Goal: Task Accomplishment & Management: Manage account settings

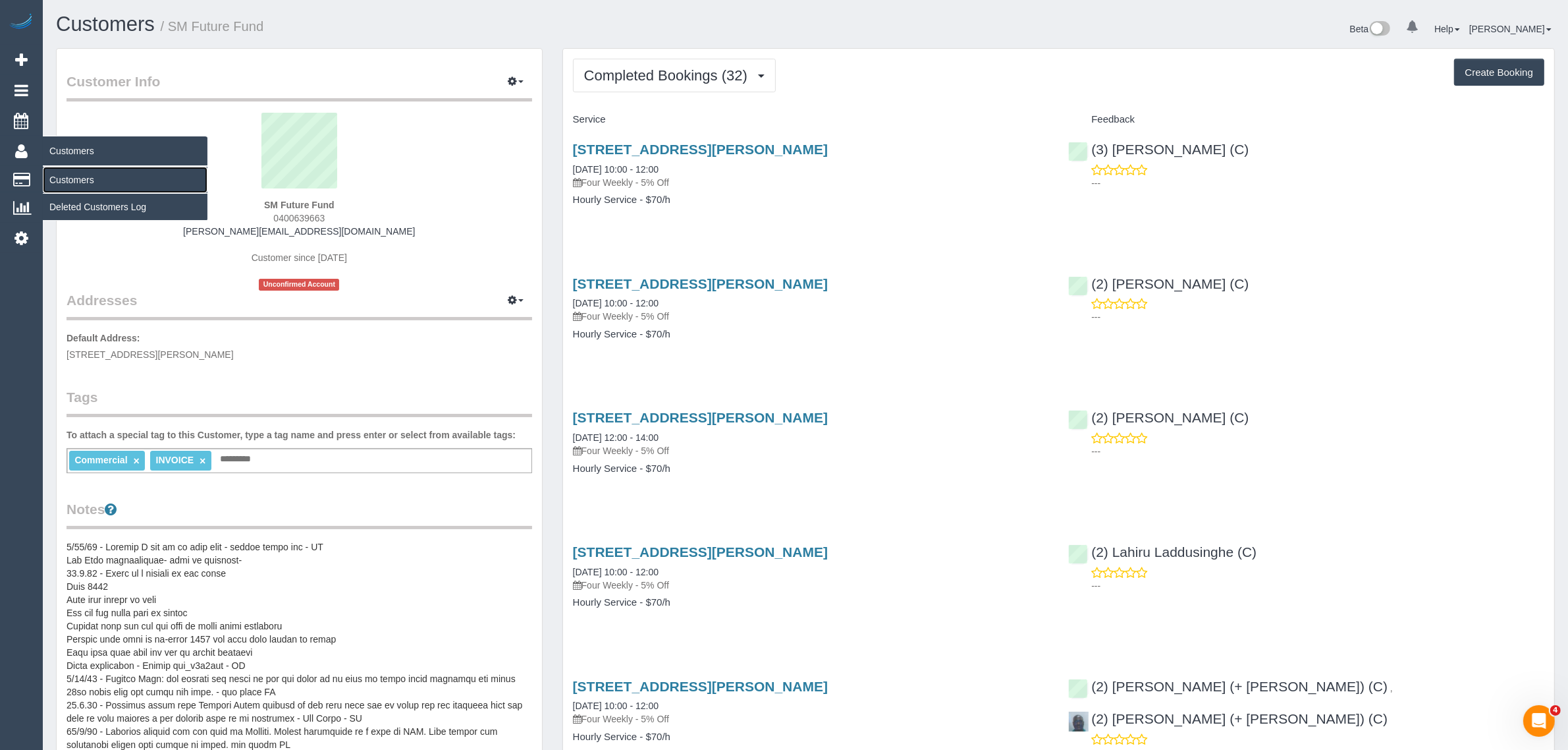
click at [79, 176] on link "Customers" at bounding box center [125, 180] width 165 height 26
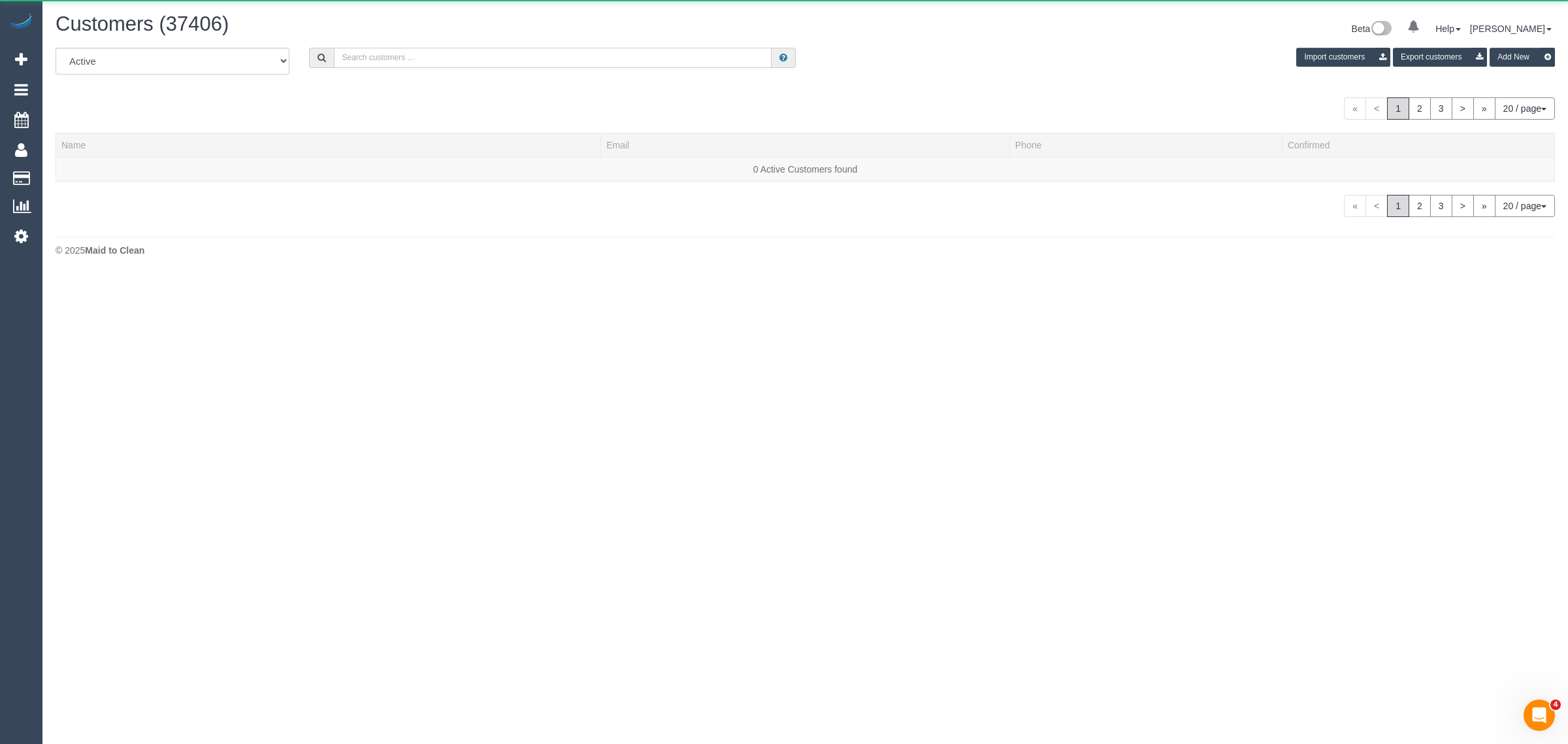
click at [544, 56] on input "text" at bounding box center [552, 58] width 438 height 20
paste input "Olivia Whitfield"
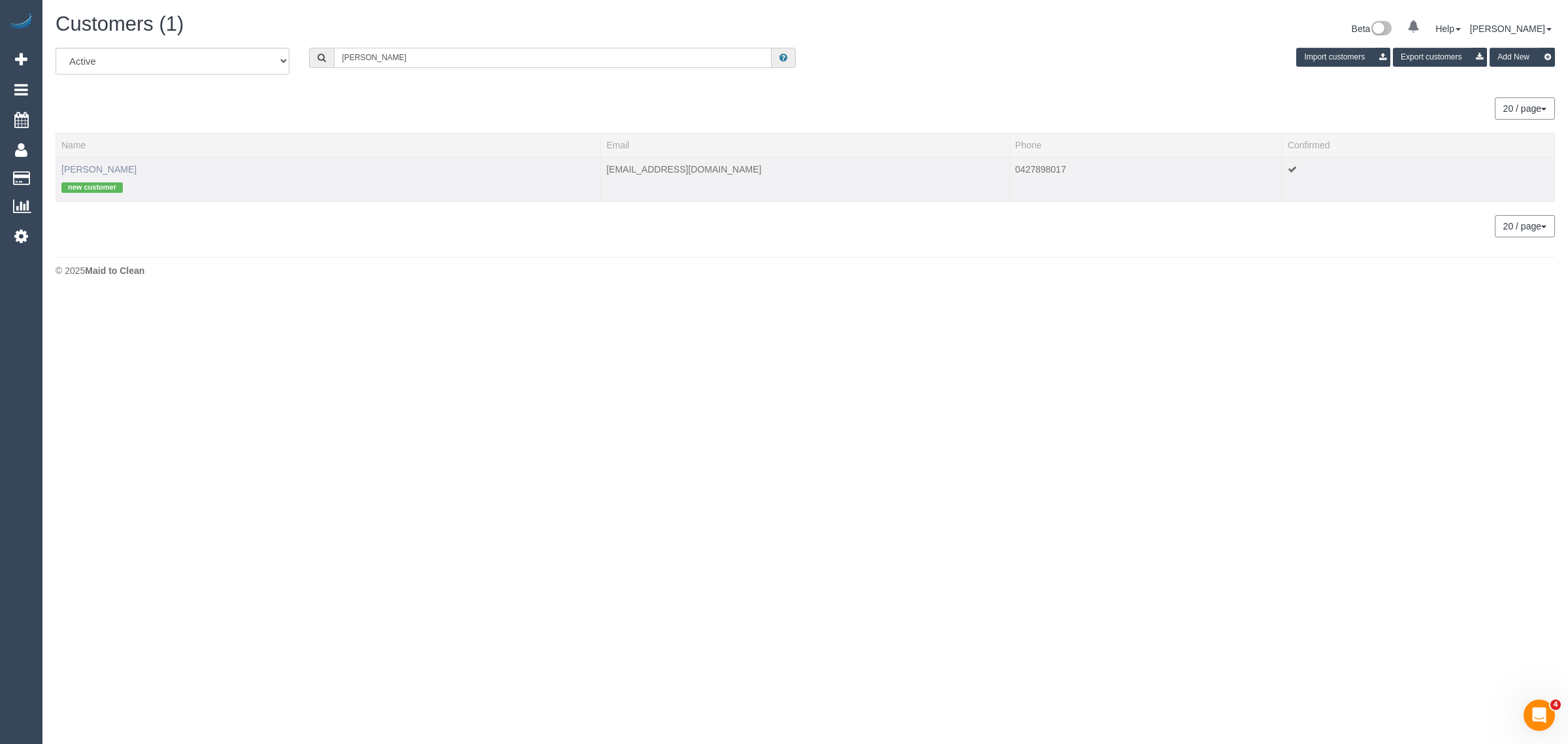
type input "[PERSON_NAME]"
click at [111, 170] on link "[PERSON_NAME]" at bounding box center [99, 169] width 75 height 11
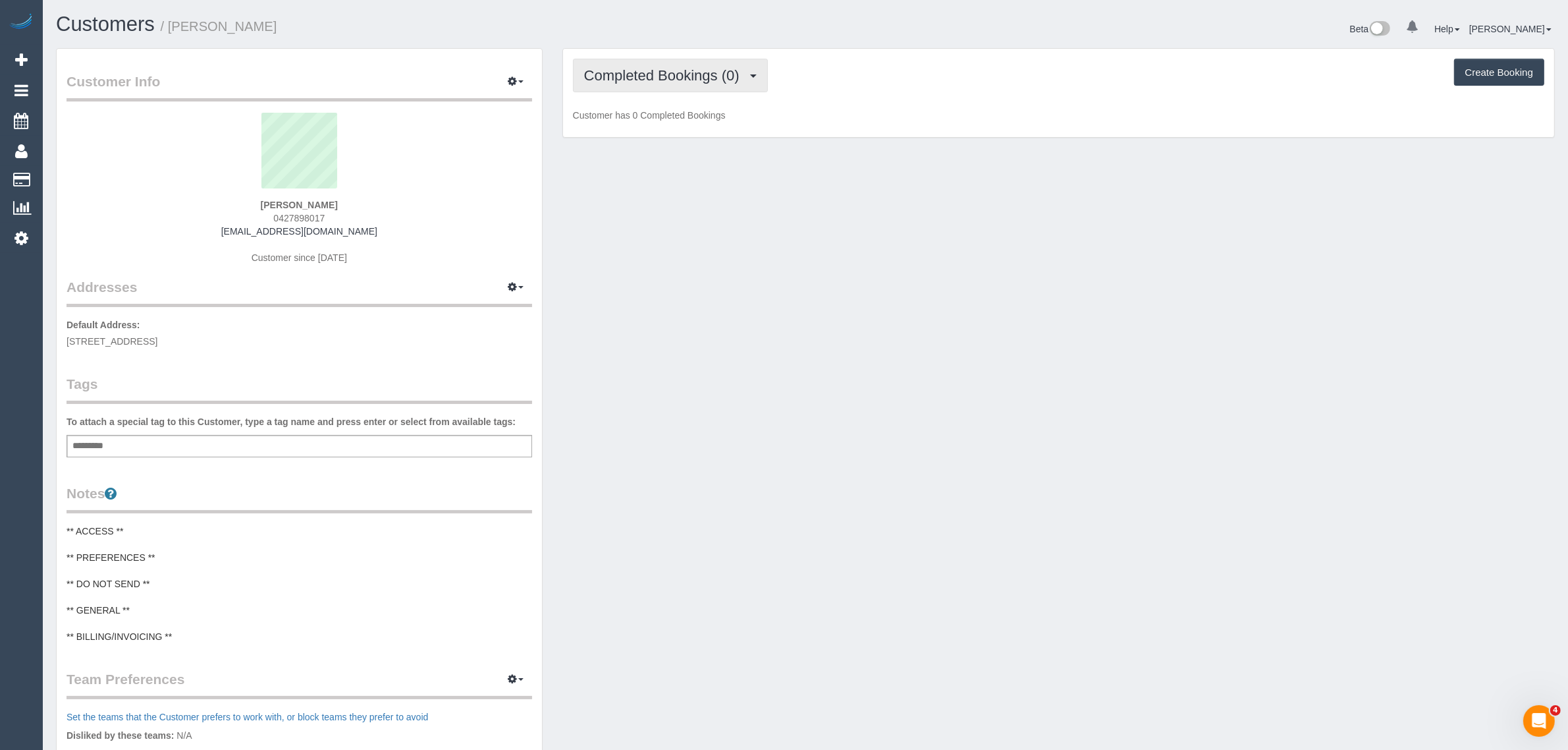
click at [649, 74] on span "Completed Bookings (0)" at bounding box center [665, 75] width 162 height 17
click at [629, 117] on link "Upcoming Bookings (1)" at bounding box center [642, 124] width 137 height 17
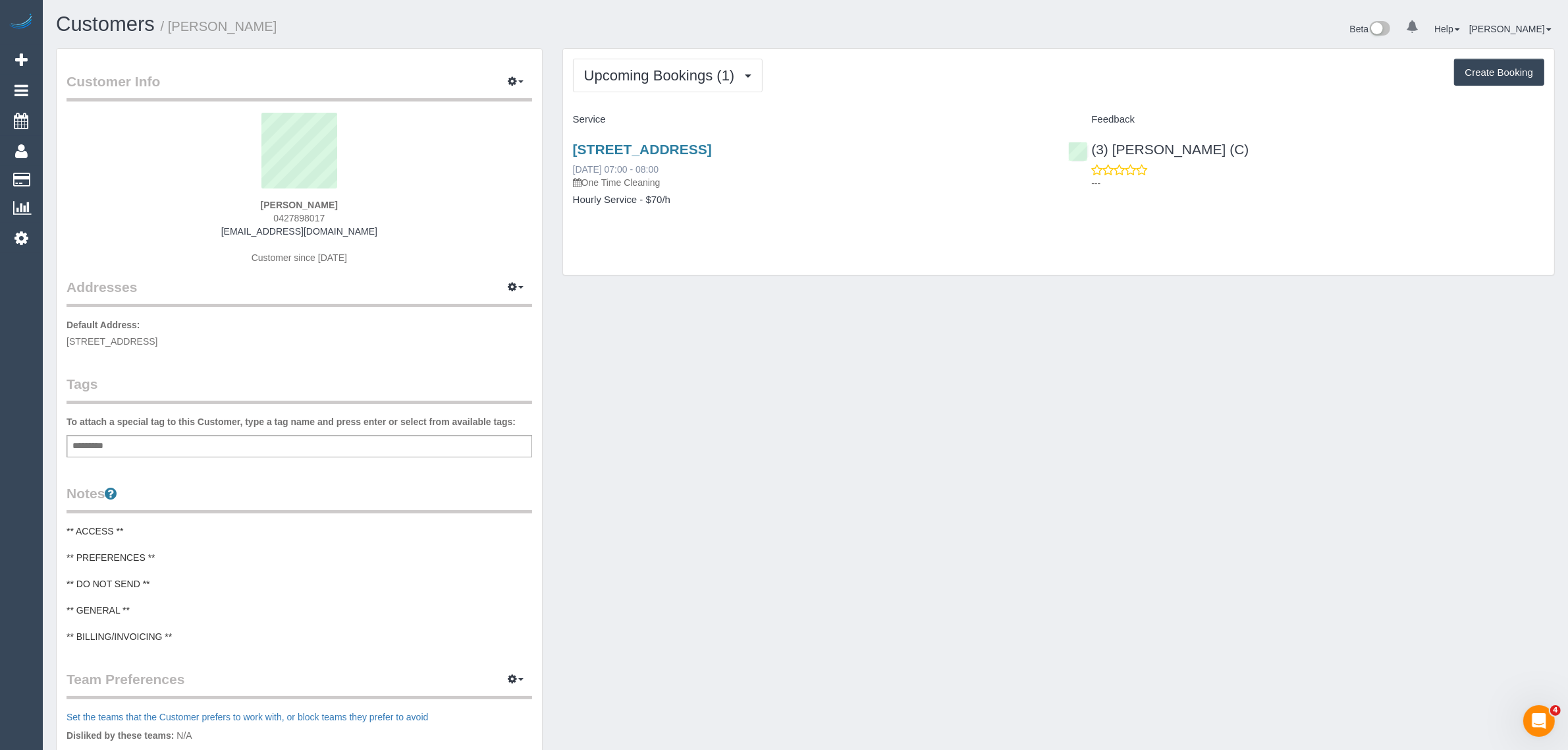
drag, startPoint x: 700, startPoint y: 163, endPoint x: 573, endPoint y: 165, distance: 127.0
click at [573, 165] on div "46 Piccolo Circuit, Williamstown North, VIC 3016 06/09/2025 07:00 - 08:00 One T…" at bounding box center [810, 165] width 476 height 48
copy link "06/09/2025 07:00 - 08:00"
click at [1101, 265] on div "Upcoming Bookings (1) Completed Bookings (0) Upcoming Bookings (1) Cancelled Bo…" at bounding box center [1059, 161] width 992 height 226
drag, startPoint x: 1253, startPoint y: 173, endPoint x: 1096, endPoint y: 136, distance: 161.3
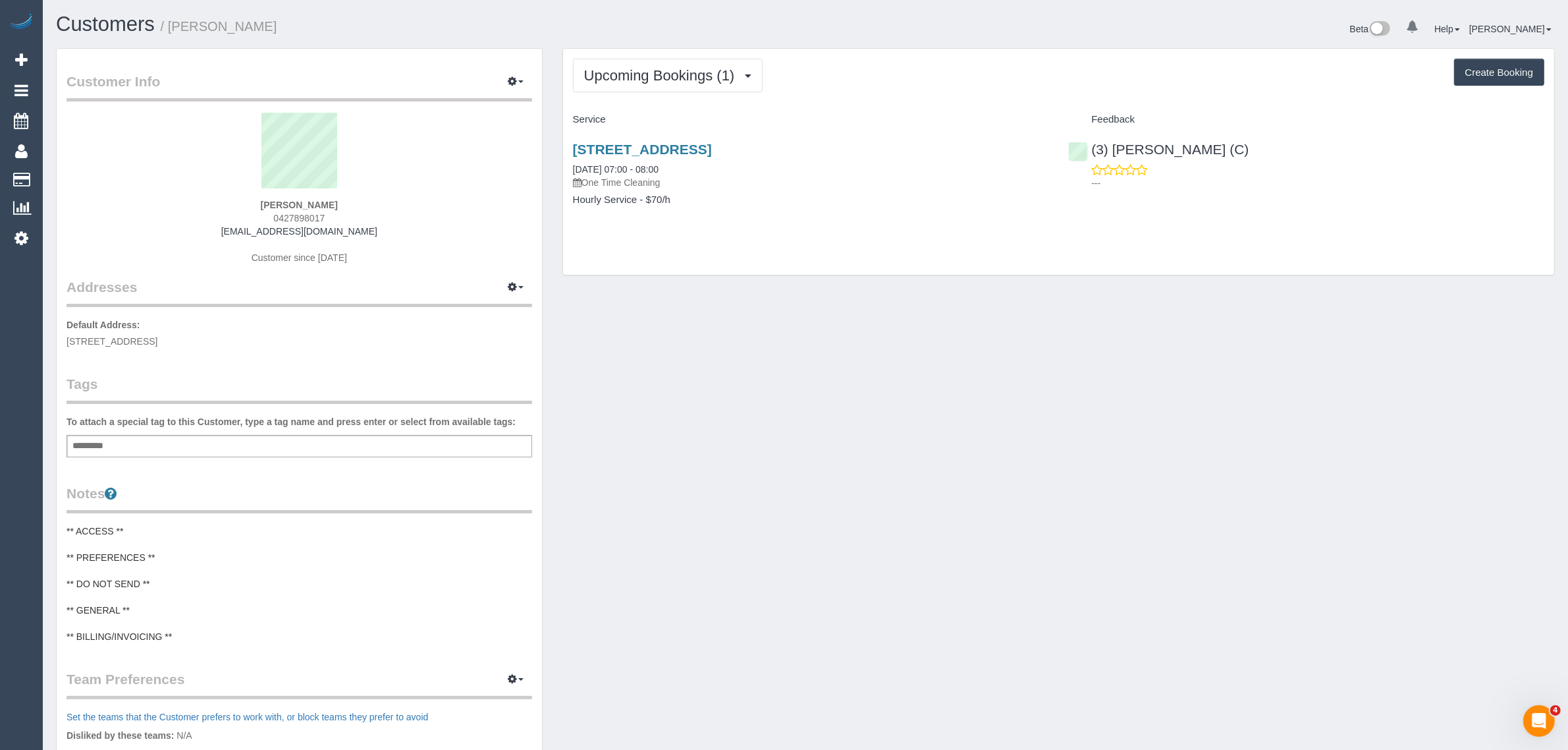
click at [1096, 136] on div "(3) Juan Manuel (C) ---" at bounding box center [1307, 163] width 496 height 64
click at [1232, 188] on p "---" at bounding box center [1317, 183] width 453 height 13
click at [1232, 150] on div "(3) Juan Manuel (C) ---" at bounding box center [1307, 163] width 496 height 64
click at [1192, 292] on div "Customer Info Edit Contact Info Send Message Email Preferences Special Sales Ta…" at bounding box center [805, 522] width 1519 height 949
click at [1082, 318] on div "Customer Info Edit Contact Info Send Message Email Preferences Special Sales Ta…" at bounding box center [805, 522] width 1519 height 949
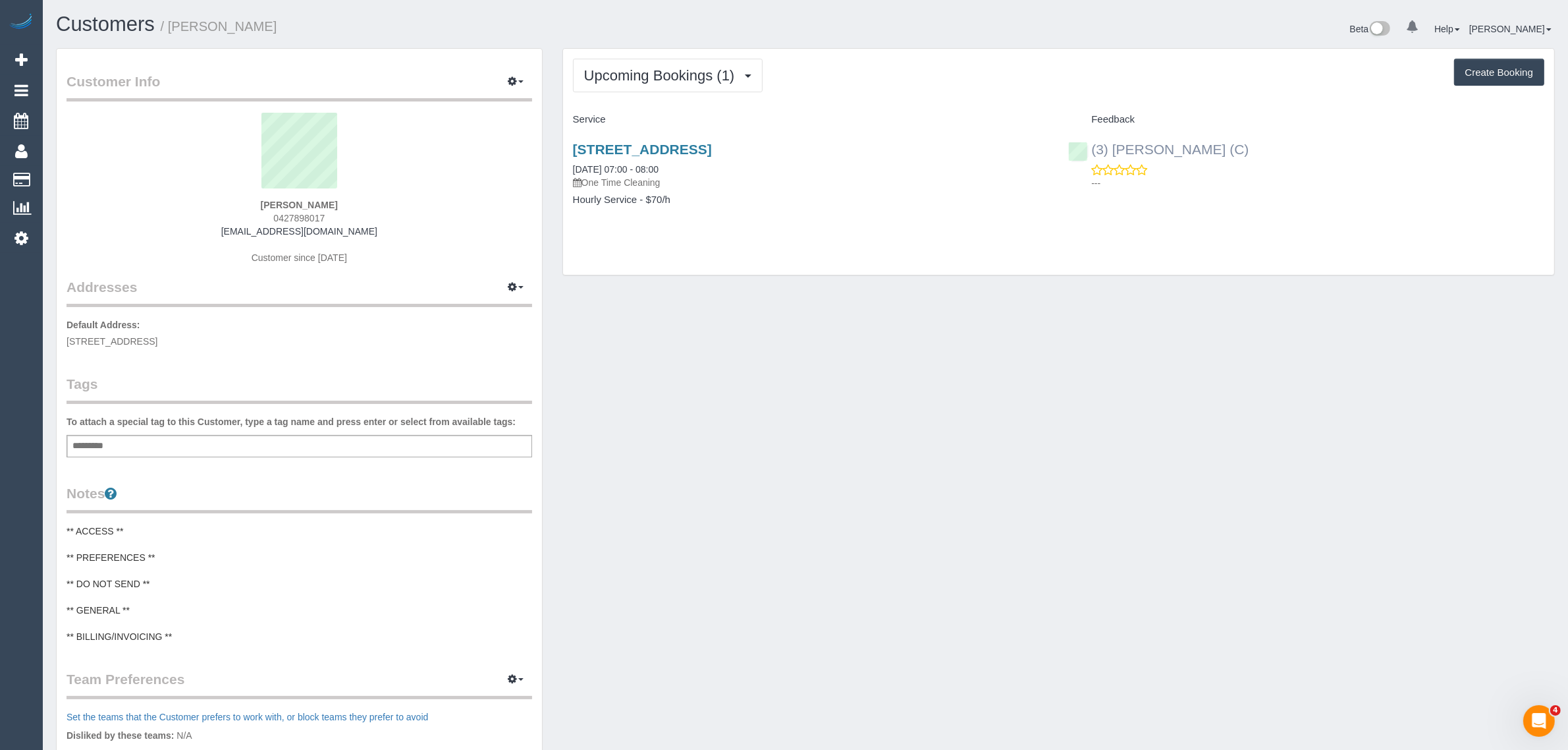
drag, startPoint x: 1249, startPoint y: 148, endPoint x: 1088, endPoint y: 142, distance: 161.1
click at [1088, 142] on div "(3) Juan Manuel (C) ---" at bounding box center [1307, 163] width 496 height 64
copy link "(3) [PERSON_NAME] (C)"
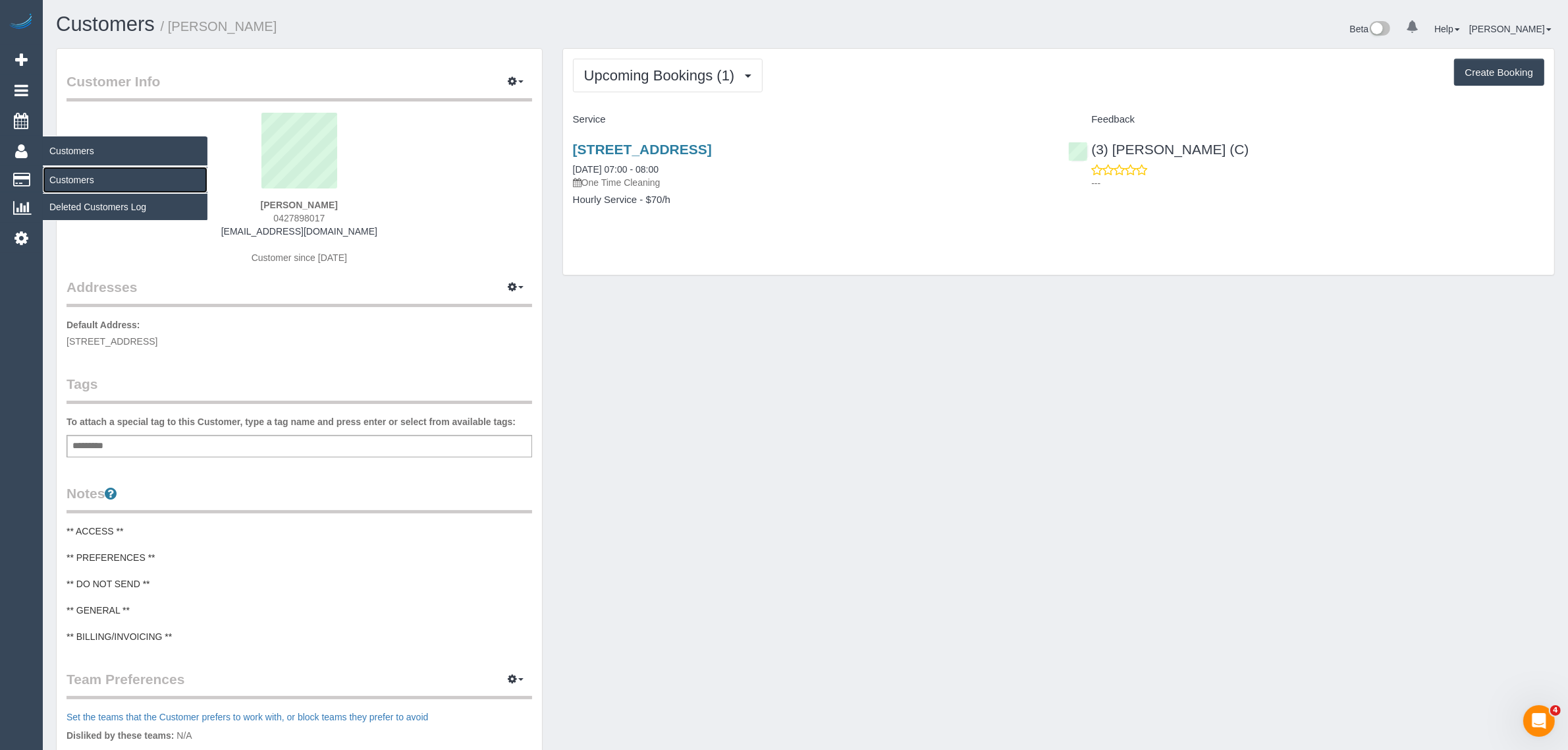
click at [61, 176] on link "Customers" at bounding box center [125, 180] width 165 height 26
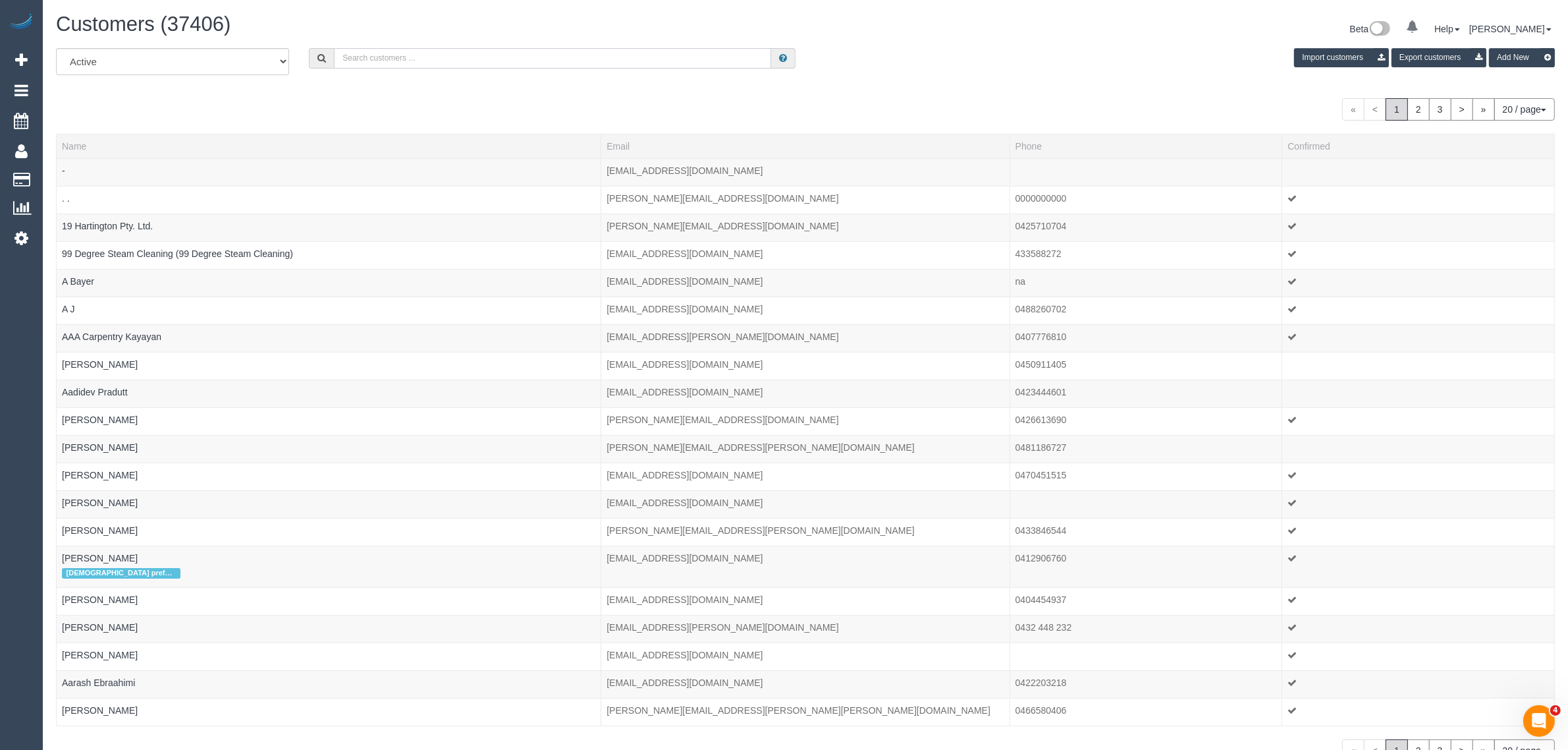
click at [490, 58] on input "text" at bounding box center [553, 59] width 438 height 20
paste input "Al Hark"
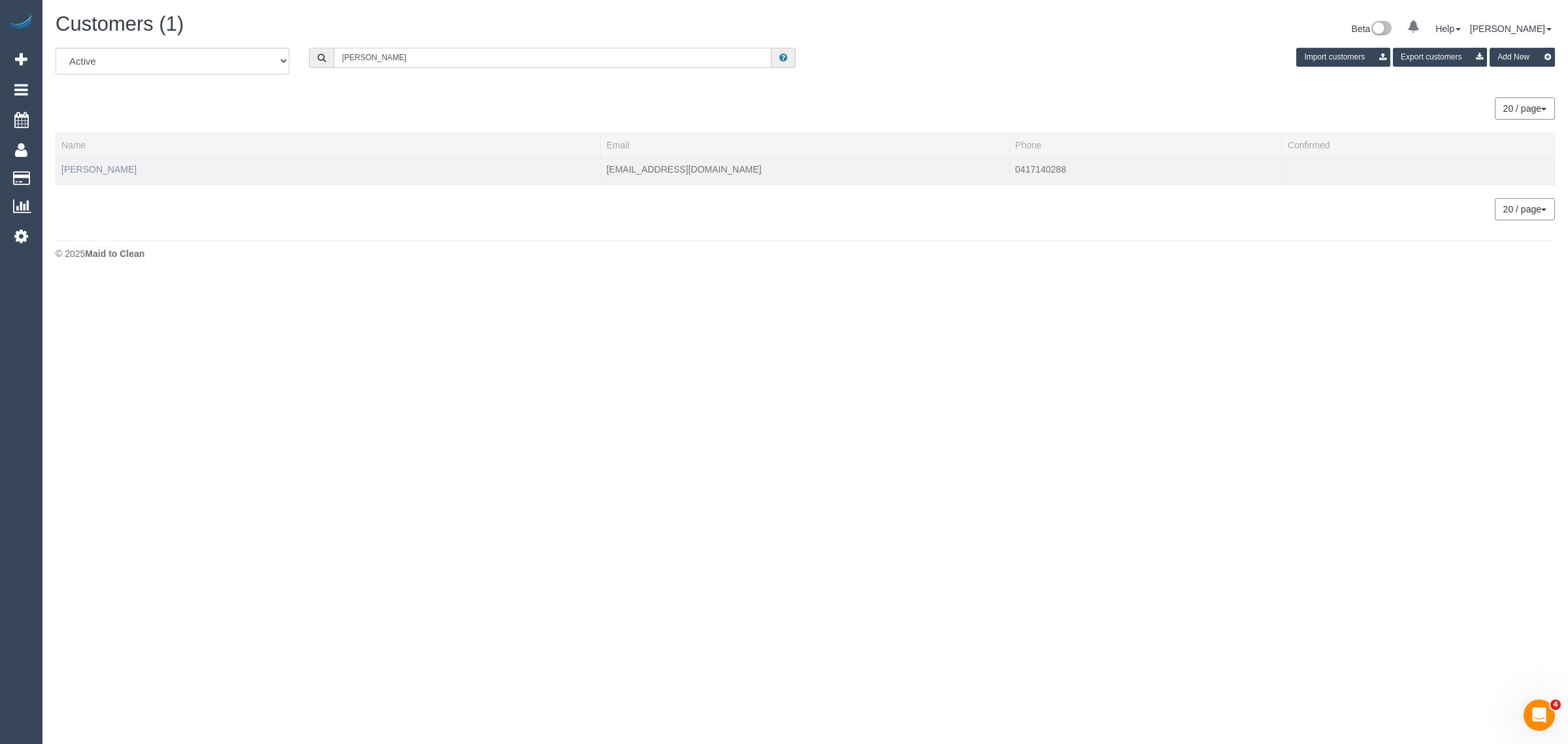
type input "Al Hark"
click at [78, 168] on link "Al Hark" at bounding box center [99, 169] width 75 height 11
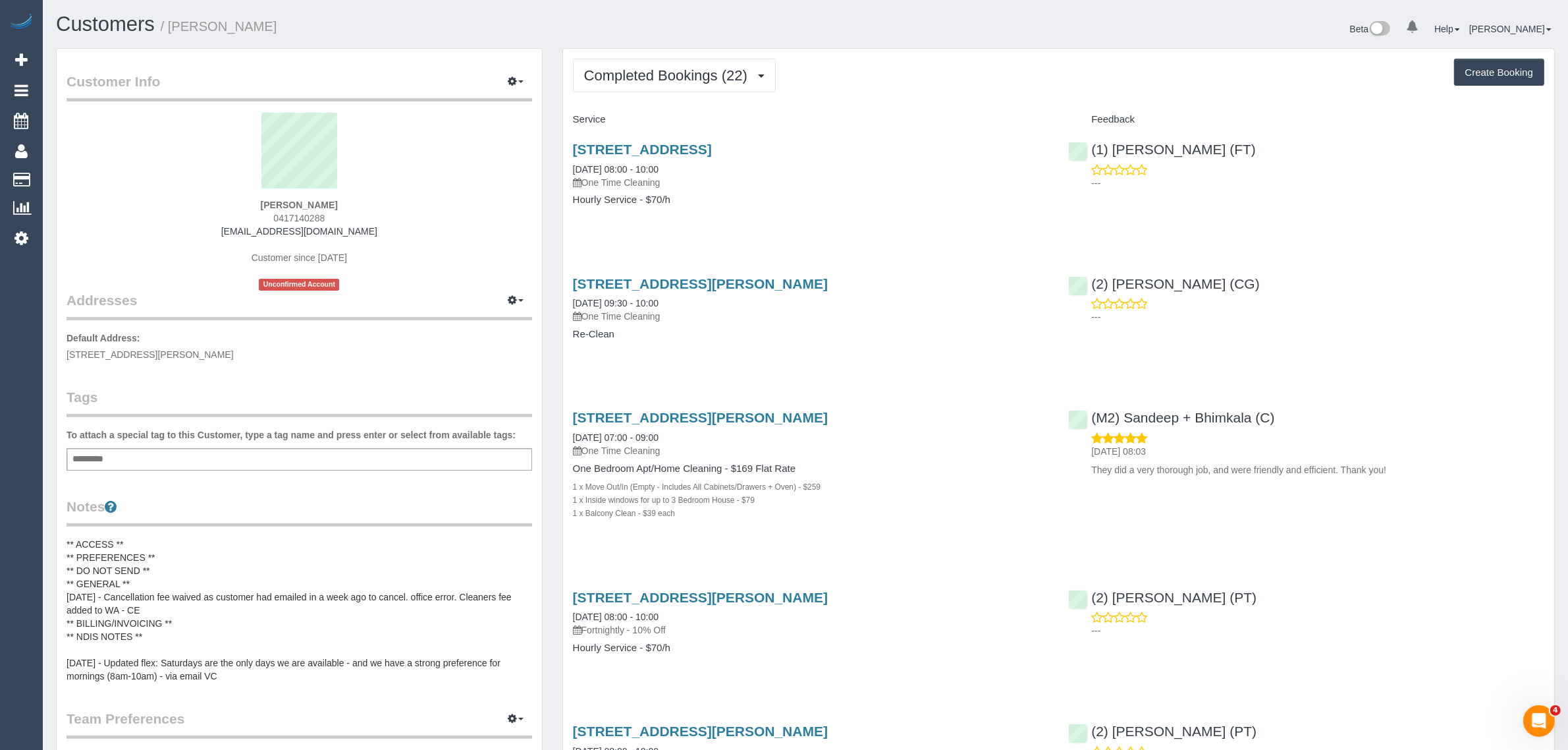
click at [791, 38] on div "Customers / Al Hark" at bounding box center [426, 27] width 760 height 28
click at [723, 79] on span "Completed Bookings (22)" at bounding box center [669, 75] width 170 height 17
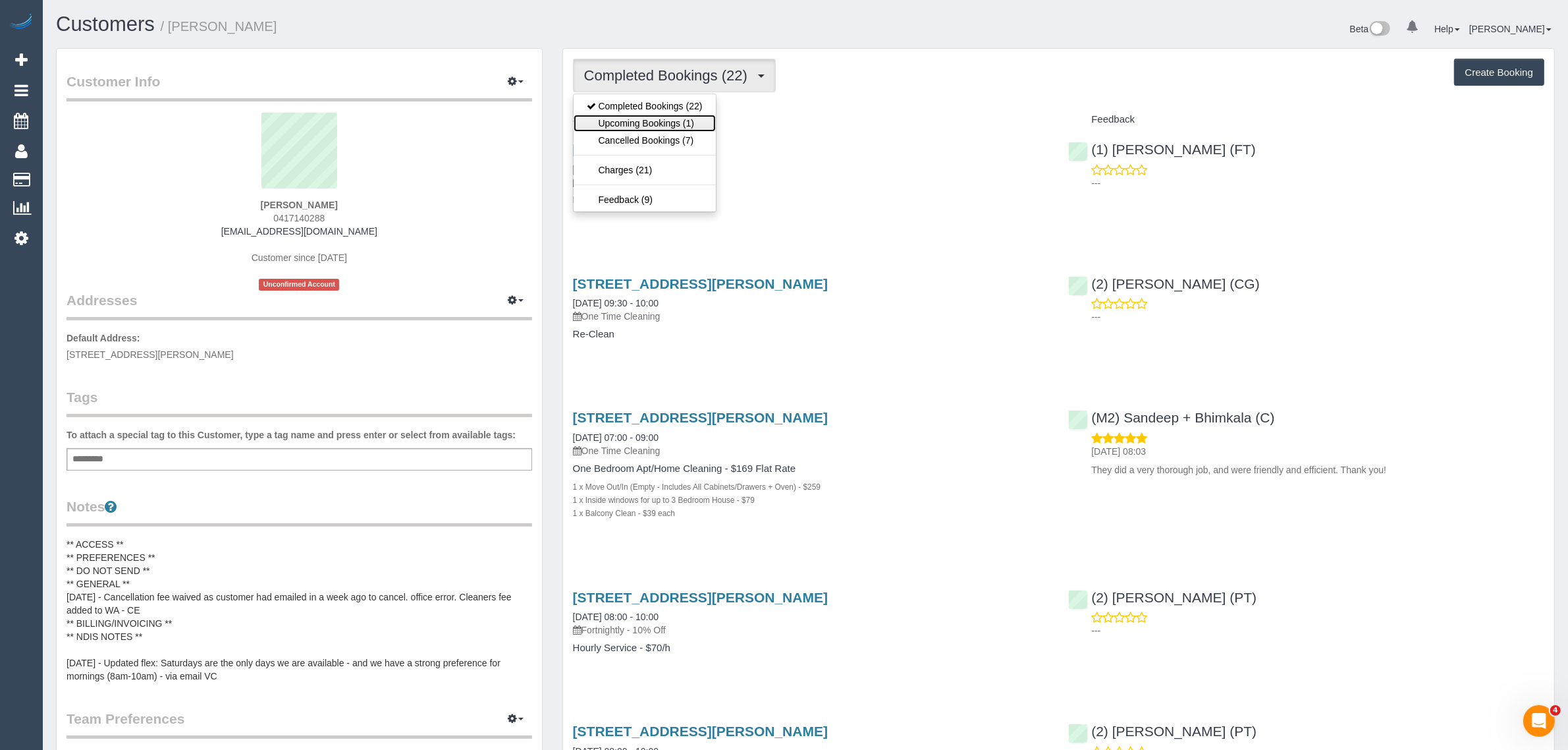
click at [682, 125] on link "Upcoming Bookings (1)" at bounding box center [644, 124] width 142 height 17
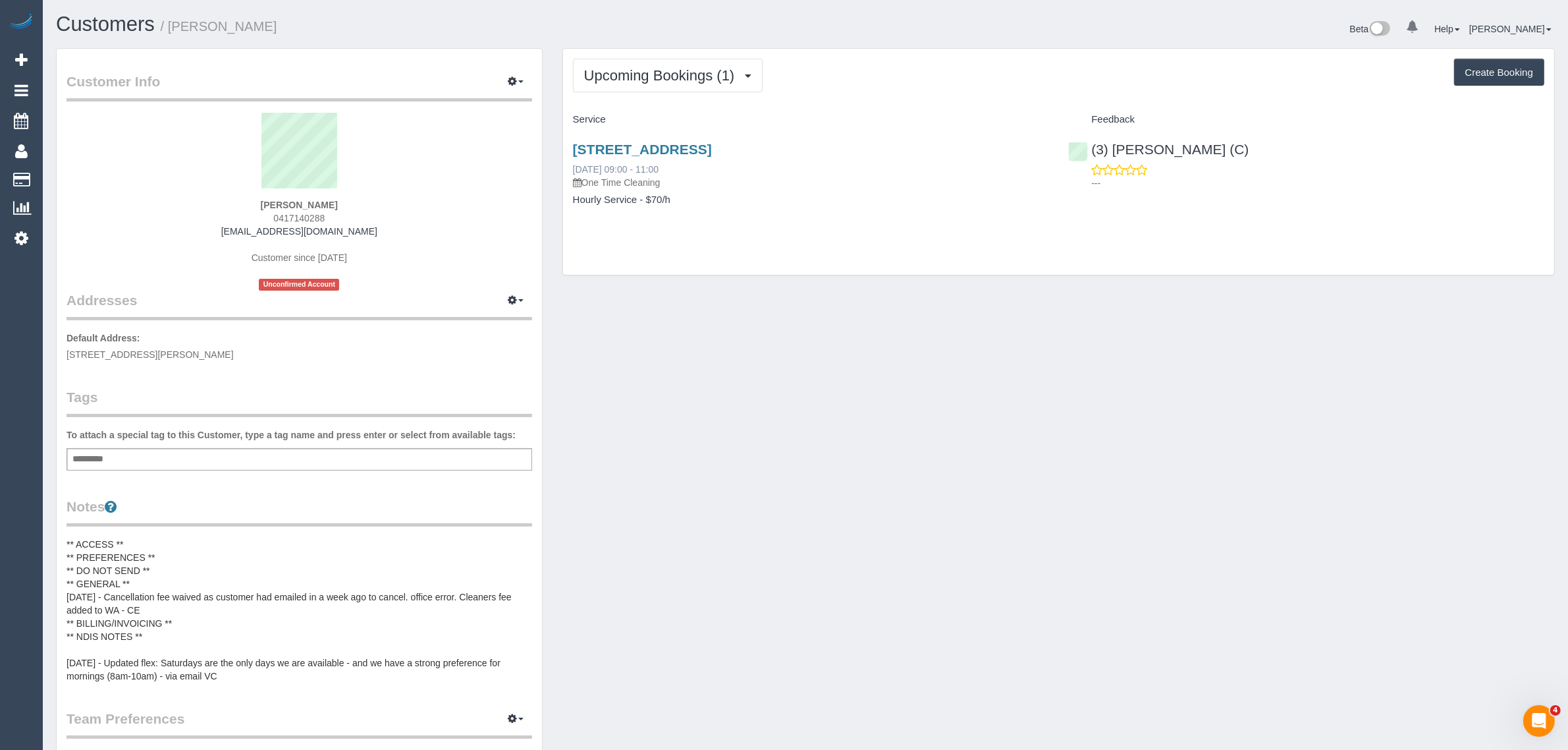
drag, startPoint x: 693, startPoint y: 173, endPoint x: 573, endPoint y: 165, distance: 120.3
click at [573, 165] on div "40 Regent St, Ascotvale, VIC 3032 06/09/2025 09:00 - 11:00 One Time Cleaning" at bounding box center [810, 165] width 476 height 48
copy link "06/09/2025 09:00 - 11:00"
click at [162, 318] on span "311/ 221 Kerr Street, Fitzroy, VIC 3065" at bounding box center [150, 354] width 168 height 11
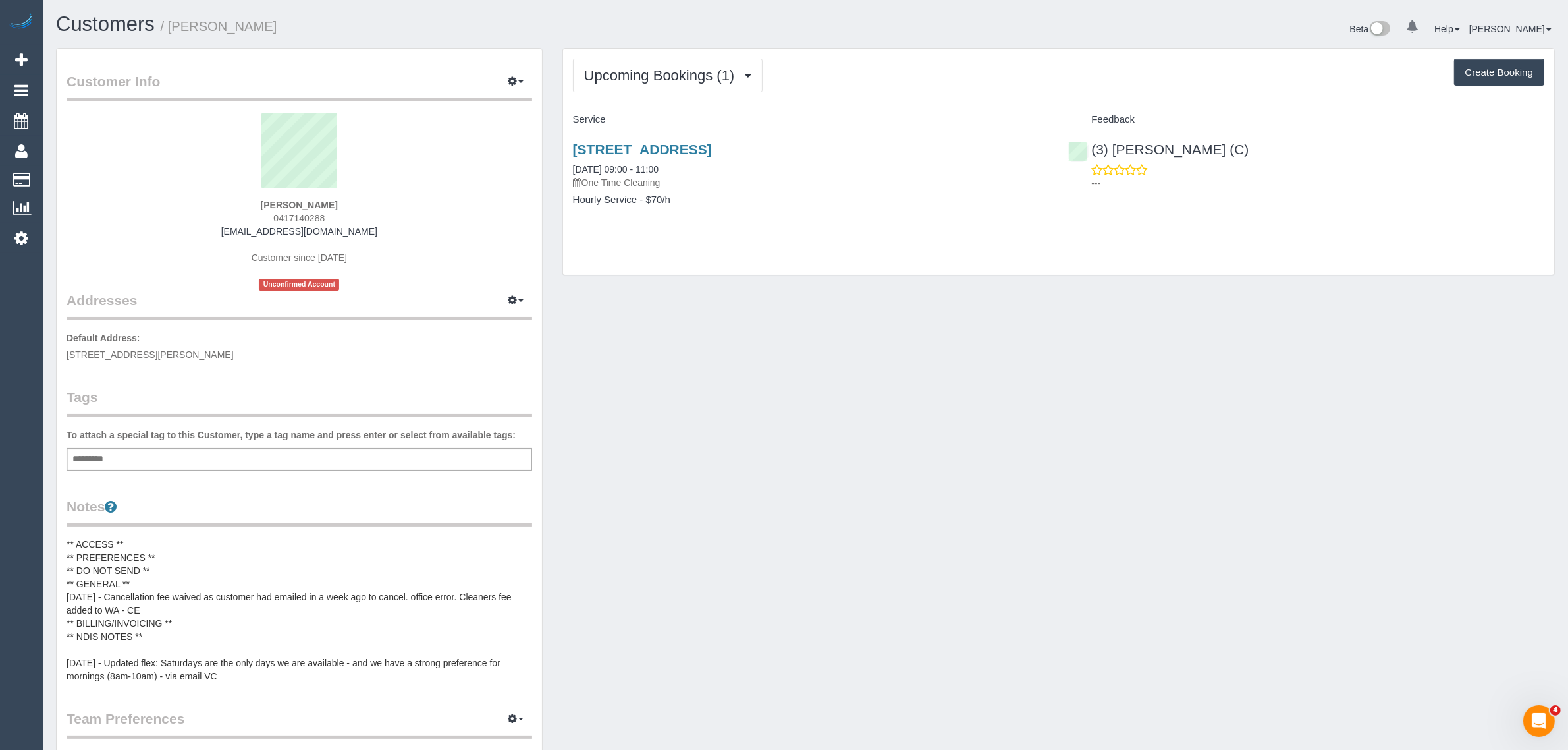
click at [587, 318] on div "Customer Info Edit Contact Info Send Message Email Preferences Special Sales Ta…" at bounding box center [805, 543] width 1519 height 988
click at [155, 318] on span "311/ 221 Kerr Street, Fitzroy, VIC 3065" at bounding box center [150, 354] width 168 height 11
click at [157, 318] on span "311/ 221 Kerr Street, Fitzroy, VIC 3065" at bounding box center [150, 354] width 168 height 11
copy span "Fitzroy"
drag, startPoint x: 70, startPoint y: 176, endPoint x: 116, endPoint y: 150, distance: 52.8
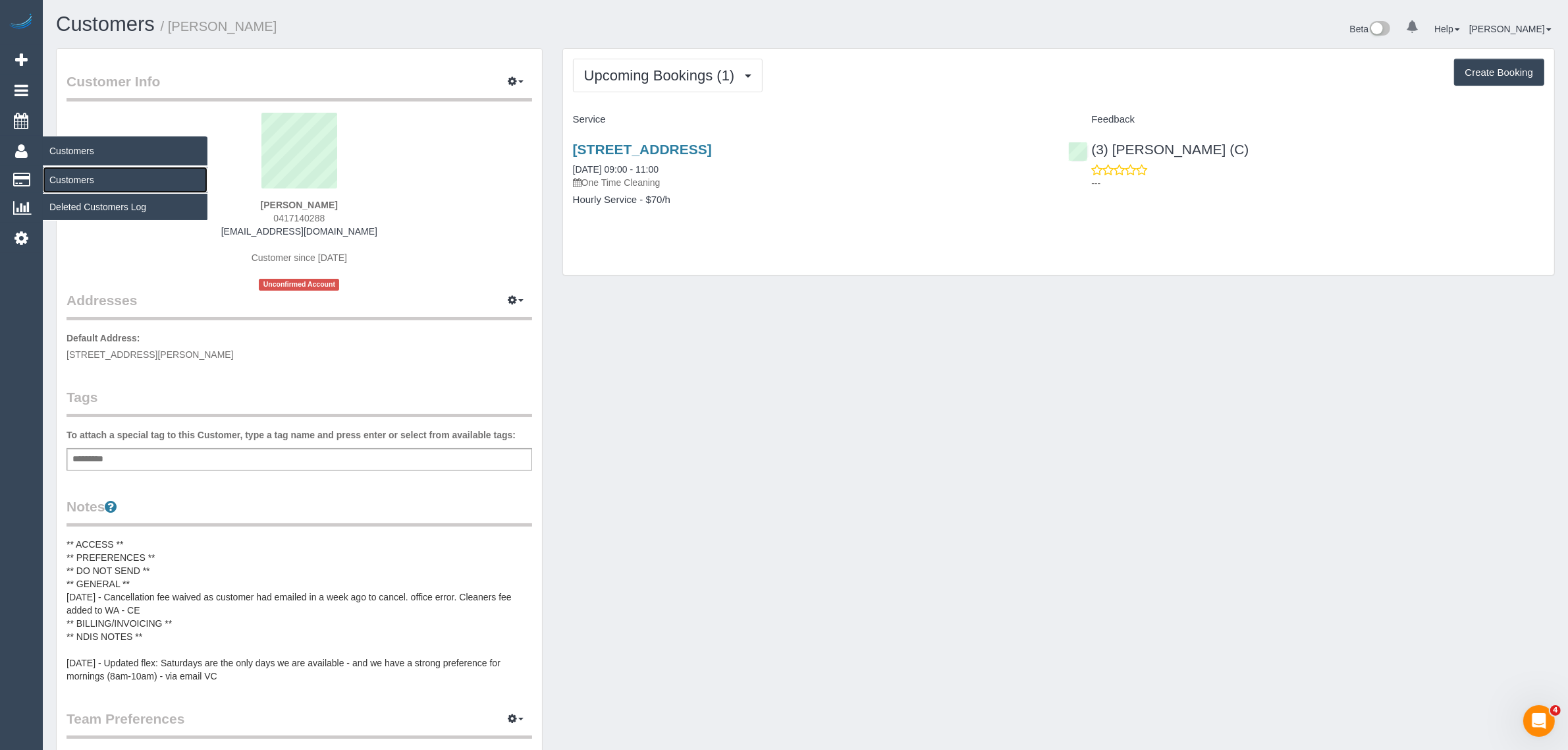
click at [70, 176] on link "Customers" at bounding box center [125, 180] width 165 height 26
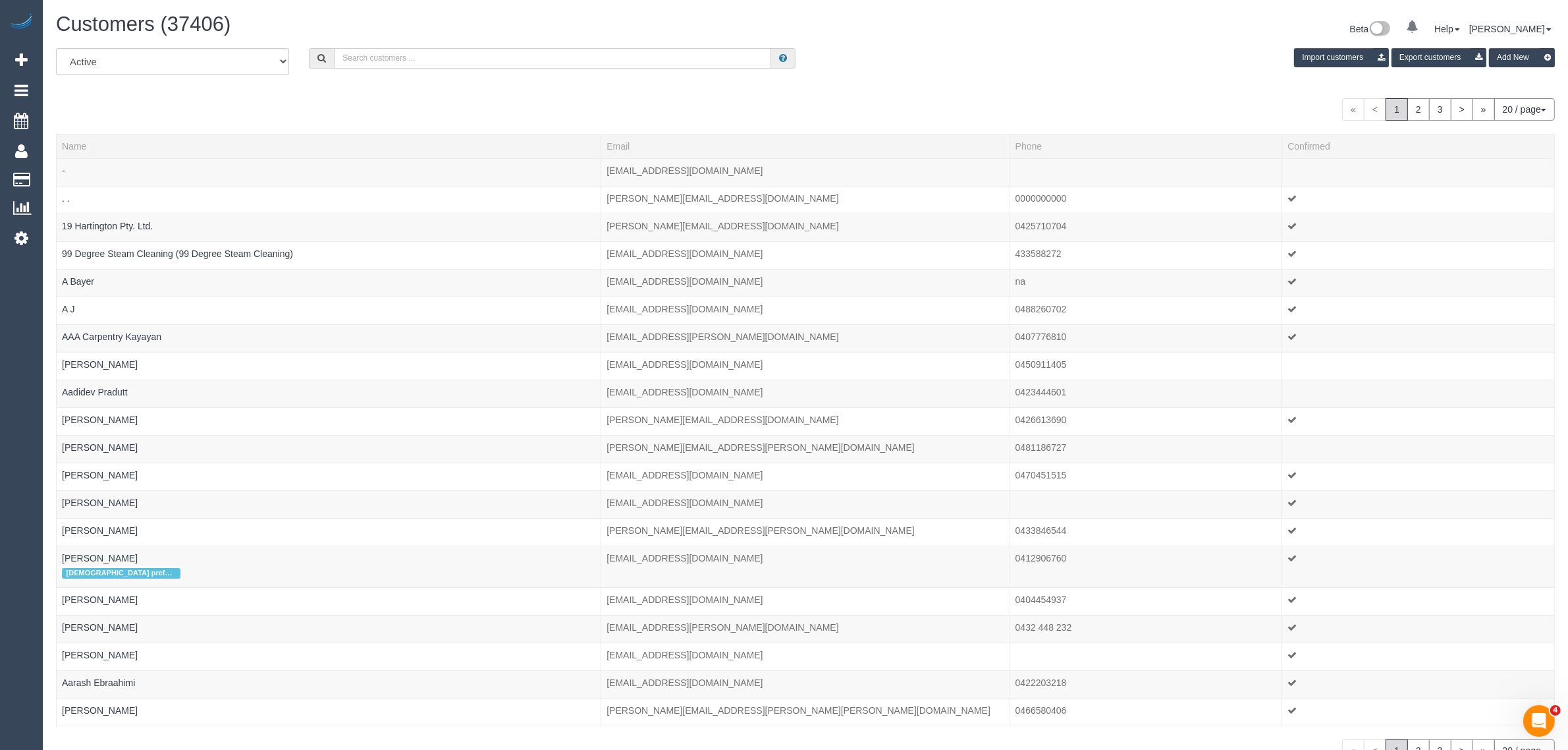
click at [422, 58] on input "text" at bounding box center [553, 59] width 438 height 20
paste input "Lily Raymond"
type input "Lily Raymond"
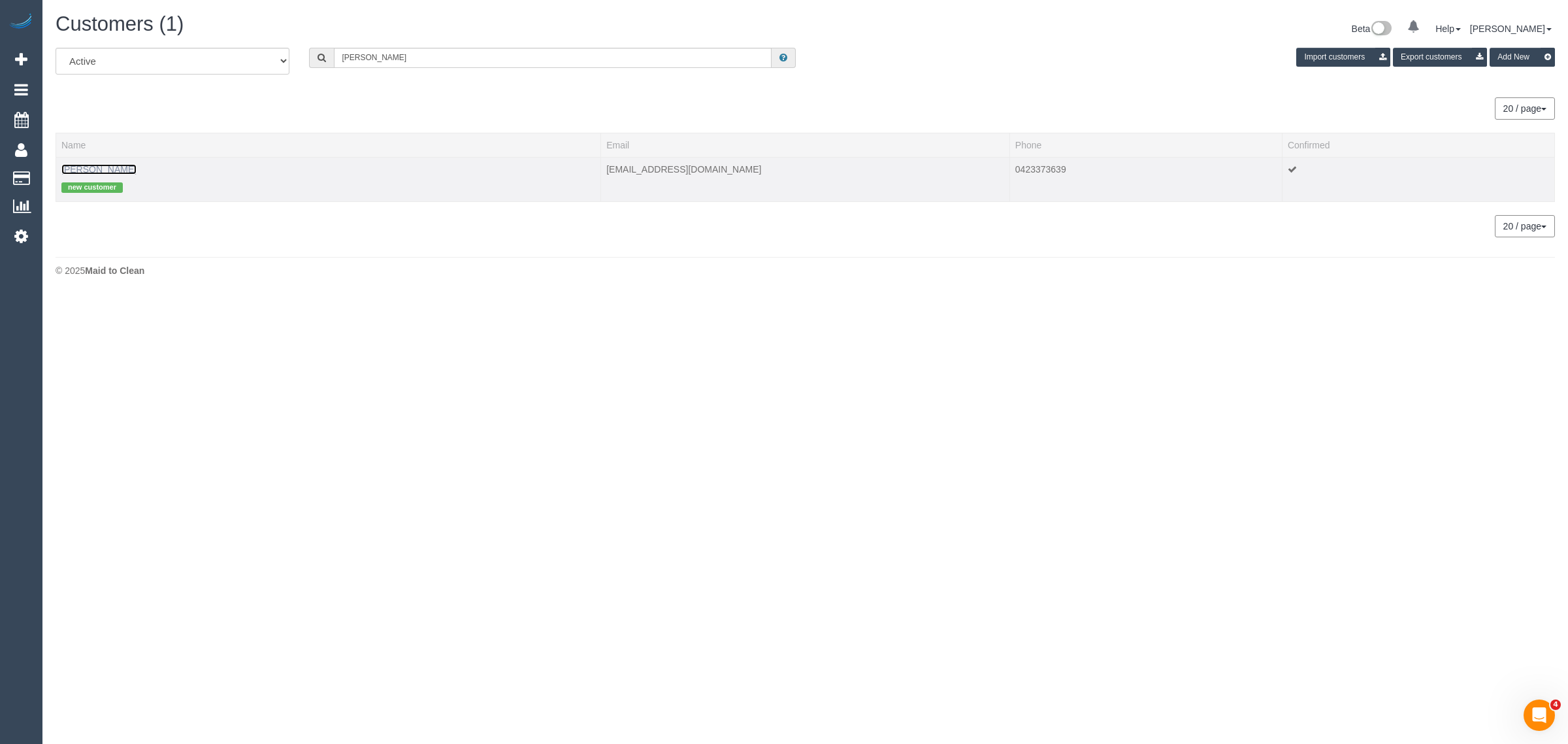
drag, startPoint x: 77, startPoint y: 167, endPoint x: 134, endPoint y: 135, distance: 65.4
click at [78, 167] on link "Lily Raymond" at bounding box center [99, 169] width 75 height 11
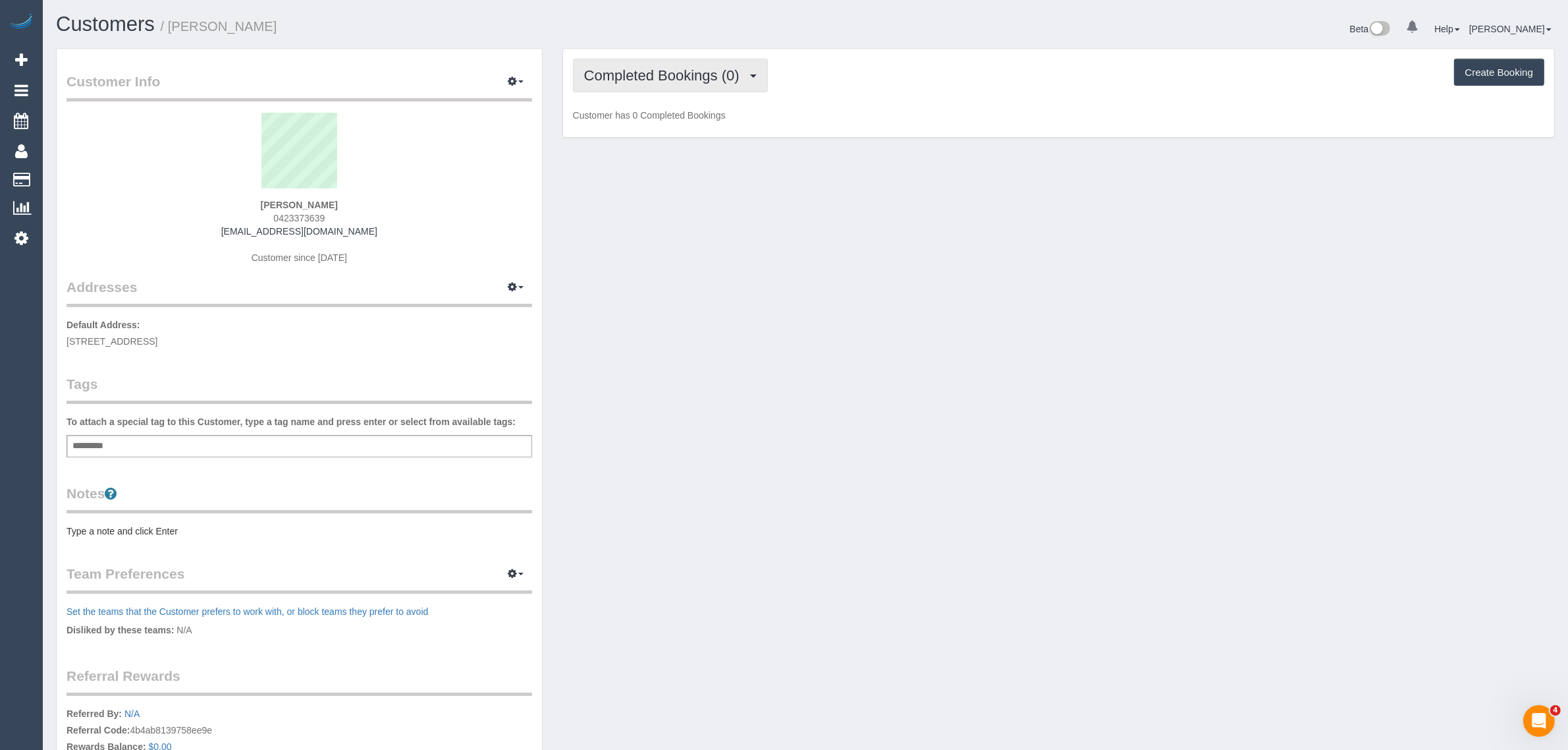
click at [660, 71] on span "Completed Bookings (0)" at bounding box center [665, 75] width 162 height 17
click at [640, 122] on link "Upcoming Bookings (1)" at bounding box center [642, 124] width 137 height 17
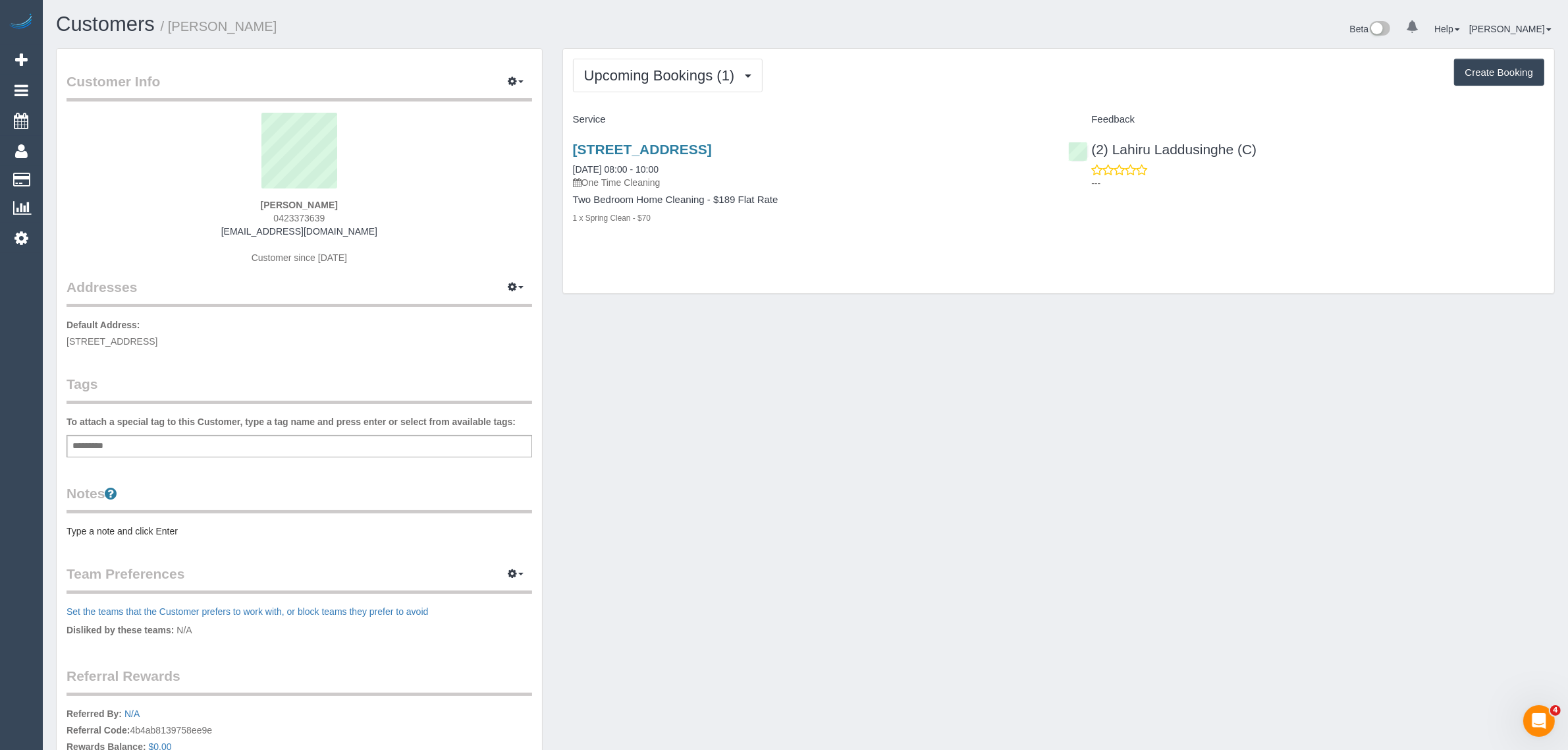
drag, startPoint x: 690, startPoint y: 168, endPoint x: 565, endPoint y: 158, distance: 125.4
click at [565, 158] on div "6/298 South Road, Hampton East, VIC 3188 06/09/2025 08:00 - 10:00 One Time Clea…" at bounding box center [811, 191] width 496 height 120
copy link "06/09/2025 08:00 - 10:00"
drag, startPoint x: 1288, startPoint y: 148, endPoint x: 1100, endPoint y: 139, distance: 188.2
click at [1100, 139] on div "(2) Lahiru Laddusinghe (C) ---" at bounding box center [1307, 163] width 496 height 64
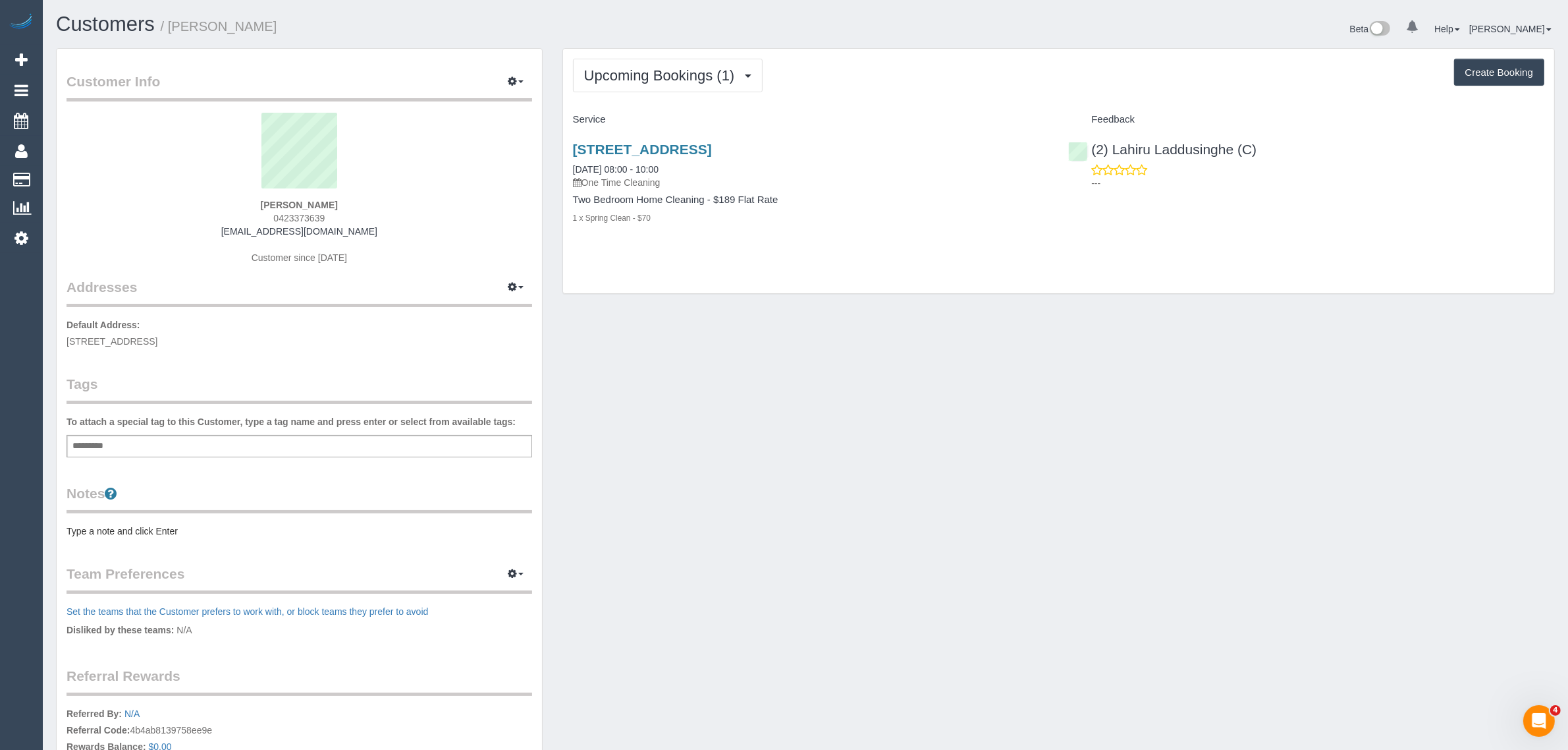
copy link "(2) Lahiru Laddusinghe (C)"
click at [678, 74] on span "Upcoming Bookings (1)" at bounding box center [663, 75] width 157 height 17
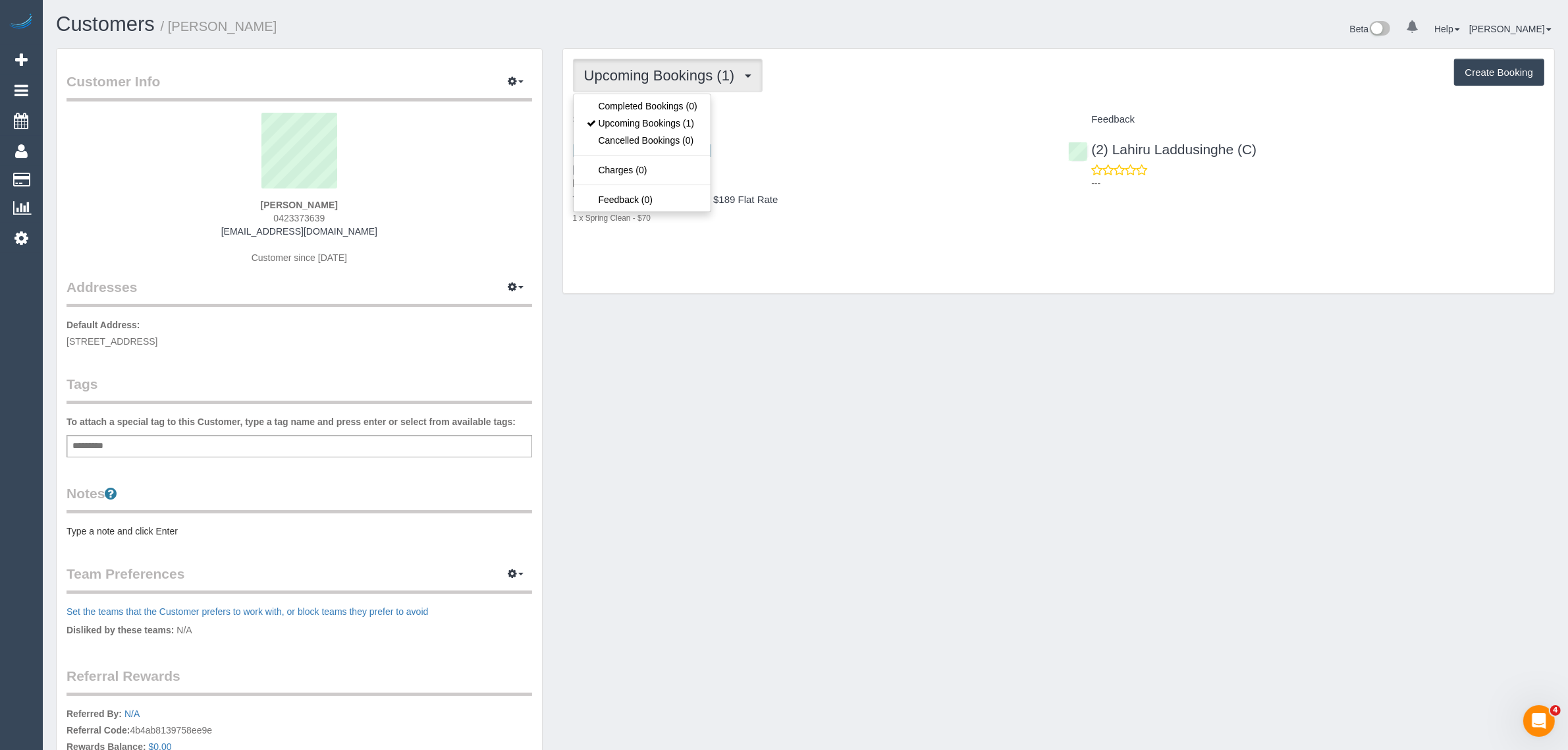
click at [887, 244] on div "6/298 South Road, Hampton East, VIC 3188 06/09/2025 08:00 - 10:00 One Time Clea…" at bounding box center [811, 191] width 496 height 120
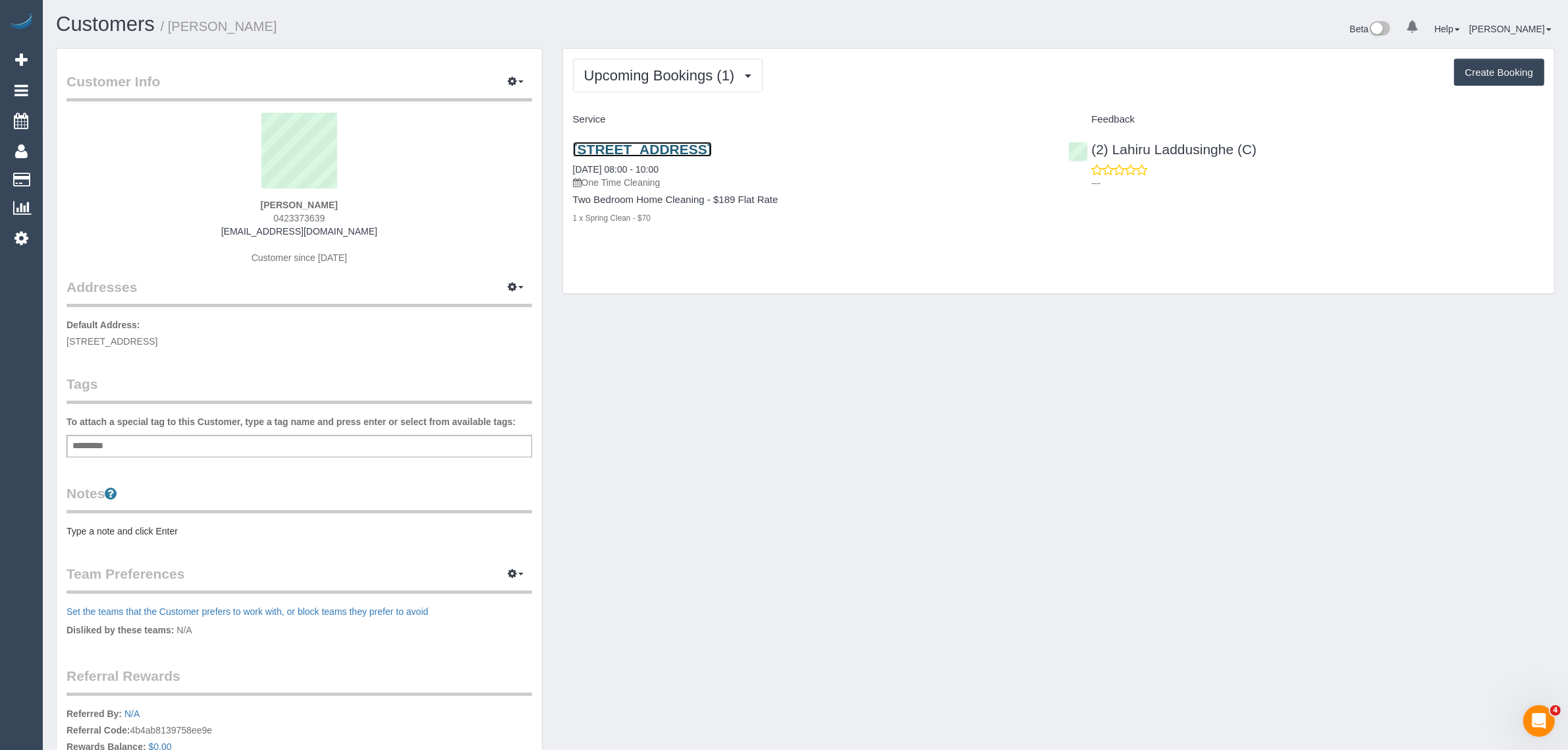
click at [700, 147] on link "6/298 South Road, Hampton East, VIC 3188" at bounding box center [642, 149] width 139 height 15
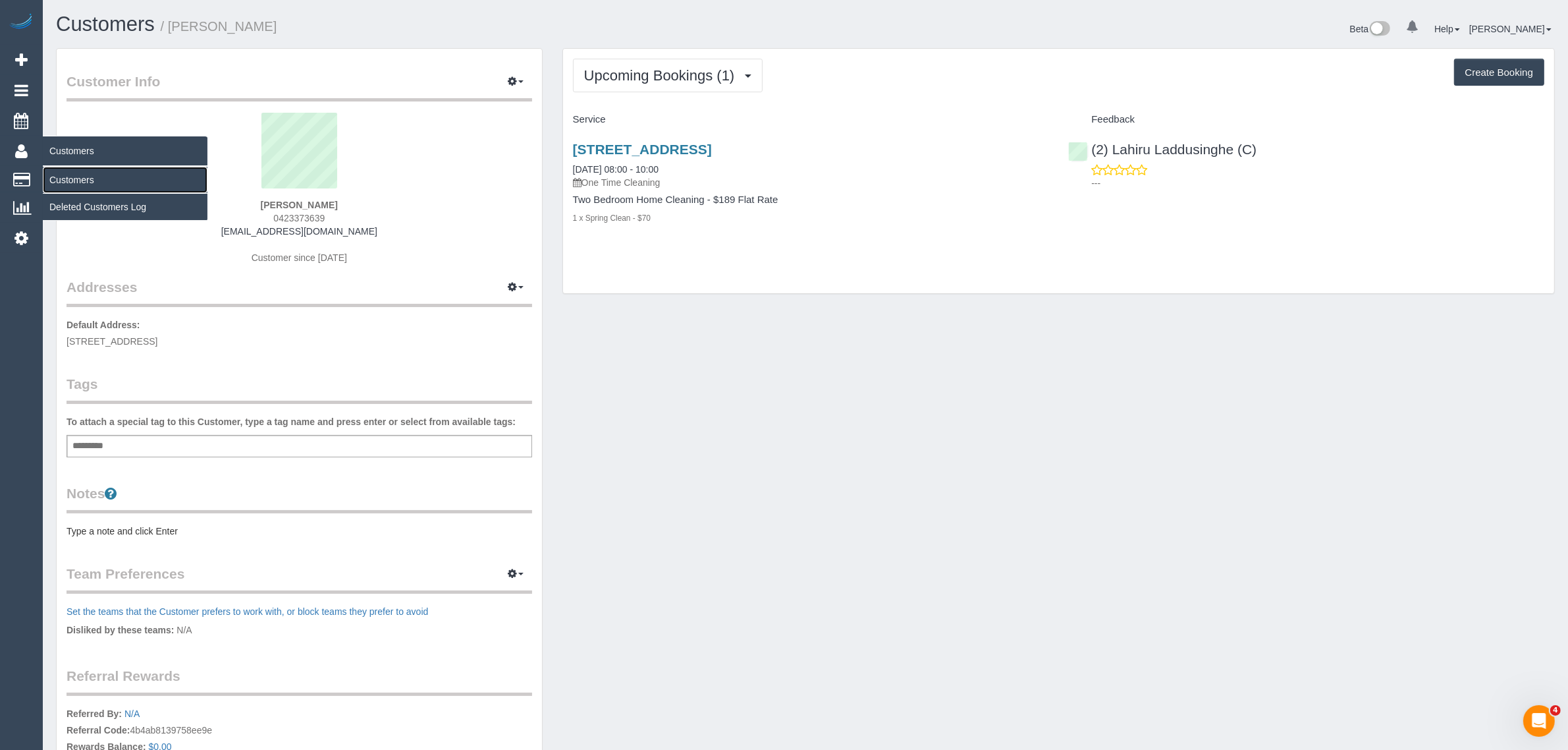
drag, startPoint x: 64, startPoint y: 176, endPoint x: 79, endPoint y: 169, distance: 16.6
click at [64, 176] on link "Customers" at bounding box center [125, 180] width 165 height 26
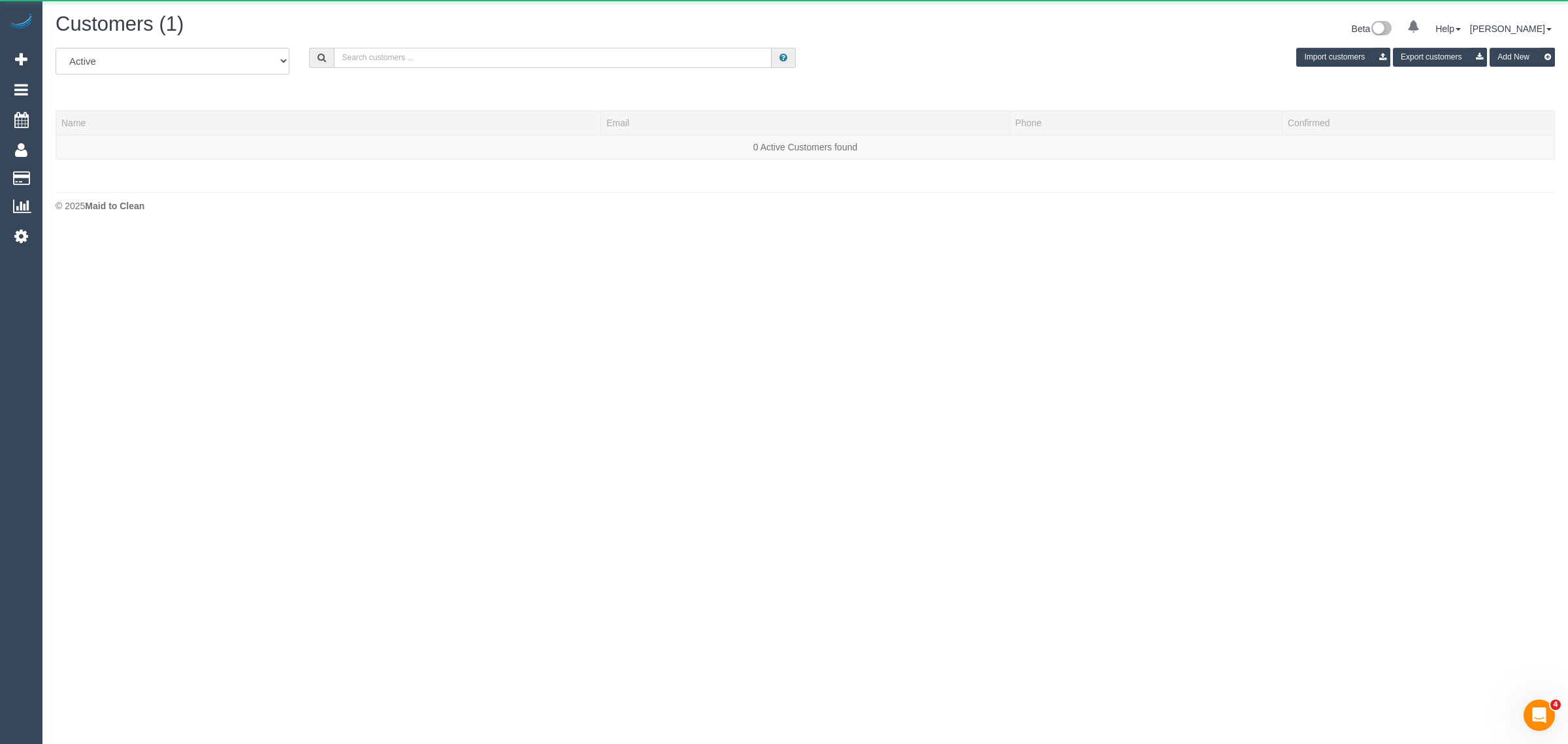
click at [384, 60] on input "text" at bounding box center [552, 58] width 438 height 20
paste input "Gehan Ranasinghe"
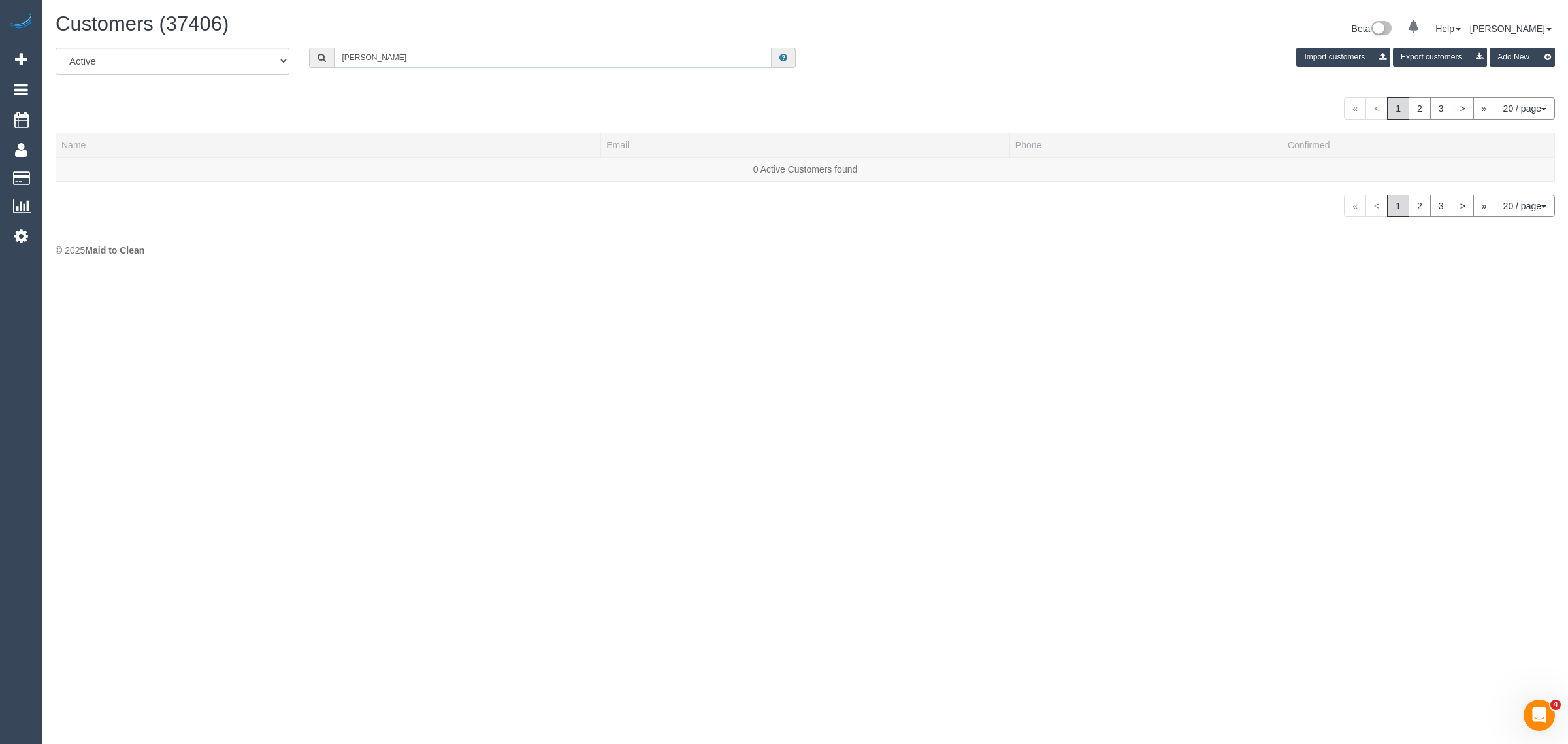
type input "Gehan Ranasinghe"
click at [111, 170] on link "Gehan Ranasinghe" at bounding box center [99, 169] width 75 height 11
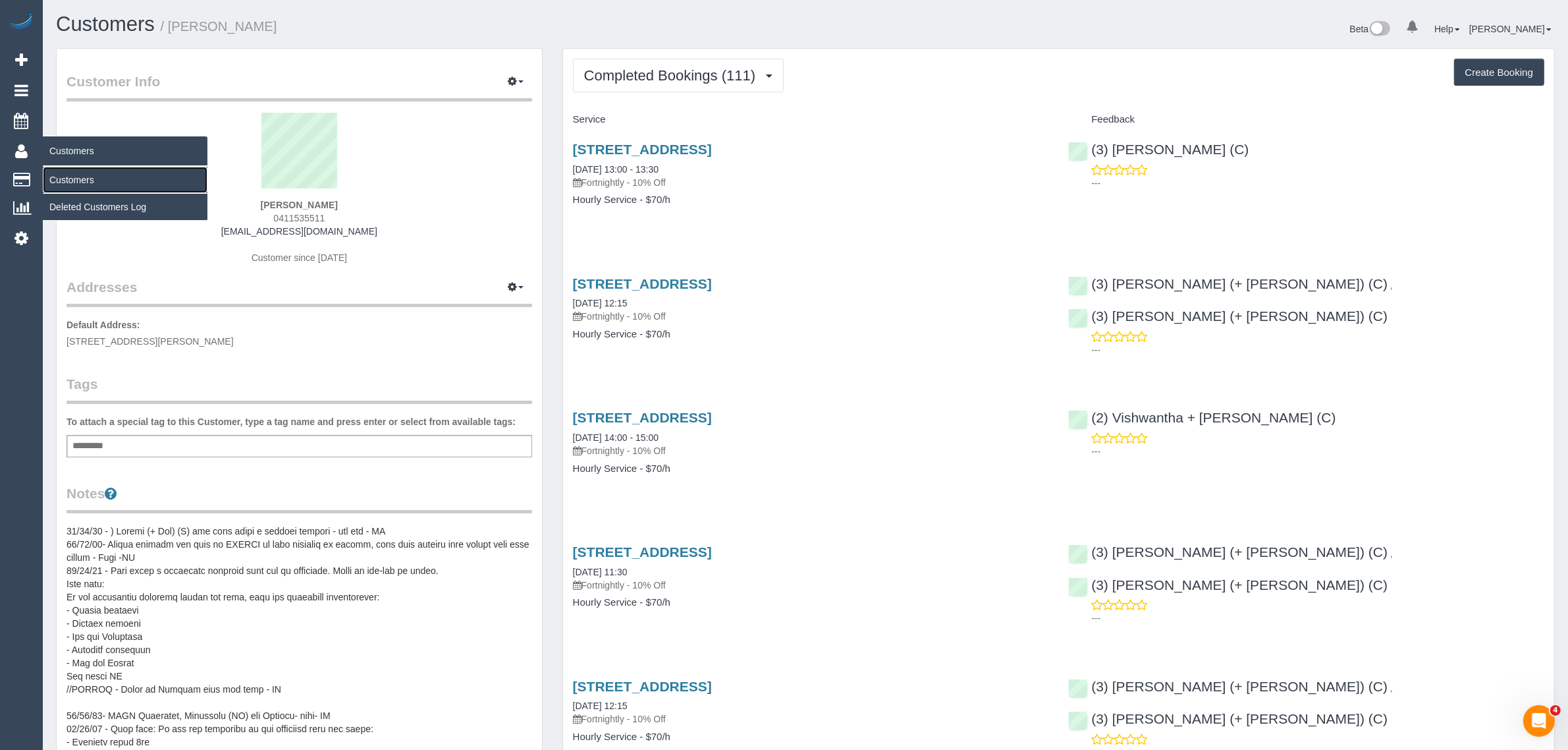
click at [84, 173] on link "Customers" at bounding box center [125, 180] width 165 height 26
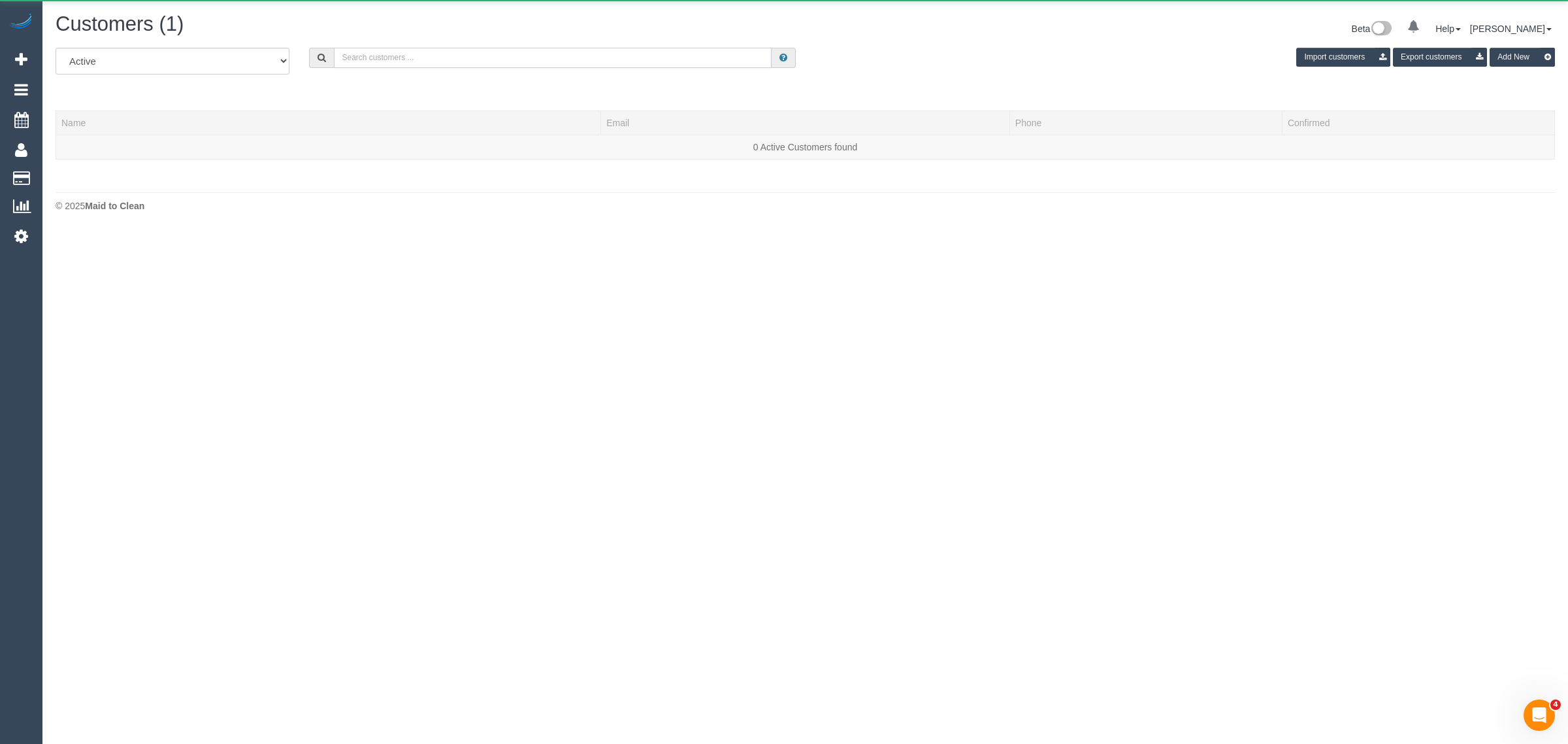
click at [482, 56] on input "text" at bounding box center [552, 58] width 438 height 20
paste input "Gehan Ranasinghe"
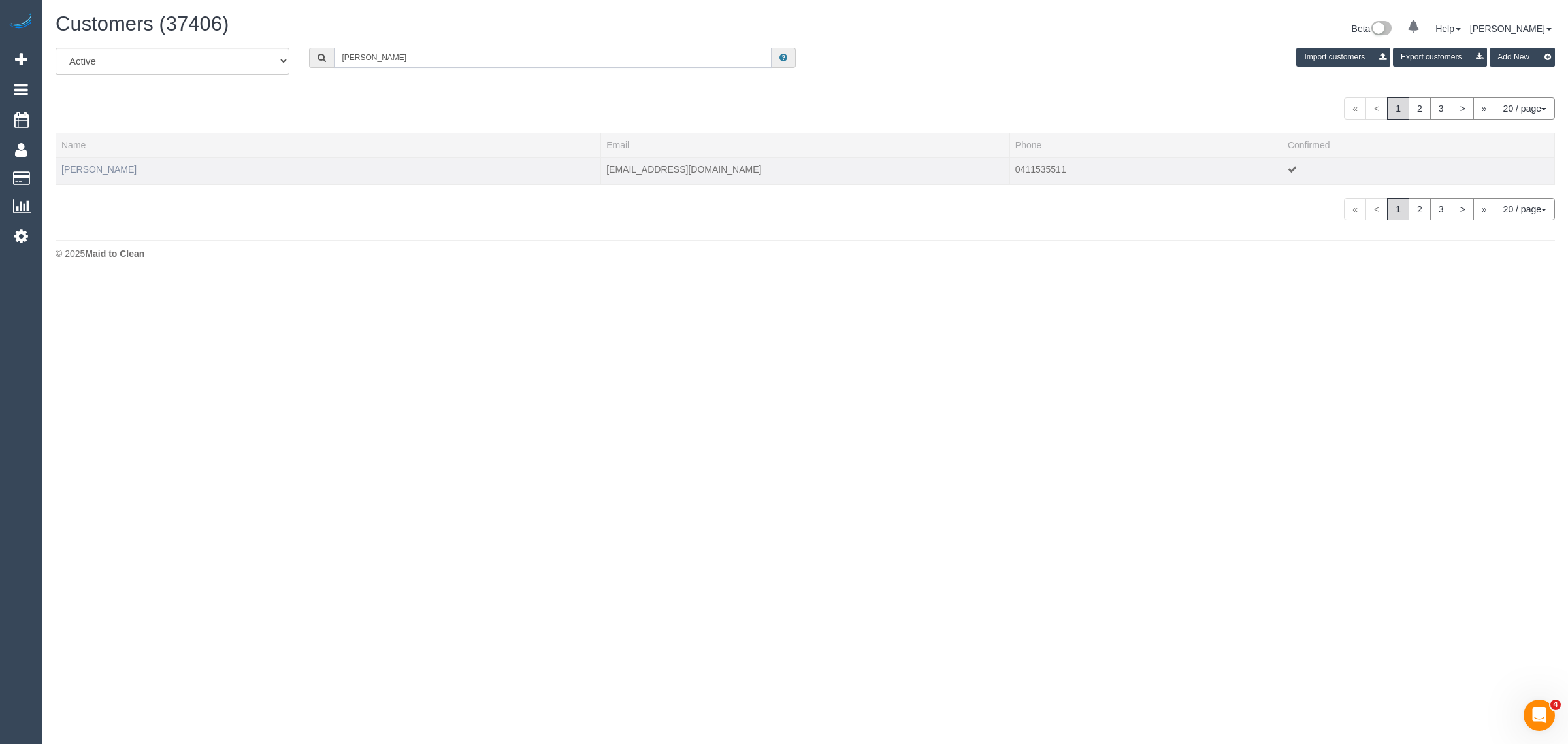
type input "Gehan Ranasinghe"
click at [115, 165] on link "Gehan Ranasinghe" at bounding box center [99, 169] width 75 height 11
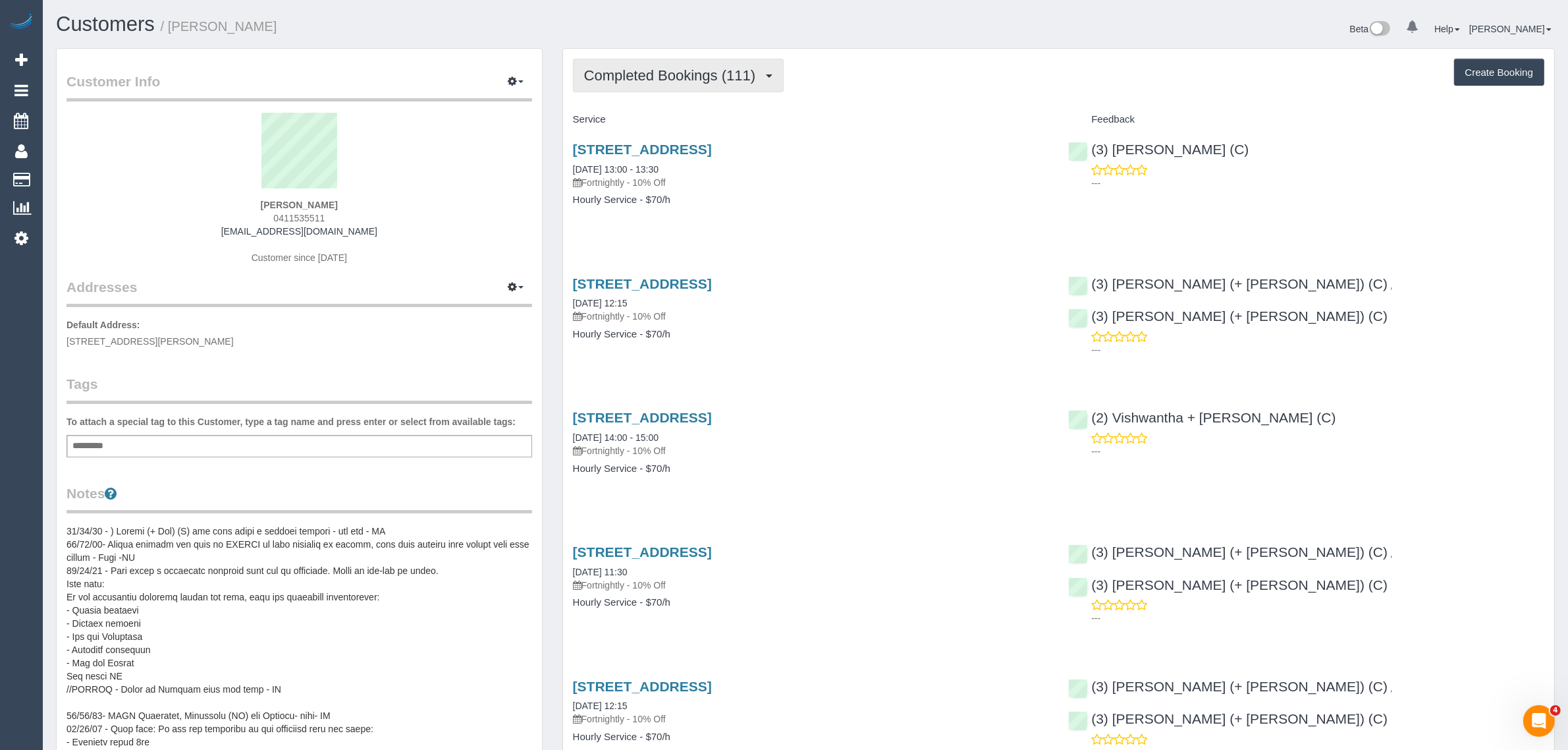
click at [672, 81] on span "Completed Bookings (111)" at bounding box center [673, 75] width 178 height 17
click at [670, 126] on link "Upcoming Bookings (11)" at bounding box center [647, 124] width 147 height 17
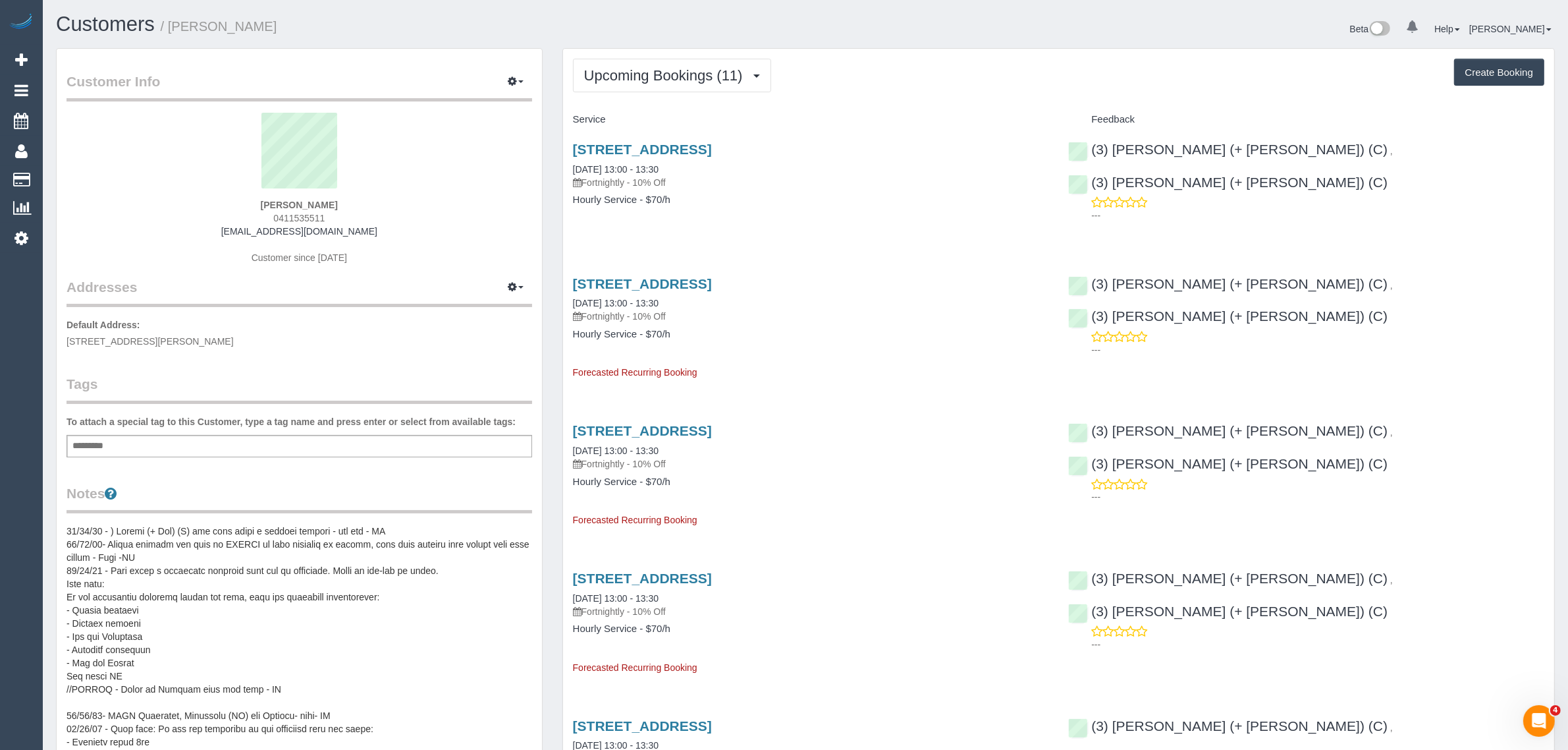
drag, startPoint x: 693, startPoint y: 165, endPoint x: 571, endPoint y: 162, distance: 122.0
click at [568, 161] on div "9a Turnstone Street, Doncaster East, VIC 3109 19/09/2025 13:00 - 13:30 Fortnigh…" at bounding box center [811, 181] width 496 height 101
copy link "19/09/2025 13:00 - 13:30"
click at [989, 223] on div "9a Turnstone Street, Doncaster East, VIC 3109 19/09/2025 13:00 - 13:30 Fortnigh…" at bounding box center [811, 181] width 496 height 101
click at [719, 82] on button "Upcoming Bookings (11)" at bounding box center [672, 75] width 199 height 34
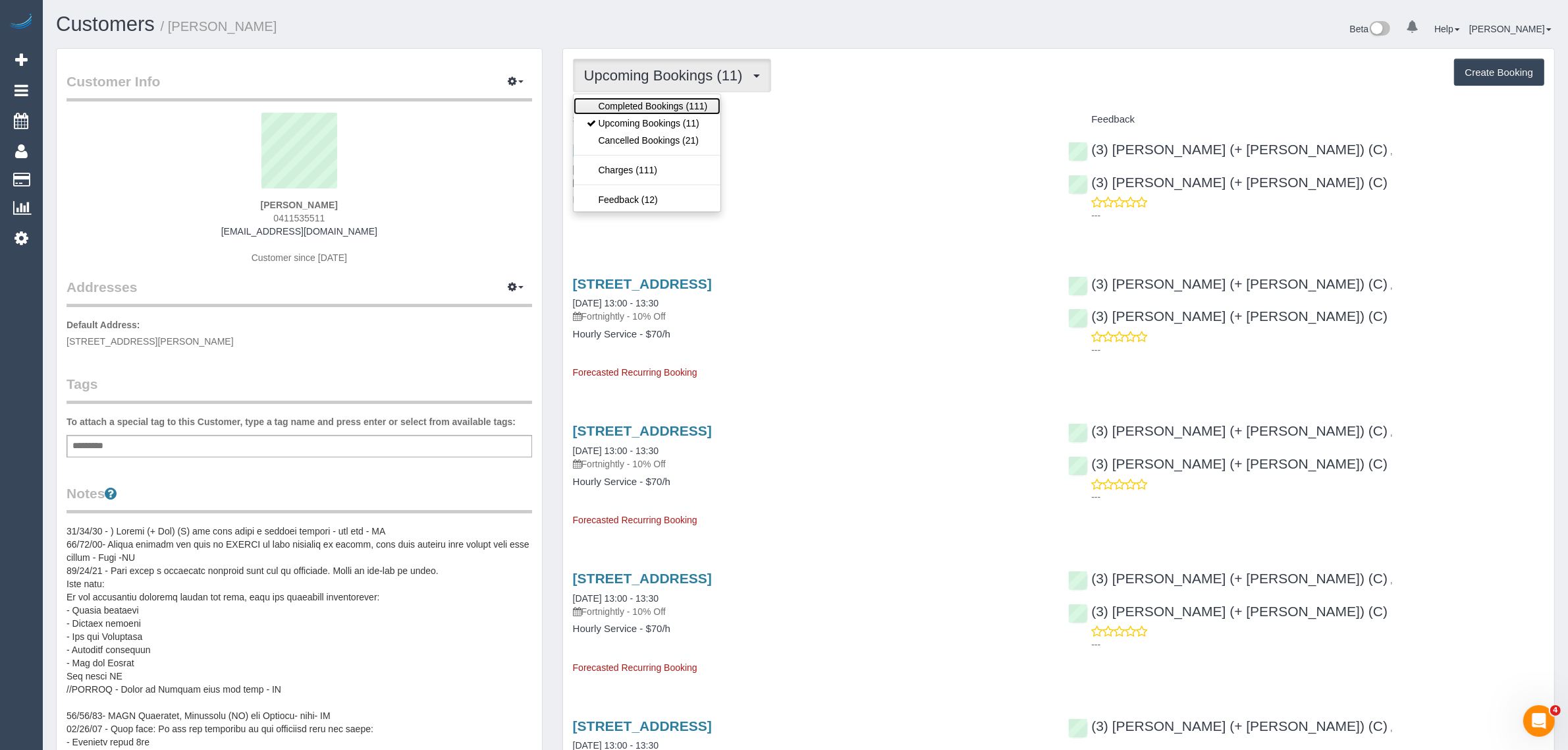
click at [693, 100] on link "Completed Bookings (111)" at bounding box center [647, 106] width 147 height 17
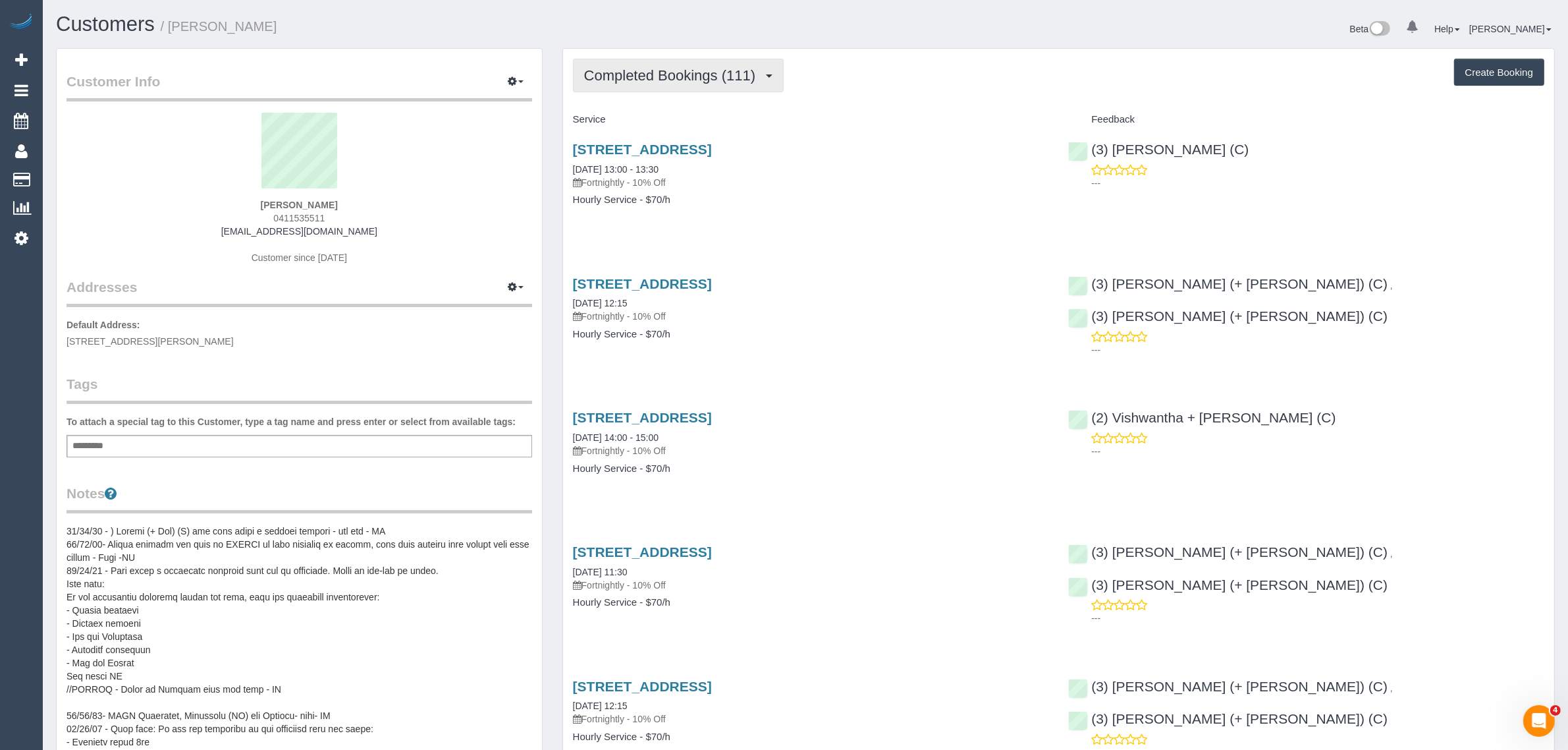
click at [679, 63] on button "Completed Bookings (111)" at bounding box center [678, 75] width 212 height 34
click at [627, 121] on link "Upcoming Bookings (11)" at bounding box center [647, 124] width 147 height 17
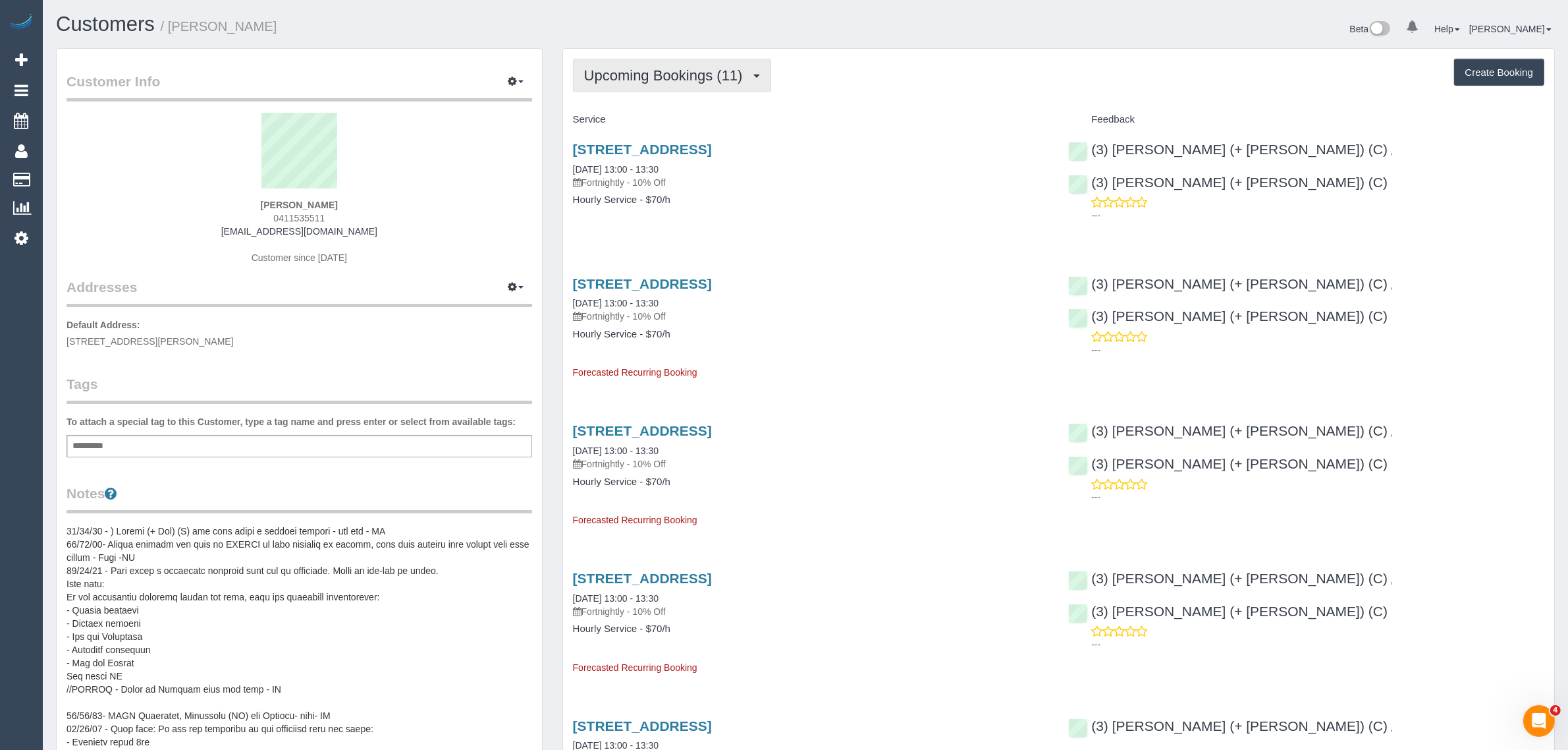
click at [620, 76] on span "Upcoming Bookings (11)" at bounding box center [667, 75] width 165 height 17
click at [610, 103] on link "Completed Bookings (111)" at bounding box center [647, 106] width 147 height 17
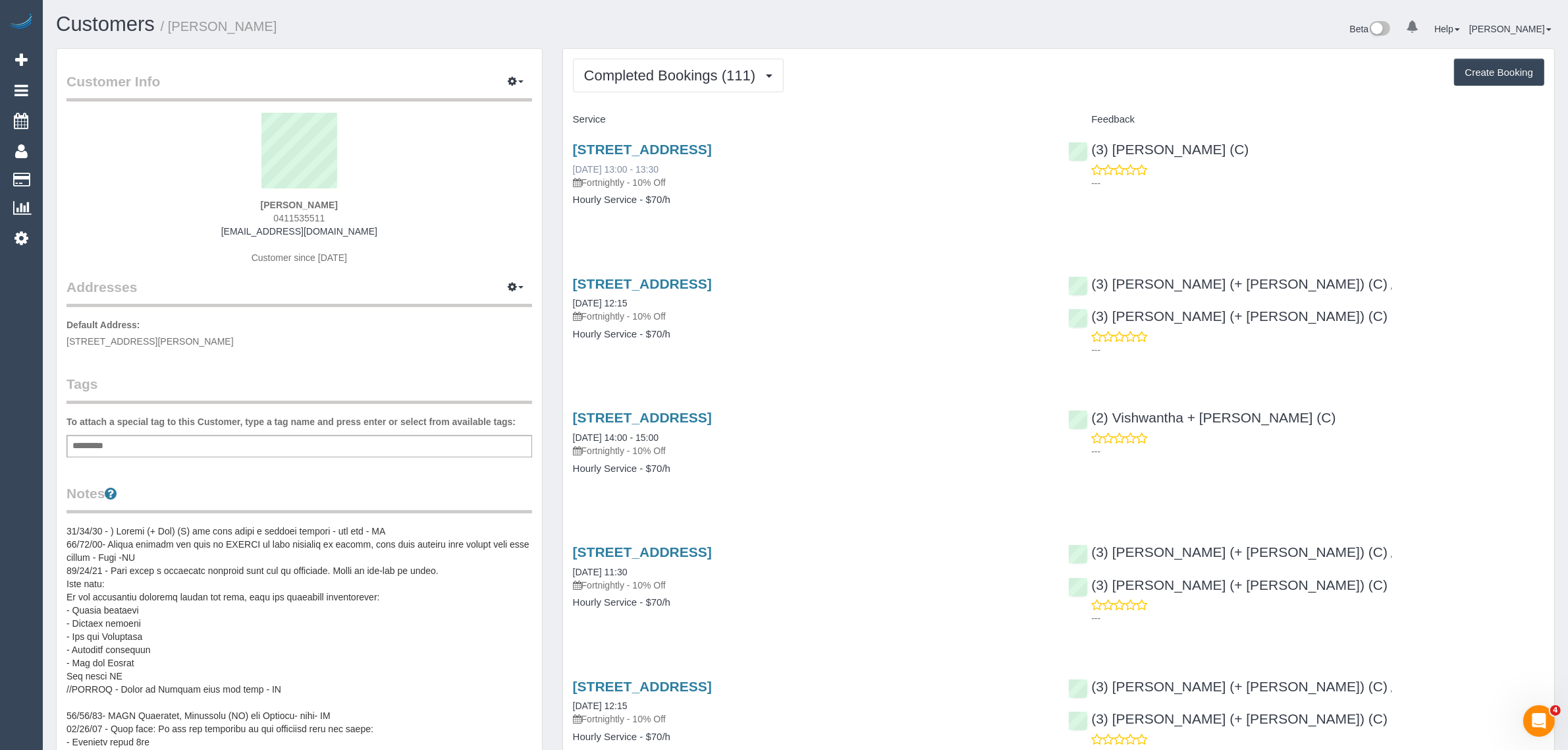
drag, startPoint x: 700, startPoint y: 163, endPoint x: 572, endPoint y: 163, distance: 128.0
click at [573, 163] on div "9a Turnstone Street, Doncaster East, VIC 3109 05/09/2025 13:00 - 13:30 Fortnigh…" at bounding box center [810, 165] width 476 height 48
copy link "05/09/2025 13:00 - 13:30"
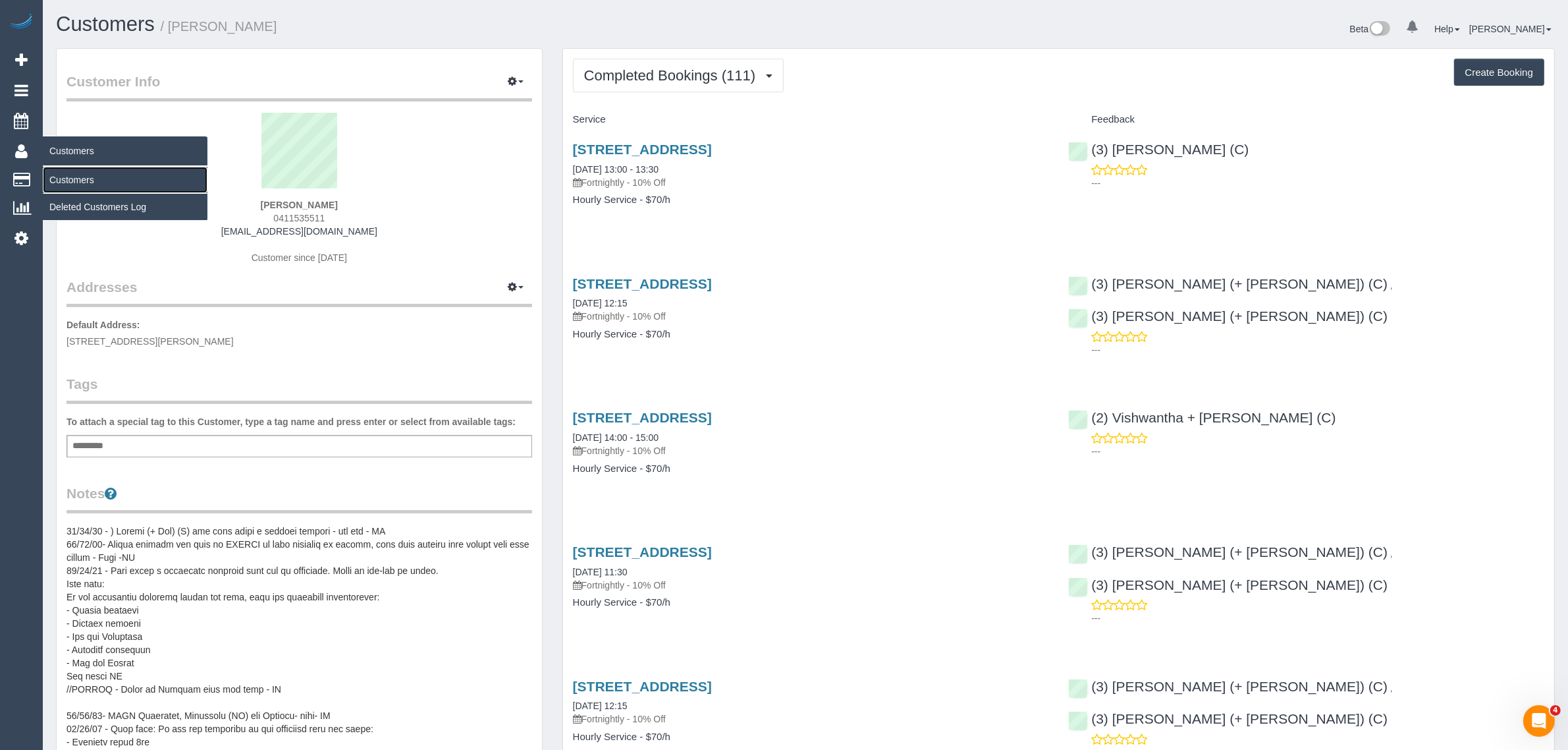
click at [71, 178] on link "Customers" at bounding box center [125, 180] width 165 height 26
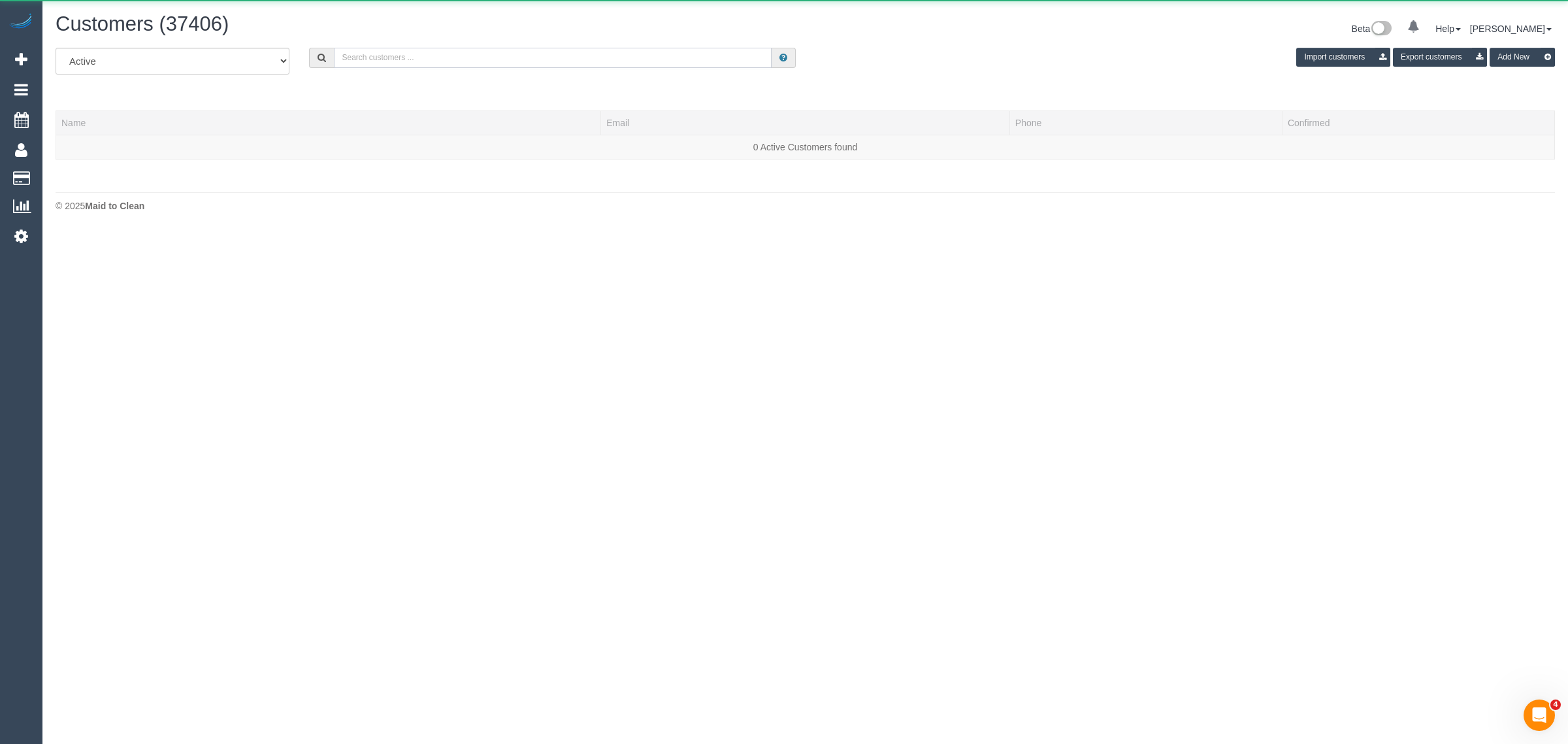
click at [471, 56] on input "text" at bounding box center [552, 58] width 438 height 20
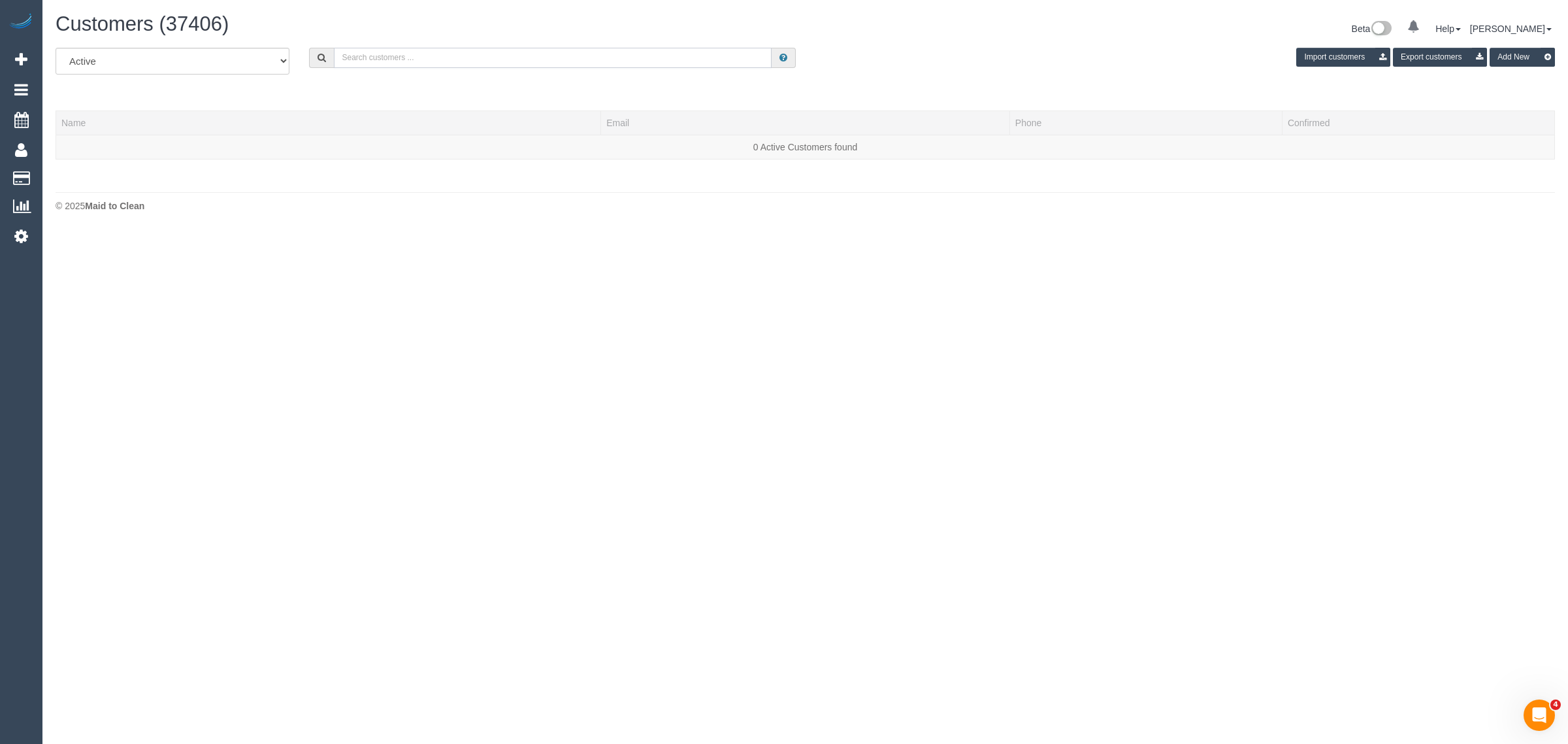
paste input "+61401737280 Aircall new contact"
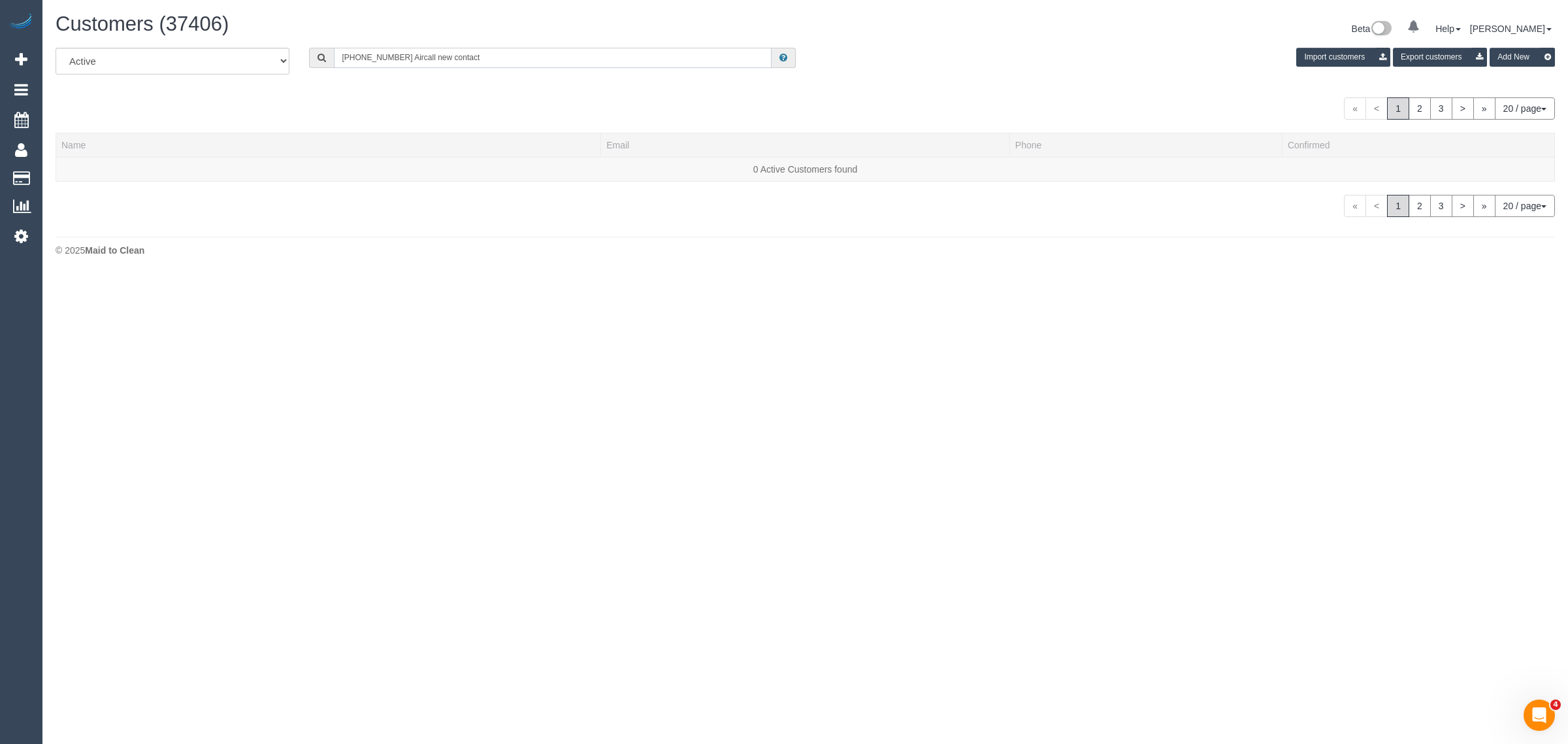
drag, startPoint x: 397, startPoint y: 60, endPoint x: 562, endPoint y: 80, distance: 166.2
click at [562, 80] on div "All Active Archived +61401737280 Aircall new contact Import customers Export cu…" at bounding box center [805, 66] width 1519 height 37
type input "401737280"
click at [101, 172] on link "Sam Hopkinson" at bounding box center [99, 169] width 75 height 11
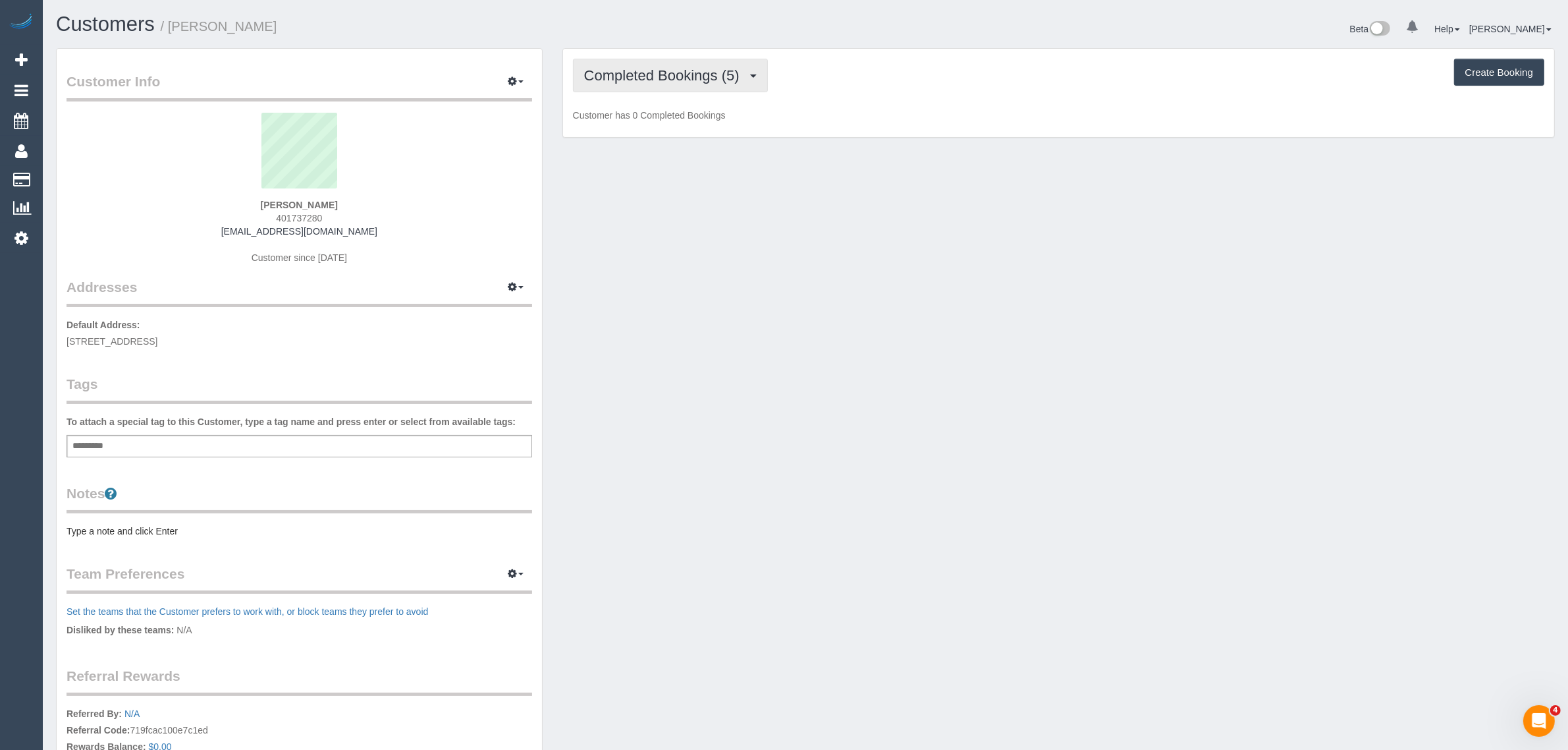
click at [646, 72] on span "Completed Bookings (5)" at bounding box center [665, 75] width 162 height 17
click at [637, 116] on link "Upcoming Bookings (12)" at bounding box center [643, 124] width 139 height 17
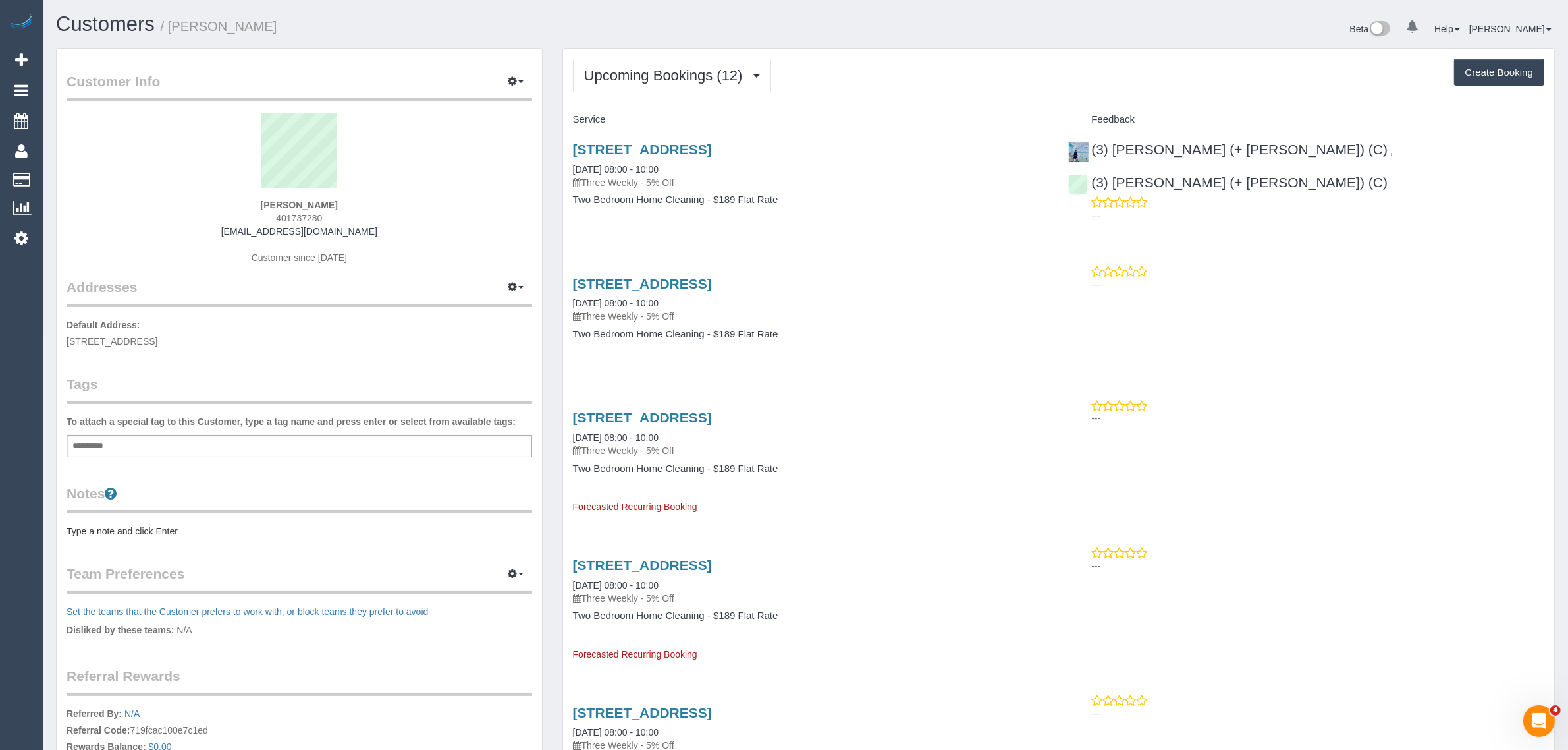
drag, startPoint x: 685, startPoint y: 168, endPoint x: 558, endPoint y: 167, distance: 127.0
copy link "06/09/2025 08:00 - 10:00"
click at [275, 204] on strong "Sam Hopkinson" at bounding box center [299, 204] width 77 height 11
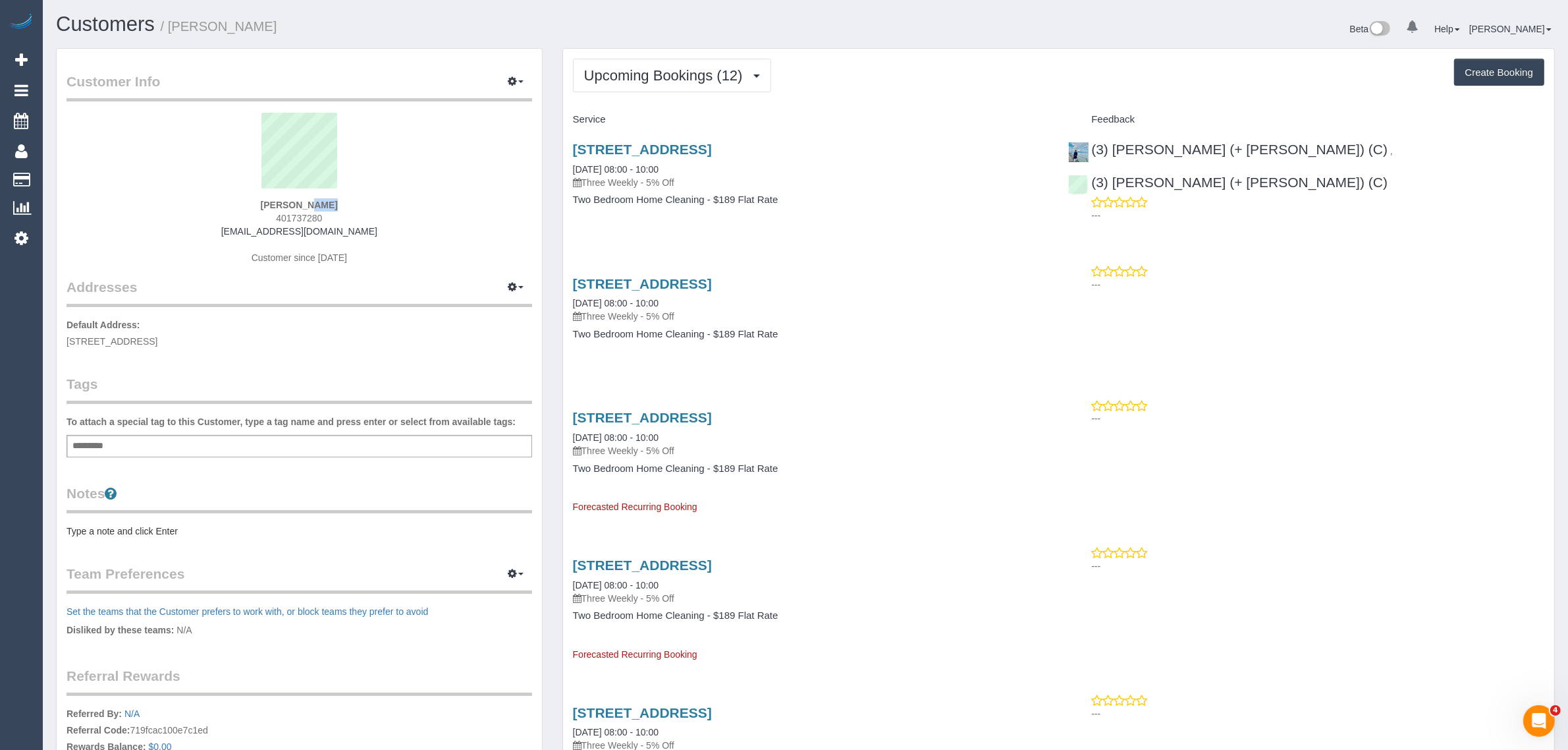
copy strong "Sam"
drag, startPoint x: 571, startPoint y: 169, endPoint x: 618, endPoint y: 168, distance: 47.0
click at [618, 168] on div "153 Cornwall Road, Sunshine, VIC 3020 06/09/2025 08:00 - 10:00 Three Weekly - 5…" at bounding box center [811, 181] width 496 height 101
click at [640, 224] on div "153 Cornwall Road, Sunshine, VIC 3020 06/09/2025 08:00 - 10:00 Three Weekly - 5…" at bounding box center [811, 181] width 496 height 101
drag, startPoint x: 562, startPoint y: 305, endPoint x: 617, endPoint y: 303, distance: 55.0
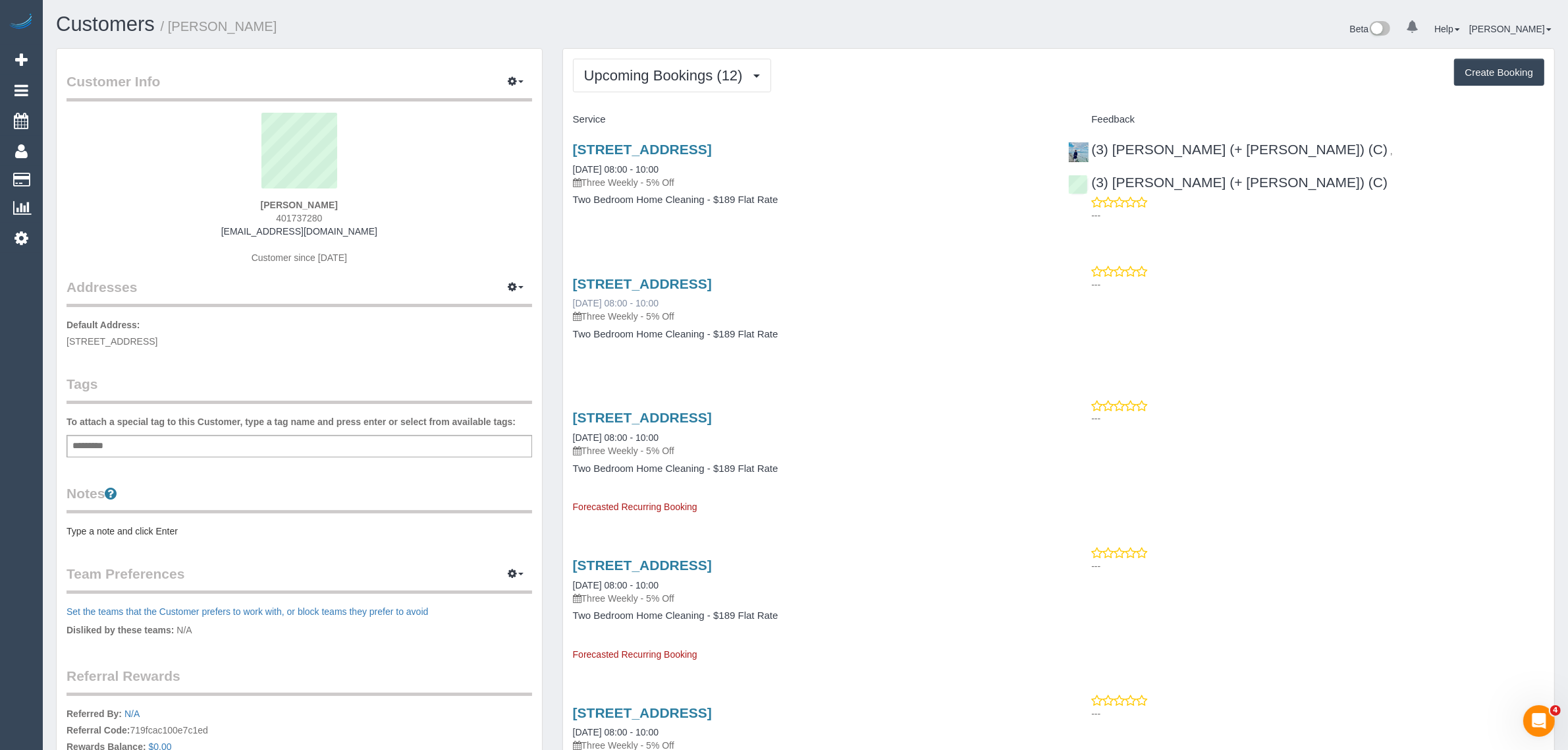
click at [617, 303] on div "153 Cornwall Road, Sunshine, VIC 3020 27/09/2025 08:00 - 10:00 Three Weekly - 5…" at bounding box center [811, 316] width 496 height 101
click at [897, 314] on p "Three Weekly - 5% Off" at bounding box center [810, 316] width 476 height 13
click at [624, 147] on link "153 Cornwall Road, Sunshine, VIC 3020" at bounding box center [642, 149] width 139 height 15
click at [157, 318] on span "153 Cornwall Road, Sunshine, VIC 3020" at bounding box center [112, 341] width 91 height 11
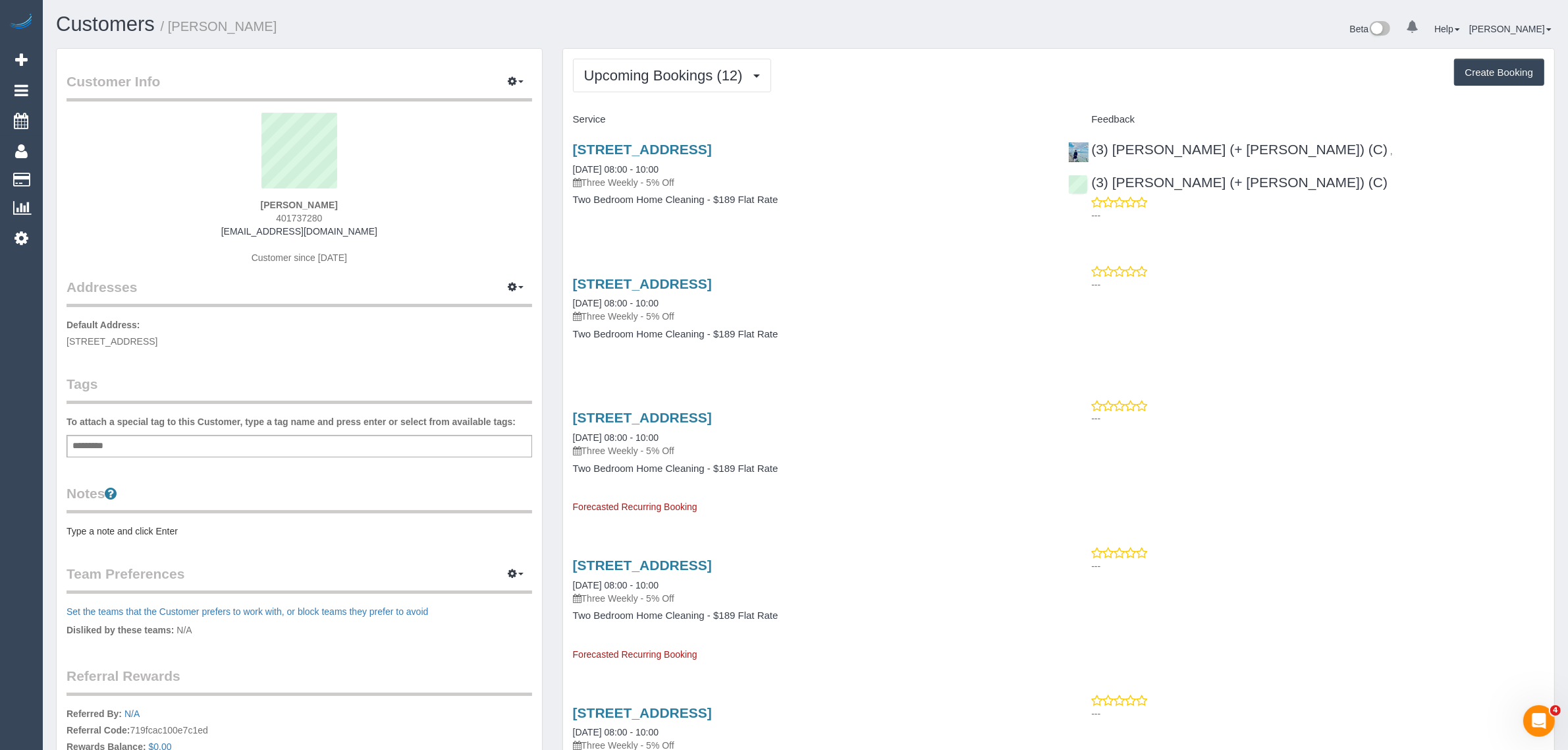
click at [157, 318] on span "153 Cornwall Road, Sunshine, VIC 3020" at bounding box center [112, 341] width 91 height 11
click at [646, 77] on span "Upcoming Bookings (12)" at bounding box center [667, 75] width 165 height 17
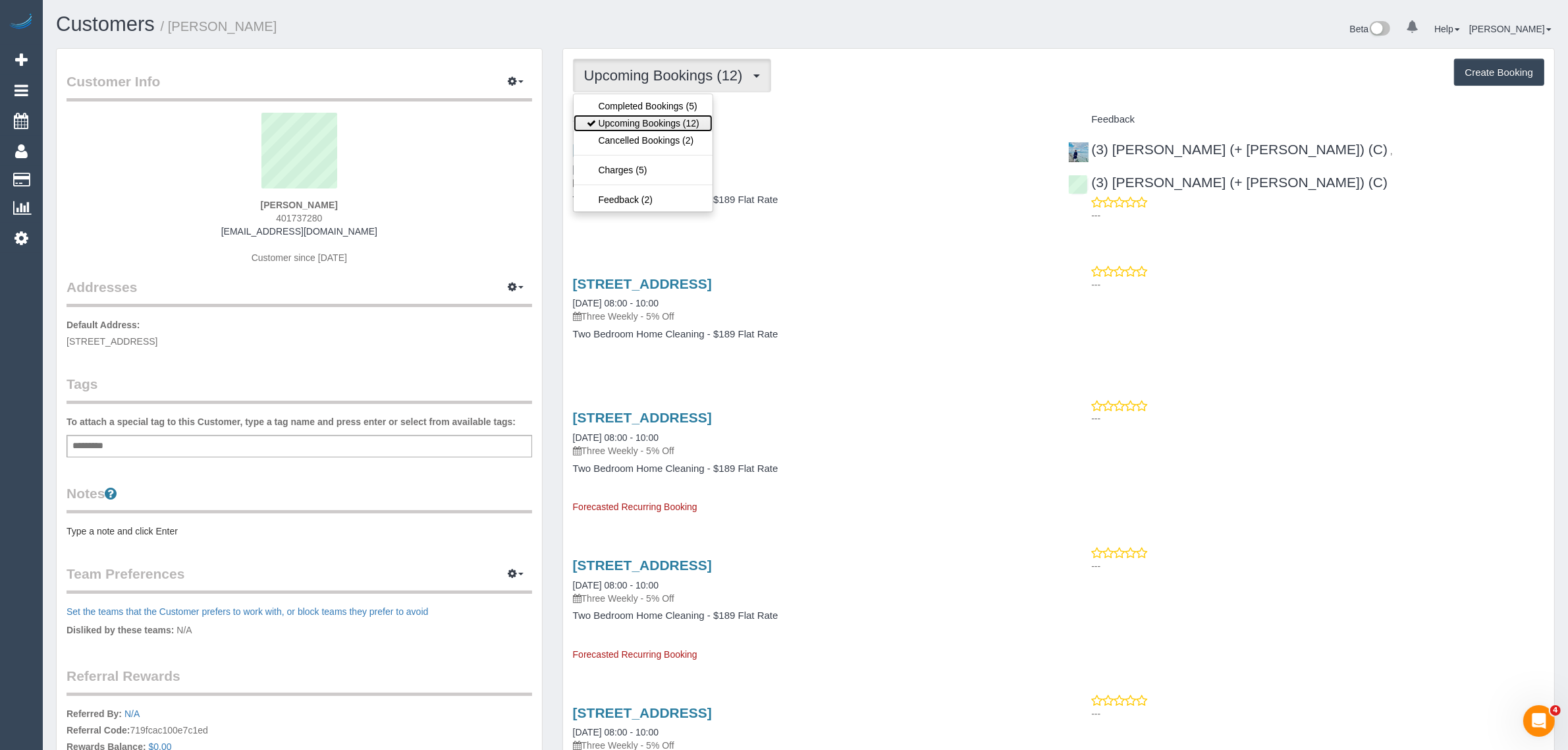
click at [626, 116] on link "Upcoming Bookings (12)" at bounding box center [643, 124] width 139 height 17
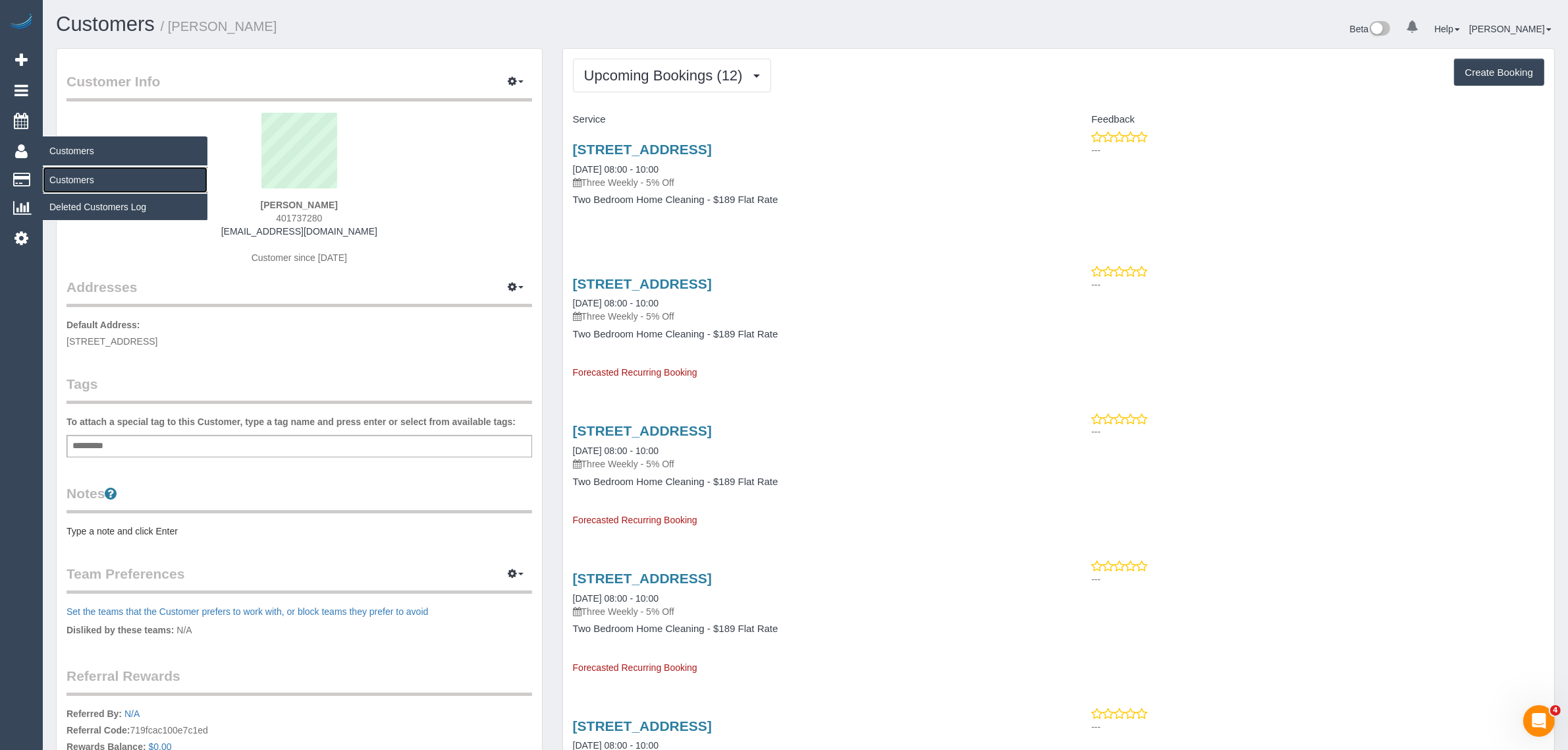
click at [66, 167] on link "Customers" at bounding box center [125, 180] width 165 height 26
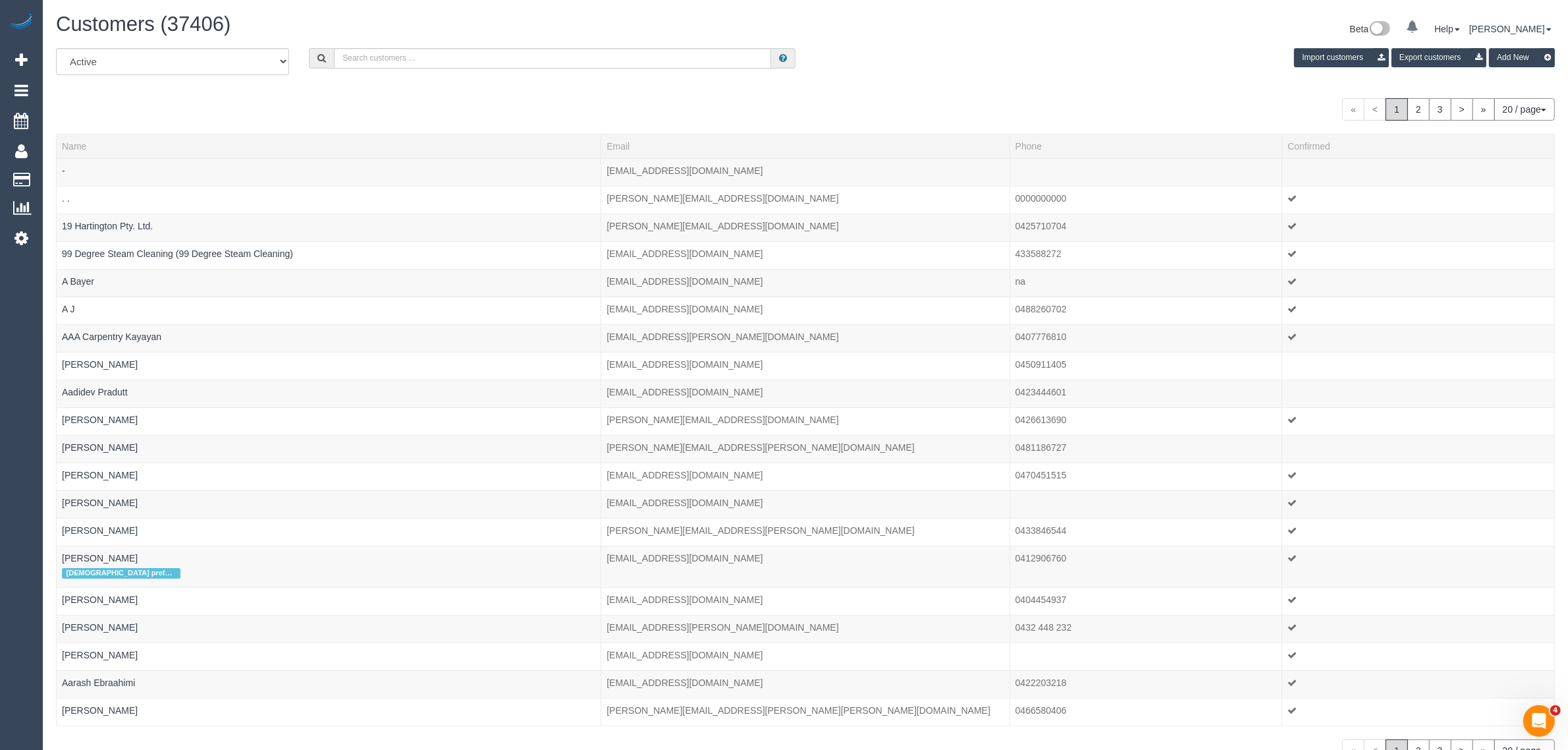
click at [485, 43] on div "Customers (37406) Beta 0 Your Notifications You have 0 alerts Help Help Docs Ta…" at bounding box center [805, 30] width 1519 height 35
click at [485, 51] on input "text" at bounding box center [553, 59] width 438 height 20
paste input "Penny Votzourakis"
type input "Penny Votzourakis"
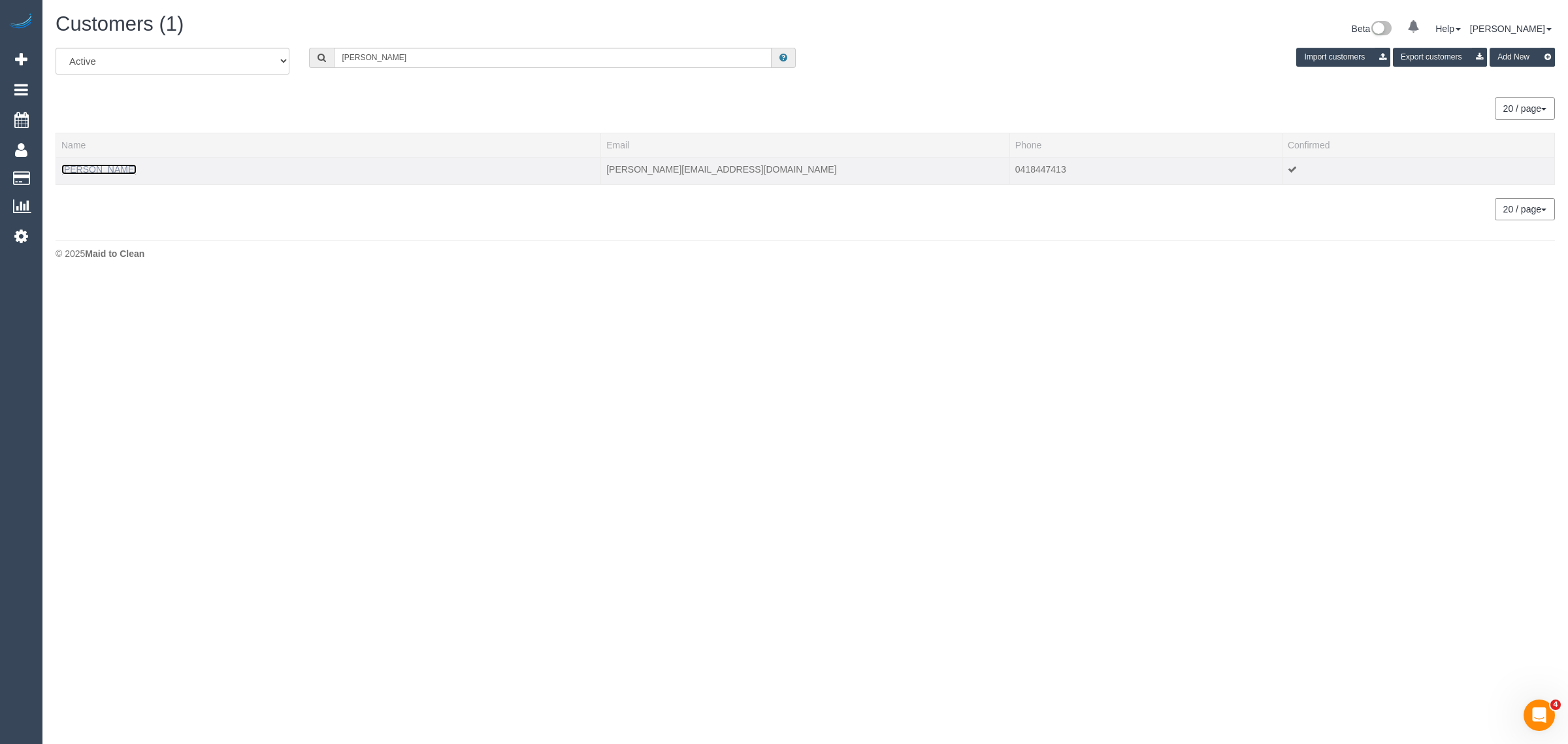
click at [131, 168] on link "Penny Votzourakis" at bounding box center [99, 169] width 75 height 11
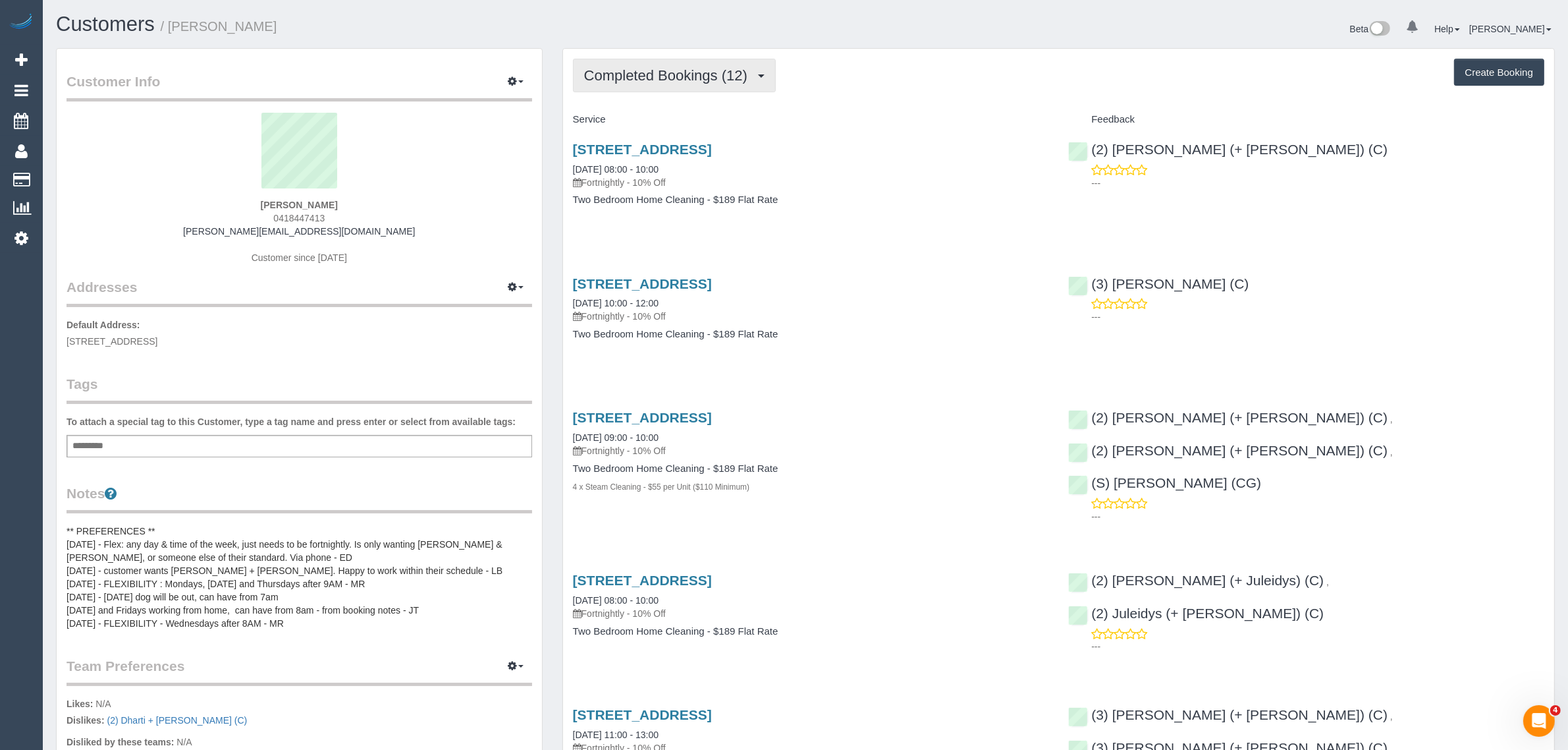
drag, startPoint x: 723, startPoint y: 78, endPoint x: 722, endPoint y: 87, distance: 9.1
click at [723, 78] on span "Completed Bookings (12)" at bounding box center [669, 75] width 170 height 17
click at [682, 116] on link "Upcoming Bookings (11)" at bounding box center [644, 124] width 142 height 17
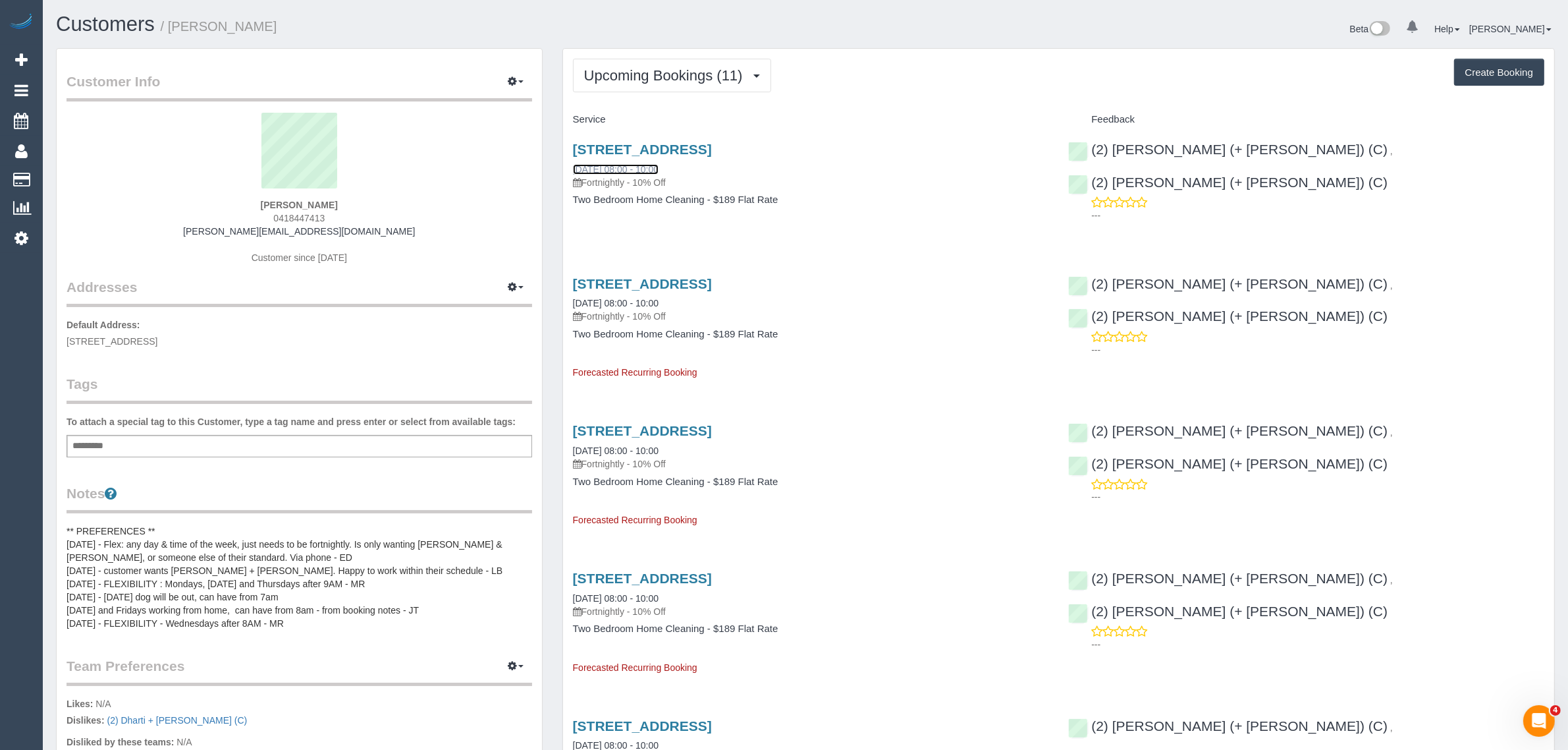
click at [650, 164] on link "09/09/2025 08:00 - 10:00" at bounding box center [615, 169] width 86 height 11
drag, startPoint x: 568, startPoint y: 295, endPoint x: 618, endPoint y: 292, distance: 50.1
click at [618, 292] on div "1001/22 Kings Place, South Melbourne, VIC 3205 23/09/2025 08:00 - 10:00 Fortnig…" at bounding box center [811, 322] width 496 height 115
drag, startPoint x: 669, startPoint y: 71, endPoint x: 664, endPoint y: 79, distance: 9.4
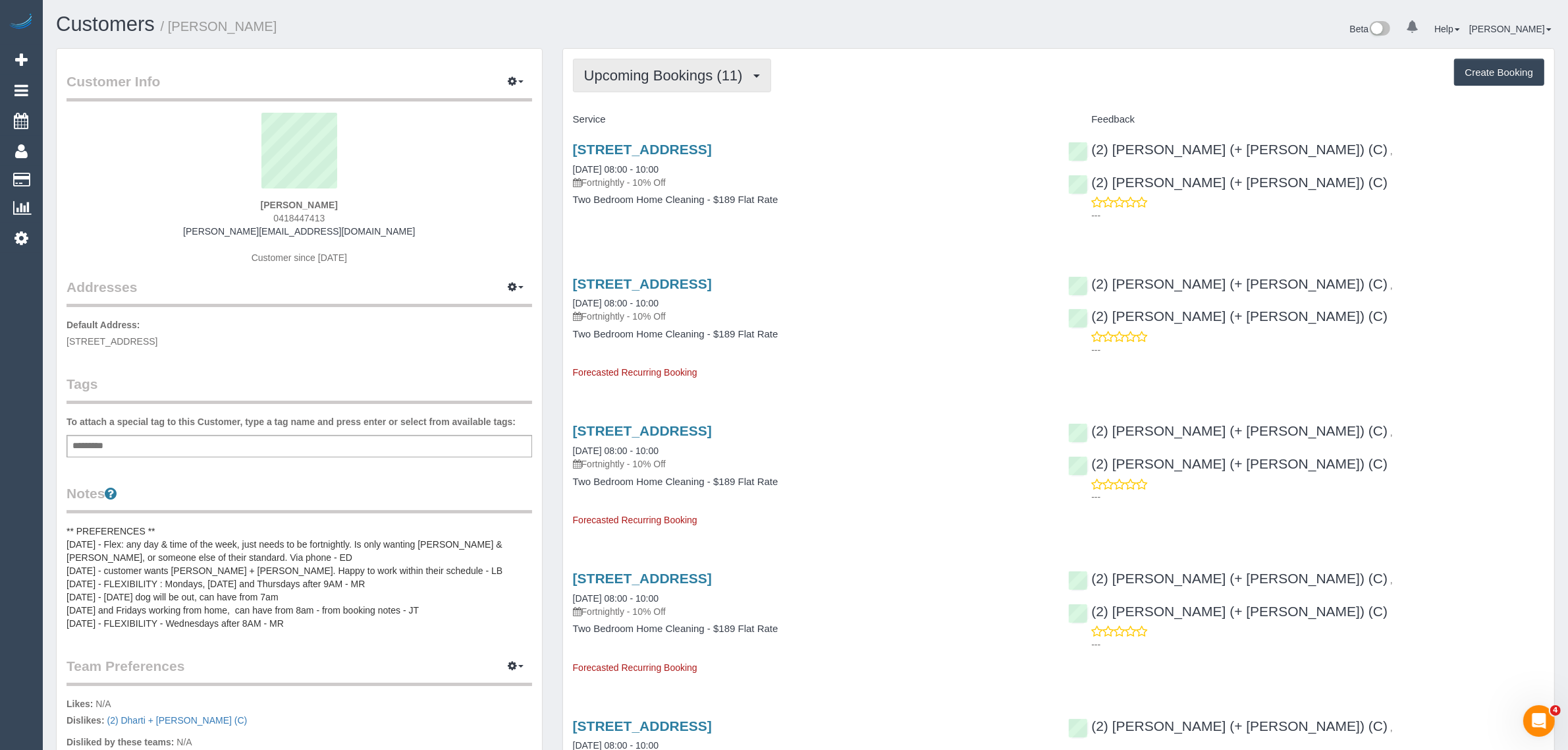
click at [669, 71] on span "Upcoming Bookings (11)" at bounding box center [667, 75] width 165 height 17
click at [631, 121] on link "Upcoming Bookings (11)" at bounding box center [644, 124] width 142 height 17
click at [703, 73] on span "Upcoming Bookings (11)" at bounding box center [667, 75] width 165 height 17
click at [672, 129] on link "Upcoming Bookings (11)" at bounding box center [644, 124] width 142 height 17
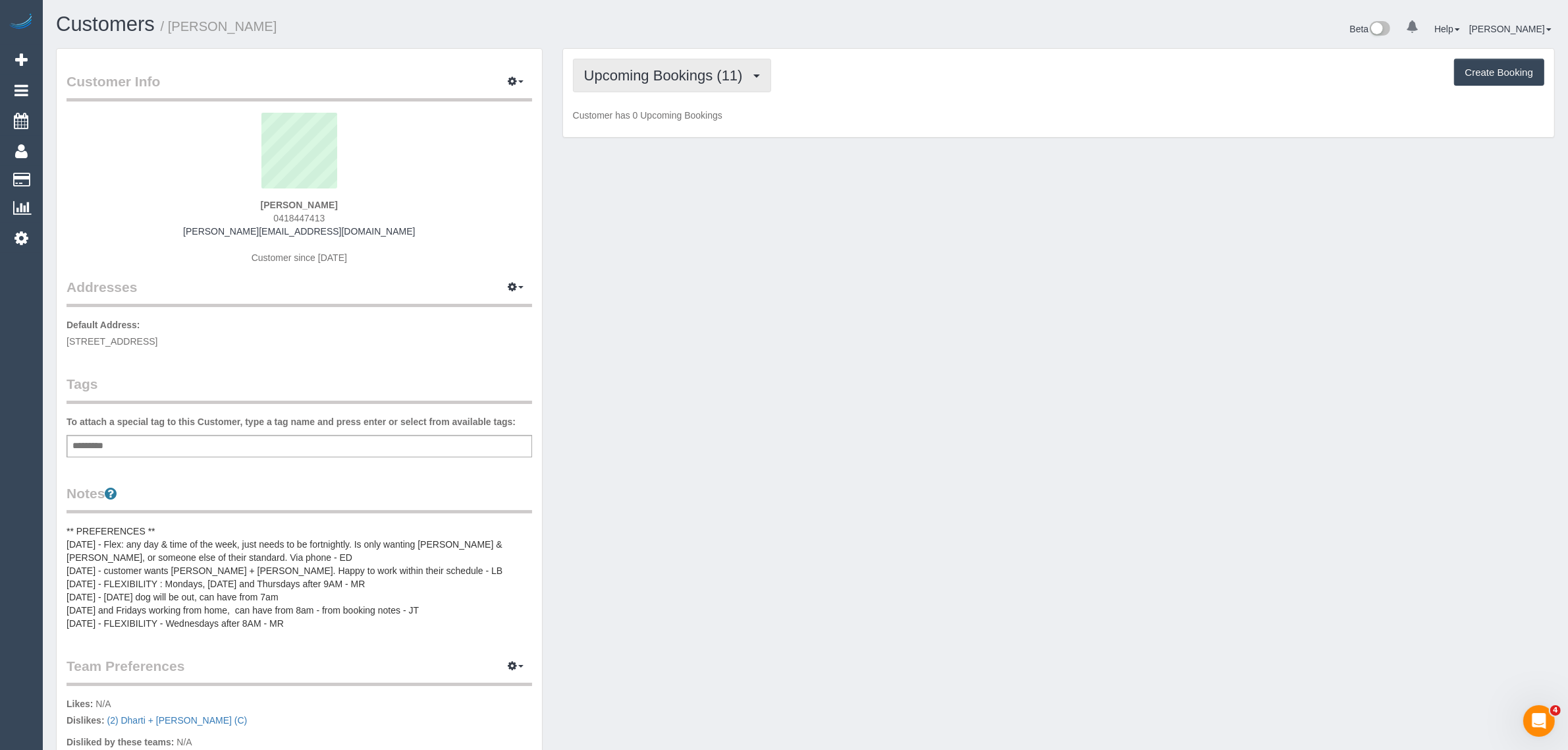
drag, startPoint x: 690, startPoint y: 64, endPoint x: 682, endPoint y: 85, distance: 22.5
click at [690, 64] on button "Upcoming Bookings (11)" at bounding box center [672, 75] width 199 height 34
click at [646, 137] on link "Cancelled Bookings (2)" at bounding box center [644, 140] width 142 height 17
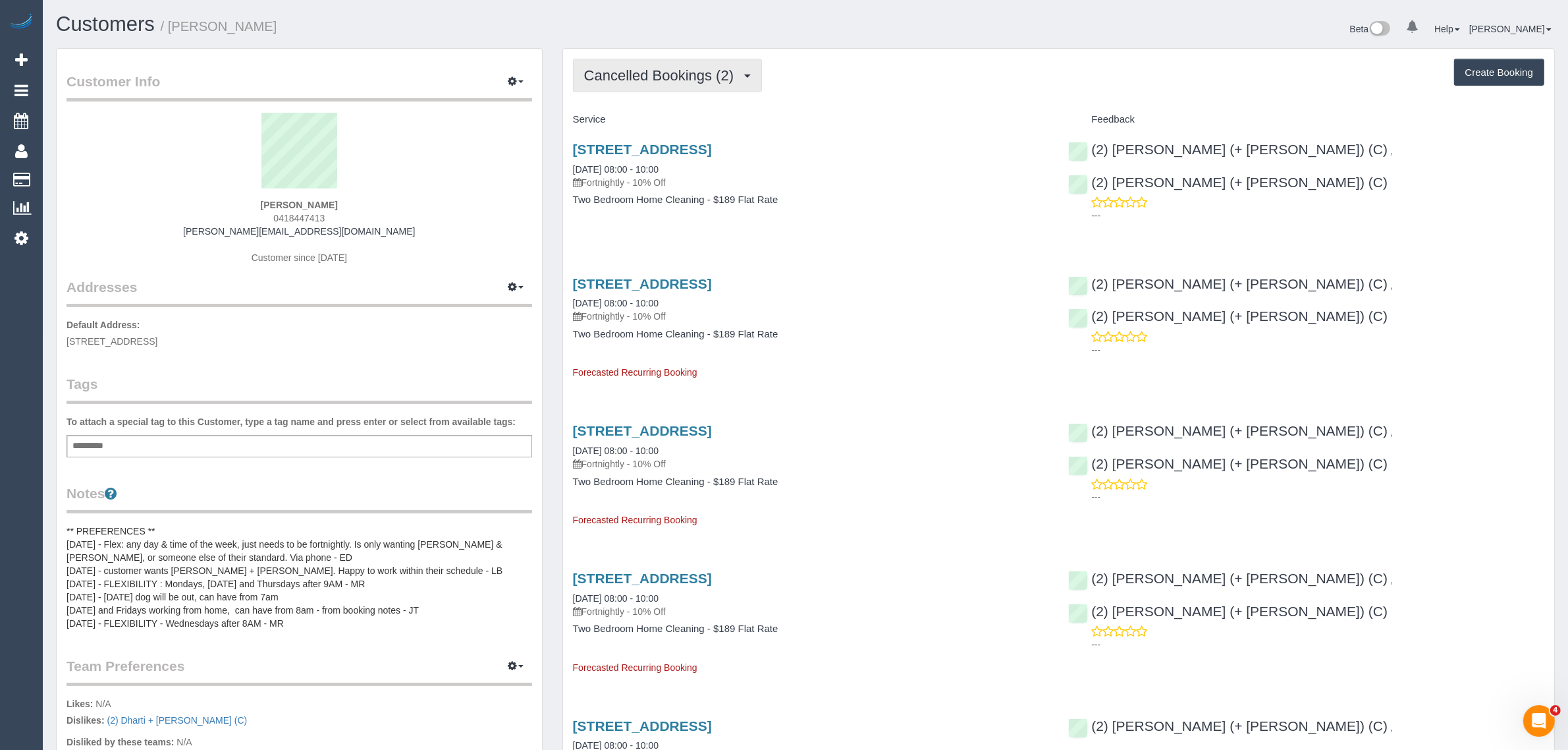
click at [623, 84] on button "Cancelled Bookings (2)" at bounding box center [667, 75] width 190 height 34
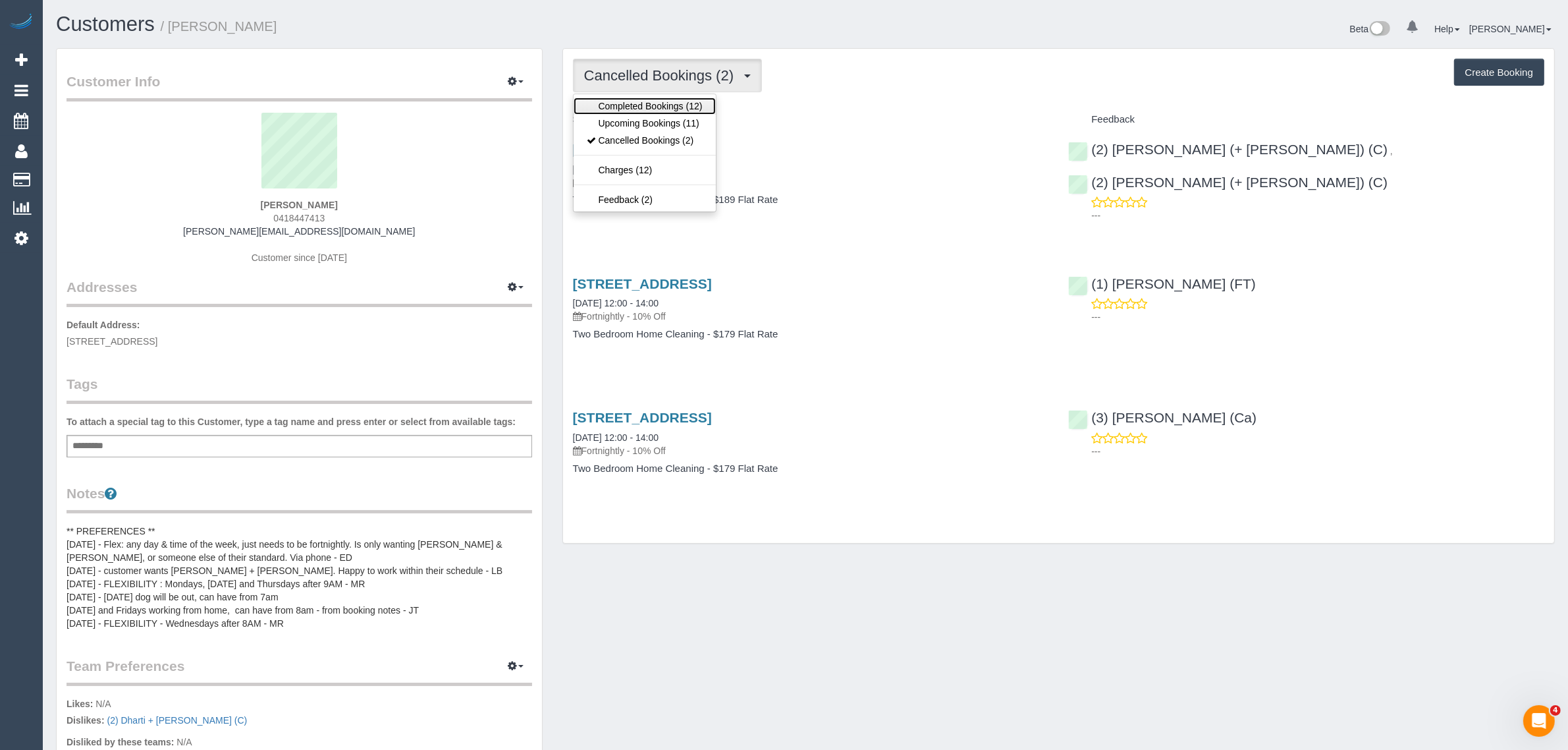
click at [613, 100] on link "Completed Bookings (12)" at bounding box center [644, 106] width 142 height 17
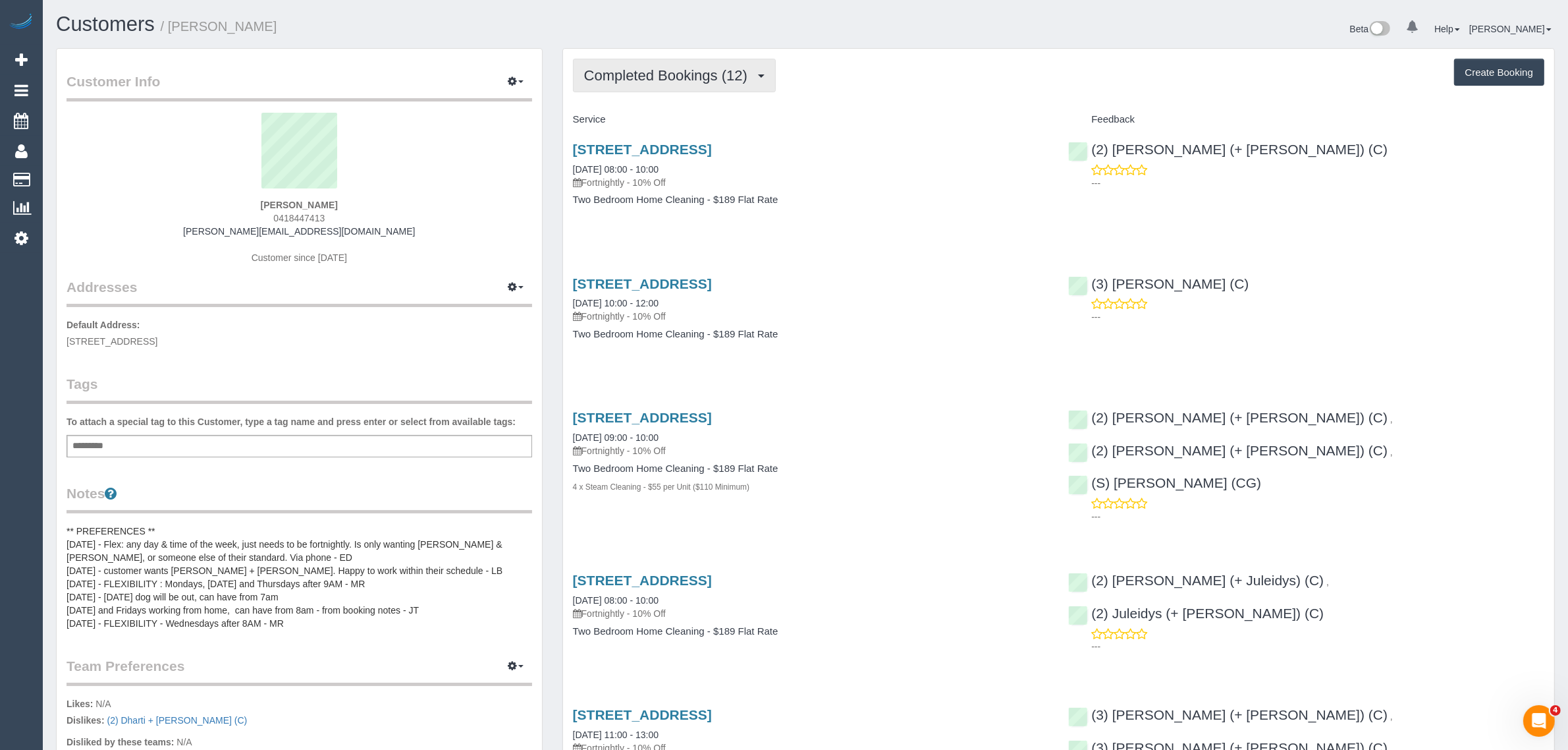
click at [672, 71] on span "Completed Bookings (12)" at bounding box center [669, 75] width 170 height 17
click at [647, 116] on link "Upcoming Bookings (11)" at bounding box center [644, 124] width 142 height 17
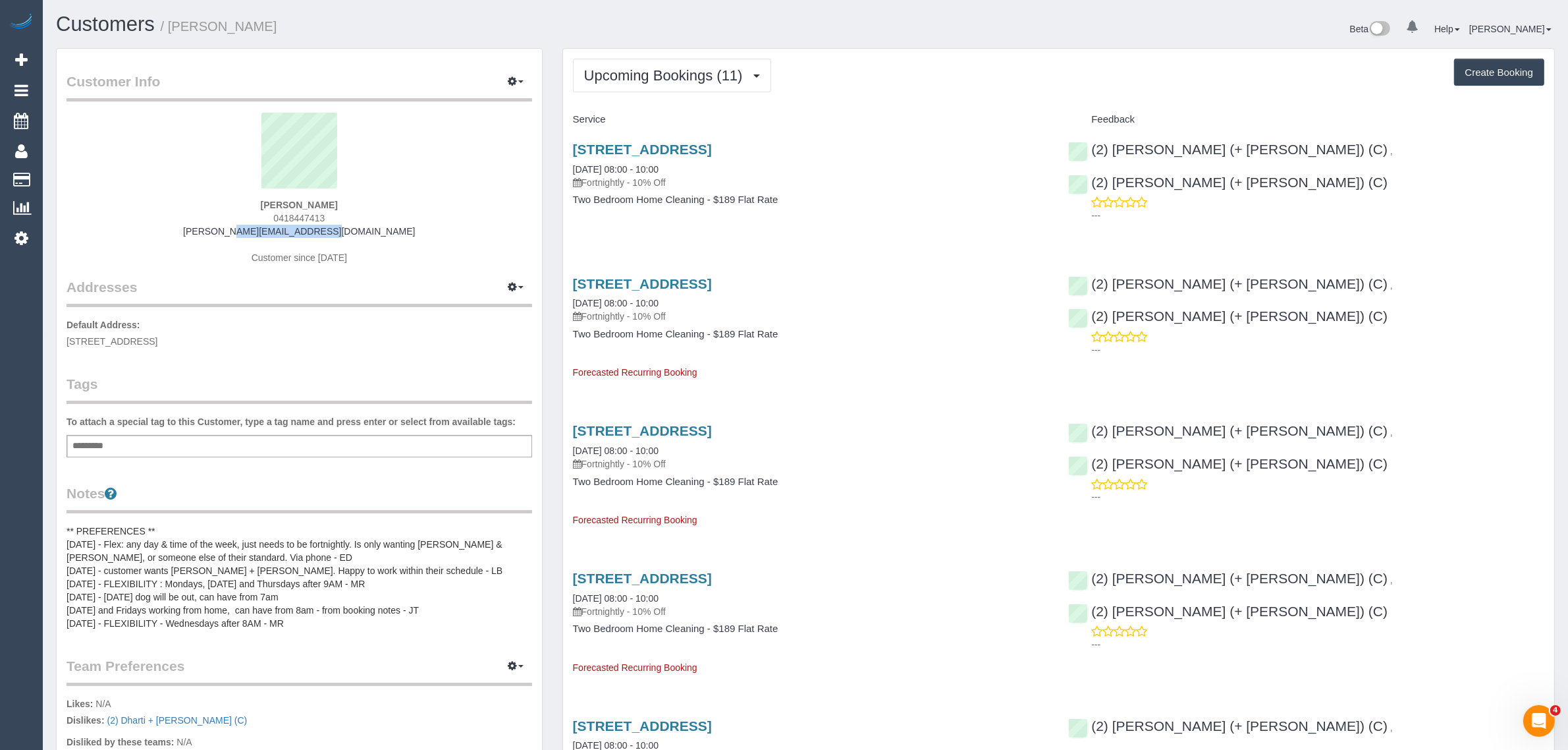
drag, startPoint x: 355, startPoint y: 228, endPoint x: 235, endPoint y: 230, distance: 120.0
click at [235, 230] on div "Penny Votzourakis 0418447413 penny@pennyv.com.au Customer since 2024" at bounding box center [299, 195] width 466 height 165
click at [631, 82] on button "Upcoming Bookings (11)" at bounding box center [672, 75] width 199 height 34
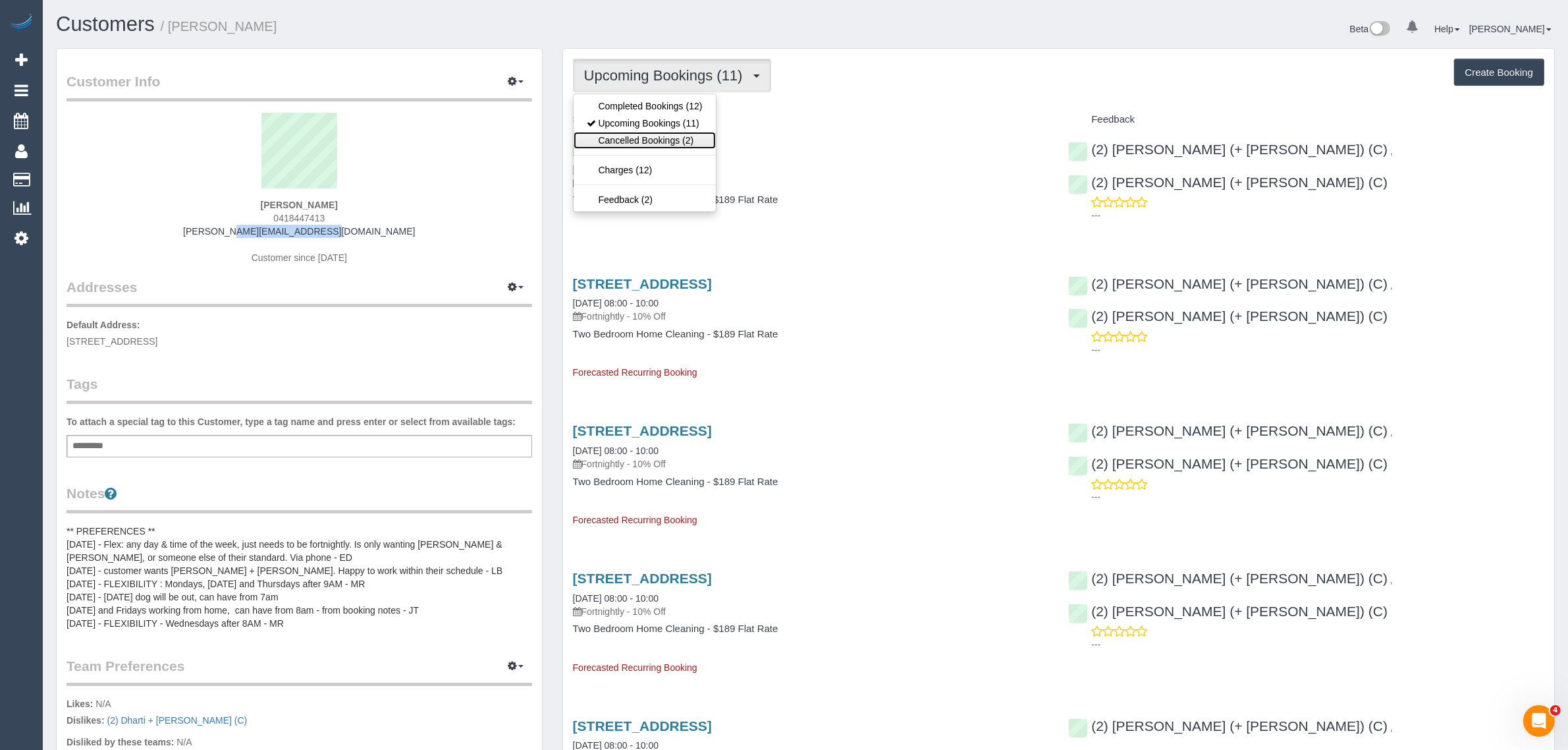
click at [625, 139] on link "Cancelled Bookings (2)" at bounding box center [644, 140] width 142 height 17
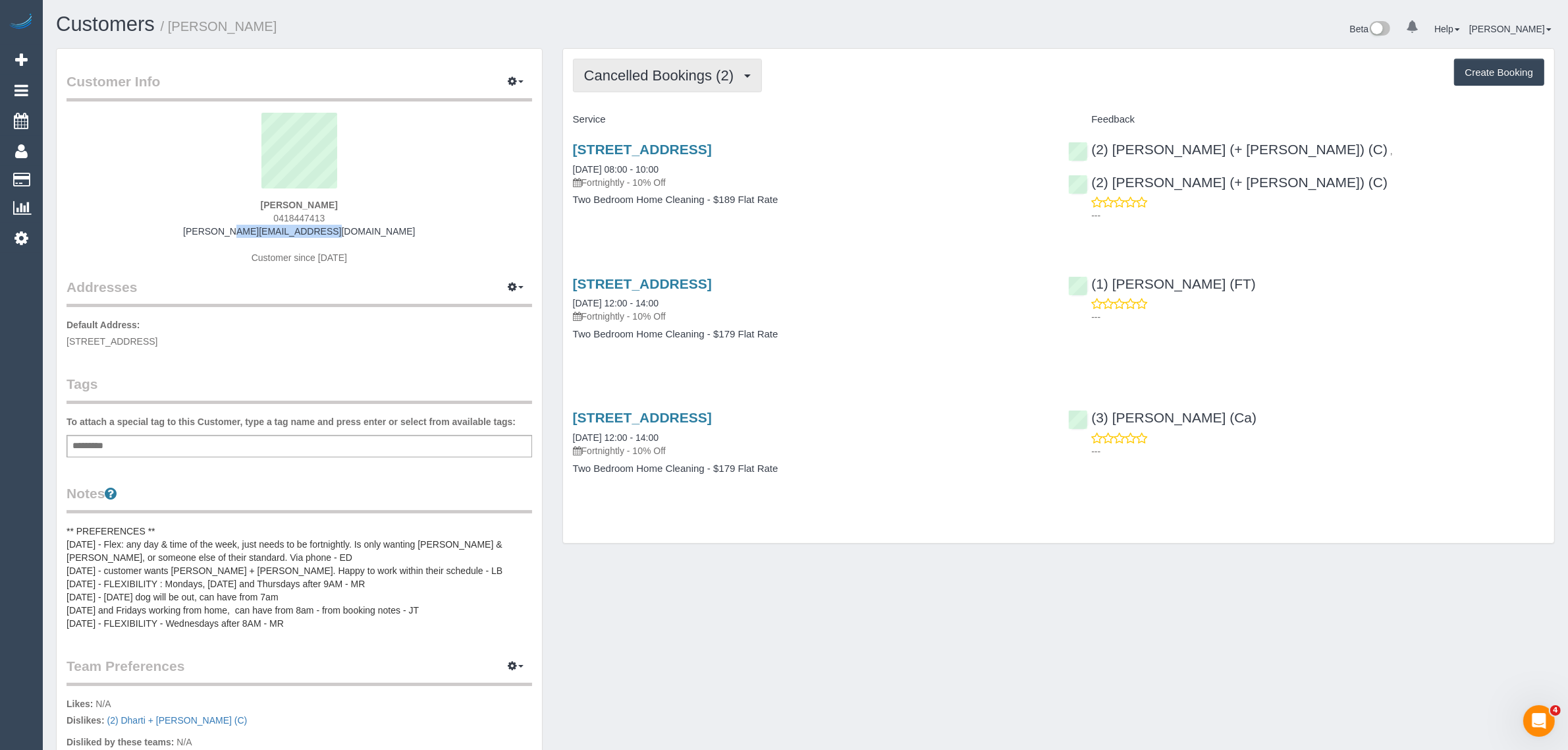
click at [680, 68] on span "Cancelled Bookings (2)" at bounding box center [662, 75] width 156 height 17
click at [652, 124] on link "Upcoming Bookings (11)" at bounding box center [644, 124] width 142 height 17
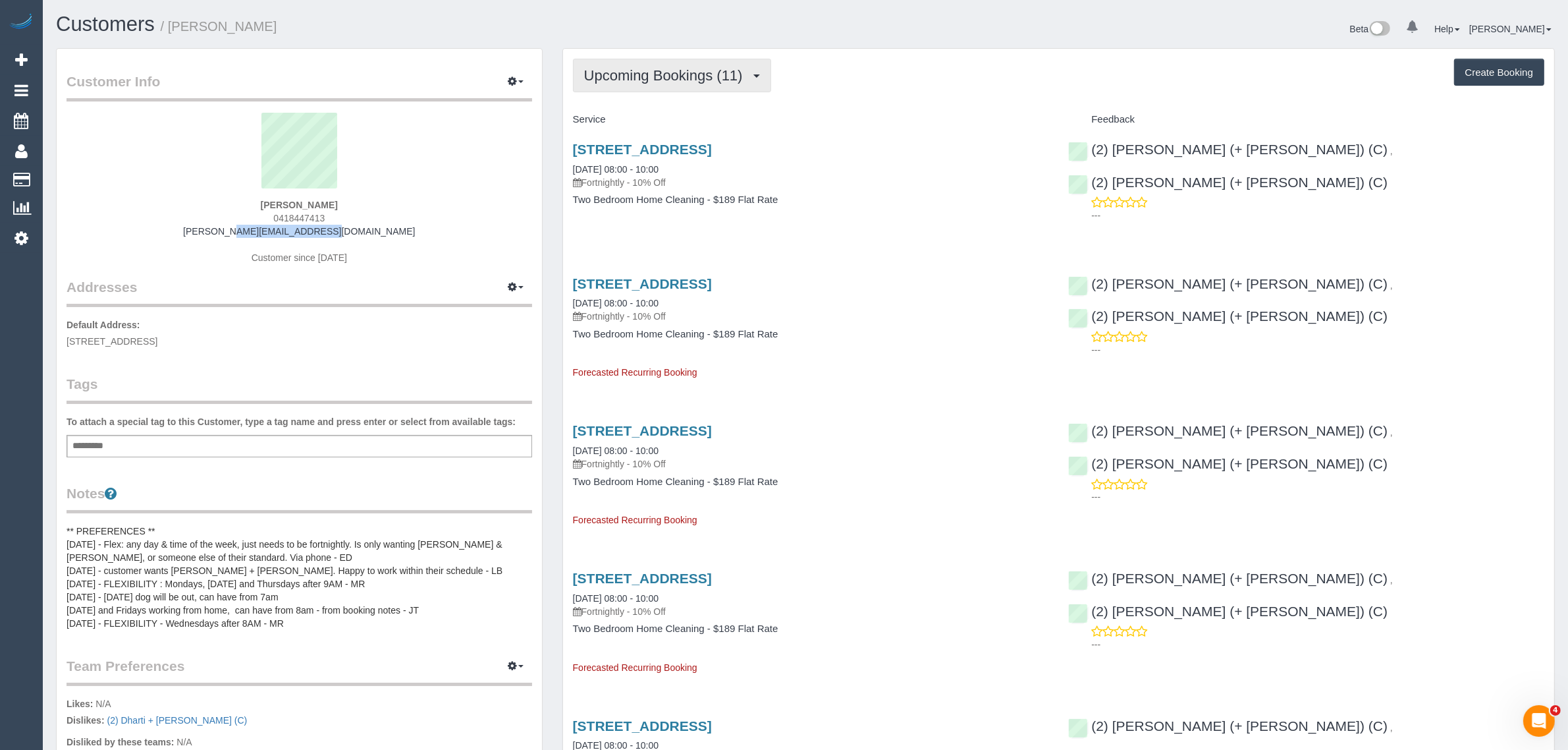
click at [690, 71] on span "Upcoming Bookings (11)" at bounding box center [667, 75] width 165 height 17
click at [709, 146] on link "1001/22 Kings Place, South Melbourne, VIC 3205" at bounding box center [642, 149] width 139 height 15
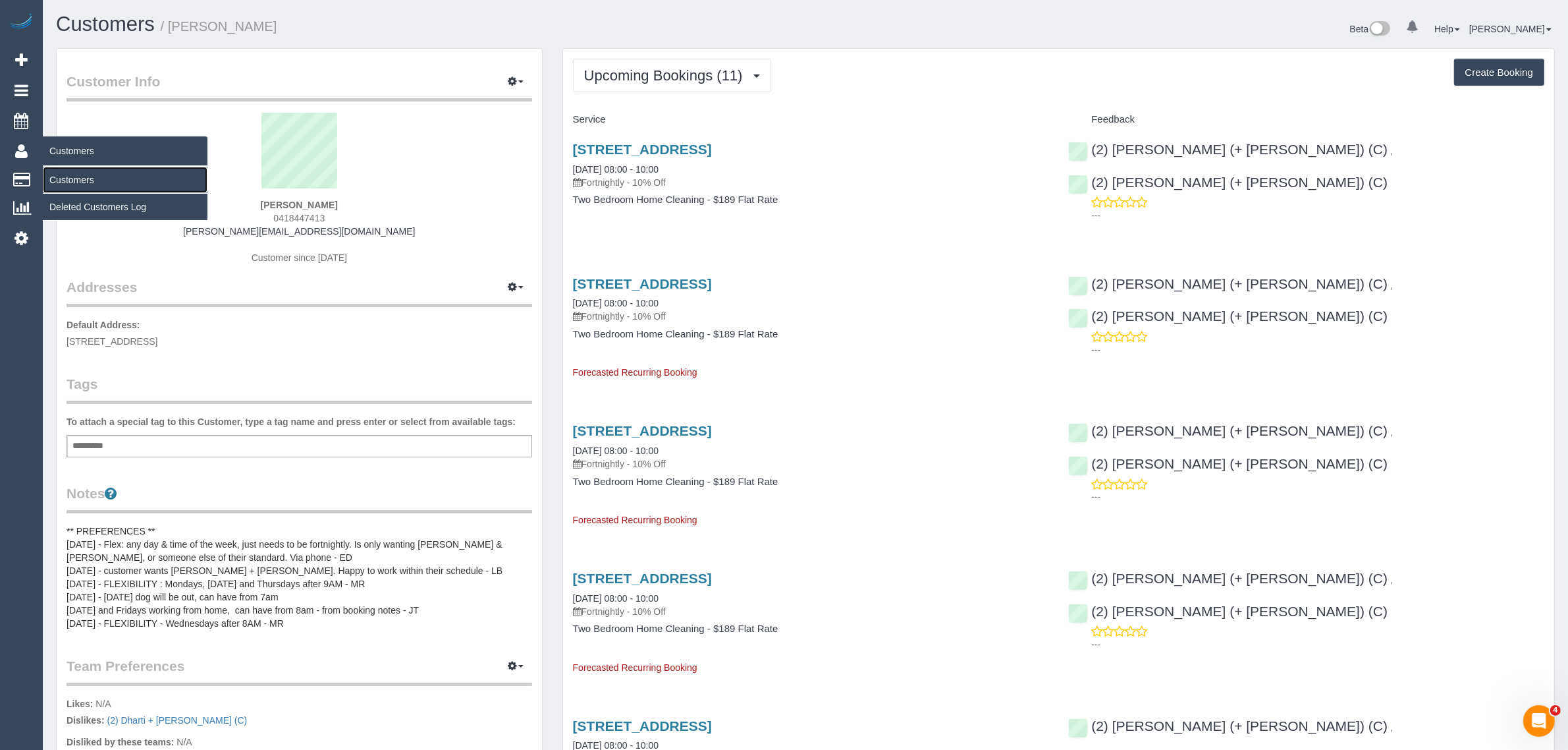
drag, startPoint x: 58, startPoint y: 176, endPoint x: 194, endPoint y: 163, distance: 136.6
click at [58, 176] on link "Customers" at bounding box center [125, 180] width 165 height 26
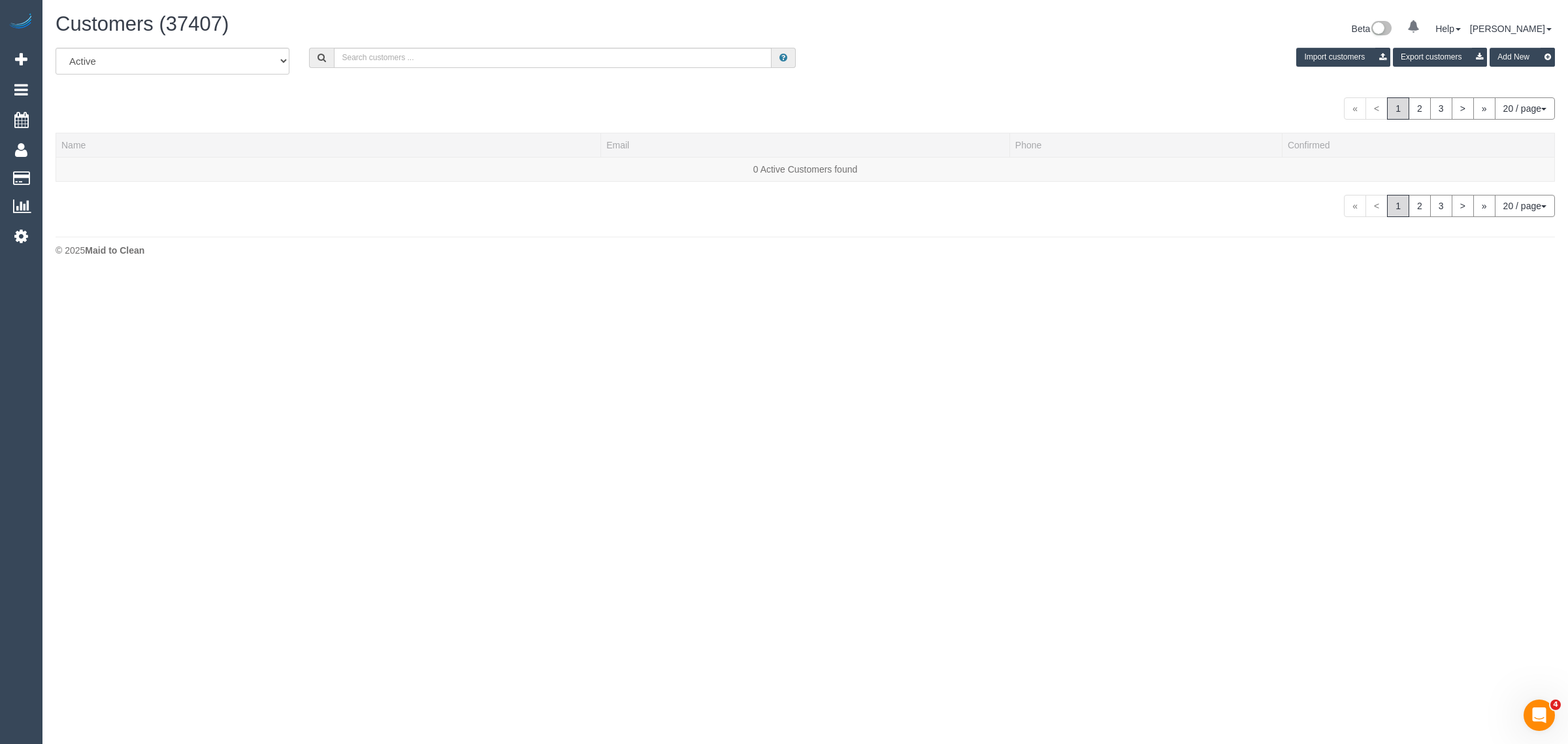
click at [387, 42] on div "Customers (37407) Beta 0 Your Notifications You have 0 alerts Help Help Docs Ta…" at bounding box center [805, 30] width 1519 height 34
click at [392, 69] on div "All Active Archived Import customers Export customers Add New" at bounding box center [805, 66] width 1519 height 37
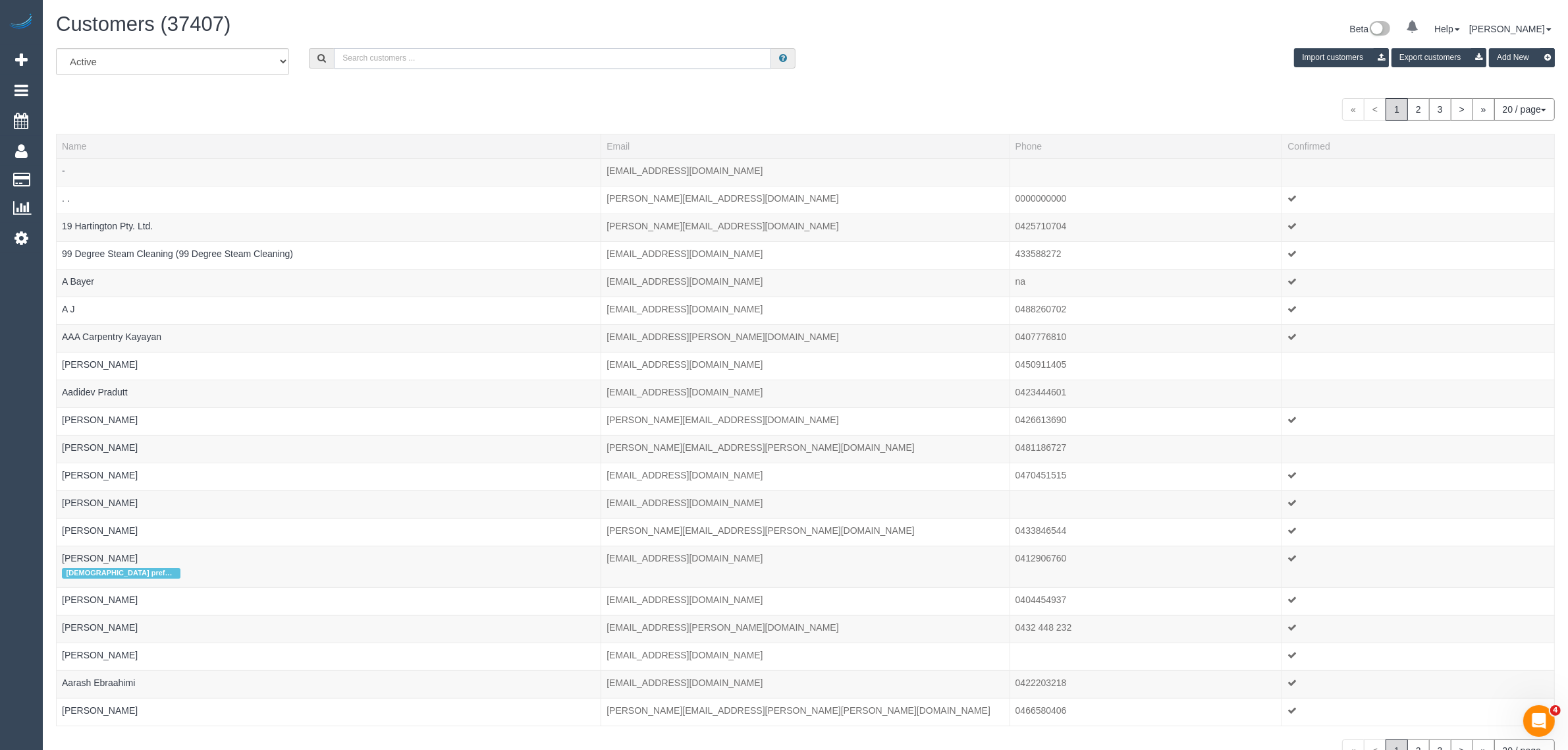
click at [396, 66] on input "text" at bounding box center [553, 59] width 438 height 20
paste input "+61478924693"
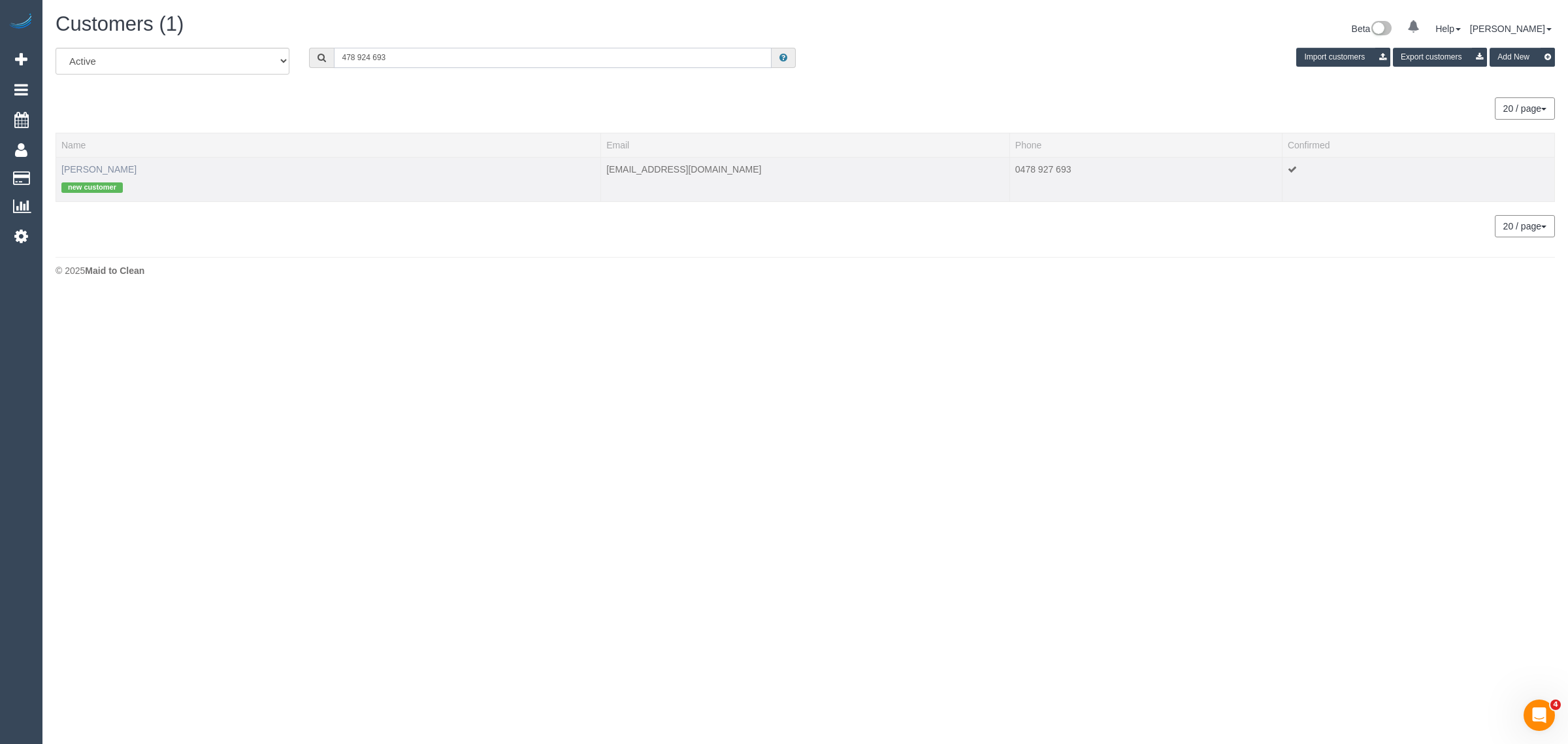
type input "478 924 693"
click at [92, 167] on link "Simon Young" at bounding box center [99, 169] width 75 height 11
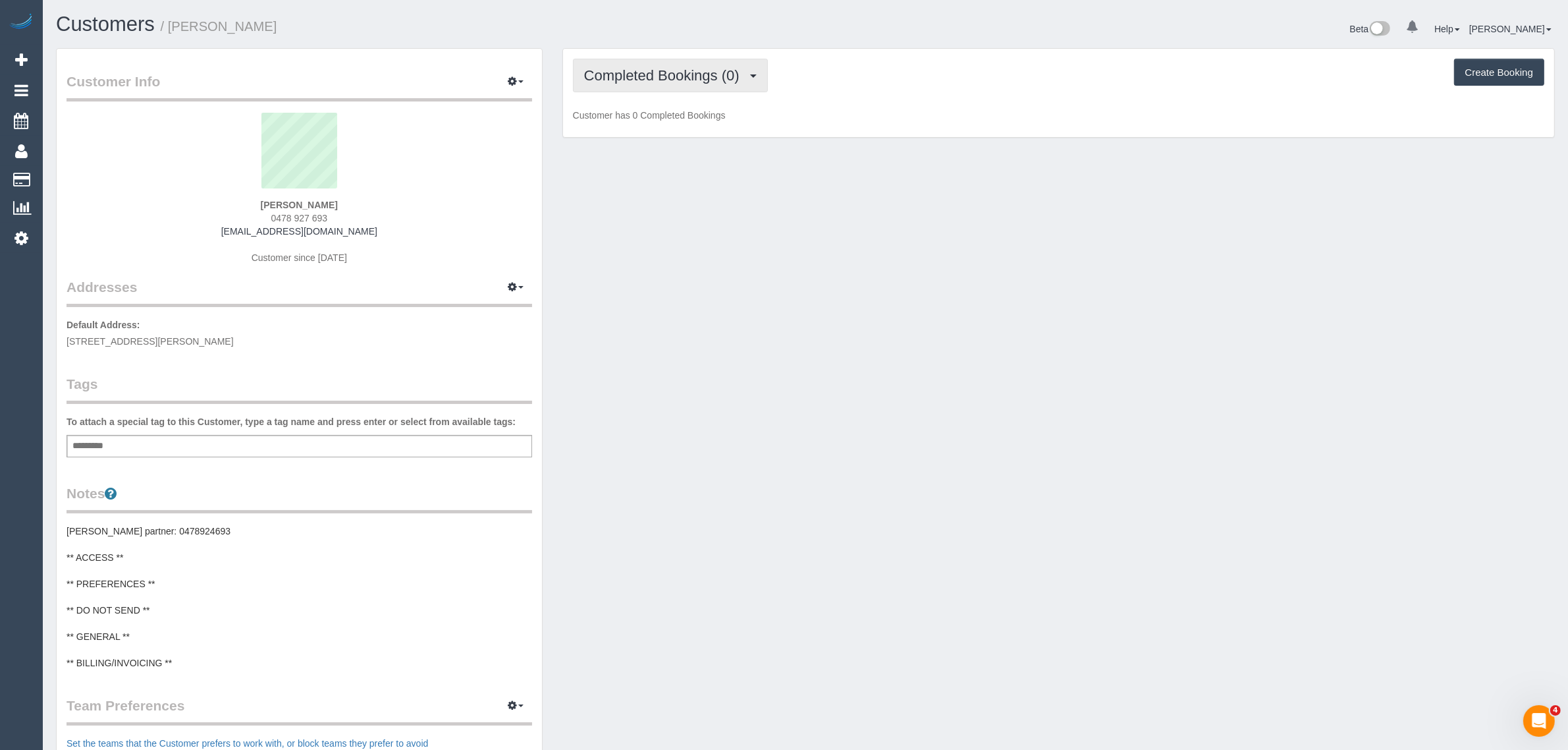
click at [667, 78] on span "Completed Bookings (0)" at bounding box center [665, 75] width 162 height 17
click at [654, 118] on link "Upcoming Bookings (1)" at bounding box center [642, 124] width 137 height 17
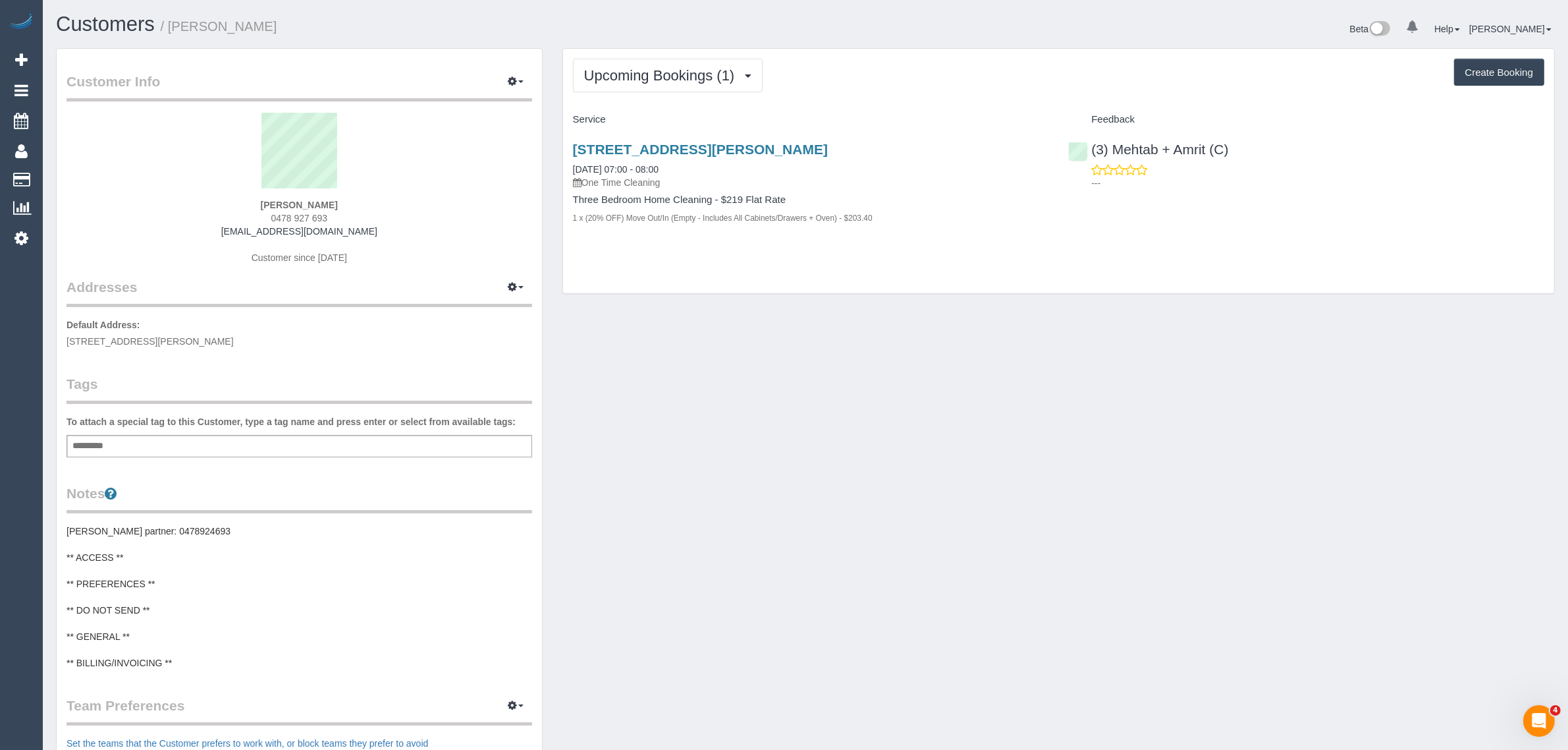
drag, startPoint x: 680, startPoint y: 166, endPoint x: 558, endPoint y: 166, distance: 122.0
click at [558, 166] on div "Upcoming Bookings (1) Completed Bookings (0) Upcoming Bookings (1) Cancelled Bo…" at bounding box center [1059, 178] width 1013 height 259
click at [1232, 184] on p "---" at bounding box center [1317, 183] width 453 height 13
drag, startPoint x: 1149, startPoint y: 135, endPoint x: 1094, endPoint y: 137, distance: 55.0
click at [1094, 137] on div "(3) Mehtab + Amrit (C) ---" at bounding box center [1307, 163] width 496 height 64
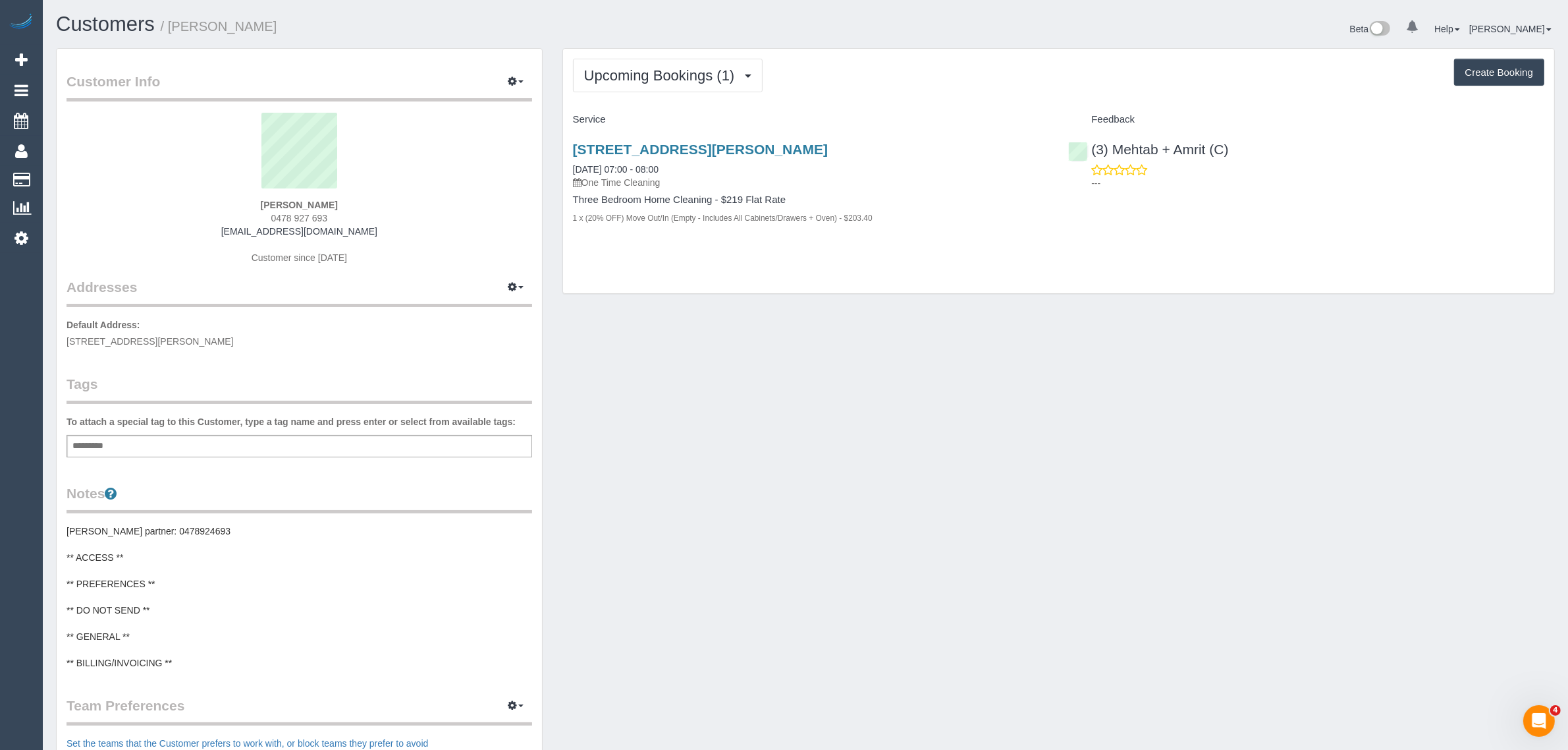
click at [284, 197] on div "Simon Young 0478 927 693 charpsyoung@gmail.com Customer since 2025" at bounding box center [299, 195] width 466 height 165
click at [284, 204] on strong "Simon Young" at bounding box center [299, 204] width 77 height 11
click at [162, 318] on p "Default Address: 60 McEwan Road, Heidelberg heights, VIC 3081" at bounding box center [299, 332] width 466 height 30
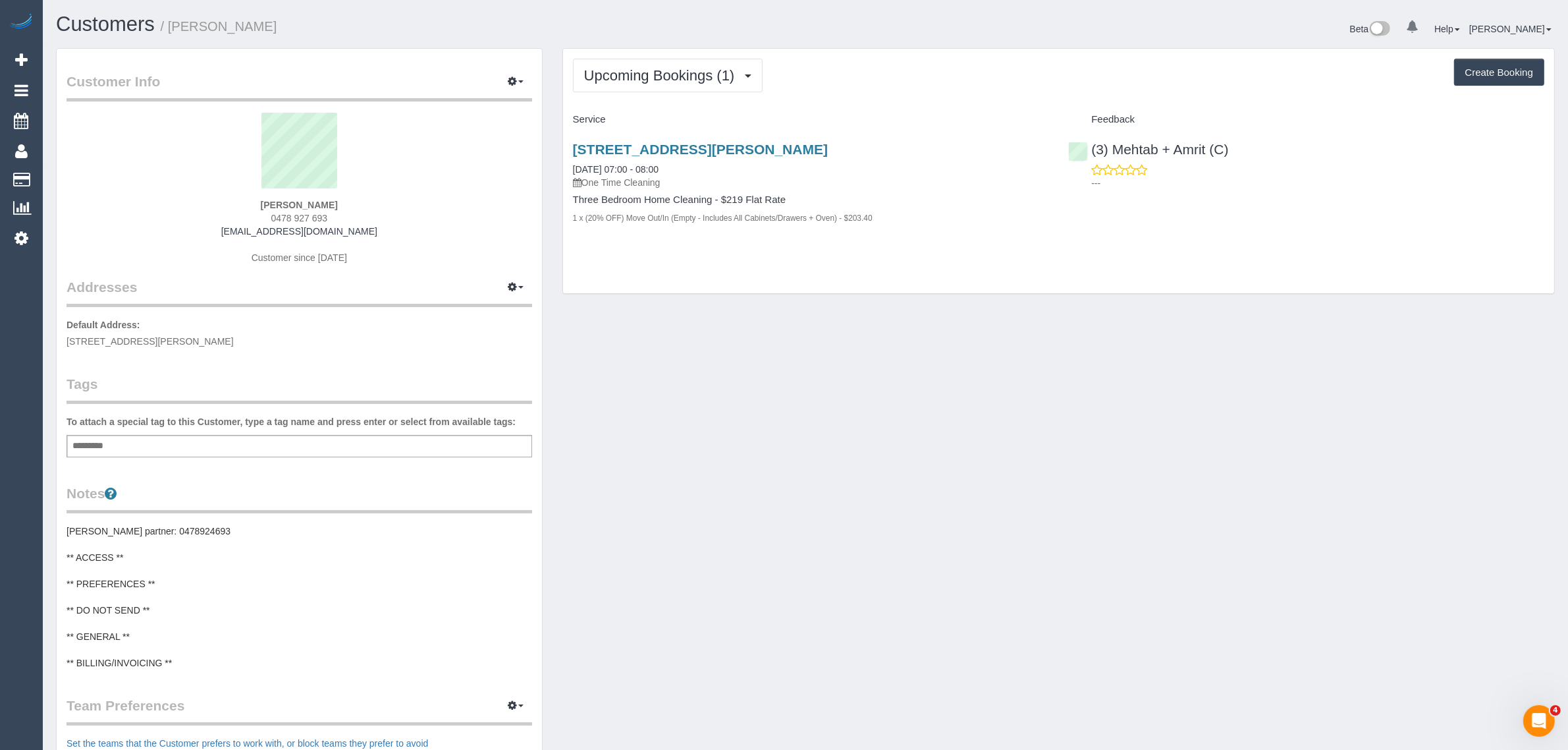
click at [162, 318] on p "Default Address: 60 McEwan Road, Heidelberg heights, VIC 3081" at bounding box center [299, 332] width 466 height 30
click at [665, 301] on div "Upcoming Bookings (1) Completed Bookings (0) Upcoming Bookings (1) Cancelled Bo…" at bounding box center [1059, 178] width 1013 height 259
drag, startPoint x: 358, startPoint y: 207, endPoint x: 257, endPoint y: 206, distance: 101.0
click at [257, 206] on div "Simon Young 0478 927 693 charpsyoung@gmail.com Customer since 2025" at bounding box center [299, 195] width 466 height 165
click at [285, 208] on strong "Simon Young" at bounding box center [299, 204] width 77 height 11
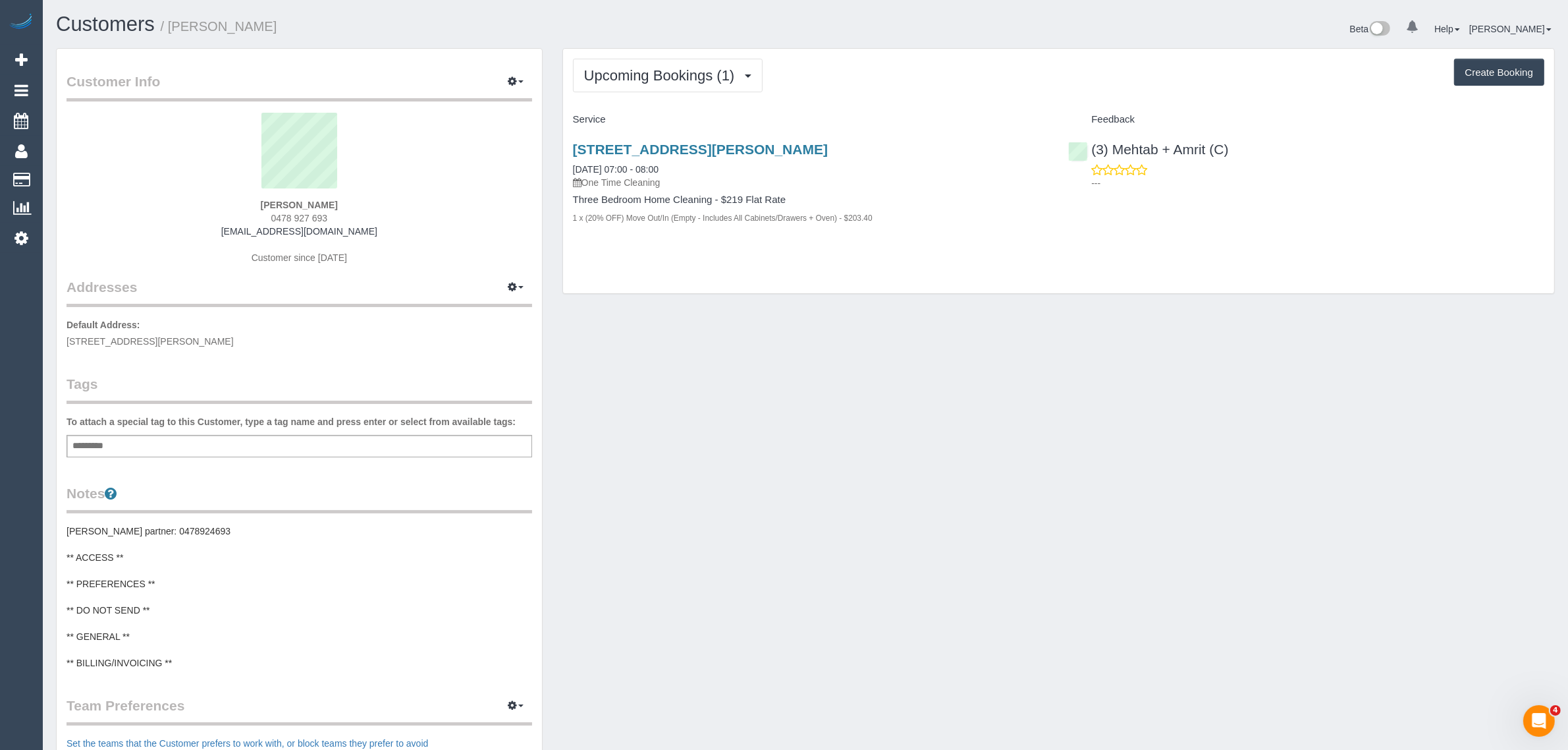
click at [290, 215] on span "0478 927 693" at bounding box center [300, 218] width 56 height 11
click at [835, 318] on div "Customer Info Edit Contact Info Send Message Email Preferences Special Sales Ta…" at bounding box center [805, 536] width 1519 height 975
click at [929, 318] on div "Customer Info Edit Contact Info Send Message Email Preferences Special Sales Ta…" at bounding box center [805, 536] width 1519 height 975
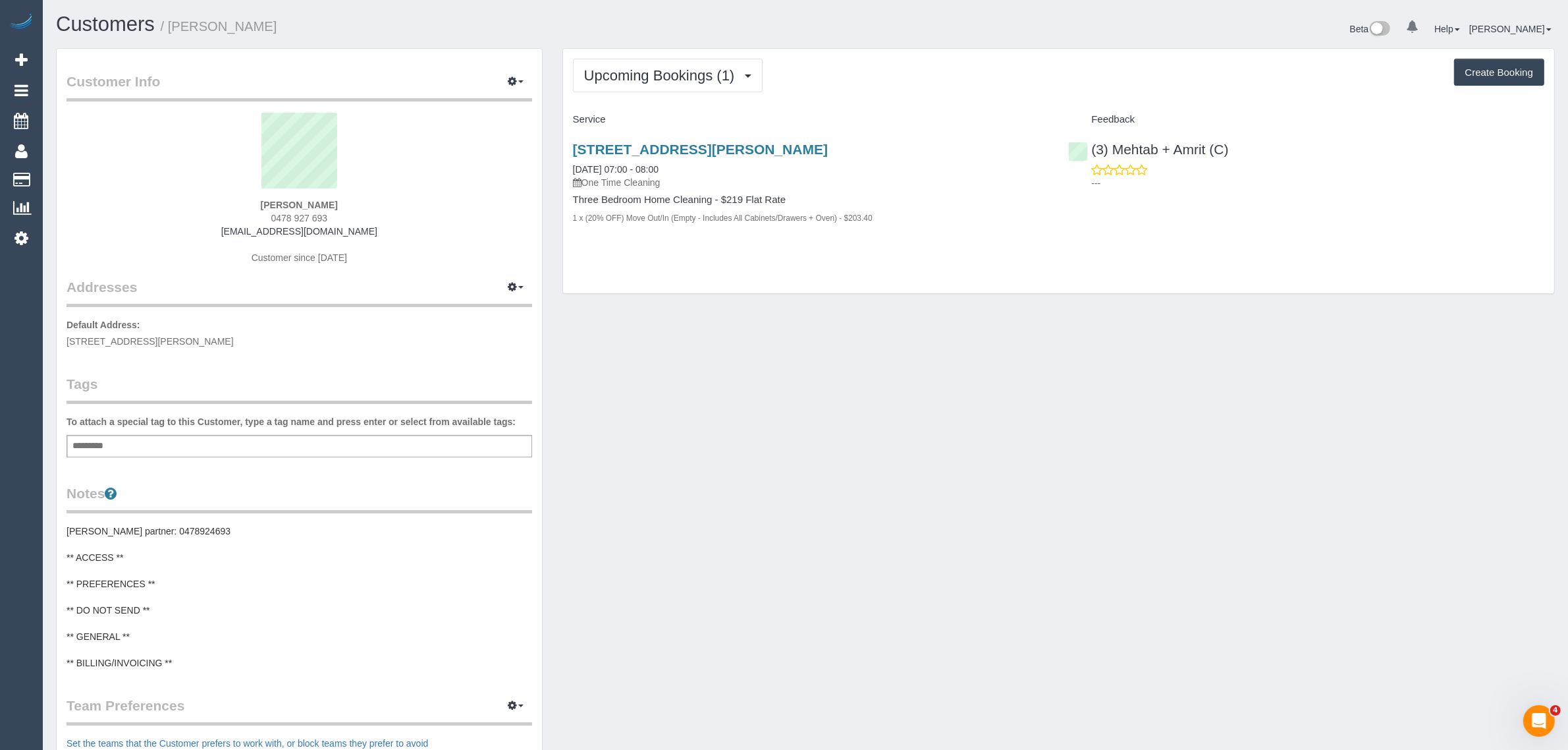
drag, startPoint x: 848, startPoint y: 214, endPoint x: 572, endPoint y: 199, distance: 276.4
click at [573, 201] on div "Three Bedroom Home Cleaning - $219 Flat Rate 1 x (20% OFF) Move Out/In (Empty -…" at bounding box center [810, 209] width 476 height 30
click at [67, 176] on link "Customers" at bounding box center [125, 180] width 165 height 26
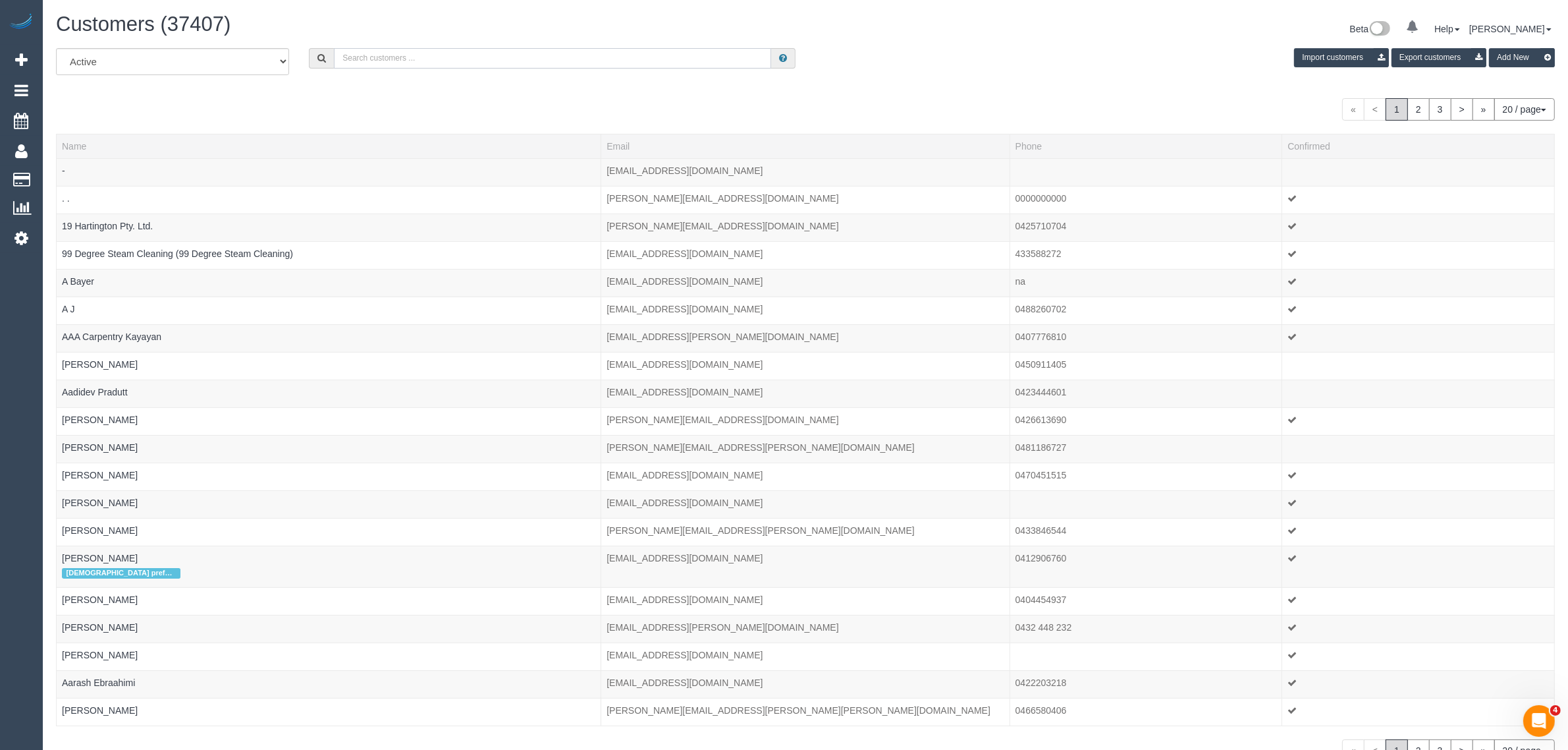
click at [496, 50] on input "text" at bounding box center [553, 59] width 438 height 20
paste input "+61437130431 Aircall new contact"
drag, startPoint x: 396, startPoint y: 54, endPoint x: 703, endPoint y: 76, distance: 307.8
click at [702, 74] on div "All Active Archived +61437130431 Aircall new contact Import customers Export cu…" at bounding box center [805, 66] width 1519 height 37
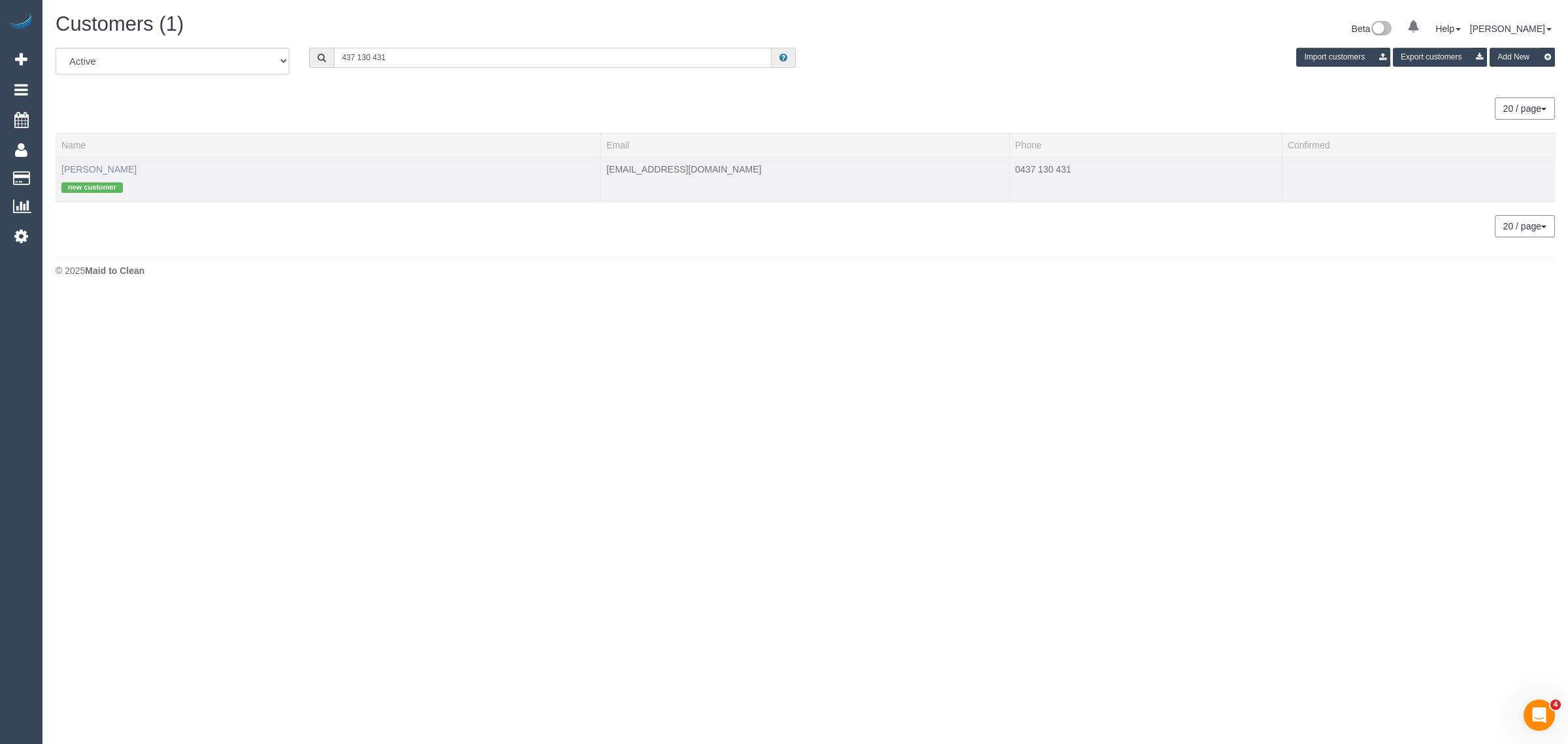
type input "437 130 431"
click at [99, 167] on link "Belinda Archer" at bounding box center [99, 169] width 75 height 11
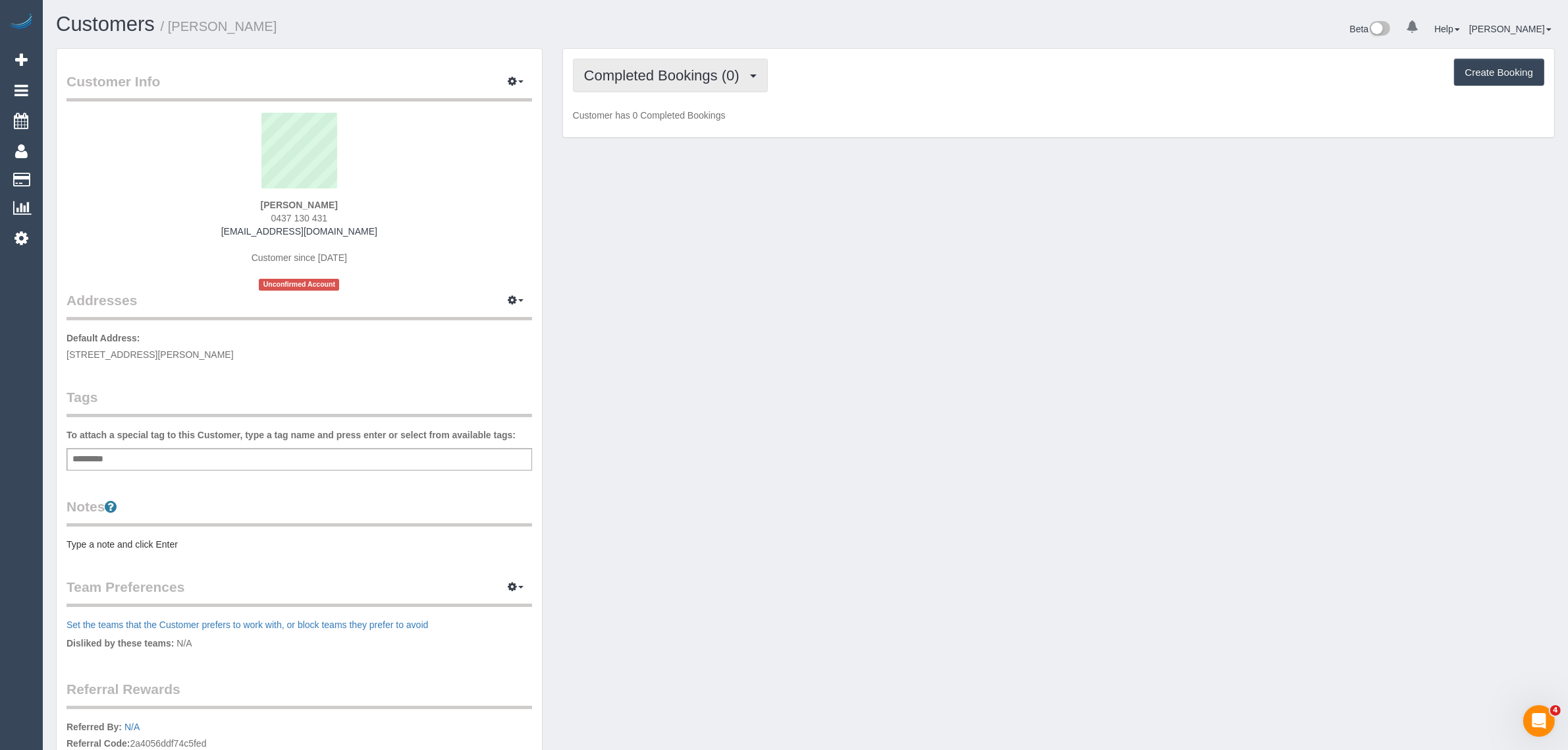
click at [674, 67] on span "Completed Bookings (0)" at bounding box center [665, 75] width 162 height 17
click at [646, 119] on link "Upcoming Bookings (1)" at bounding box center [642, 124] width 137 height 17
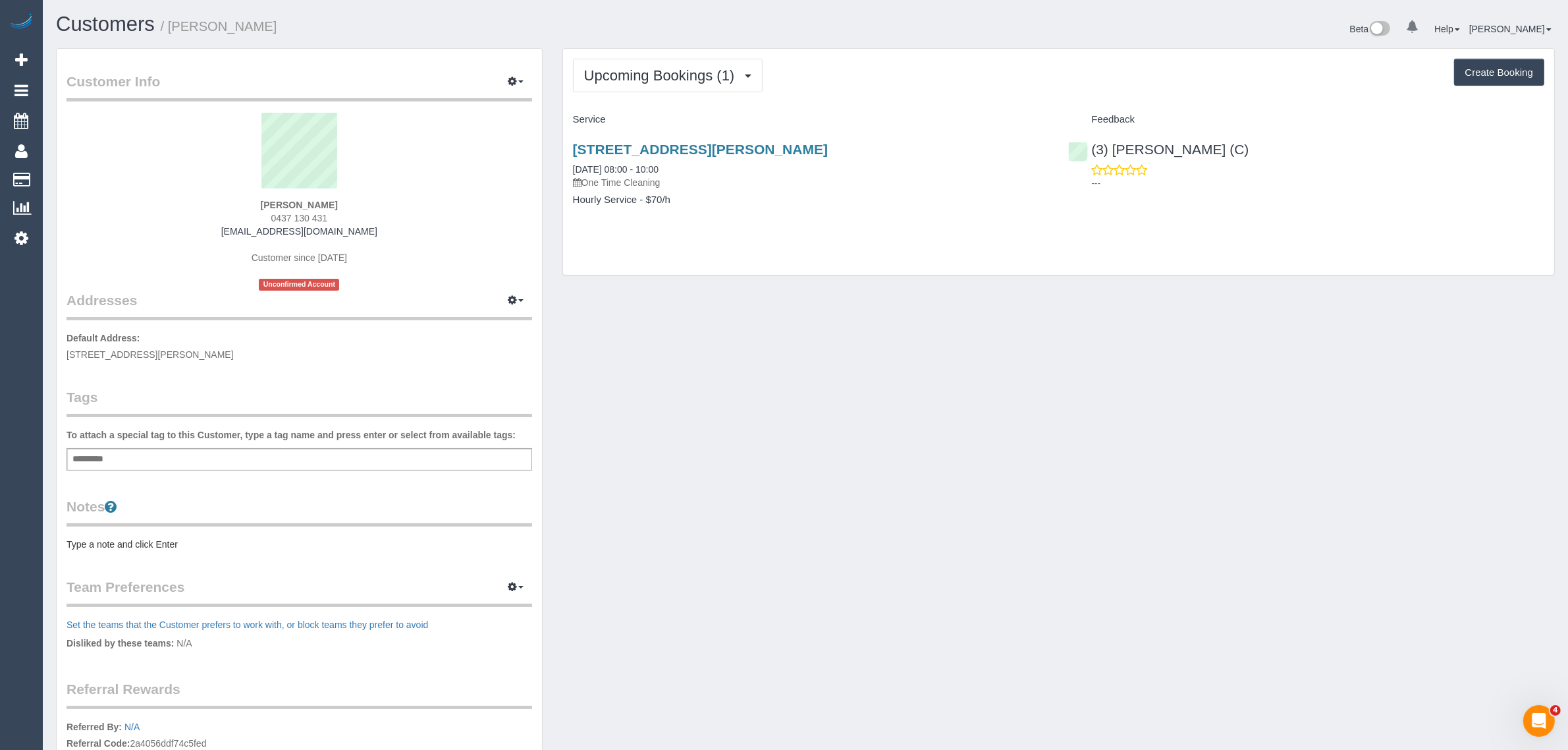
drag, startPoint x: 685, startPoint y: 165, endPoint x: 571, endPoint y: 166, distance: 114.0
click at [571, 166] on div "1105/35 Malcolm Street, South Yarra, VIC 3141 06/09/2025 08:00 - 10:00 One Time…" at bounding box center [811, 181] width 496 height 101
drag, startPoint x: 1110, startPoint y: 333, endPoint x: 1148, endPoint y: 277, distance: 67.7
click at [1092, 318] on div "Customer Info Edit Contact Info Send Message Email Preferences Special Sales Ta…" at bounding box center [805, 477] width 1519 height 857
drag, startPoint x: 1296, startPoint y: 158, endPoint x: 1096, endPoint y: 152, distance: 200.1
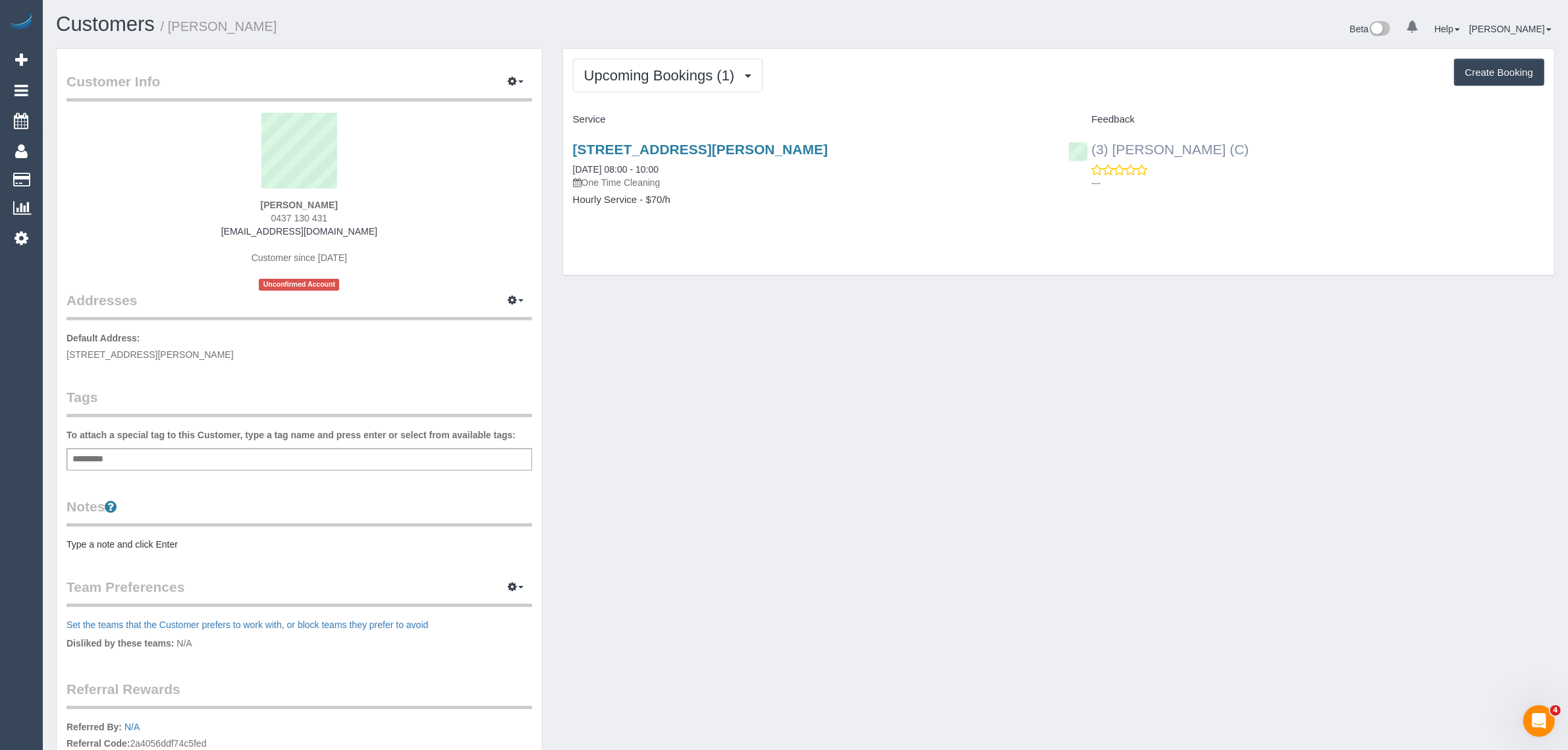
click at [1096, 152] on div "(3) Manula Wimalasooriya (C) ---" at bounding box center [1307, 163] width 496 height 64
click at [273, 203] on strong "Belinda Archer" at bounding box center [299, 204] width 77 height 11
click at [274, 203] on strong "Belinda Archer" at bounding box center [299, 204] width 77 height 11
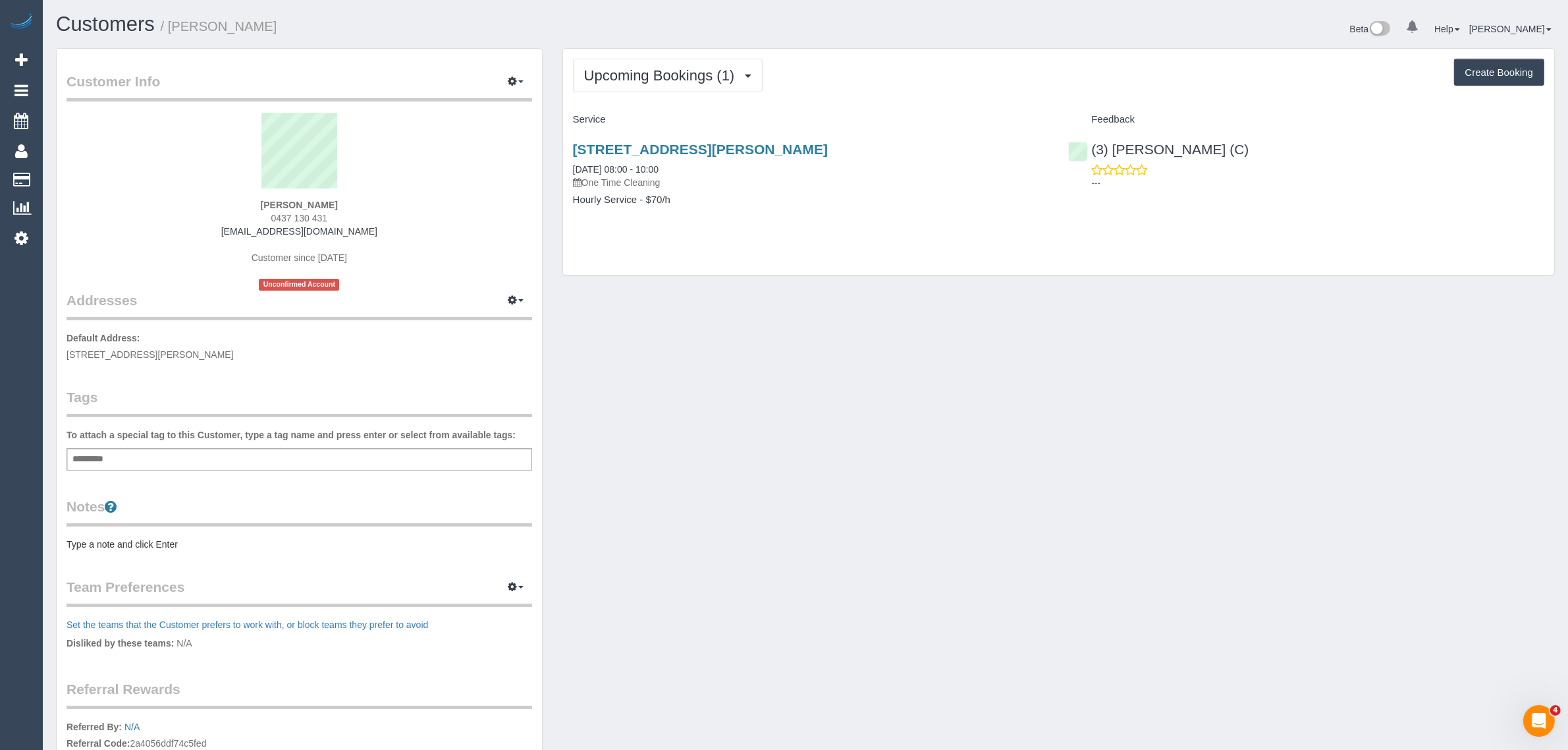
click at [722, 318] on div "Customer Info Edit Contact Info Send Message Email Preferences Special Sales Ta…" at bounding box center [805, 477] width 1519 height 857
drag, startPoint x: 167, startPoint y: 351, endPoint x: 214, endPoint y: 353, distance: 47.0
click at [214, 318] on span "1105/35 Malcolm street, South Yarra, VIC 3141" at bounding box center [150, 354] width 168 height 11
click at [300, 213] on span "0437 130 431" at bounding box center [300, 218] width 56 height 11
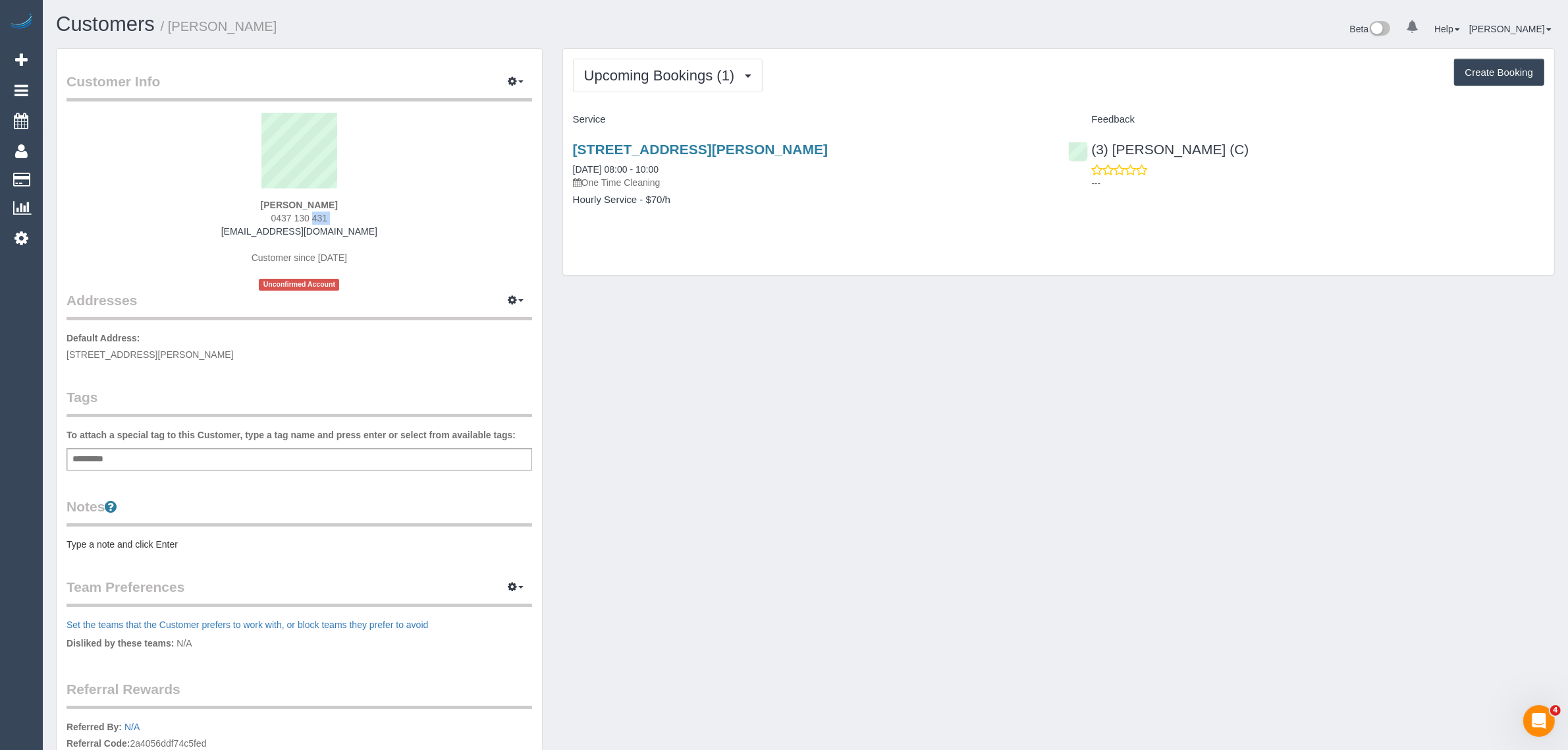
click at [300, 213] on span "0437 130 431" at bounding box center [300, 218] width 56 height 11
click at [64, 173] on link "Customers" at bounding box center [125, 180] width 165 height 26
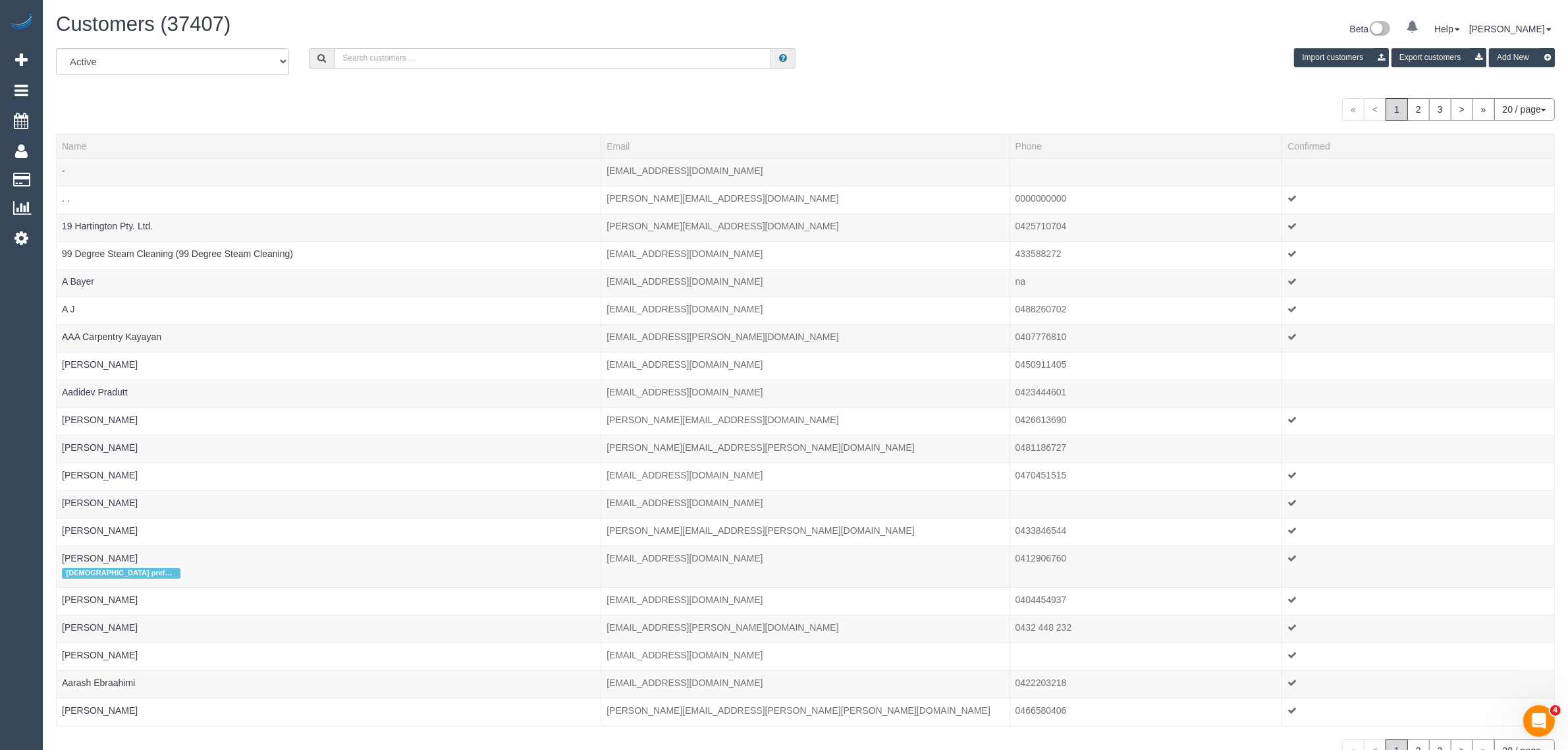
click at [489, 49] on input "text" at bounding box center [553, 59] width 438 height 20
paste input "Rose Southam (C) - MTC Cleaner"
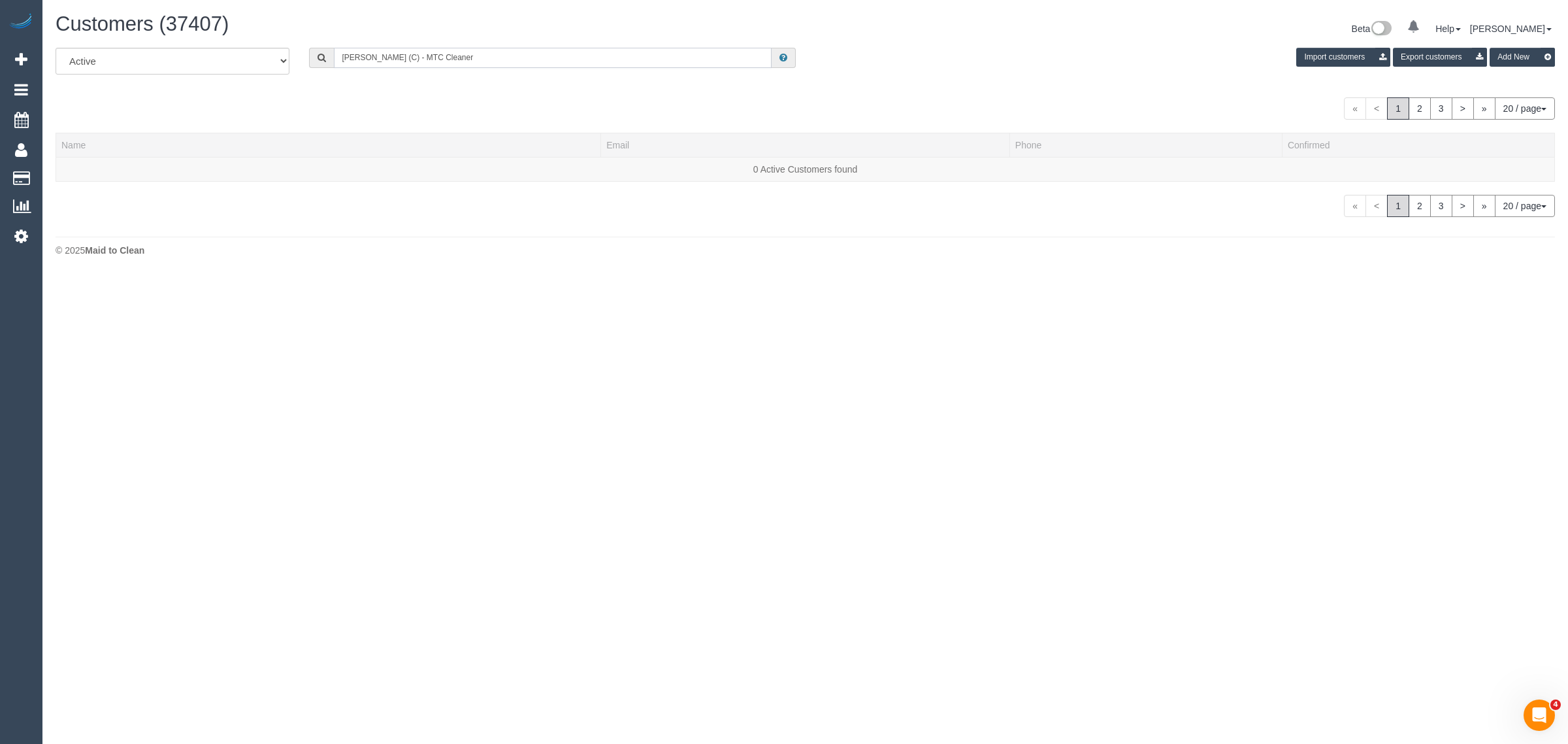
type input "Rose Southam (C) - MTC Cleaner"
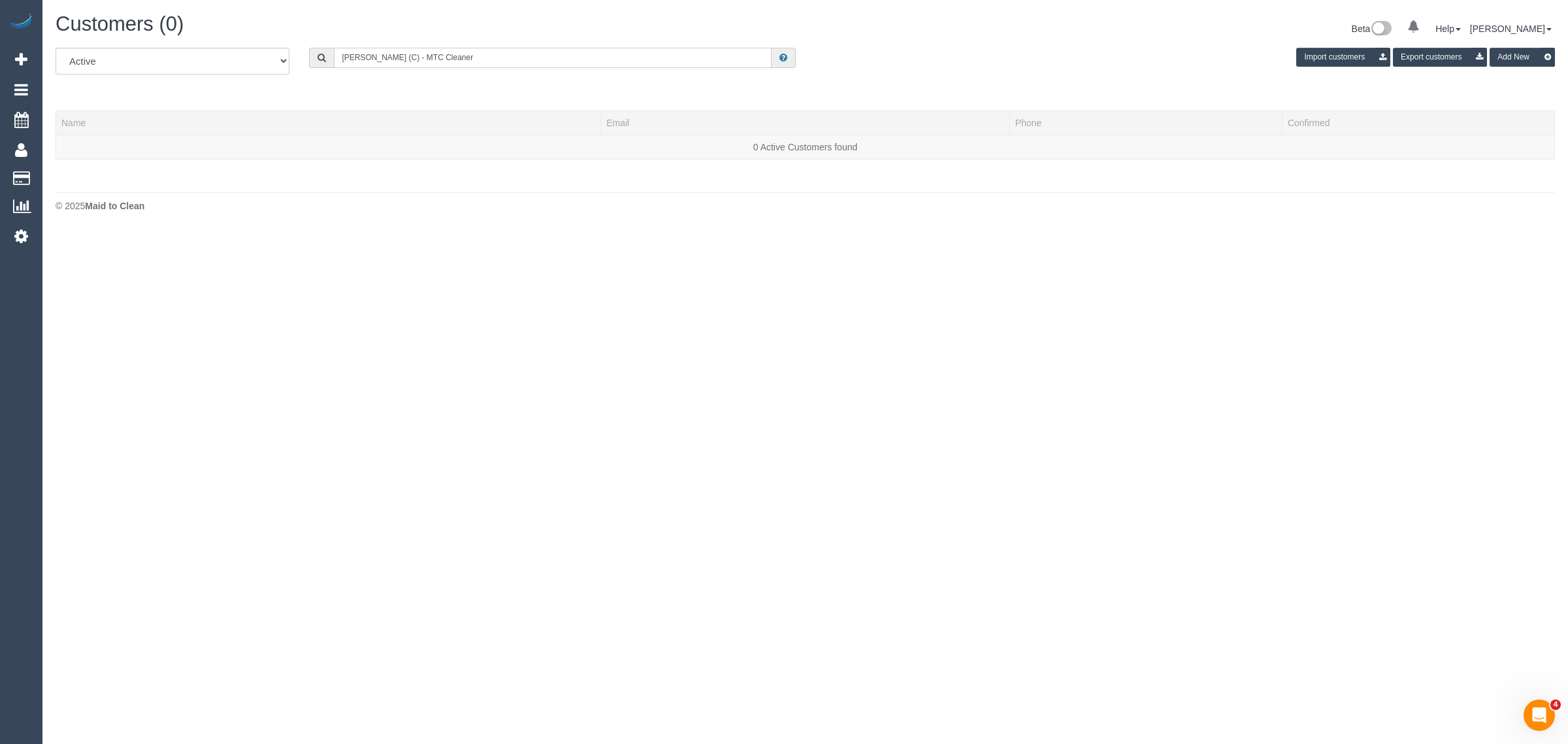
click at [498, 61] on input "Rose Southam (C) - MTC Cleaner" at bounding box center [552, 58] width 438 height 20
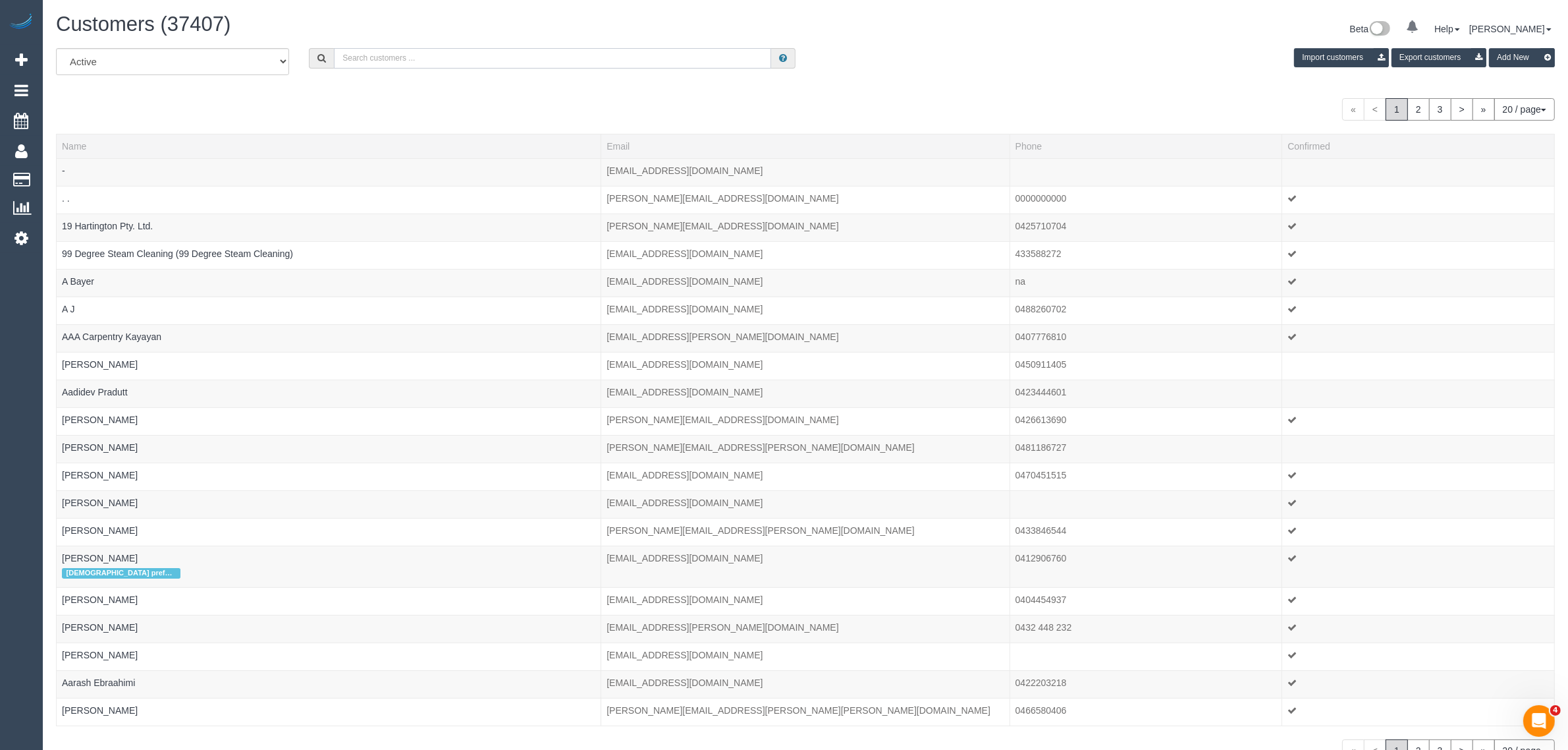
click at [373, 60] on input "text" at bounding box center [553, 59] width 438 height 20
paste input "Vicki Stanley"
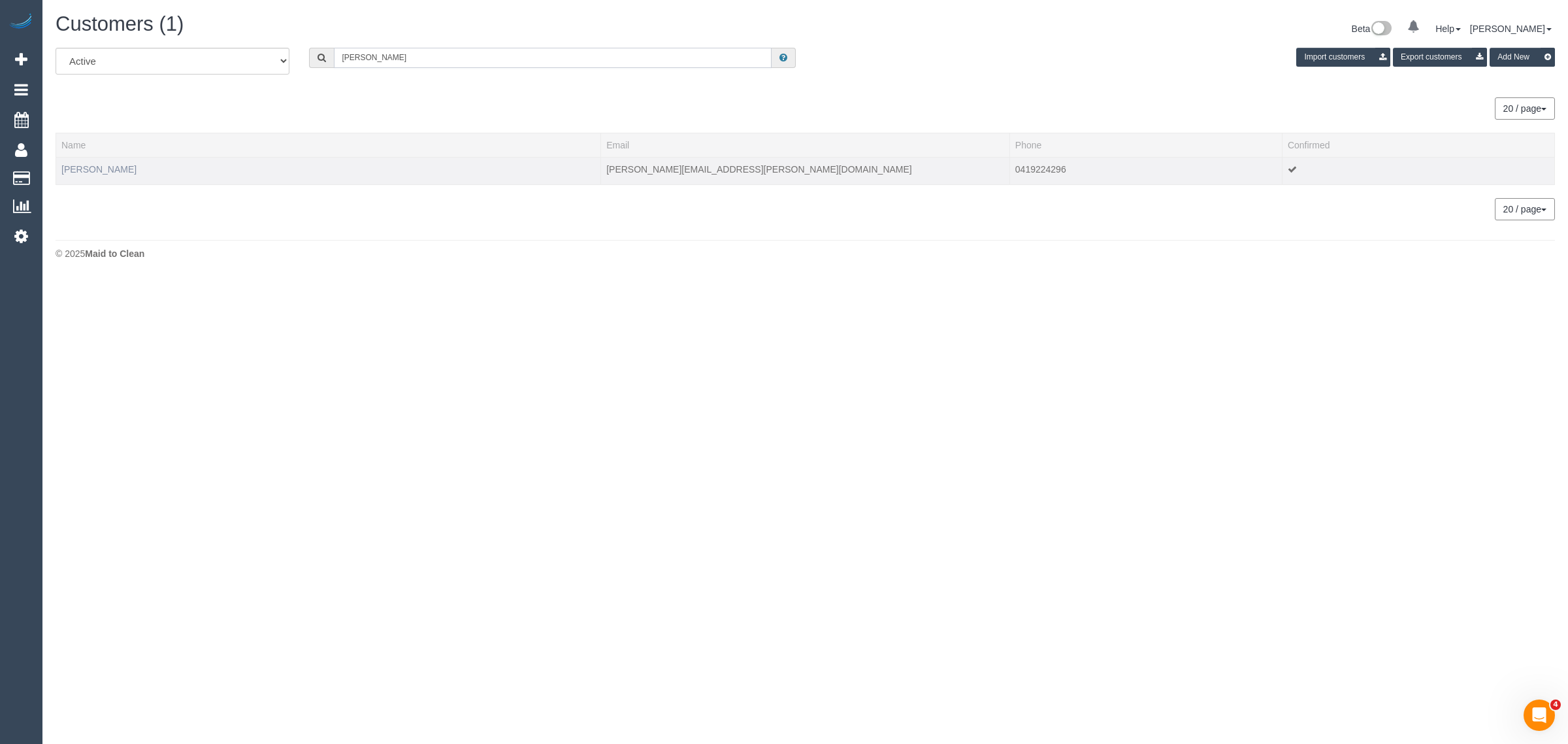
type input "Vicki Stanley"
click at [111, 168] on link "Vicki Stanley" at bounding box center [99, 169] width 75 height 11
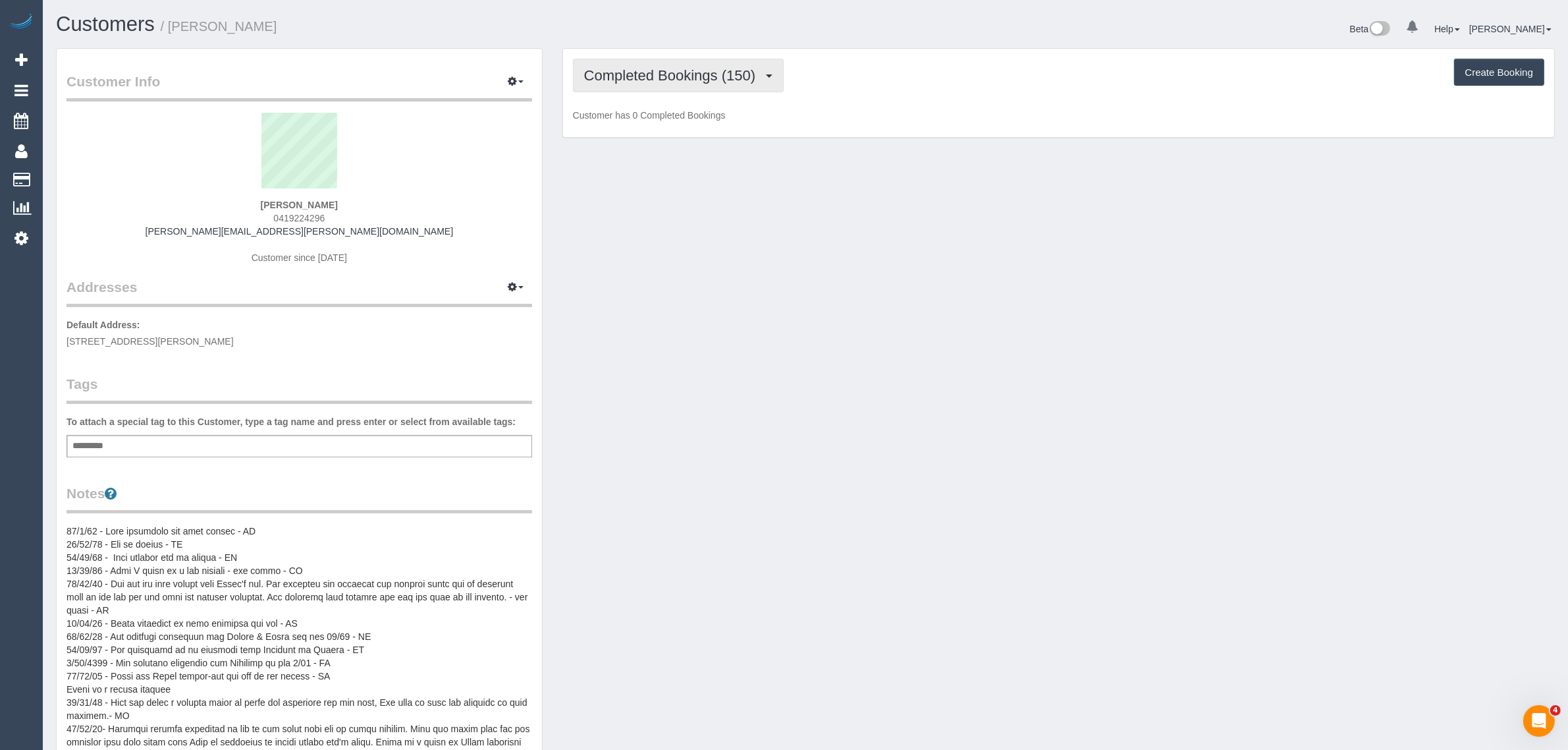
click at [722, 69] on span "Completed Bookings (150)" at bounding box center [673, 75] width 178 height 17
click at [695, 123] on link "Upcoming Bookings (11)" at bounding box center [647, 124] width 147 height 17
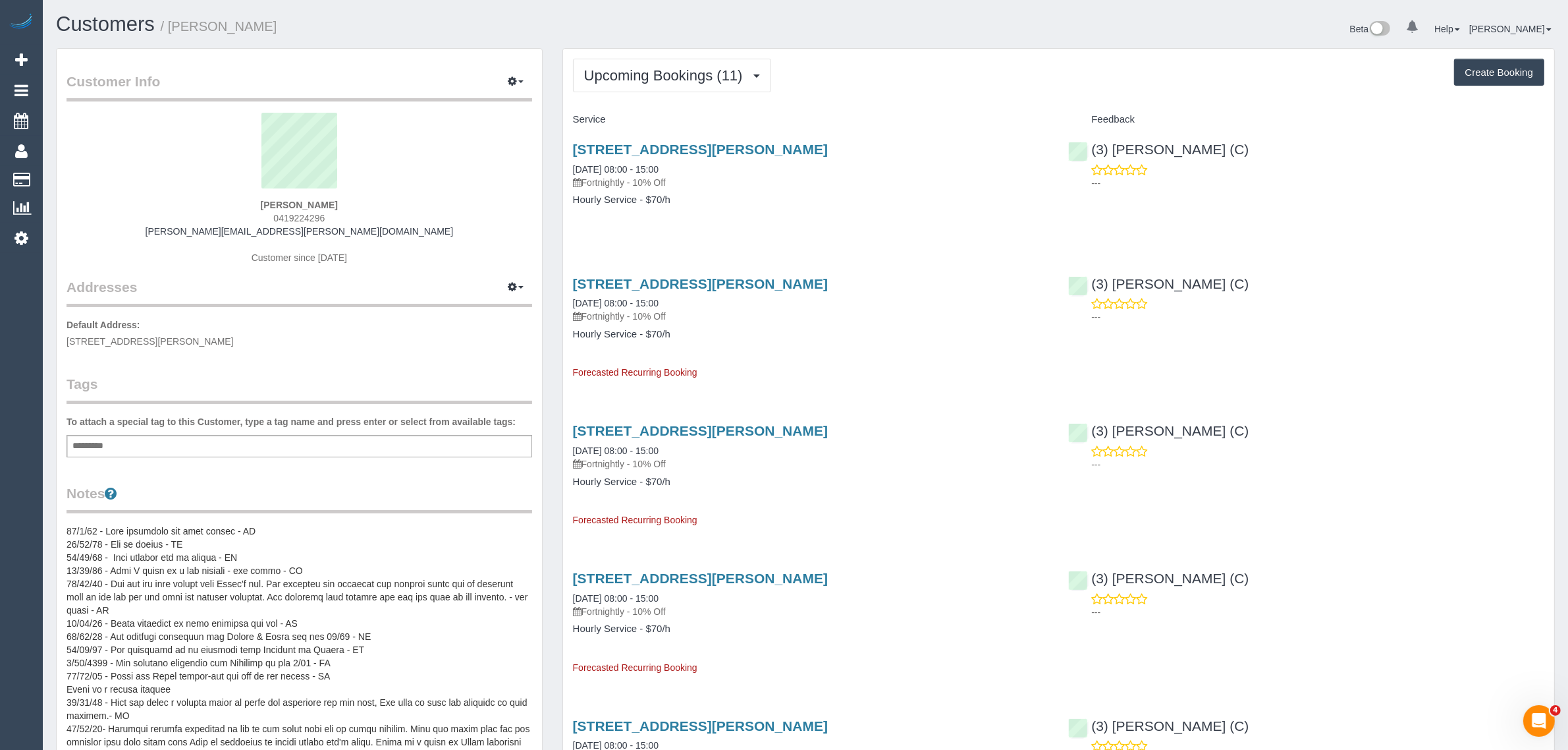
drag, startPoint x: 683, startPoint y: 161, endPoint x: 567, endPoint y: 160, distance: 116.0
click at [567, 160] on div "135 Simpson Street, East Melbourne, VIC 3002 19/09/2025 08:00 - 15:00 Fortnight…" at bounding box center [811, 181] width 496 height 101
click at [1070, 229] on div "135 Simpson Street, East Melbourne, VIC 3002 19/09/2025 08:00 - 15:00 Fortnight…" at bounding box center [1059, 181] width 992 height 101
drag, startPoint x: 1123, startPoint y: 149, endPoint x: 1090, endPoint y: 149, distance: 33.0
click at [1090, 149] on div "(3) Juan Manuel (C) ---" at bounding box center [1307, 163] width 496 height 64
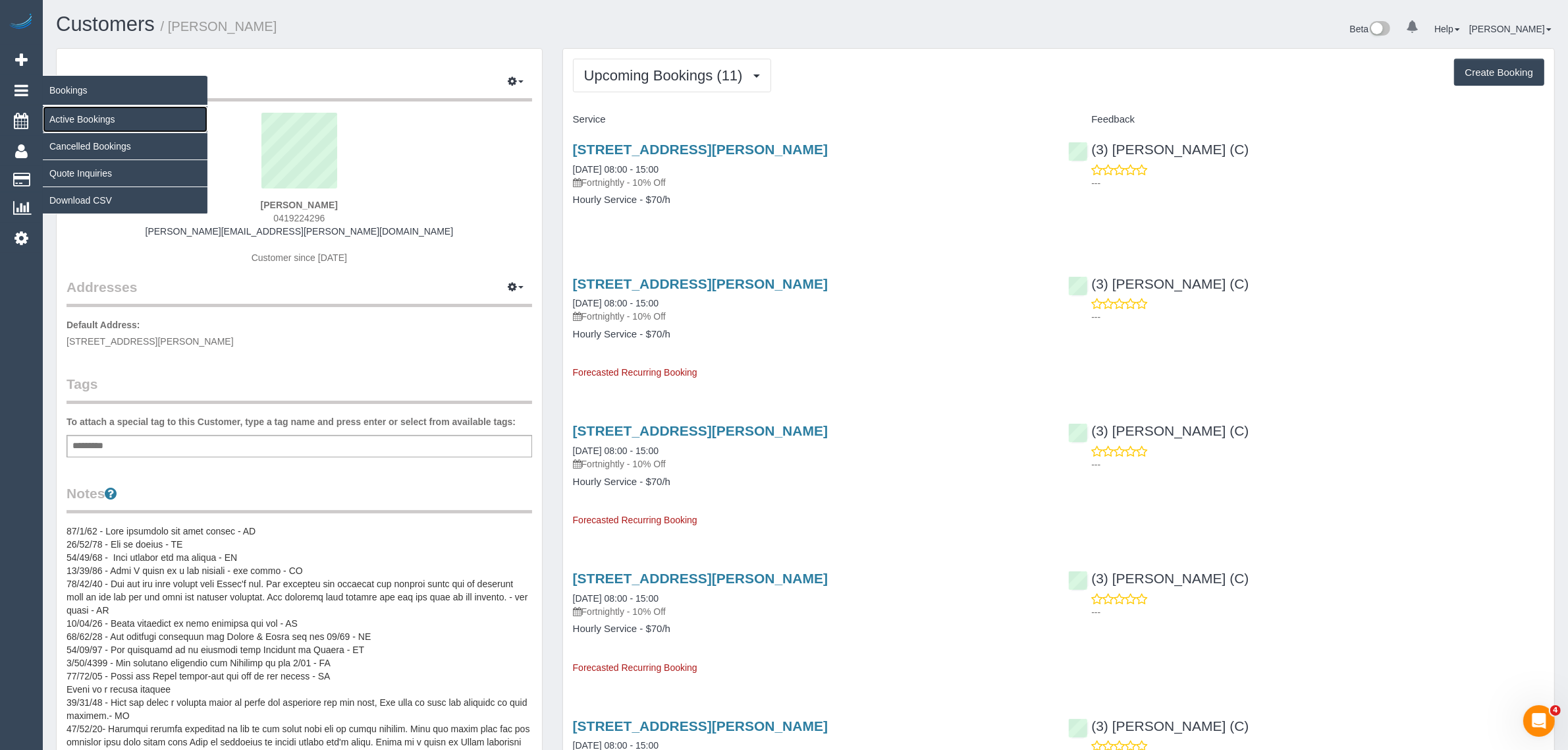
click at [77, 117] on link "Active Bookings" at bounding box center [125, 119] width 165 height 26
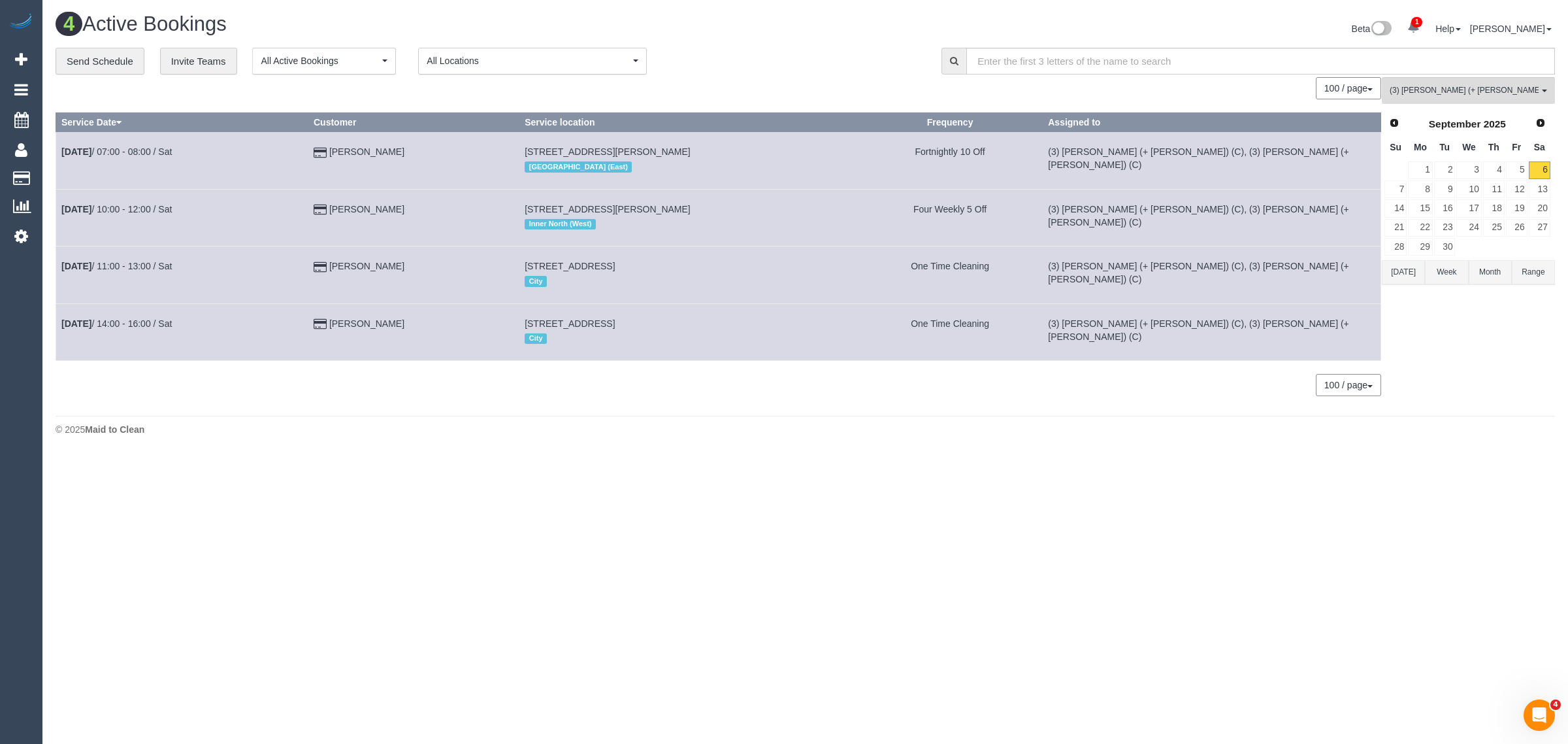
click at [798, 70] on div "**********" at bounding box center [489, 62] width 866 height 27
click at [1222, 98] on button "(3) Felipe (+ Tatiana) (C) All Teams" at bounding box center [1468, 90] width 173 height 27
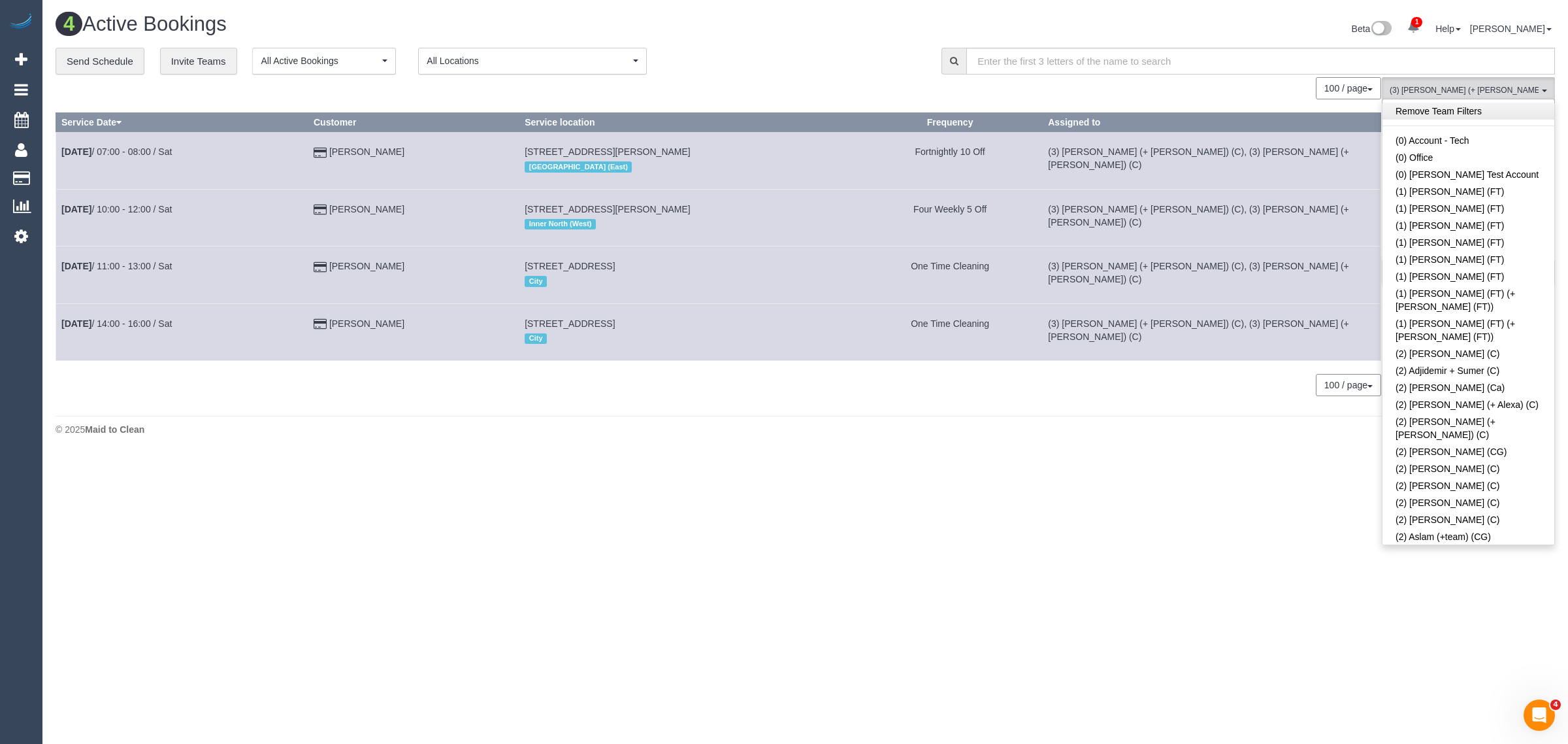
click at [1222, 115] on link "Remove Team Filters" at bounding box center [1468, 111] width 172 height 17
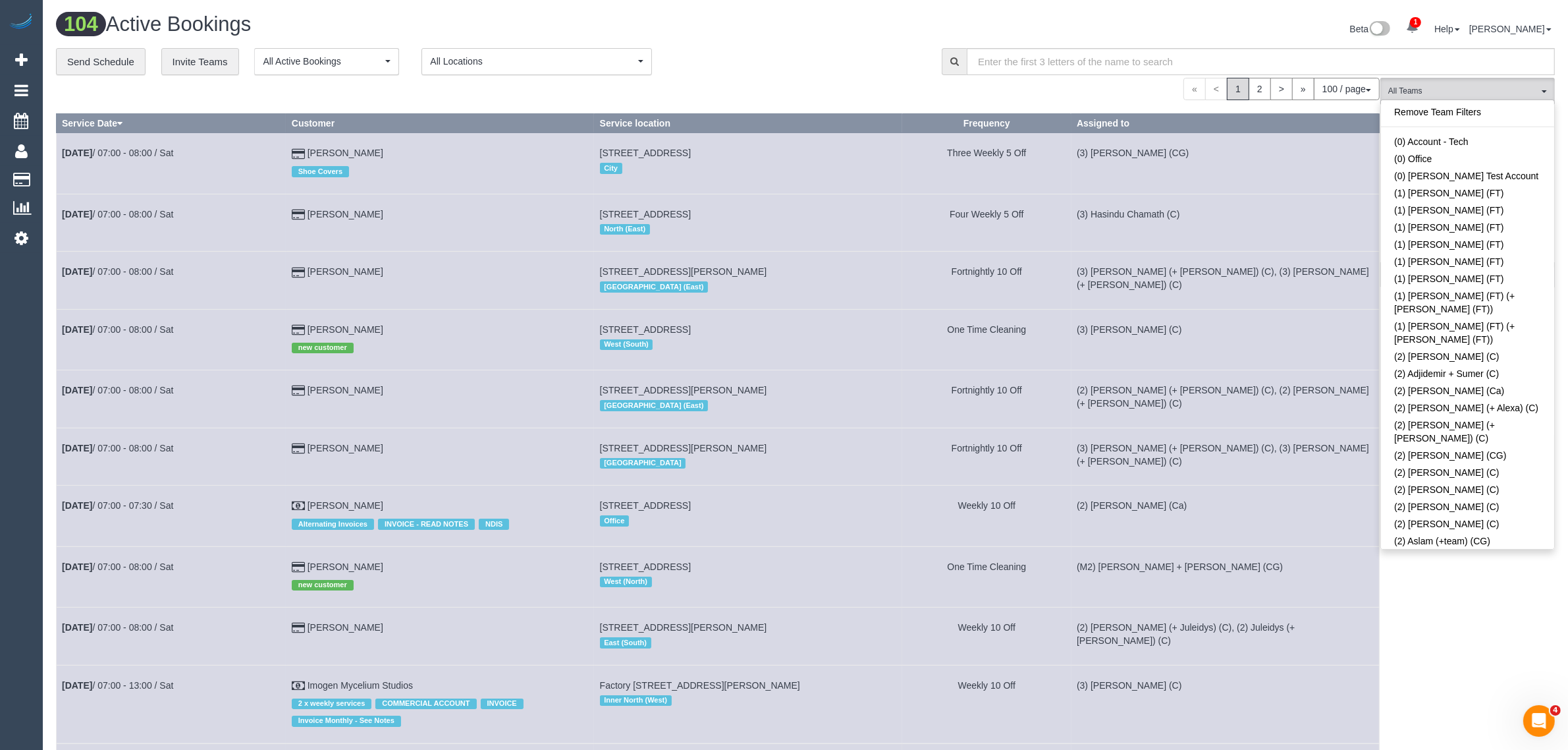
scroll to position [1405, 0]
click at [776, 68] on div "**********" at bounding box center [489, 62] width 866 height 27
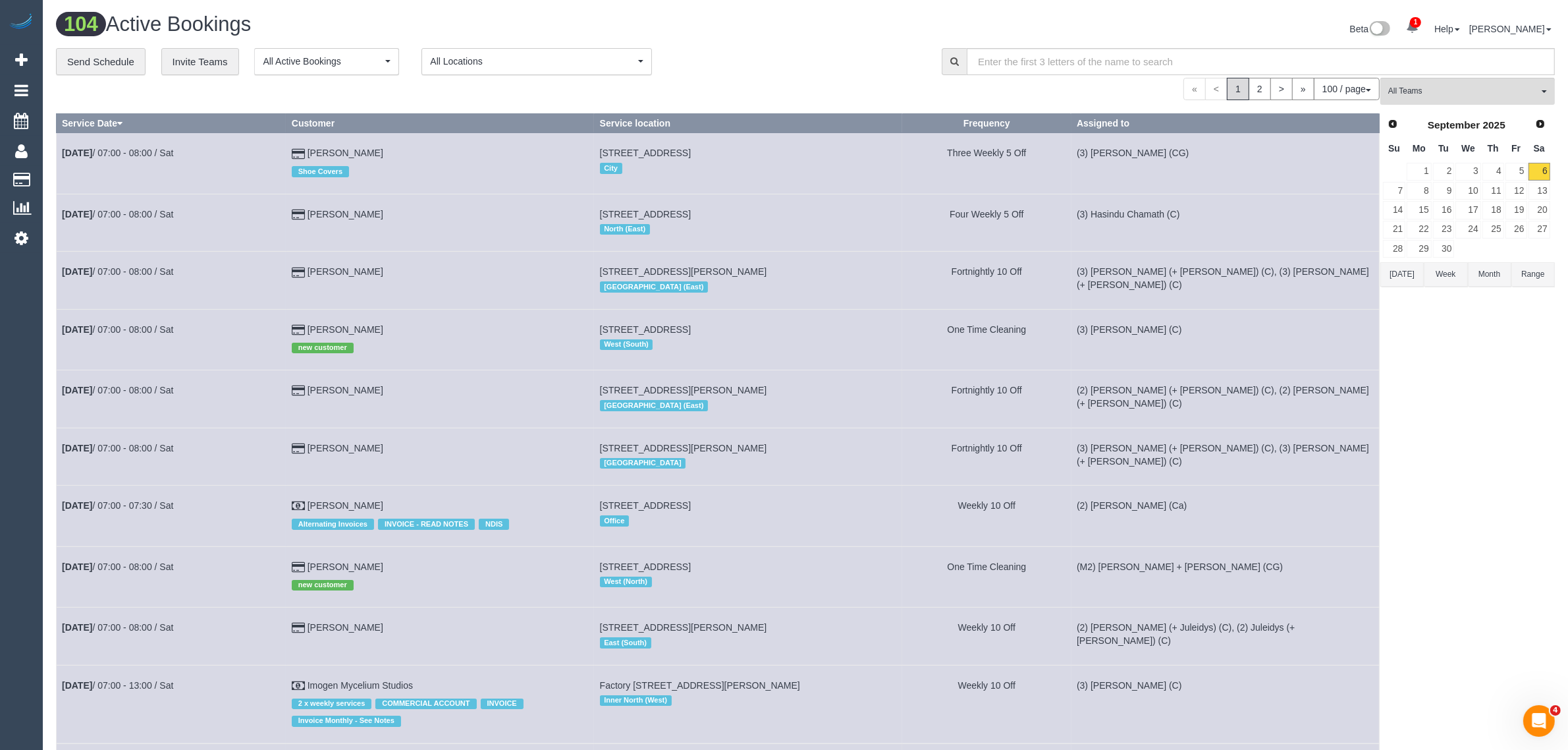
scroll to position [2538, 0]
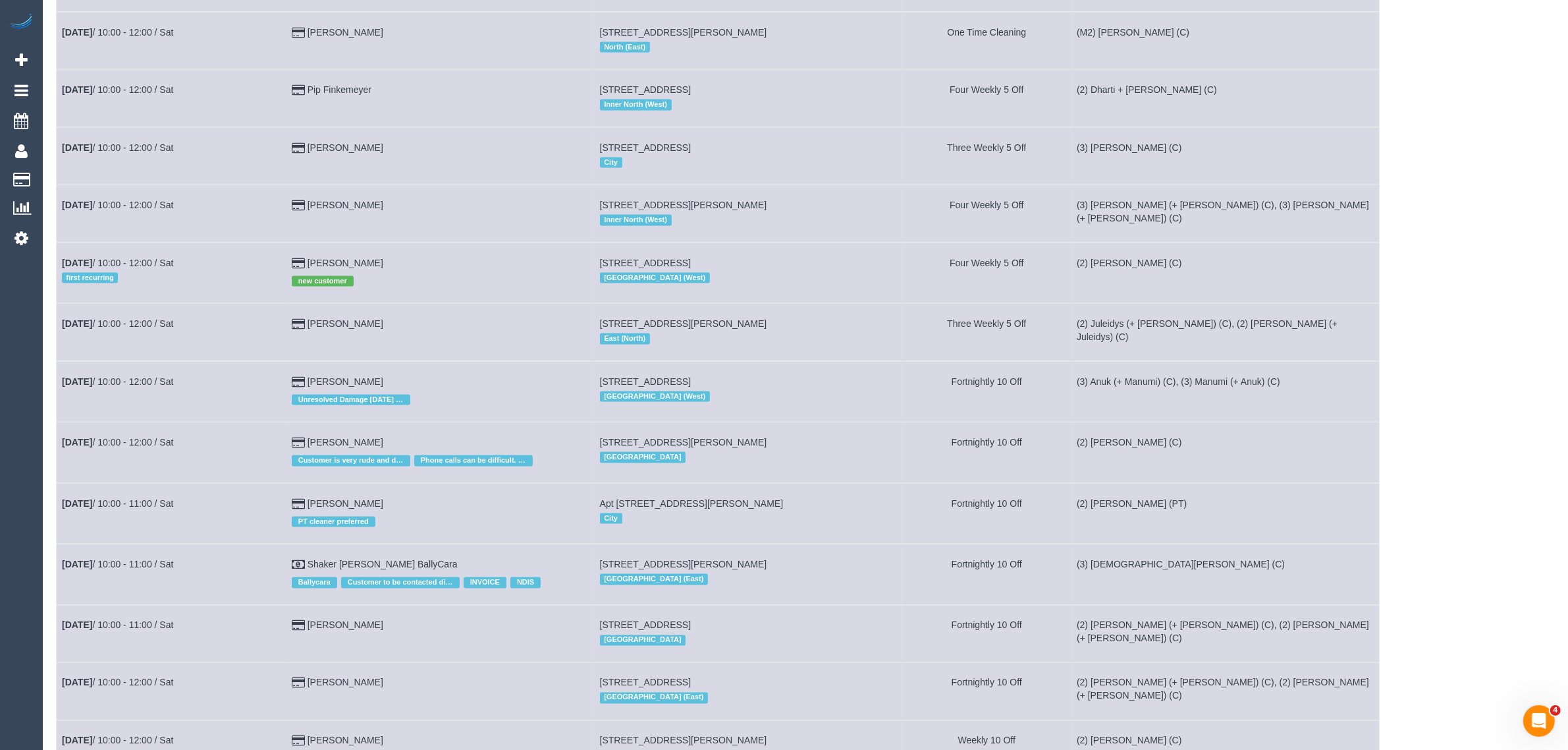
drag, startPoint x: 393, startPoint y: 373, endPoint x: 57, endPoint y: 386, distance: 336.3
click at [57, 318] on tr "Sep 6th / 10:00 - 12:00 / Sat Katherine Gregor Unresolved Damage 28/2/25 ED 103…" at bounding box center [718, 392] width 1323 height 61
drag, startPoint x: 1328, startPoint y: 376, endPoint x: 1082, endPoint y: 374, distance: 246.0
click at [1082, 318] on td "(3) Anuk (+ Manumi) (C), (3) Manumi (+ Anuk) (C)" at bounding box center [1226, 392] width 308 height 61
click at [691, 318] on span "103 Park Rd, Cheltenham East, VIC 3192" at bounding box center [646, 382] width 91 height 11
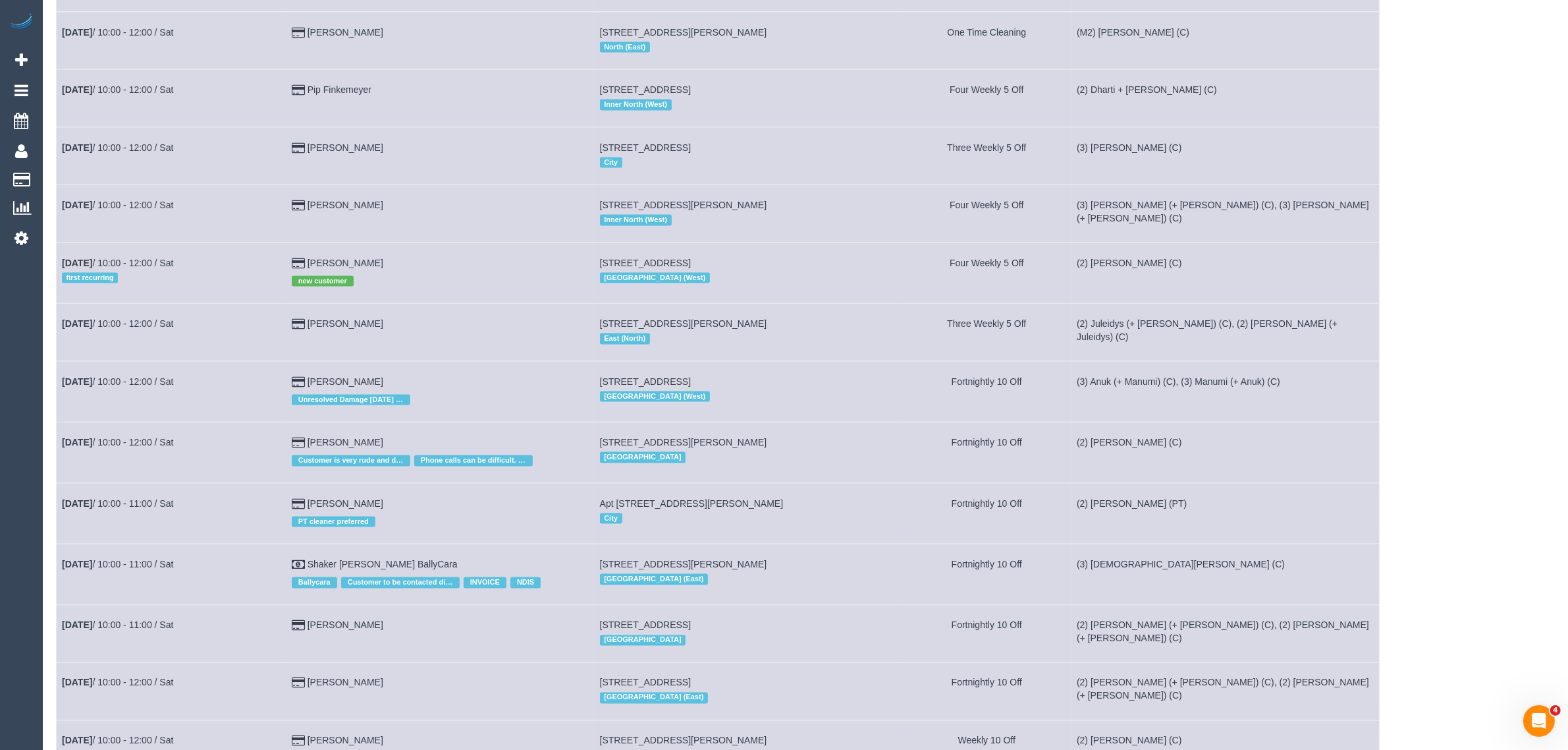
click at [691, 318] on span "103 Park Rd, Cheltenham East, VIC 3192" at bounding box center [646, 382] width 91 height 11
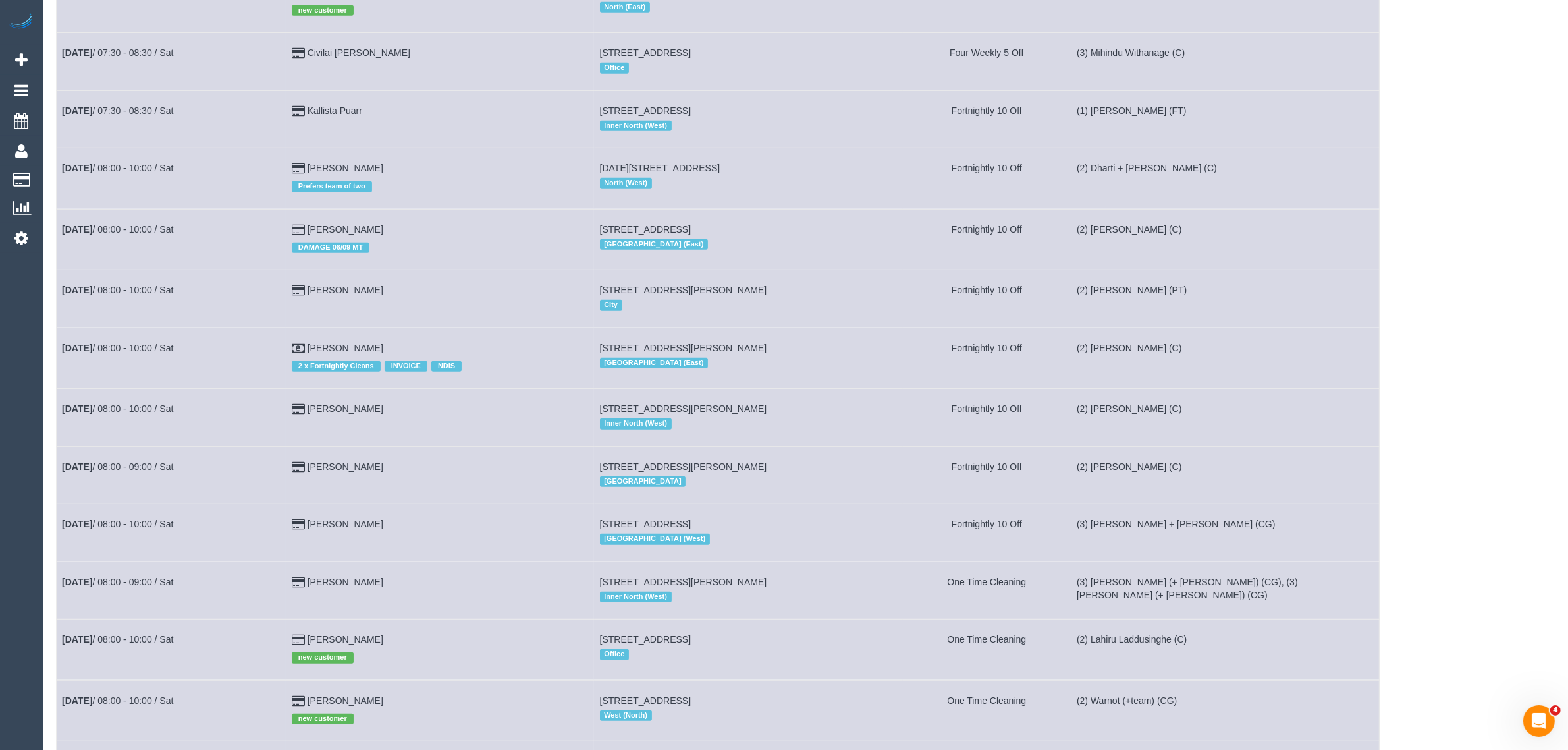
scroll to position [0, 0]
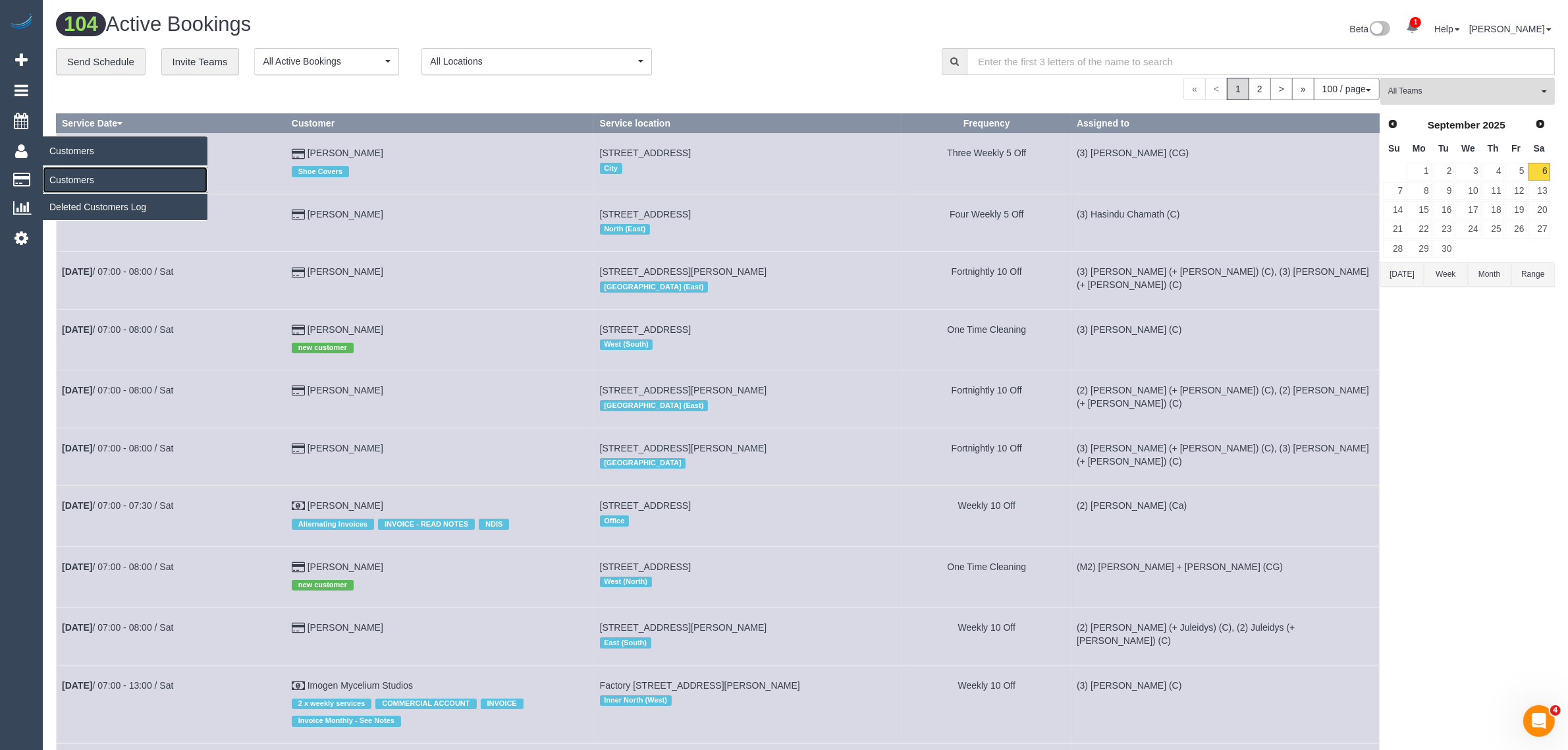
click at [95, 172] on link "Customers" at bounding box center [125, 180] width 165 height 26
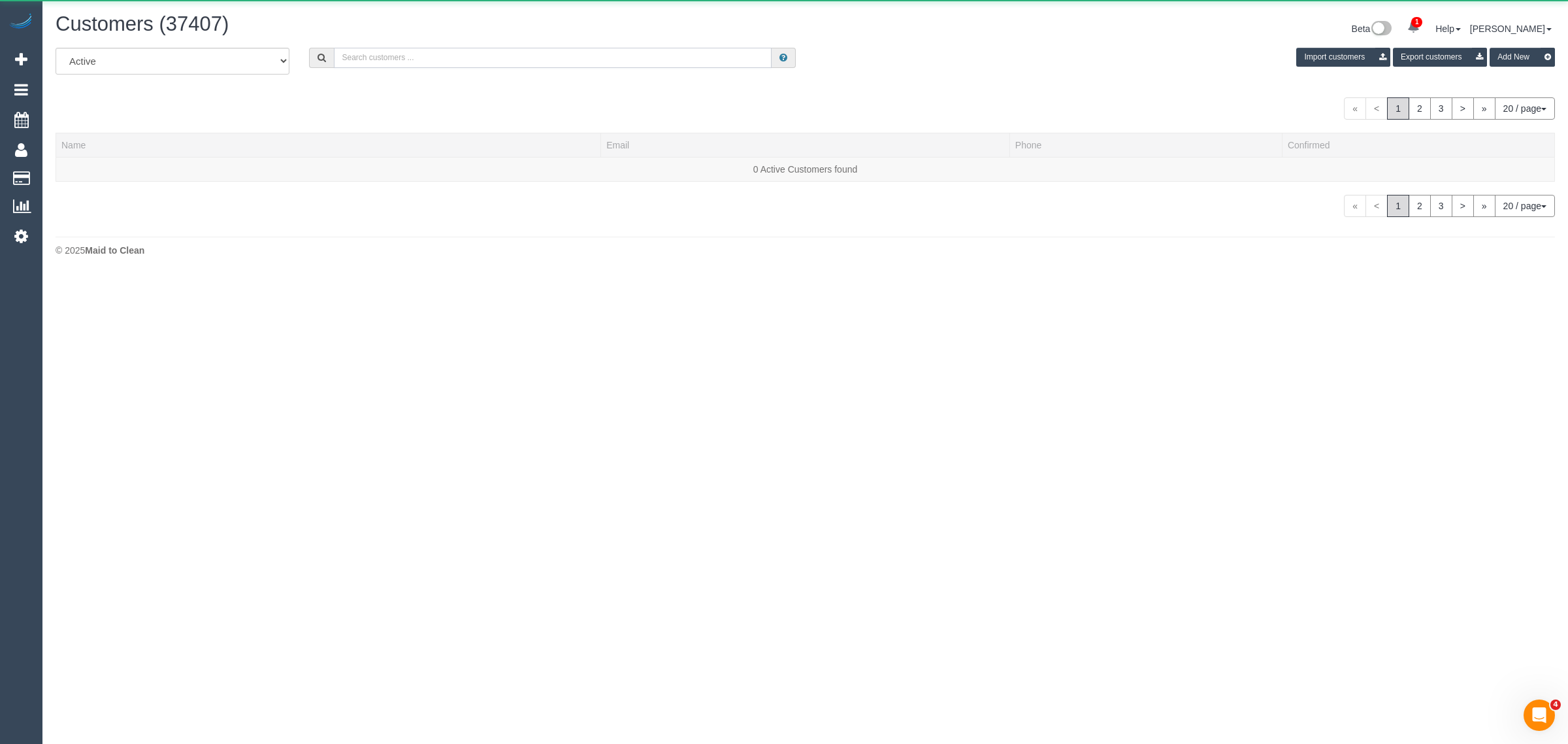
click at [468, 59] on input "text" at bounding box center [552, 58] width 438 height 20
paste input "+61434213601"
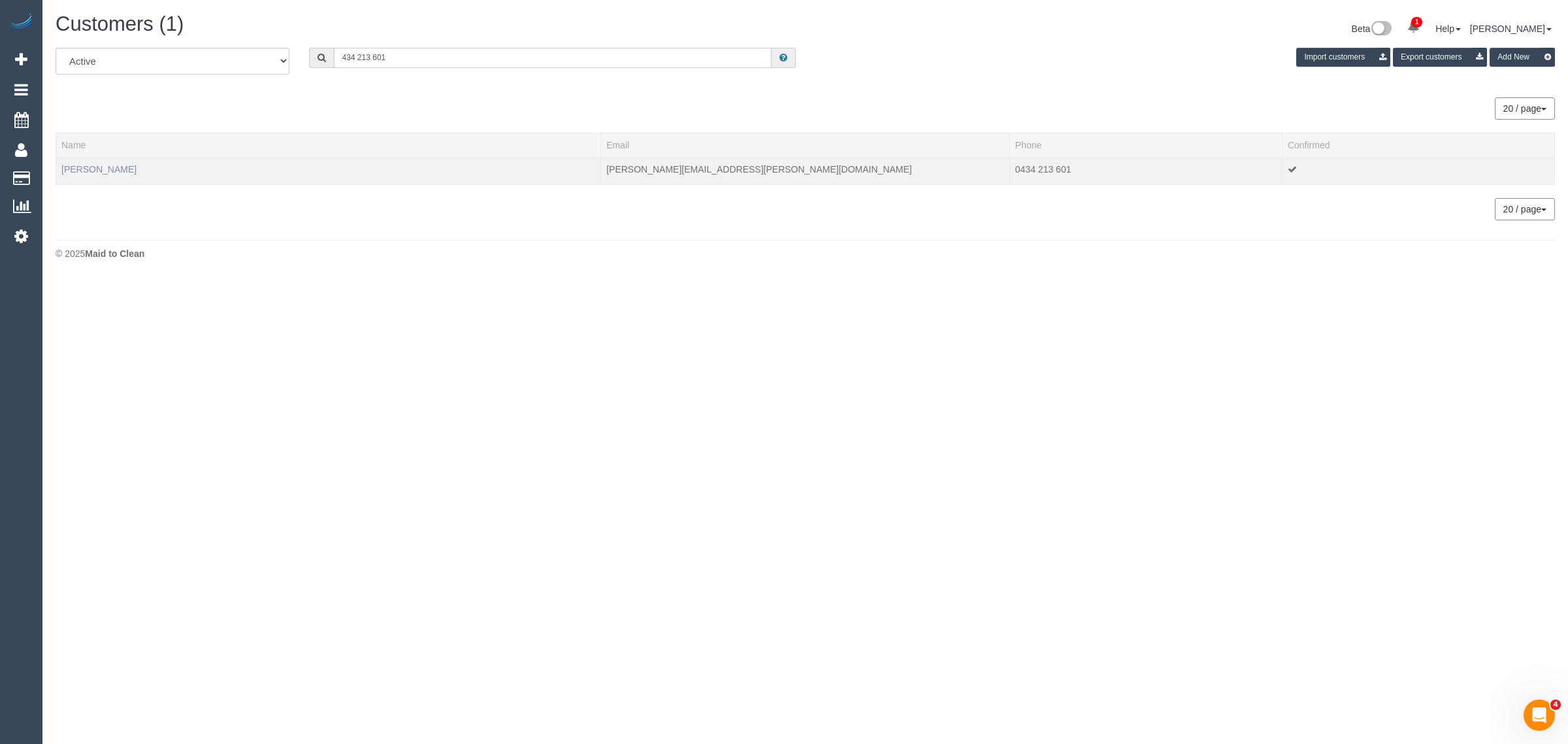
type input "434 213 601"
click at [82, 165] on link "Courtney Fry" at bounding box center [99, 169] width 75 height 11
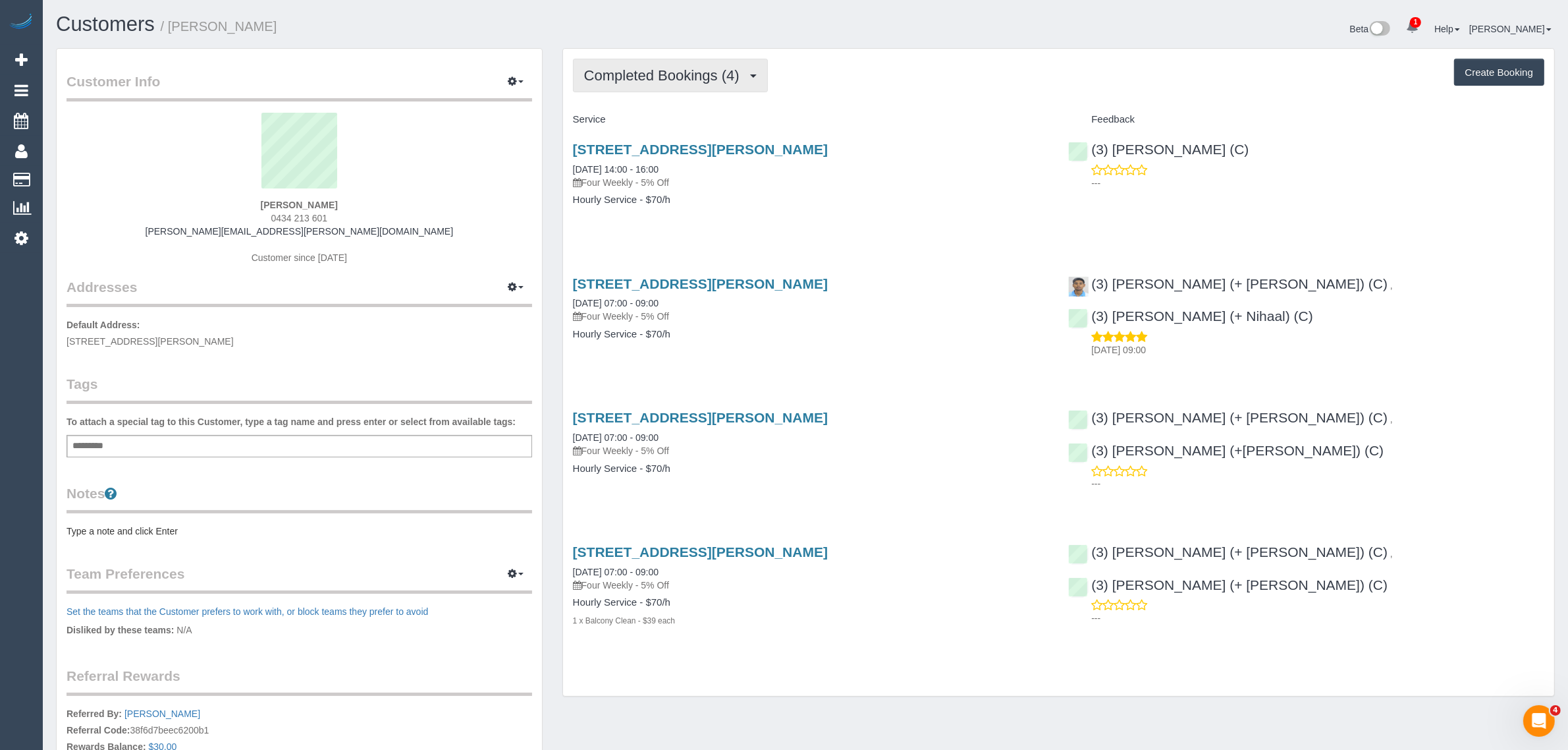
click at [696, 67] on span "Completed Bookings (4)" at bounding box center [665, 75] width 162 height 17
click at [639, 124] on link "Upcoming Bookings (1)" at bounding box center [642, 124] width 137 height 17
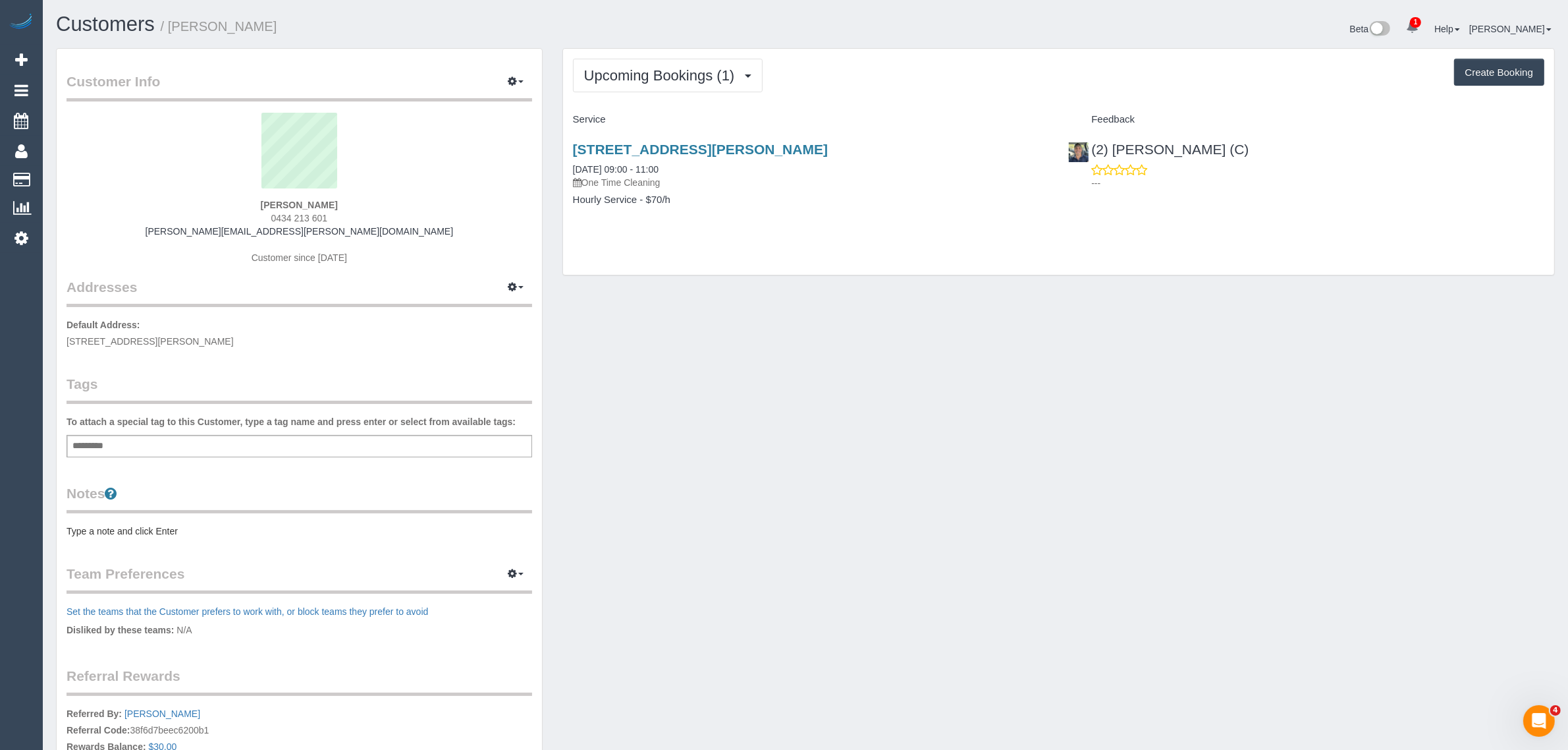
drag, startPoint x: 697, startPoint y: 170, endPoint x: 571, endPoint y: 165, distance: 126.1
click at [571, 165] on div "92-96 Albert St, 412, Brunswick East, VIC 3057 06/09/2025 09:00 - 11:00 One Tim…" at bounding box center [811, 181] width 496 height 101
click at [901, 318] on div "Customer Info Edit Contact Info Send Message Email Preferences Special Sales Ta…" at bounding box center [805, 477] width 1519 height 857
click at [290, 197] on div "Courtney Fry 0434 213 601 courtney.fry@live.com.au Customer since 2024" at bounding box center [299, 195] width 466 height 165
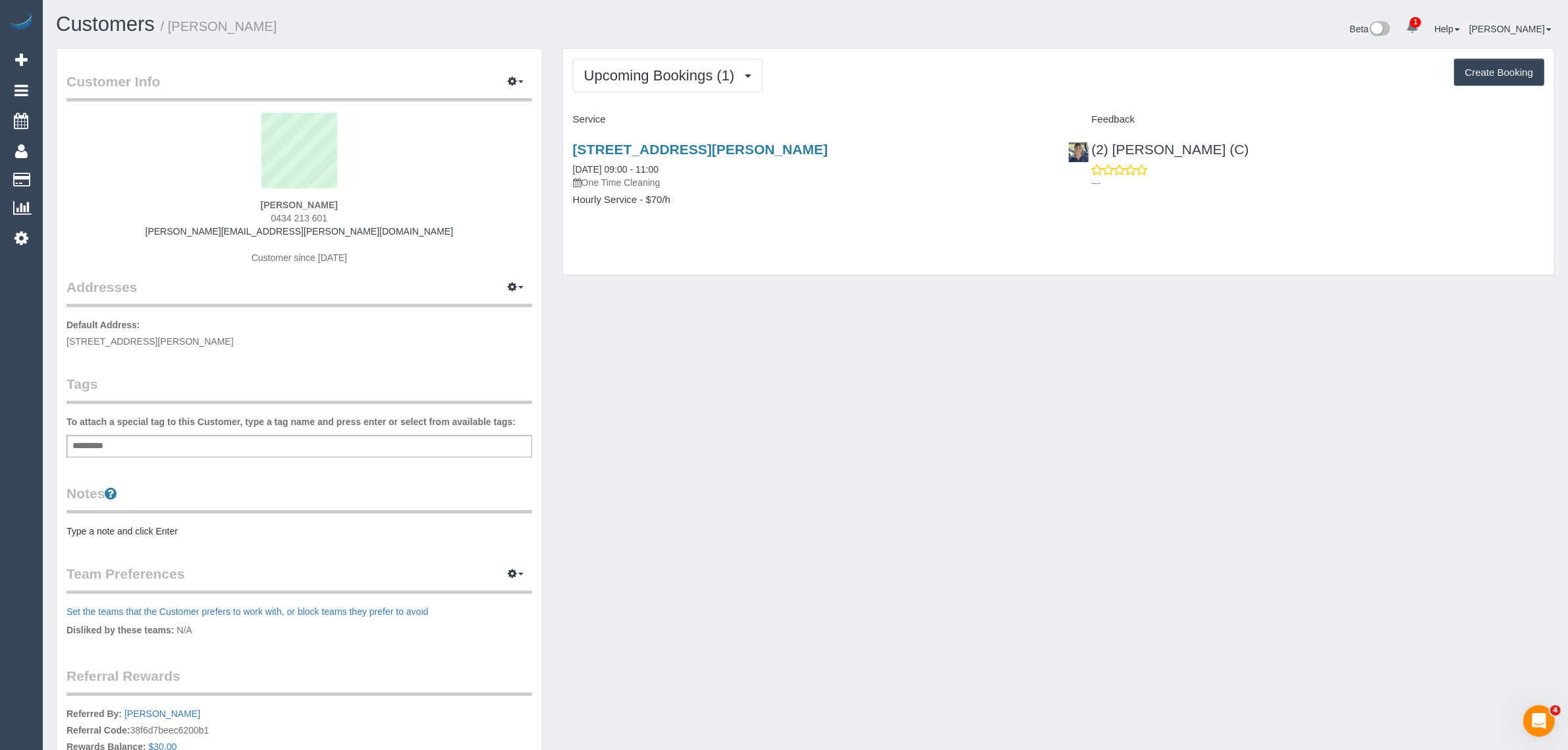
click at [291, 197] on div "Courtney Fry 0434 213 601 courtney.fry@live.com.au Customer since 2024" at bounding box center [299, 195] width 466 height 165
click at [314, 201] on strong "Courtney Fry" at bounding box center [299, 204] width 77 height 11
click at [288, 198] on div "Courtney Fry 0434 213 601 courtney.fry@live.com.au Customer since 2024" at bounding box center [299, 195] width 466 height 165
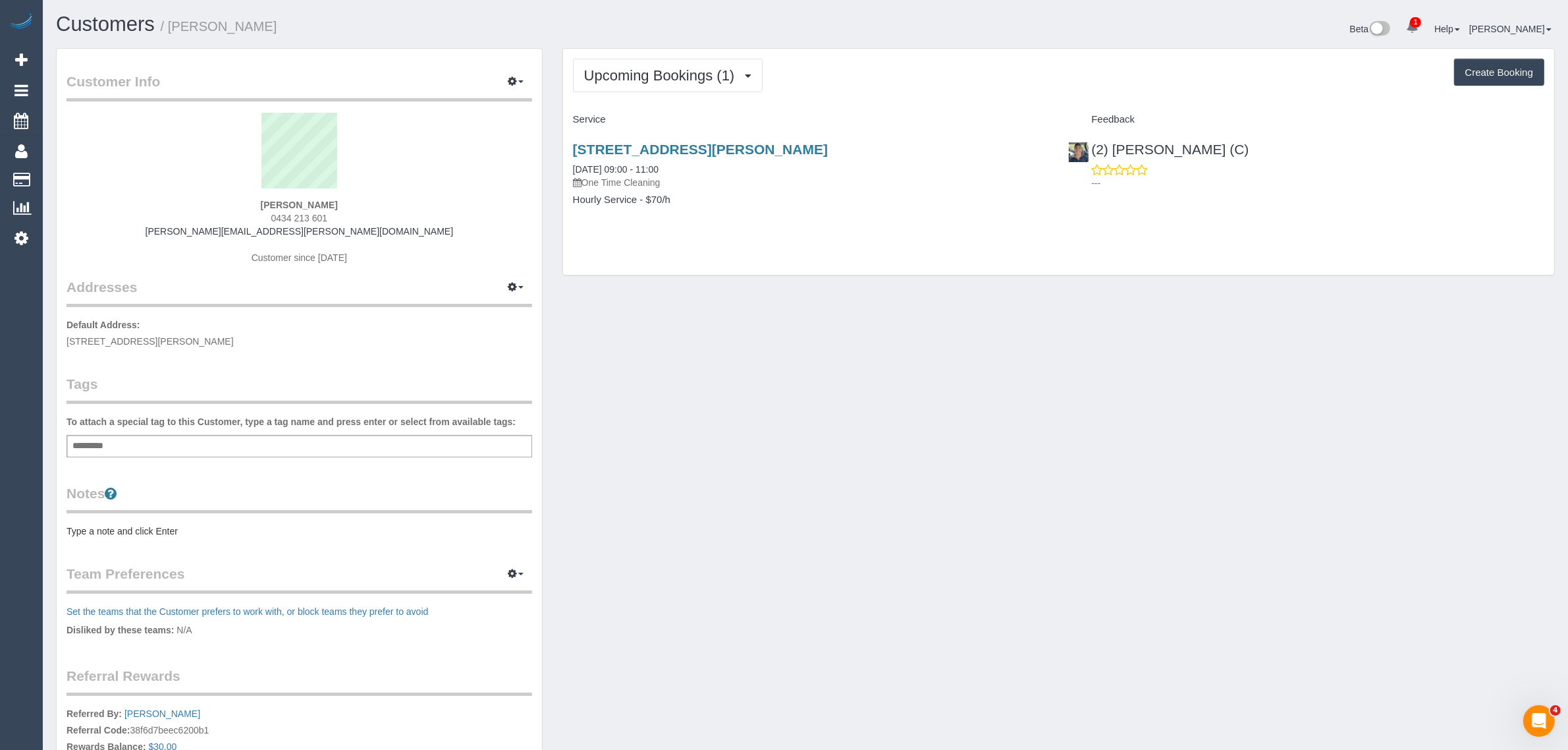
click at [288, 201] on strong "Courtney Fry" at bounding box center [299, 204] width 77 height 11
click at [199, 318] on span "10 Breese St, Unit 26, 26, Brunswick, VIC 3056" at bounding box center [150, 341] width 168 height 11
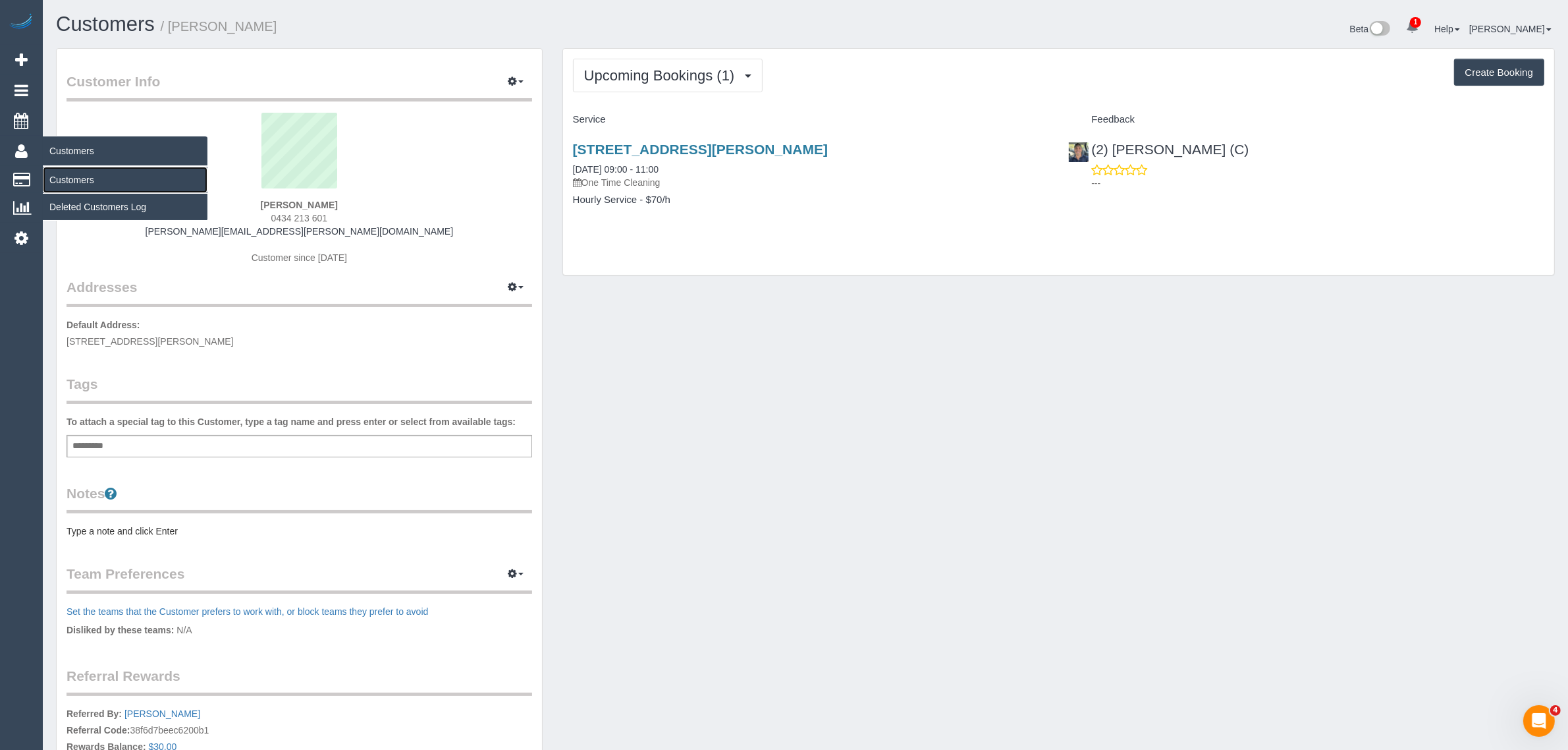
drag, startPoint x: 85, startPoint y: 176, endPoint x: 165, endPoint y: 150, distance: 84.1
click at [86, 176] on link "Customers" at bounding box center [125, 180] width 165 height 26
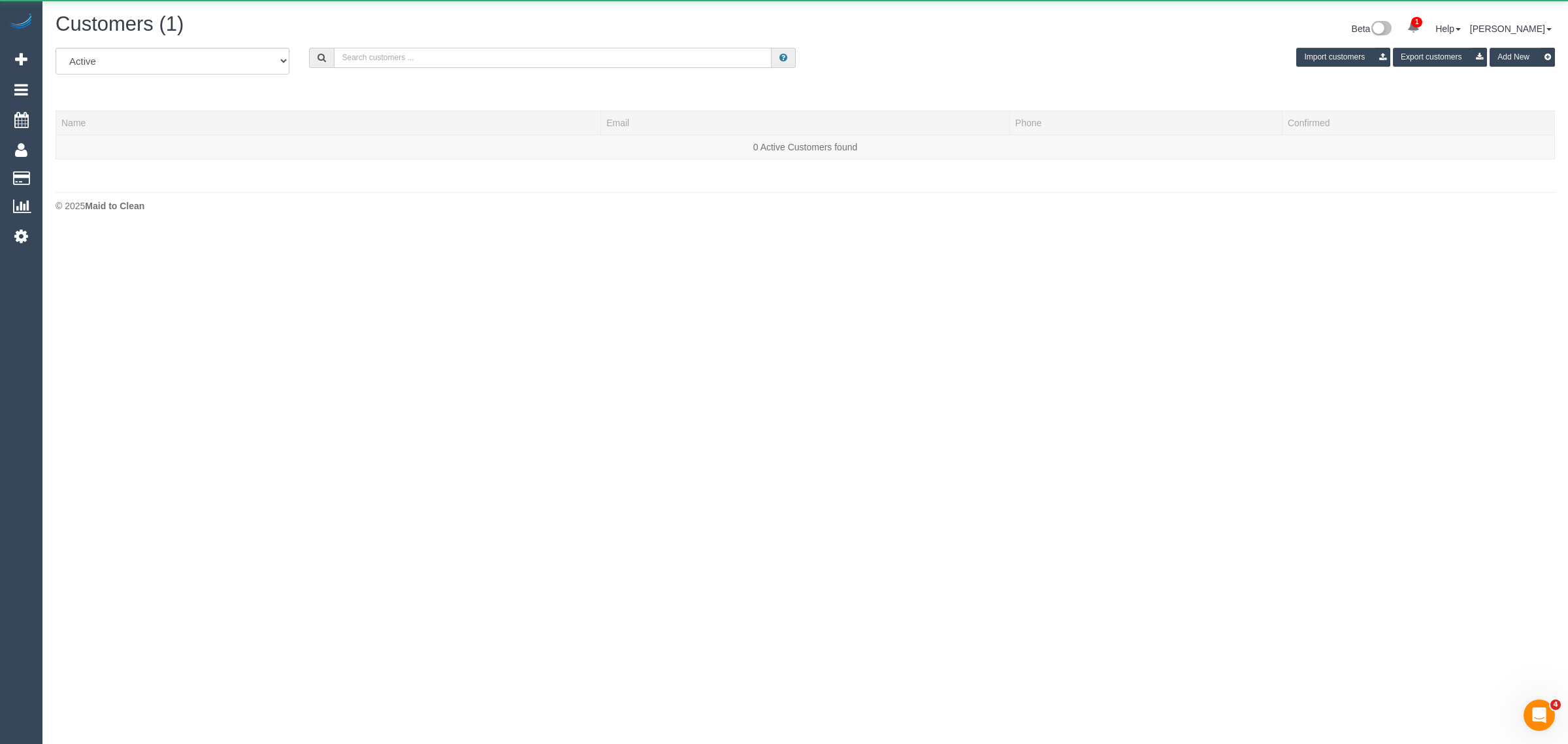
click at [647, 56] on input "text" at bounding box center [552, 58] width 438 height 20
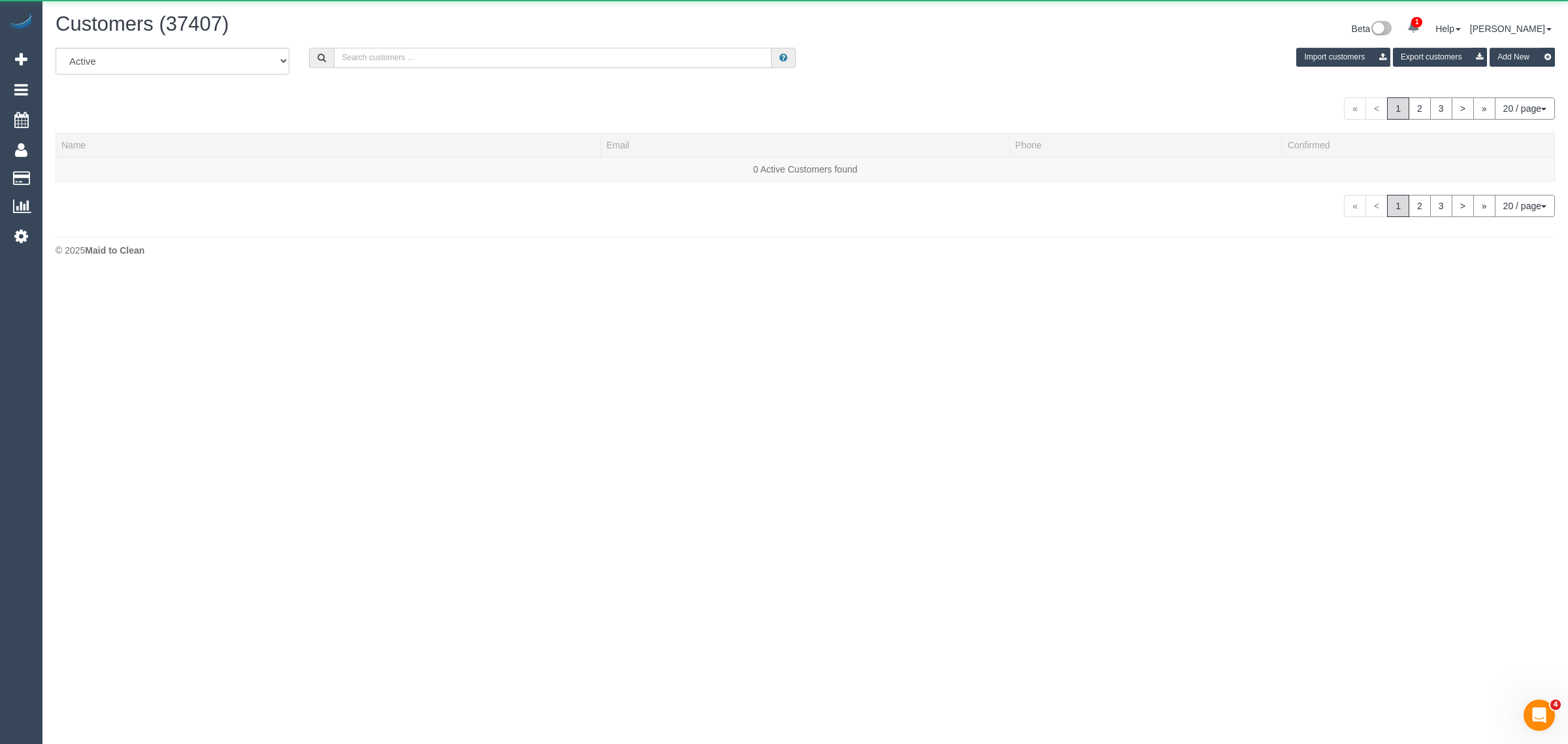
paste input "+61400782200"
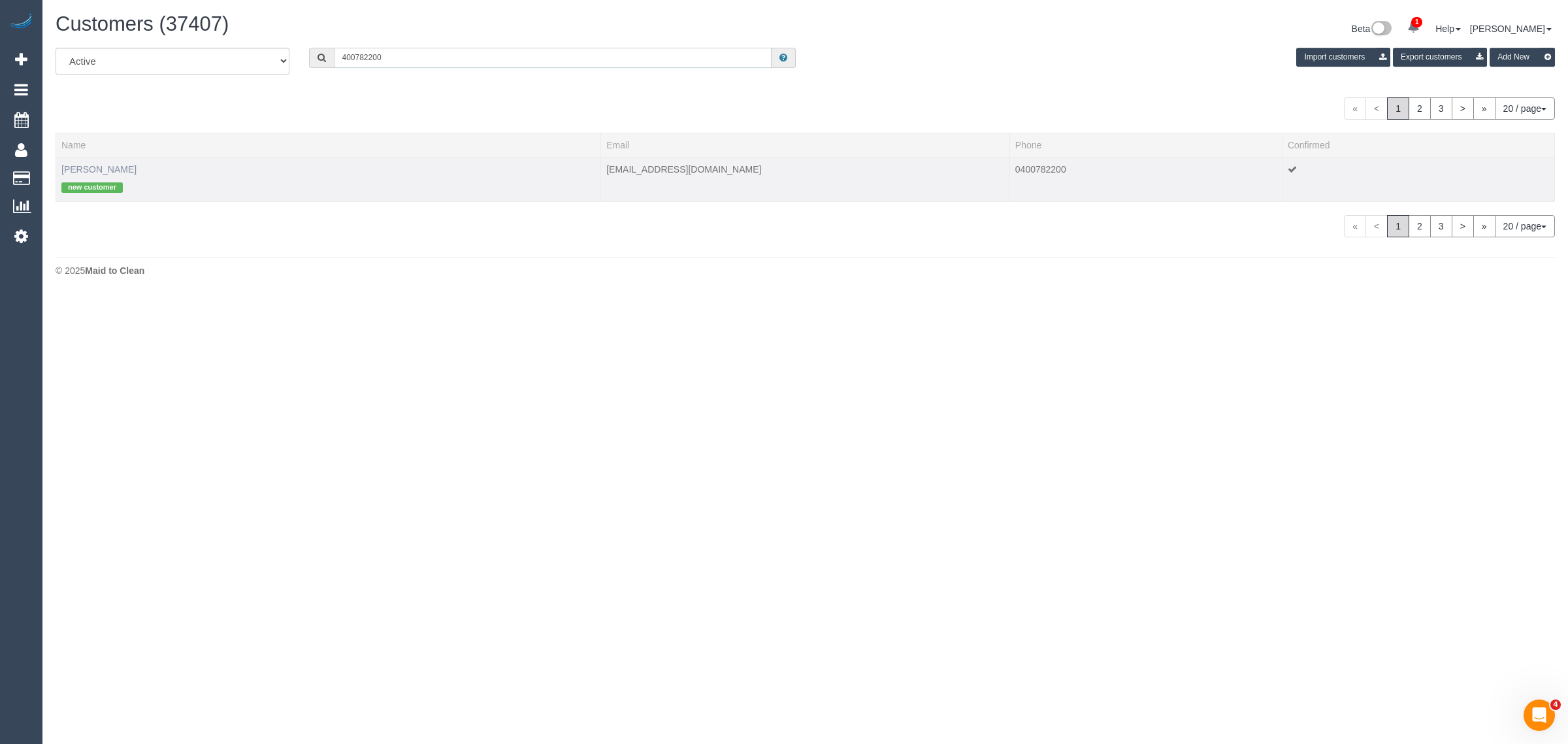
type input "400782200"
drag, startPoint x: 95, startPoint y: 168, endPoint x: 117, endPoint y: 168, distance: 22.0
click at [98, 168] on link "Carleea Ould" at bounding box center [99, 169] width 75 height 11
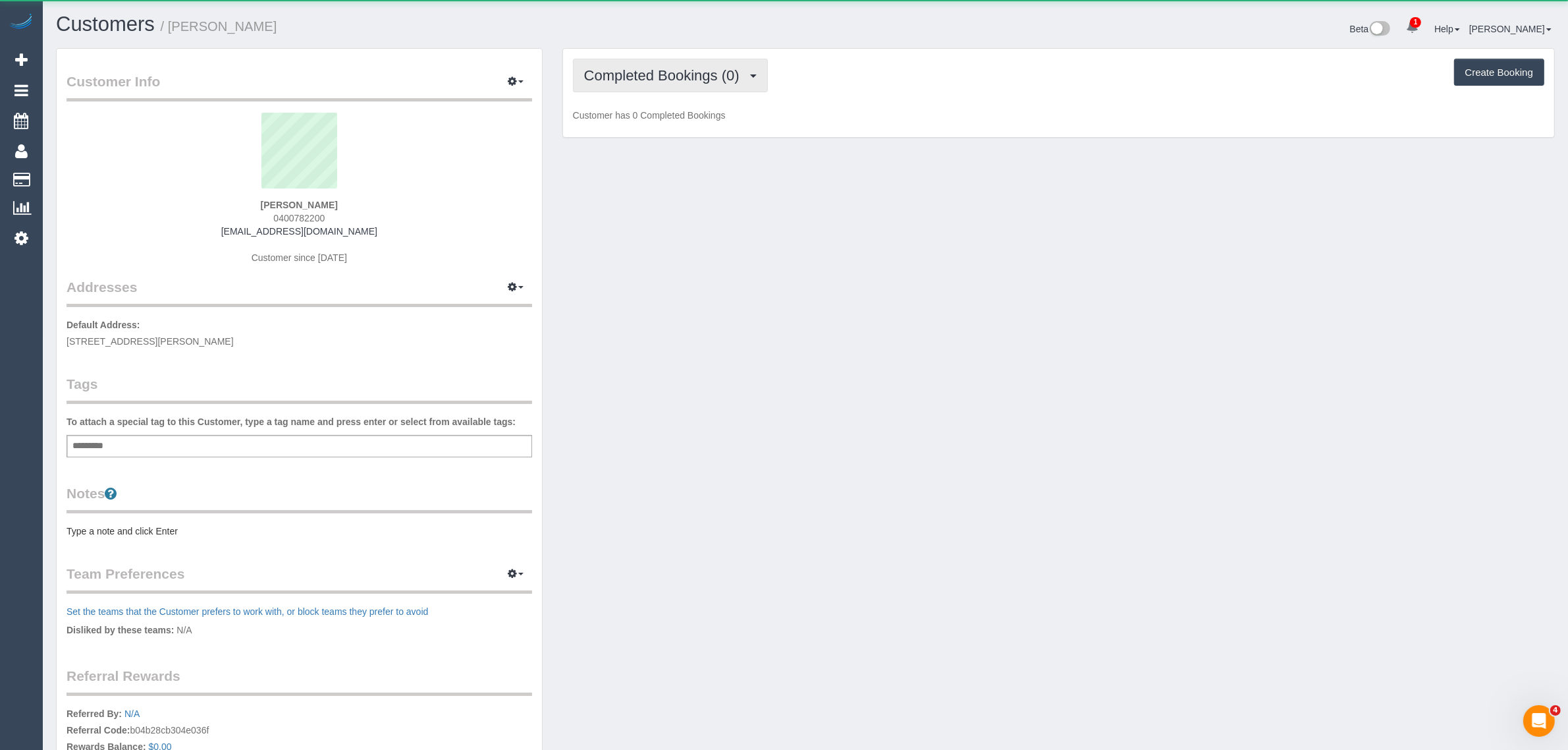
click at [699, 67] on span "Completed Bookings (0)" at bounding box center [665, 75] width 162 height 17
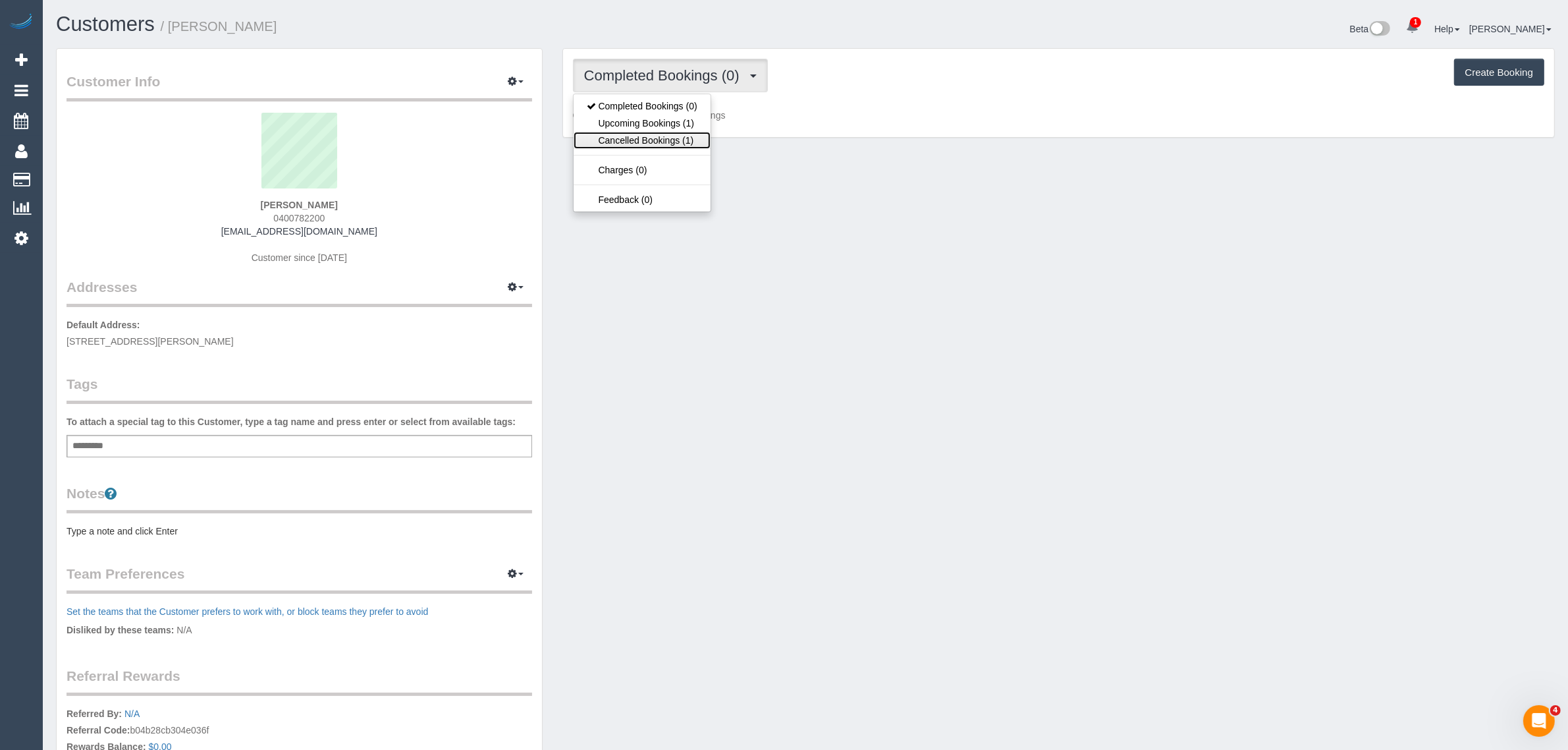
click at [650, 135] on link "Cancelled Bookings (1)" at bounding box center [642, 140] width 137 height 17
click at [683, 74] on span "Cancelled Bookings (1)" at bounding box center [662, 75] width 156 height 17
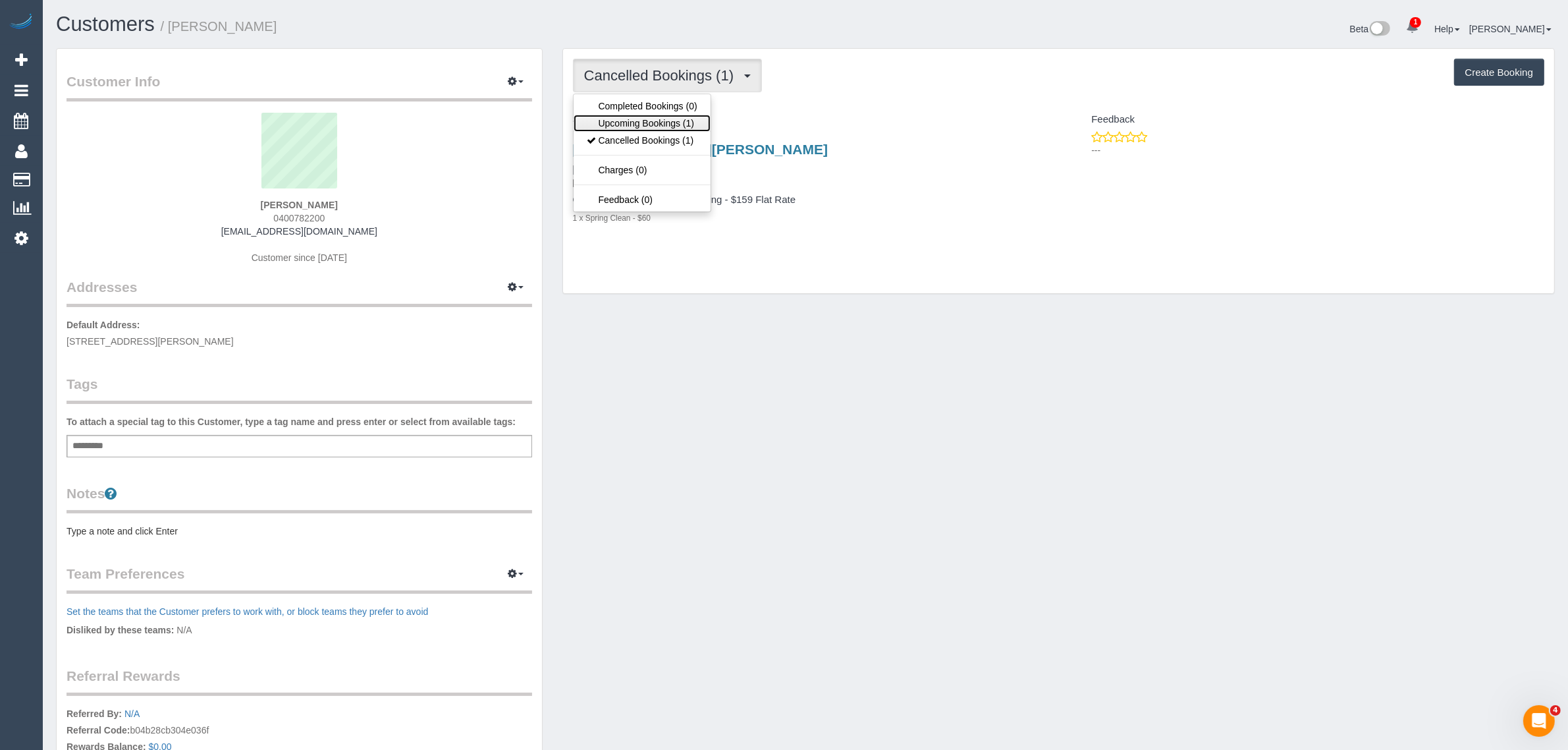
click at [650, 115] on link "Upcoming Bookings (1)" at bounding box center [642, 124] width 137 height 17
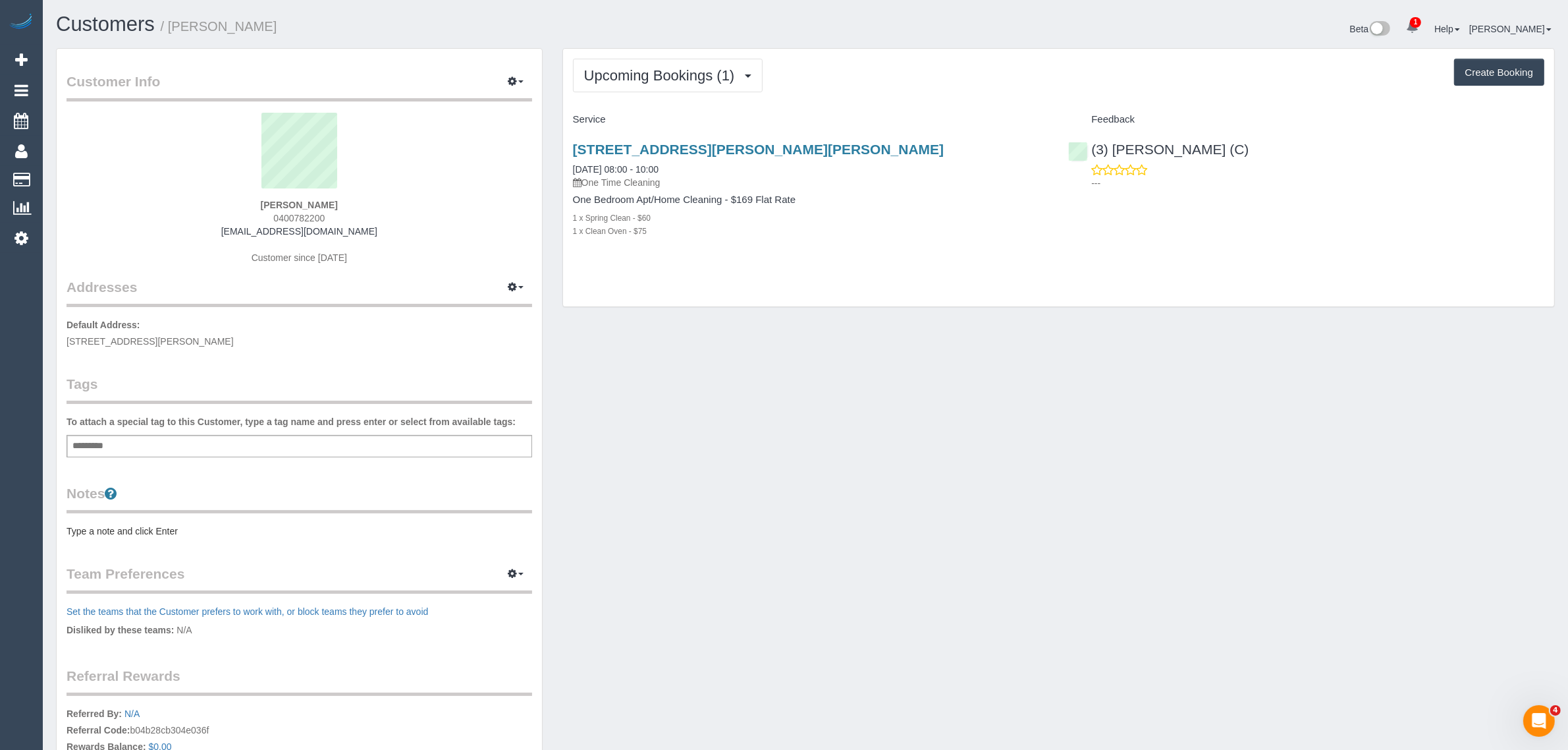
drag, startPoint x: 672, startPoint y: 167, endPoint x: 560, endPoint y: 170, distance: 112.0
click at [560, 170] on div "Upcoming Bookings (1) Completed Bookings (0) Upcoming Bookings (1) Cancelled Bo…" at bounding box center [1059, 185] width 1013 height 273
click at [659, 318] on div "Customer Info Edit Contact Info Send Message Email Preferences Special Sales Ta…" at bounding box center [805, 470] width 1519 height 843
drag, startPoint x: 1226, startPoint y: 150, endPoint x: 1093, endPoint y: 134, distance: 134.0
click at [1093, 134] on div "(3) Danyal Ali (C) ---" at bounding box center [1307, 163] width 496 height 64
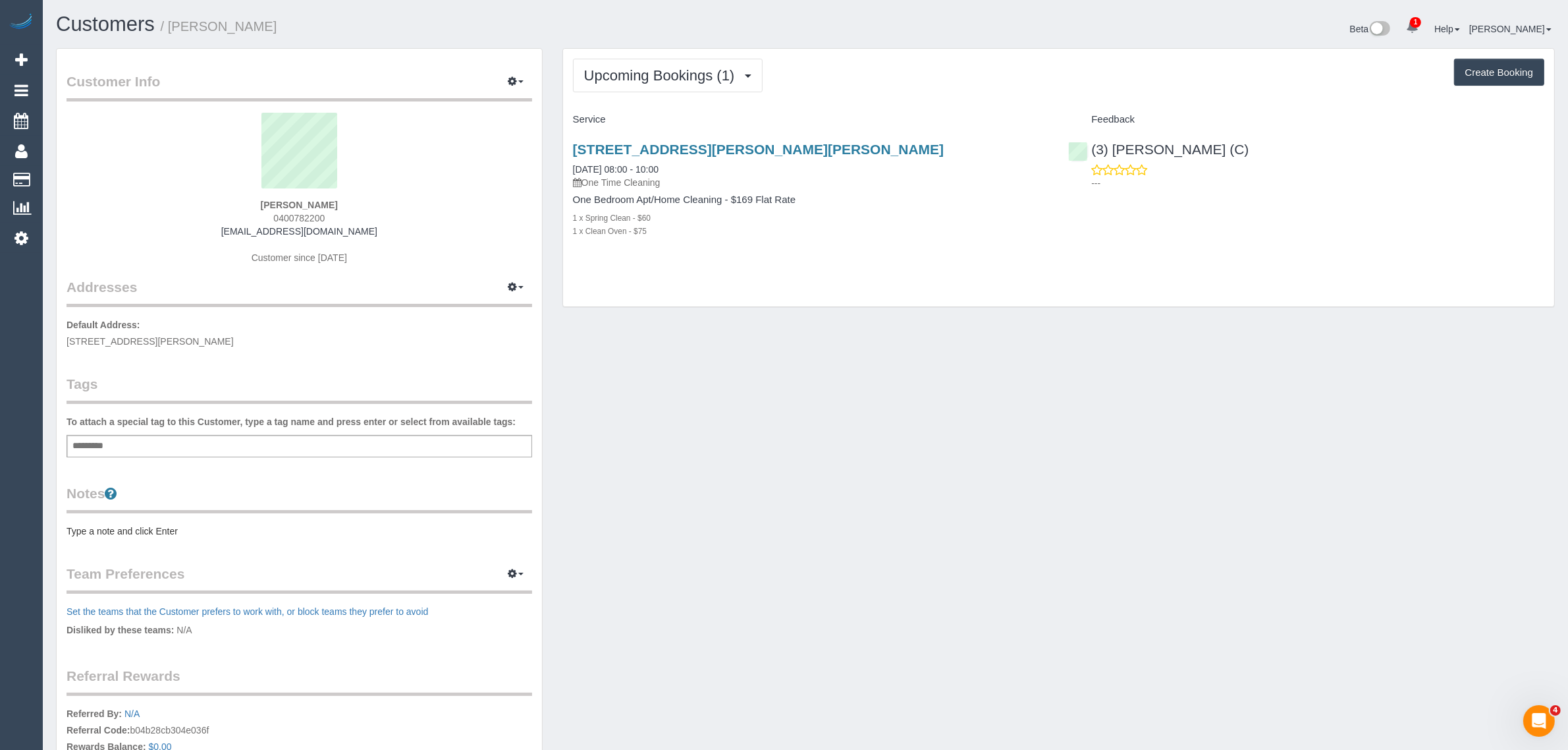
click at [273, 199] on strong "Carleea Ould" at bounding box center [299, 204] width 77 height 11
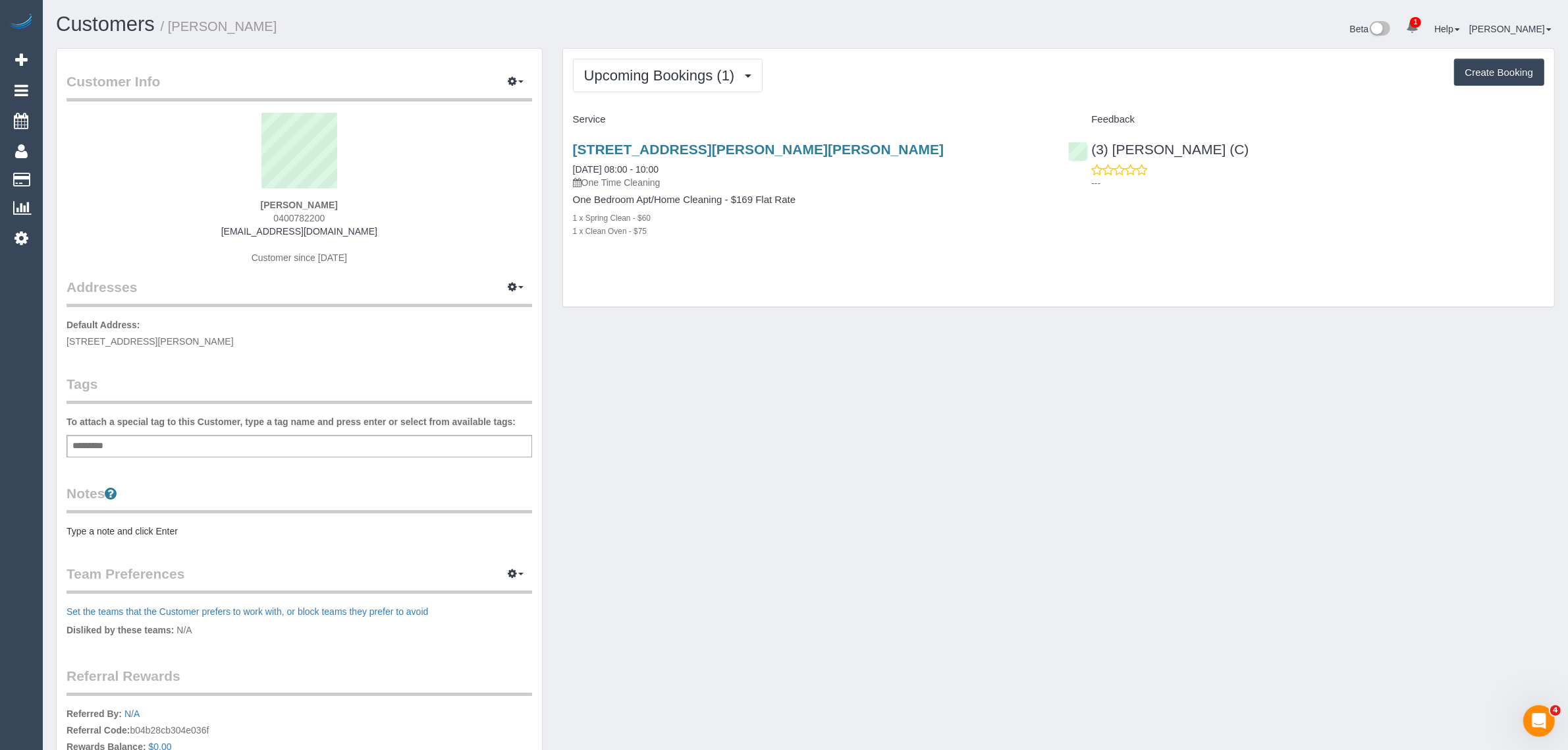
click at [147, 318] on span "197 Austin Rd, Seaford, VIC 3198" at bounding box center [150, 341] width 168 height 11
click at [58, 167] on link "Customers" at bounding box center [125, 180] width 165 height 26
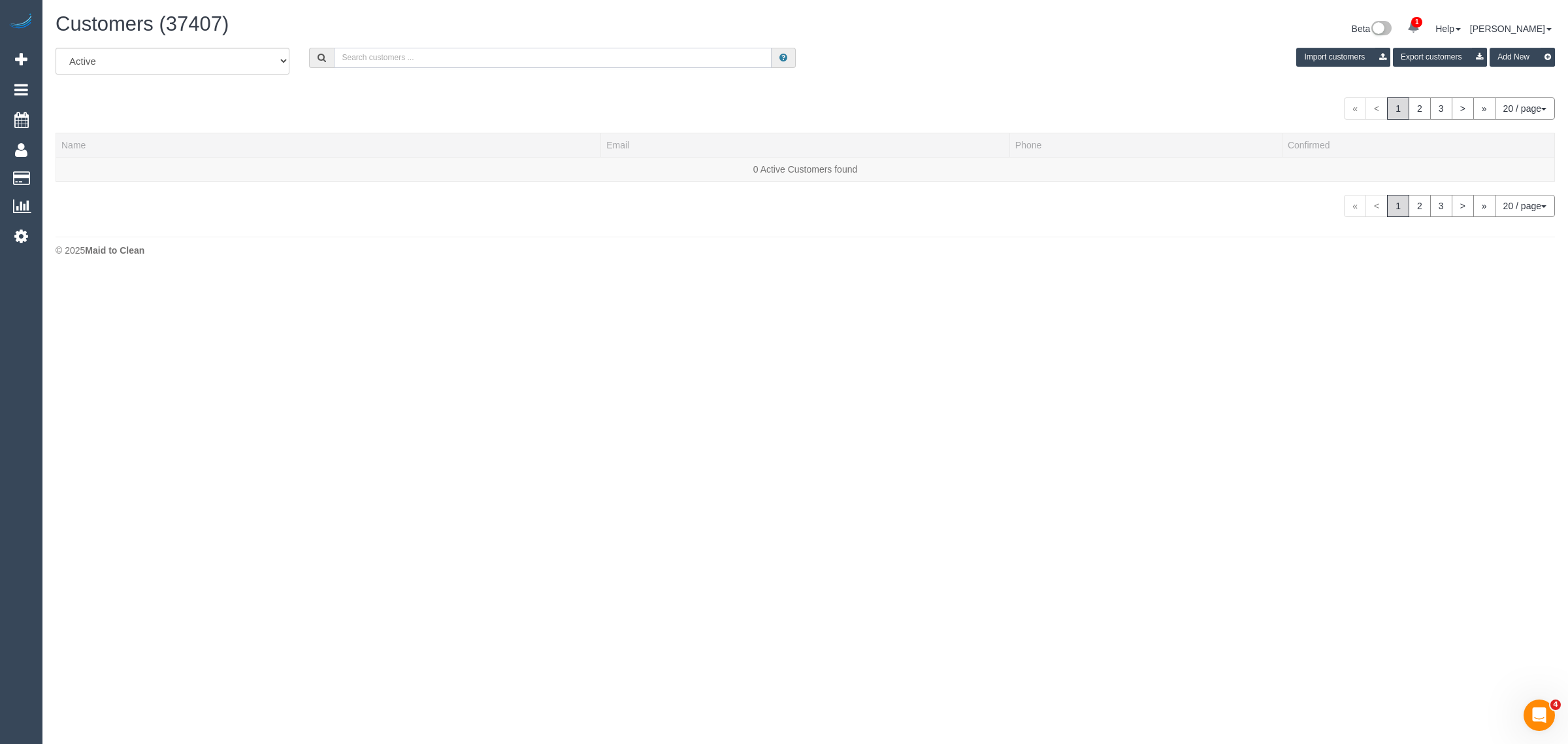
click at [448, 49] on input "text" at bounding box center [552, 58] width 438 height 20
paste input "Vicki Stanley"
type input "Vicki Stanley"
click at [69, 161] on td "Vicki Stanley" at bounding box center [328, 171] width 545 height 27
click at [323, 93] on div "All Active Archived Vicki Stanley Import customers Export customers Add New 20 …" at bounding box center [805, 134] width 1499 height 173
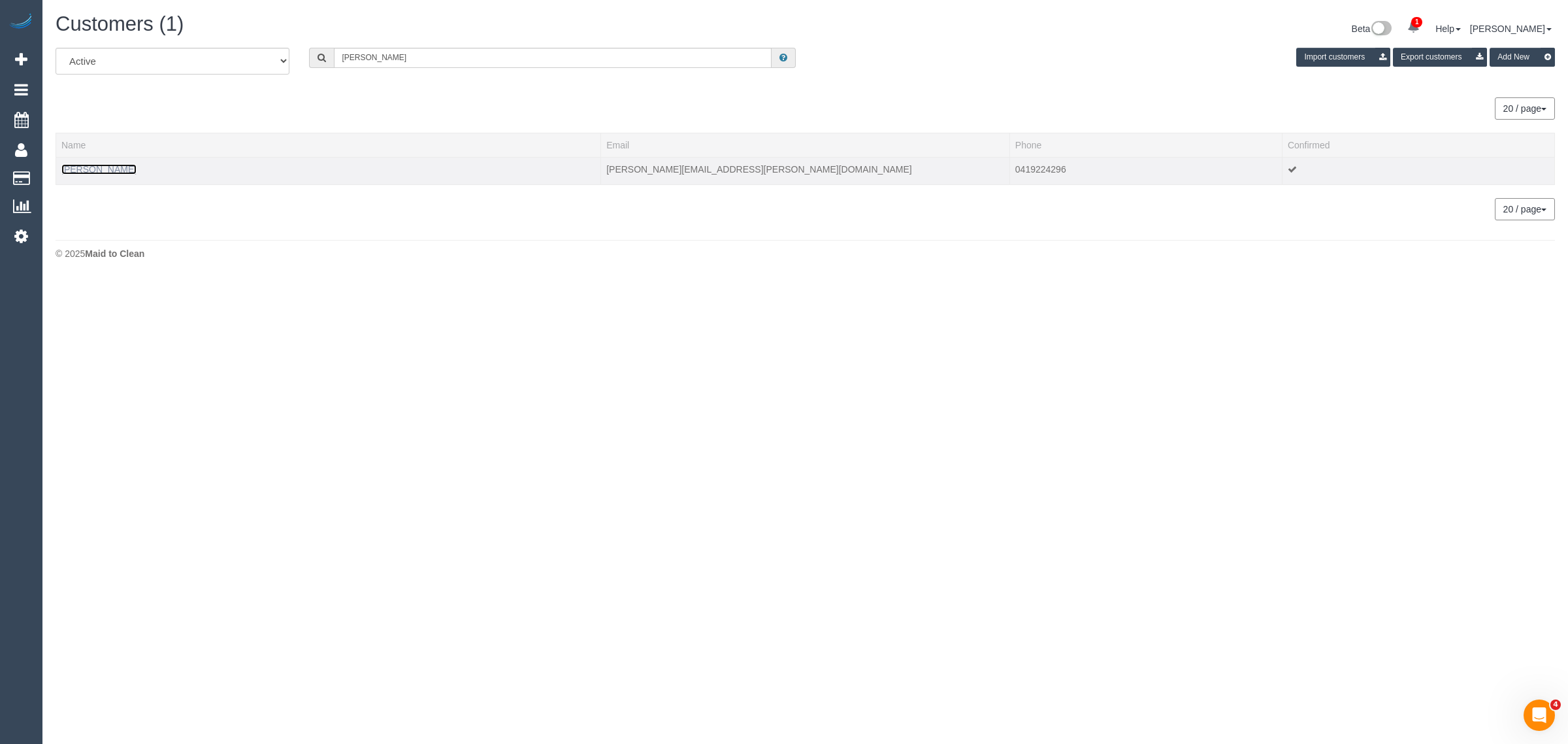
click at [73, 167] on link "Vicki Stanley" at bounding box center [99, 169] width 75 height 11
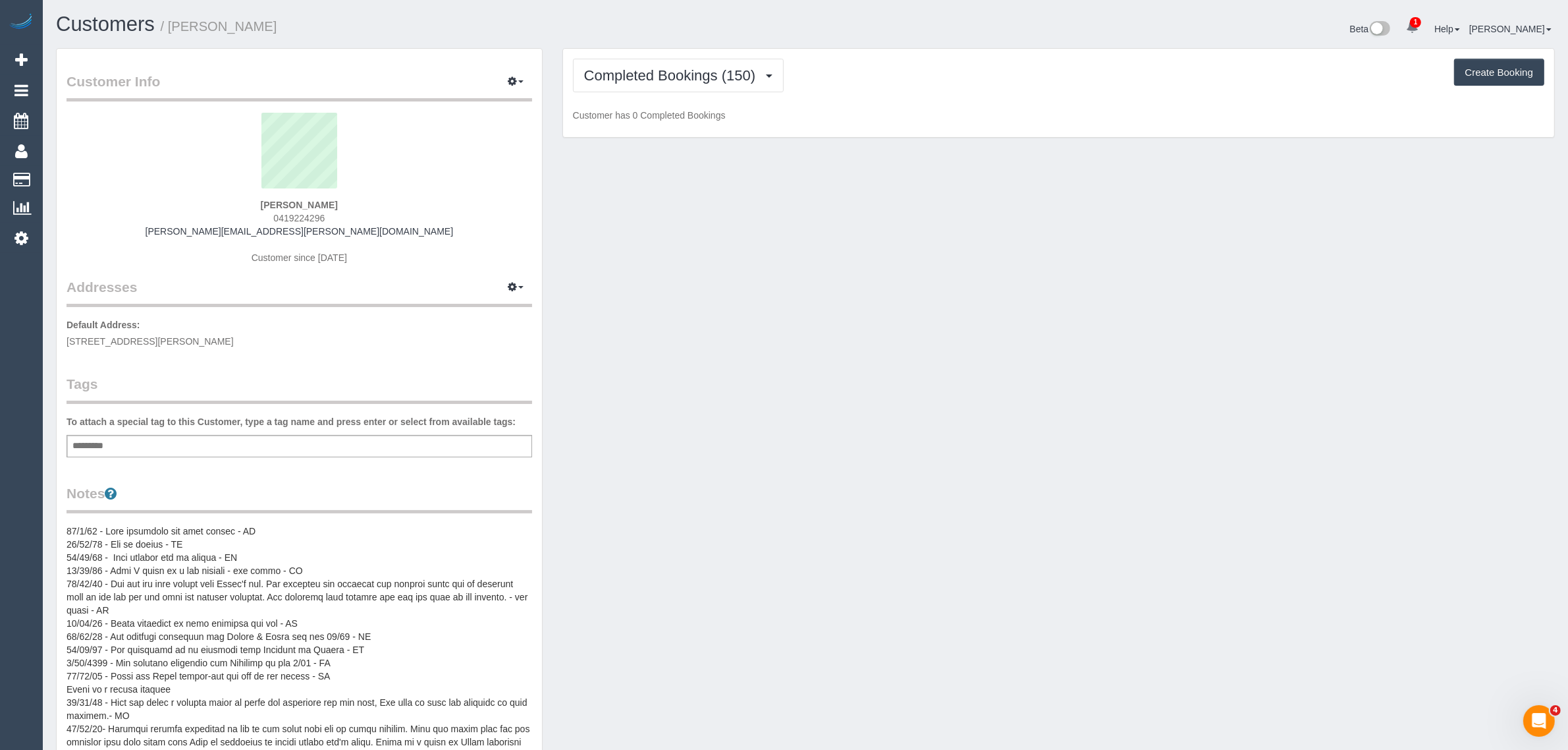
click at [298, 215] on span "0419224296" at bounding box center [298, 218] width 51 height 11
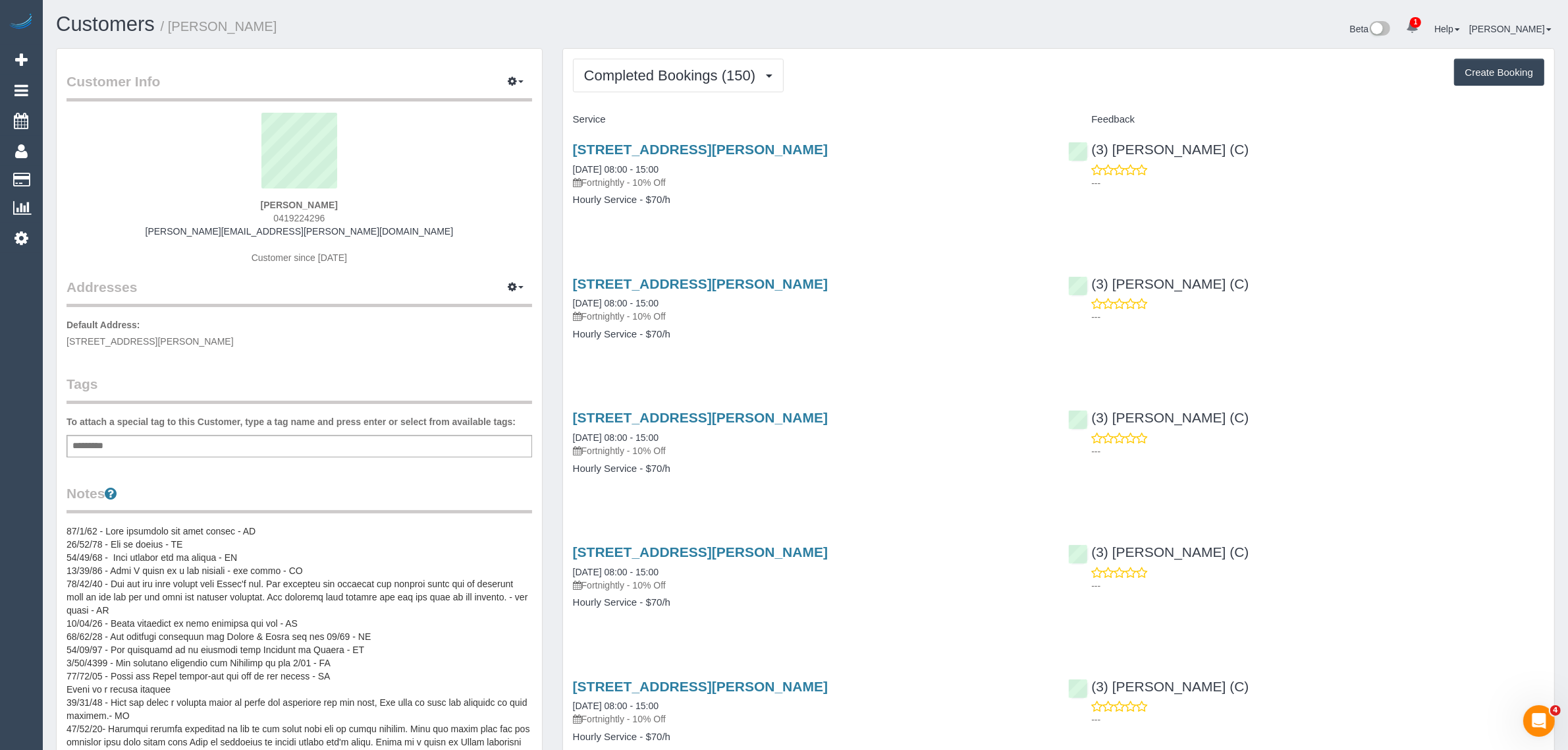
click at [298, 215] on span "0419224296" at bounding box center [298, 218] width 51 height 11
click at [724, 77] on span "Completed Bookings (150)" at bounding box center [673, 75] width 178 height 17
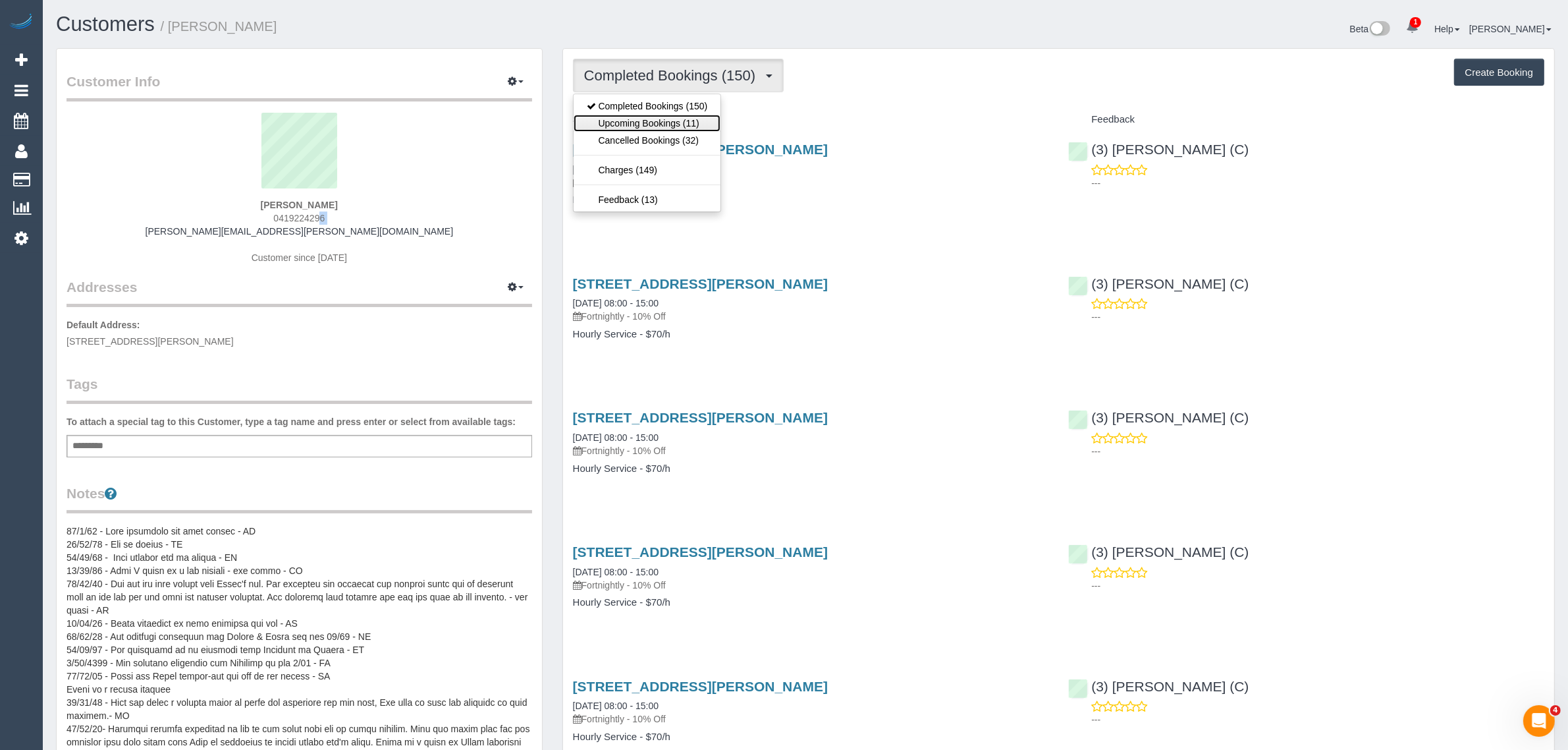
click at [677, 121] on link "Upcoming Bookings (11)" at bounding box center [647, 124] width 147 height 17
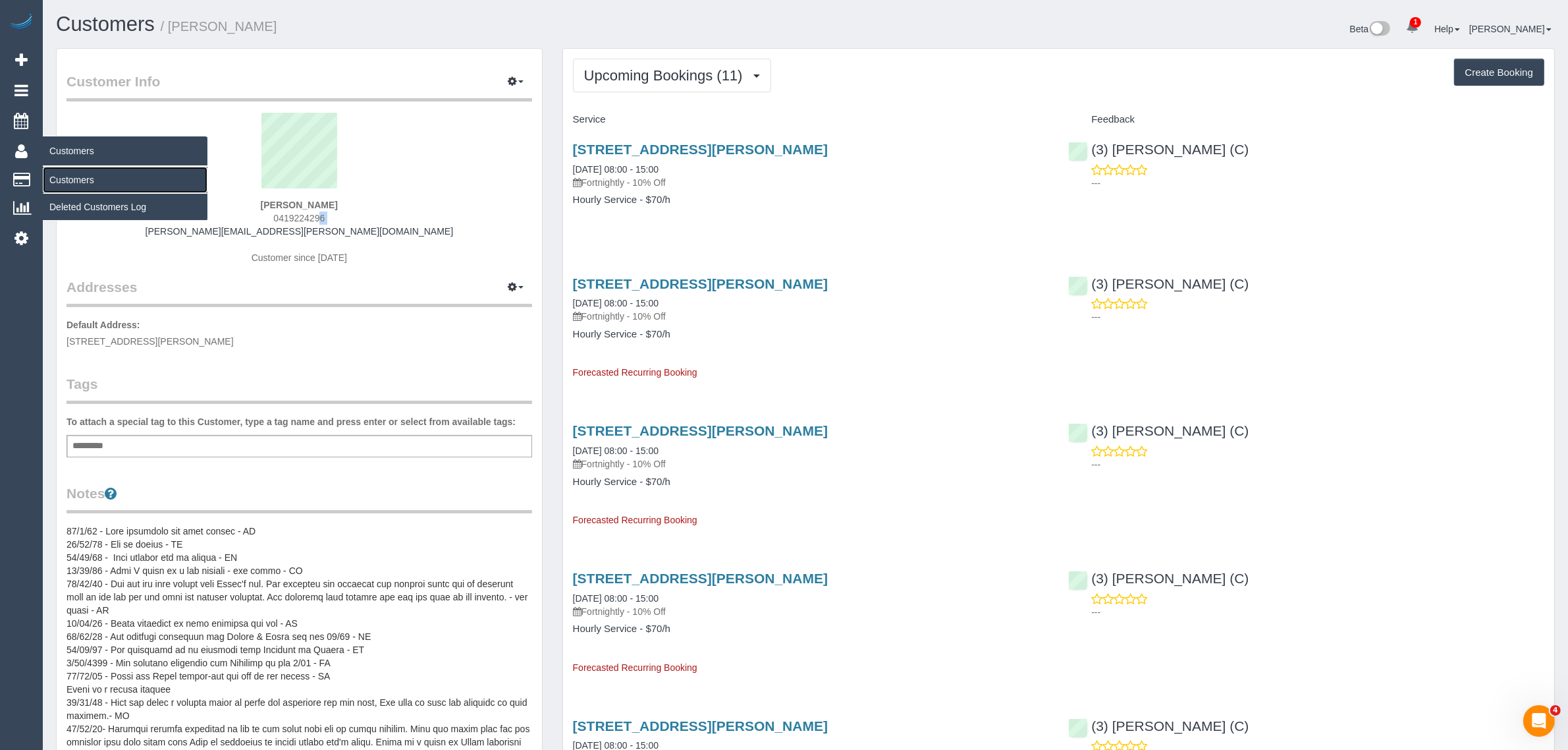
click at [72, 175] on link "Customers" at bounding box center [125, 180] width 165 height 26
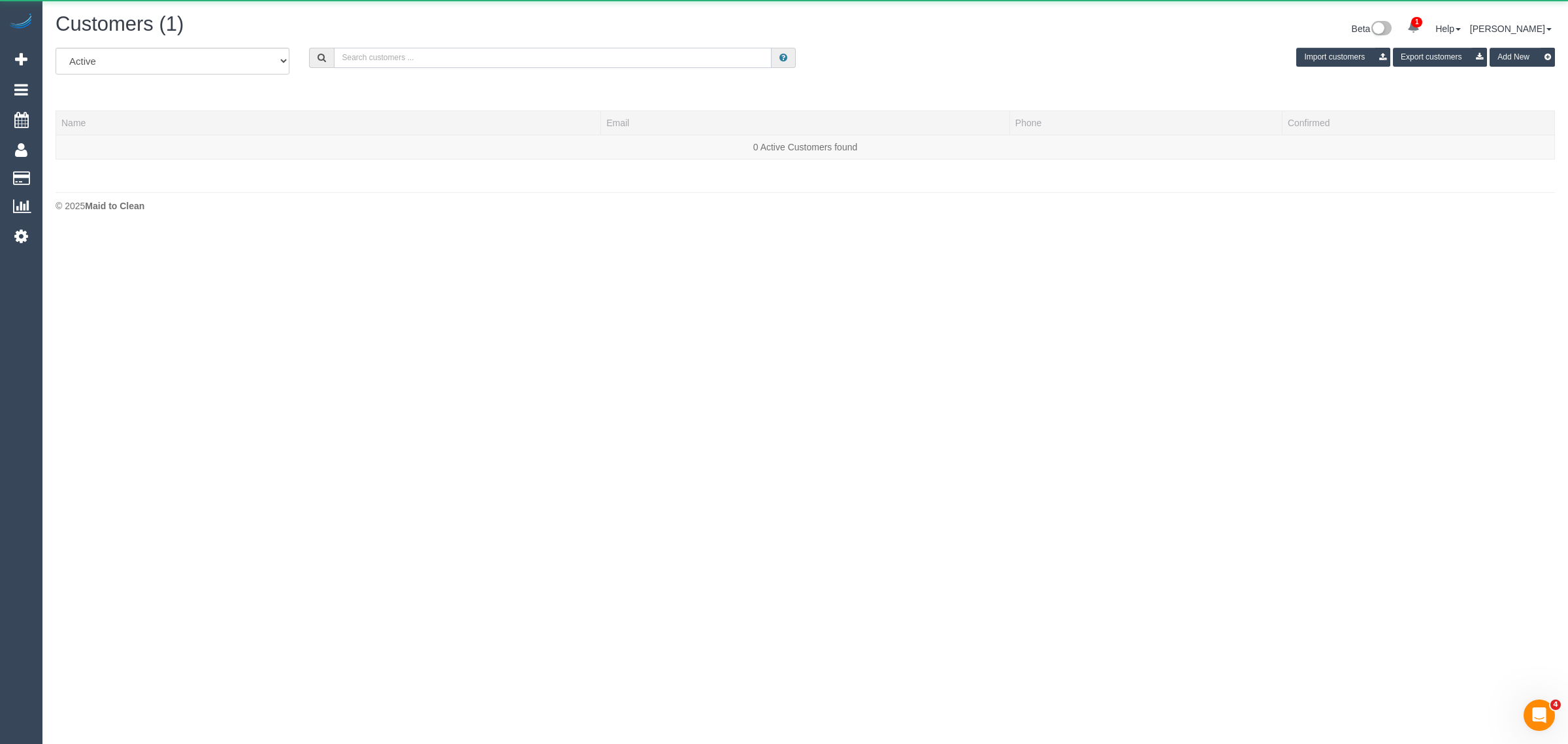
click at [562, 59] on input "text" at bounding box center [552, 58] width 438 height 20
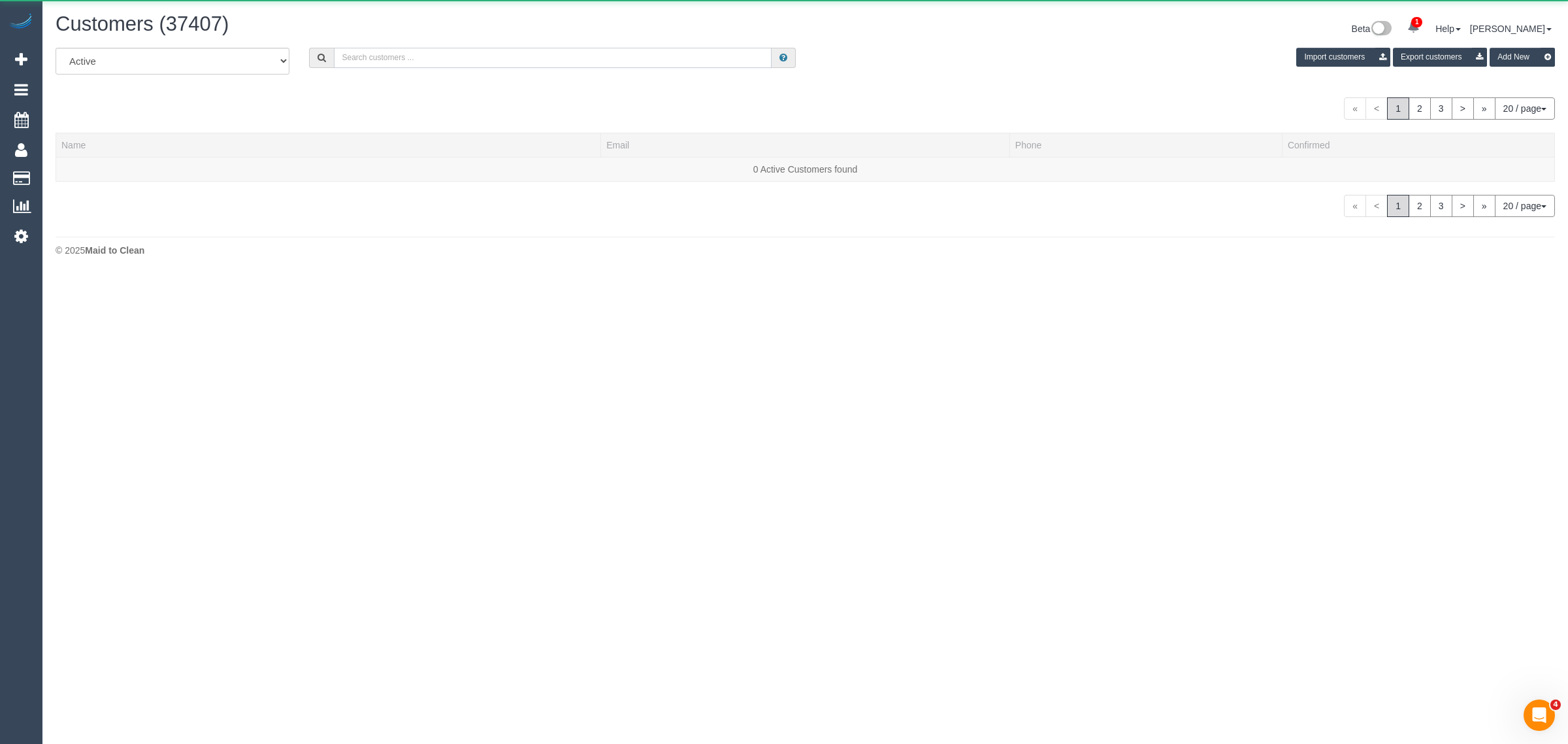
paste input "Amanda Bueti"
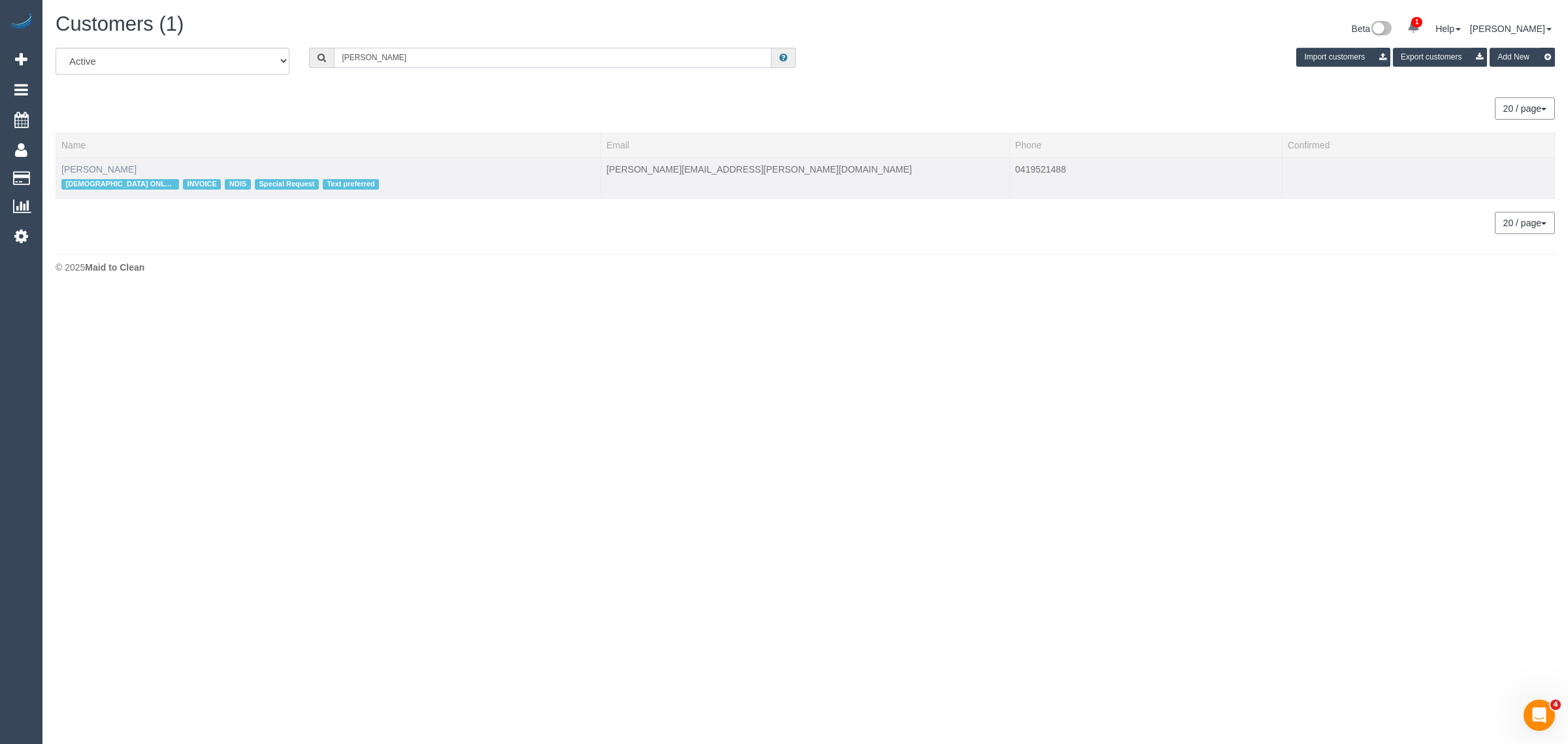
type input "Amanda Bueti"
click at [109, 171] on link "Amanda Bueti" at bounding box center [99, 169] width 75 height 11
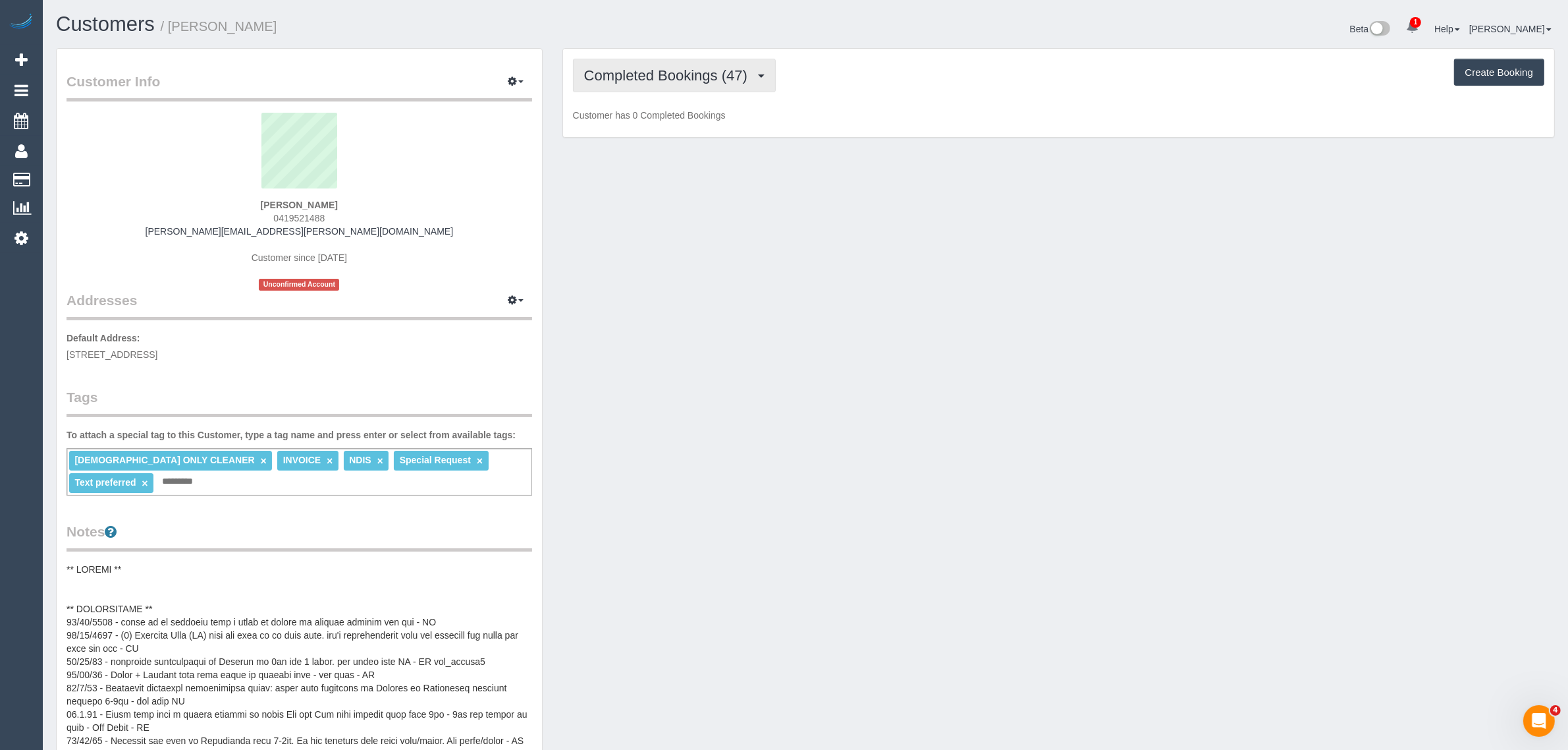
click at [657, 74] on span "Completed Bookings (47)" at bounding box center [669, 75] width 170 height 17
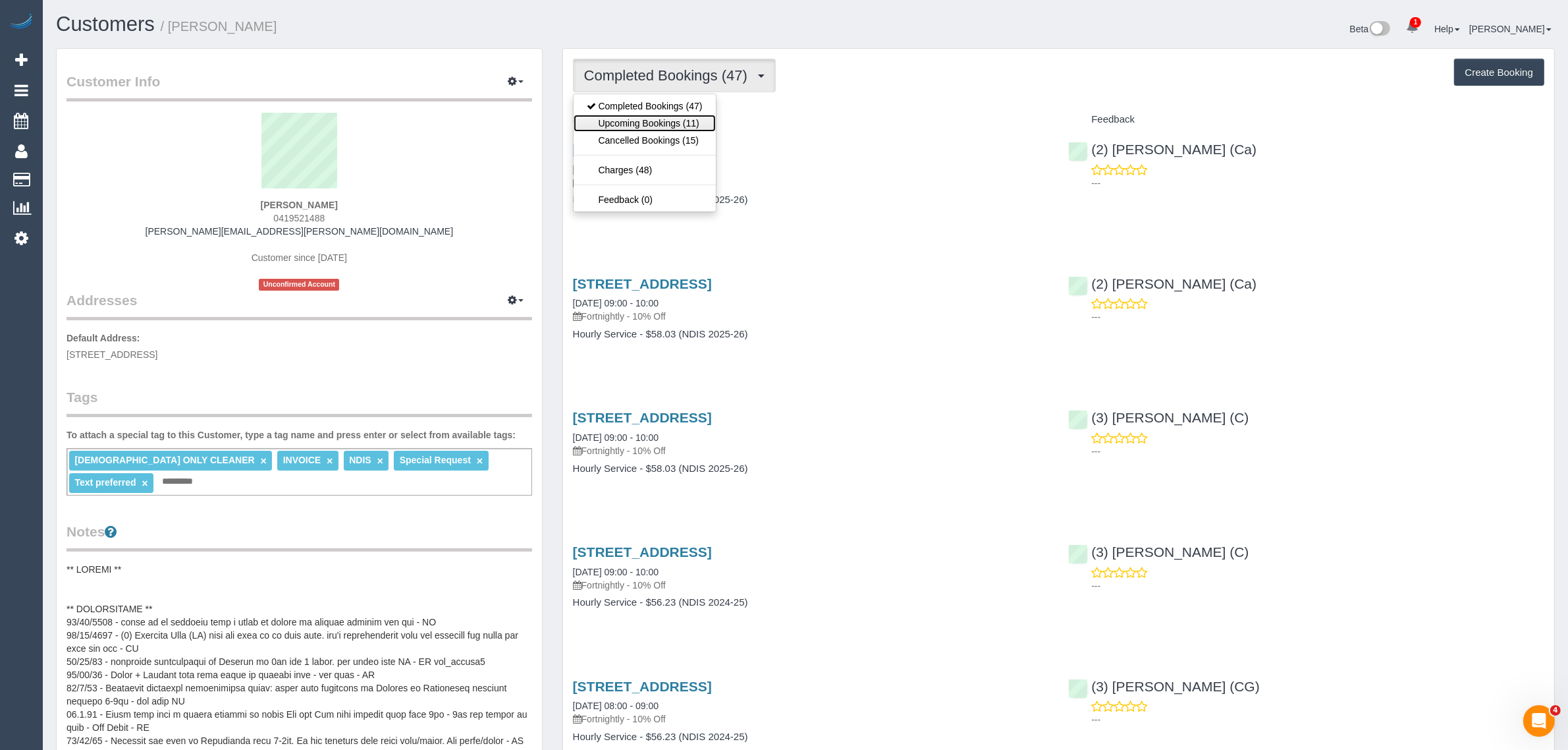
click at [644, 121] on link "Upcoming Bookings (11)" at bounding box center [644, 124] width 142 height 17
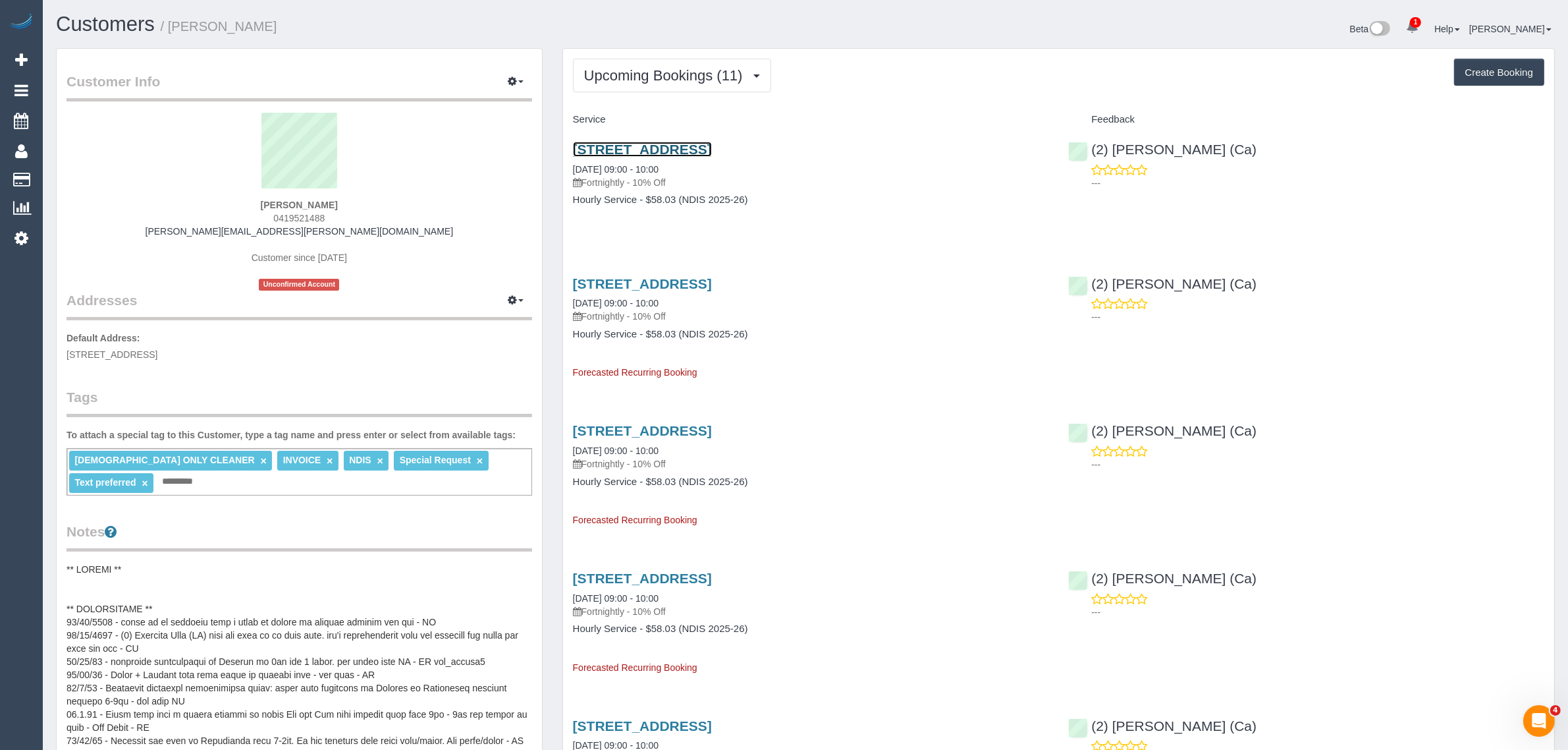
click at [701, 146] on link "4 Ensign Grove, Taylors Lakes, VIC 3038" at bounding box center [642, 149] width 139 height 15
drag, startPoint x: 567, startPoint y: 168, endPoint x: 615, endPoint y: 161, distance: 48.5
click at [615, 161] on div "4 Ensign Grove, Taylors Lakes, VIC 3038 09/09/2025 09:00 - 10:00 Fortnightly - …" at bounding box center [811, 181] width 496 height 101
drag, startPoint x: 568, startPoint y: 302, endPoint x: 623, endPoint y: 303, distance: 55.0
click at [623, 303] on div "4 Ensign Grove, Taylors Lakes, VIC 3038 23/09/2025 09:00 - 10:00 Fortnightly - …" at bounding box center [811, 322] width 496 height 115
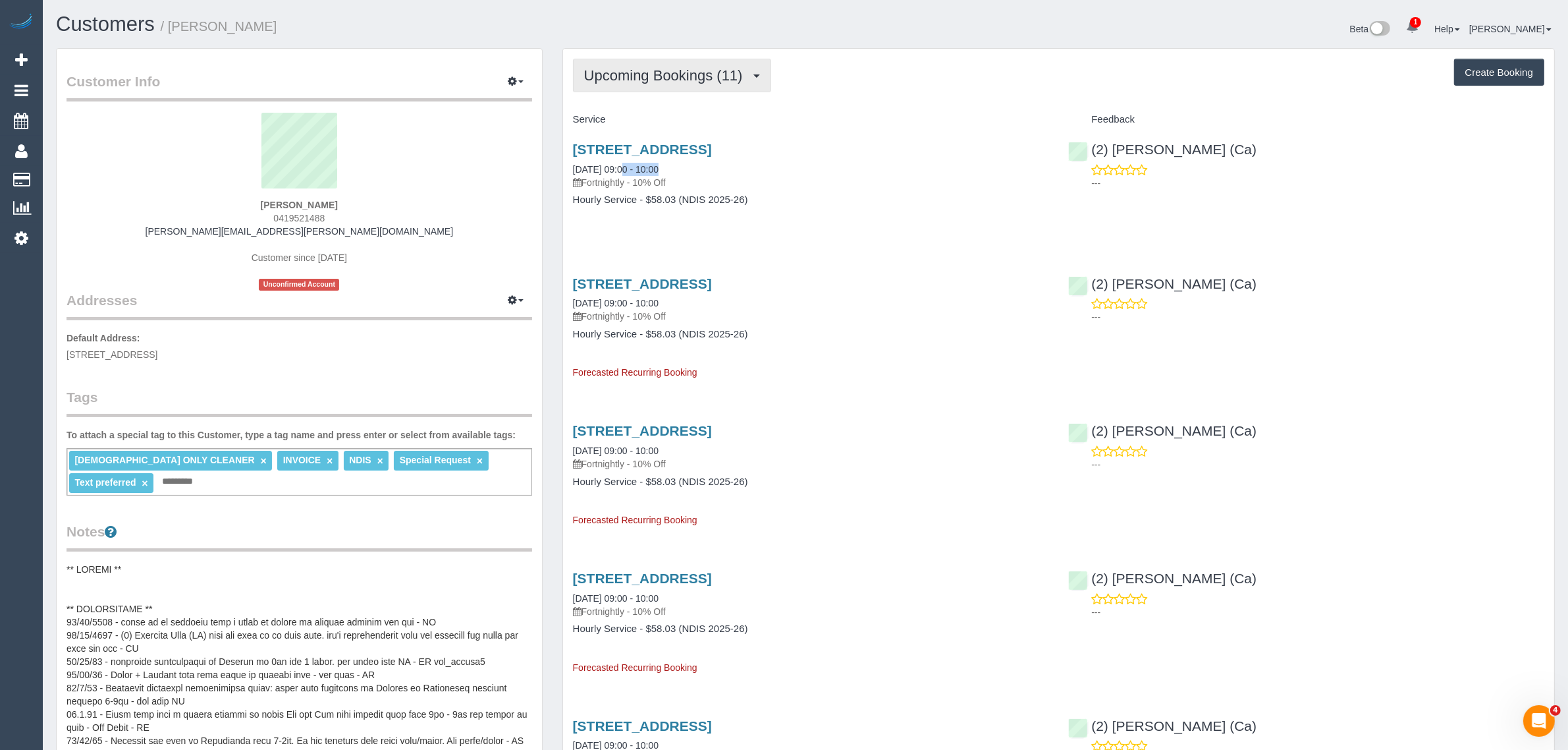
click at [644, 74] on span "Upcoming Bookings (11)" at bounding box center [667, 75] width 165 height 17
click at [629, 120] on link "Upcoming Bookings (11)" at bounding box center [644, 124] width 142 height 17
drag, startPoint x: 670, startPoint y: 66, endPoint x: 654, endPoint y: 84, distance: 24.1
click at [670, 67] on span "Upcoming Bookings (11)" at bounding box center [667, 75] width 165 height 17
click at [617, 124] on link "Upcoming Bookings (11)" at bounding box center [644, 124] width 142 height 17
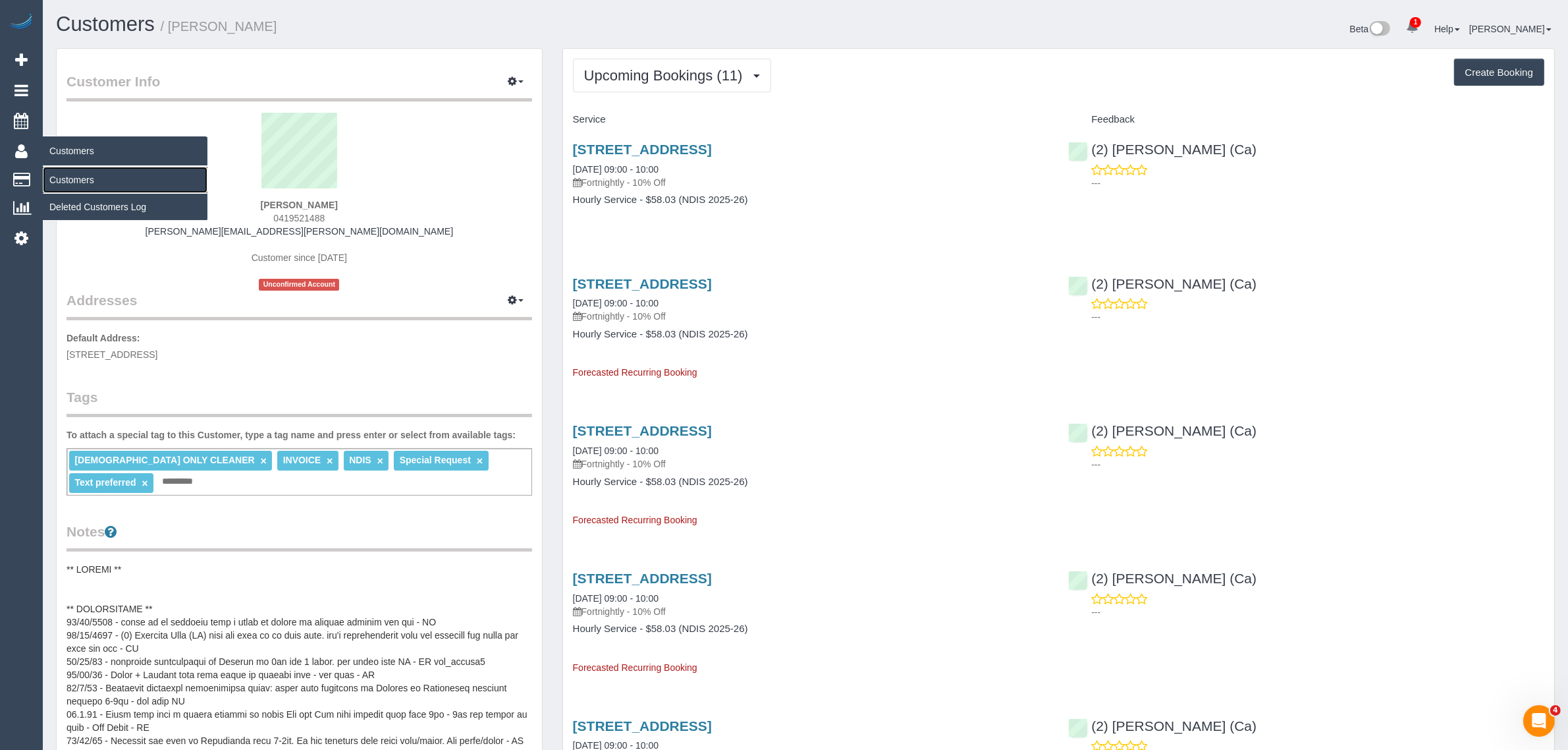
click at [76, 170] on link "Customers" at bounding box center [125, 180] width 165 height 26
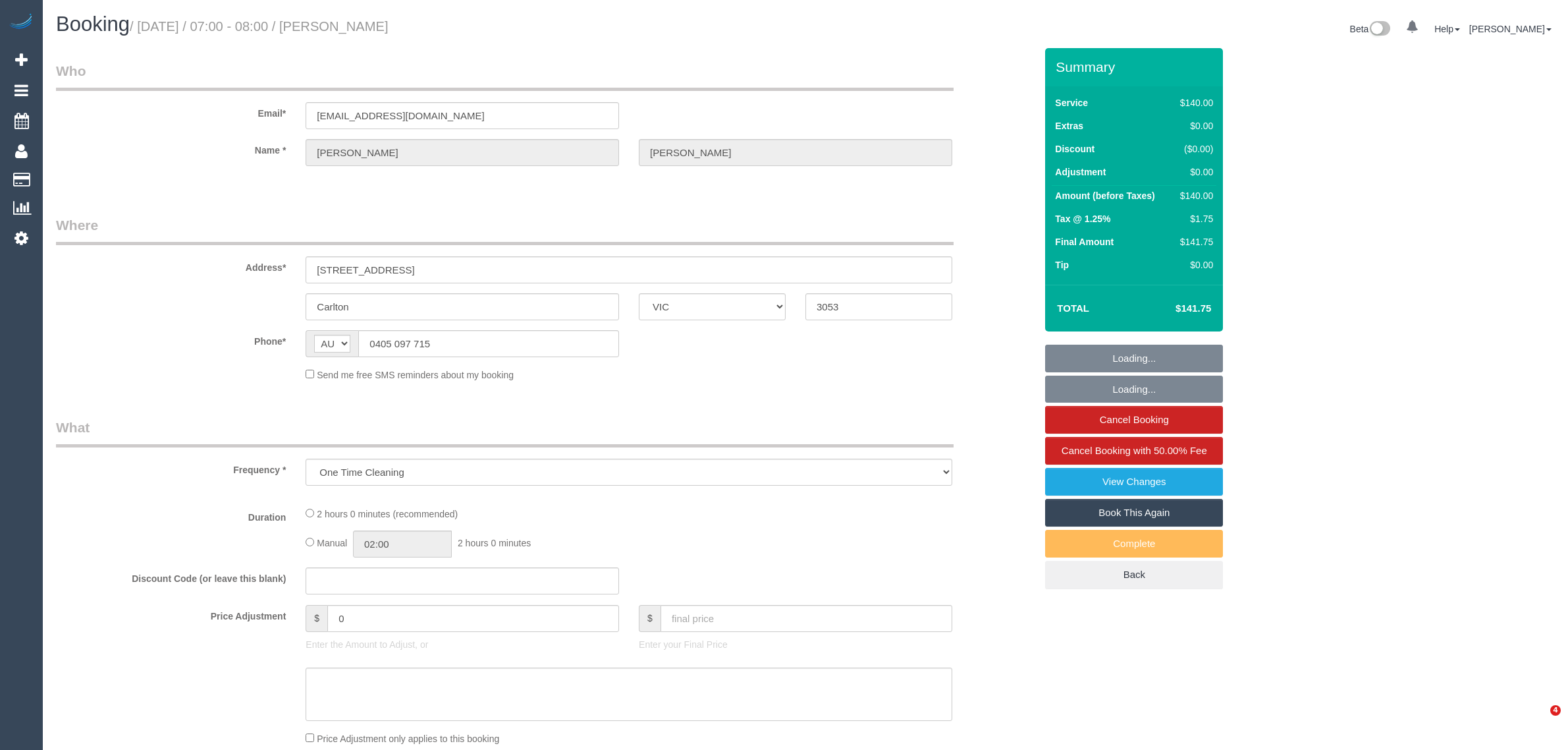
select select "VIC"
select select "number:28"
select select "number:14"
select select "number:18"
select select "number:25"
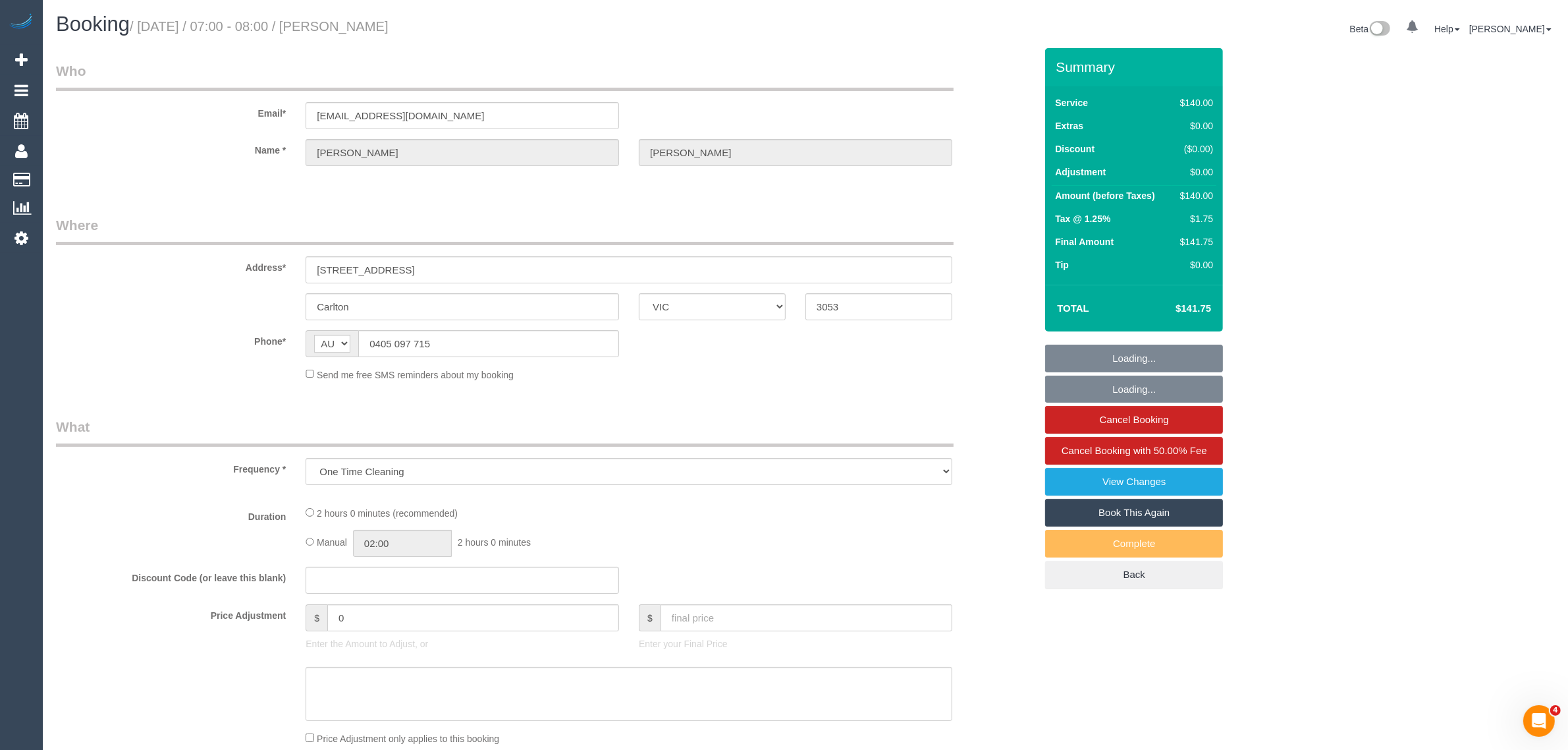
select select "number:34"
select select "number:12"
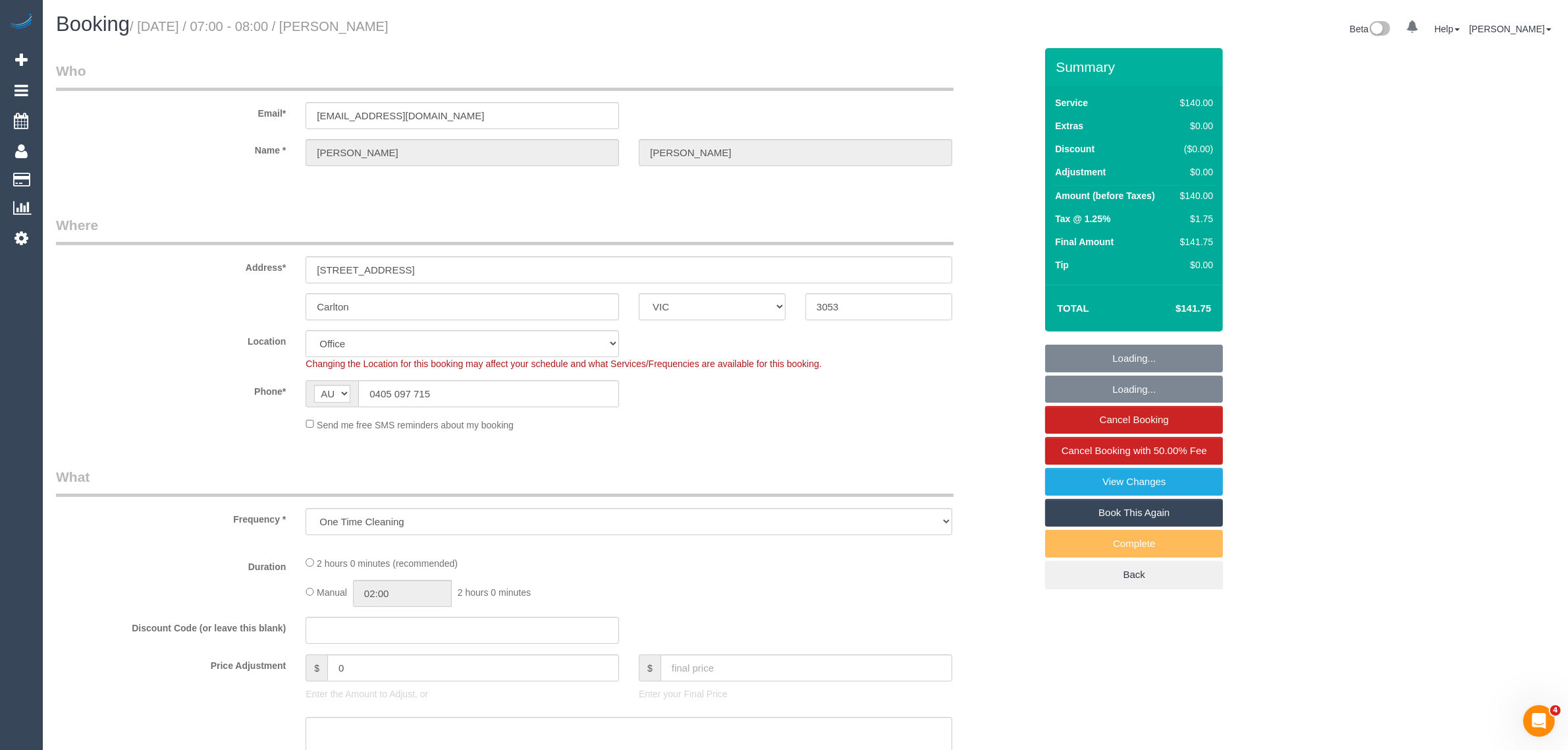
select select "object:706"
select select "string:stripe-pm_1RnqDF2GScqysDRVm133mEZ4"
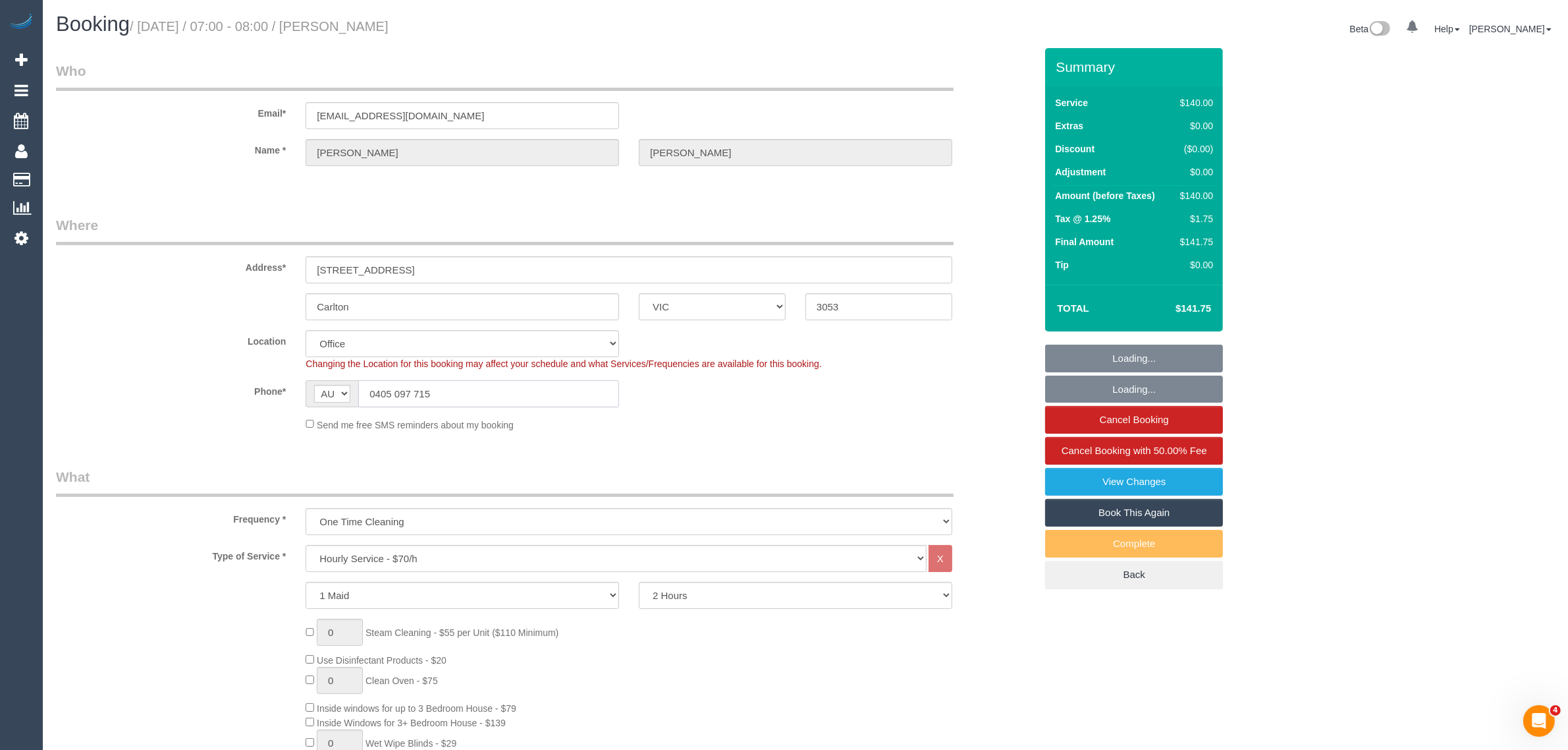
click at [537, 391] on input "0405 097 715" at bounding box center [488, 393] width 261 height 27
drag, startPoint x: 746, startPoint y: 431, endPoint x: 805, endPoint y: 481, distance: 77.3
click at [748, 431] on fieldset "Where Address* 4/127 Cardigan Street Carlton ACT NSW NT QLD SA TAS VIC WA 3053 …" at bounding box center [546, 328] width 979 height 226
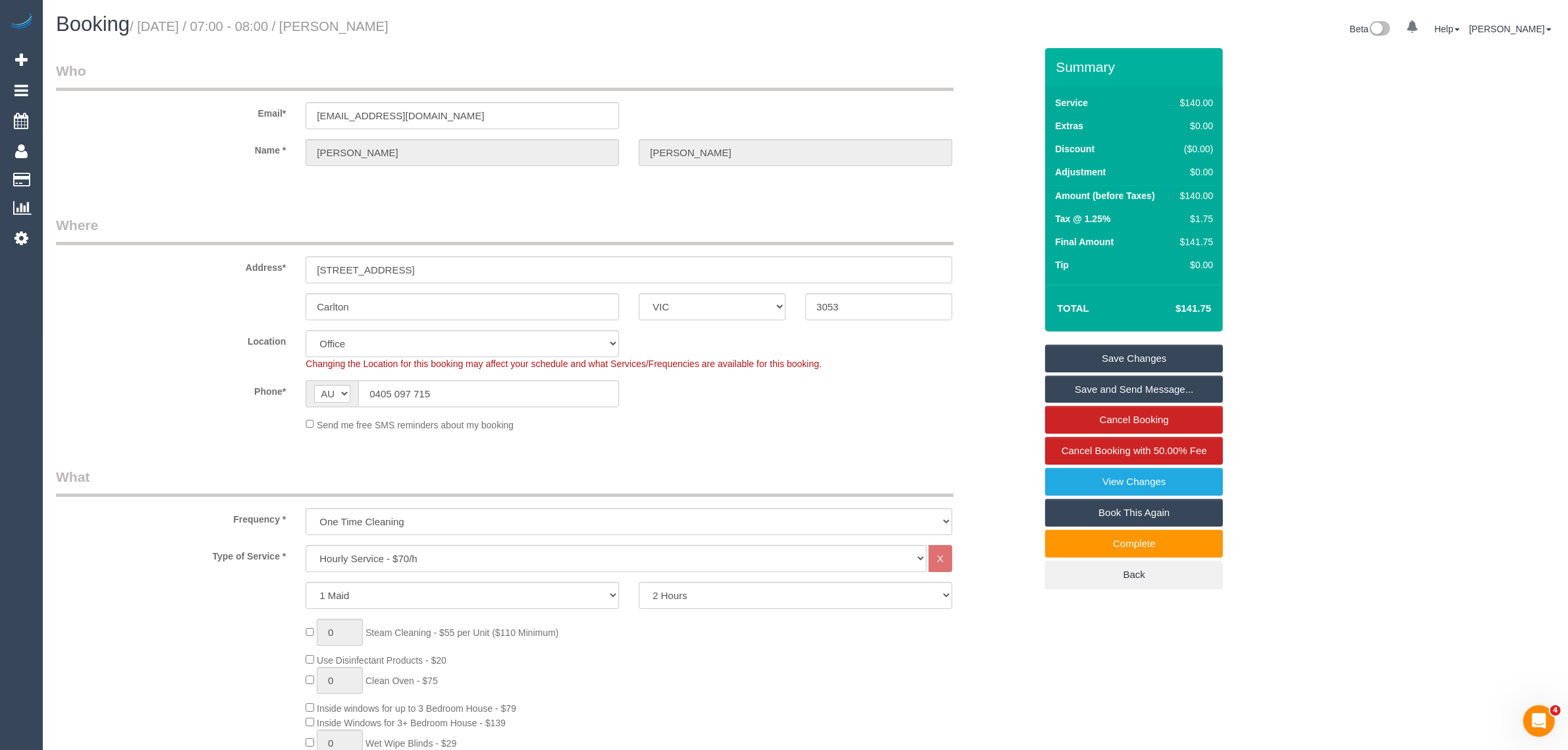
click at [202, 391] on label "Phone*" at bounding box center [171, 389] width 250 height 18
click at [492, 394] on input "0405 097 715" at bounding box center [488, 393] width 261 height 27
click at [748, 436] on fieldset "Where Address* 4/127 Cardigan Street Carlton ACT NSW NT QLD SA TAS VIC WA 3053 …" at bounding box center [546, 328] width 979 height 226
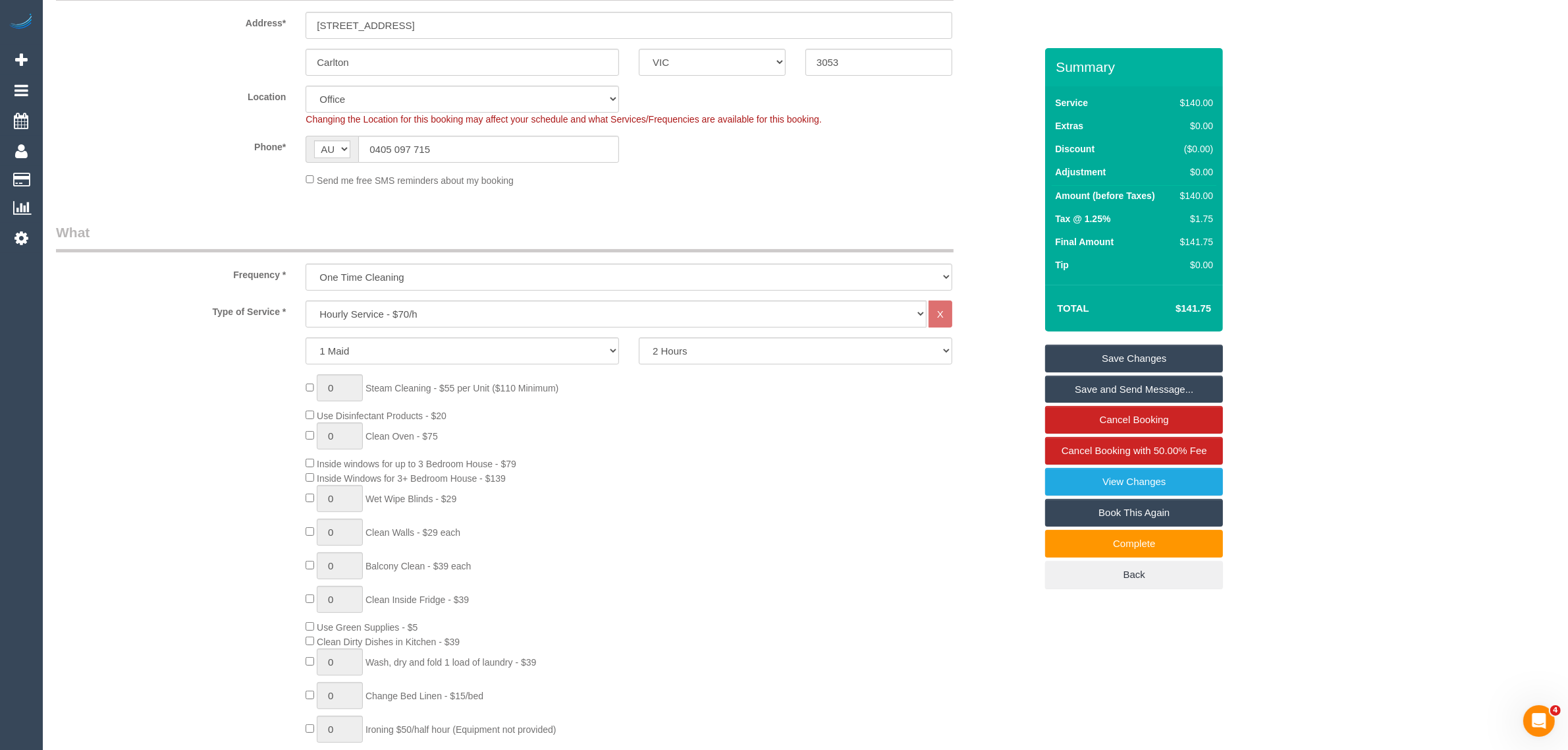
scroll to position [236, 0]
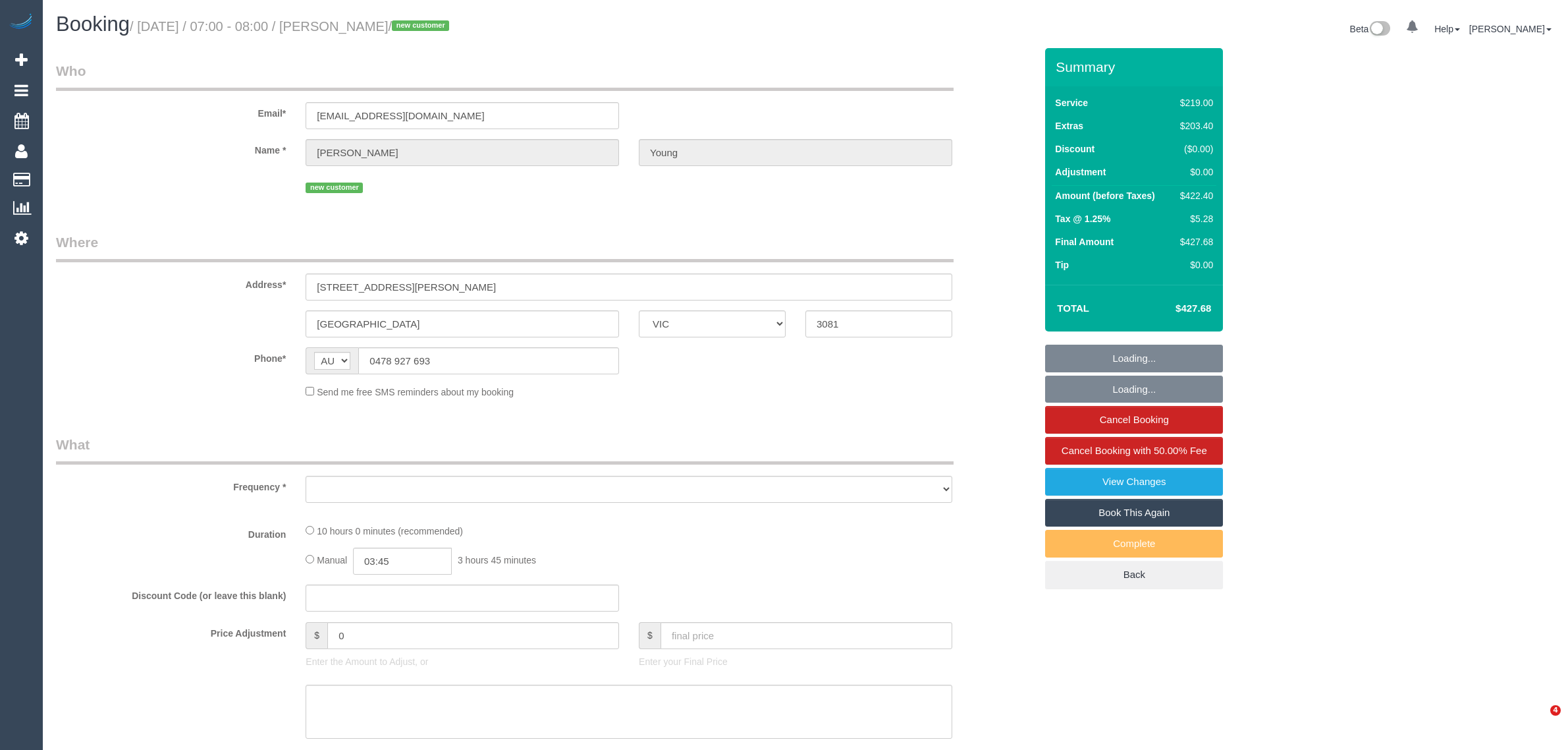
select select "VIC"
select select "string:stripe-pm_1S3Ax62GScqysDRV3Ld263yA"
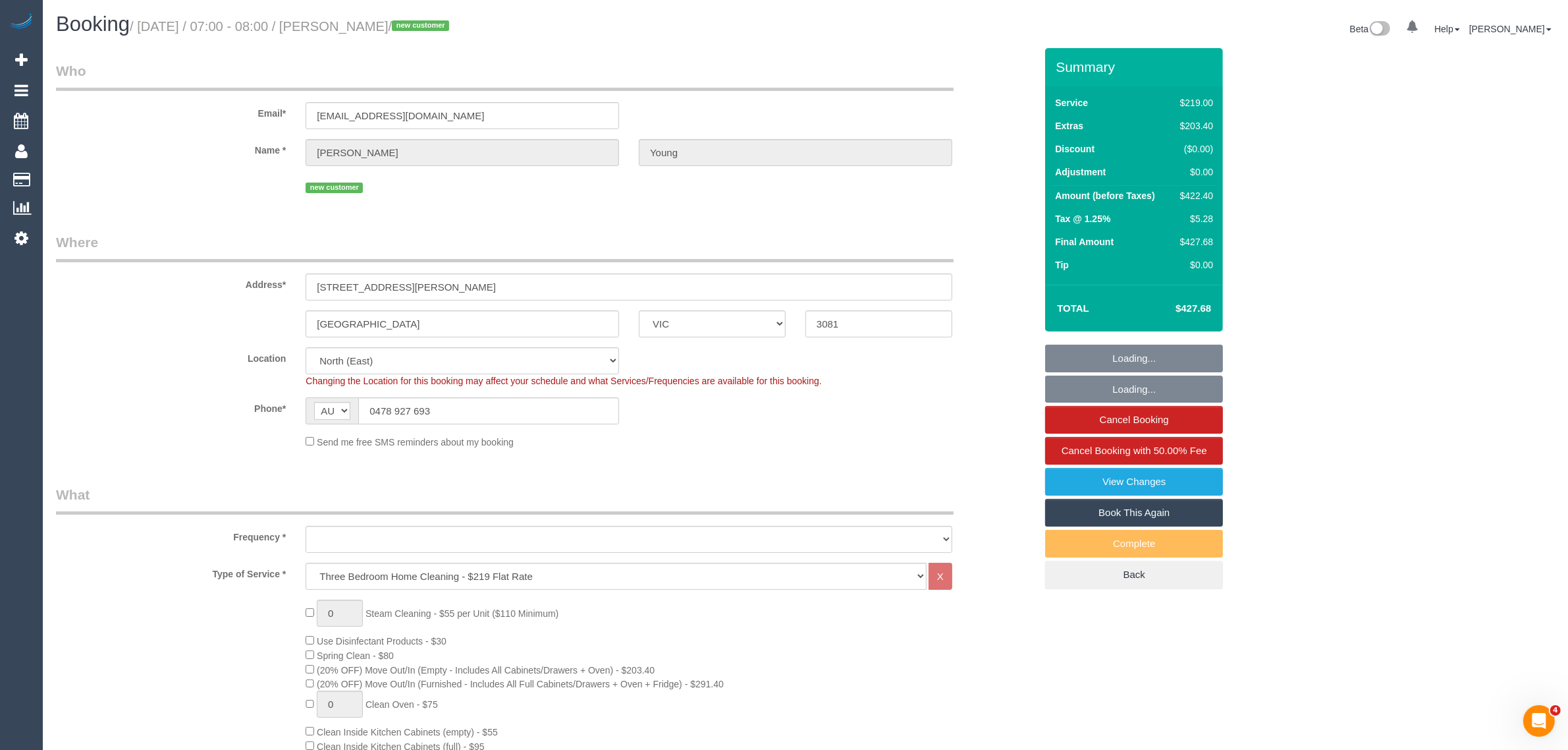
select select "object:663"
select select "number:28"
select select "number:15"
select select "number:18"
select select "number:22"
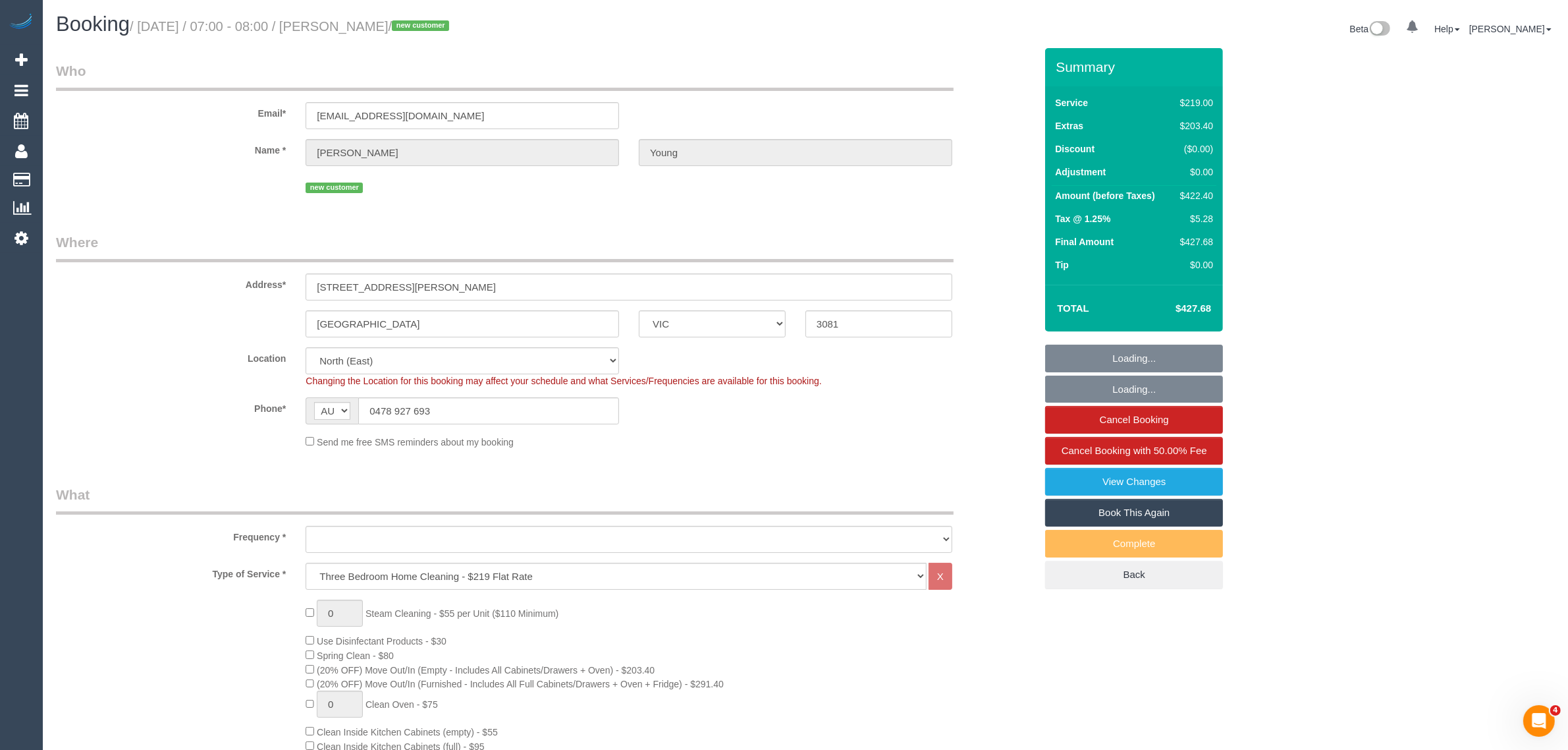
select select "number:35"
select select "number:26"
select select "object:814"
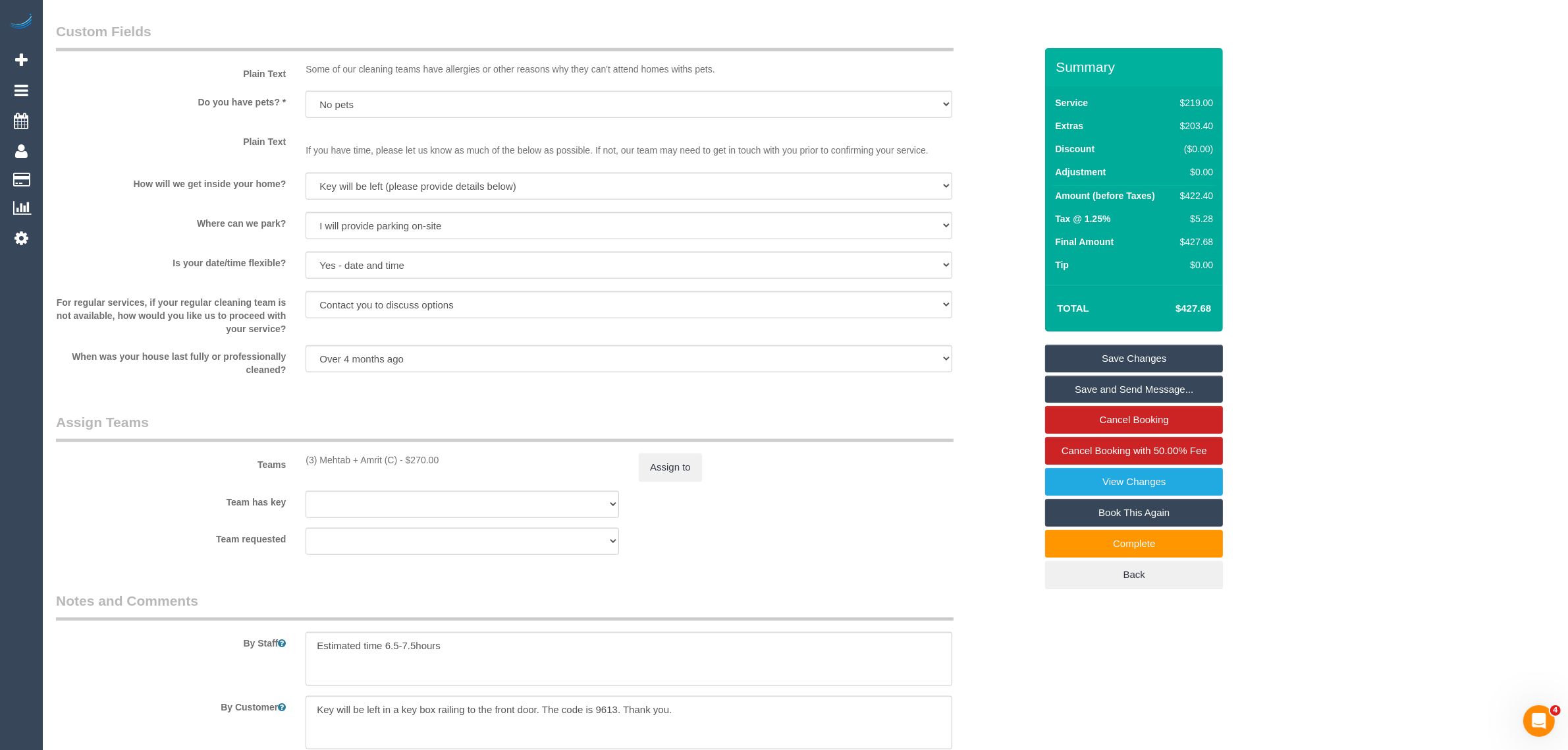
scroll to position [1647, 0]
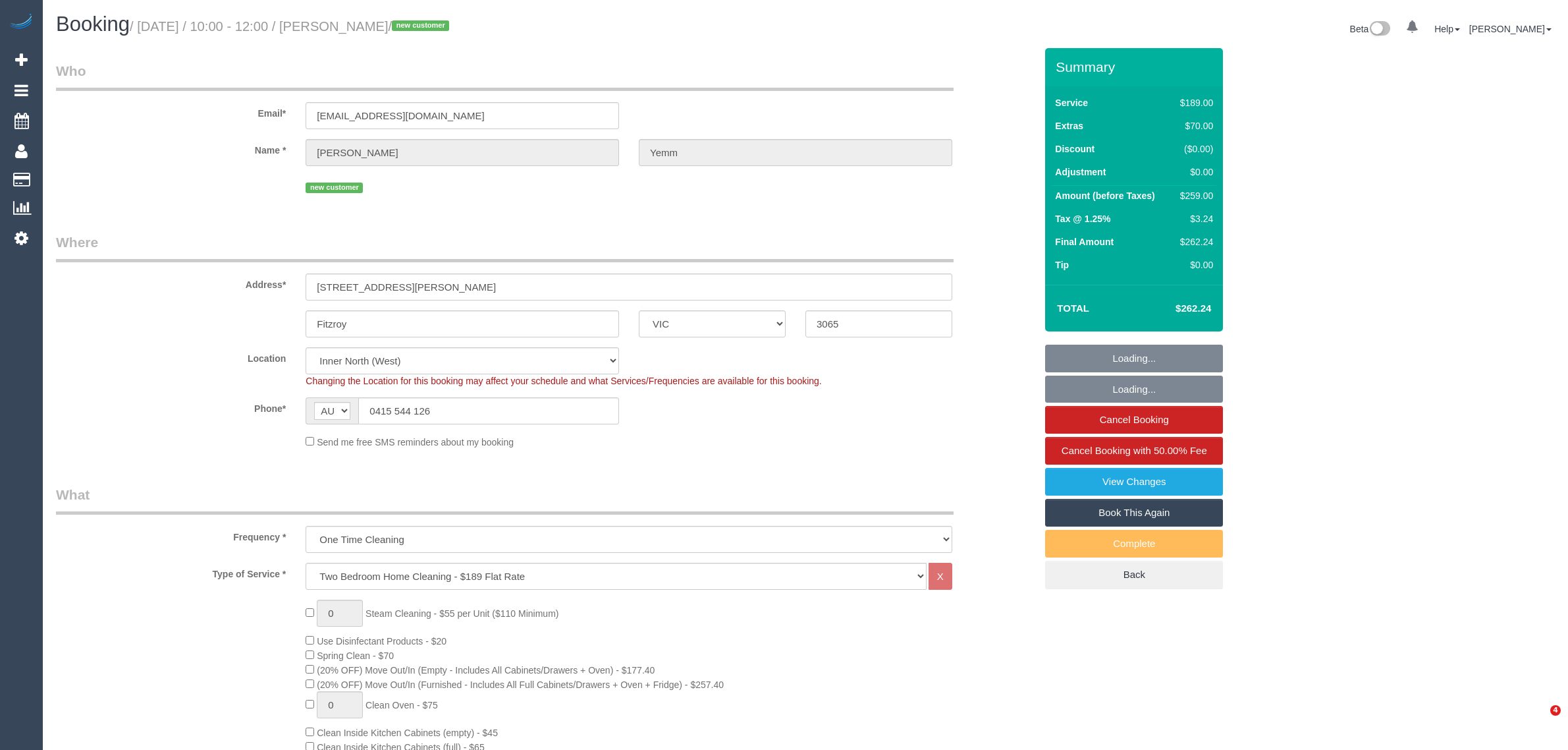
select select "VIC"
select select "number:28"
select select "number:14"
select select "number:18"
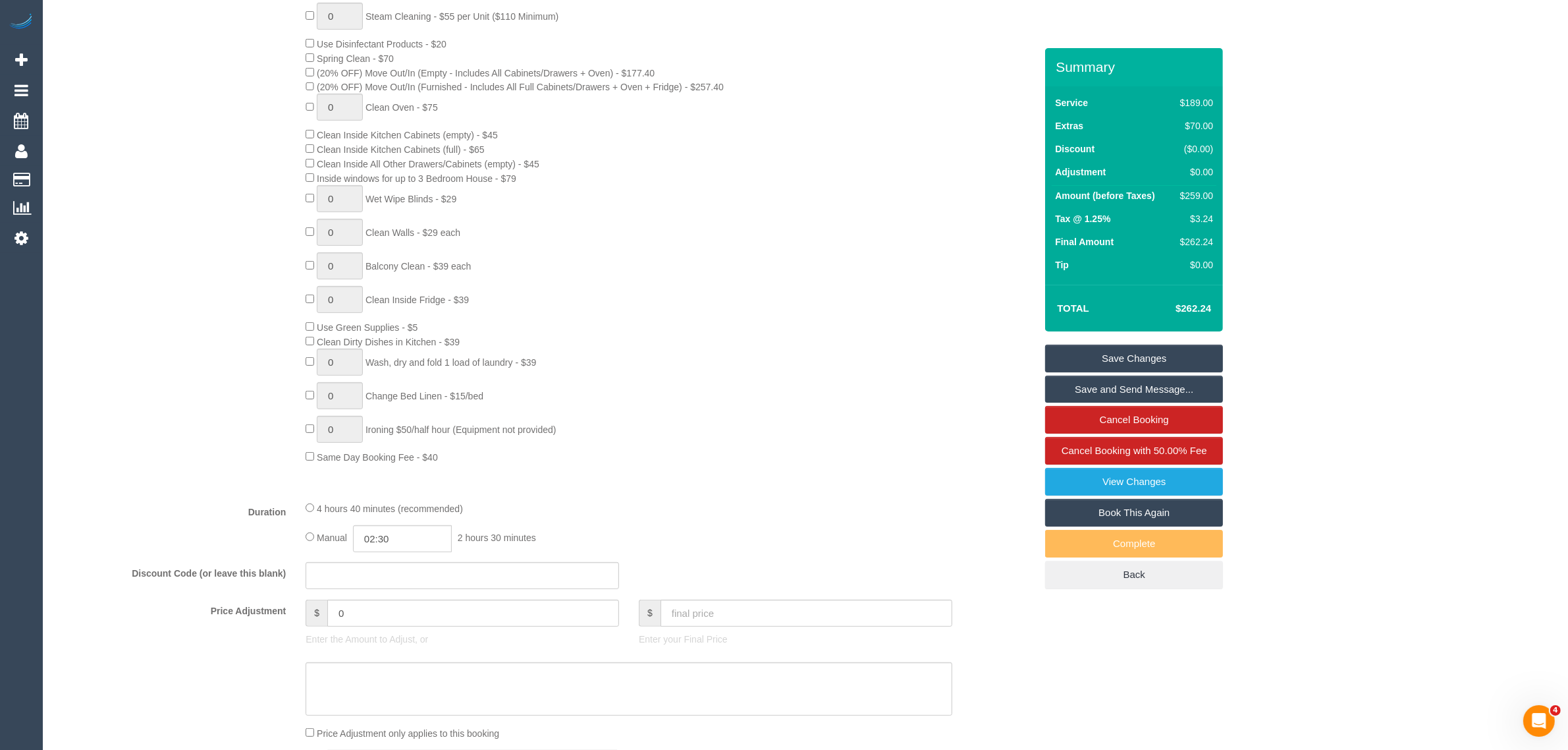
scroll to position [329, 0]
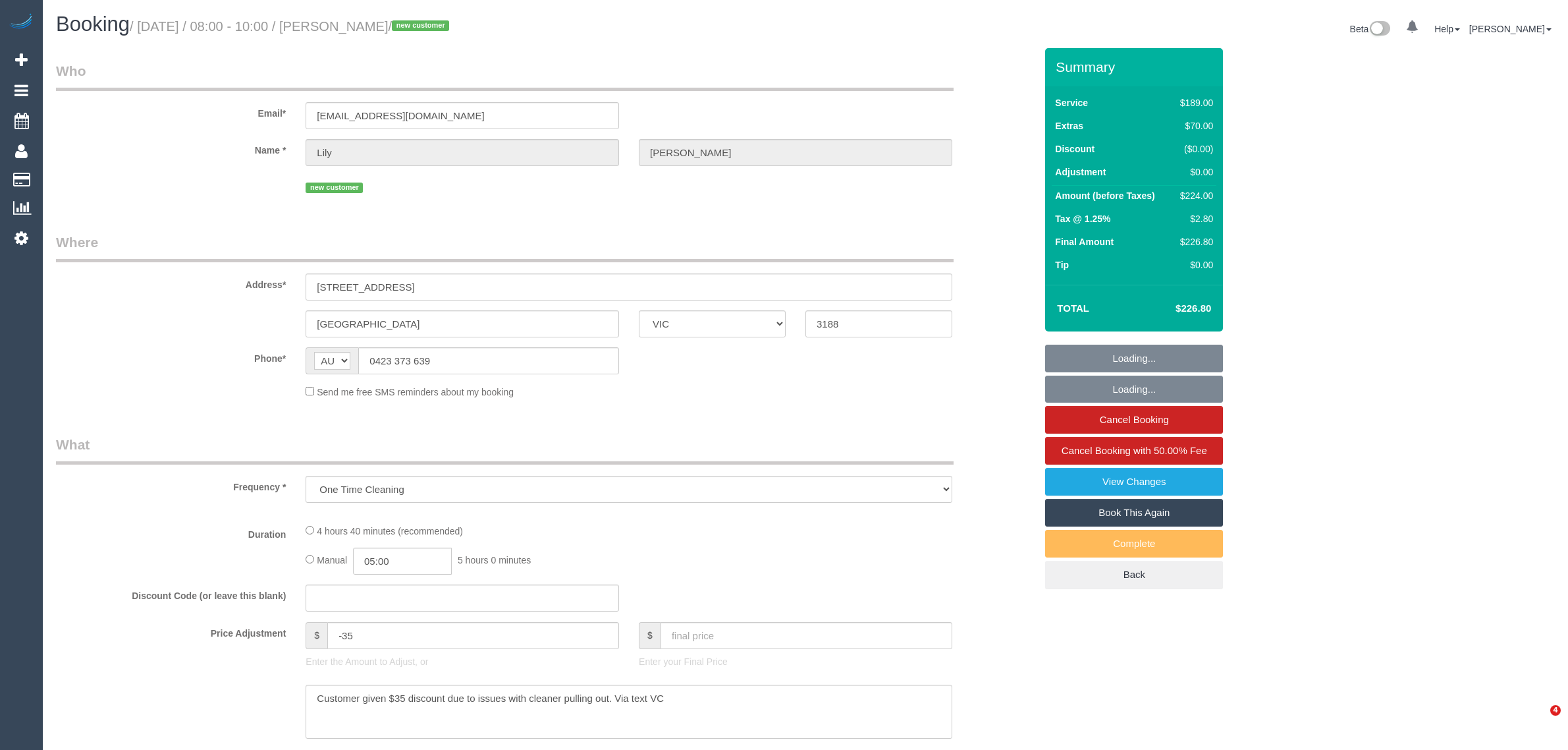
select select "VIC"
select select "string:stripe-pm_1S111d2GScqysDRVR9P1t3xI"
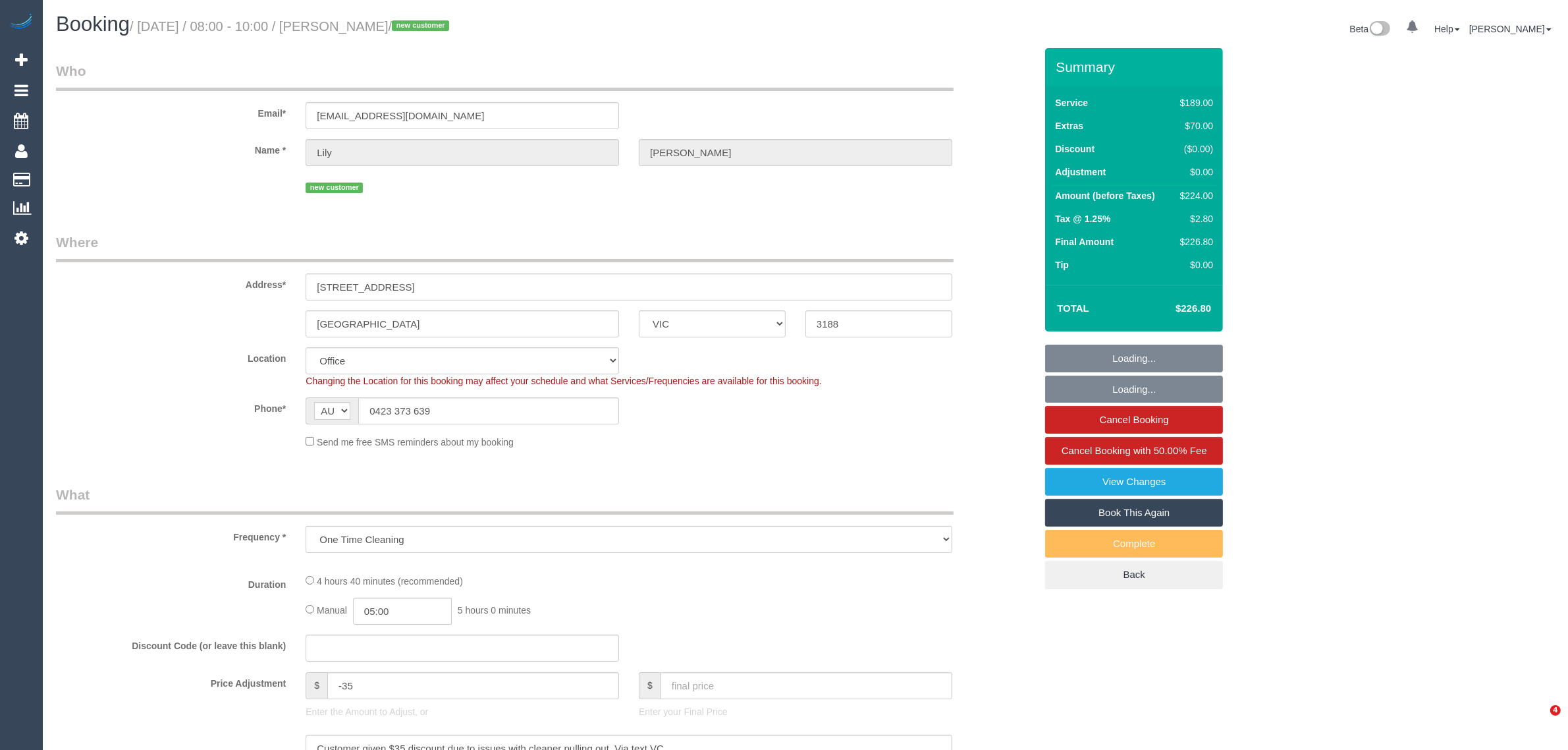
select select "number:27"
select select "number:14"
select select "number:19"
select select "number:24"
select select "number:26"
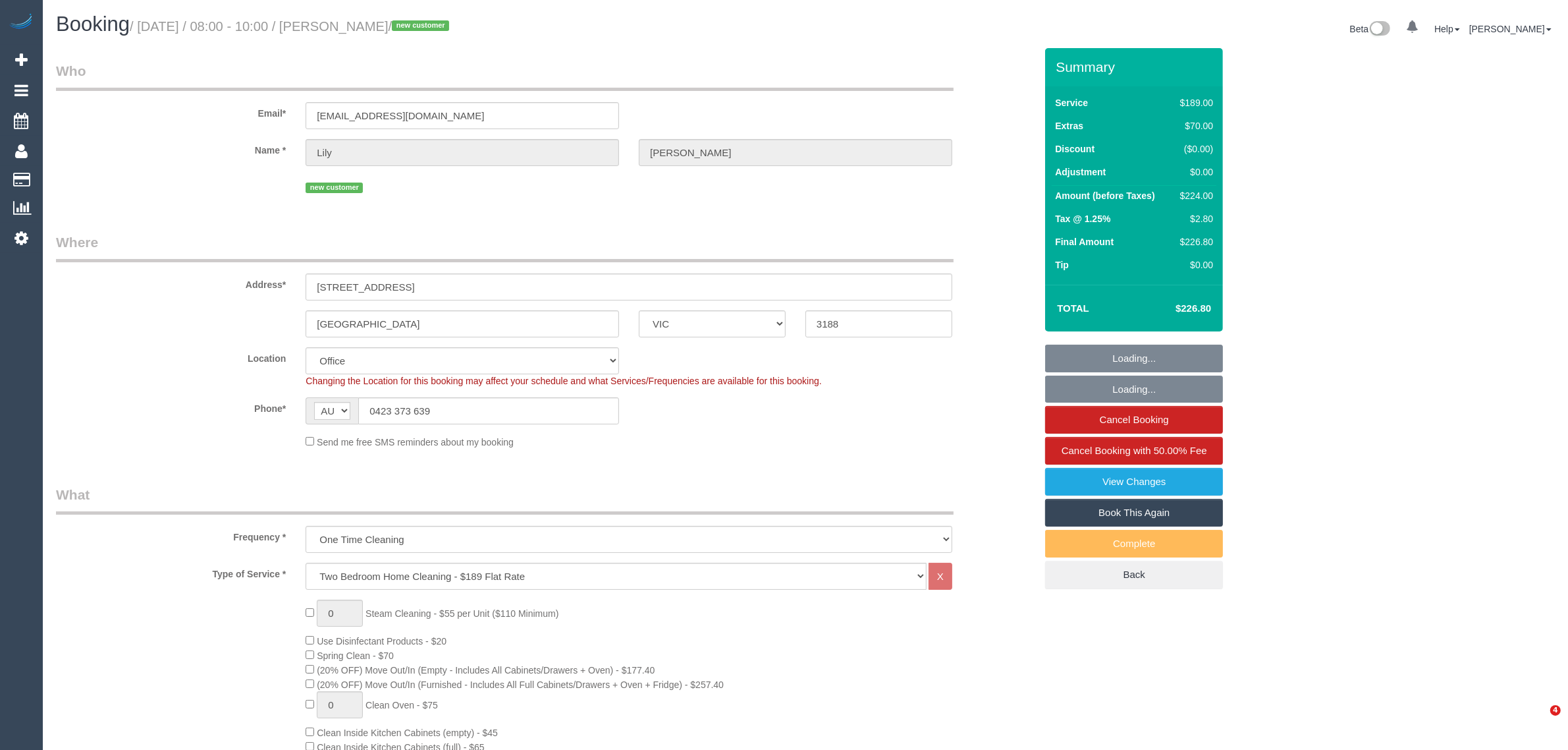
select select "object:2123"
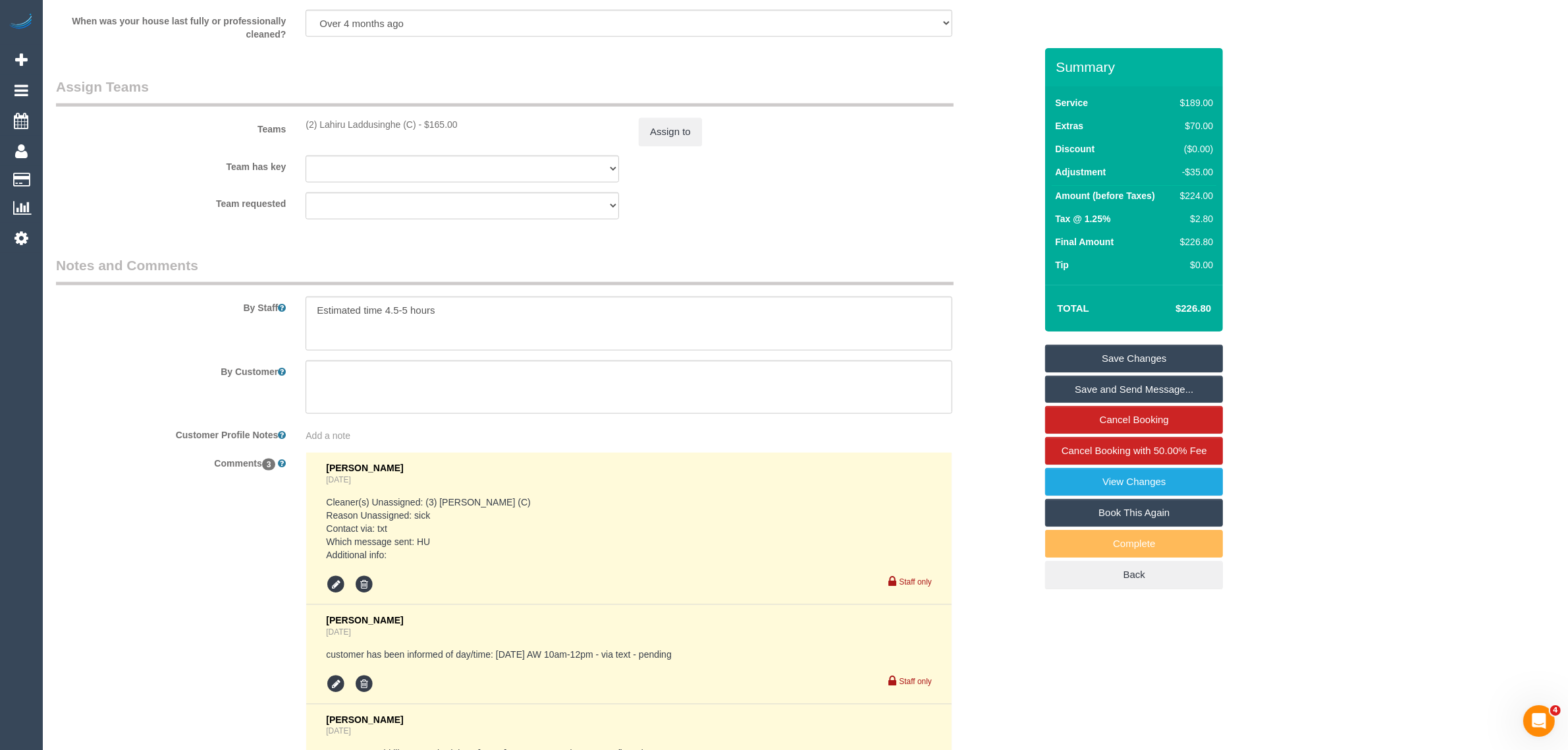
scroll to position [1978, 0]
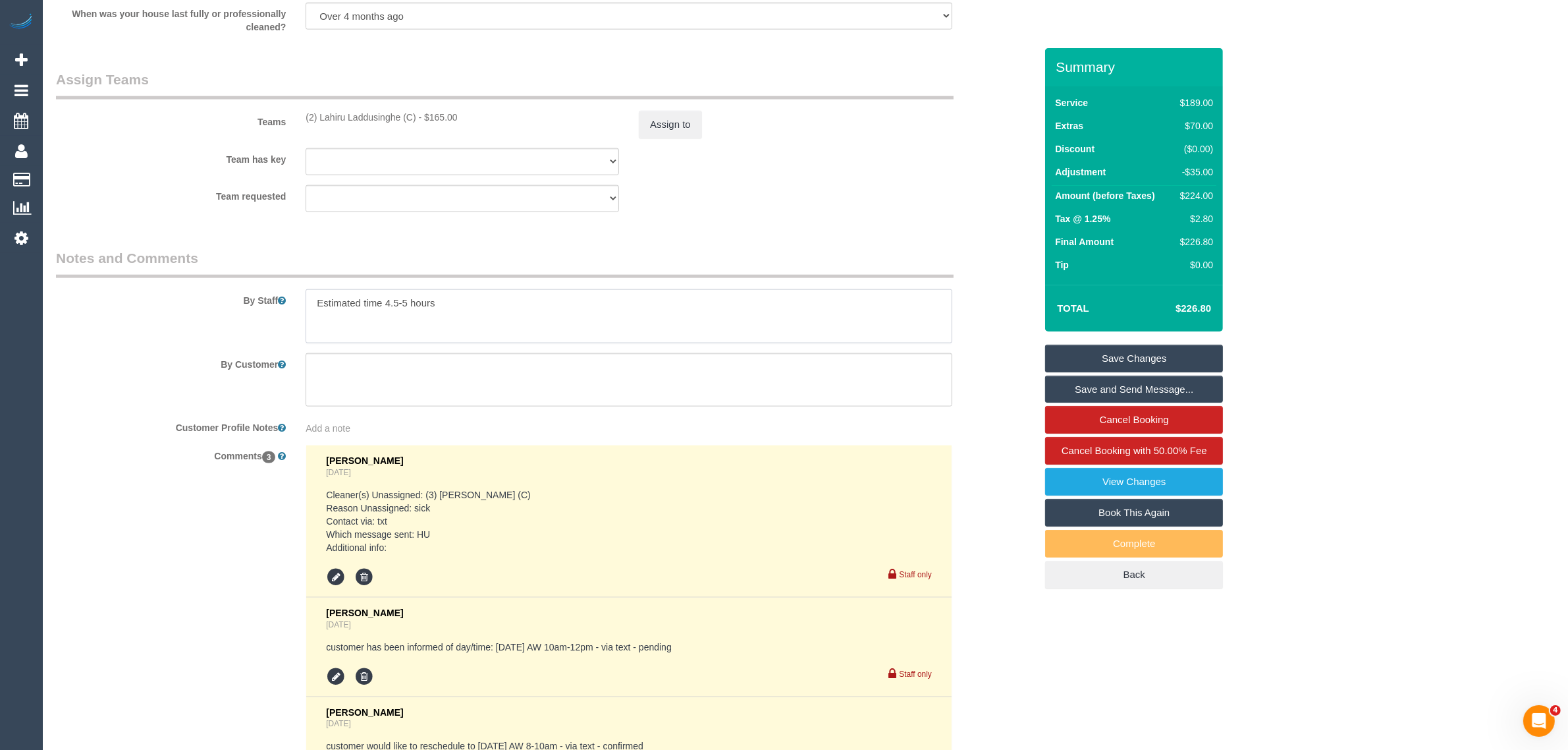
click at [575, 310] on textarea at bounding box center [629, 316] width 647 height 54
click at [575, 311] on textarea at bounding box center [629, 316] width 647 height 54
click at [573, 317] on textarea at bounding box center [629, 316] width 647 height 54
click at [588, 298] on textarea at bounding box center [629, 316] width 647 height 54
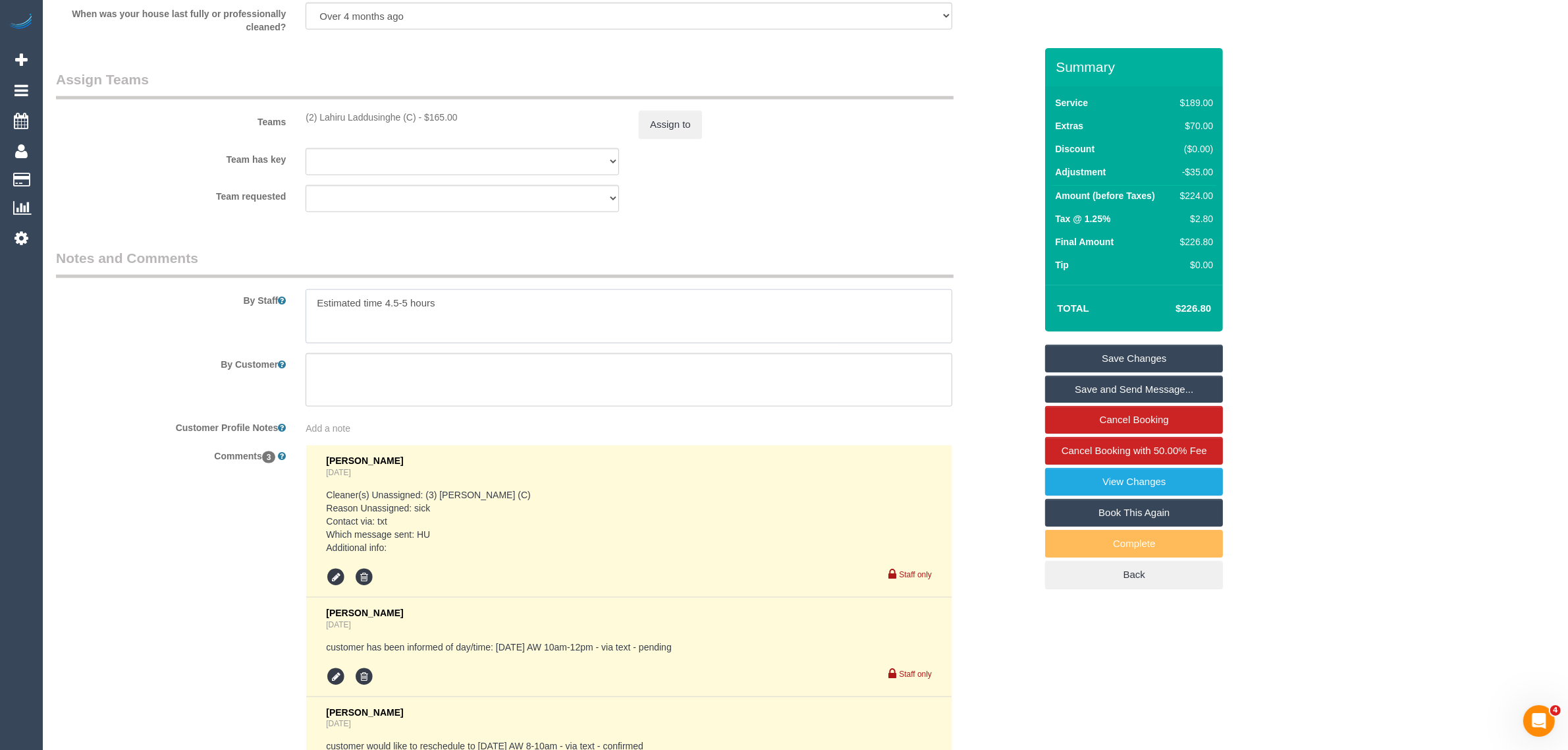
click at [589, 298] on textarea at bounding box center [629, 316] width 647 height 54
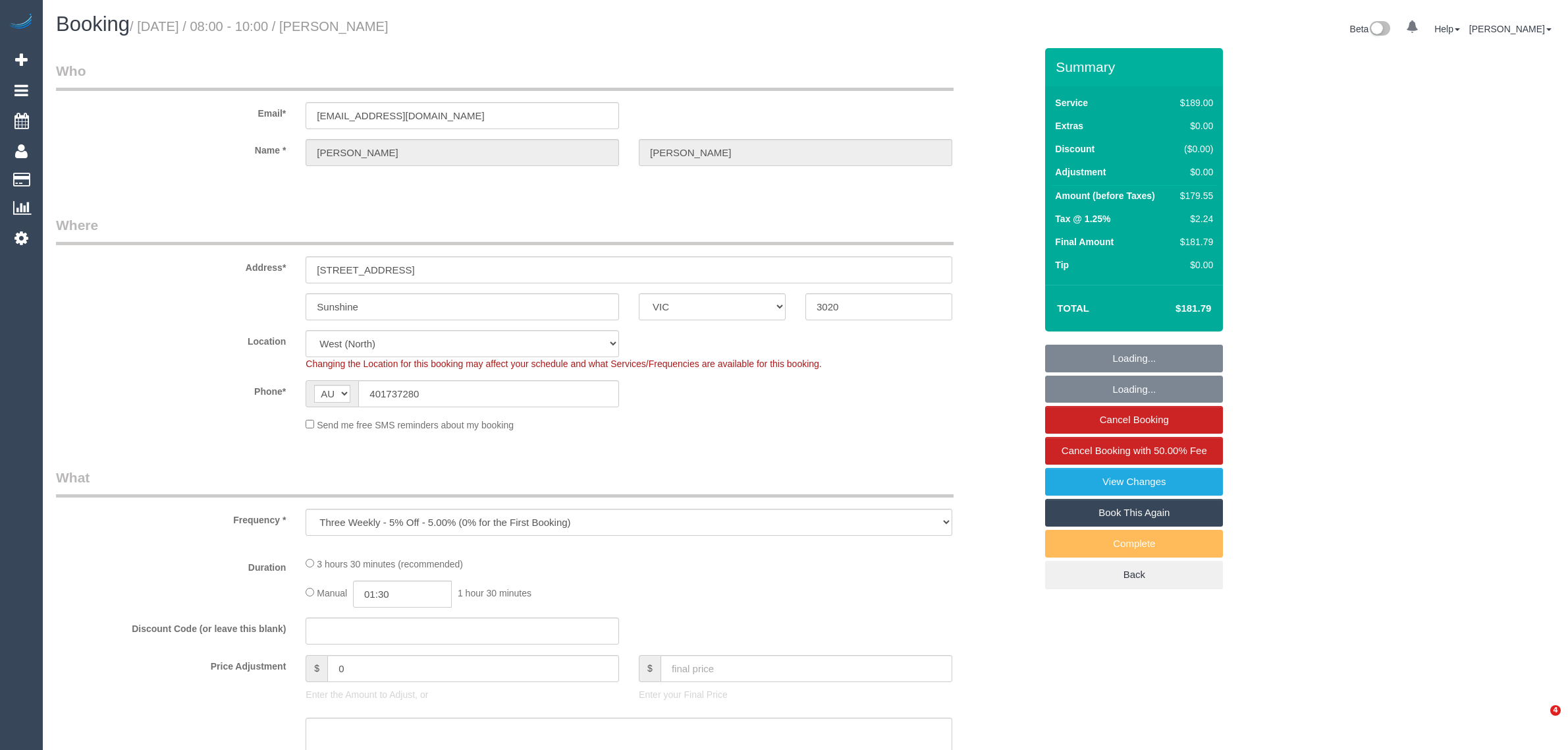
select select "VIC"
select select "object:1344"
select select "number:29"
select select "number:14"
select select "number:19"
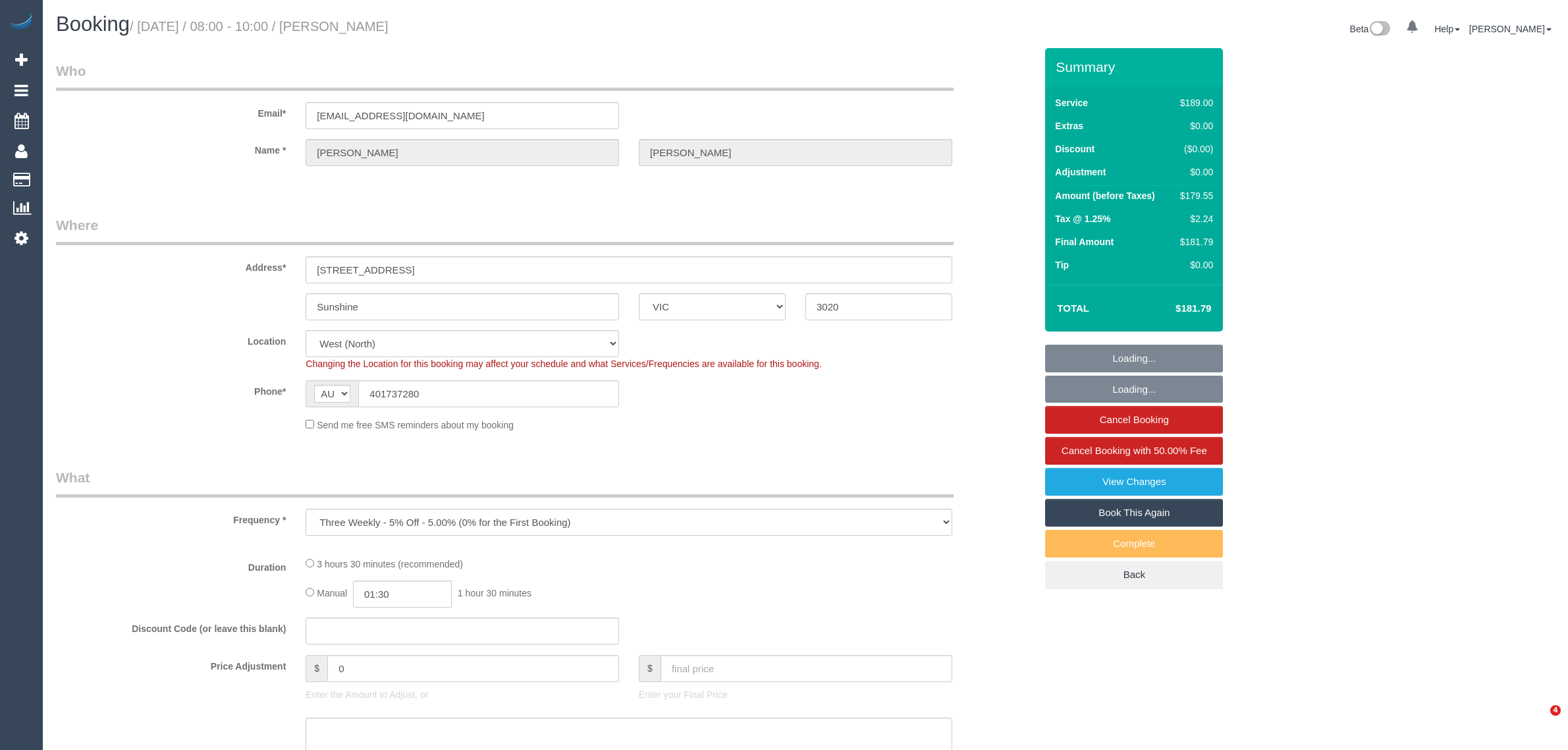
select select "number:24"
select select "number:34"
select select "number:26"
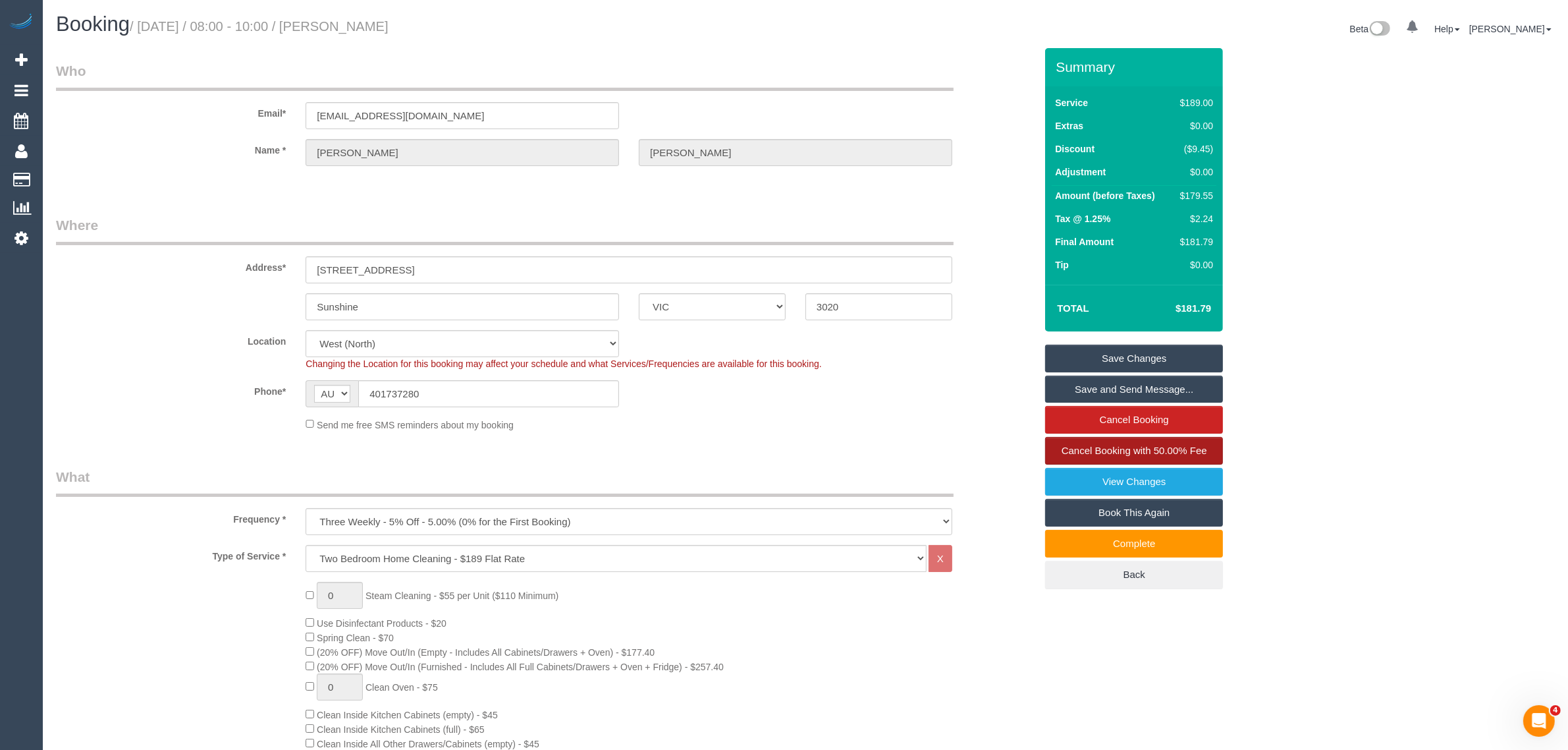
click at [1101, 439] on link "Cancel Booking with 50.00% Fee" at bounding box center [1134, 451] width 178 height 27
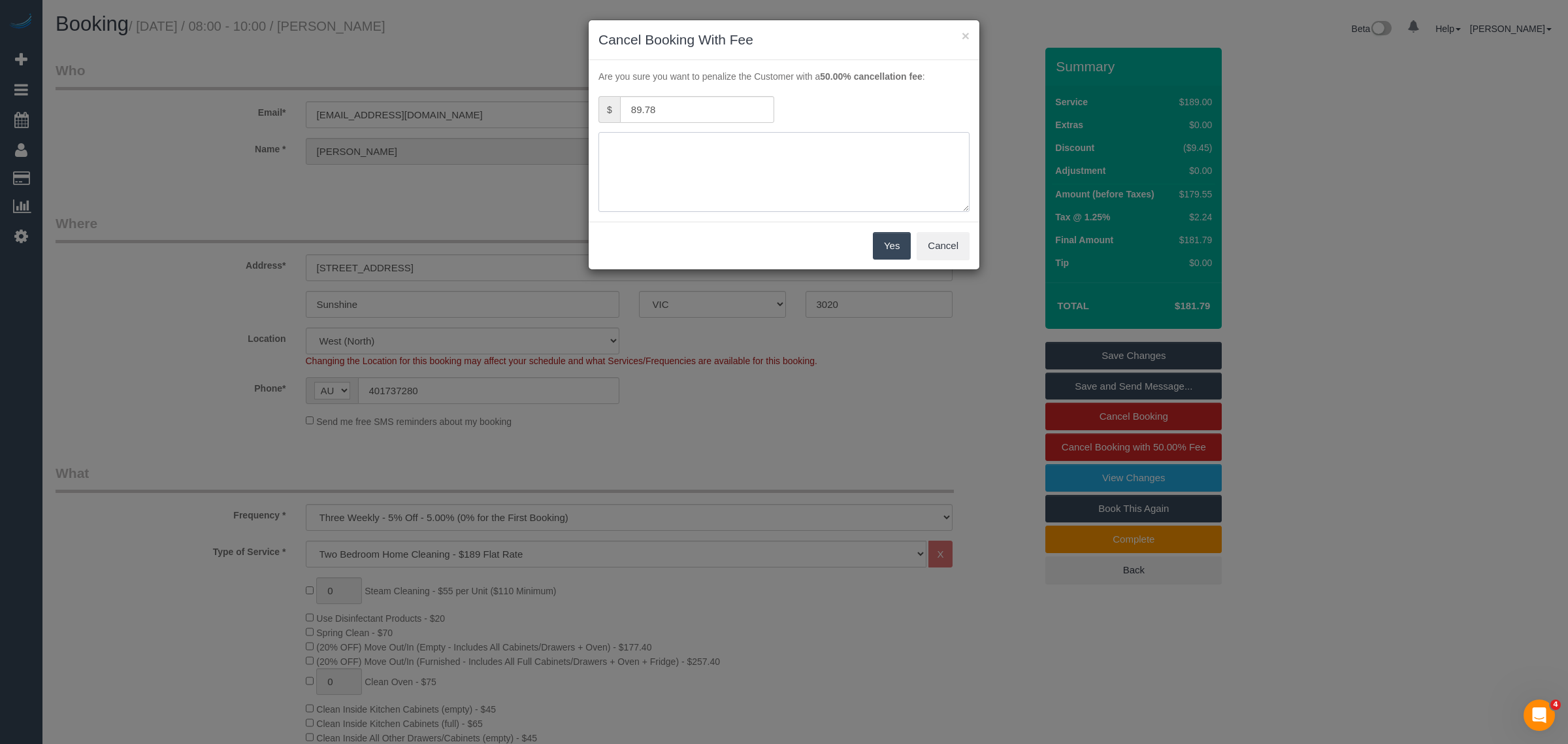
click at [653, 139] on textarea at bounding box center [784, 171] width 371 height 80
type textarea "need to cancel- sick via txt - KA"
click at [883, 239] on button "Yes" at bounding box center [891, 246] width 38 height 27
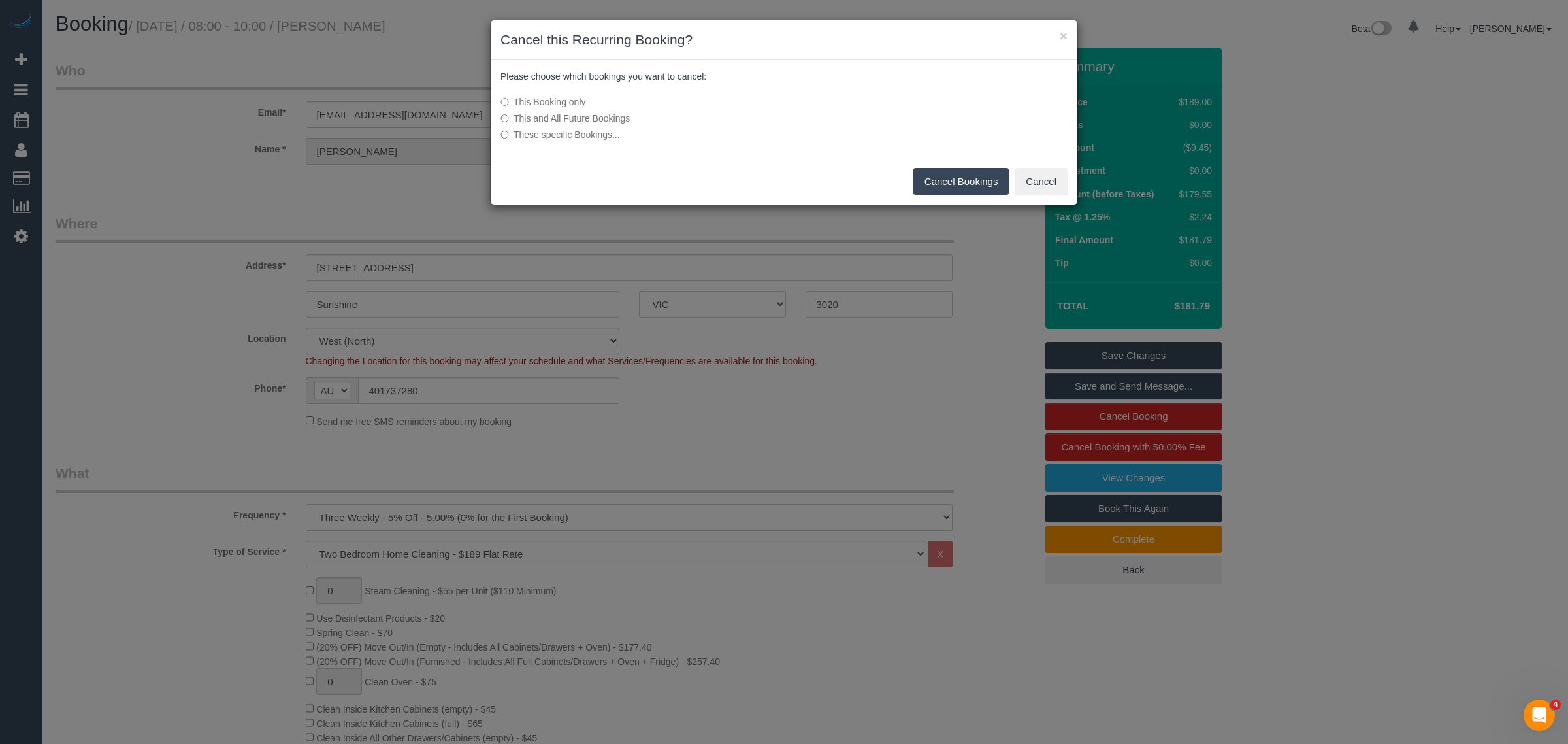
click at [970, 184] on button "Cancel Bookings" at bounding box center [961, 181] width 96 height 27
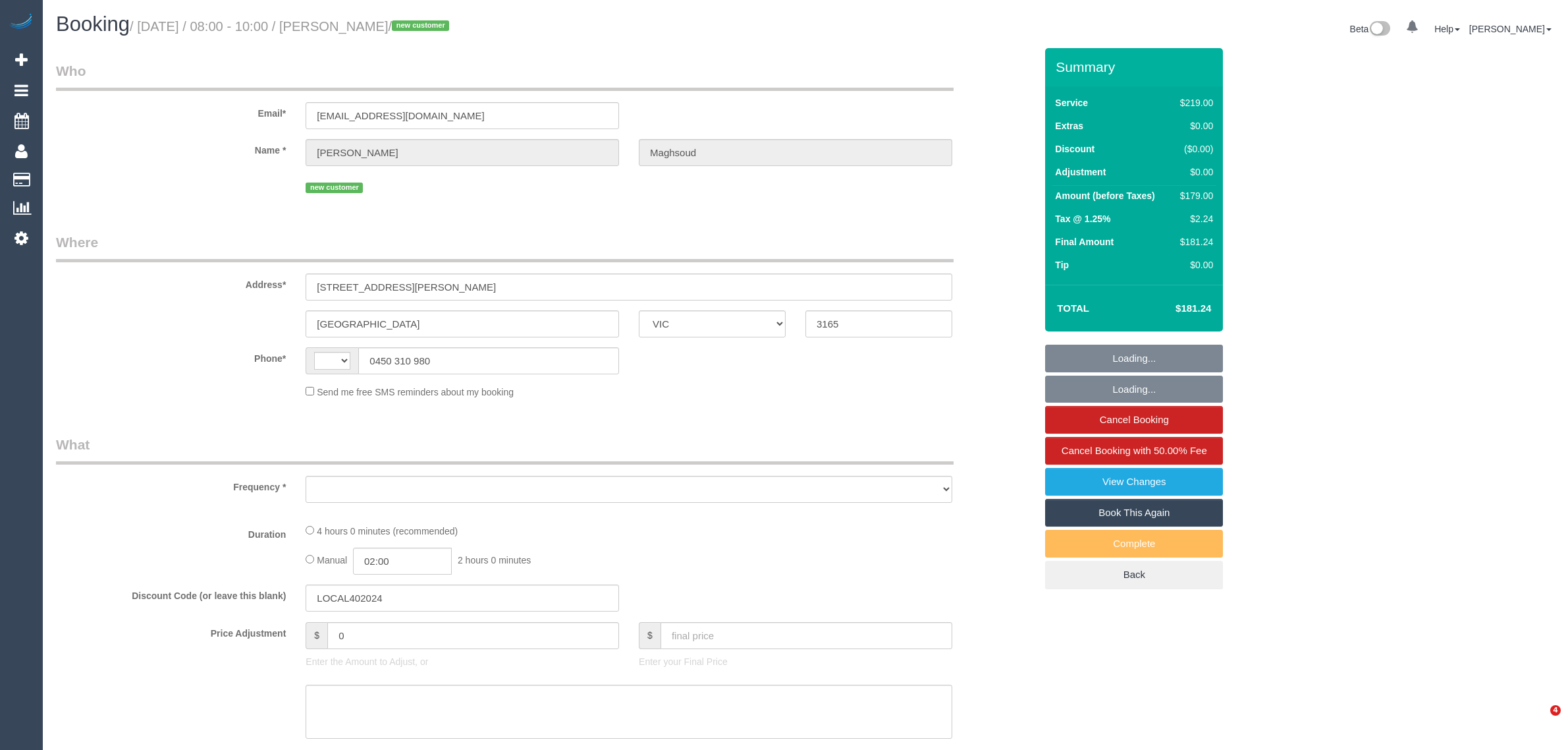
select select "VIC"
select select "string:AU"
select select "object:328"
select select "string:stripe-pm_1S3ouv2GScqysDRVso4q2UBL"
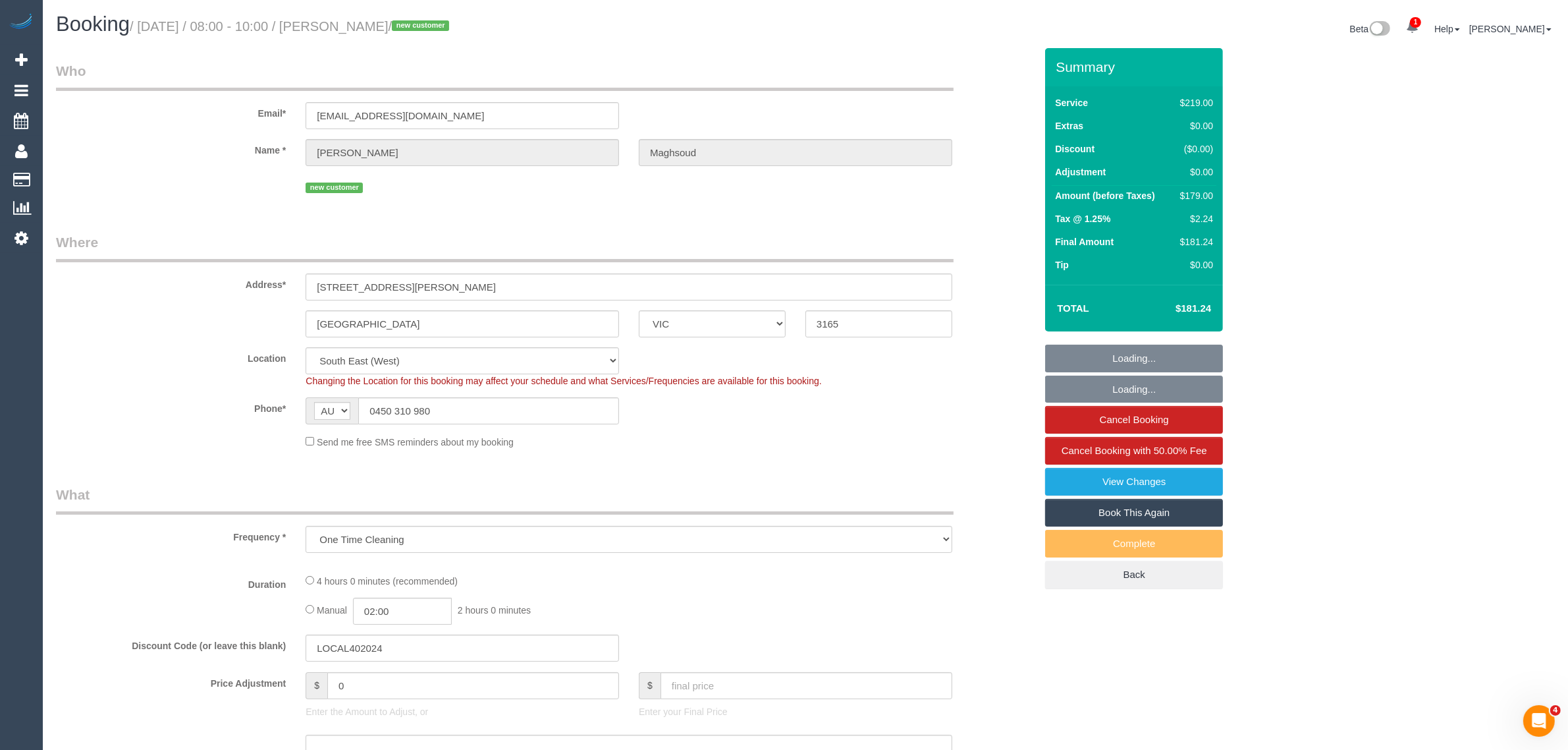
select select "number:28"
select select "number:14"
select select "number:19"
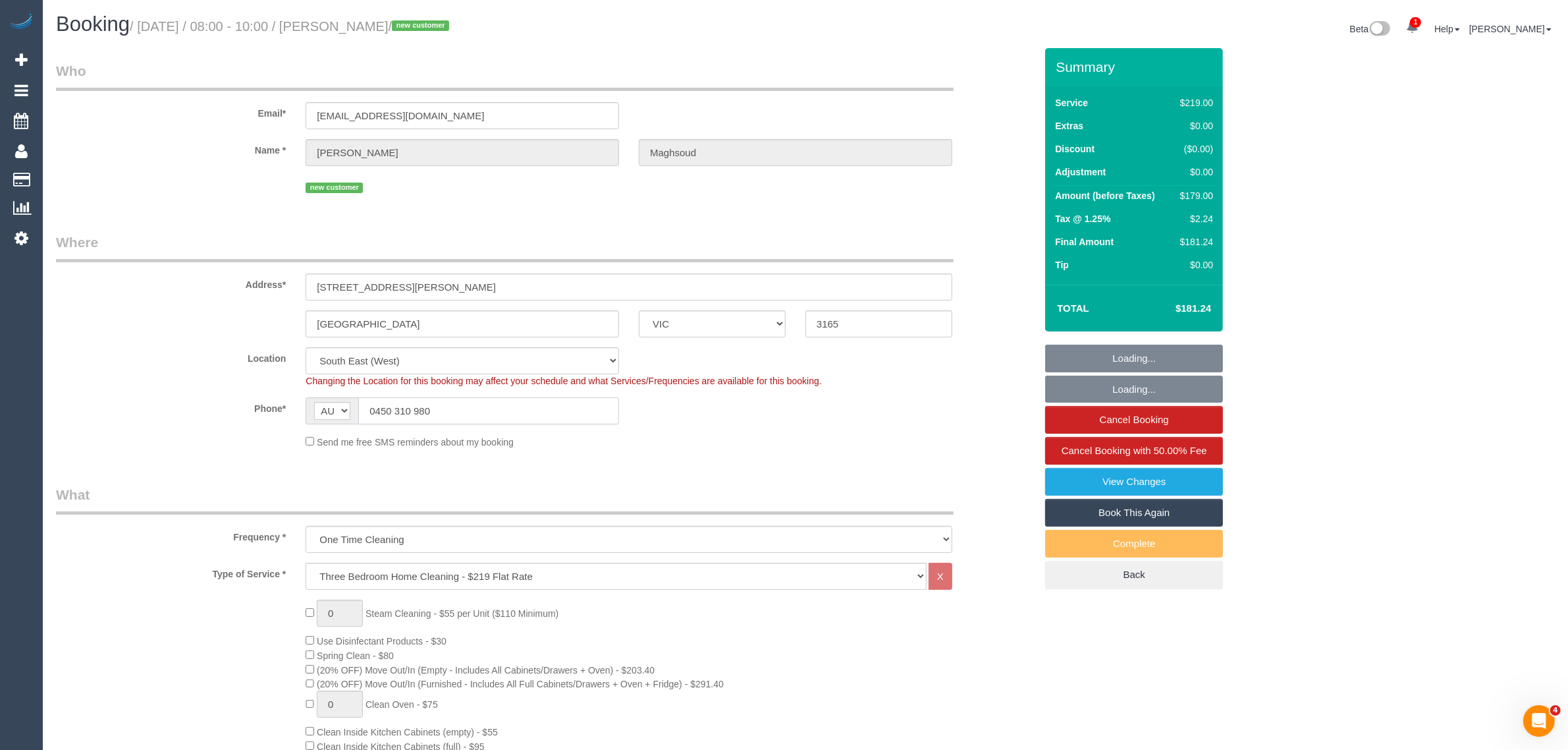
select select "object:1354"
click at [515, 404] on input "0450 310 980" at bounding box center [488, 410] width 261 height 27
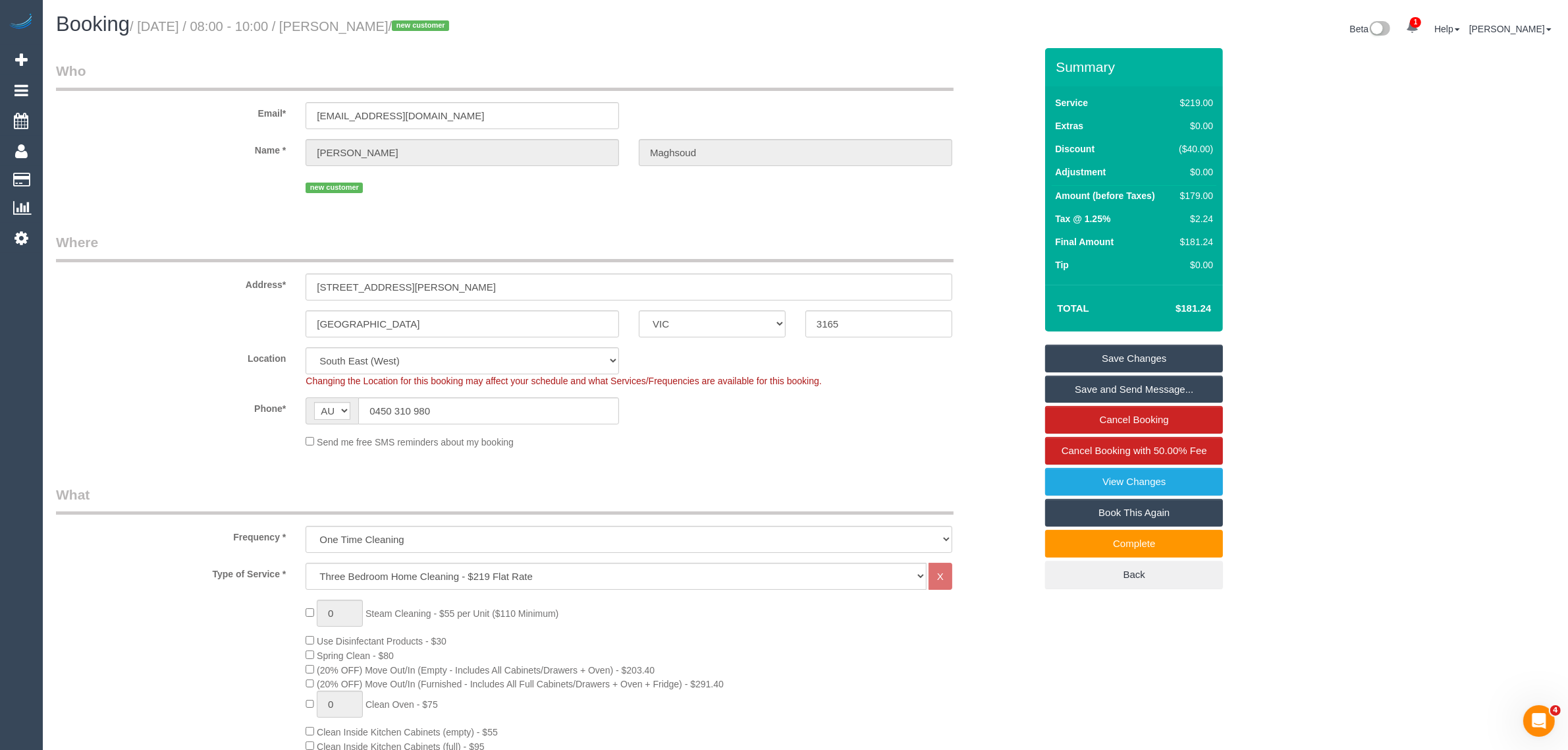
click at [758, 427] on sui-booking-location "Location Office City East (North) East (South) Inner East Inner North (East) In…" at bounding box center [546, 398] width 979 height 101
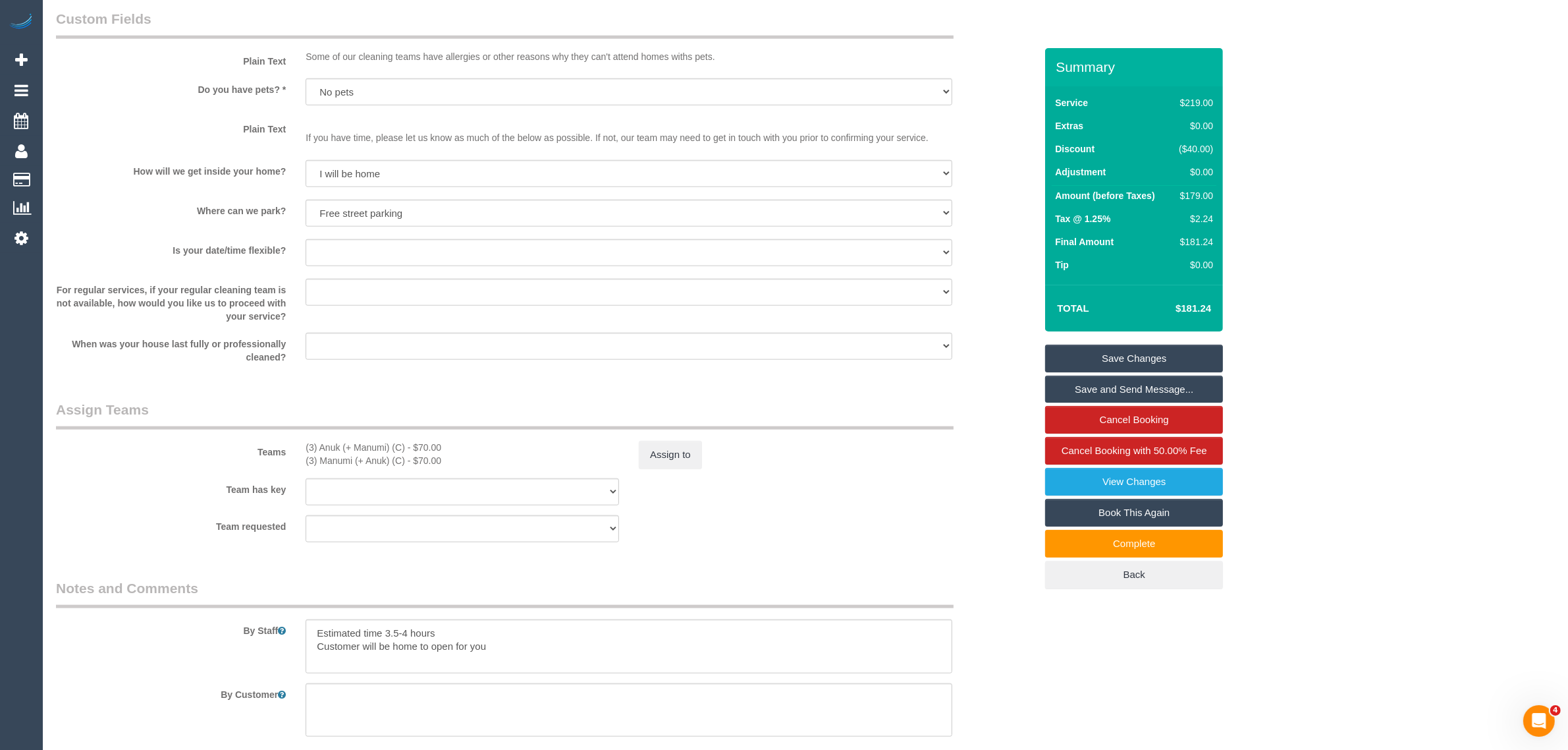
scroll to position [1970, 0]
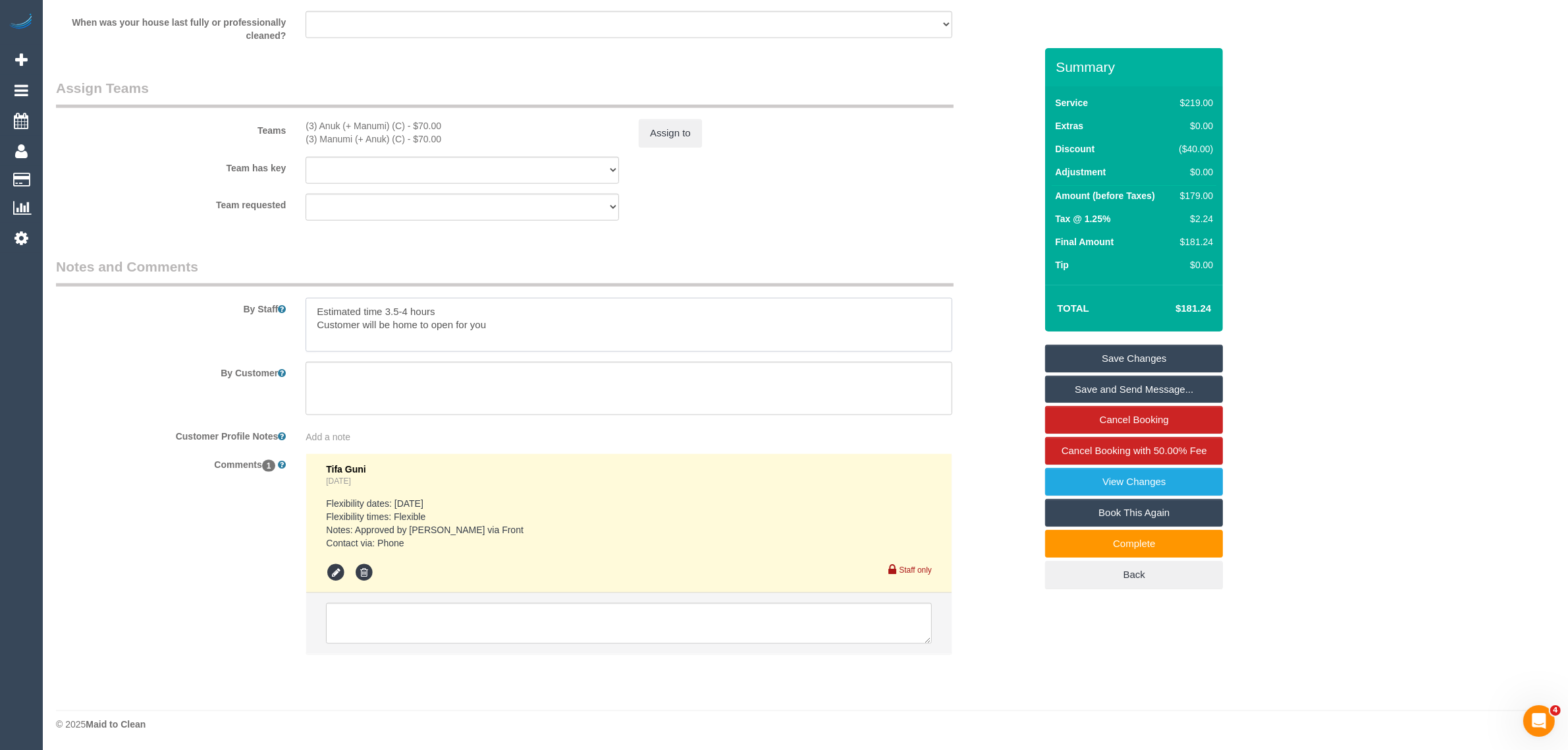
click at [376, 310] on textarea at bounding box center [629, 324] width 647 height 54
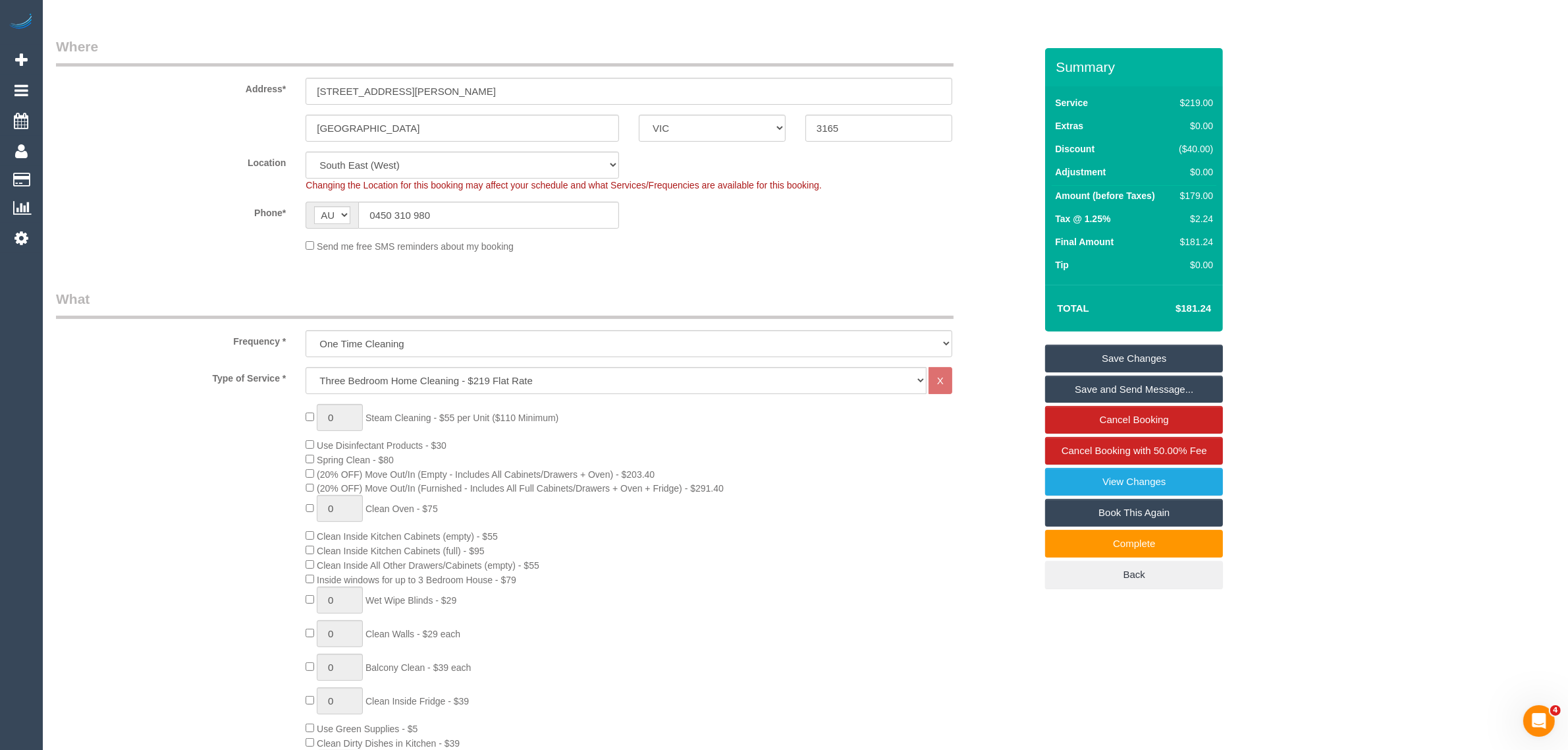
scroll to position [0, 0]
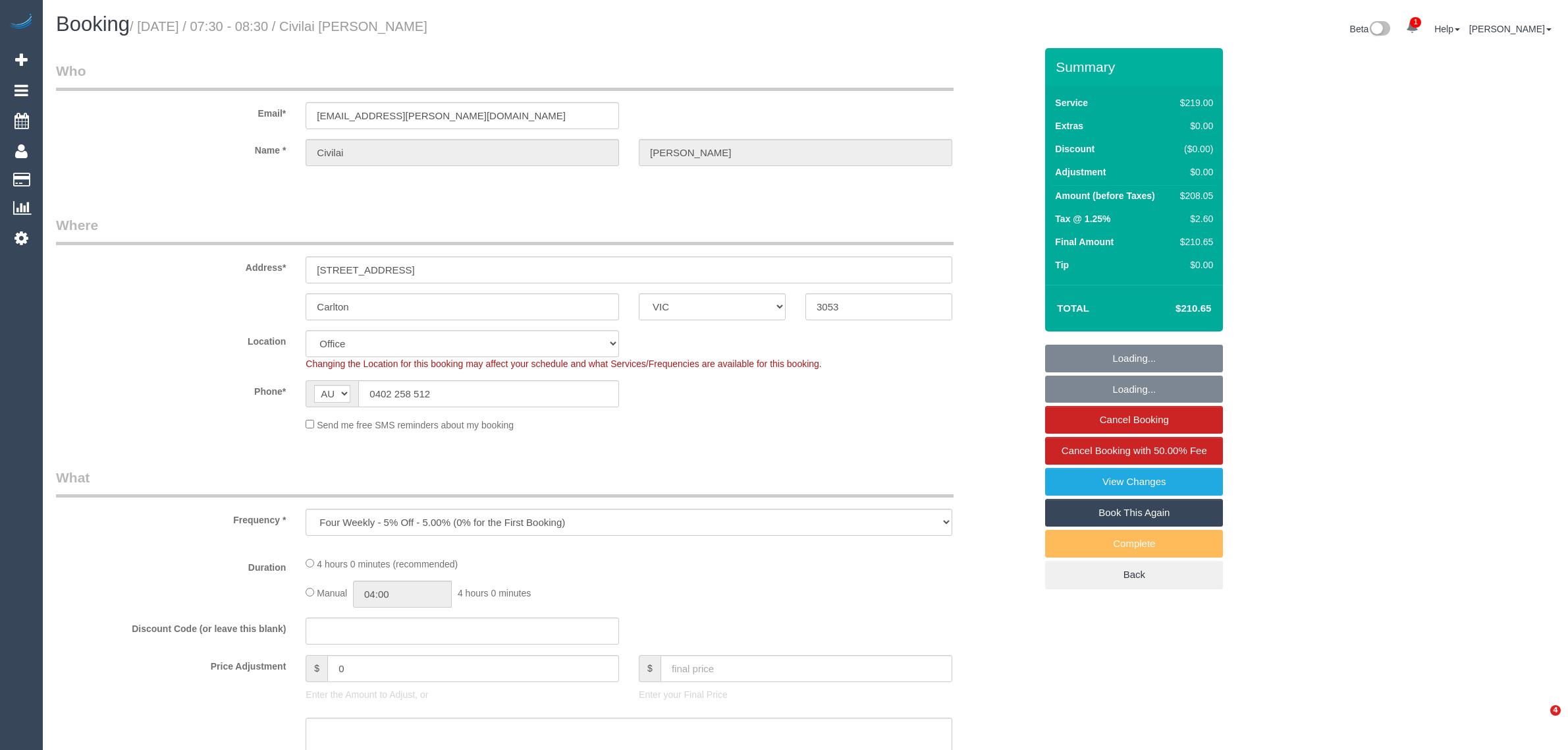
select select "VIC"
select select "string:stripe-pm_1HhNUL2GScqysDRVUDZbm8hR"
select select "number:27"
select select "number:14"
select select "number:21"
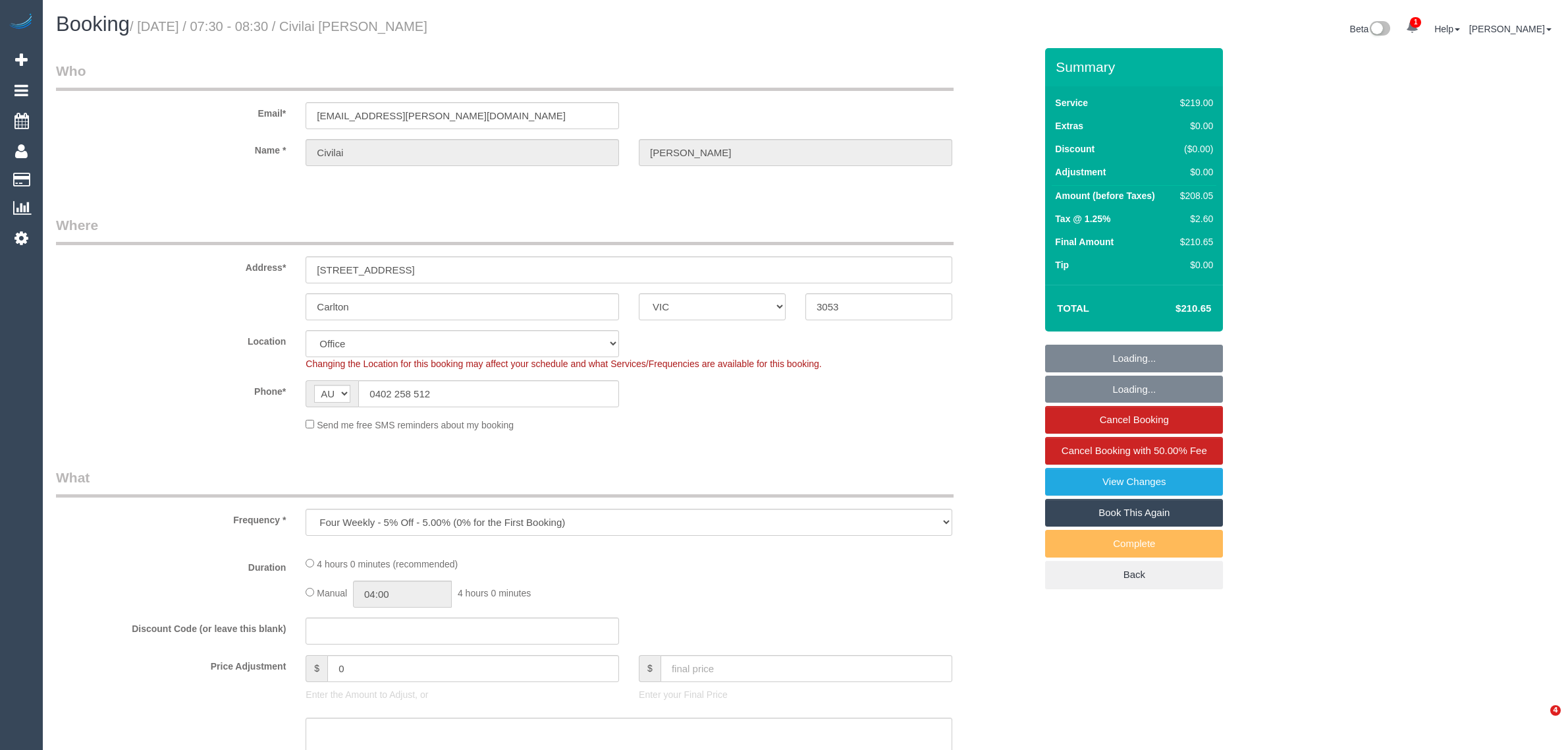
select select "number:24"
select select "number:26"
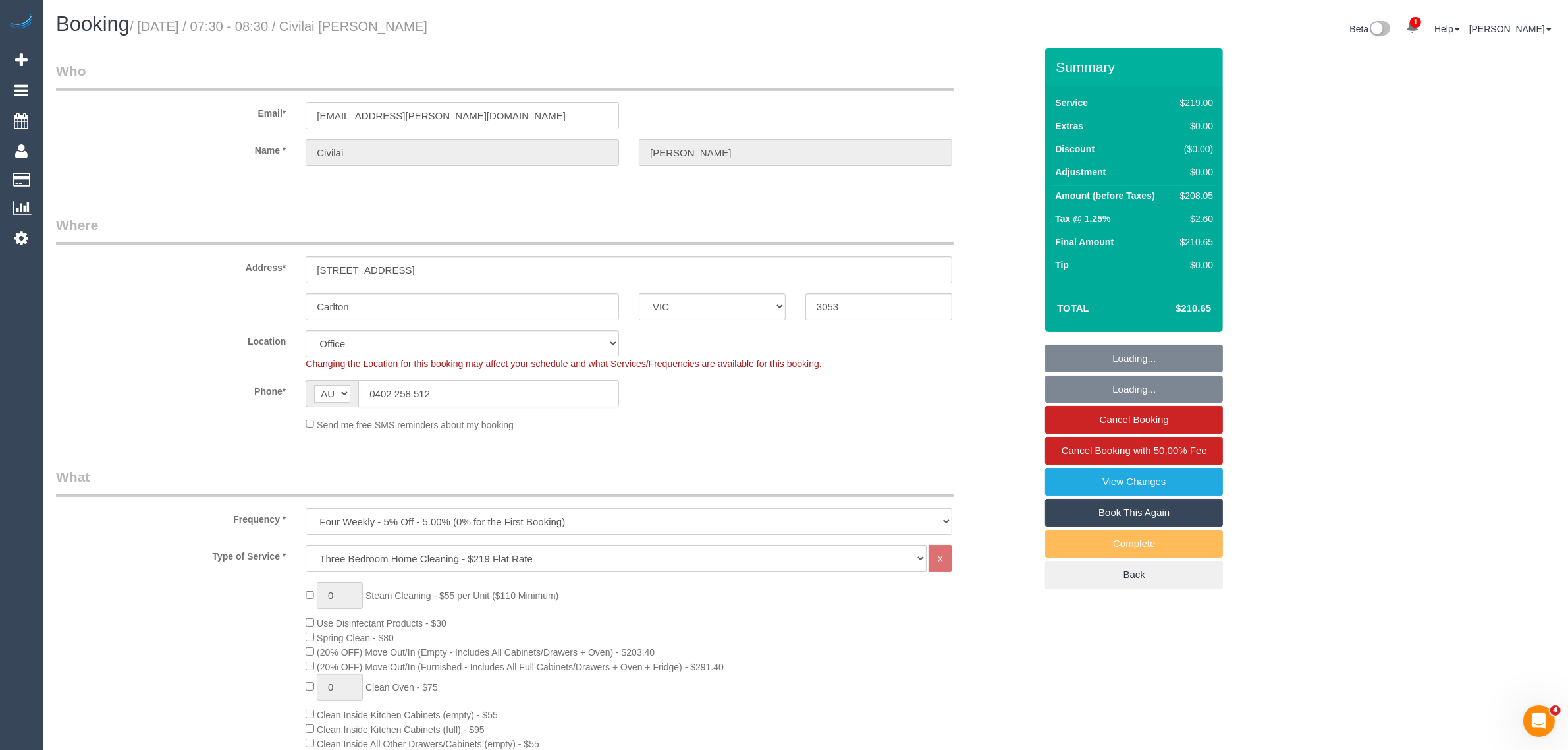
click at [464, 389] on input "0402 258 512" at bounding box center [488, 393] width 261 height 27
click at [544, 380] on input "0402 258 512" at bounding box center [488, 393] width 261 height 27
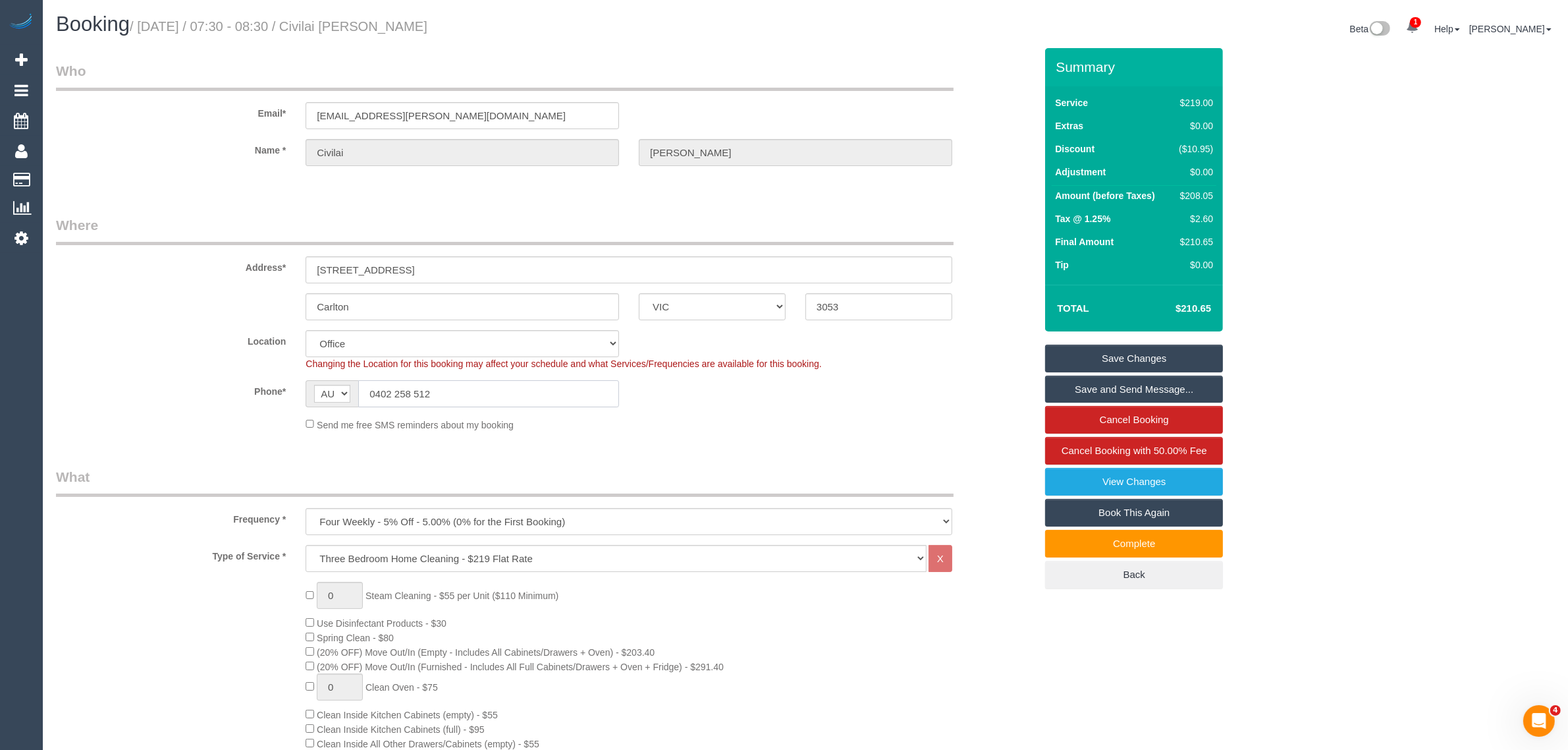
click at [544, 380] on input "0402 258 512" at bounding box center [488, 393] width 261 height 27
paste input "6"
type input "6"
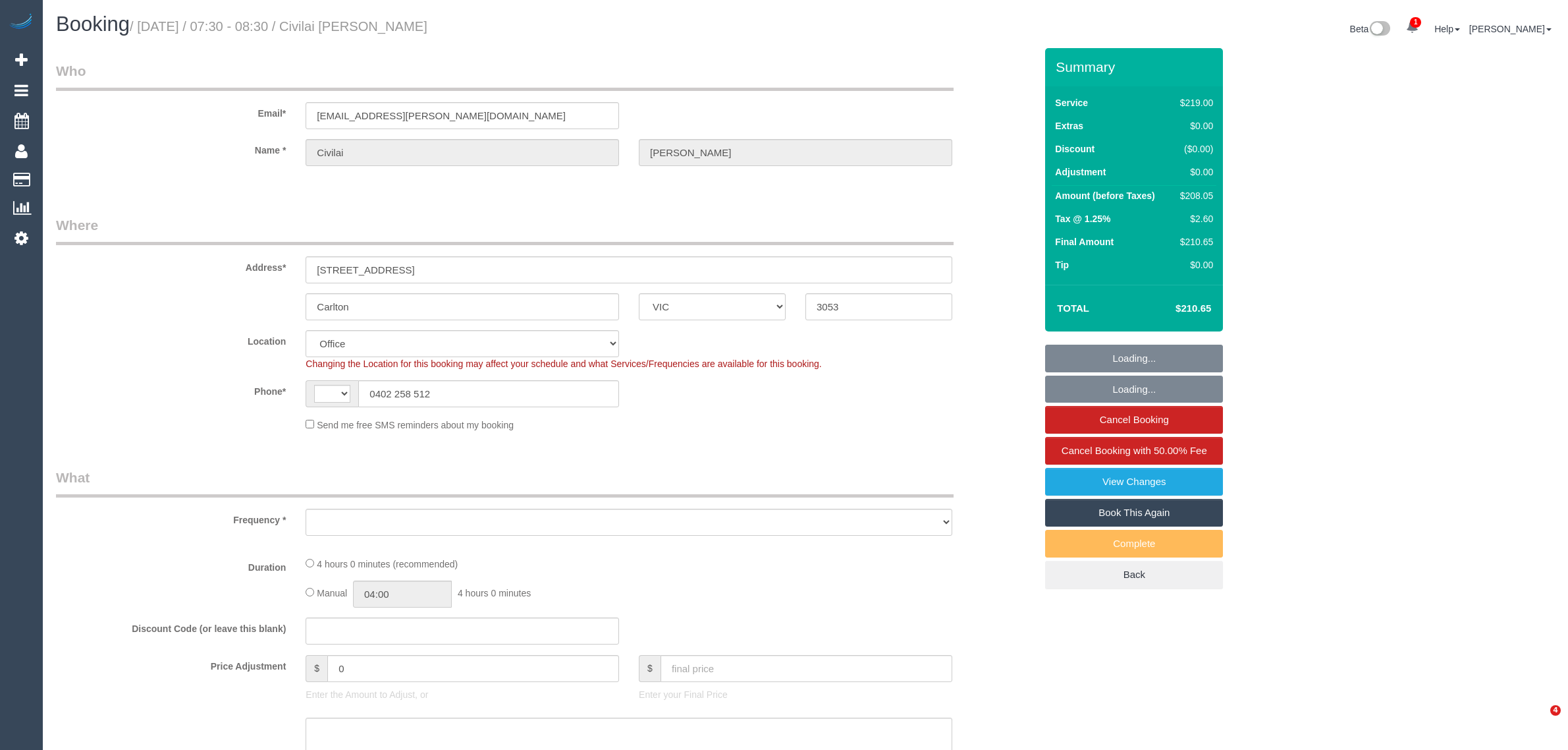
select select "VIC"
select select "string:stripe-pm_1HhNUL2GScqysDRVUDZbm8hR"
select select "string:AU"
select select "object:604"
click at [504, 393] on input "0402 258 512" at bounding box center [488, 393] width 261 height 27
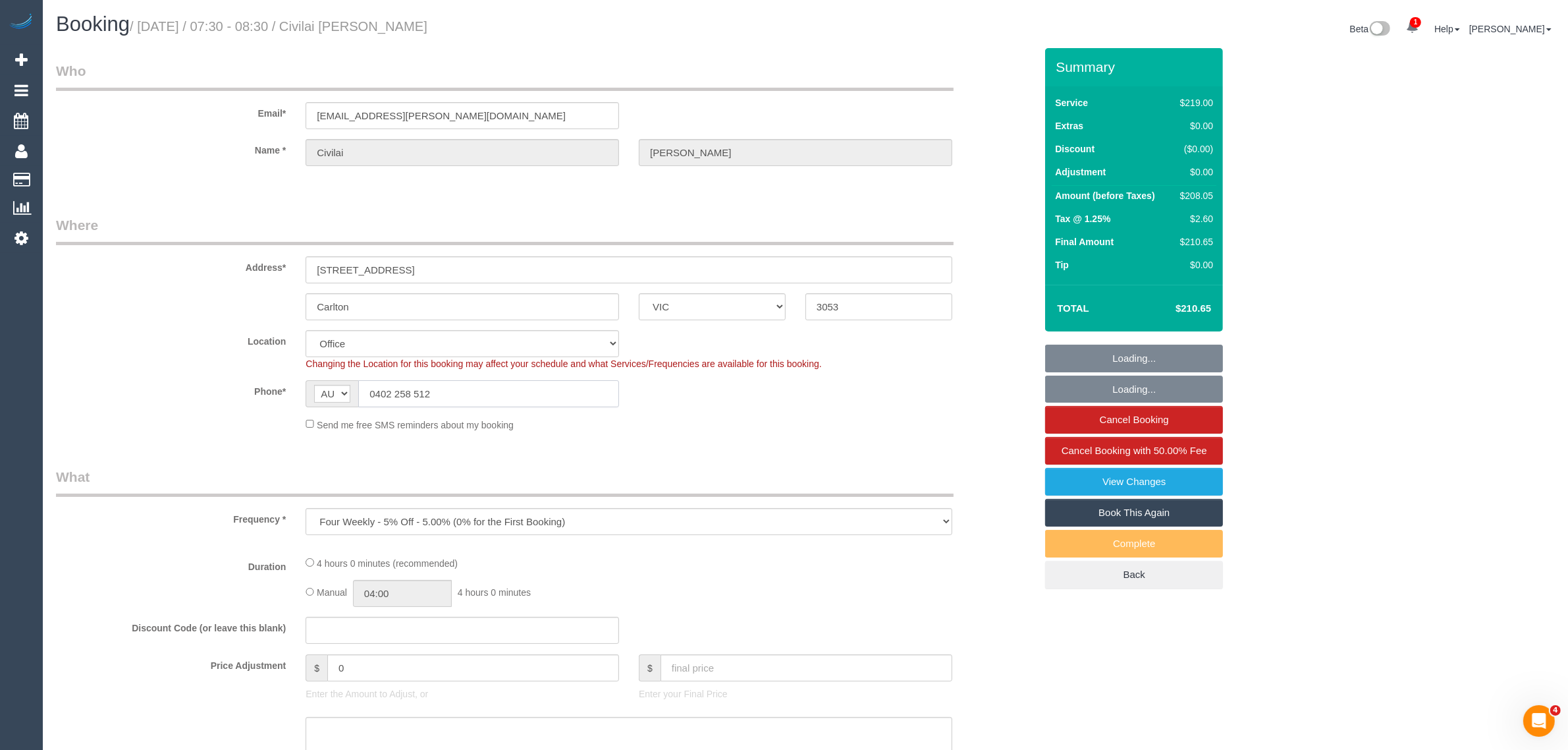
select select "number:27"
select select "number:14"
select select "number:21"
select select "number:24"
select select "number:26"
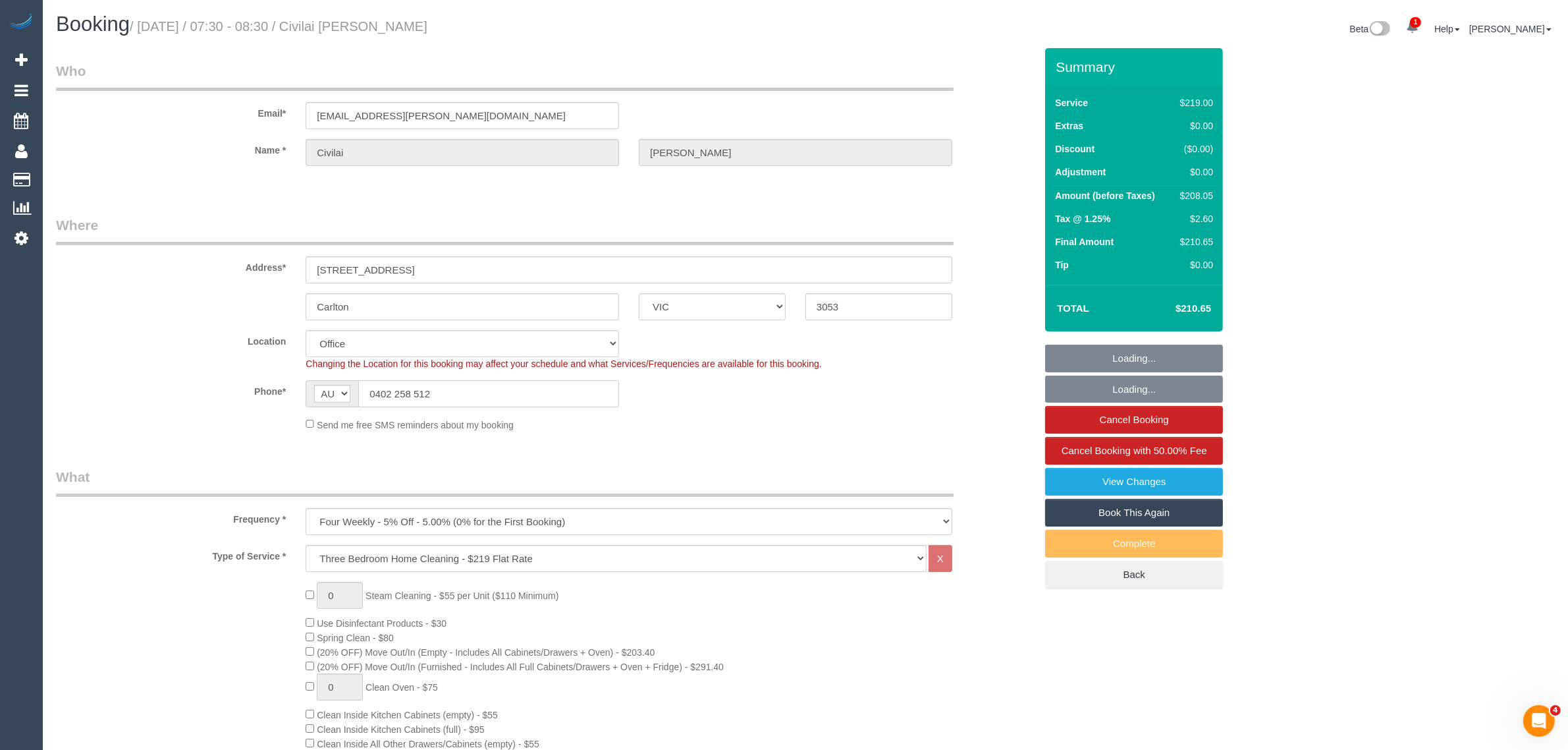
select select "object:851"
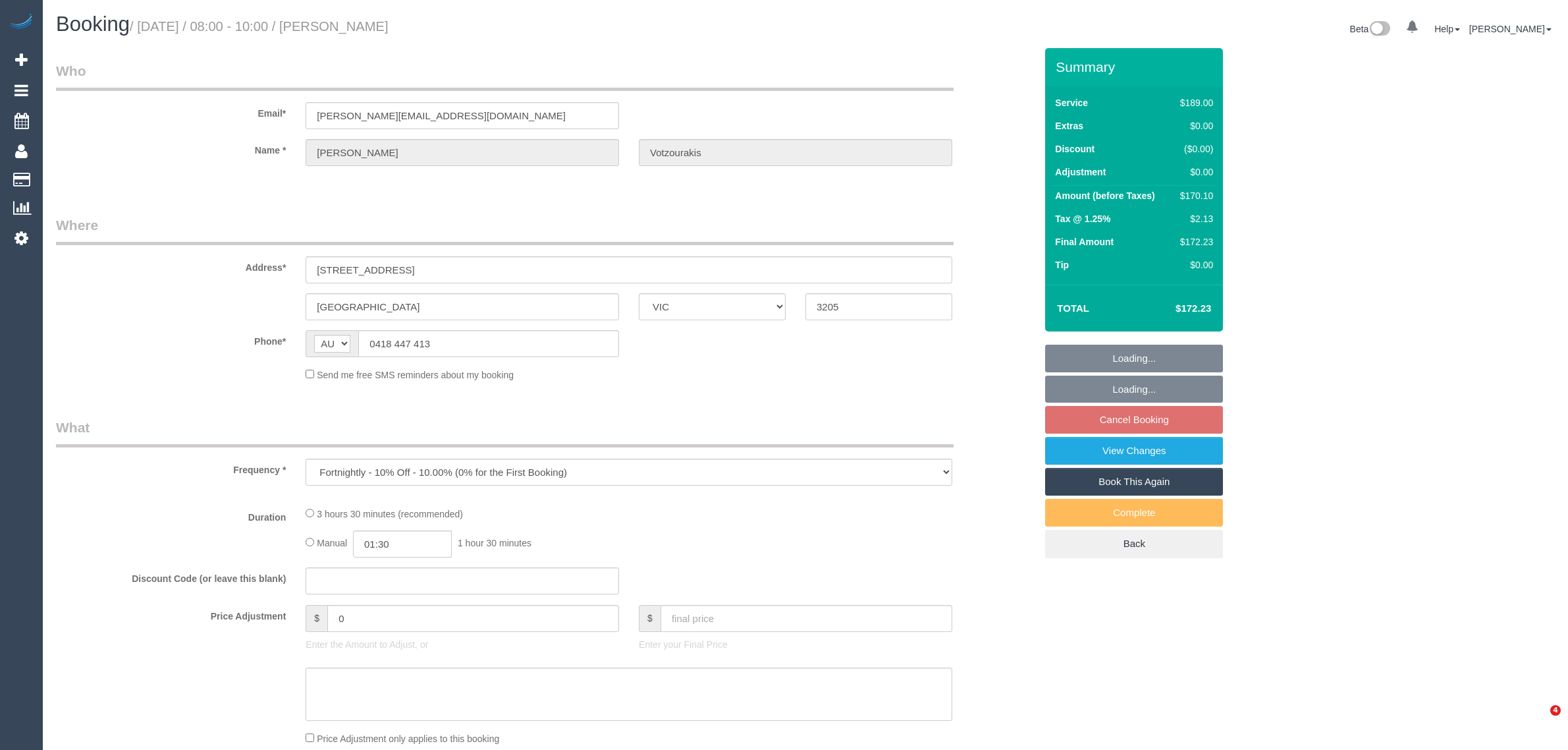
select select "VIC"
select select "string:stripe-pm_1RQd6e2GScqysDRVuOXxeKdh"
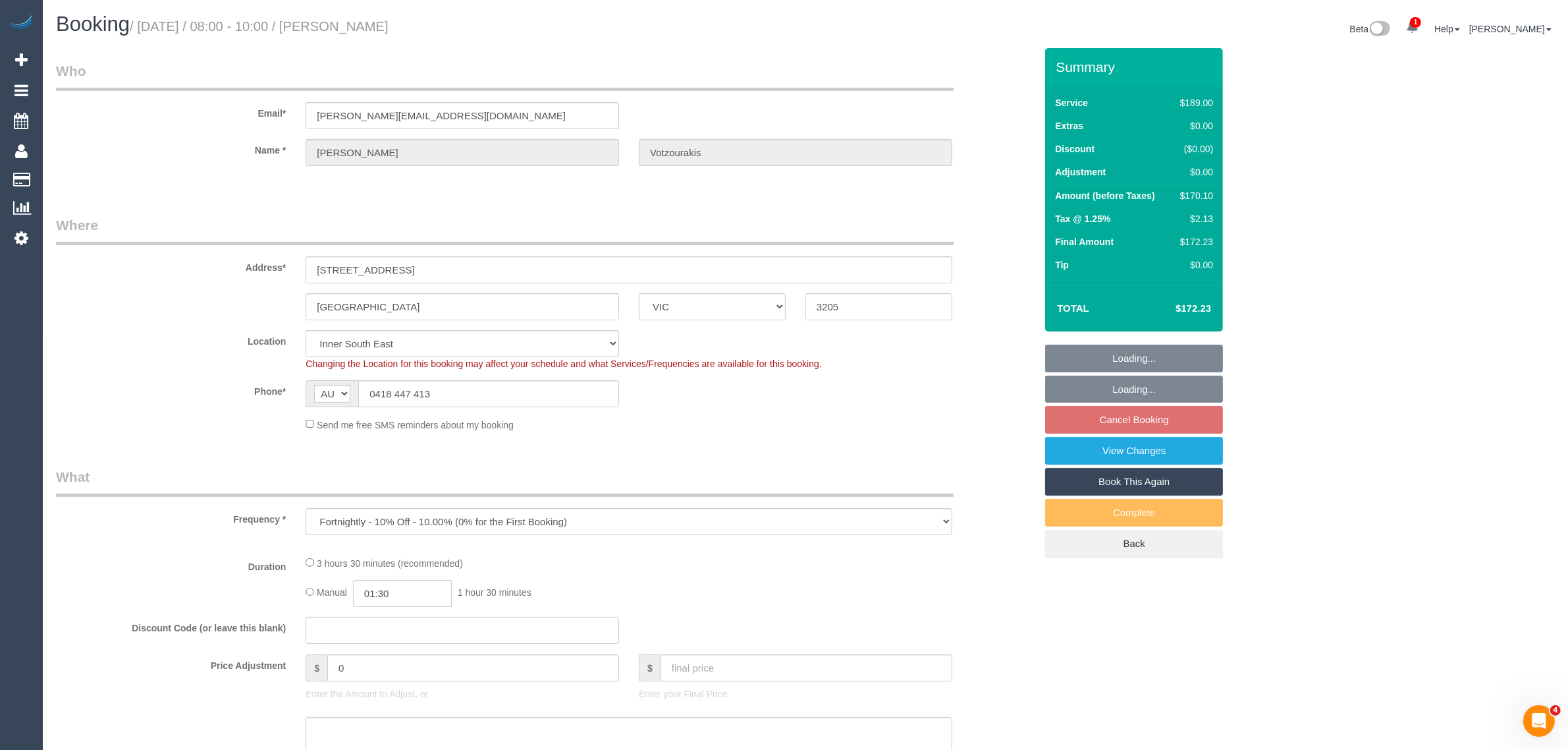
select select "number:27"
select select "number:14"
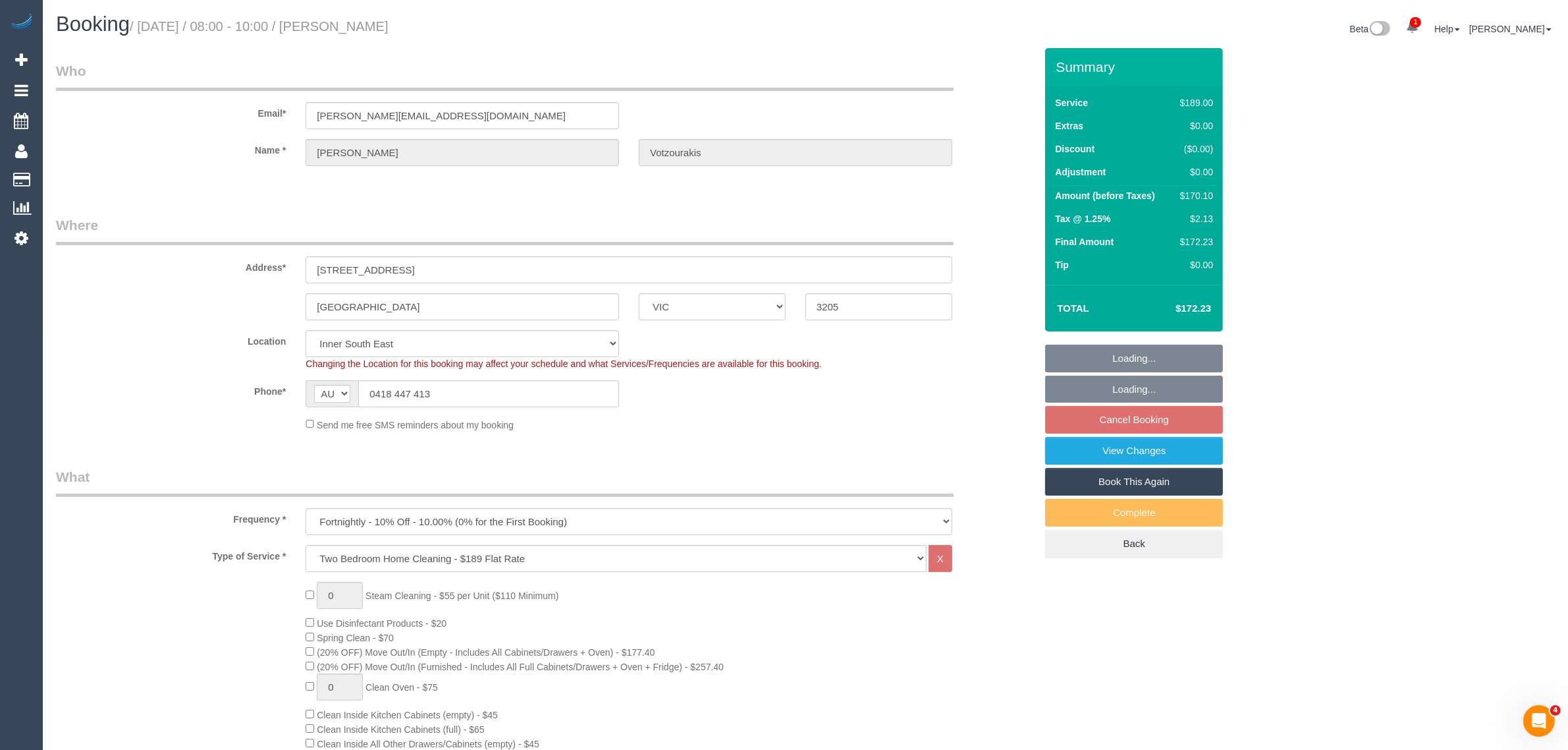
select select "object:1365"
select select "spot1"
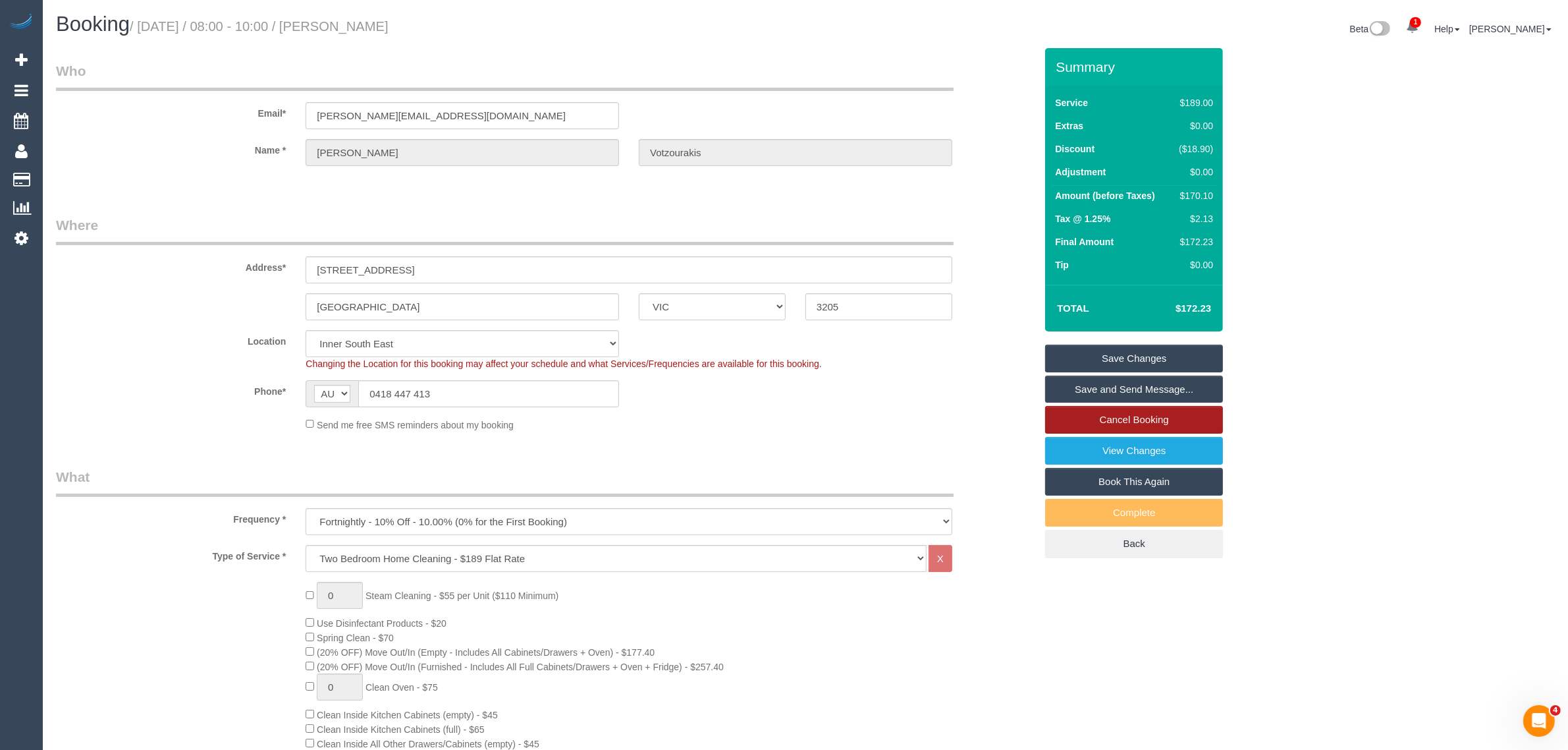
click at [1077, 420] on link "Cancel Booking" at bounding box center [1134, 420] width 178 height 27
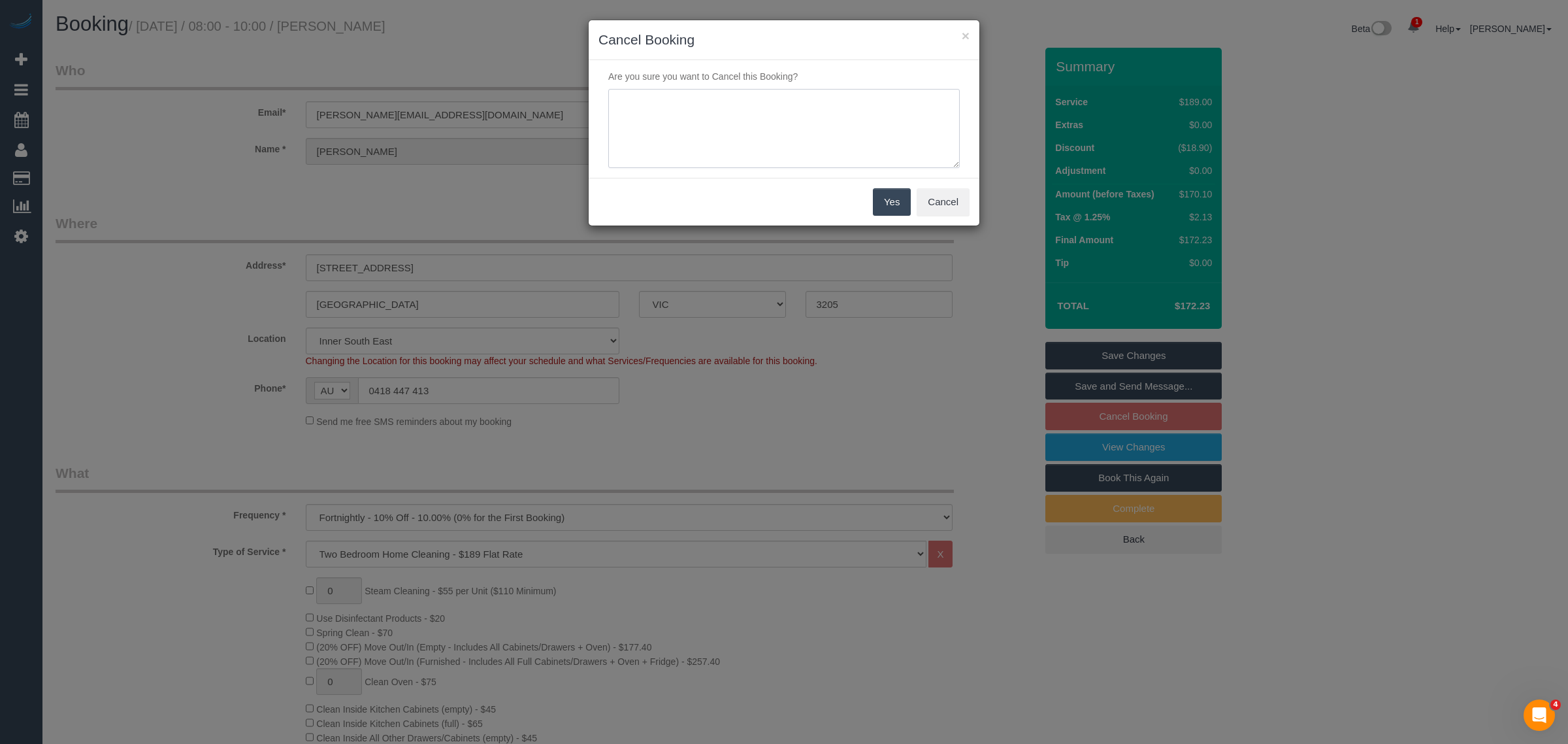
click at [812, 135] on textarea at bounding box center [784, 128] width 352 height 80
type textarea "customer wants to cancel via txt - KA"
click at [887, 198] on button "Yes" at bounding box center [891, 202] width 38 height 27
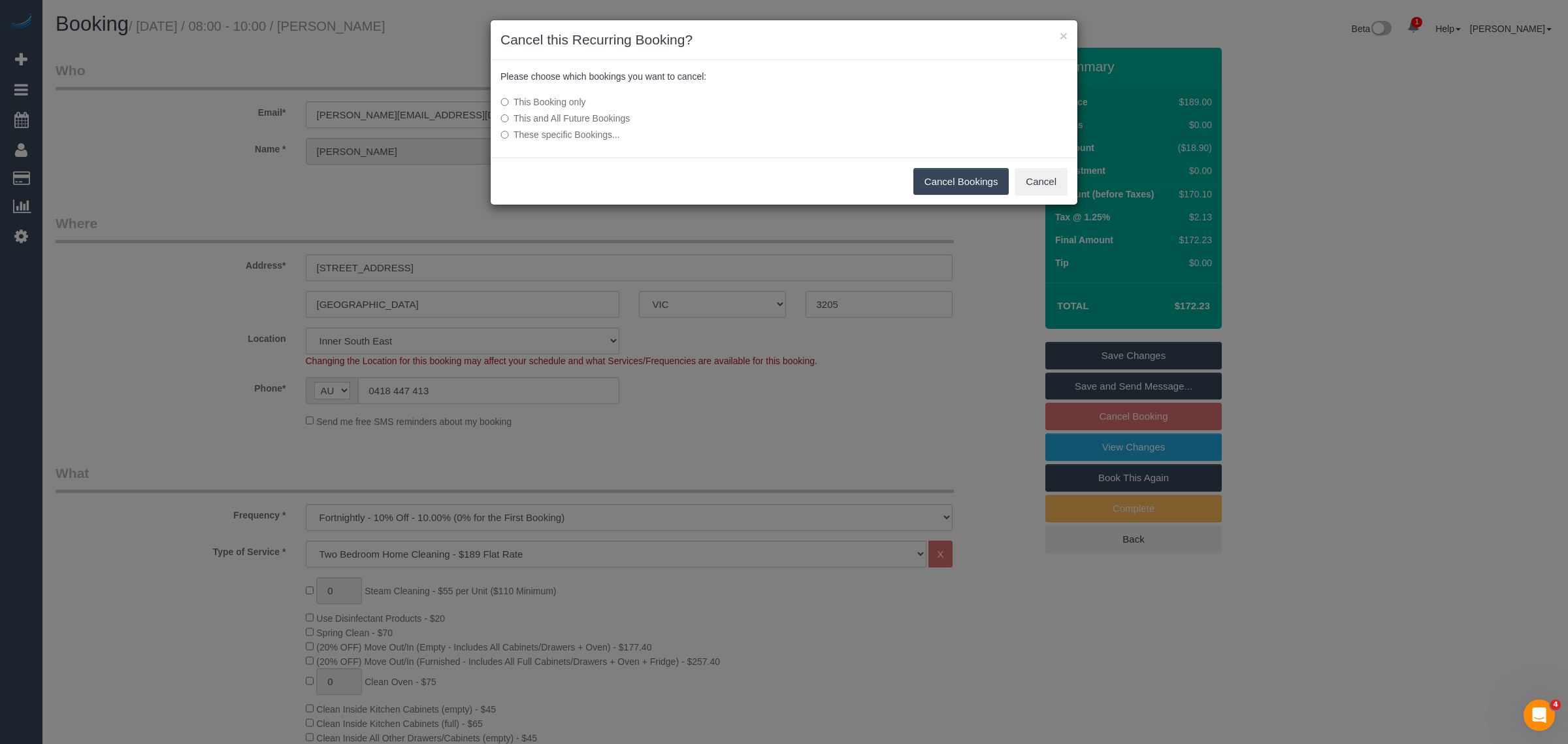
click at [964, 174] on button "Cancel Bookings" at bounding box center [961, 181] width 96 height 27
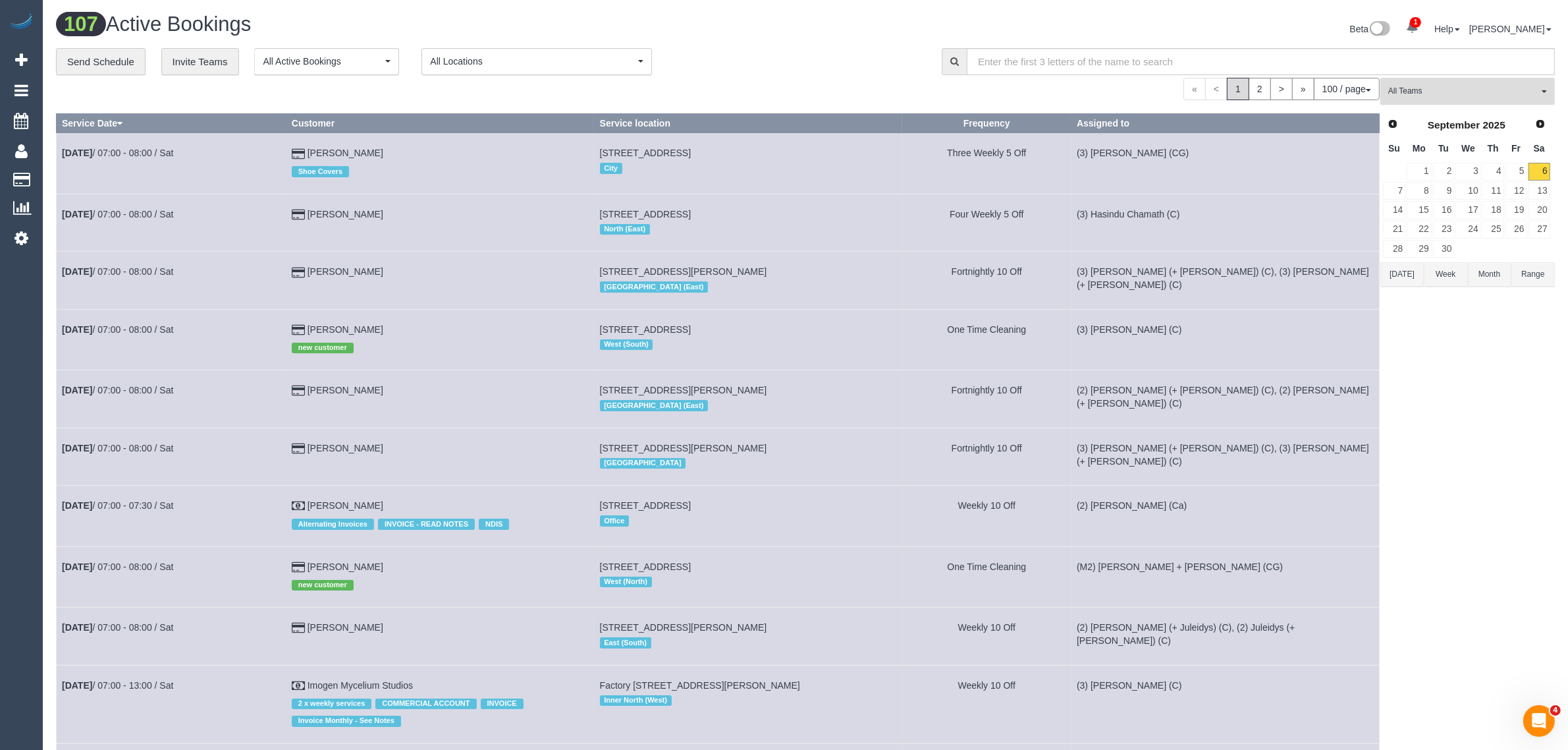
click at [1434, 95] on span "All Teams" at bounding box center [1463, 92] width 150 height 12
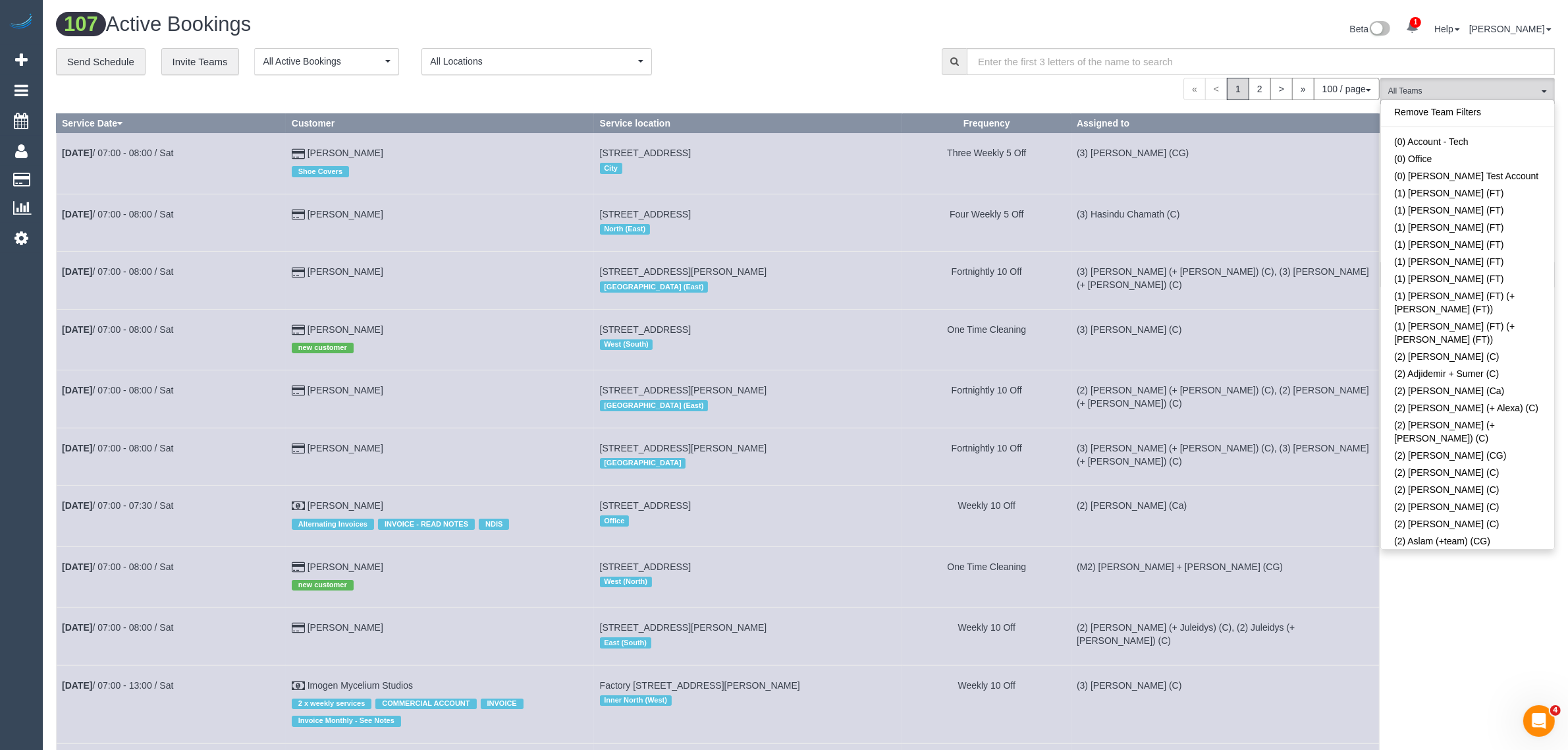
click at [1507, 113] on link "Remove Team Filters" at bounding box center [1468, 112] width 173 height 17
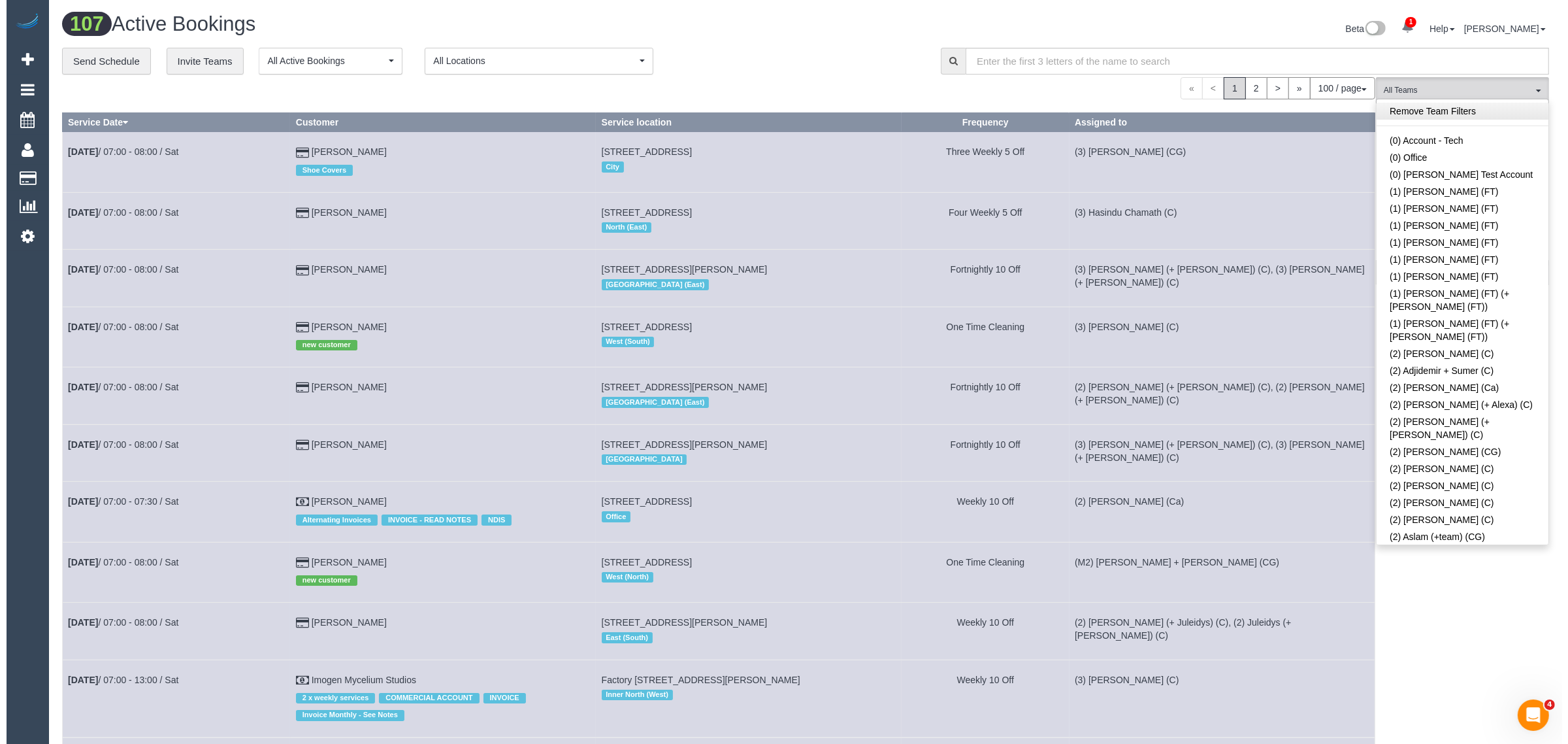
scroll to position [464, 0]
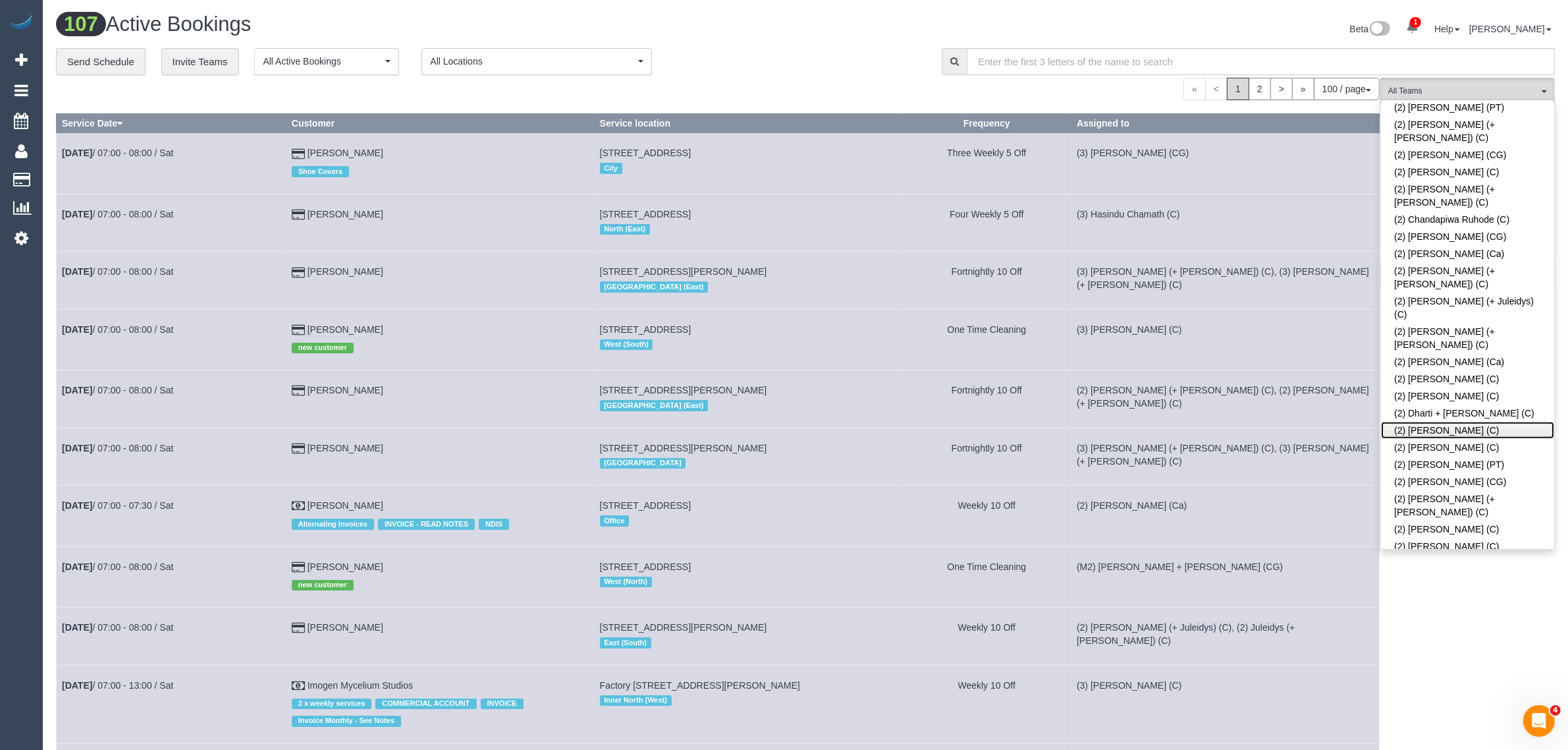
click at [1457, 422] on link "(2) [PERSON_NAME] (C)" at bounding box center [1468, 431] width 173 height 17
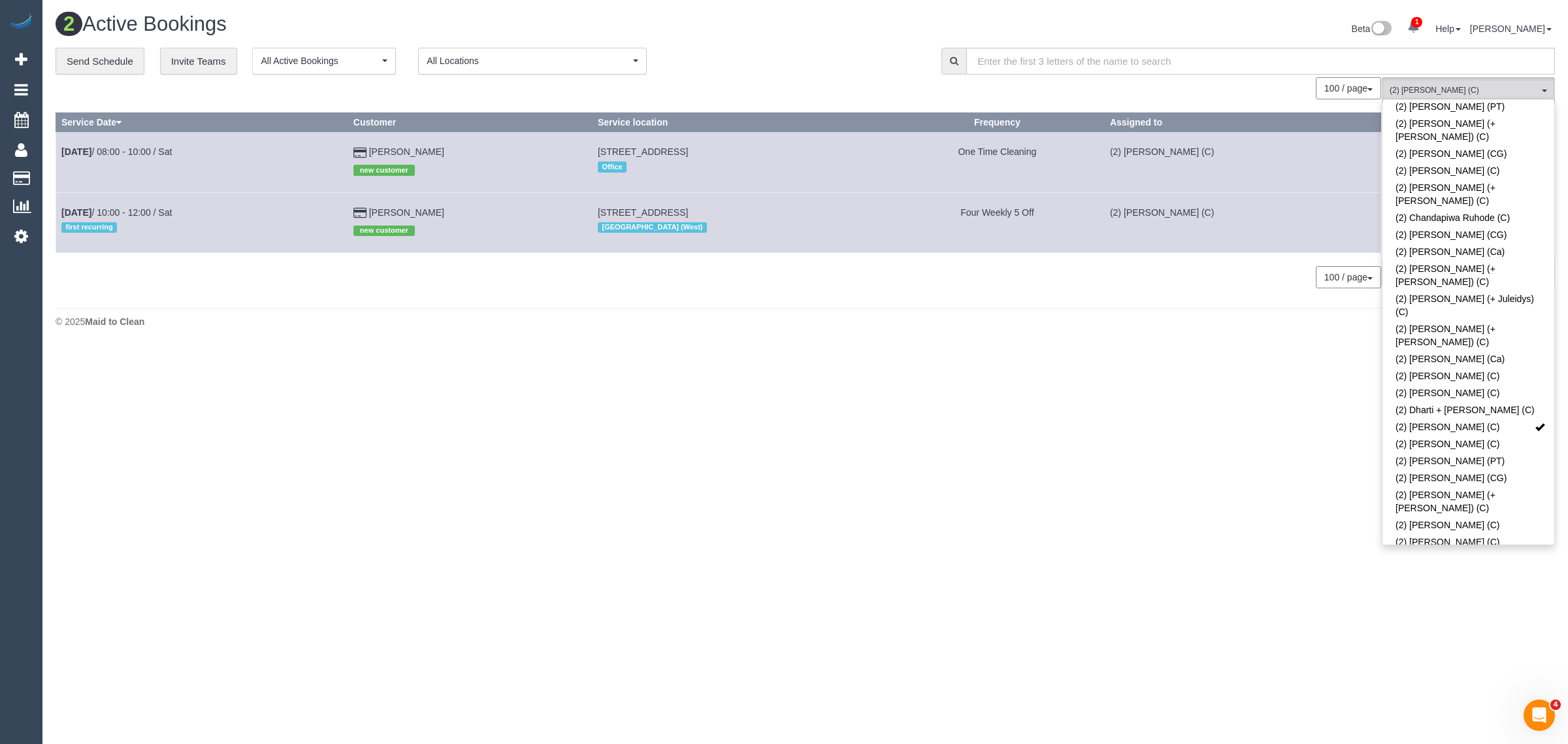
click at [905, 399] on body "1 Beta Your Notifications You have 0 alerts × You have 1 to charge for 06/09/20…" at bounding box center [784, 372] width 1568 height 744
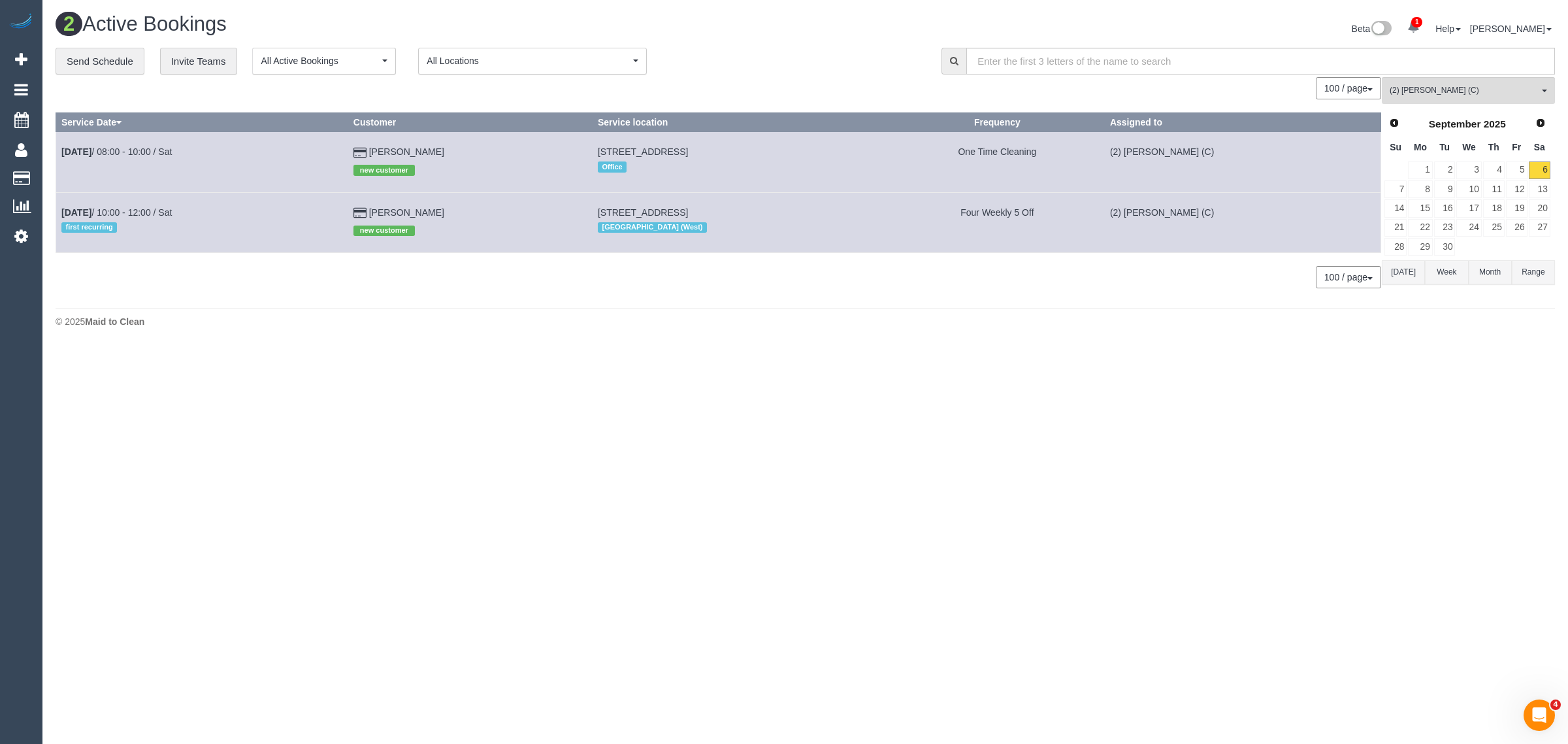
drag, startPoint x: 430, startPoint y: 149, endPoint x: 60, endPoint y: 154, distance: 370.0
click at [60, 154] on tr "Sep 6th / 08:00 - 10:00 / Sat Brittany Bell new customer 86 Queens Lane, 1407, …" at bounding box center [718, 162] width 1324 height 60
copy tr "Sep 6th / 08:00 - 10:00 / Sat Brittany Bell"
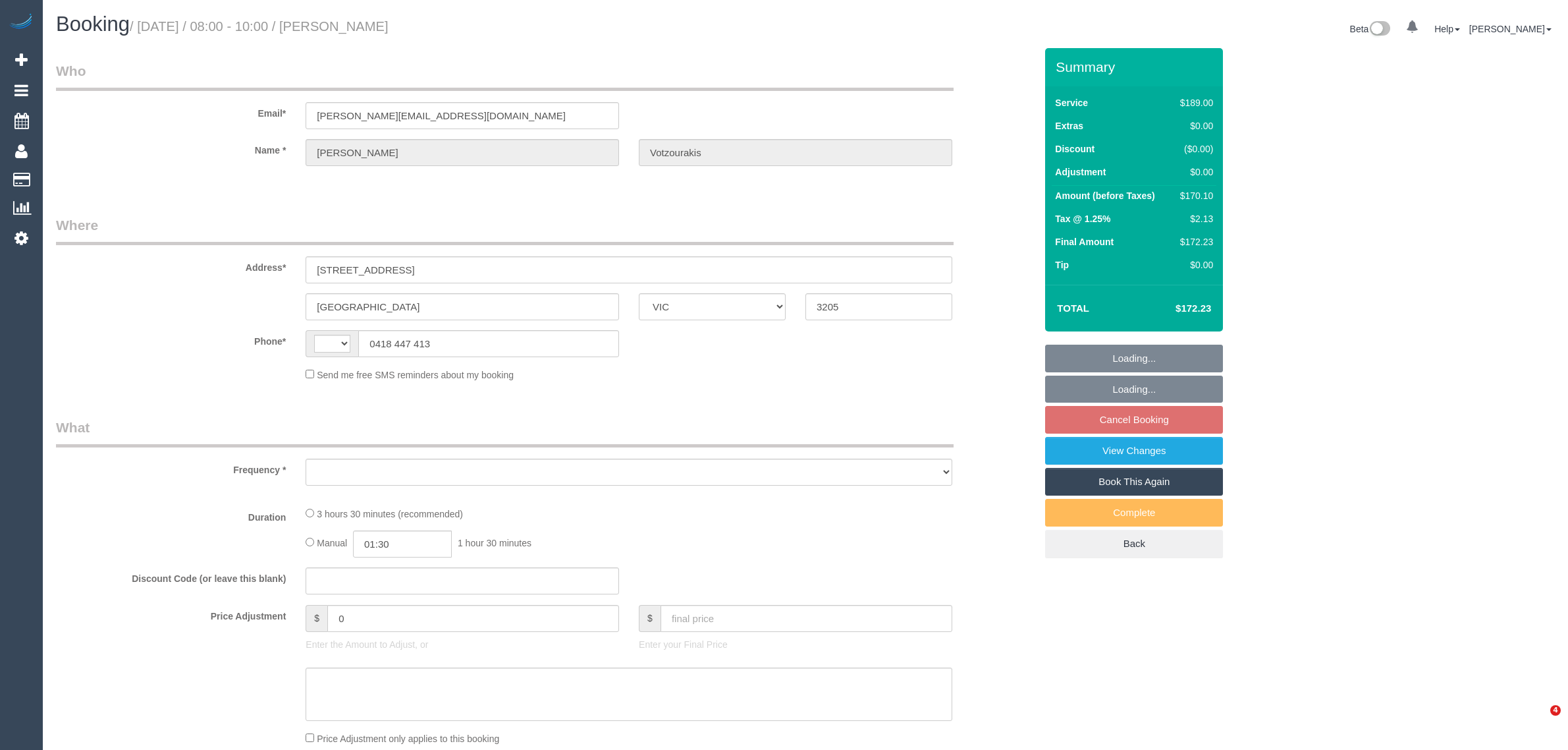
select select "VIC"
select select "string:stripe-pm_1RQd6e2GScqysDRVuOXxeKdh"
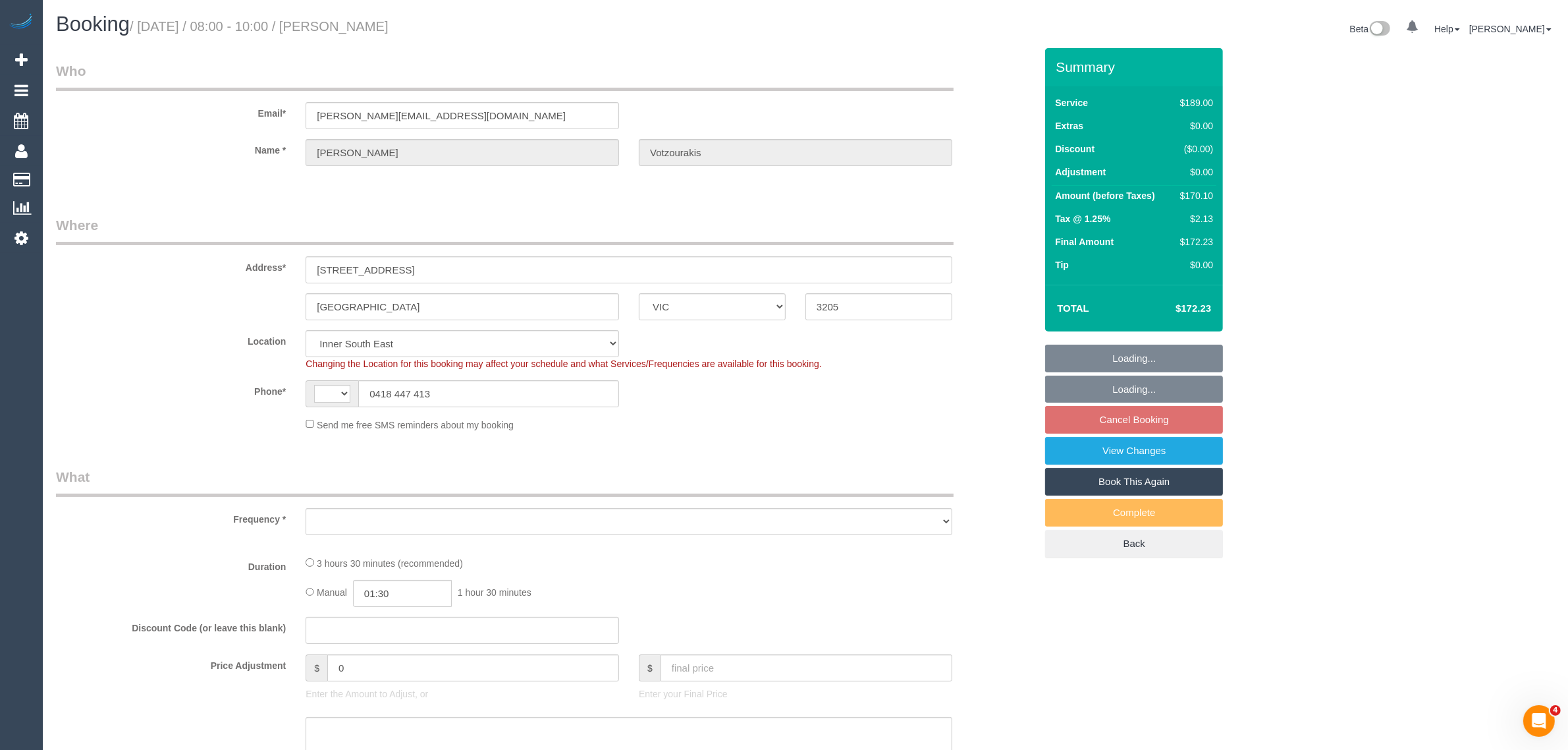
select select "string:AU"
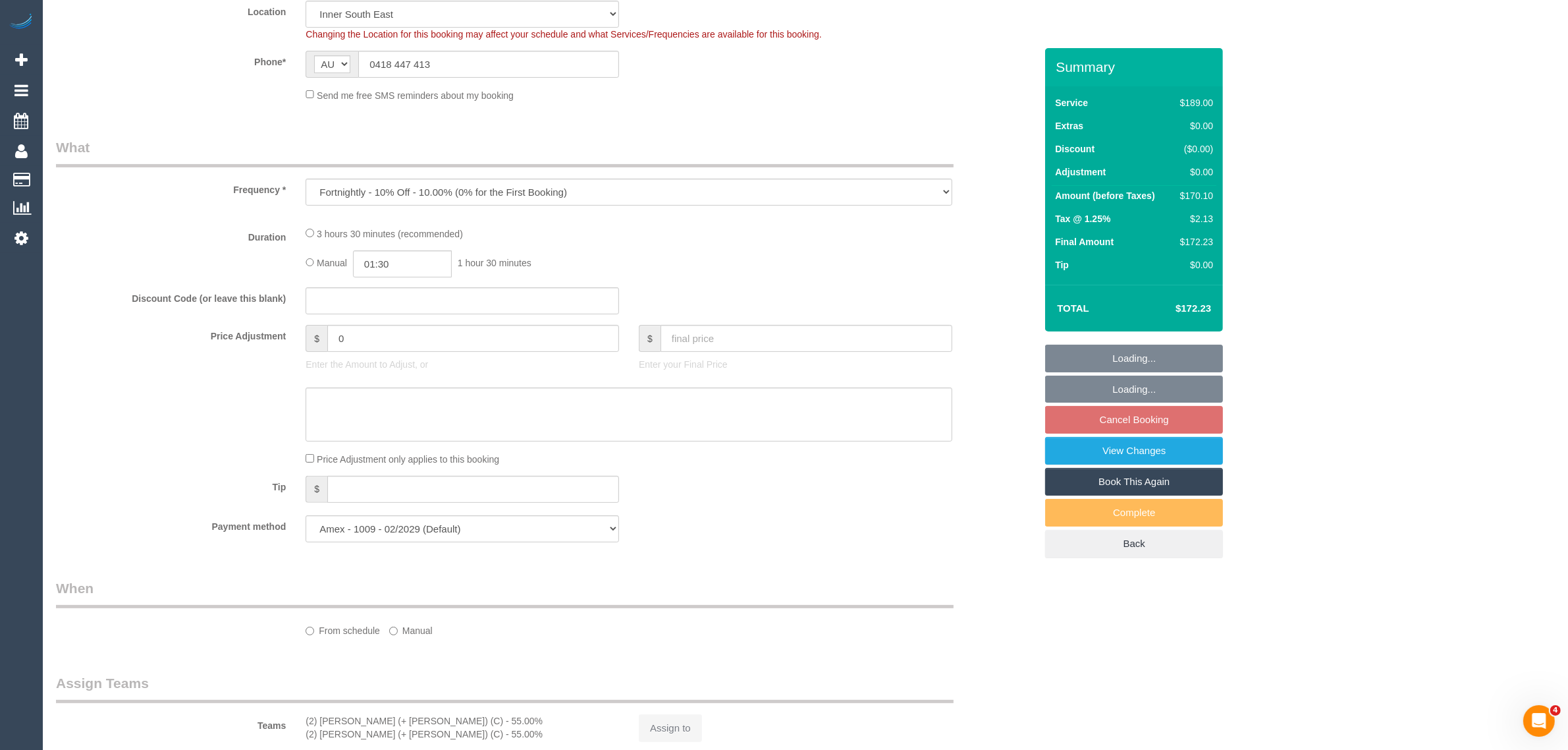
select select "object:790"
select select "number:27"
select select "number:14"
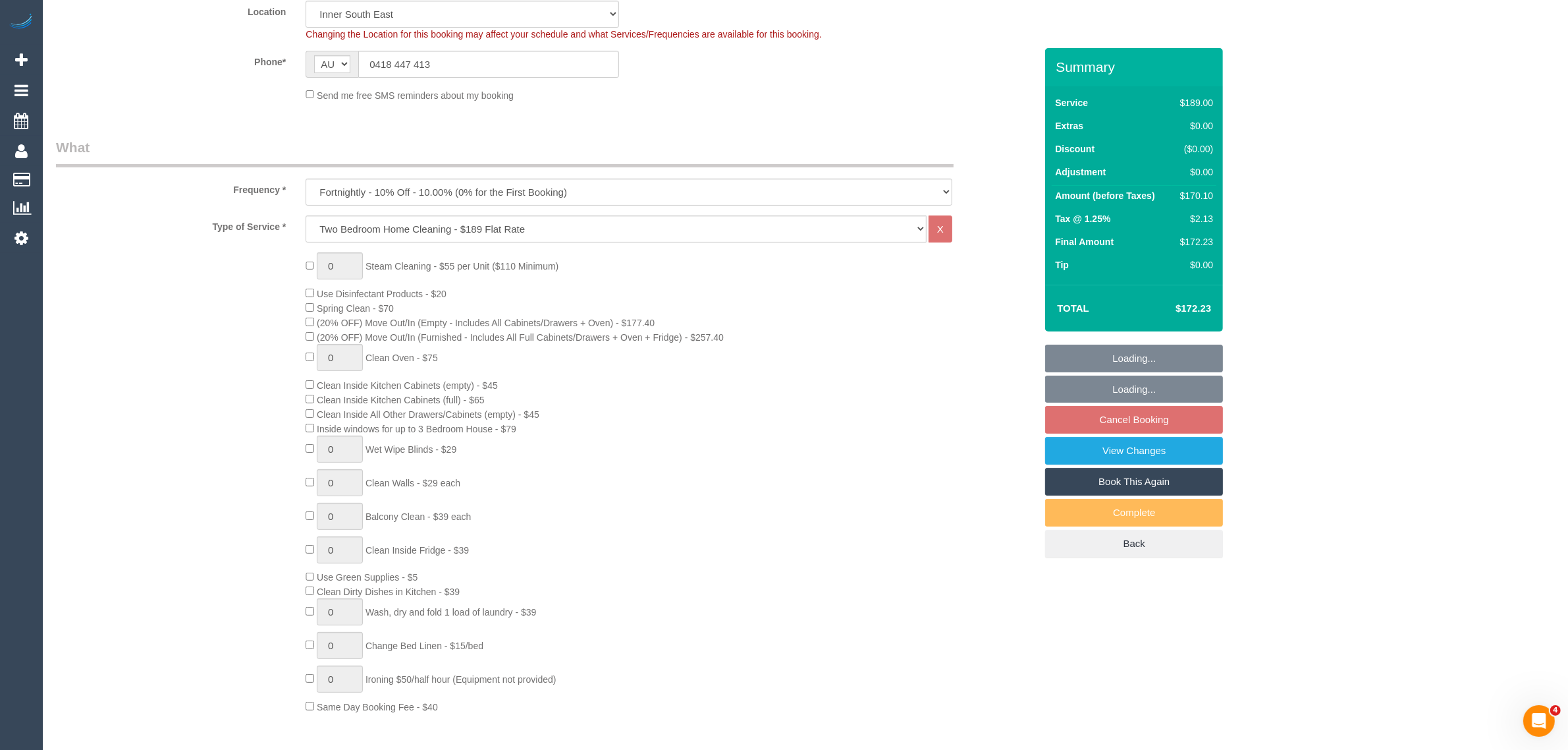
select select "spot2"
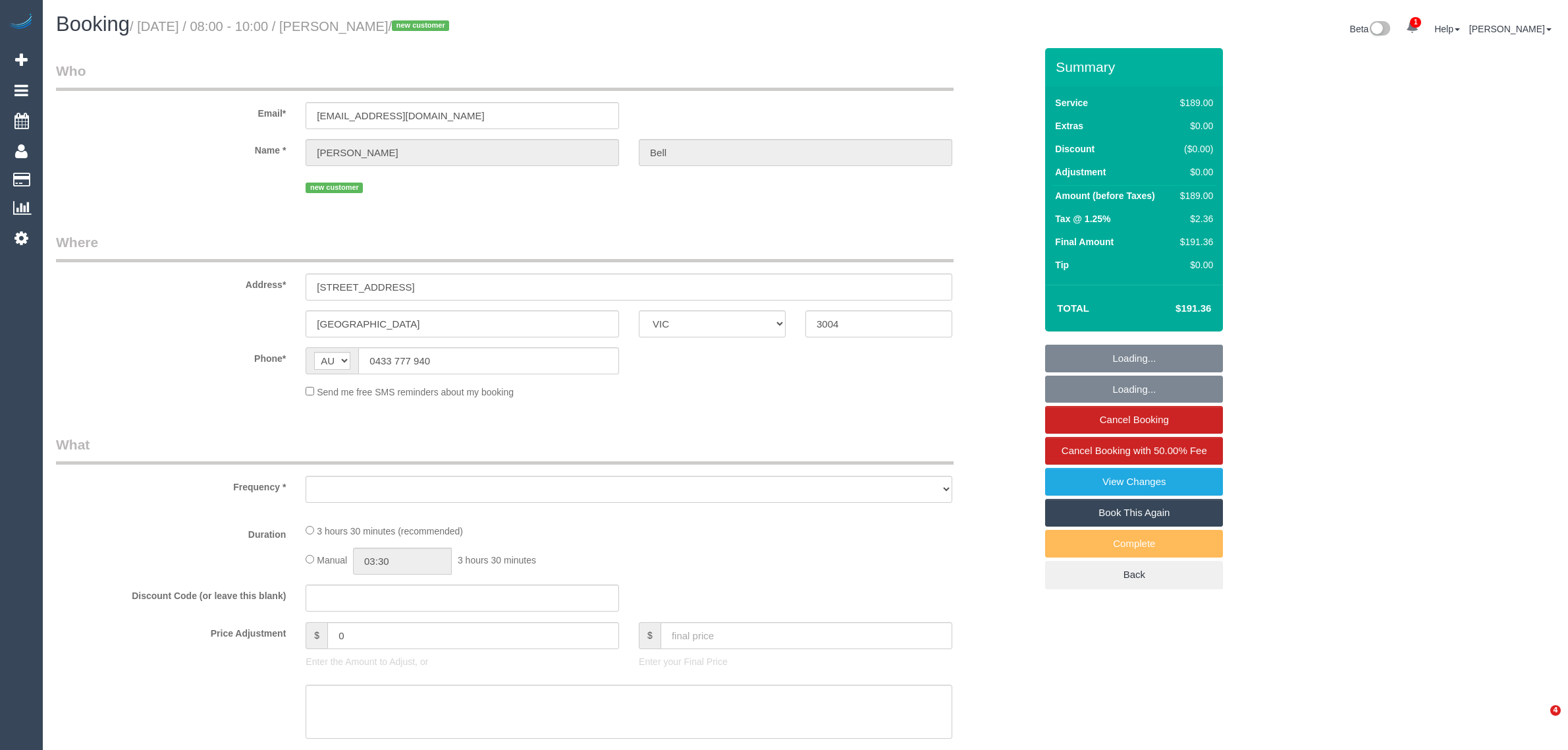
select select "VIC"
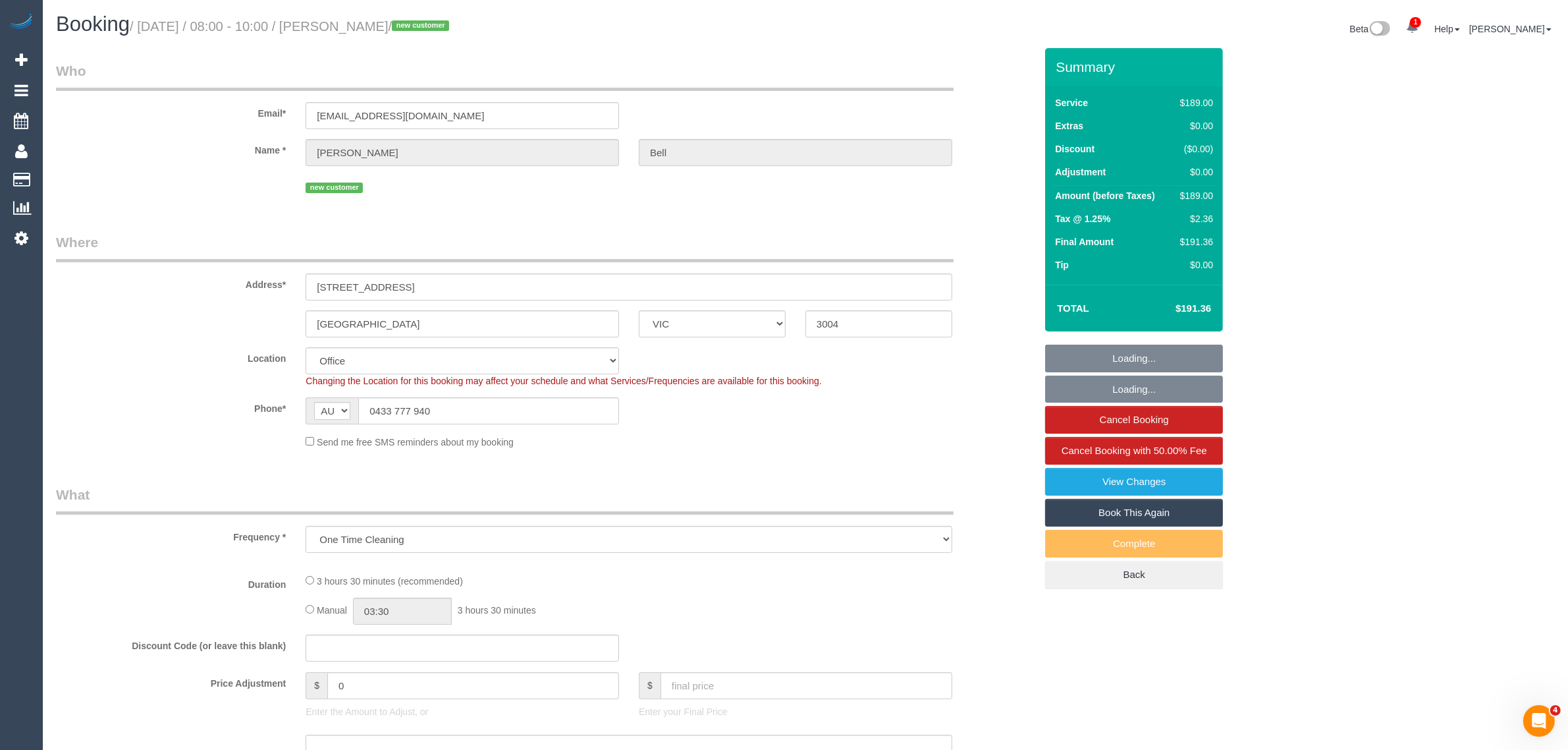
select select "object:581"
select select "string:stripe-pm_1S1kQS2GScqysDRV7LwdxrG6"
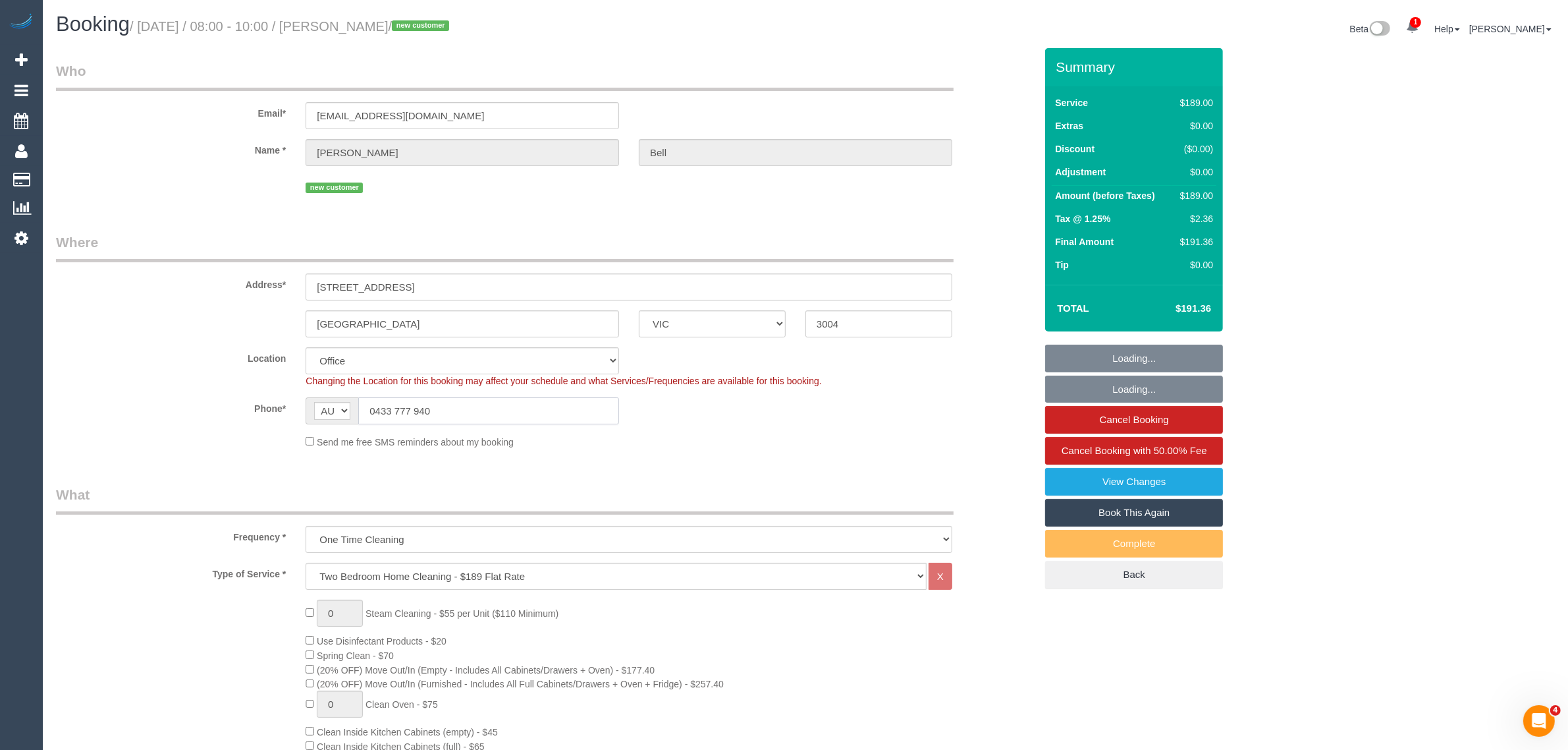
click at [452, 418] on input "0433 777 940" at bounding box center [488, 410] width 261 height 27
select select "number:28"
select select "number:14"
select select "number:18"
select select "number:24"
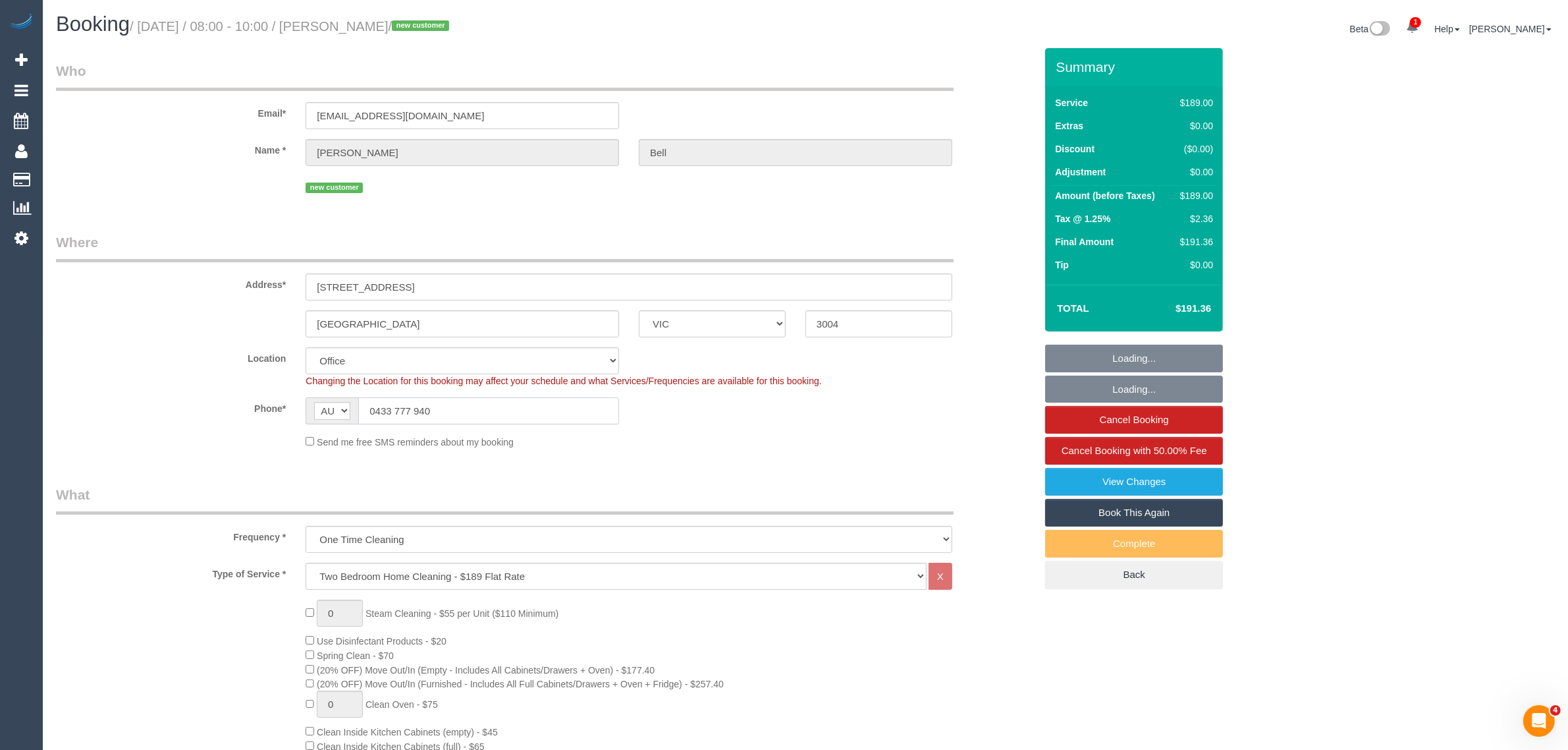
select select "number:13"
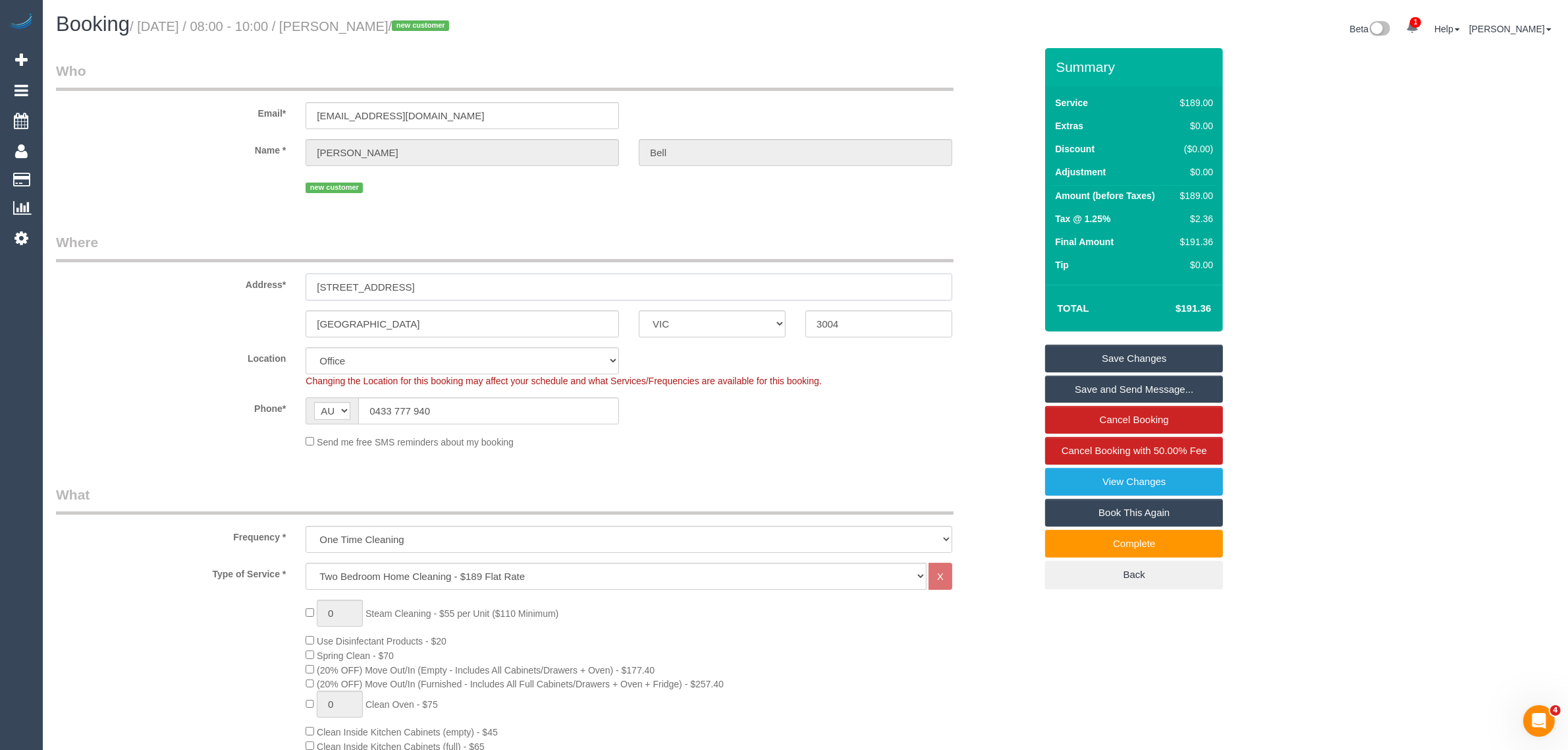
drag, startPoint x: 435, startPoint y: 288, endPoint x: 288, endPoint y: 290, distance: 147.0
click at [288, 290] on div "Address* 86 Queens Lane, 1407" at bounding box center [545, 267] width 999 height 68
click at [859, 330] on input "3004" at bounding box center [878, 324] width 147 height 27
click at [82, 163] on span "Customers" at bounding box center [125, 151] width 165 height 30
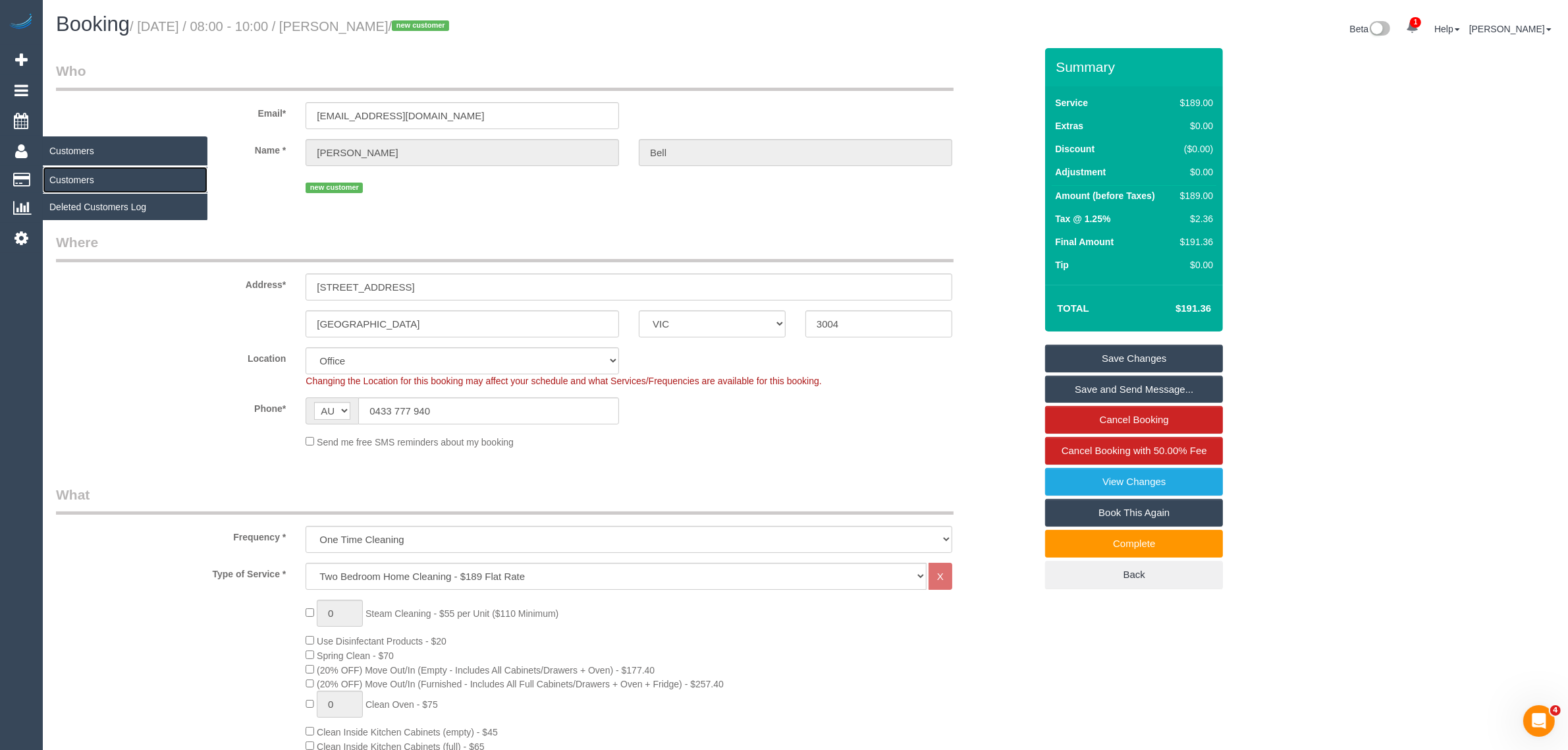
click at [81, 171] on link "Customers" at bounding box center [125, 180] width 165 height 26
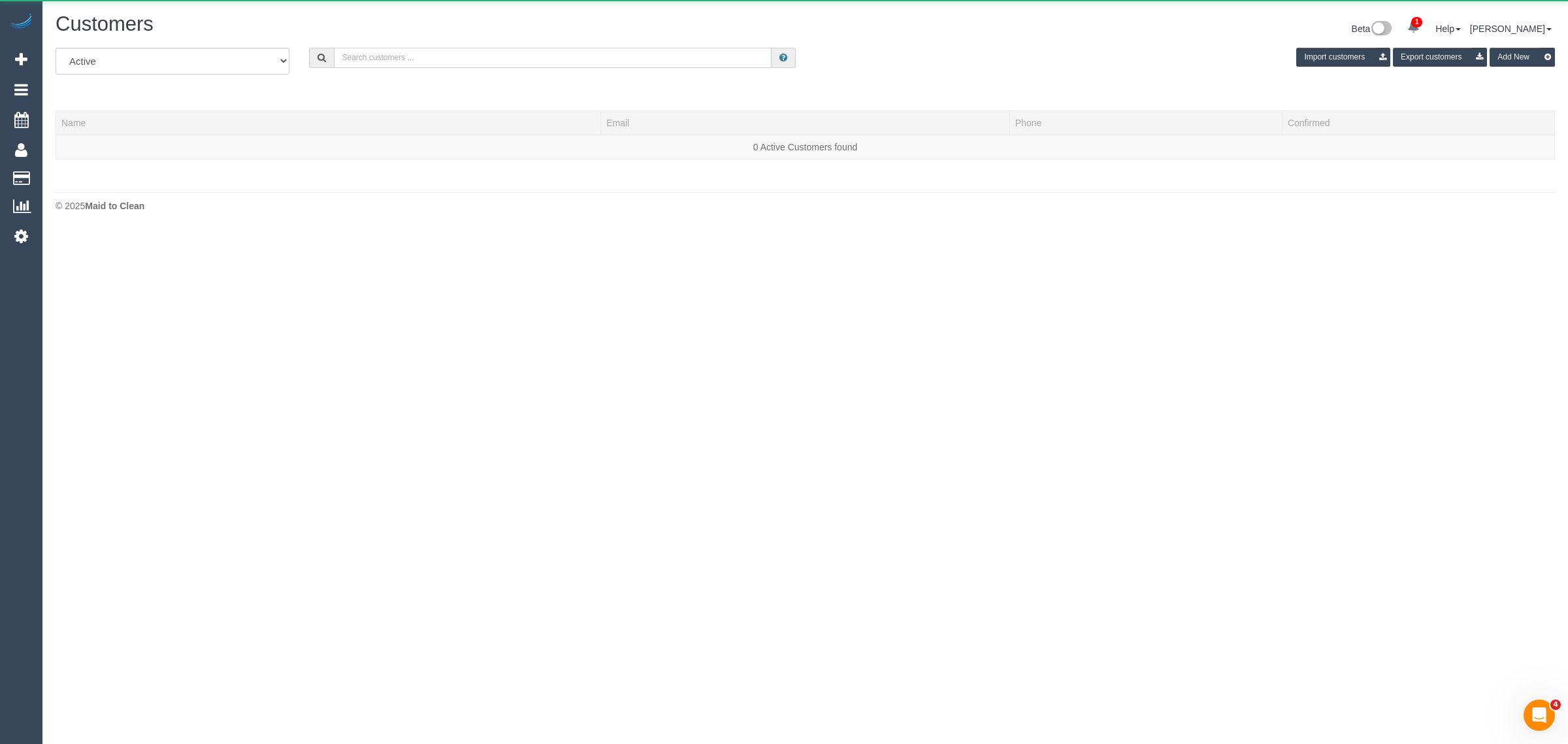
click at [396, 49] on input "text" at bounding box center [552, 58] width 438 height 20
paste input "Gehan Ranasinghe"
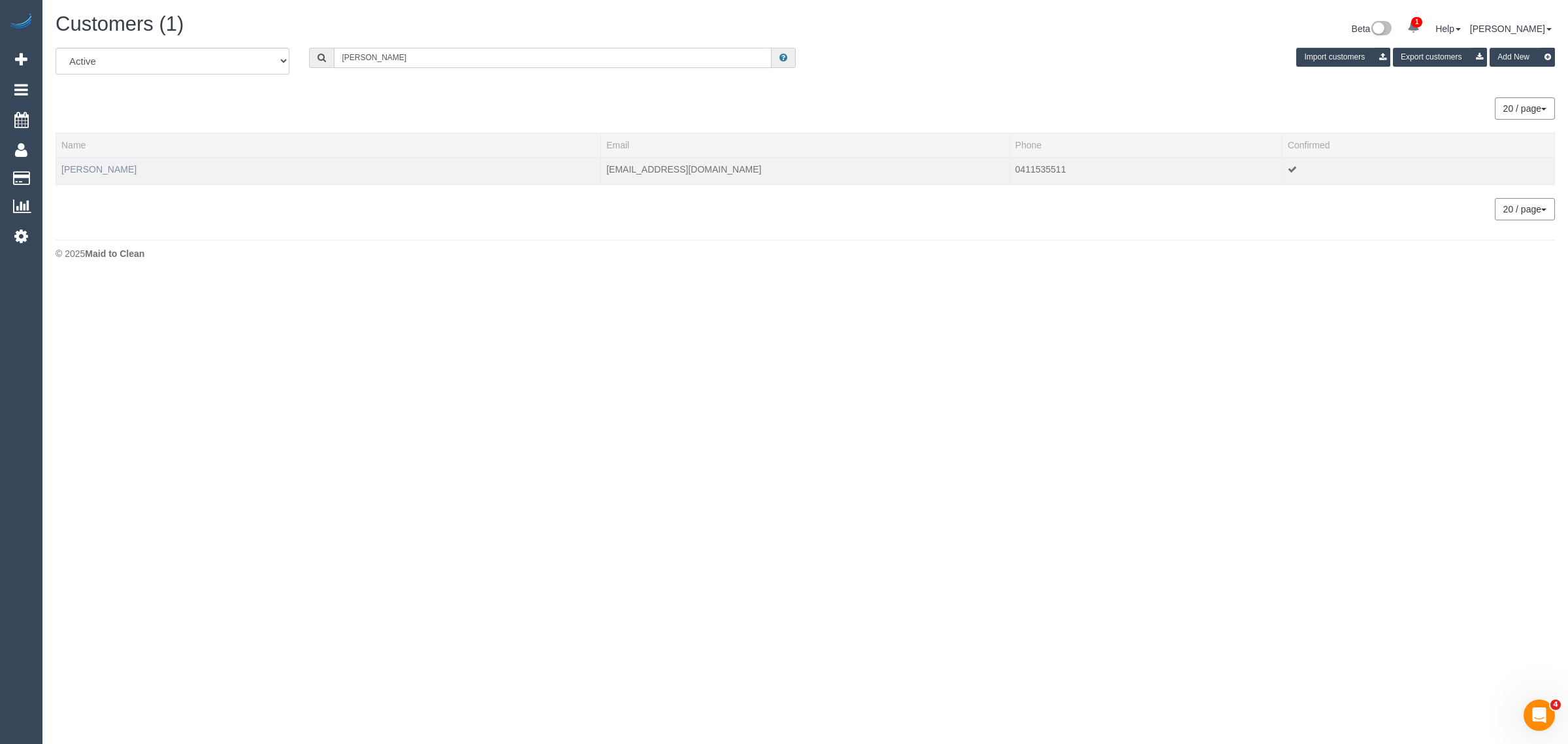
type input "Gehan Ranasinghe"
click at [119, 171] on link "Gehan Ranasinghe" at bounding box center [99, 169] width 75 height 11
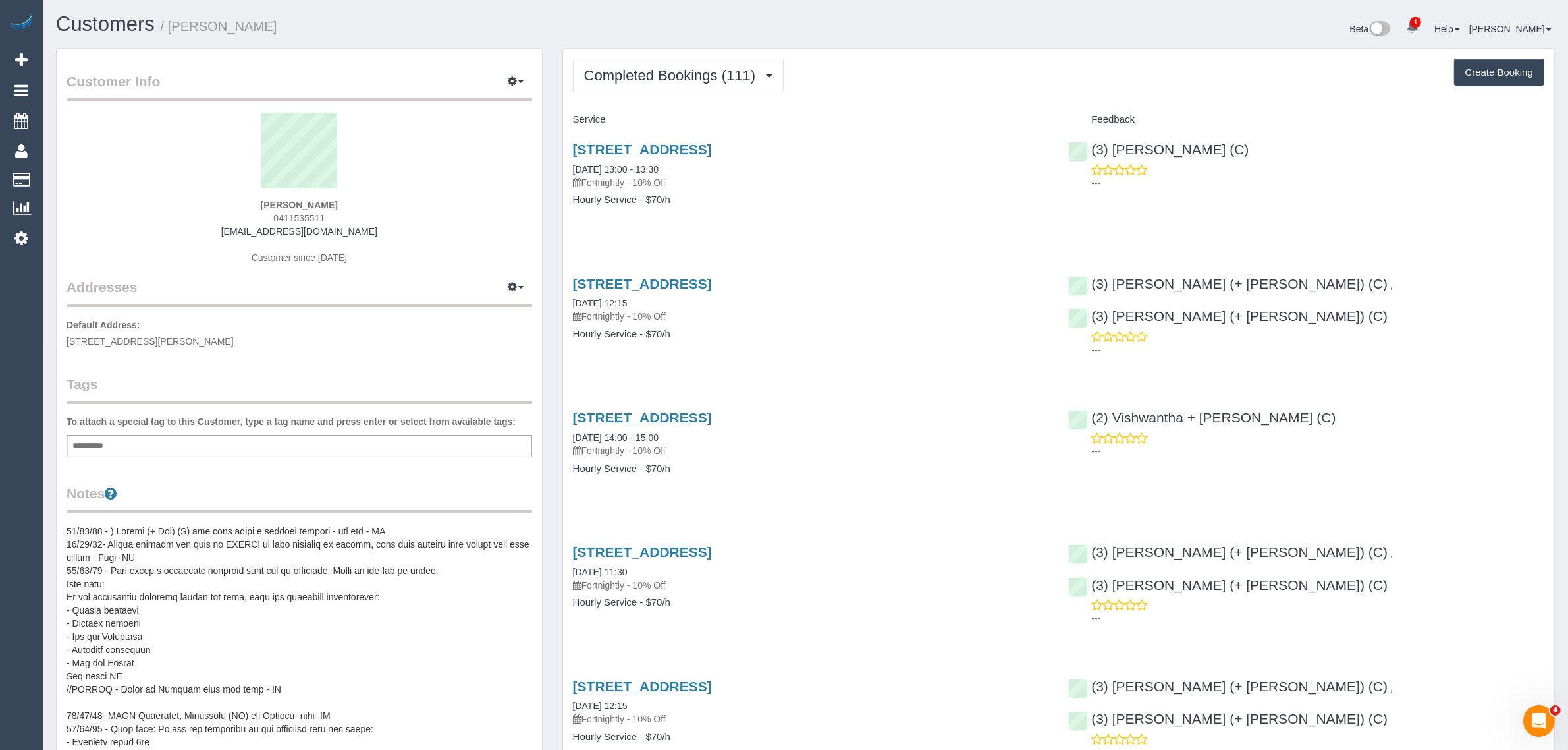
click at [274, 527] on pre at bounding box center [299, 656] width 466 height 264
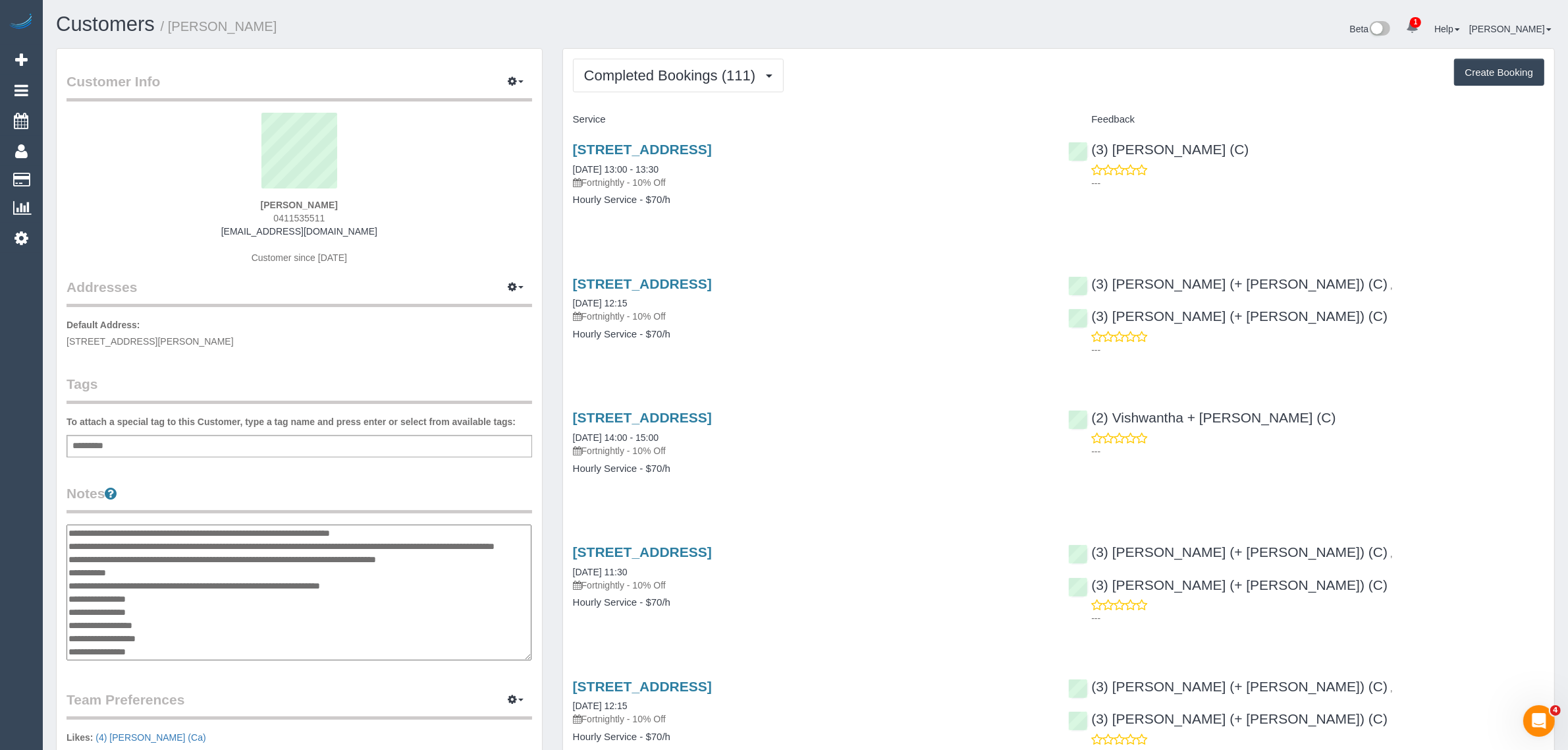
click at [70, 534] on textarea at bounding box center [299, 592] width 465 height 136
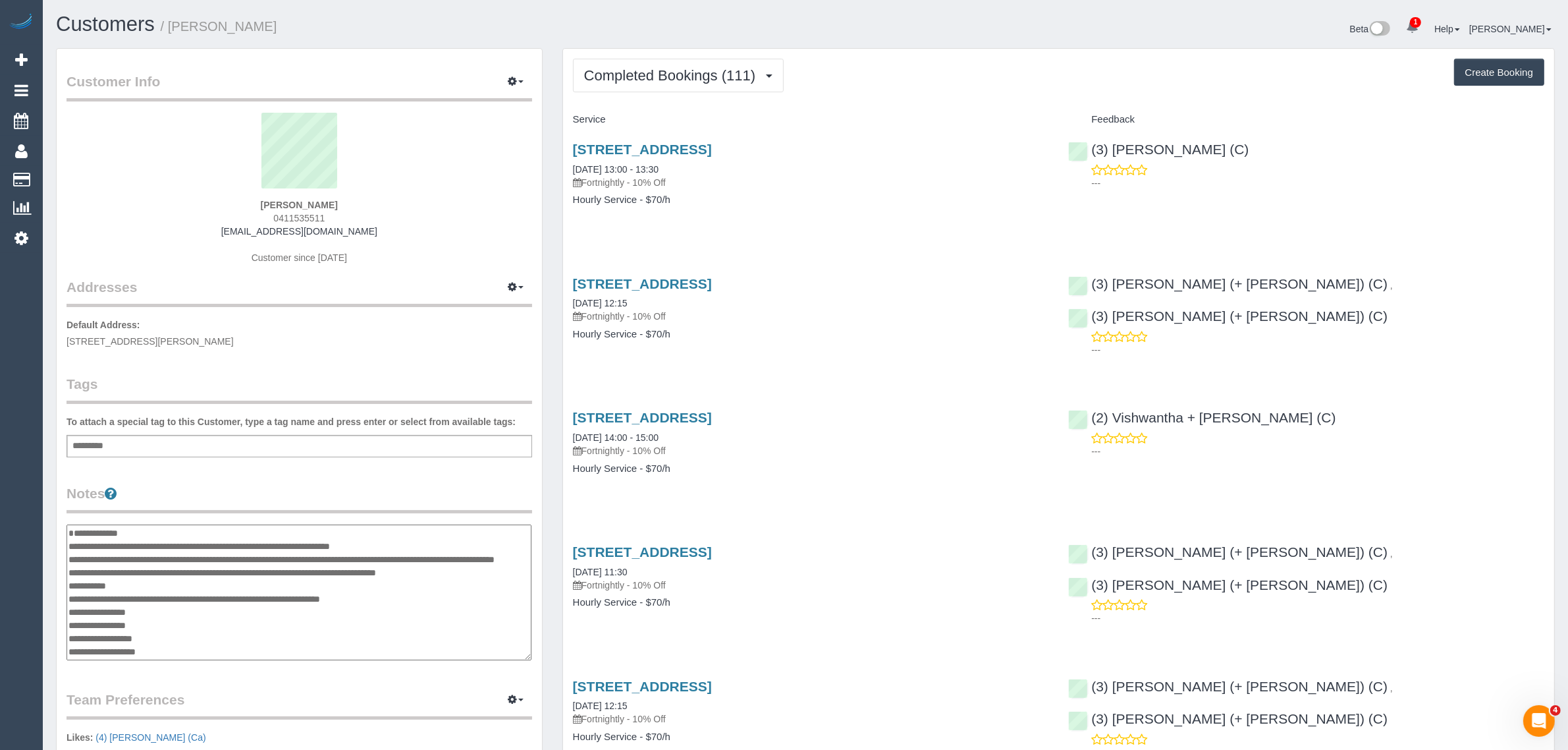
click at [72, 531] on textarea at bounding box center [299, 592] width 465 height 136
click at [183, 538] on textarea at bounding box center [299, 592] width 465 height 136
type textarea "**********"
click at [471, 473] on div "Customer Info Edit Contact Info Send Message Email Preferences Special Sales Ta…" at bounding box center [299, 535] width 485 height 975
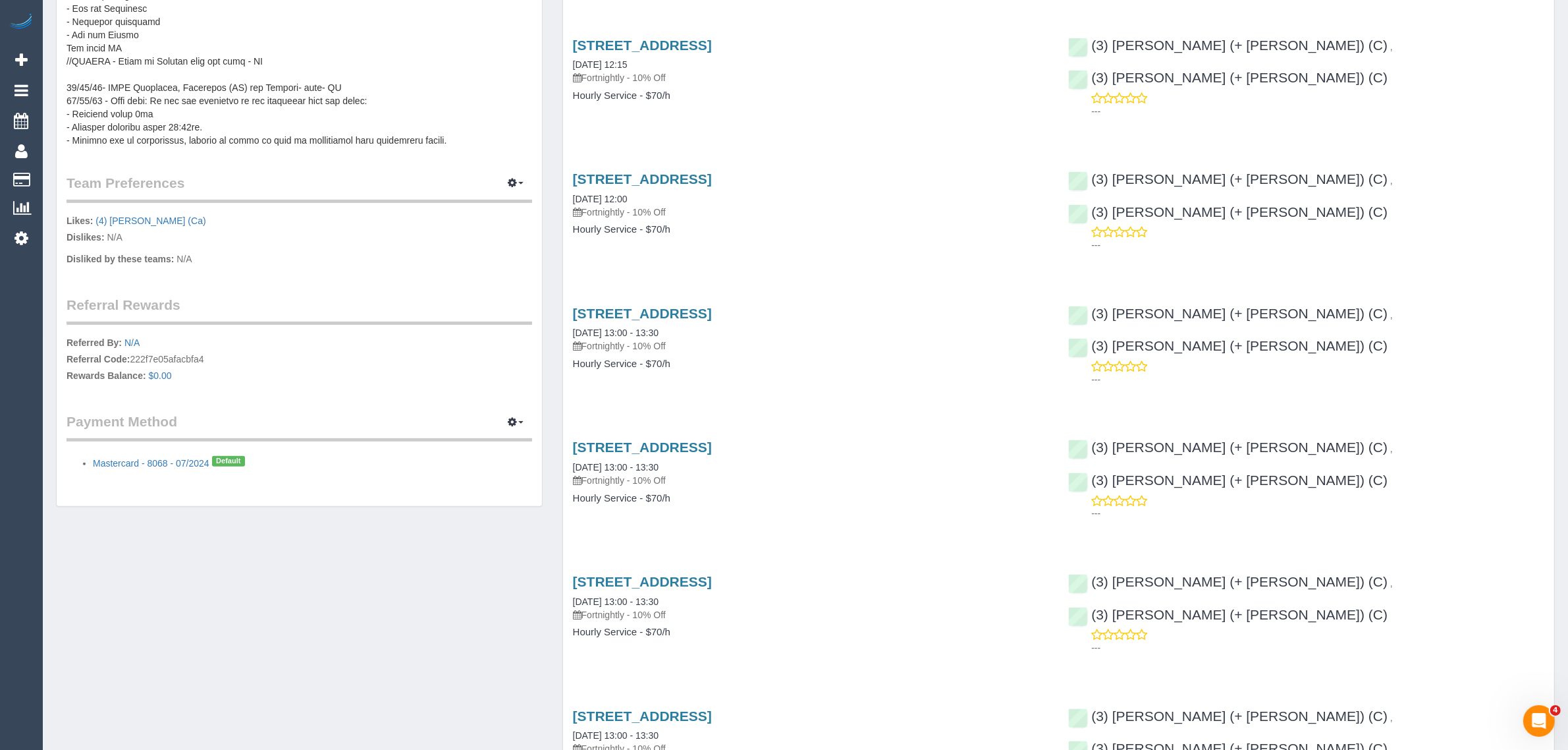
scroll to position [659, 0]
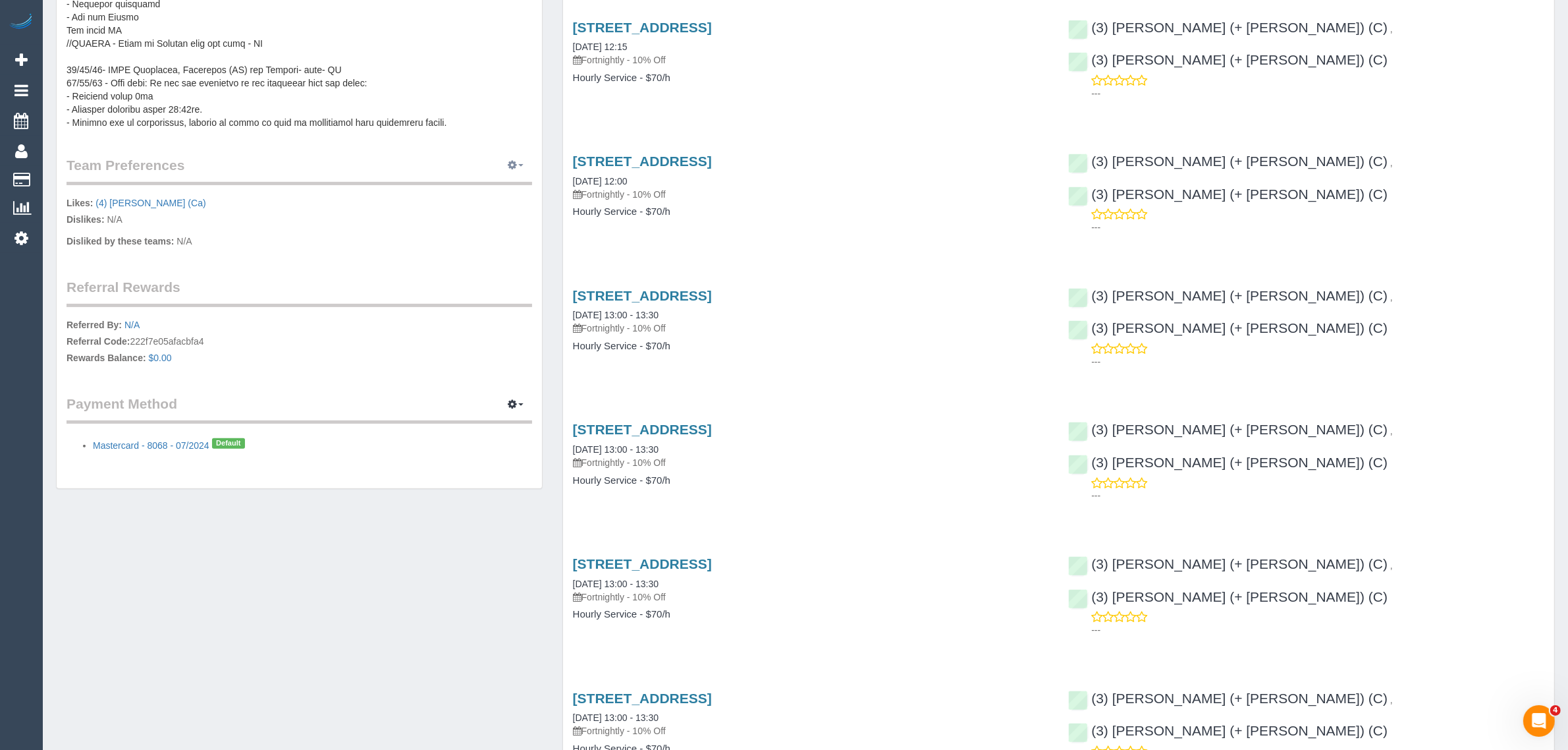
click at [520, 160] on button "button" at bounding box center [516, 165] width 33 height 20
click at [501, 188] on link "Manage Preferences" at bounding box center [475, 190] width 112 height 17
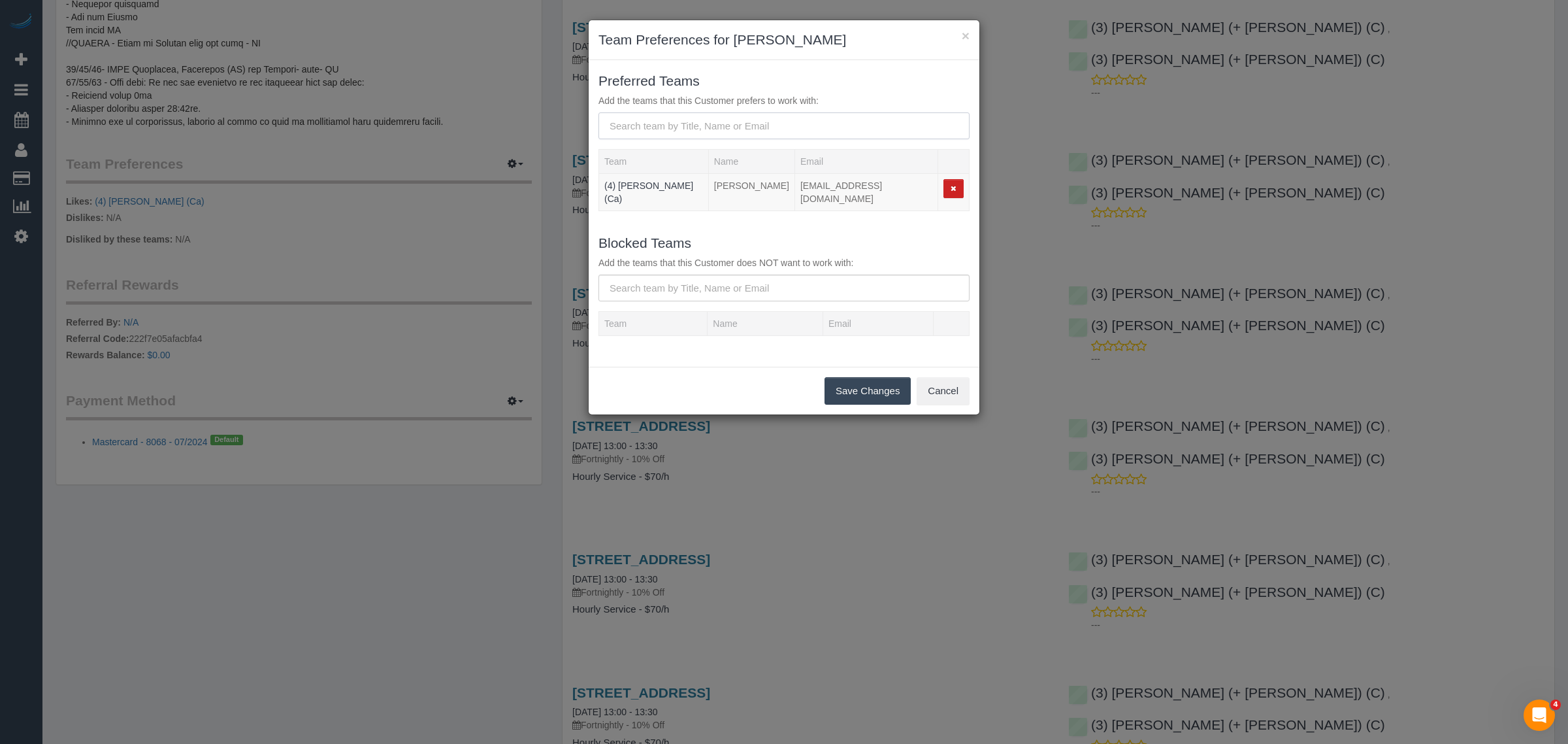
click at [653, 135] on input "text" at bounding box center [784, 125] width 371 height 27
type input "Denuwan"
click at [689, 163] on small "-" at bounding box center [688, 167] width 3 height 9
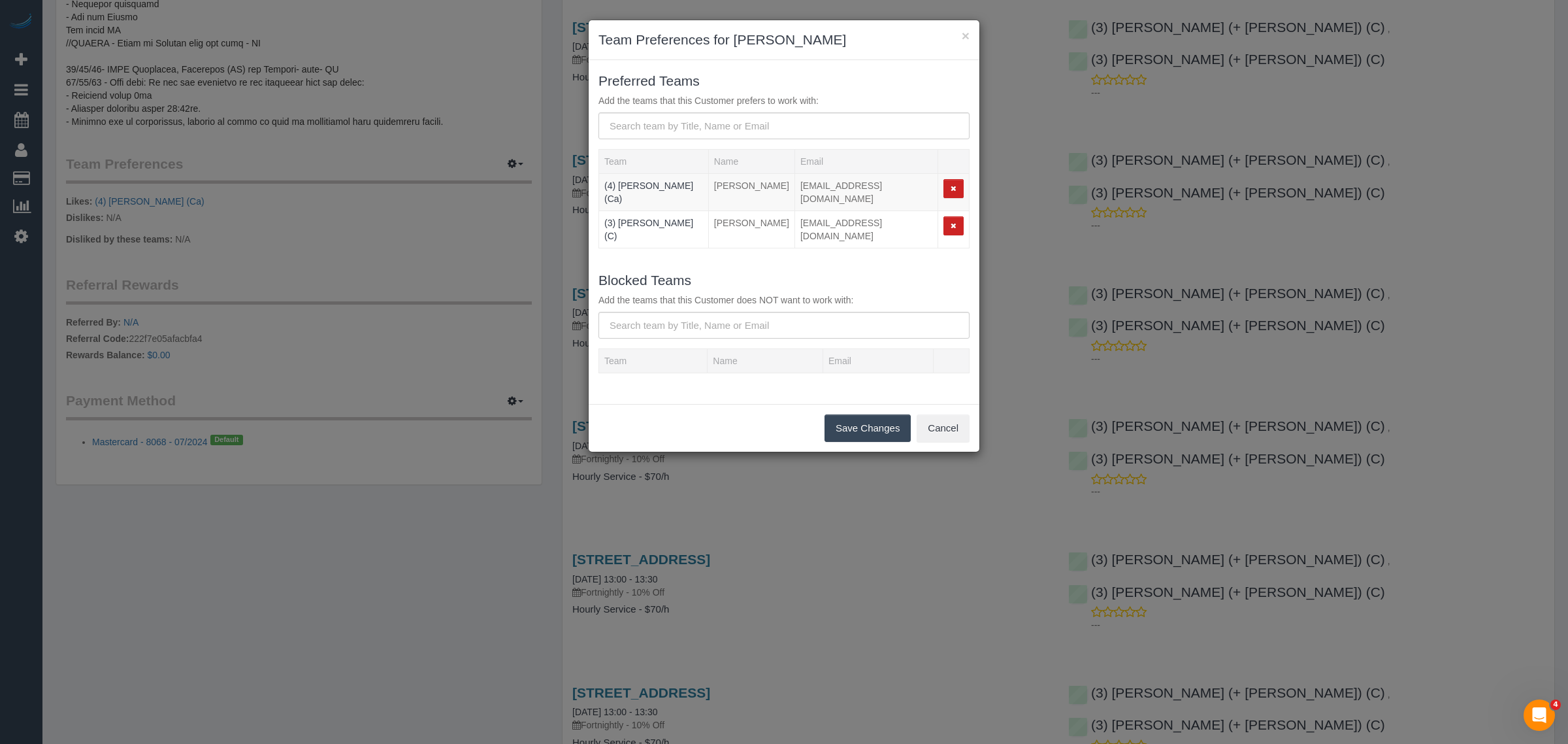
click at [862, 429] on button "Save Changes" at bounding box center [867, 428] width 86 height 27
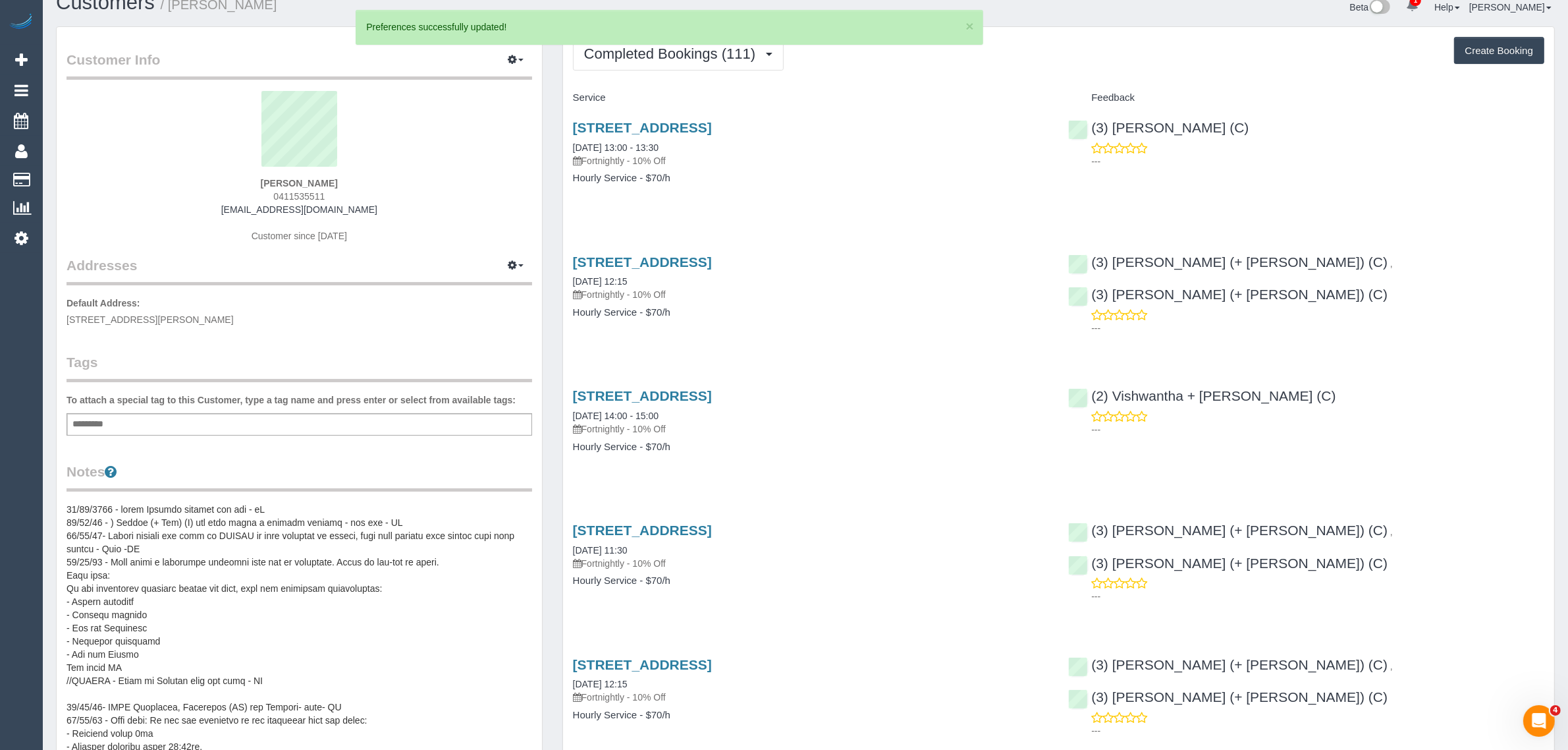
scroll to position [0, 0]
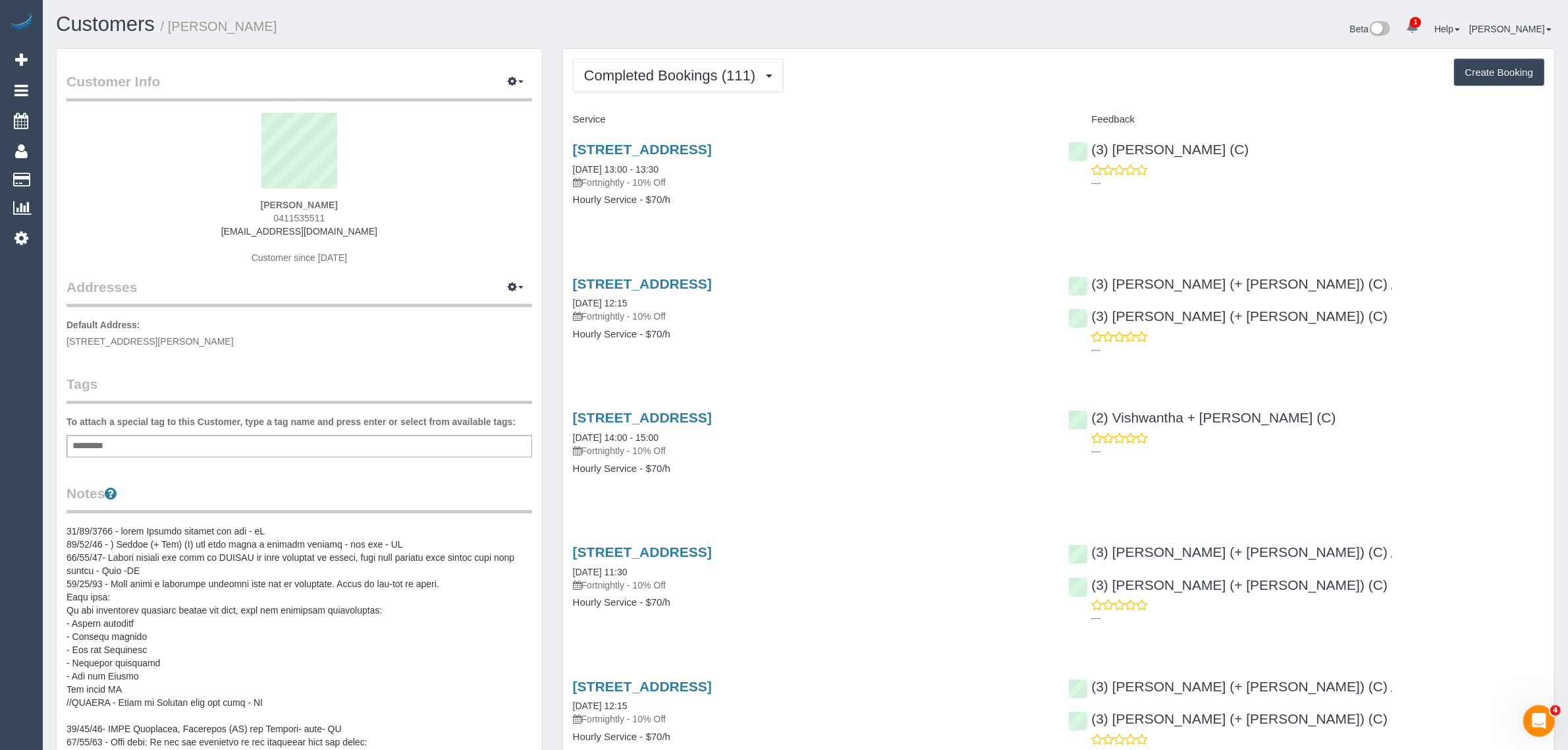
click at [501, 232] on div "Gehan Ranasinghe 0411535511 gehanranasinghe@hotmail.com Customer since 2019" at bounding box center [299, 195] width 466 height 165
click at [198, 340] on span "2 Golding Street, Unit 317, Hawthorn, VIC 3122" at bounding box center [150, 341] width 168 height 11
click at [199, 340] on span "2 Golding Street, Unit 317, Hawthorn, VIC 3122" at bounding box center [150, 341] width 168 height 11
click at [196, 338] on span "2 Golding Street, Unit 317, Hawthorn, VIC 3122" at bounding box center [150, 341] width 168 height 11
click at [196, 338] on span "2 Golding Street, Unit 317, Hawthorn, VIC 3122" at bounding box center [150, 341] width 168 height 11
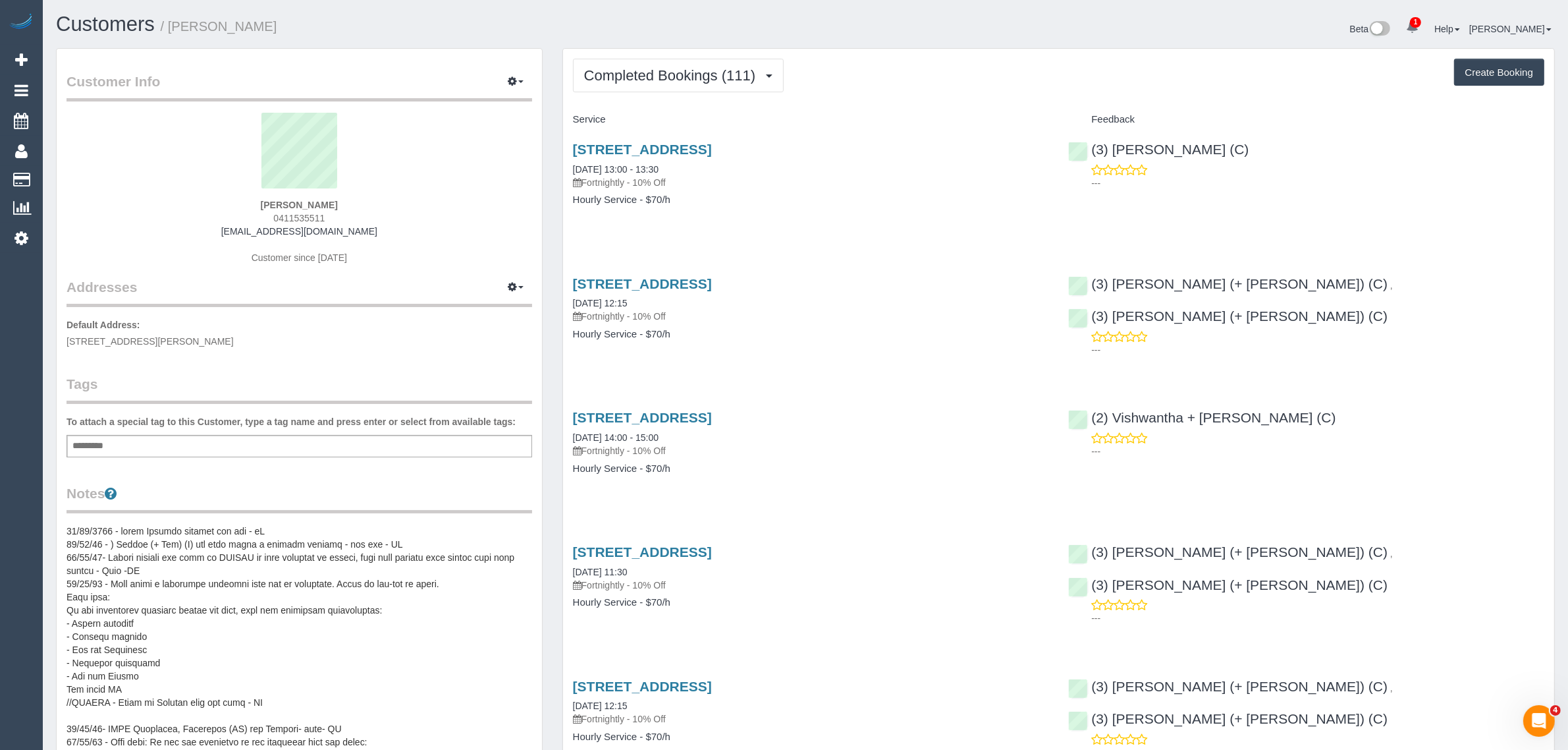
click at [196, 338] on span "2 Golding Street, Unit 317, Hawthorn, VIC 3122" at bounding box center [150, 341] width 168 height 11
copy span "Hawthorn"
click at [670, 83] on button "Completed Bookings (111)" at bounding box center [678, 75] width 212 height 34
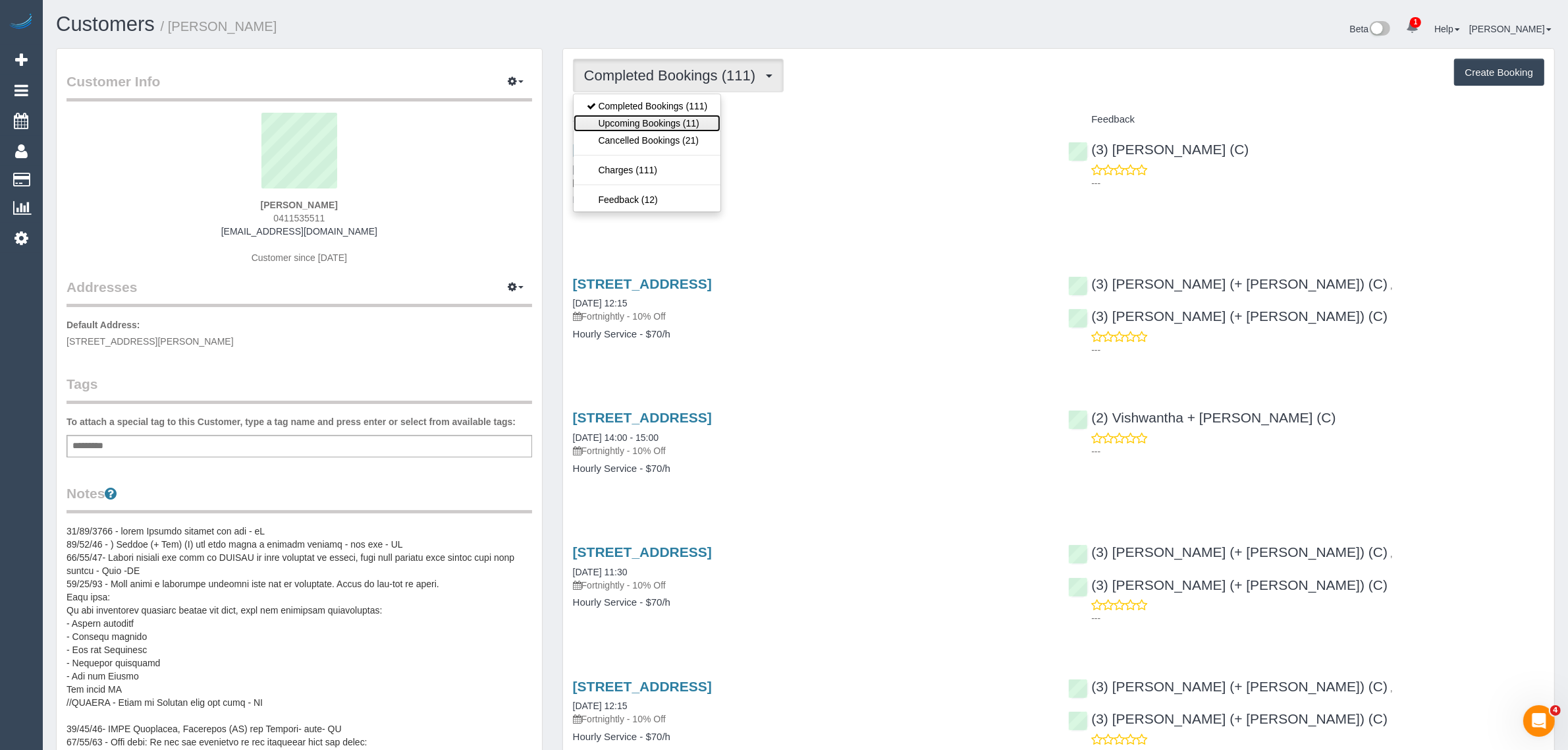
click at [665, 121] on link "Upcoming Bookings (11)" at bounding box center [647, 124] width 147 height 17
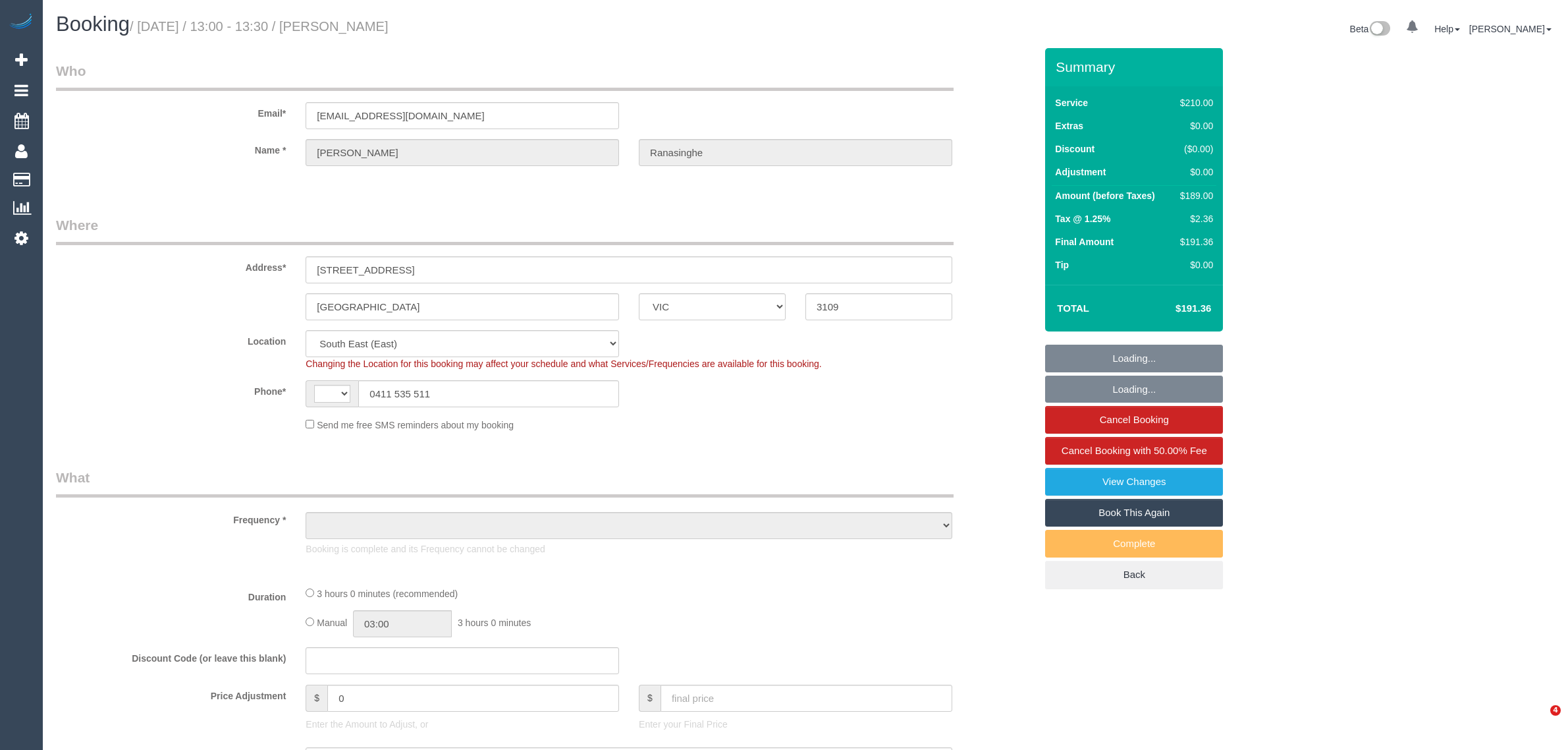
select select "VIC"
select select "string:AU"
select select "object:301"
select select "string:stripe-pm_1Hmb5S2GScqysDRVfMOM8dB1"
select select "number:28"
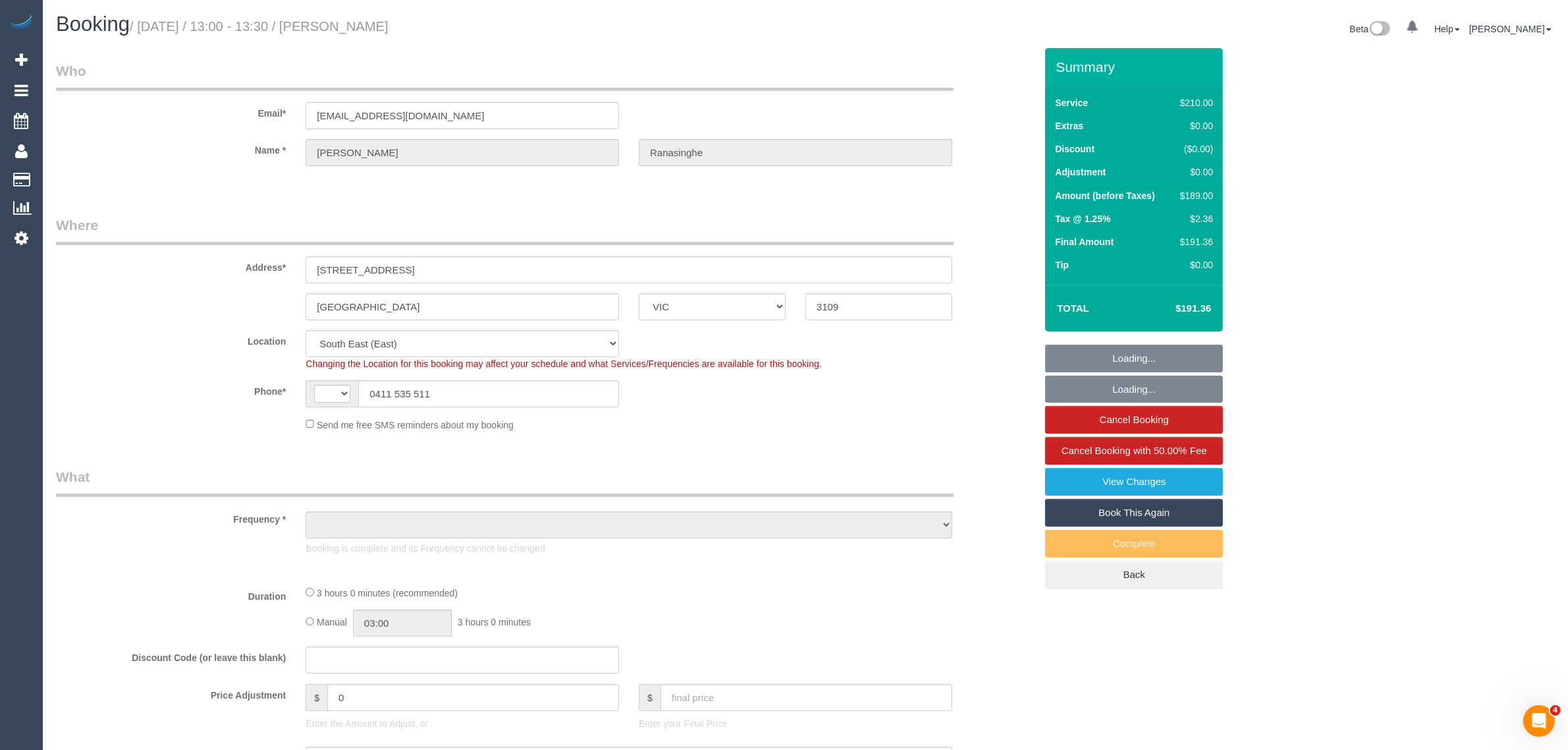
select select "number:14"
select select "number:18"
select select "number:23"
select select "number:13"
select select "180"
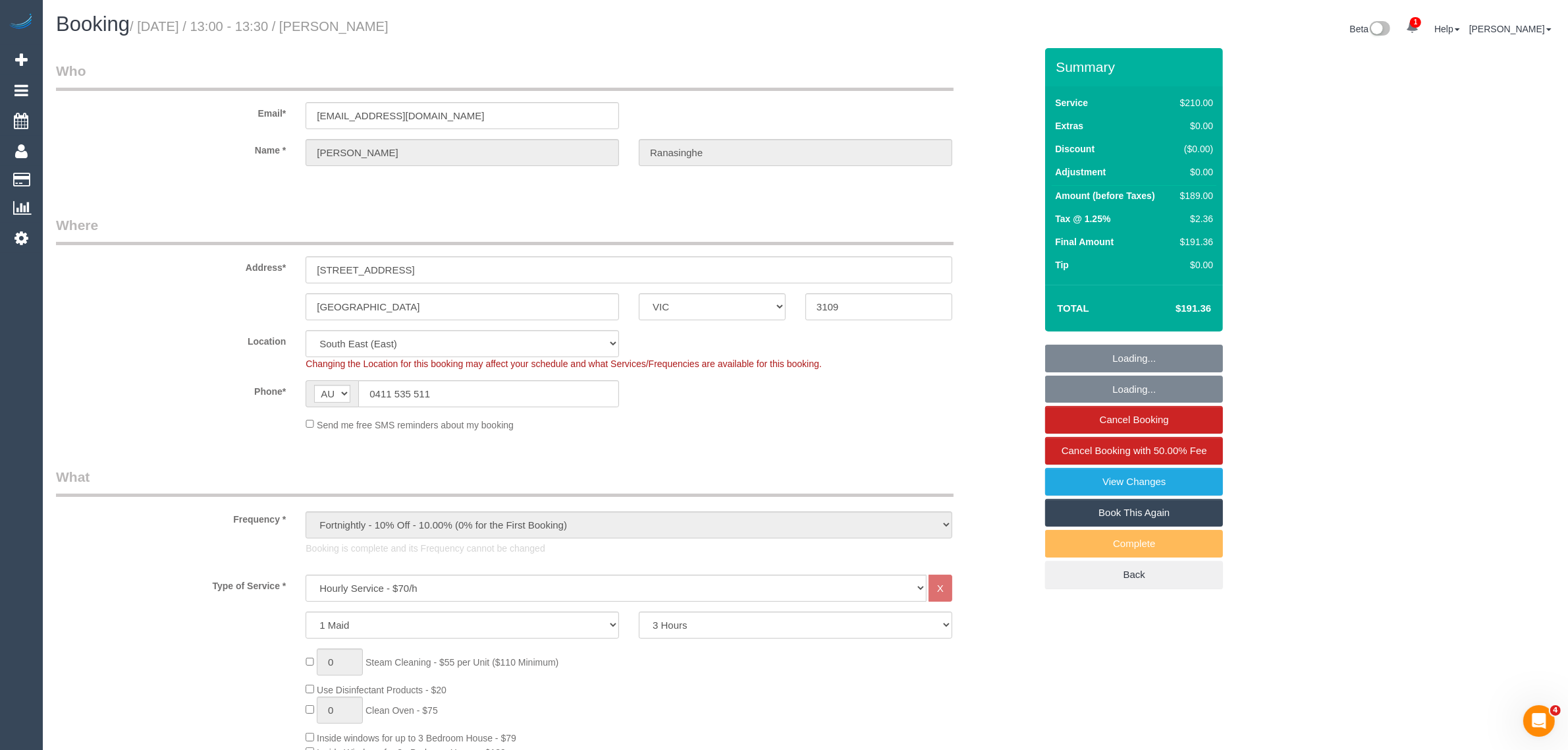
select select "object:1429"
drag, startPoint x: 484, startPoint y: 30, endPoint x: 363, endPoint y: 27, distance: 121.0
click at [363, 27] on h1 "Booking / [DATE] / 13:00 - 13:30 / [PERSON_NAME]" at bounding box center [426, 24] width 740 height 22
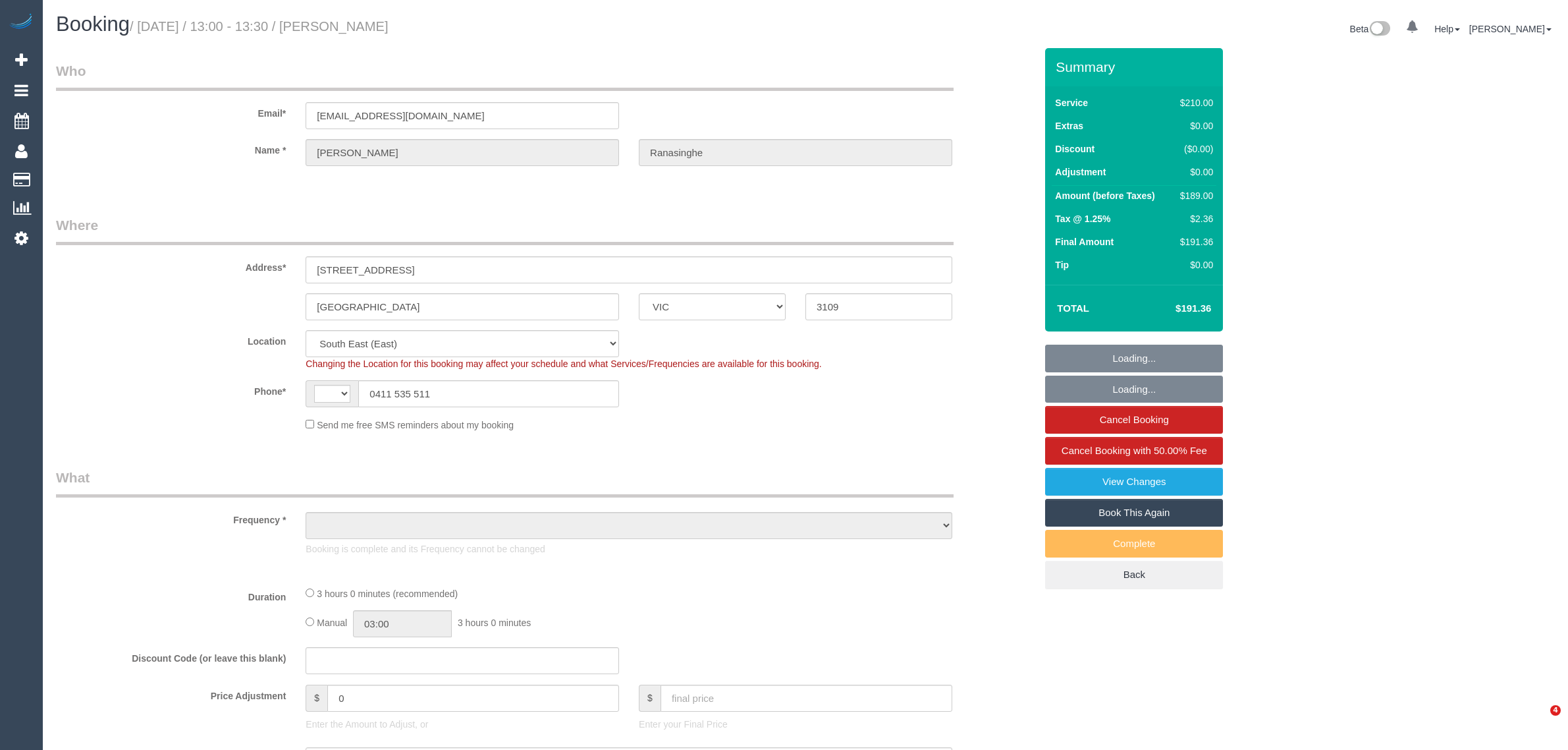
select select "VIC"
select select "string:AU"
select select "number:28"
select select "number:14"
select select "number:18"
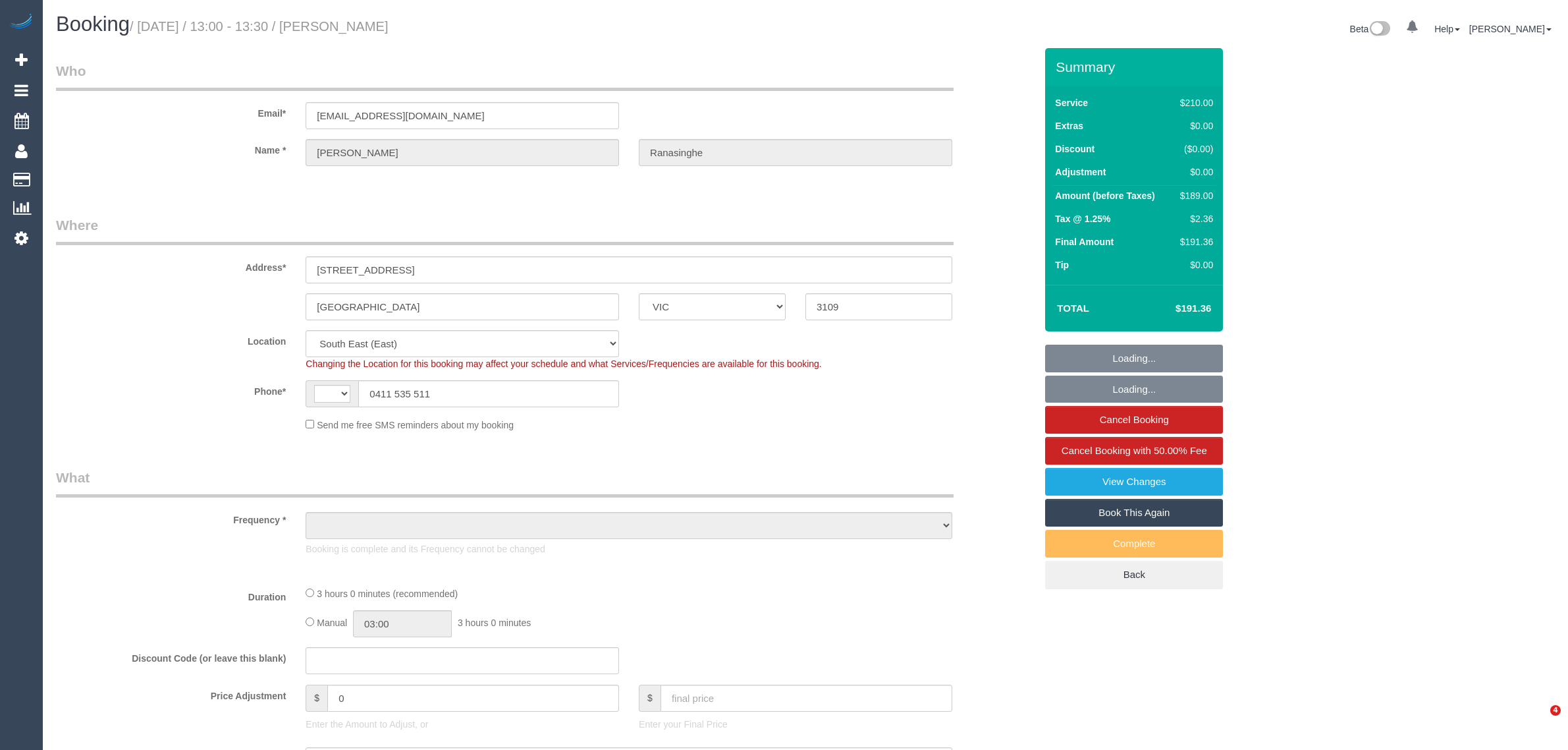
select select "number:23"
select select "number:13"
select select "object:737"
select select "180"
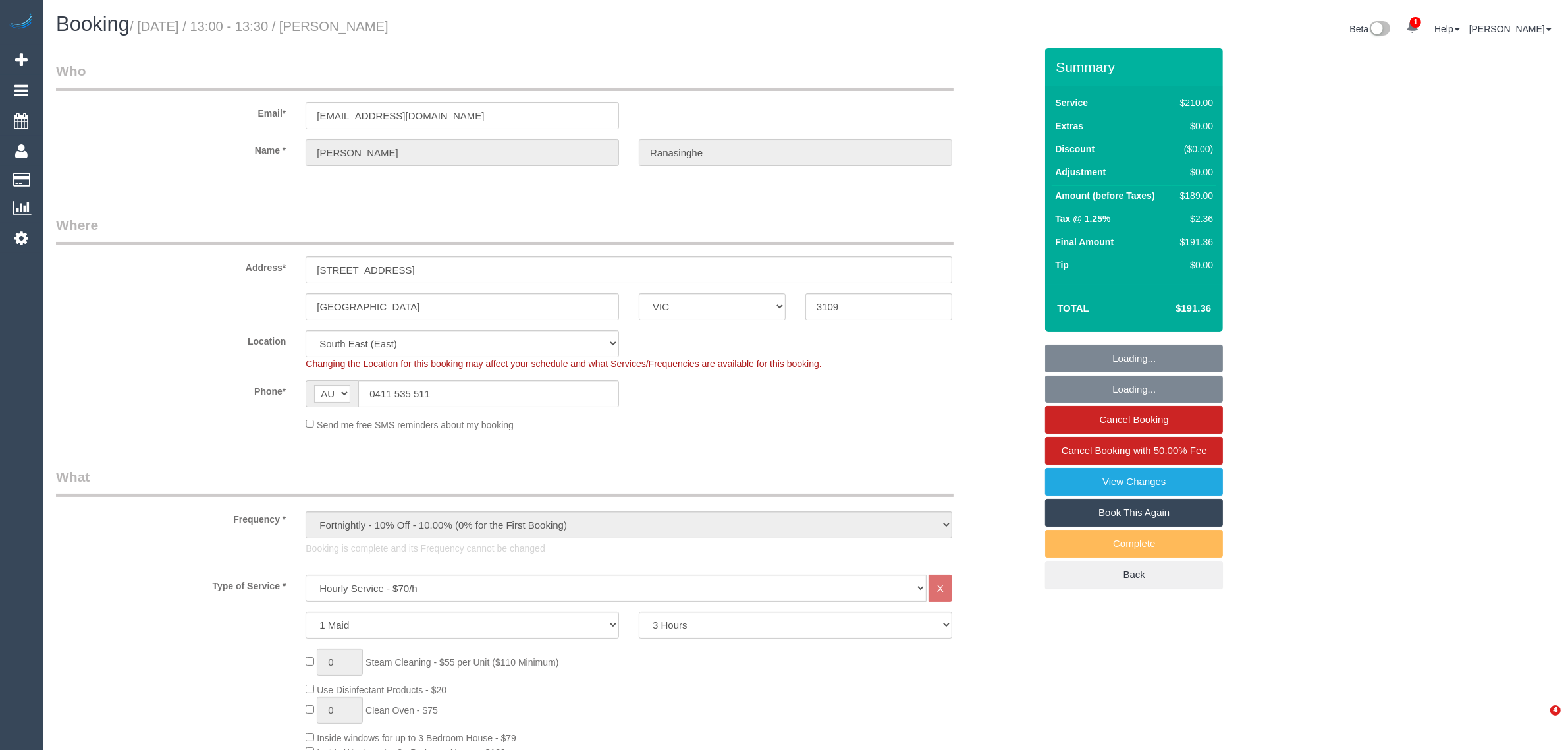
select select "object:1429"
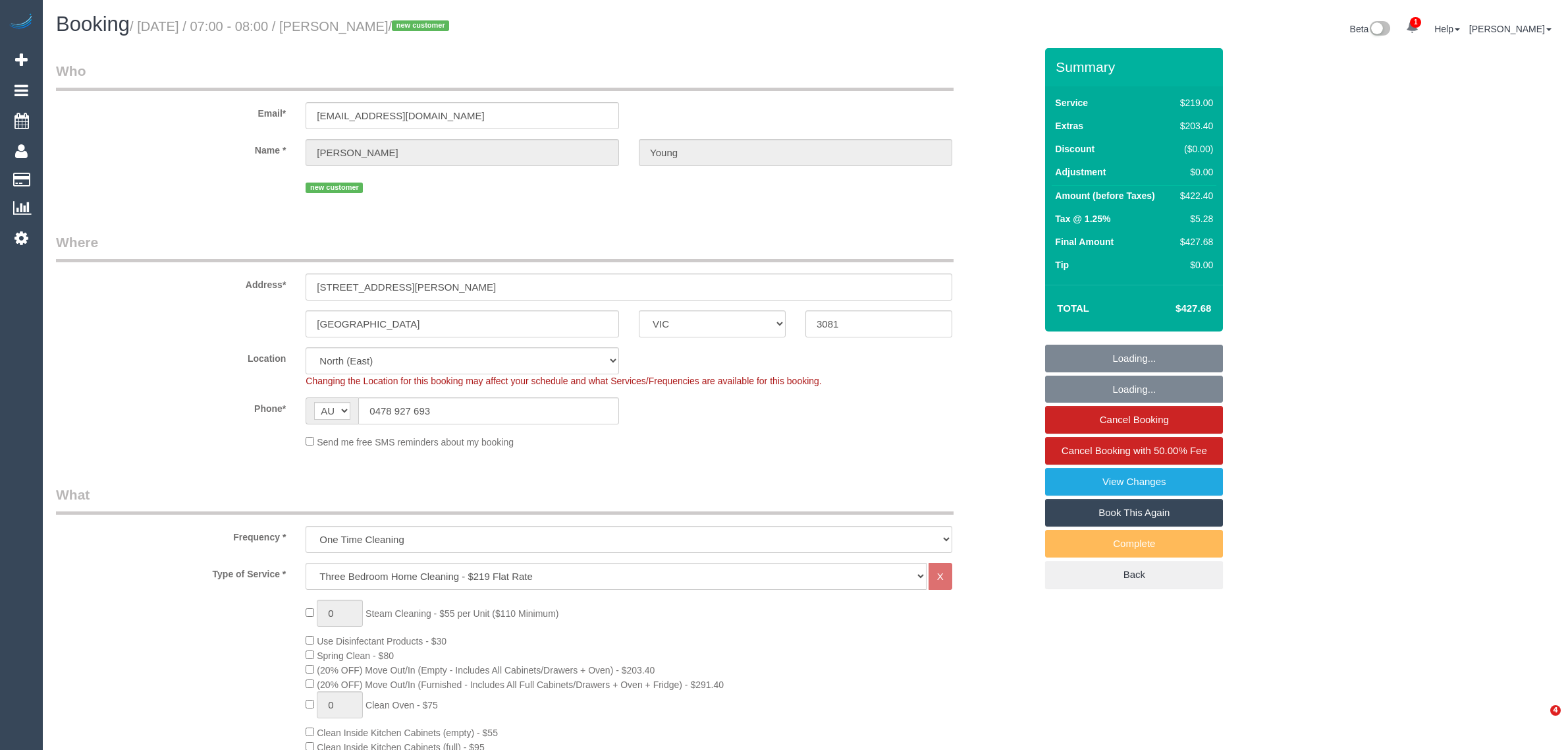
select select "VIC"
select select "number:28"
select select "number:15"
select select "number:18"
select select "number:22"
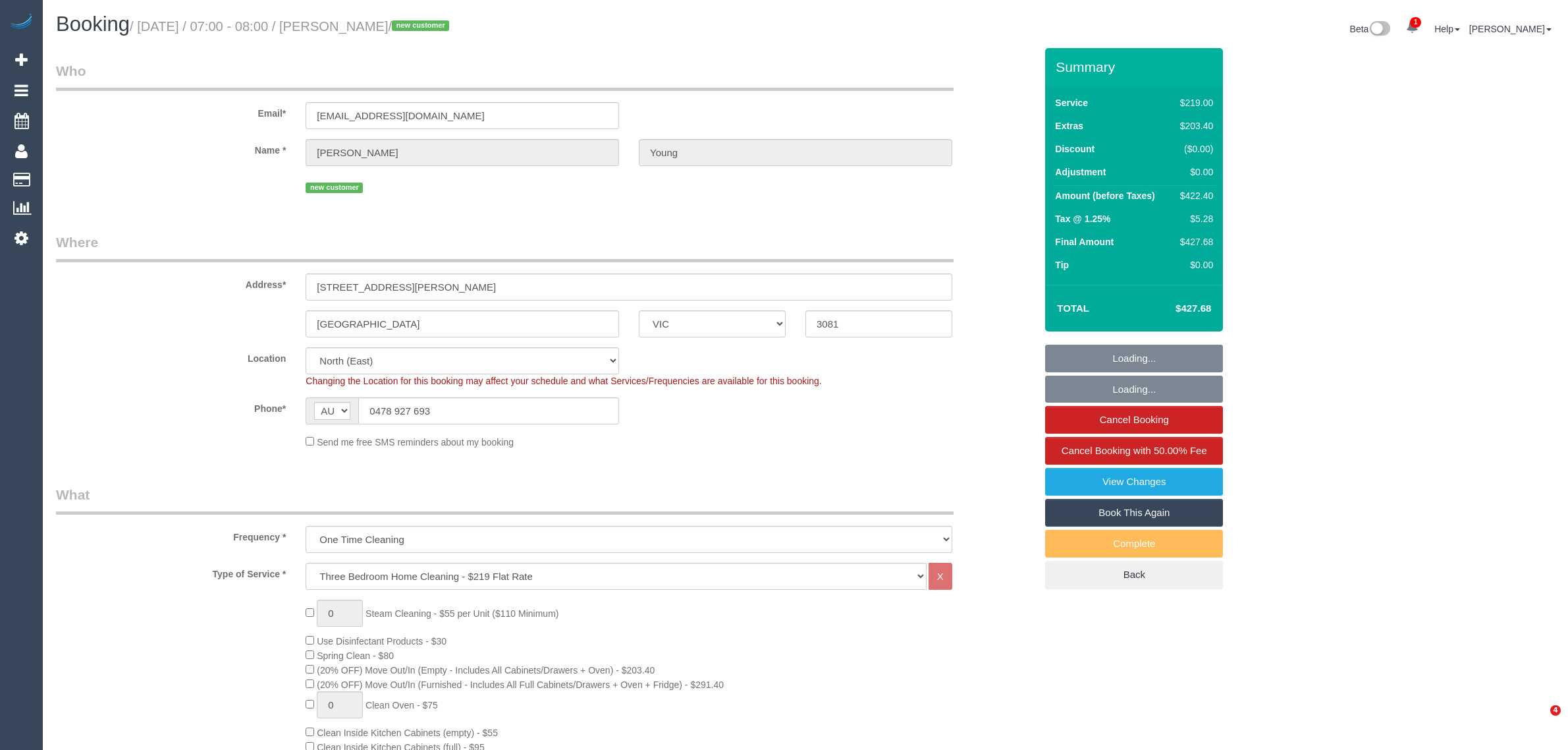
select select "number:35"
select select "number:26"
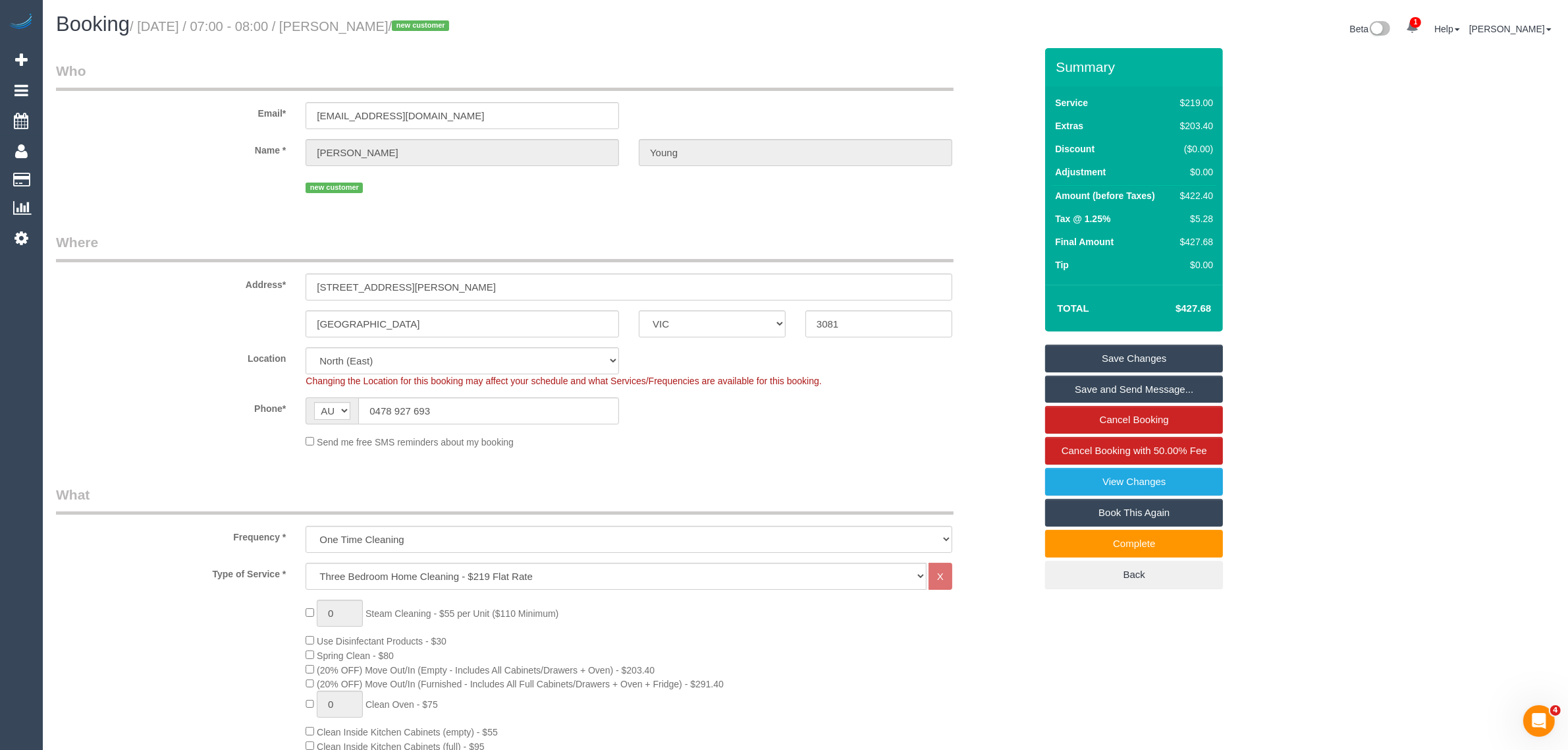
click at [709, 45] on div "Booking / [DATE] / 07:00 - 08:00 / [PERSON_NAME] / new customer Beta 1 Your Not…" at bounding box center [805, 30] width 1519 height 35
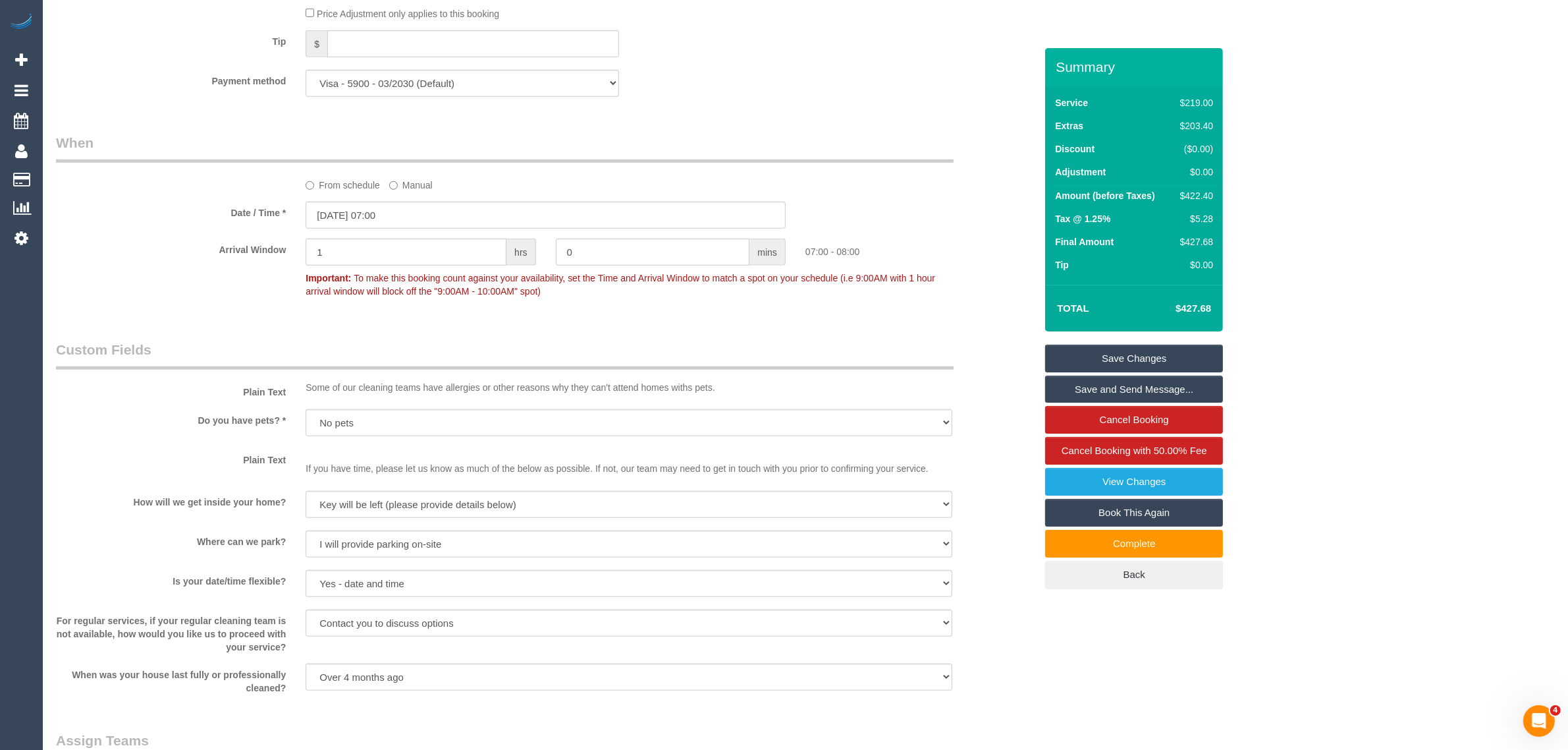
scroll to position [1977, 0]
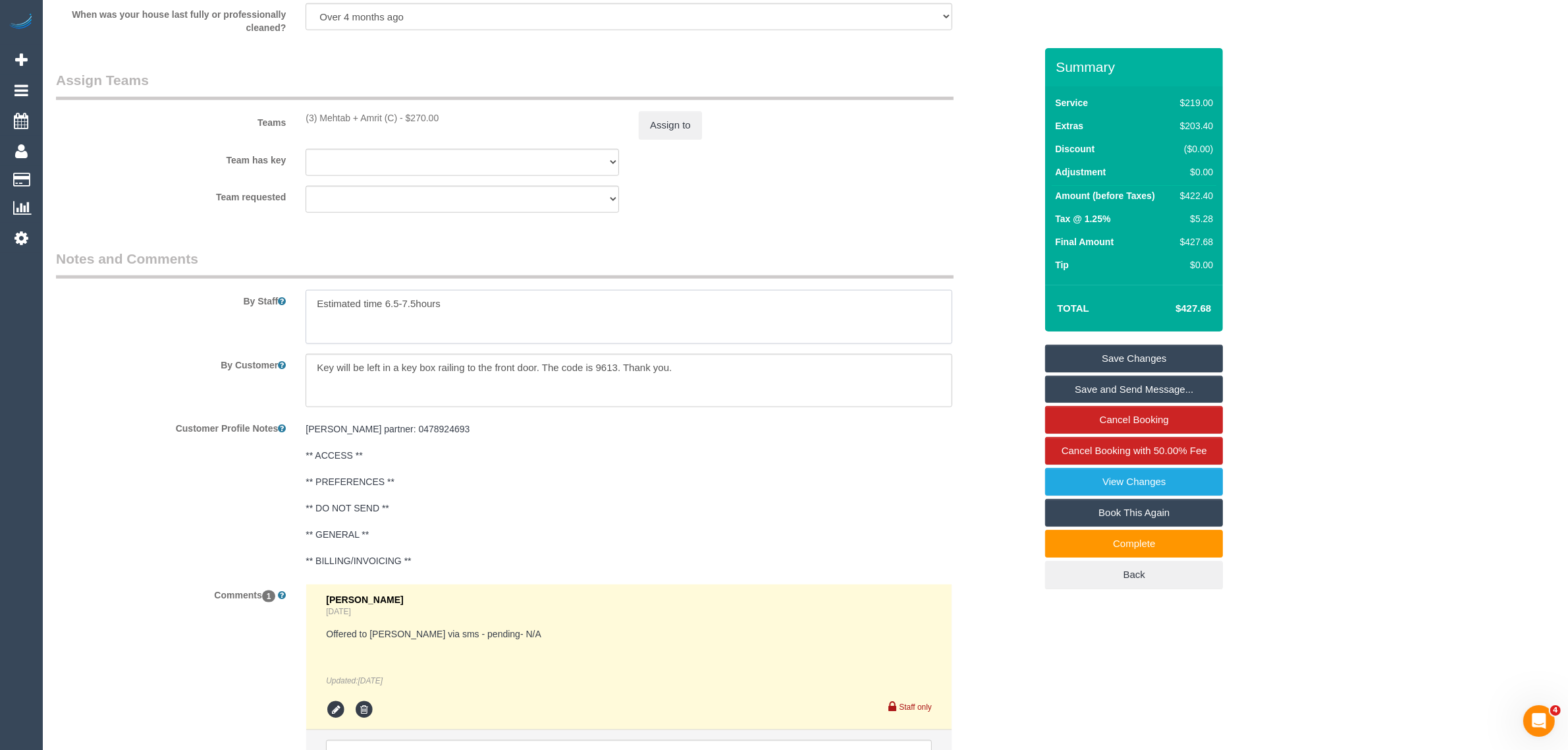
drag, startPoint x: 607, startPoint y: 308, endPoint x: 307, endPoint y: 301, distance: 300.1
click at [307, 301] on textarea at bounding box center [629, 316] width 647 height 54
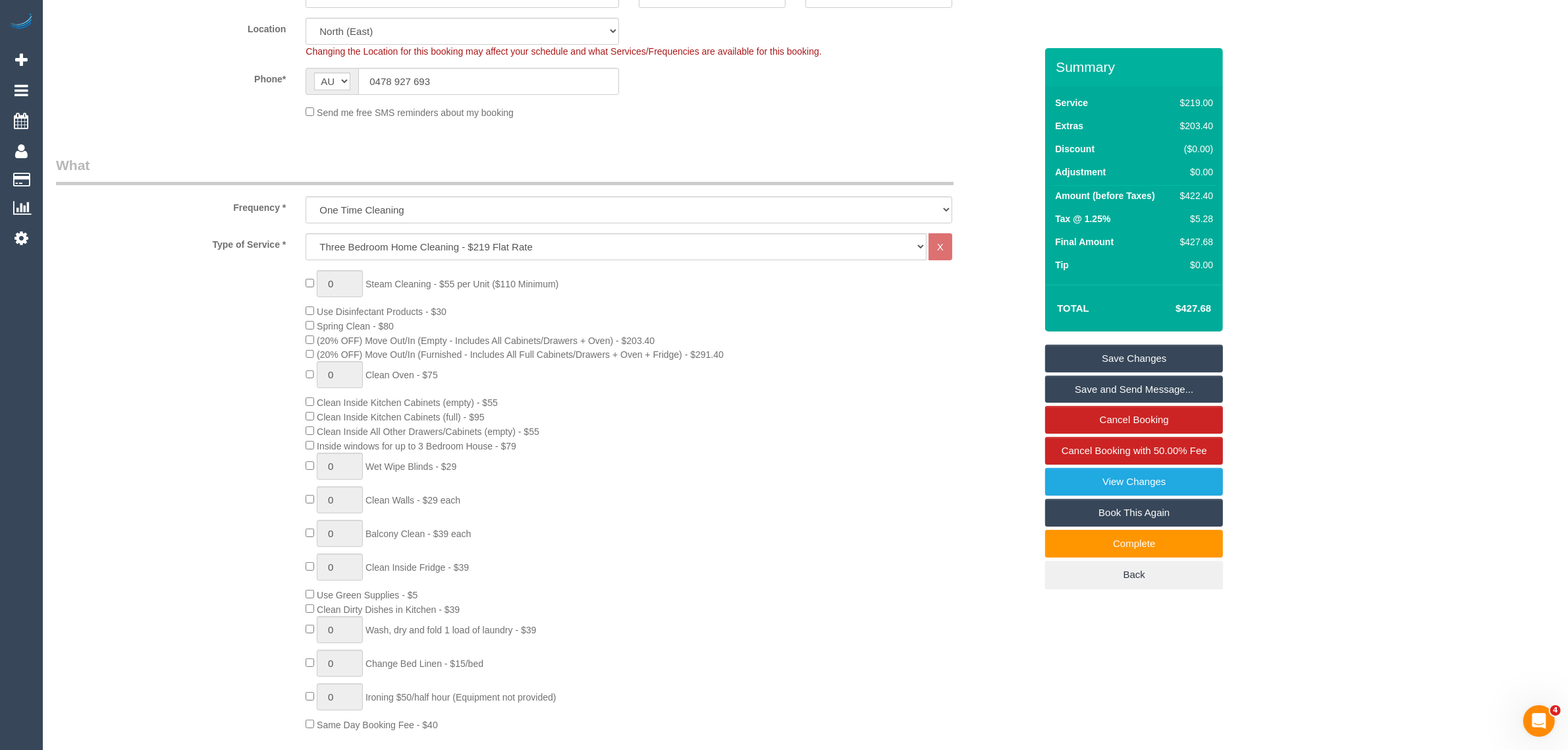
scroll to position [0, 0]
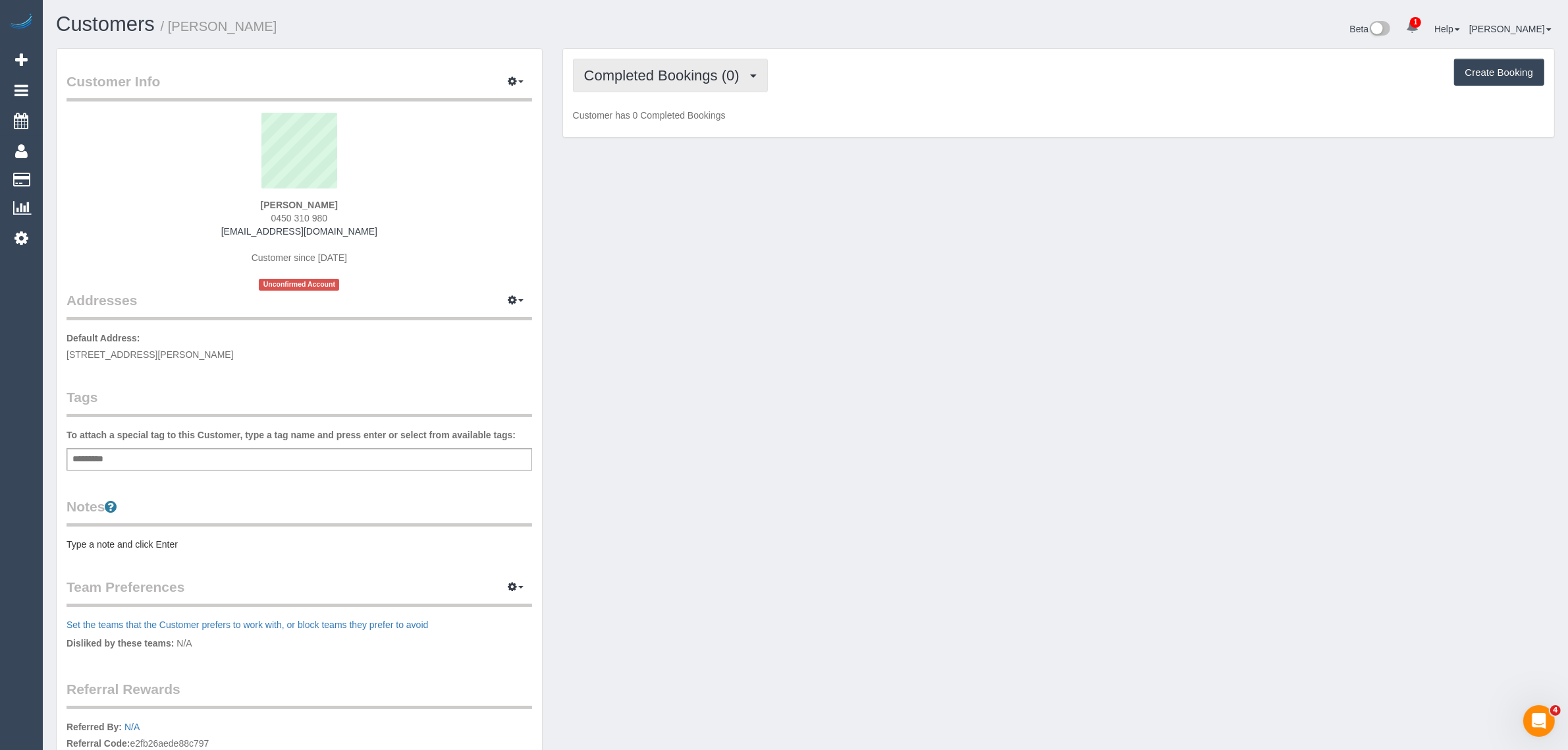
click at [692, 71] on span "Completed Bookings (0)" at bounding box center [665, 75] width 162 height 17
click at [634, 125] on link "Upcoming Bookings (1)" at bounding box center [642, 124] width 137 height 17
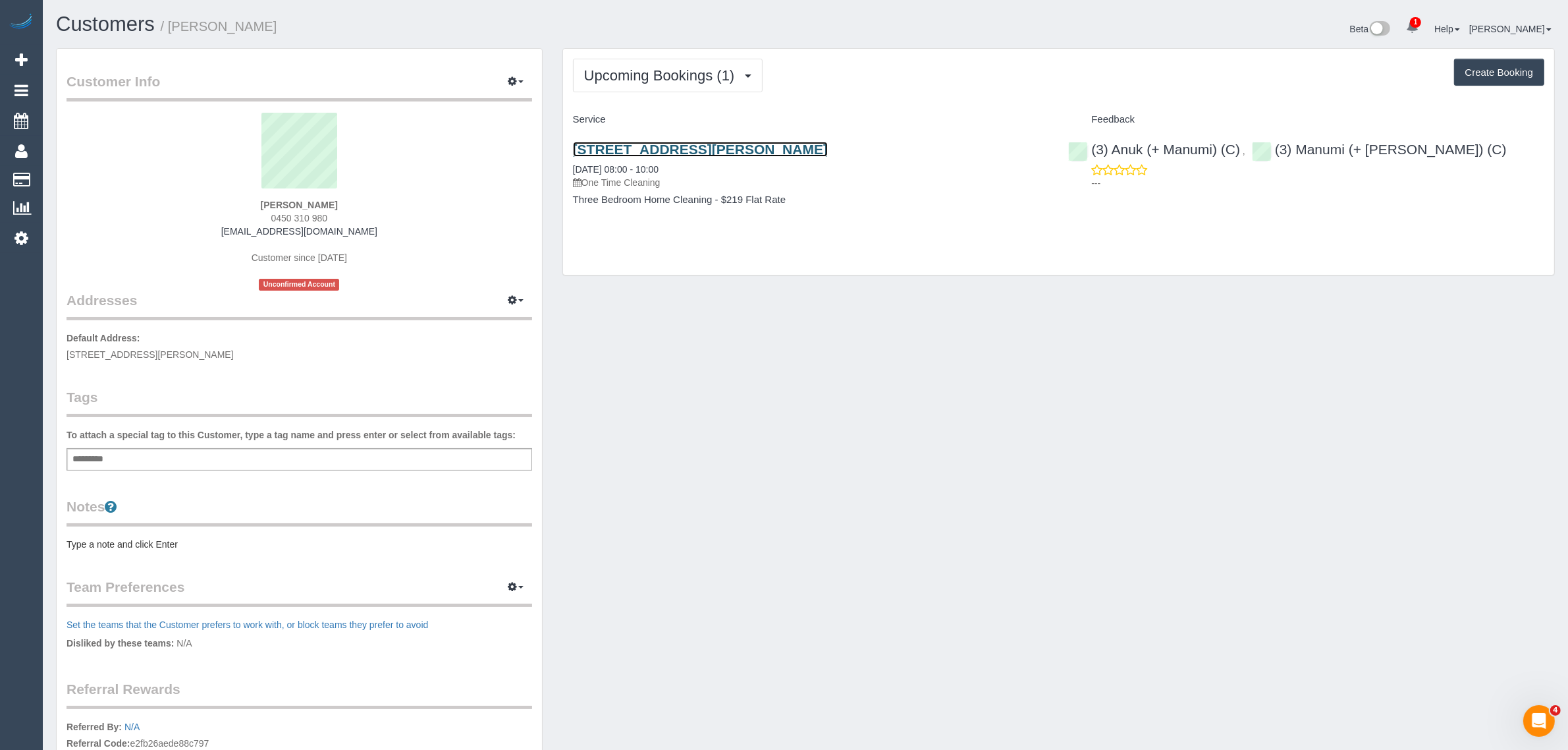
click at [654, 150] on link "28 Glover Street, Bentleigh East, VIC 3165" at bounding box center [700, 149] width 255 height 15
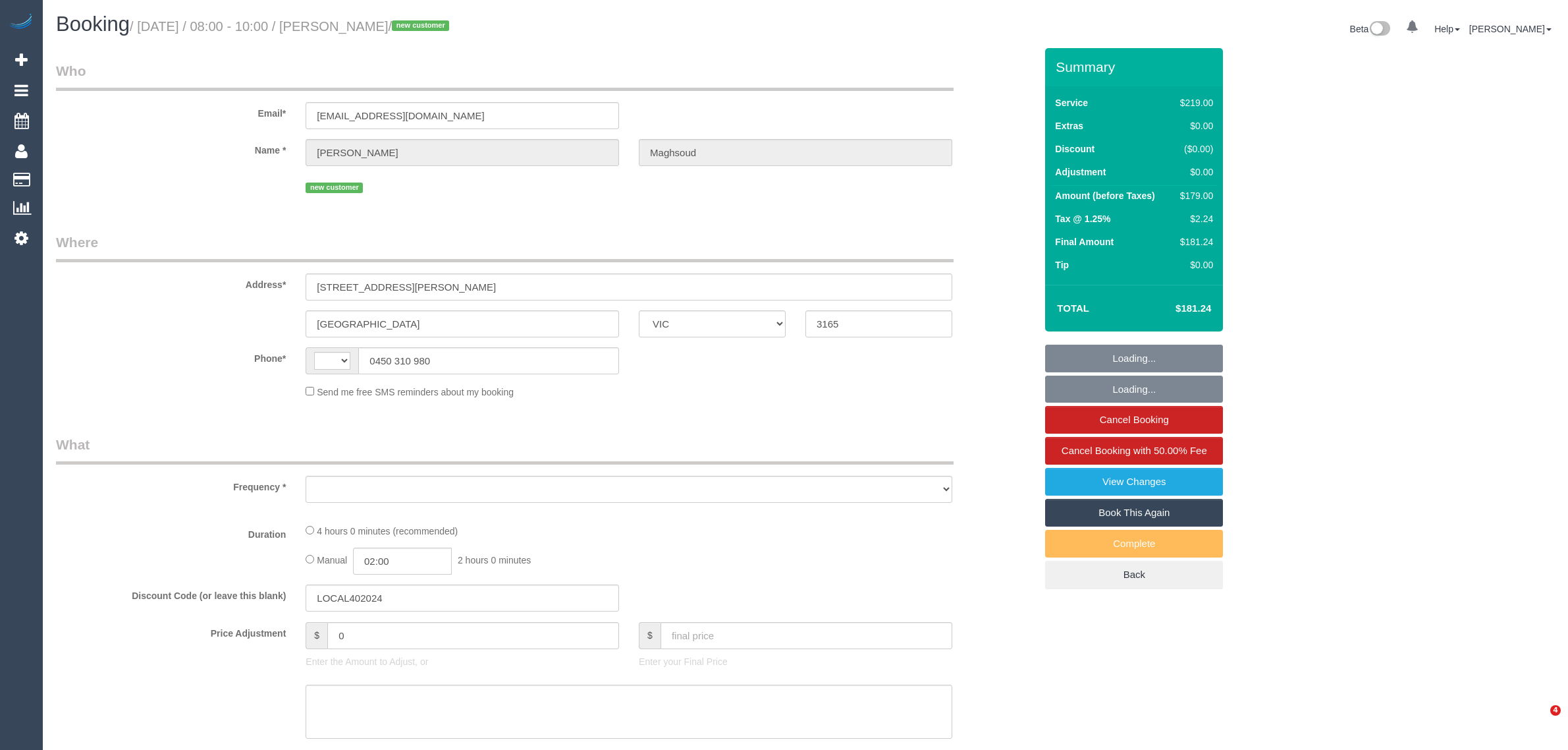
select select "VIC"
select select "string:AU"
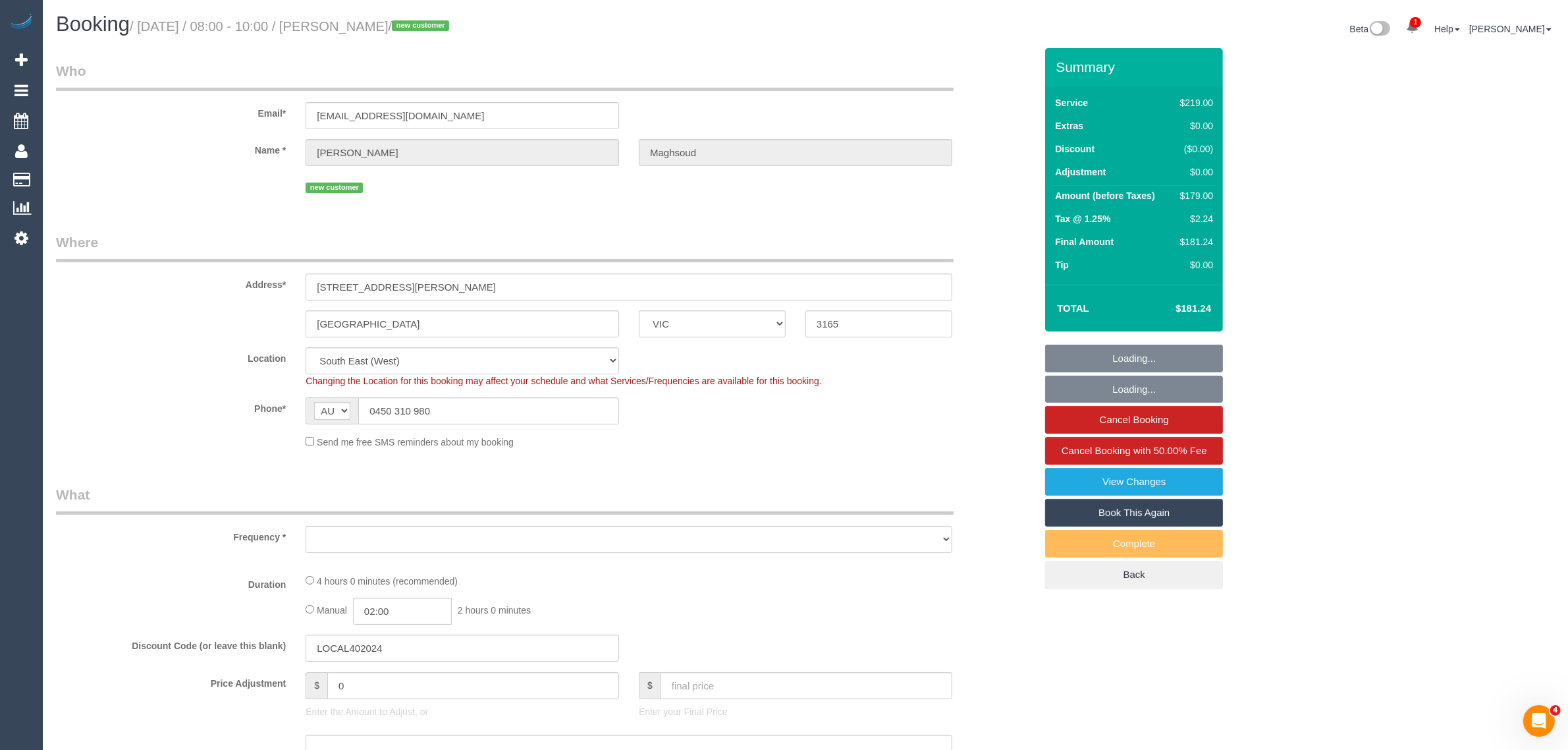
select select "object:577"
select select "string:stripe-pm_1S3ouv2GScqysDRVso4q2UBL"
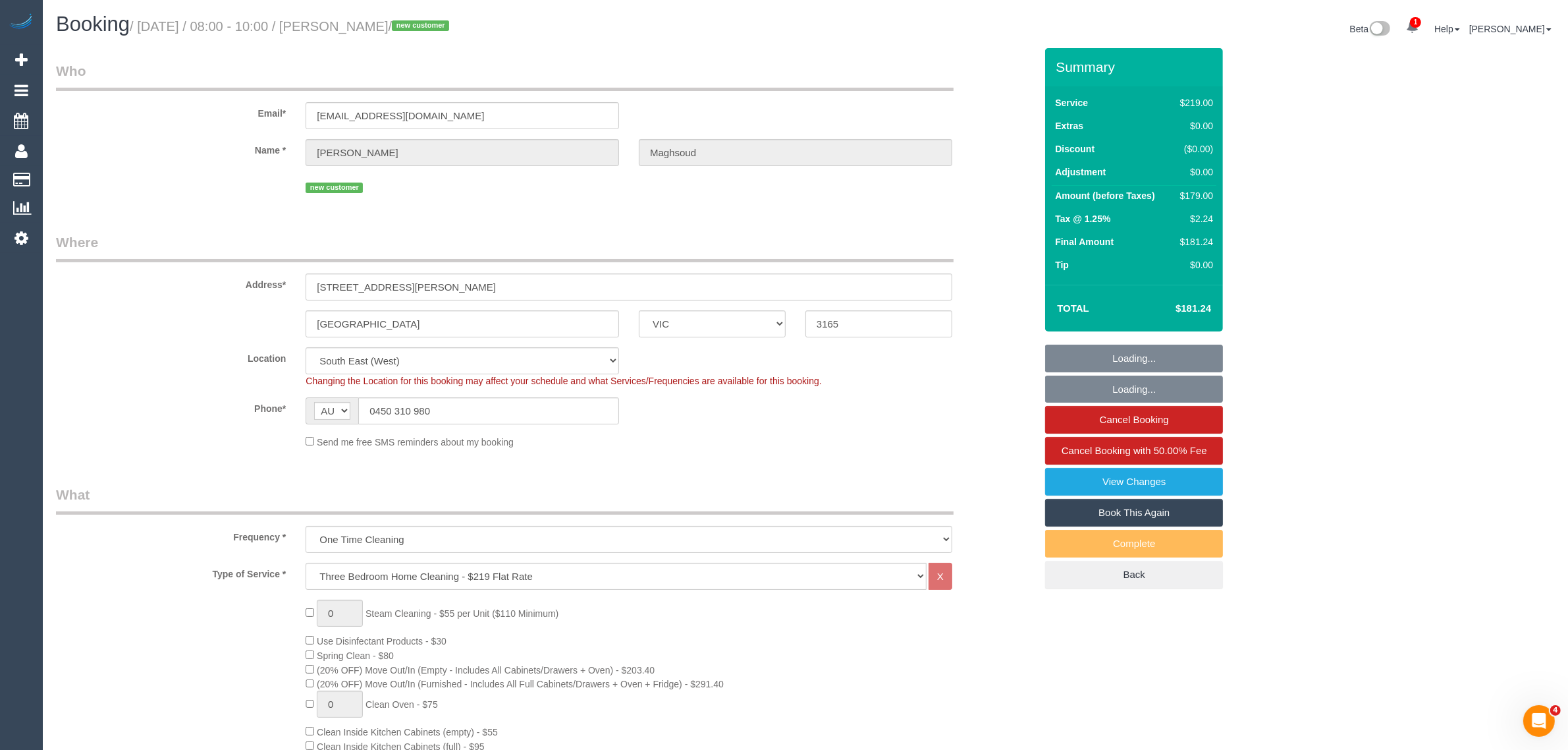
select select "object:824"
select select "number:28"
select select "number:14"
select select "number:19"
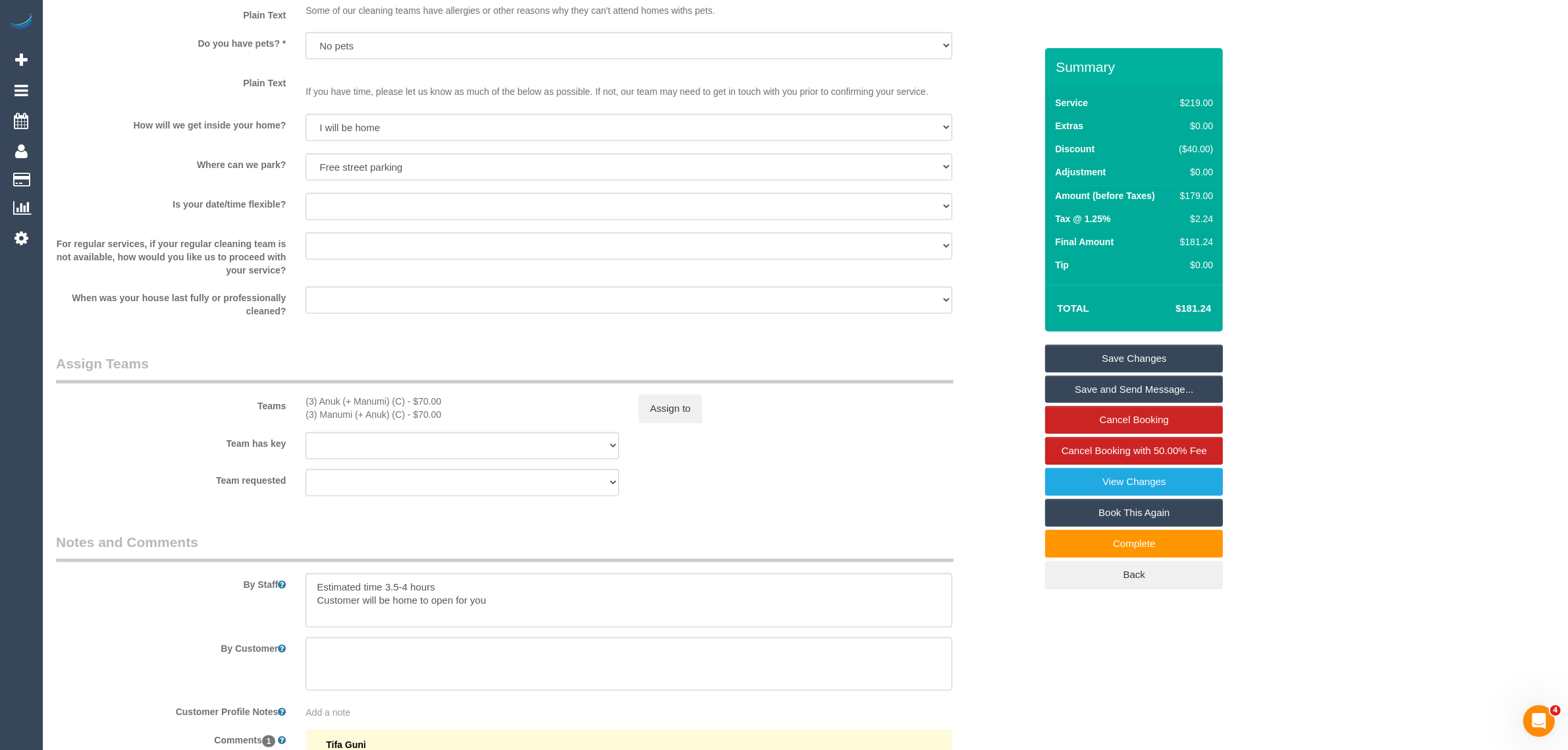
scroll to position [1970, 0]
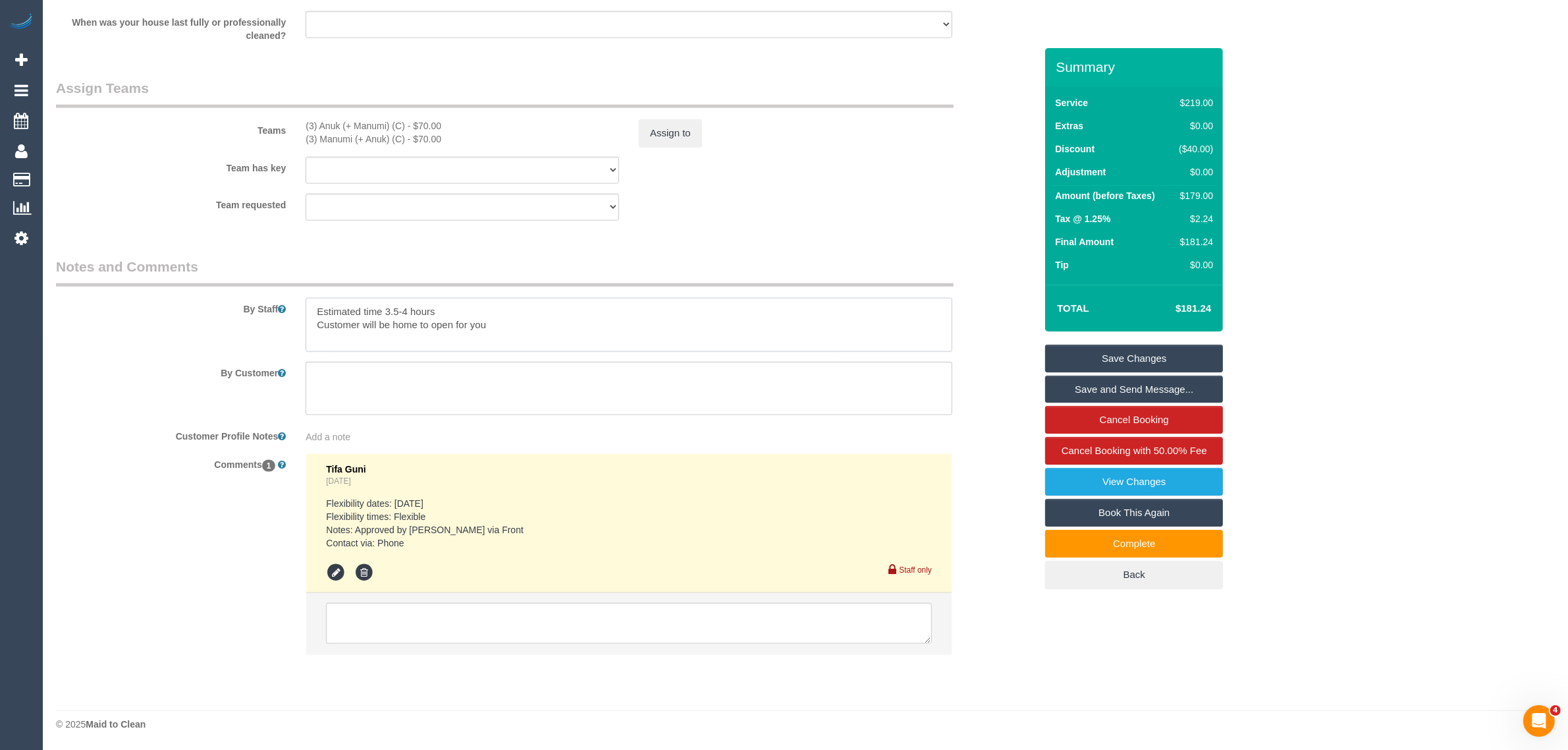
drag, startPoint x: 449, startPoint y: 307, endPoint x: 298, endPoint y: 306, distance: 151.0
click at [298, 306] on div at bounding box center [628, 324] width 667 height 54
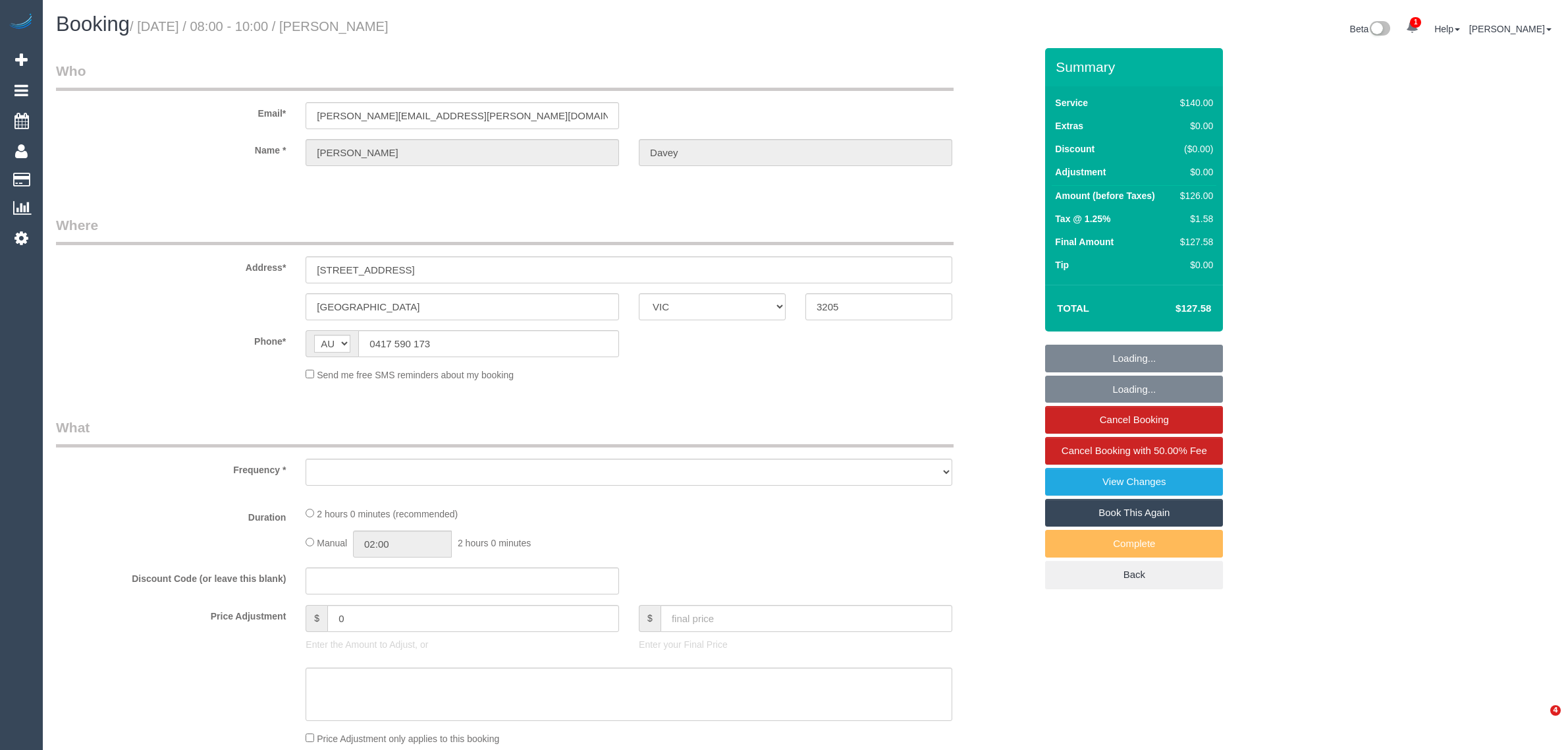
select select "VIC"
select select "string:stripe-pm_1RtJeK2GScqysDRVEIhgm82e"
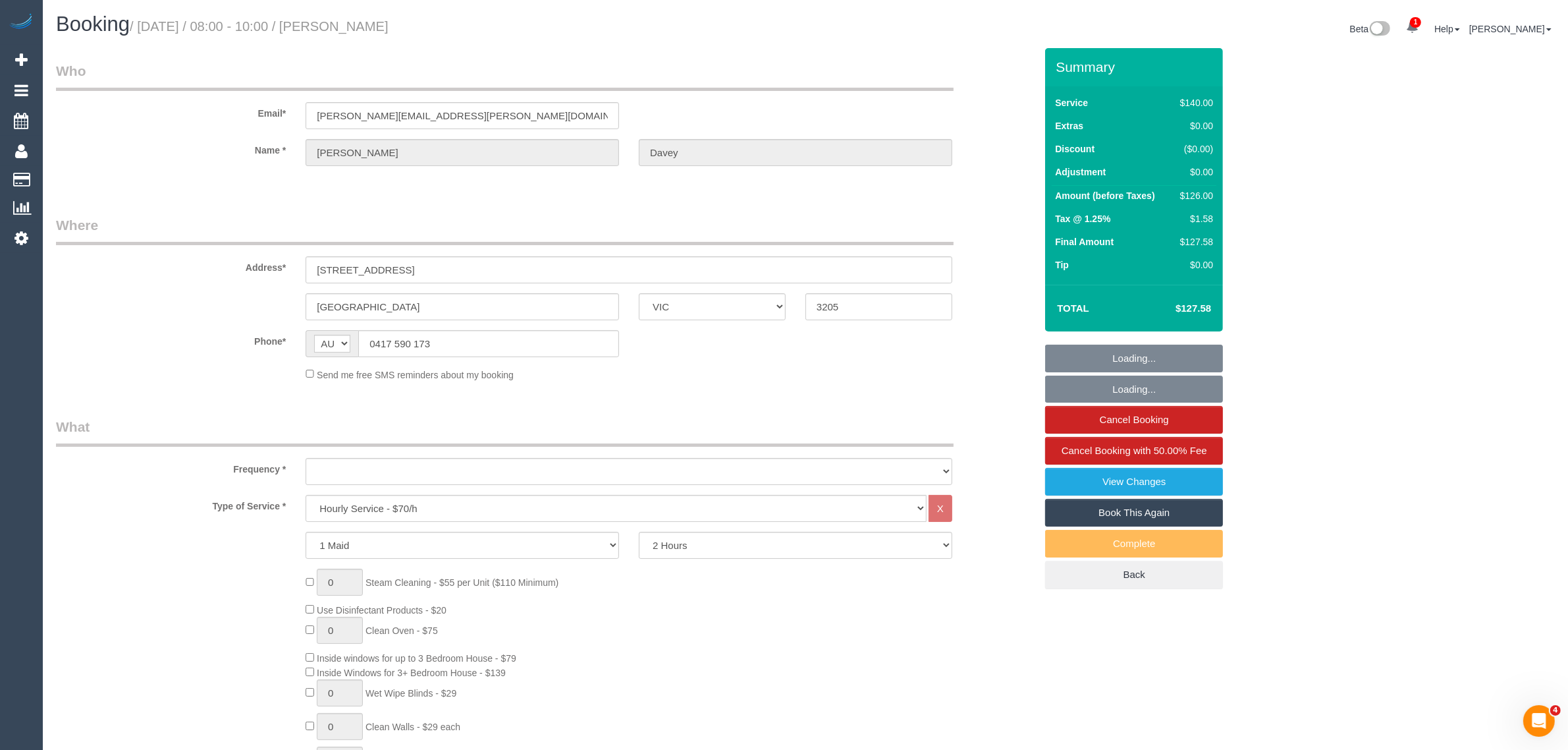
select select "object:746"
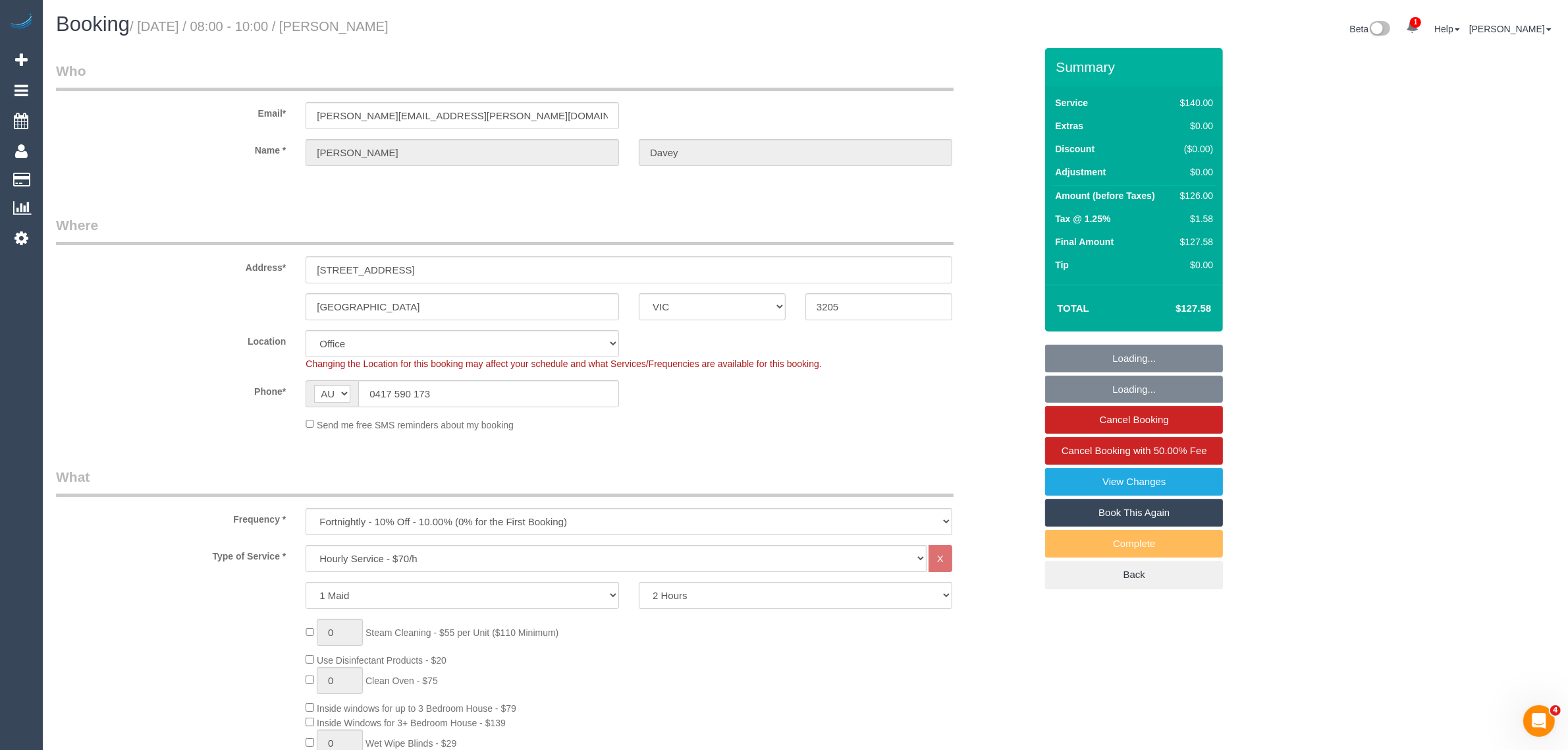
select select "number:30"
select select "number:14"
select select "number:19"
select select "number:36"
select select "object:2170"
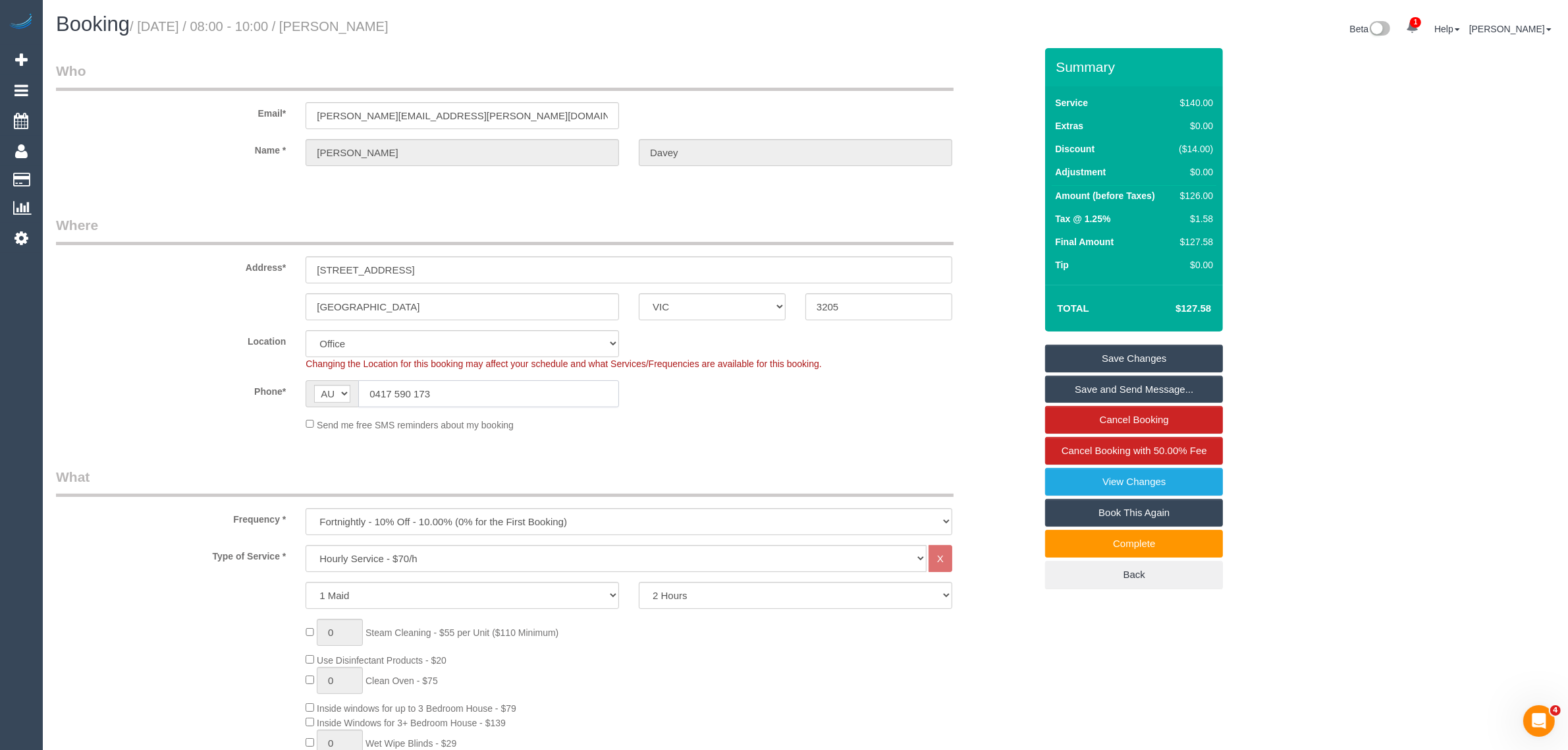
click at [553, 396] on input "0417 590 173" at bounding box center [488, 393] width 261 height 27
click at [899, 415] on sui-booking-location "Location [GEOGRAPHIC_DATA] (North) East (South) [GEOGRAPHIC_DATA] (East) [GEOGR…" at bounding box center [546, 381] width 979 height 101
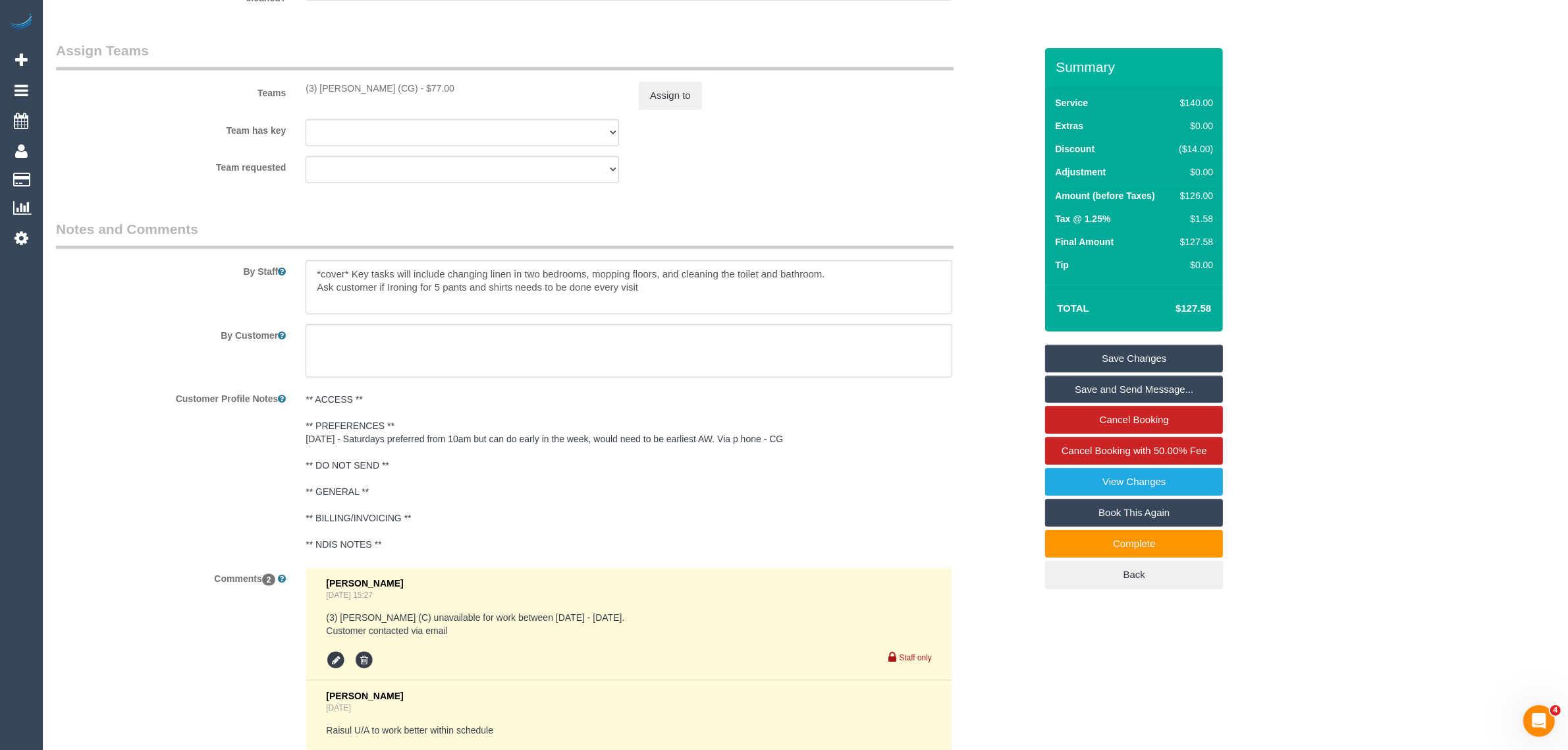
scroll to position [2163, 0]
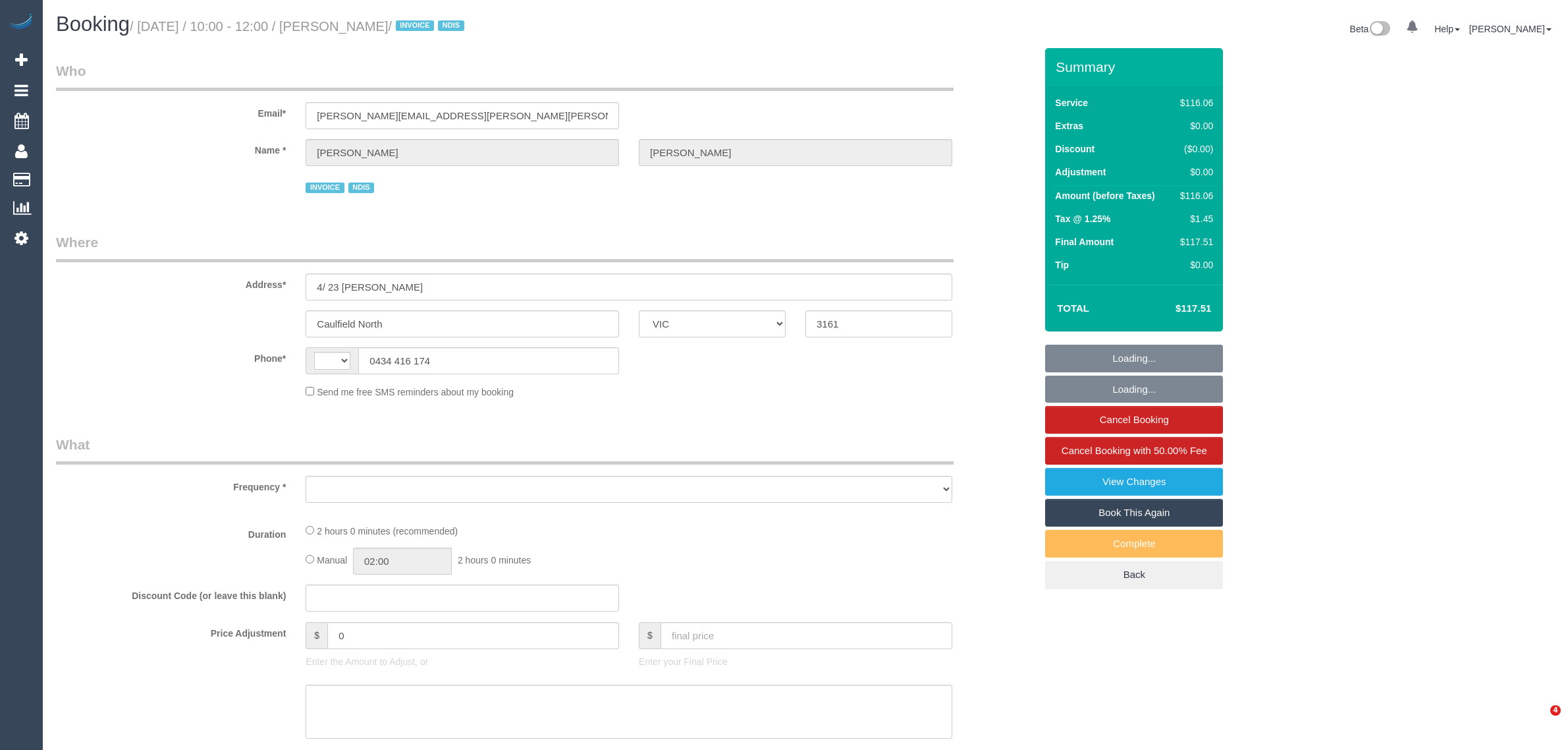
select select "VIC"
select select "object:291"
select select "string:AU"
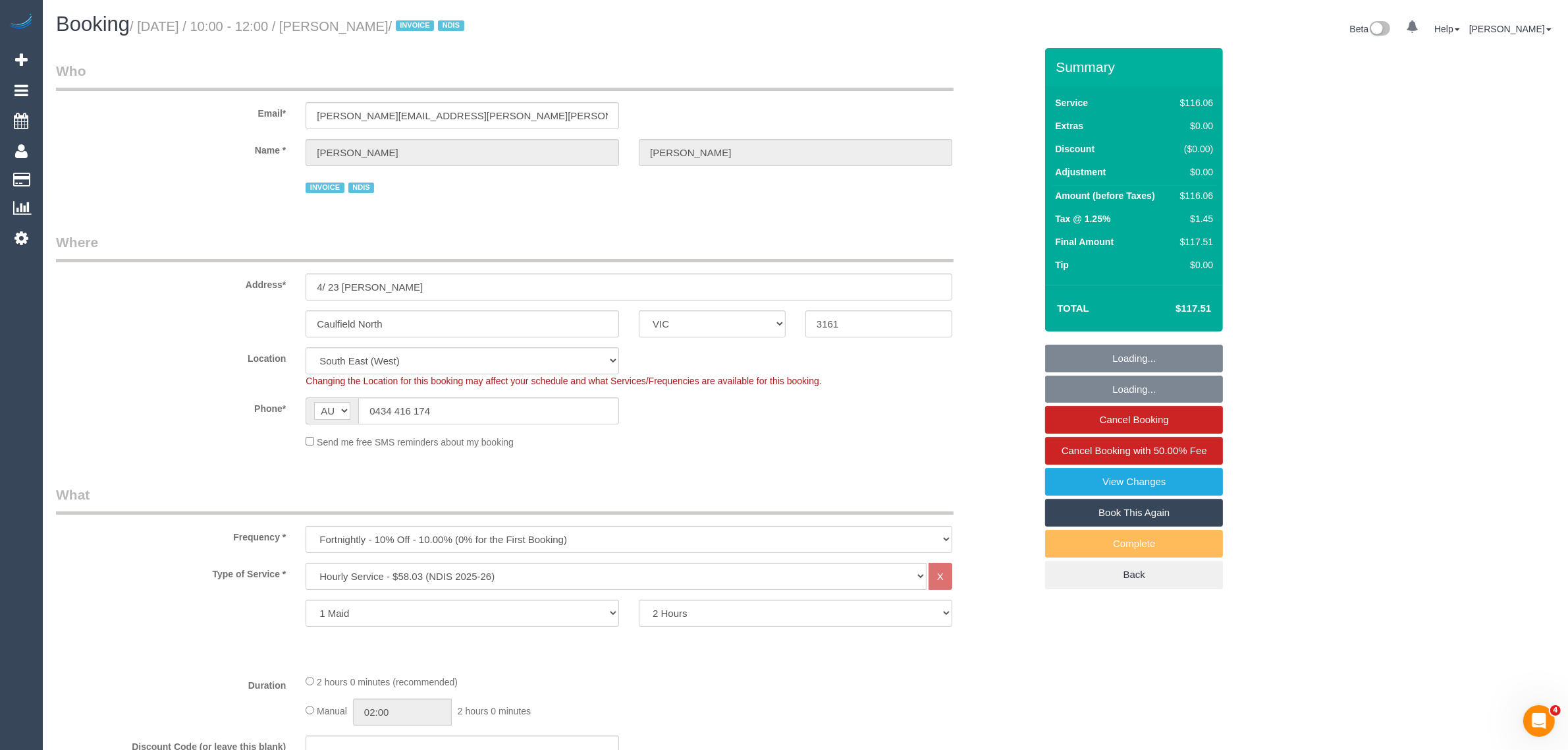
select select "object:604"
select select "number:28"
select select "number:14"
select select "number:19"
select select "number:36"
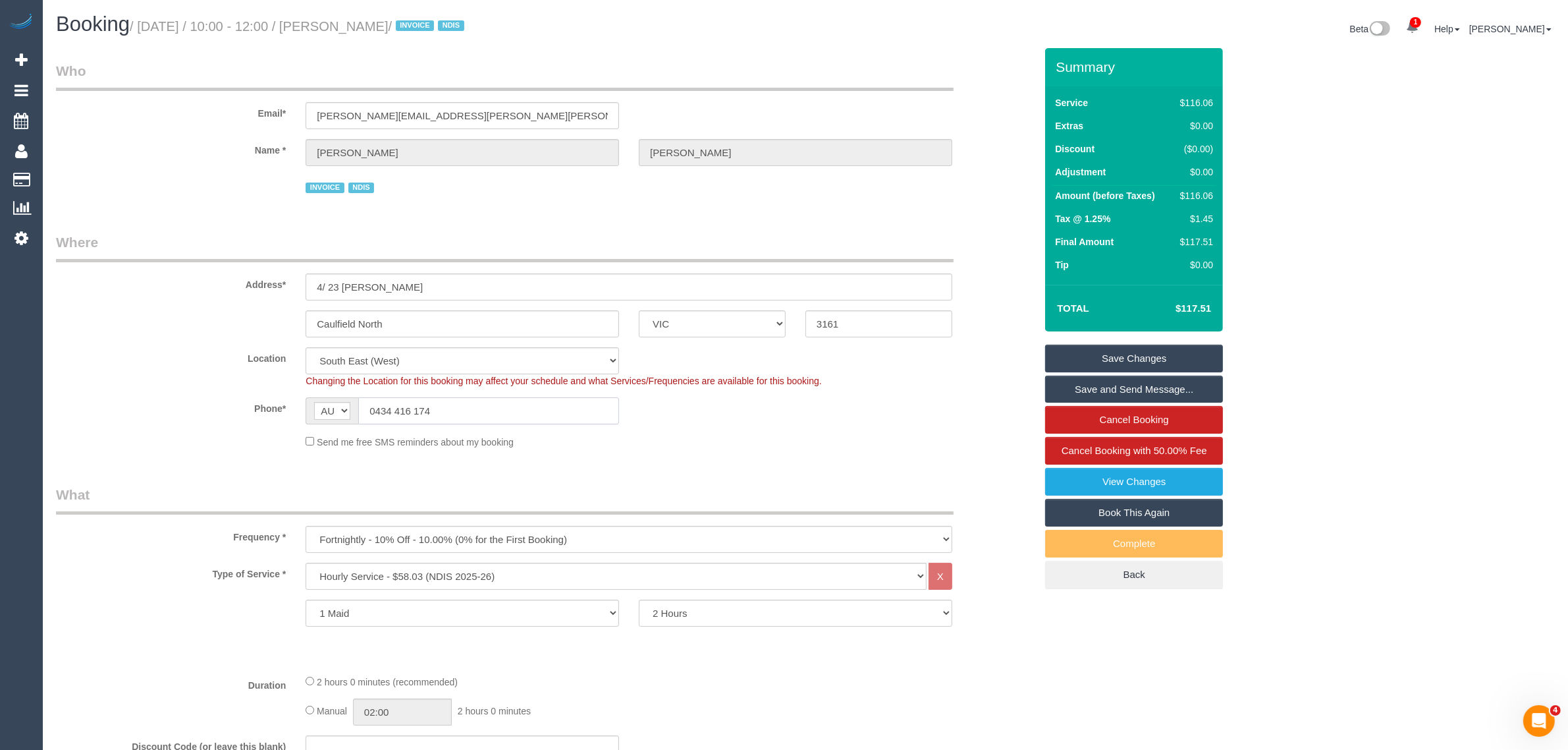
click at [519, 410] on input "0434 416 174" at bounding box center [488, 410] width 261 height 27
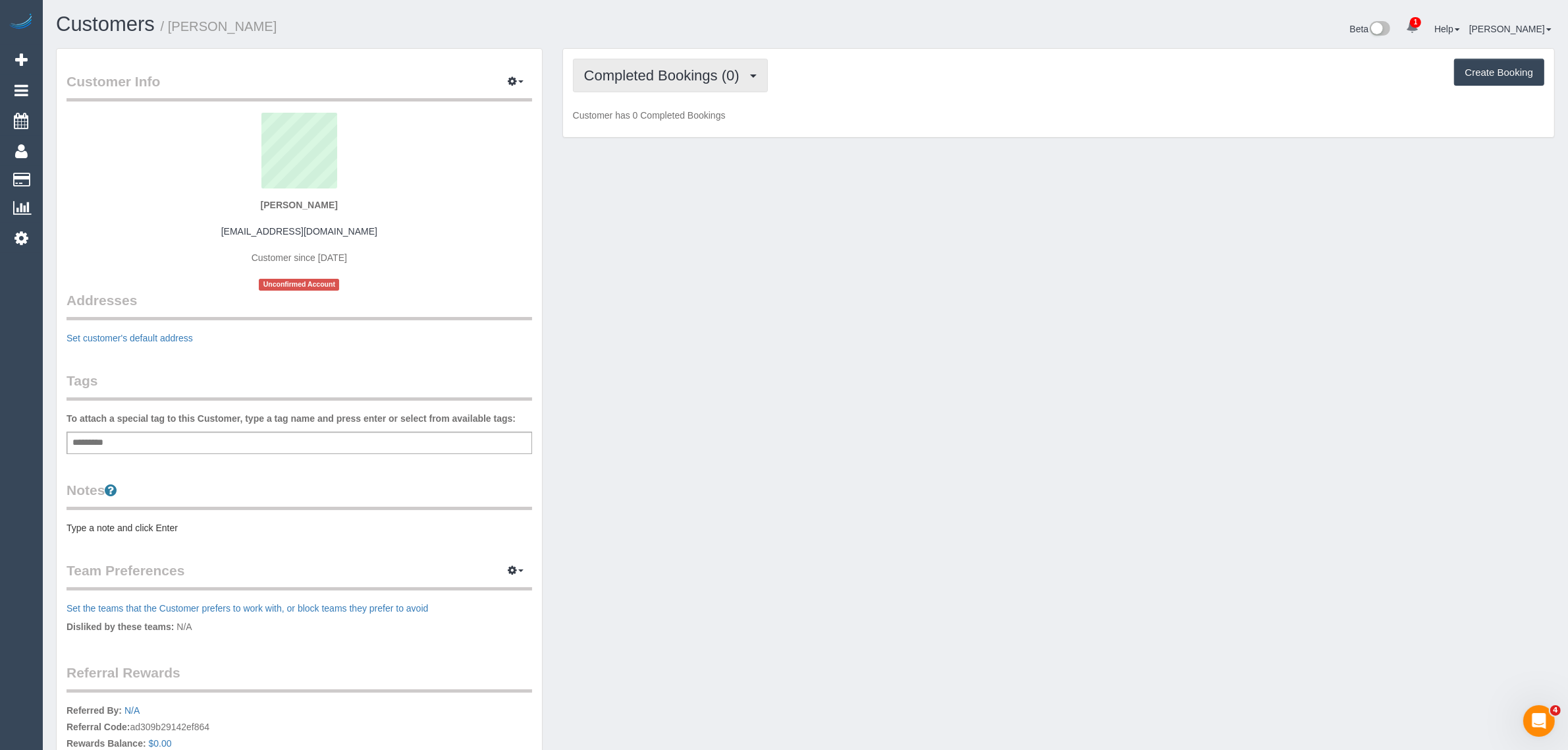
click at [638, 80] on span "Completed Bookings (0)" at bounding box center [665, 75] width 162 height 17
click at [624, 118] on link "Upcoming Bookings (1)" at bounding box center [642, 124] width 137 height 17
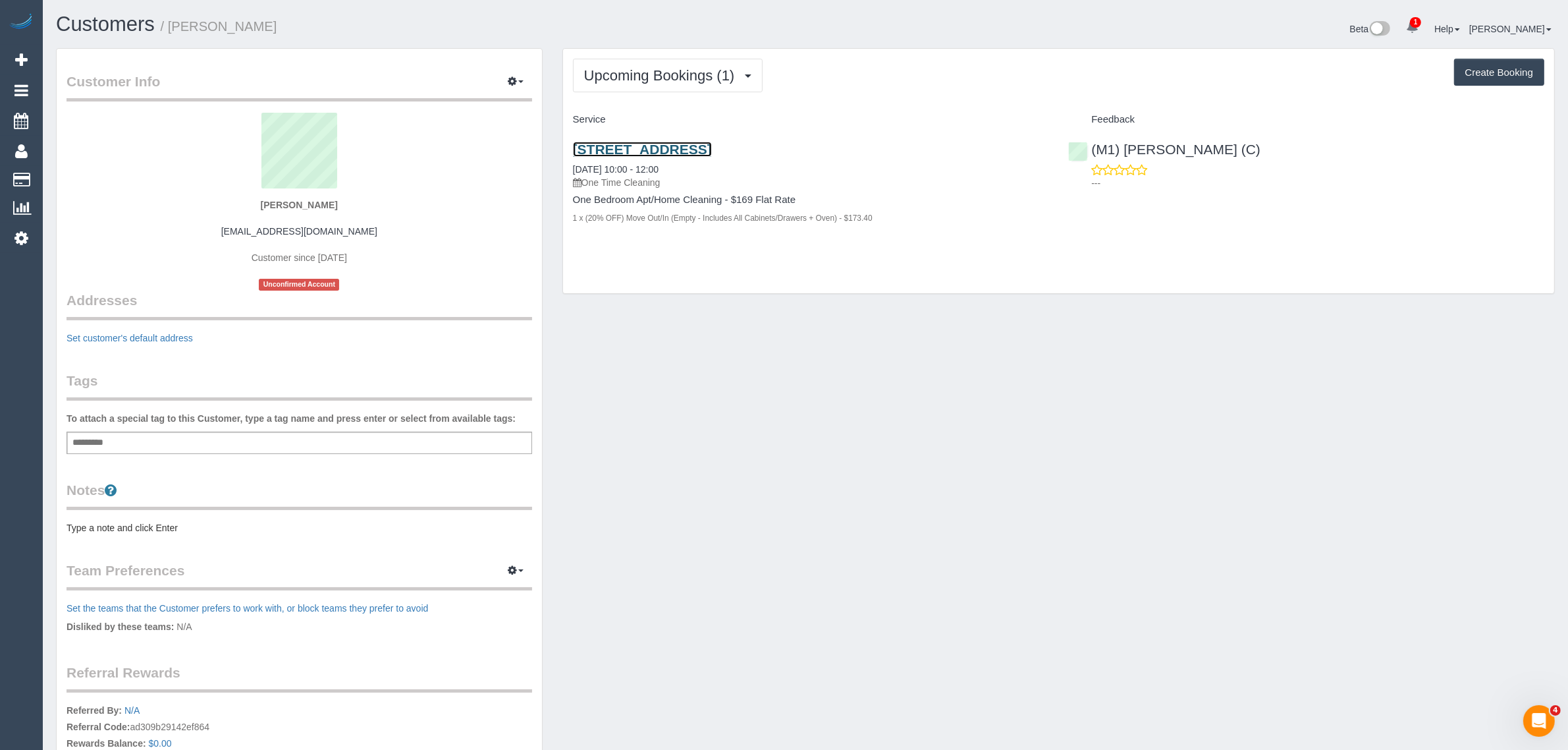
click at [653, 145] on link "Unit 306, 181 St Kilda Road, St Kilda, VIC 3182" at bounding box center [642, 149] width 139 height 15
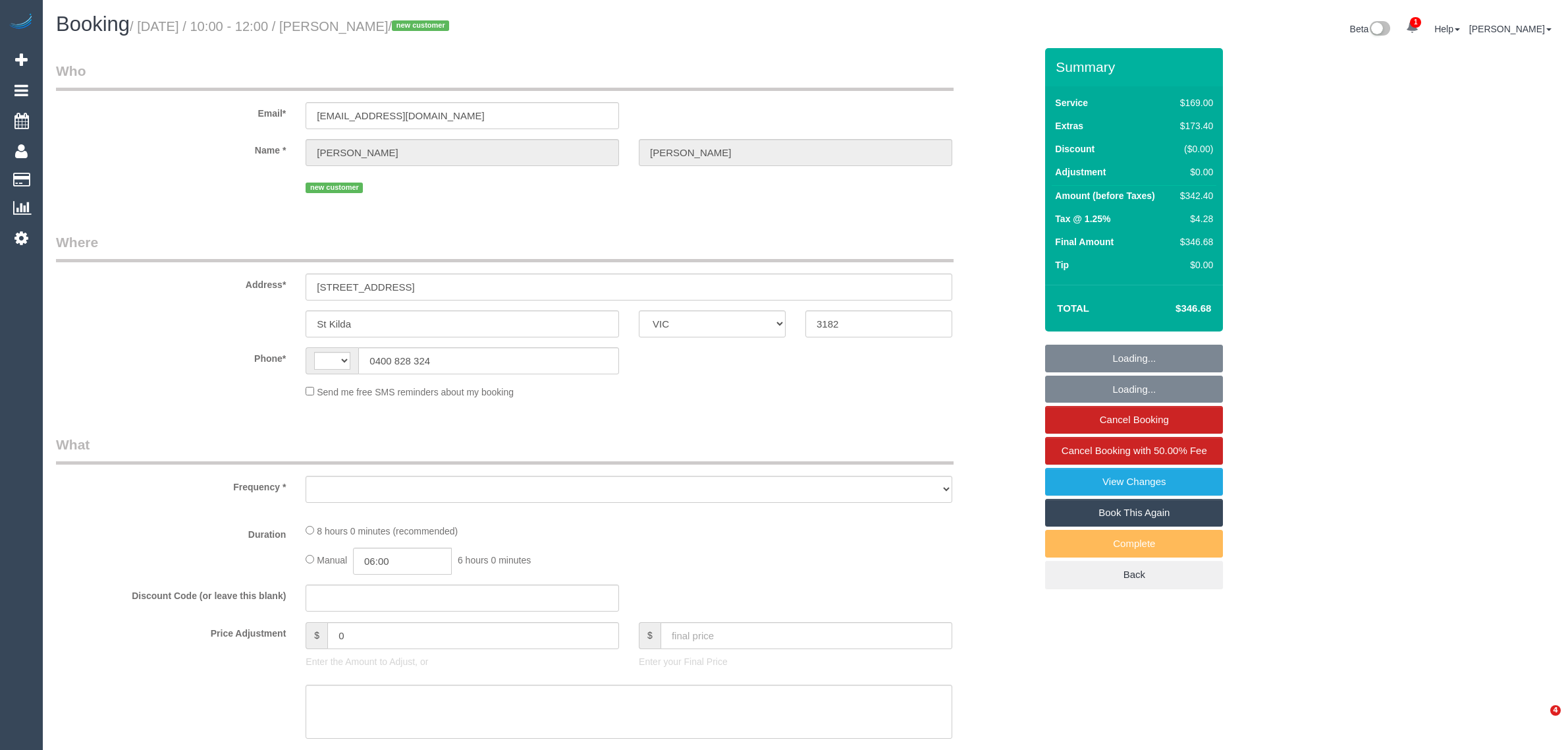
select select "VIC"
select select "object:300"
select select "string:stripe-pm_1S2kxc2GScqysDRV5Gk8wmwF"
select select "number:28"
select select "number:14"
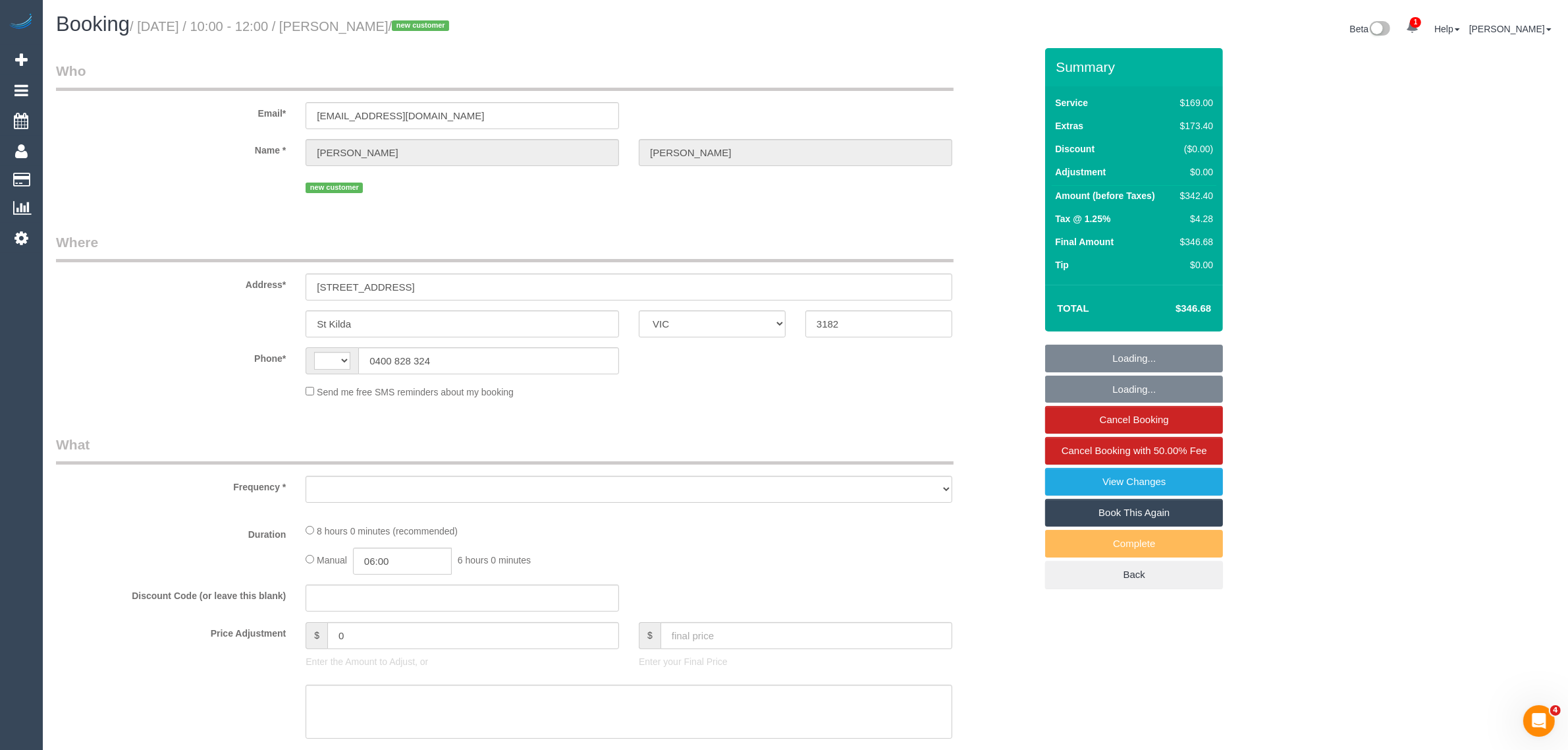
select select "number:19"
select select "number:24"
select select "number:26"
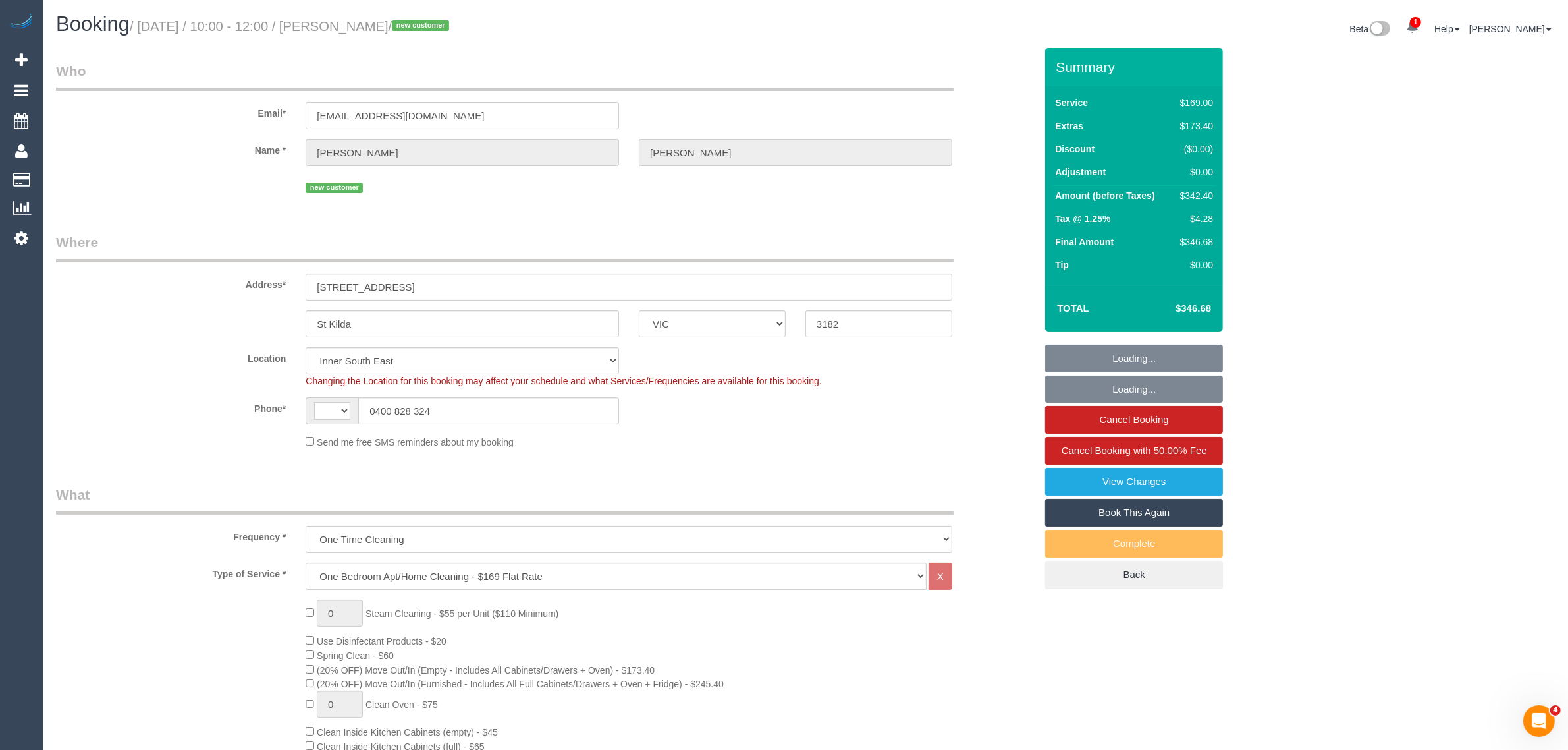
select select "object:823"
select select "string:AU"
click at [551, 408] on input "0400 828 324" at bounding box center [488, 410] width 261 height 27
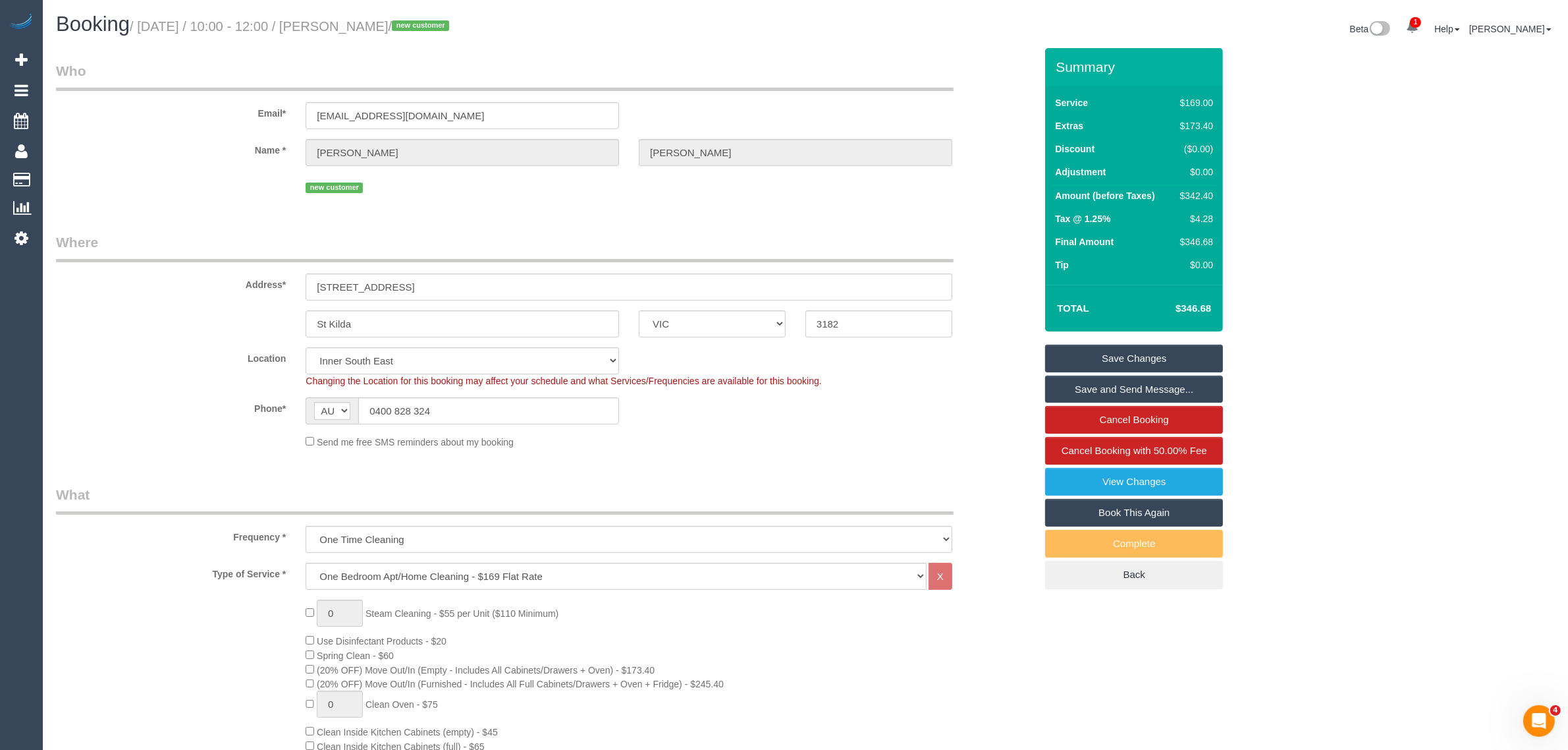
click at [831, 447] on div "Send me free SMS reminders about my booking" at bounding box center [628, 441] width 667 height 14
click at [896, 403] on div "Phone* AF AL DZ AD AO AI AQ AG AR AM AW AU AT AZ BS BH BD BB BY BE BZ BJ BM BT …" at bounding box center [545, 410] width 999 height 27
click at [1010, 403] on div "Phone* AF AL DZ AD AO AI AQ AG AR AM AW AU AT AZ BS BH BD BB BY BE BZ BJ BM BT …" at bounding box center [545, 410] width 999 height 27
click at [874, 429] on sui-booking-location "Location Office City East (North) East (South) Inner East Inner North (East) In…" at bounding box center [546, 398] width 979 height 101
click at [863, 434] on div "Send me free SMS reminders about my booking" at bounding box center [628, 441] width 667 height 14
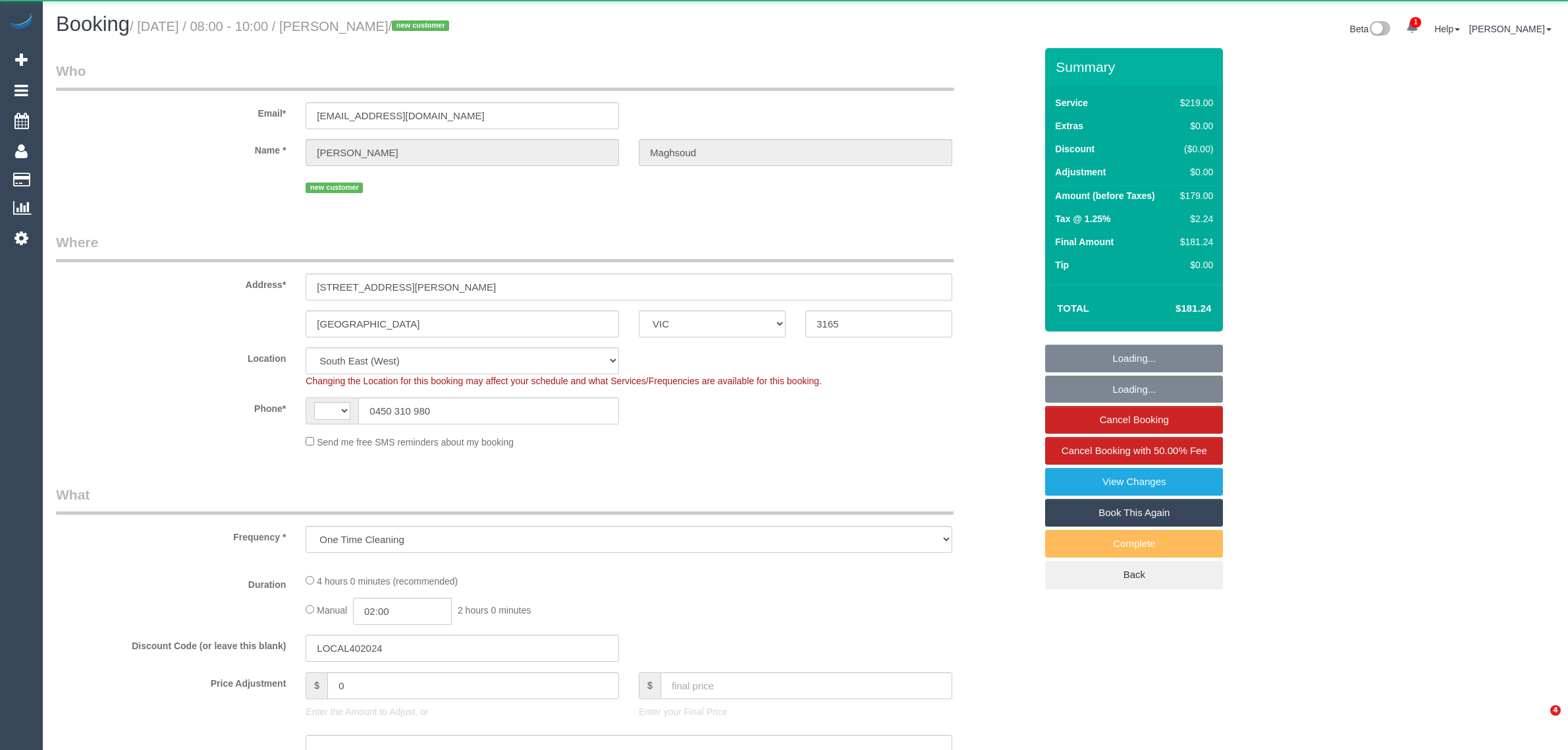
select select "VIC"
select select "object:335"
select select "string:stripe-pm_1S3ouv2GScqysDRVso4q2UBL"
select select "string:AU"
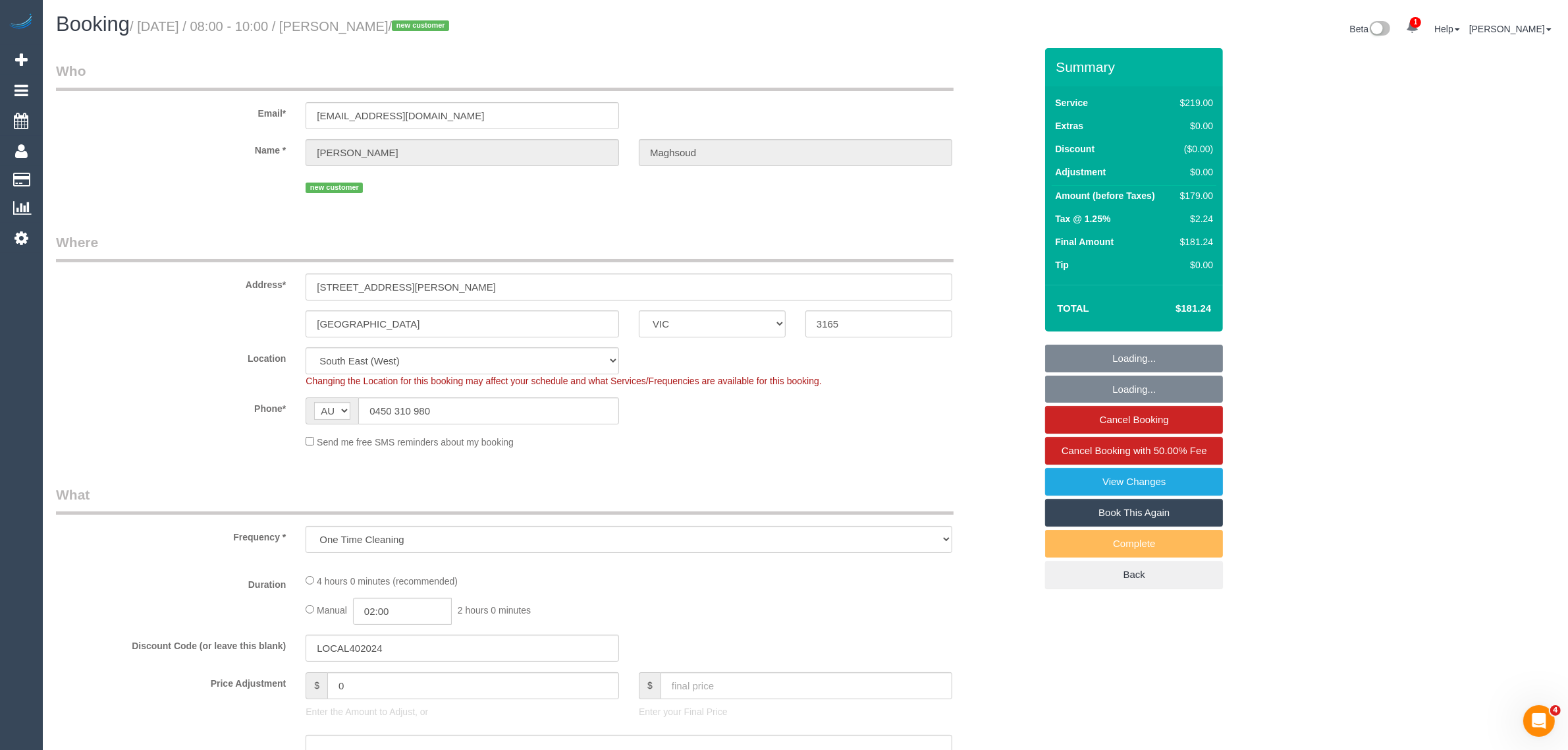
select select "number:28"
select select "number:14"
select select "number:19"
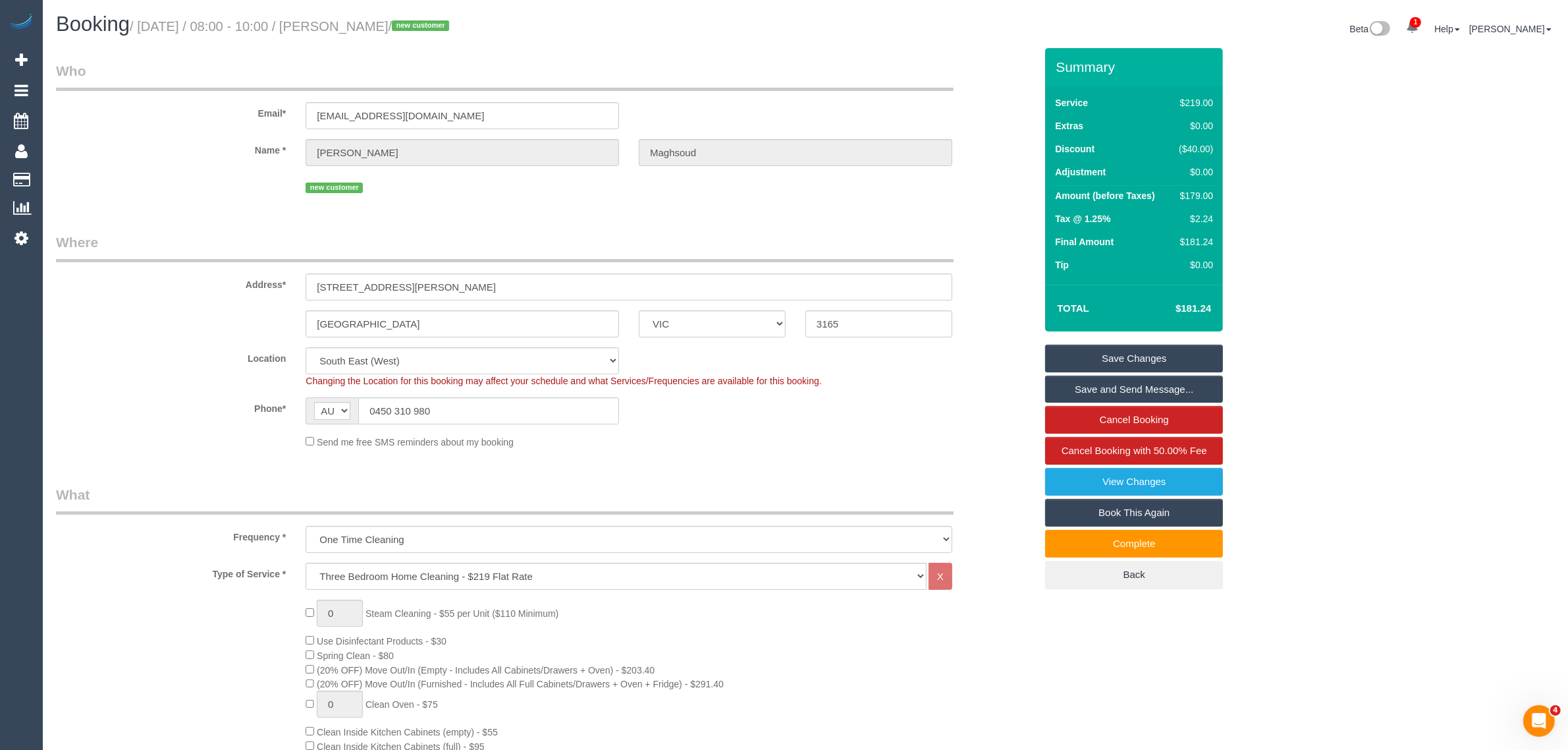
click at [173, 158] on div "Name * Reza Maghsoud" at bounding box center [545, 152] width 999 height 27
click at [477, 405] on input "0450 310 980" at bounding box center [488, 410] width 261 height 27
click at [477, 404] on input "0450 310 980" at bounding box center [488, 410] width 261 height 27
click at [777, 403] on div "Phone* AF AL DZ AD AO AI AQ AG AR AM AW AU AT AZ BS BH BD BB BY BE BZ BJ BM BT …" at bounding box center [545, 410] width 999 height 27
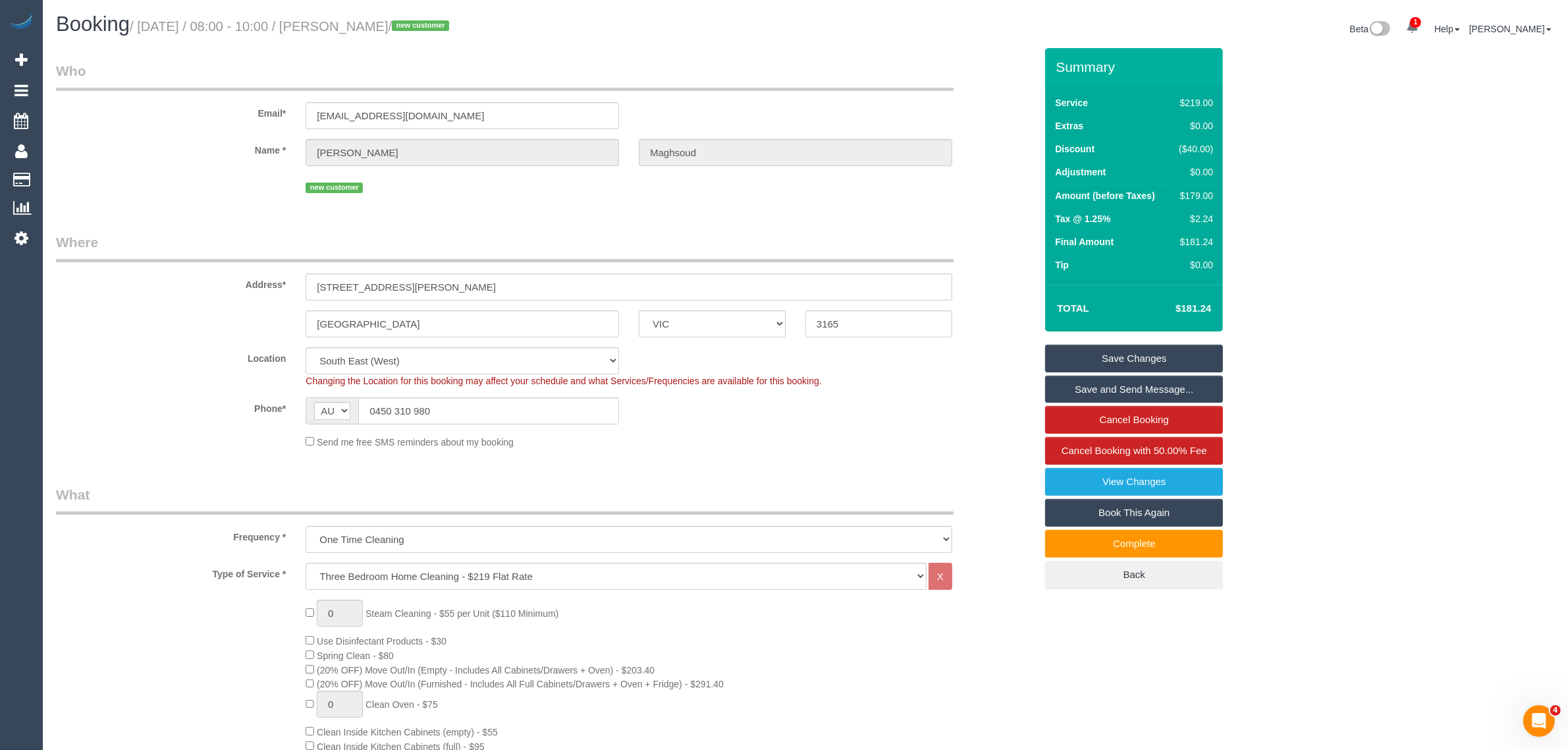
click at [724, 202] on fieldset "Who Email* reza_maghsoud@yahoo.com Name * Reza Maghsoud new customer" at bounding box center [546, 134] width 979 height 145
click at [969, 441] on div "Send me free SMS reminders about my booking" at bounding box center [545, 441] width 999 height 14
click at [967, 441] on div "Send me free SMS reminders about my booking" at bounding box center [545, 441] width 999 height 14
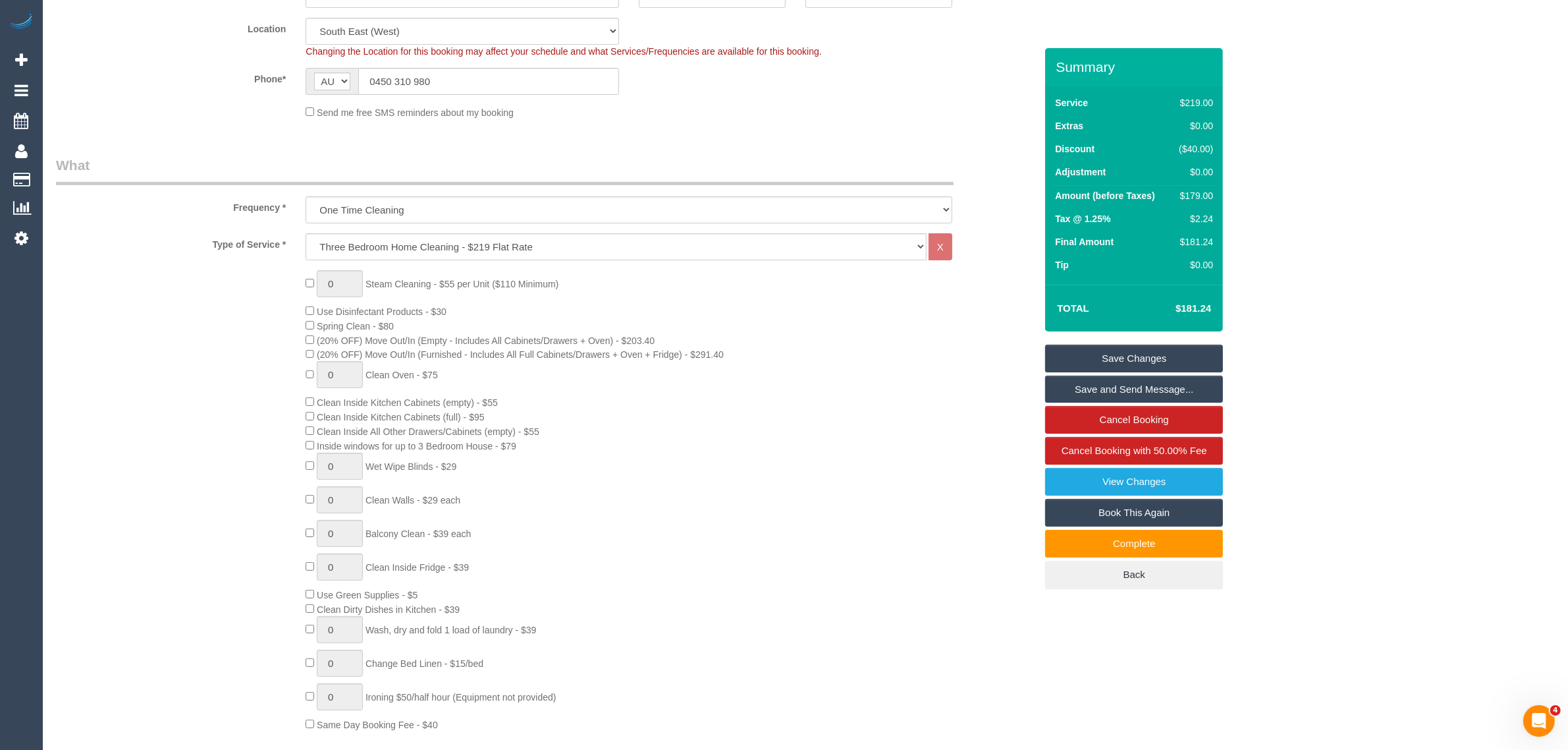
click at [990, 429] on div "0 Steam Cleaning - $55 per Unit ($110 Minimum) Use Disinfectant Products - $30 …" at bounding box center [670, 501] width 750 height 461
click at [975, 395] on div "0 Steam Cleaning - $55 per Unit ($110 Minimum) Use Disinfectant Products - $30 …" at bounding box center [670, 501] width 750 height 461
click at [917, 380] on div "0 Steam Cleaning - $55 per Unit ($110 Minimum) Use Disinfectant Products - $30 …" at bounding box center [670, 501] width 750 height 461
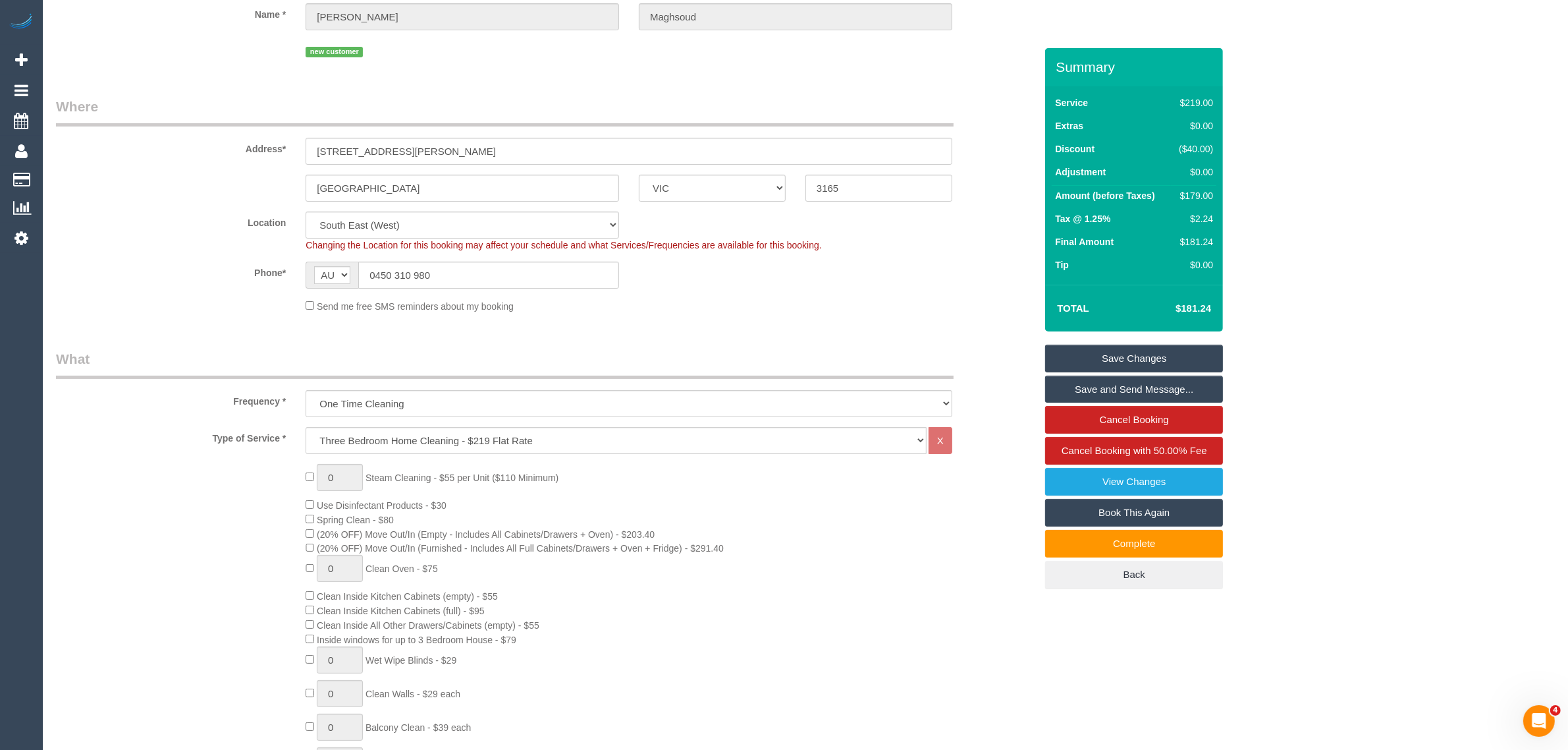
scroll to position [0, 0]
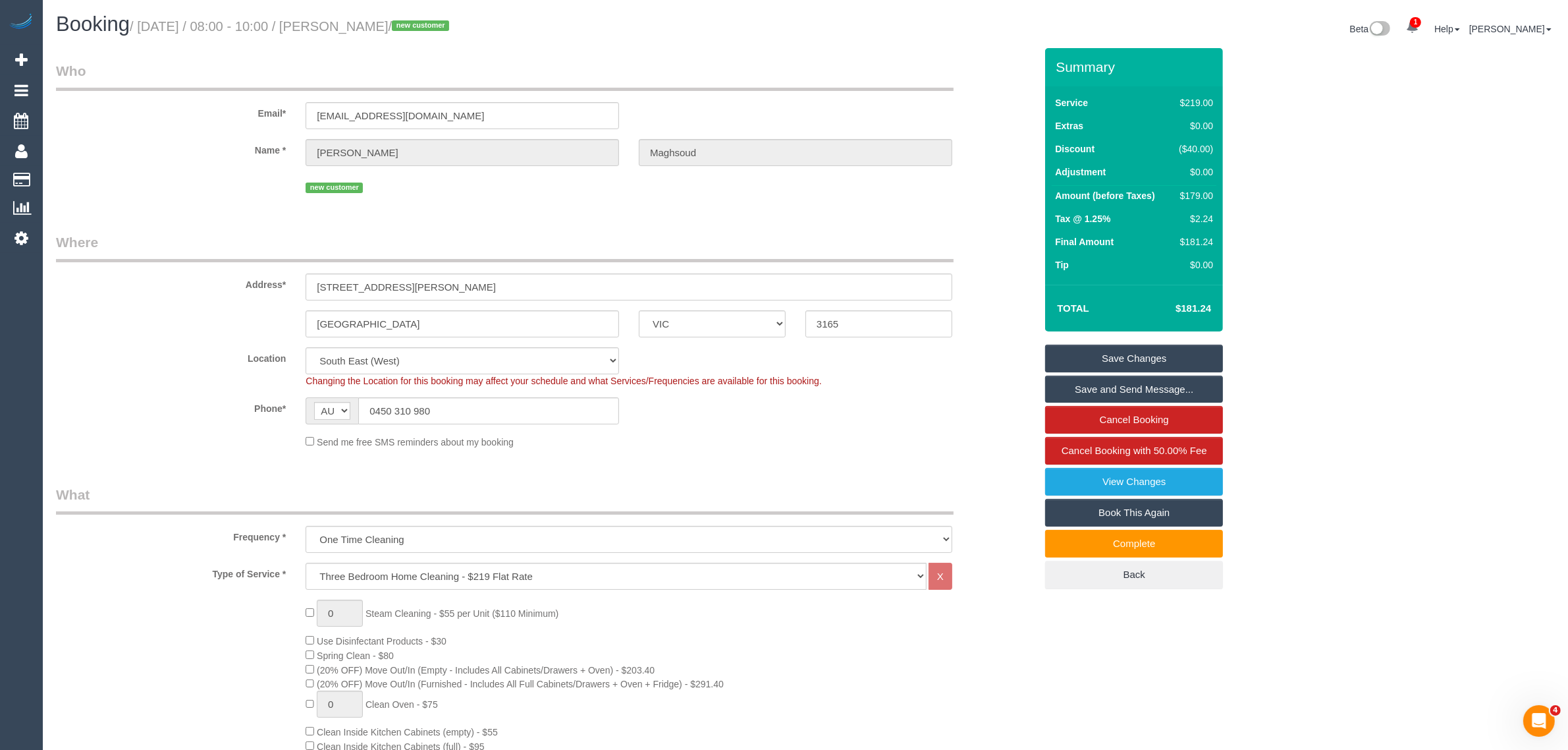
drag, startPoint x: 961, startPoint y: 229, endPoint x: 960, endPoint y: 236, distance: 7.1
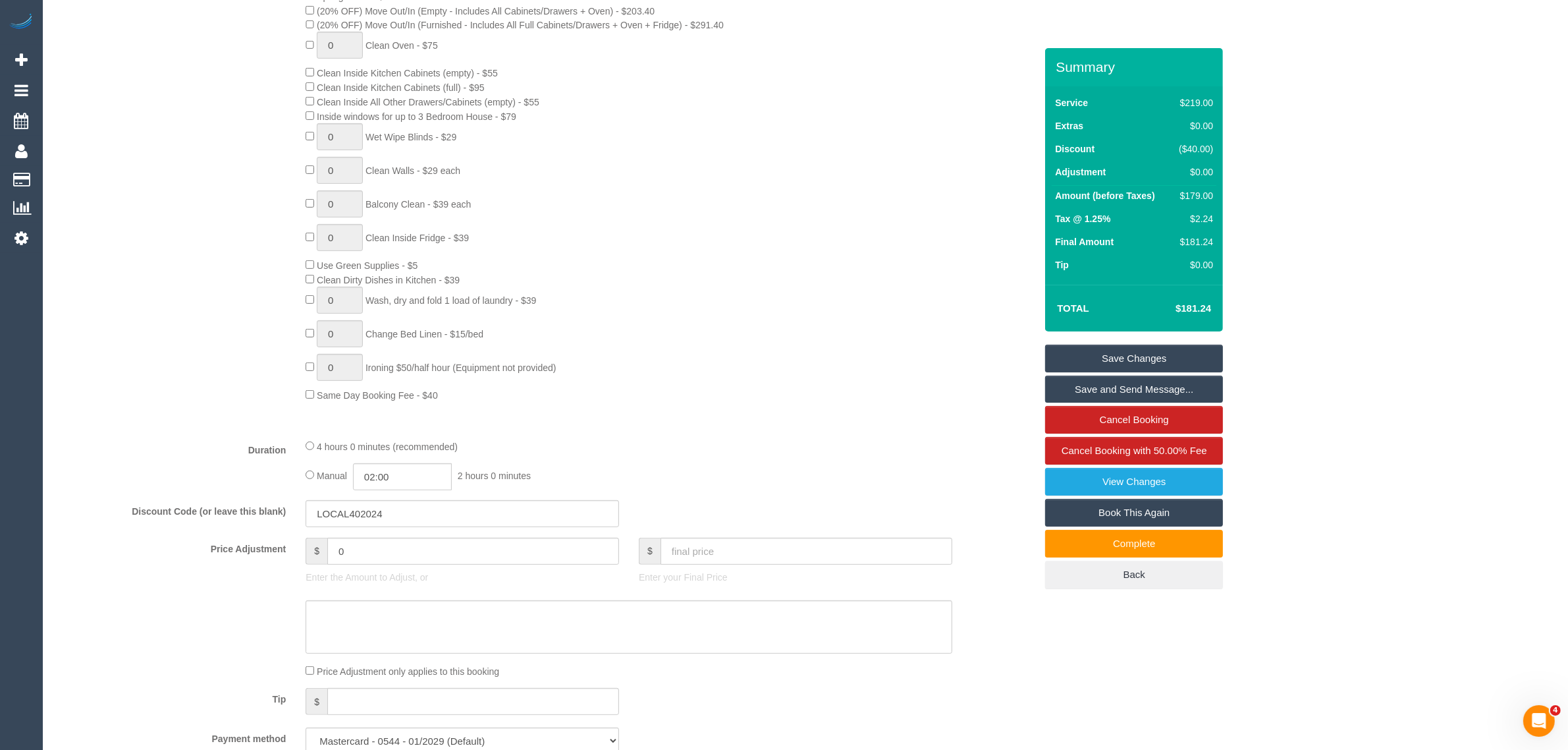
click at [936, 524] on div "Discount Code (or leave this blank) LOCAL402024" at bounding box center [545, 514] width 999 height 27
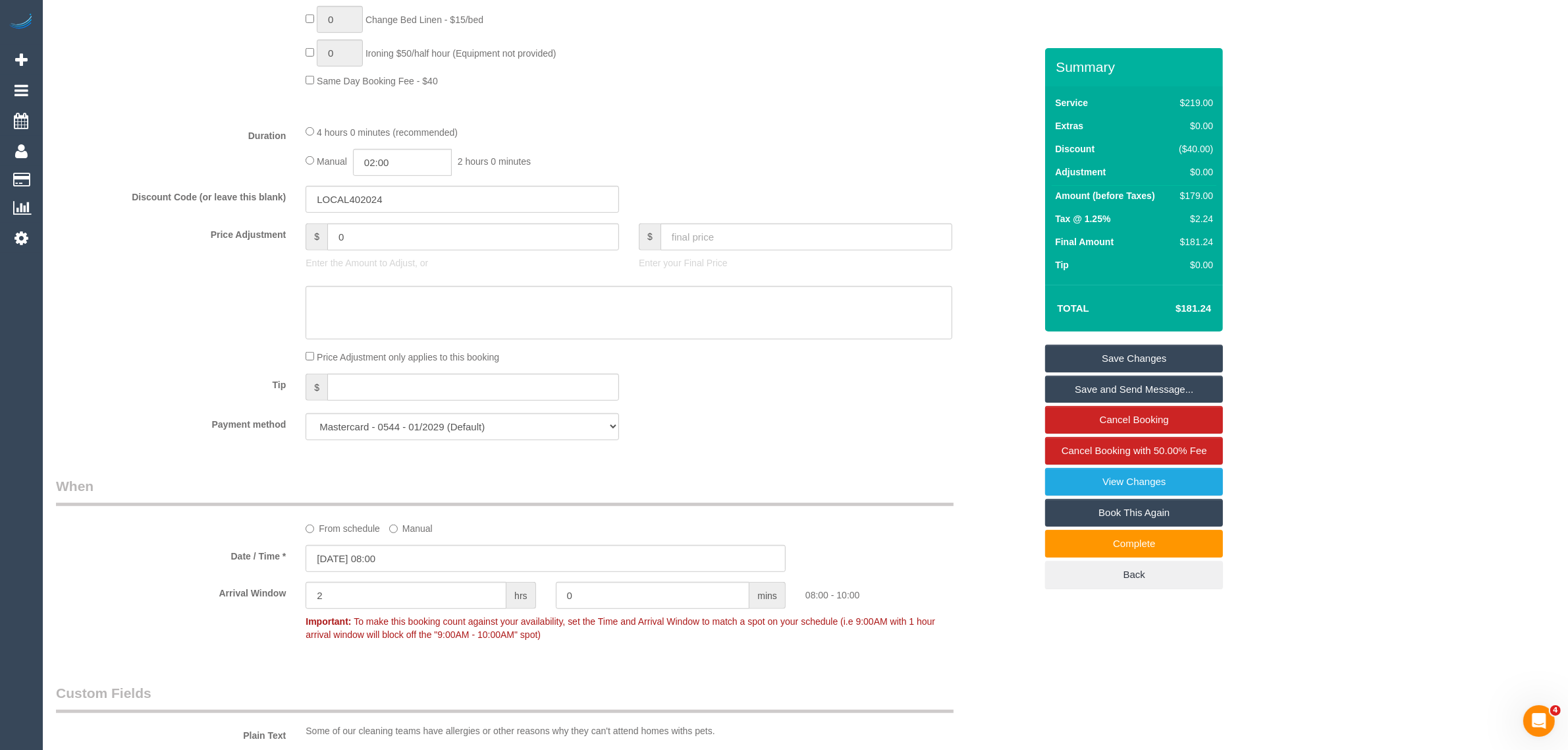
scroll to position [988, 0]
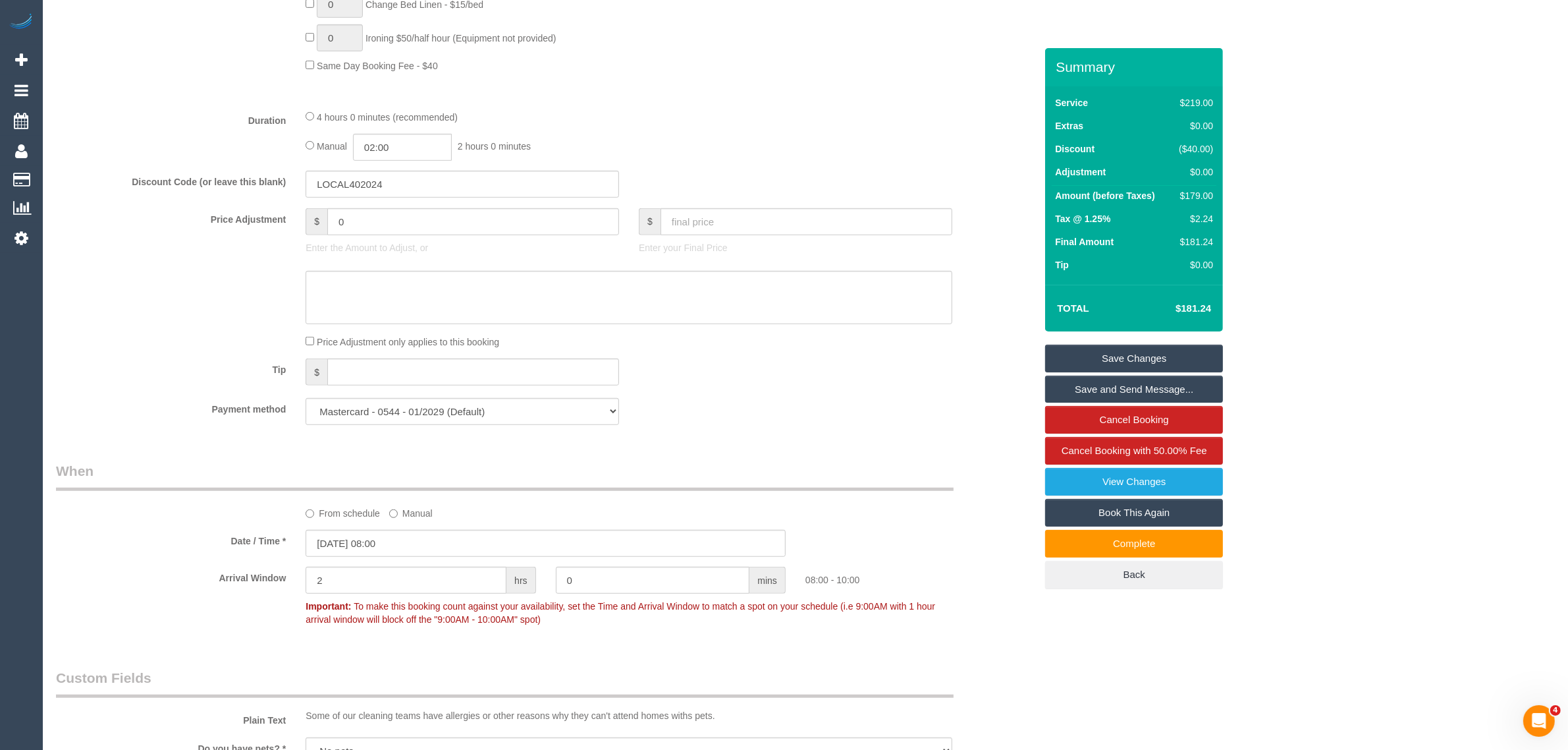
drag, startPoint x: 967, startPoint y: 442, endPoint x: 963, endPoint y: 453, distance: 11.7
click at [969, 442] on div "Who Email* reza_maghsoud@yahoo.com Name * Reza Maghsoud new customer Where Addr…" at bounding box center [545, 372] width 999 height 2624
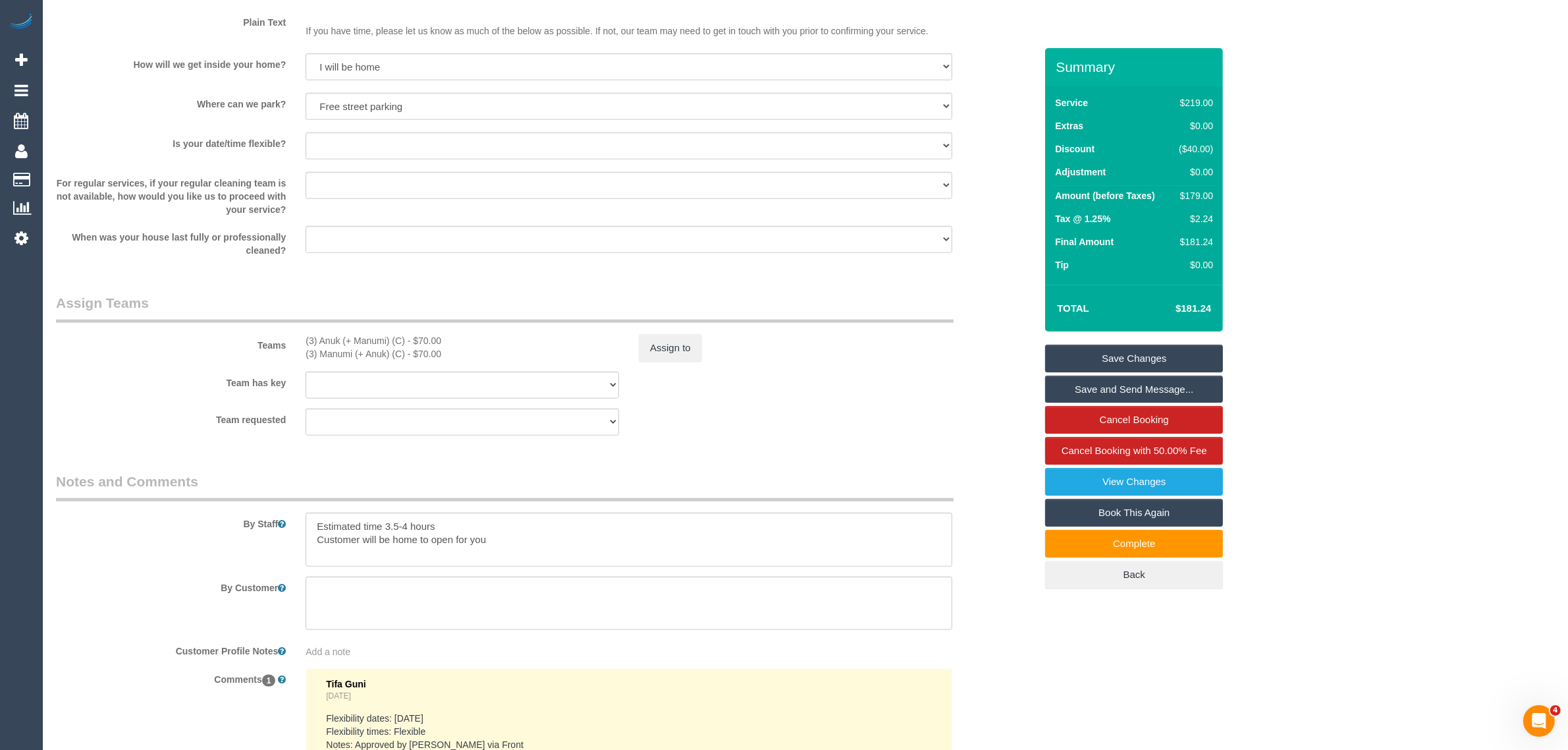
scroll to position [1970, 0]
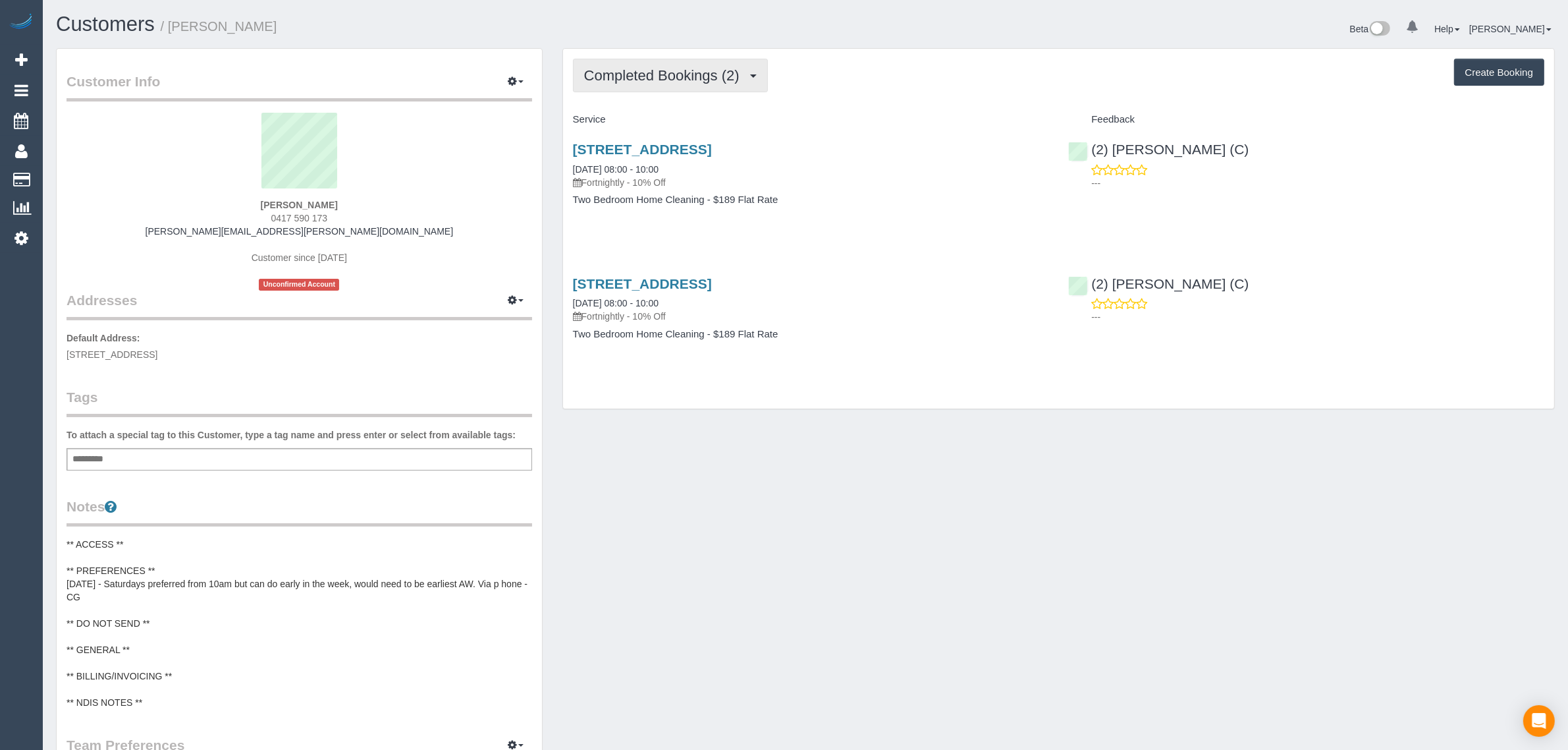
click at [680, 79] on span "Completed Bookings (2)" at bounding box center [665, 75] width 162 height 17
click at [675, 124] on link "Upcoming Bookings (12)" at bounding box center [643, 124] width 139 height 17
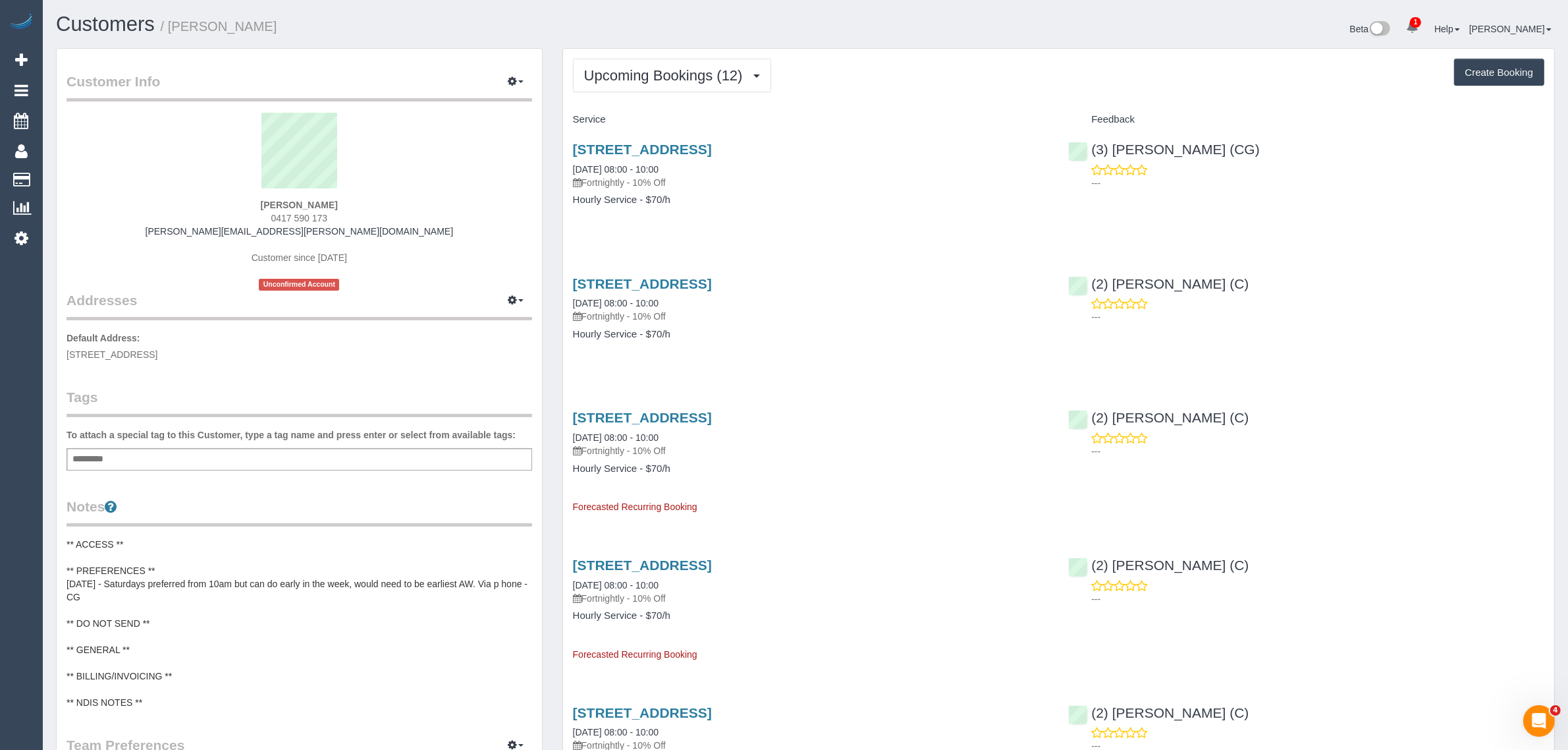
click at [293, 213] on span "0417 590 173" at bounding box center [300, 218] width 56 height 11
copy div "0417 590 173"
click at [712, 155] on link "[STREET_ADDRESS]" at bounding box center [642, 149] width 139 height 15
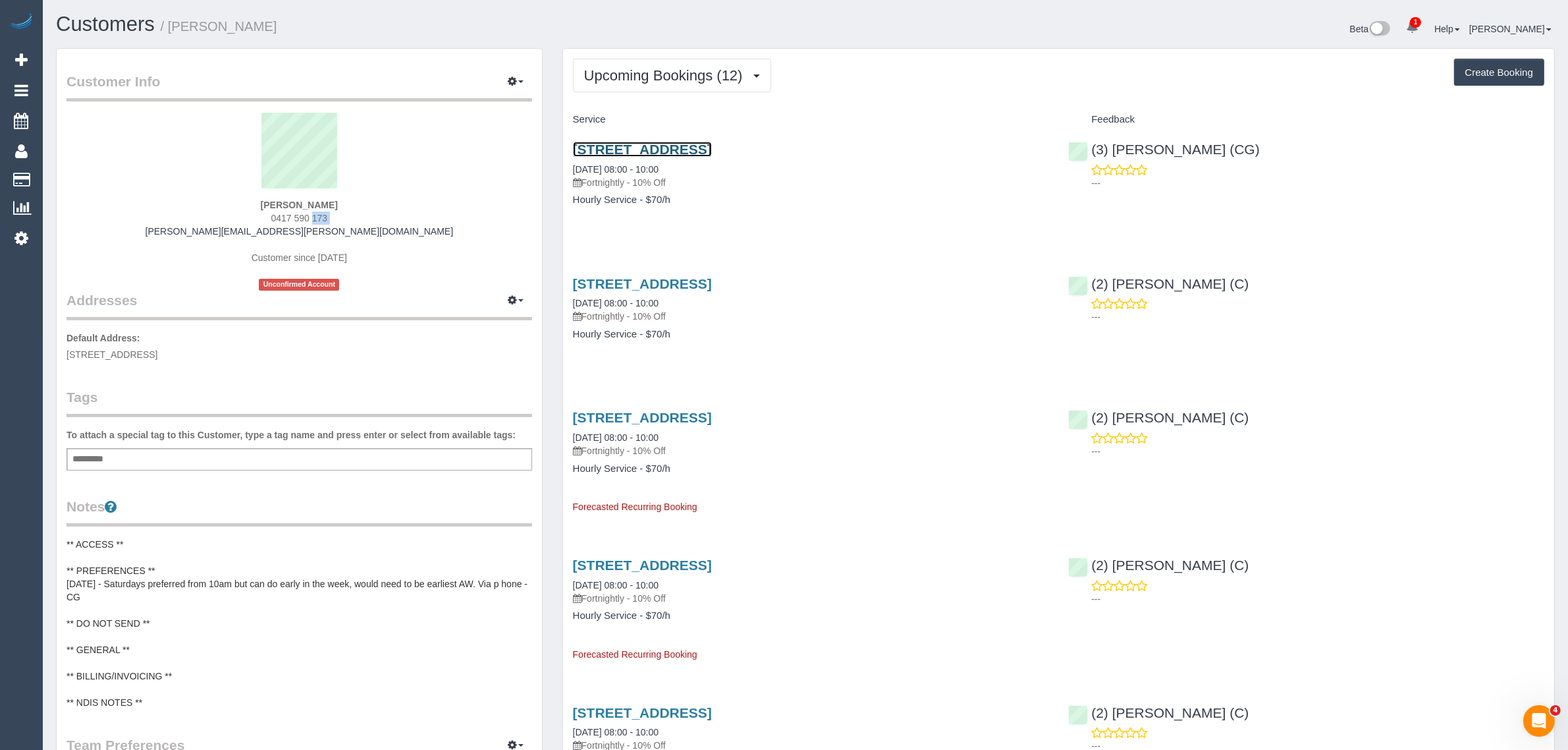
click at [644, 152] on link "16 Raglan Street, South Melbourne, VIC 3205" at bounding box center [642, 149] width 139 height 15
click at [697, 77] on span "Upcoming Bookings (12)" at bounding box center [667, 75] width 165 height 17
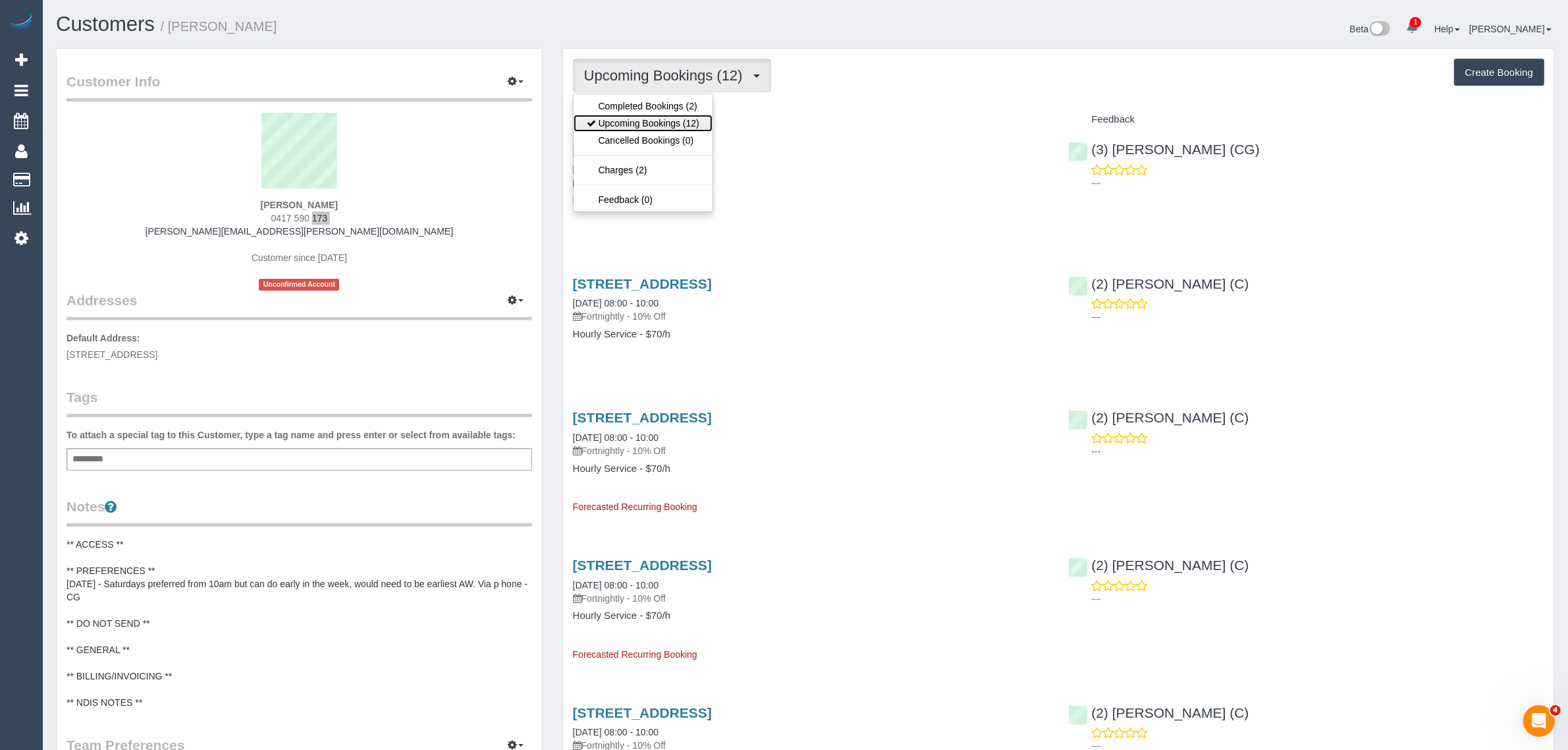
click at [660, 121] on link "Upcoming Bookings (12)" at bounding box center [643, 124] width 139 height 17
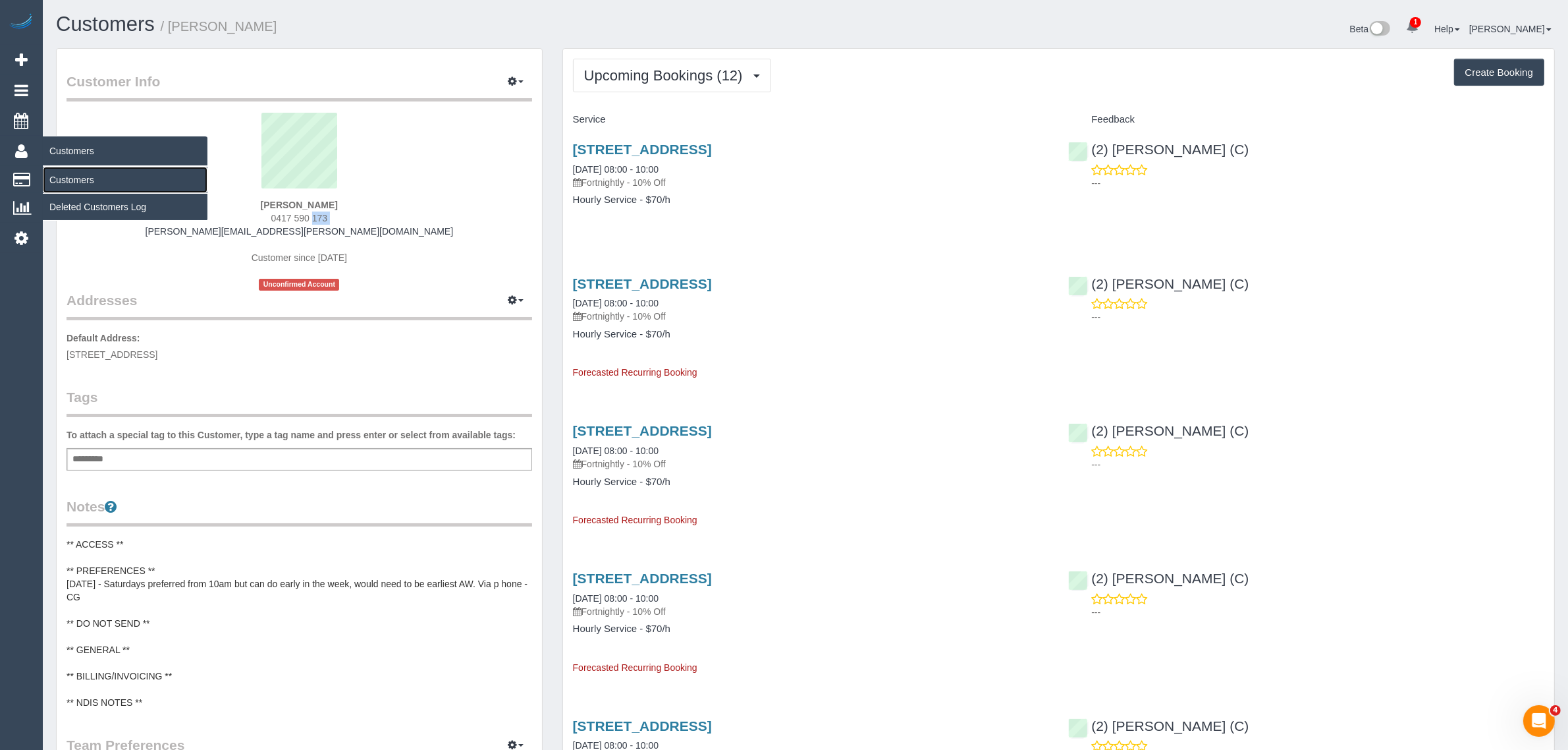
click at [113, 185] on link "Customers" at bounding box center [125, 180] width 165 height 26
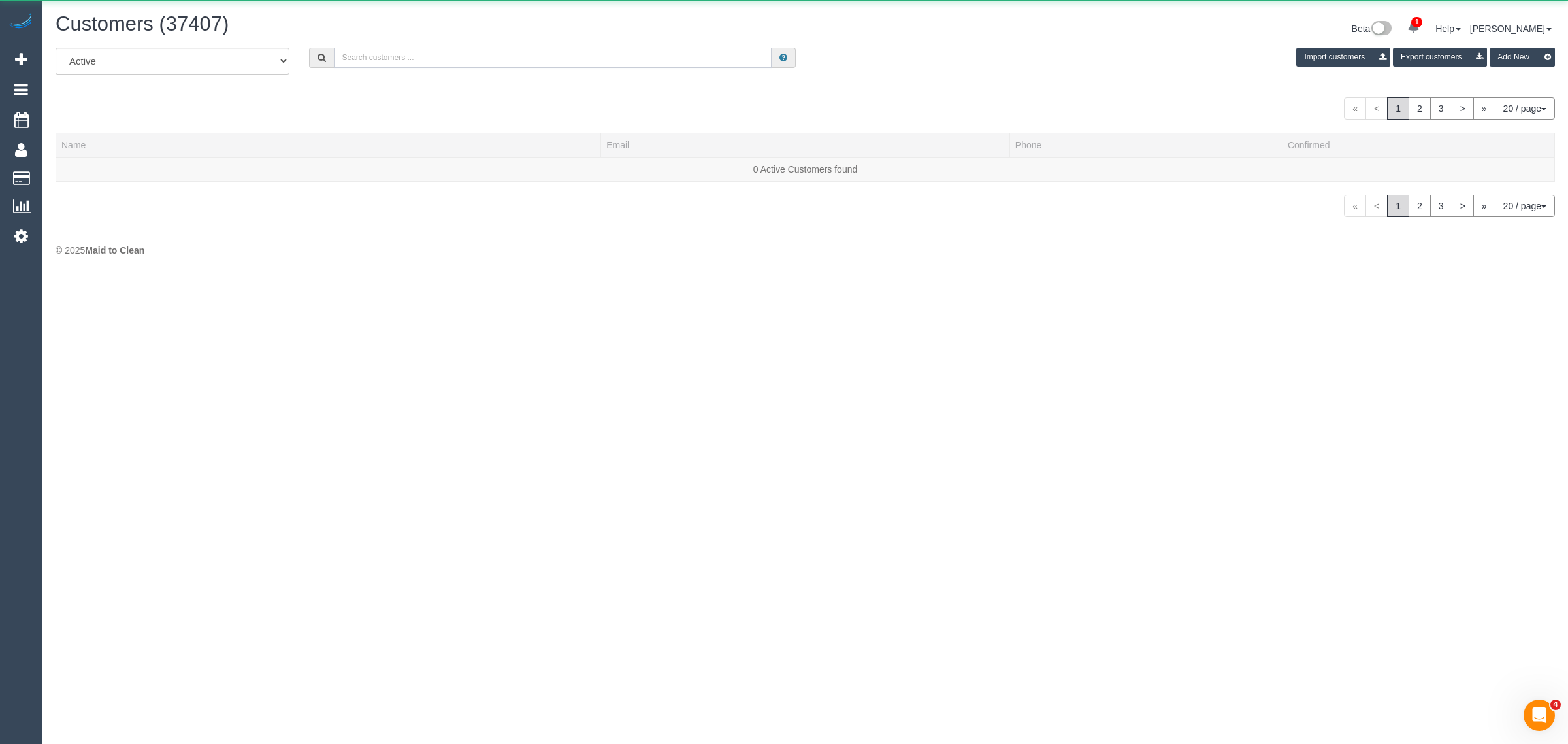
click at [557, 48] on input "text" at bounding box center [552, 58] width 438 height 20
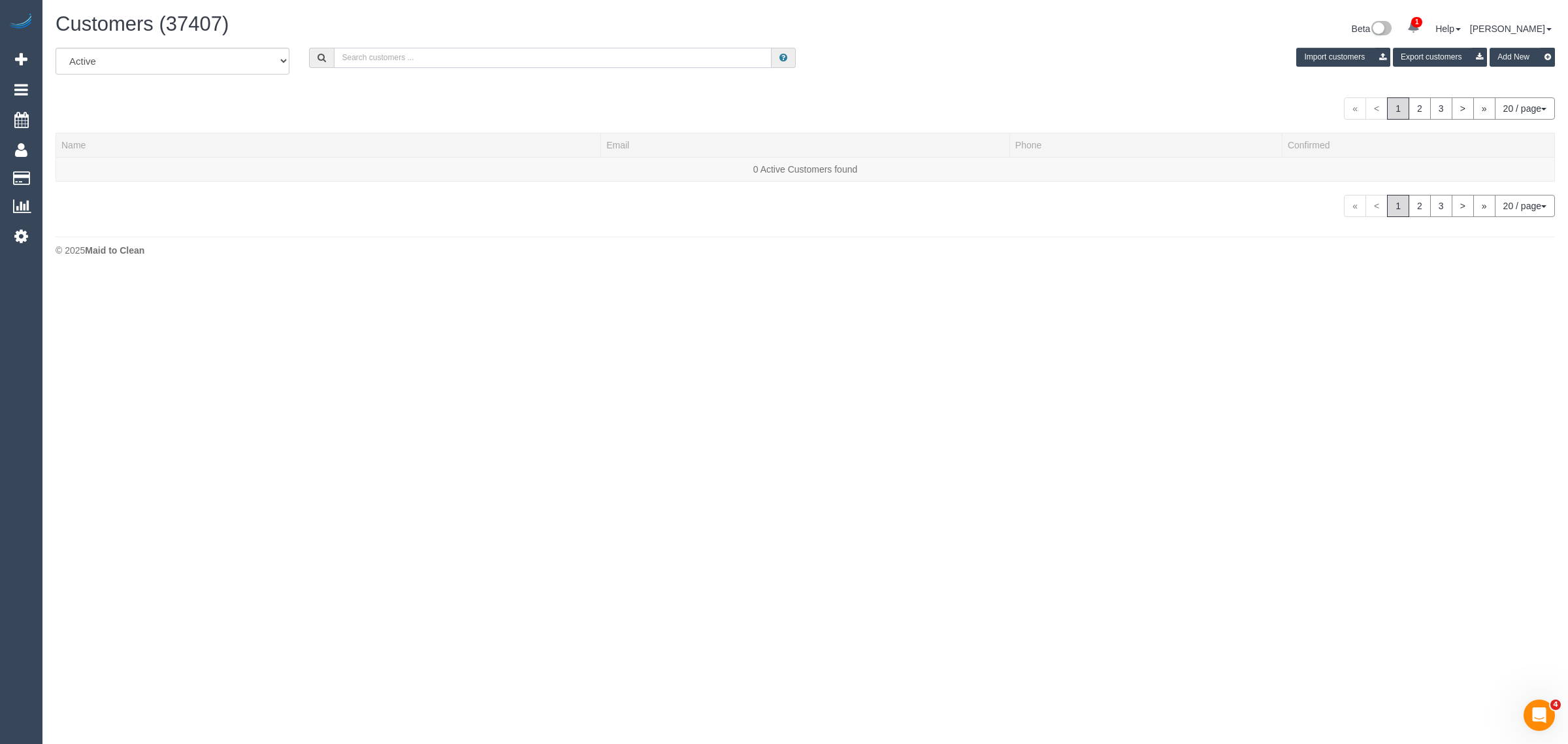
paste input "+61431232623"
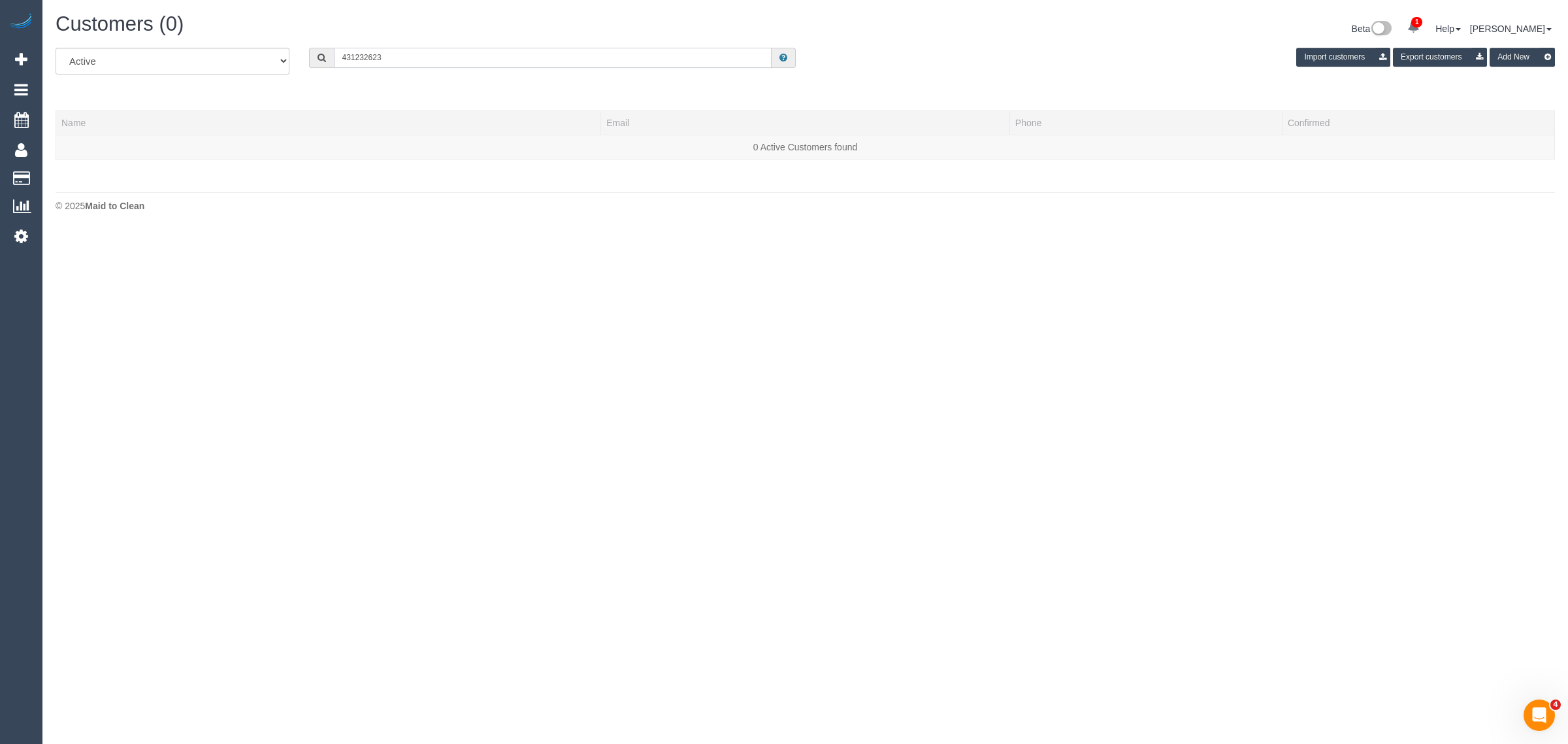
click at [399, 57] on input "431232623" at bounding box center [552, 58] width 438 height 20
type input "431232623"
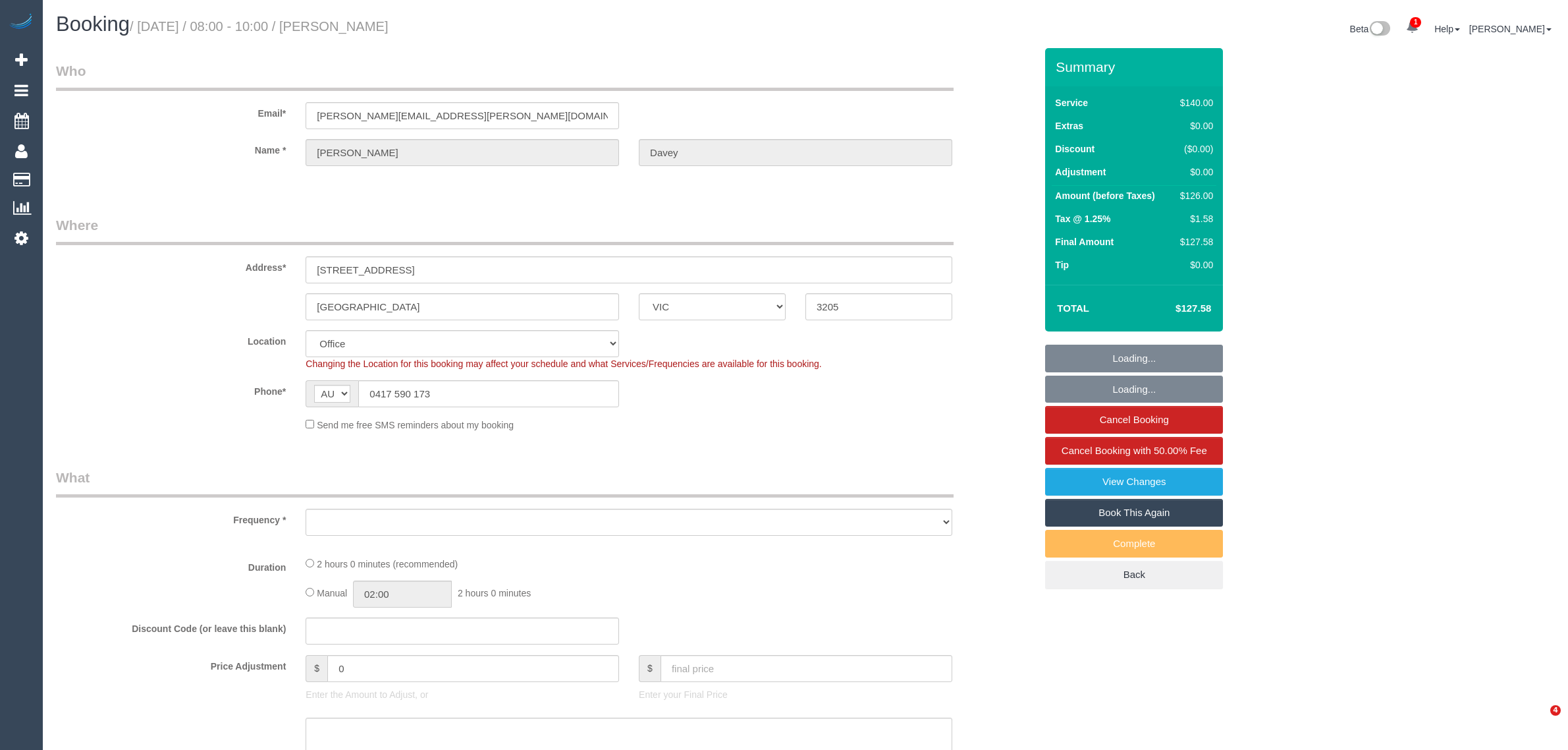
select select "VIC"
select select "string:stripe-pm_1RtJeK2GScqysDRVEIhgm82e"
select select "number:30"
select select "number:14"
select select "number:19"
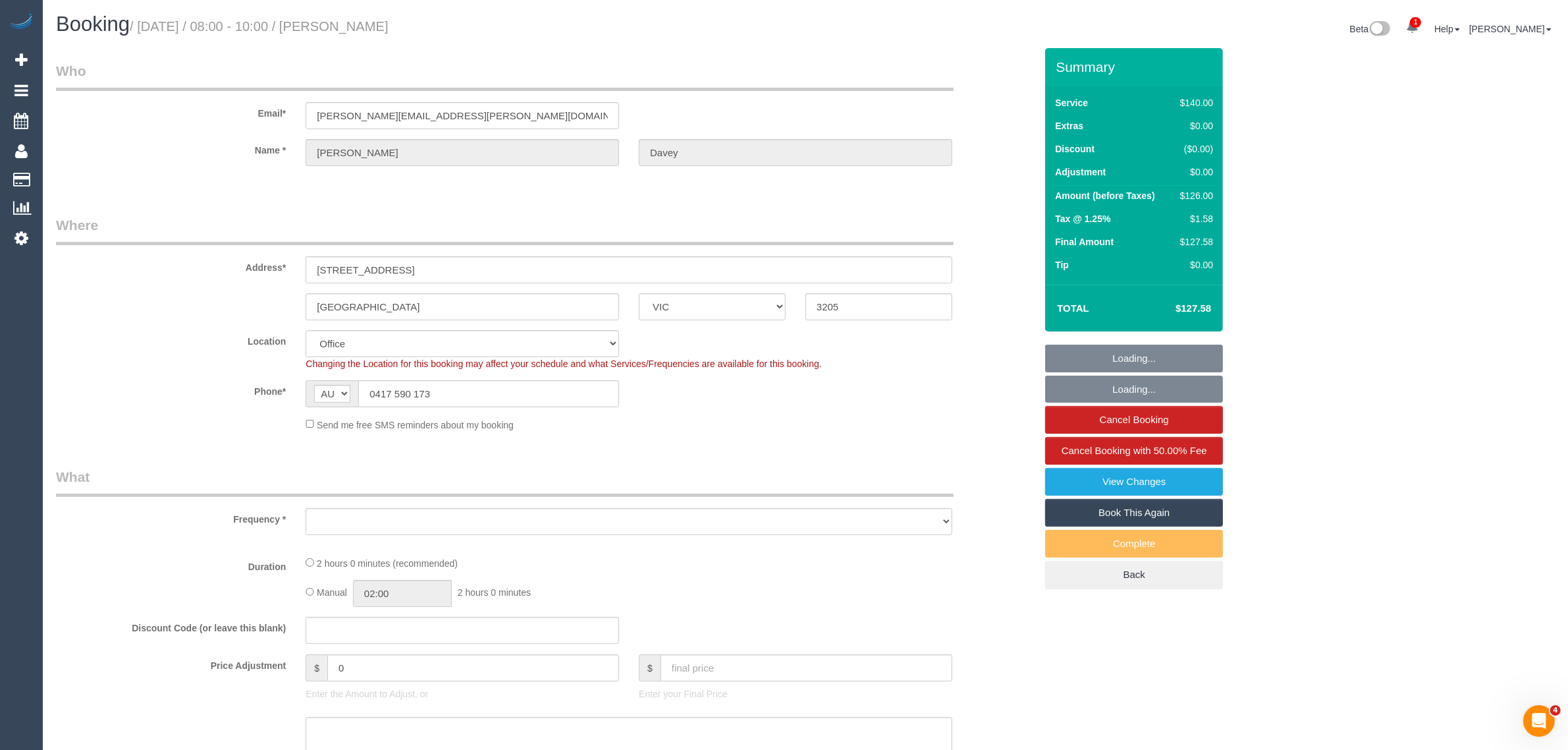
select select "number:36"
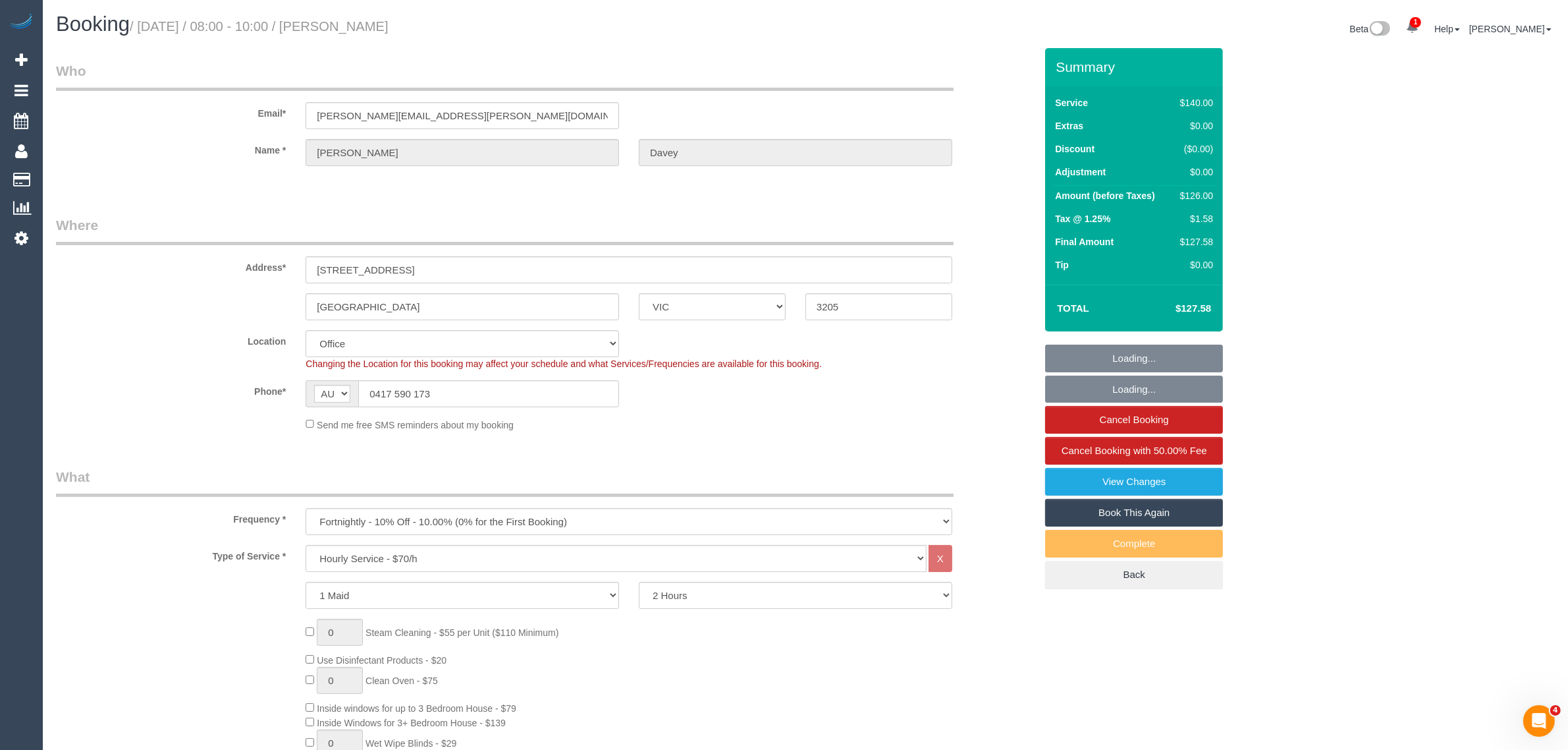
select select "object:2010"
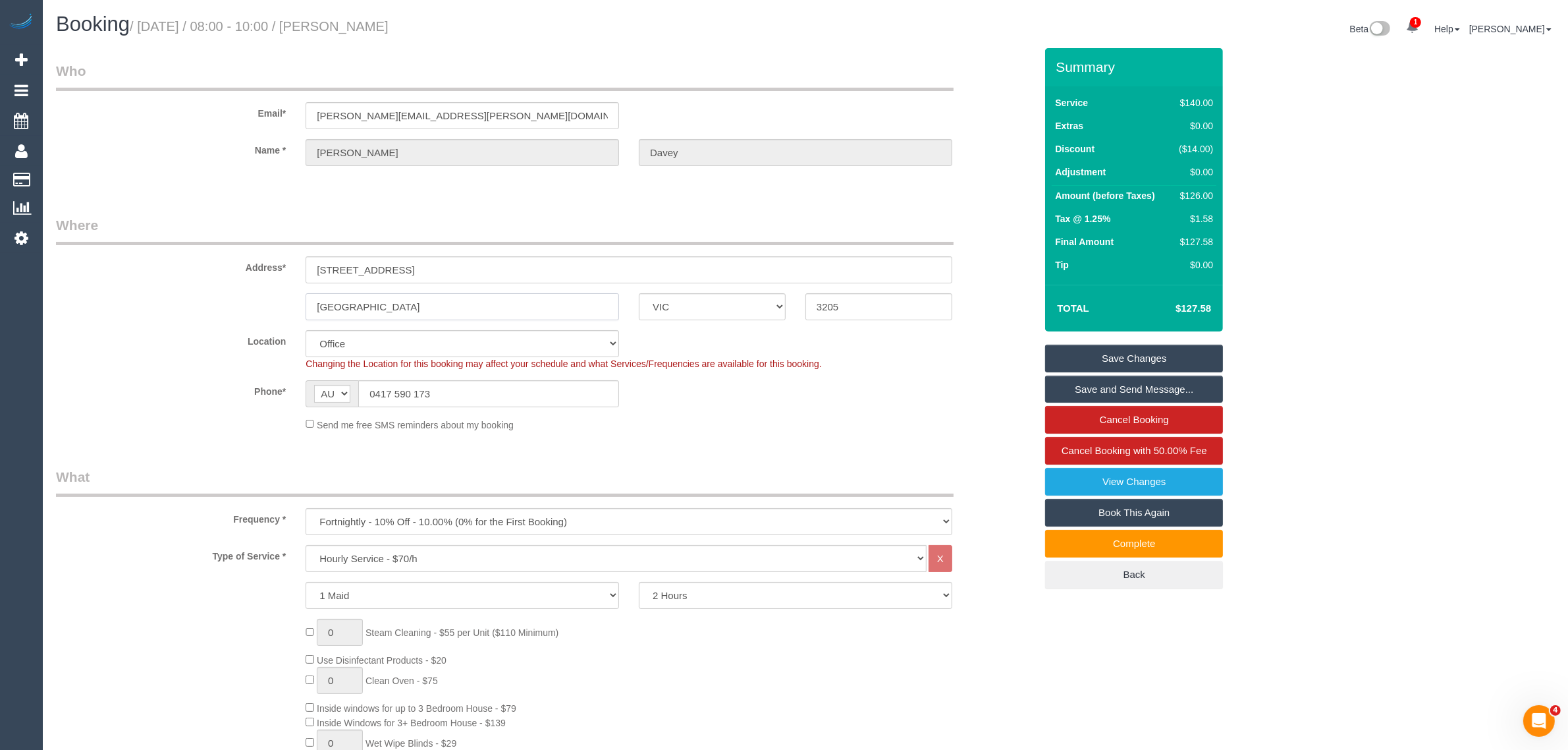
click at [482, 316] on input "South Melbourne" at bounding box center [462, 306] width 313 height 27
click at [482, 315] on input "South Melbourne" at bounding box center [462, 306] width 313 height 27
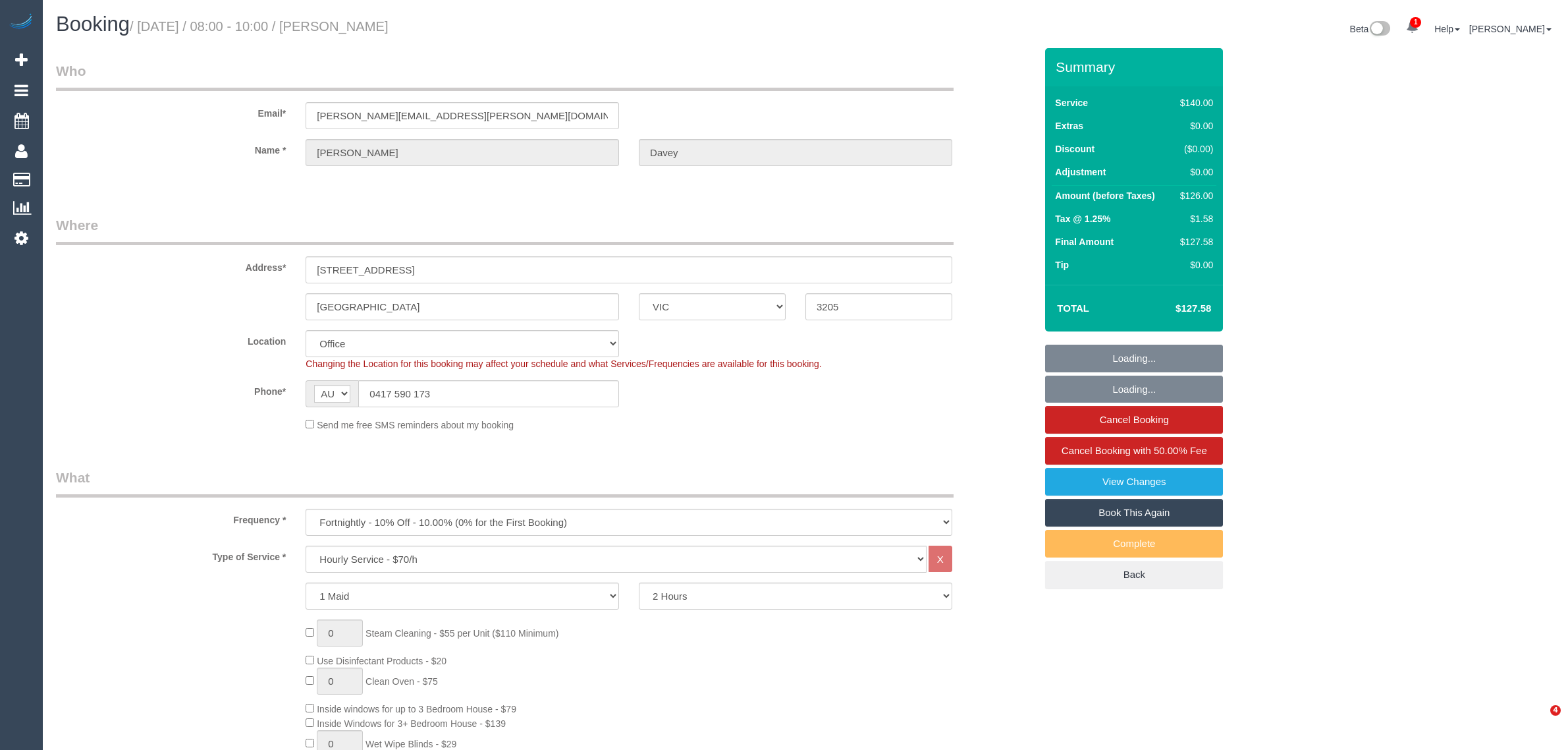
select select "VIC"
select select "number:30"
select select "number:14"
select select "number:19"
select select "number:36"
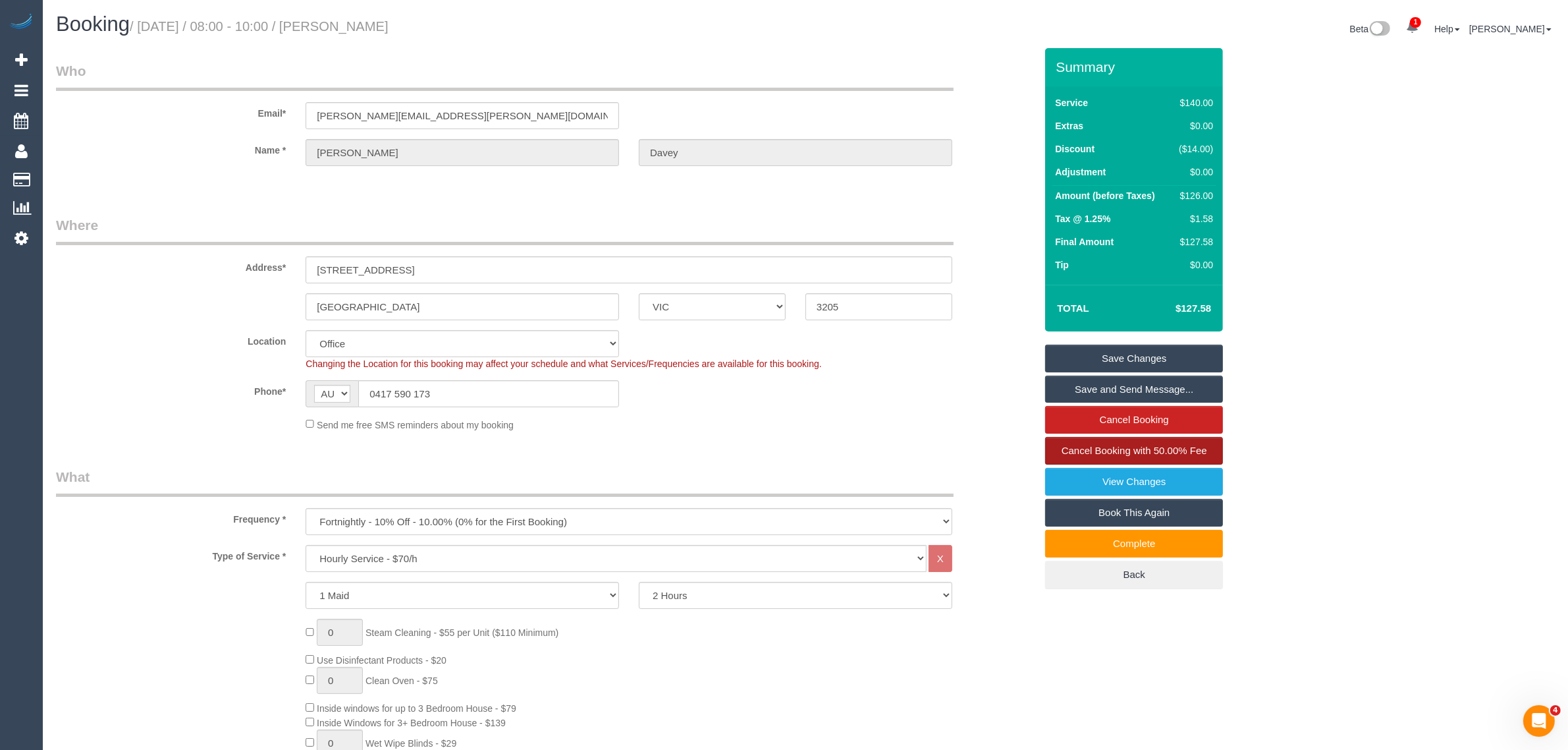
click at [1074, 453] on span "Cancel Booking with 50.00% Fee" at bounding box center [1135, 451] width 146 height 12
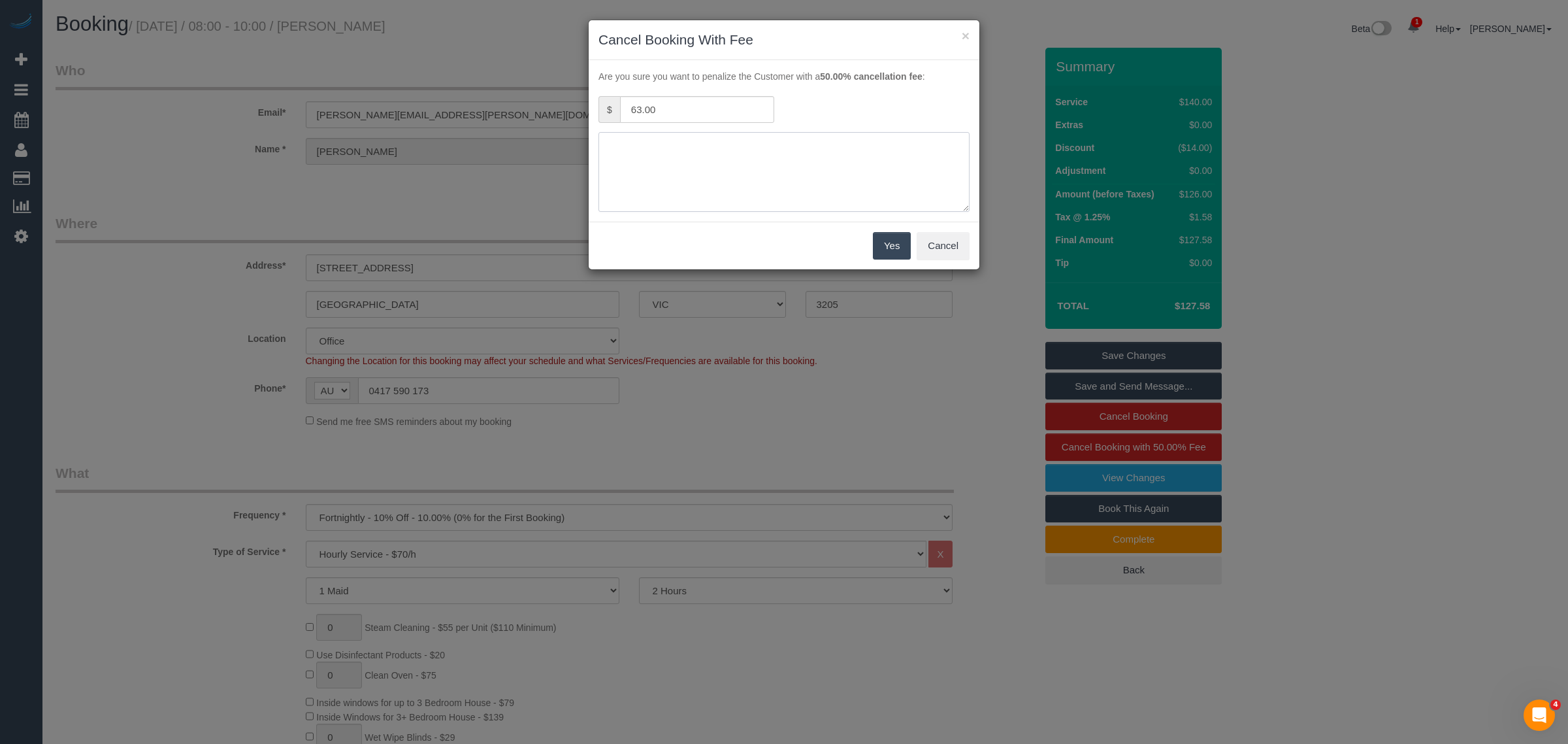
click at [725, 160] on textarea at bounding box center [784, 171] width 371 height 80
type textarea "no acces via txt - KA"
click at [903, 260] on div "Yes Cancel" at bounding box center [784, 245] width 390 height 48
click at [890, 242] on button "Yes" at bounding box center [891, 246] width 38 height 27
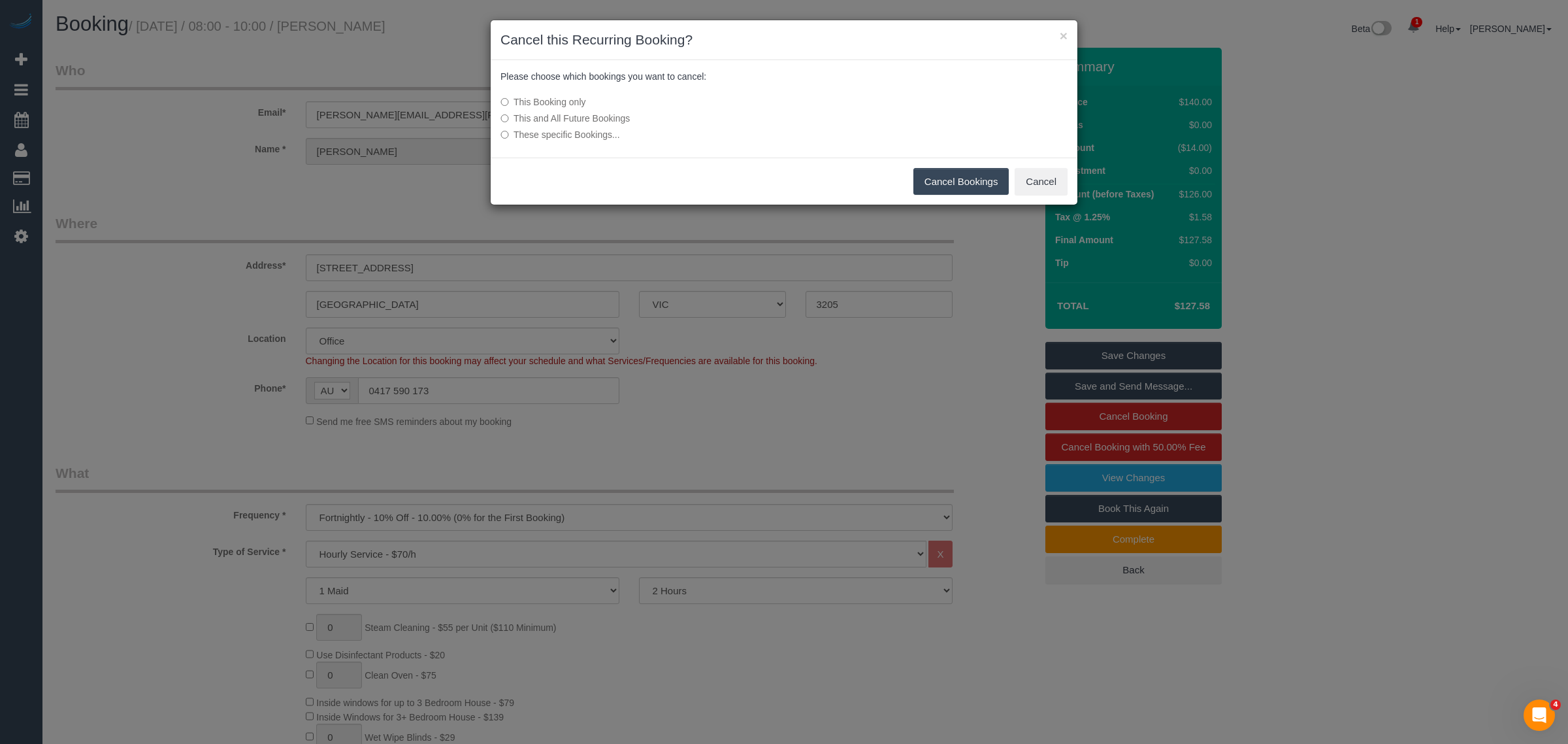
click at [928, 181] on button "Cancel Bookings" at bounding box center [961, 181] width 96 height 27
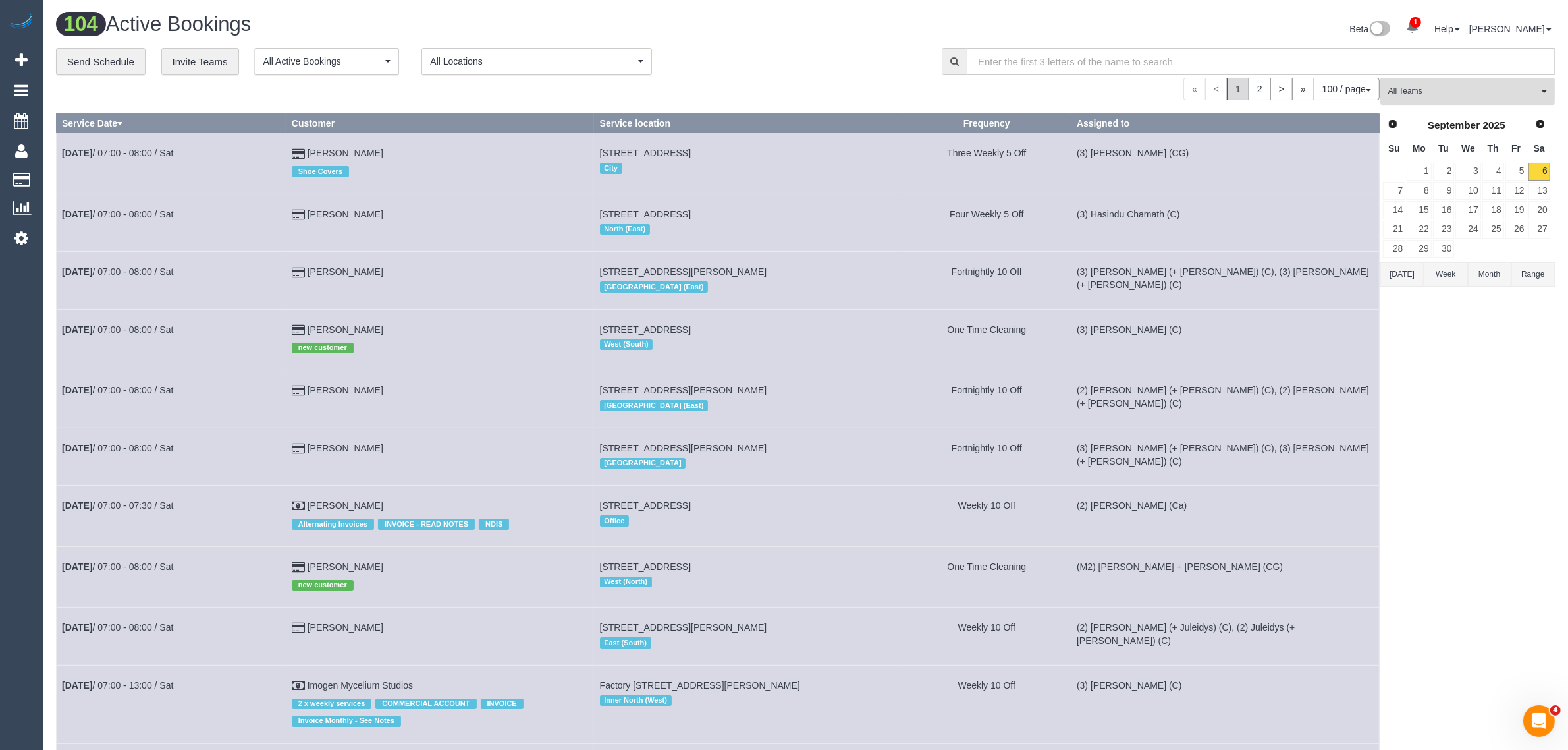
click at [1426, 91] on span "All Teams" at bounding box center [1463, 92] width 150 height 12
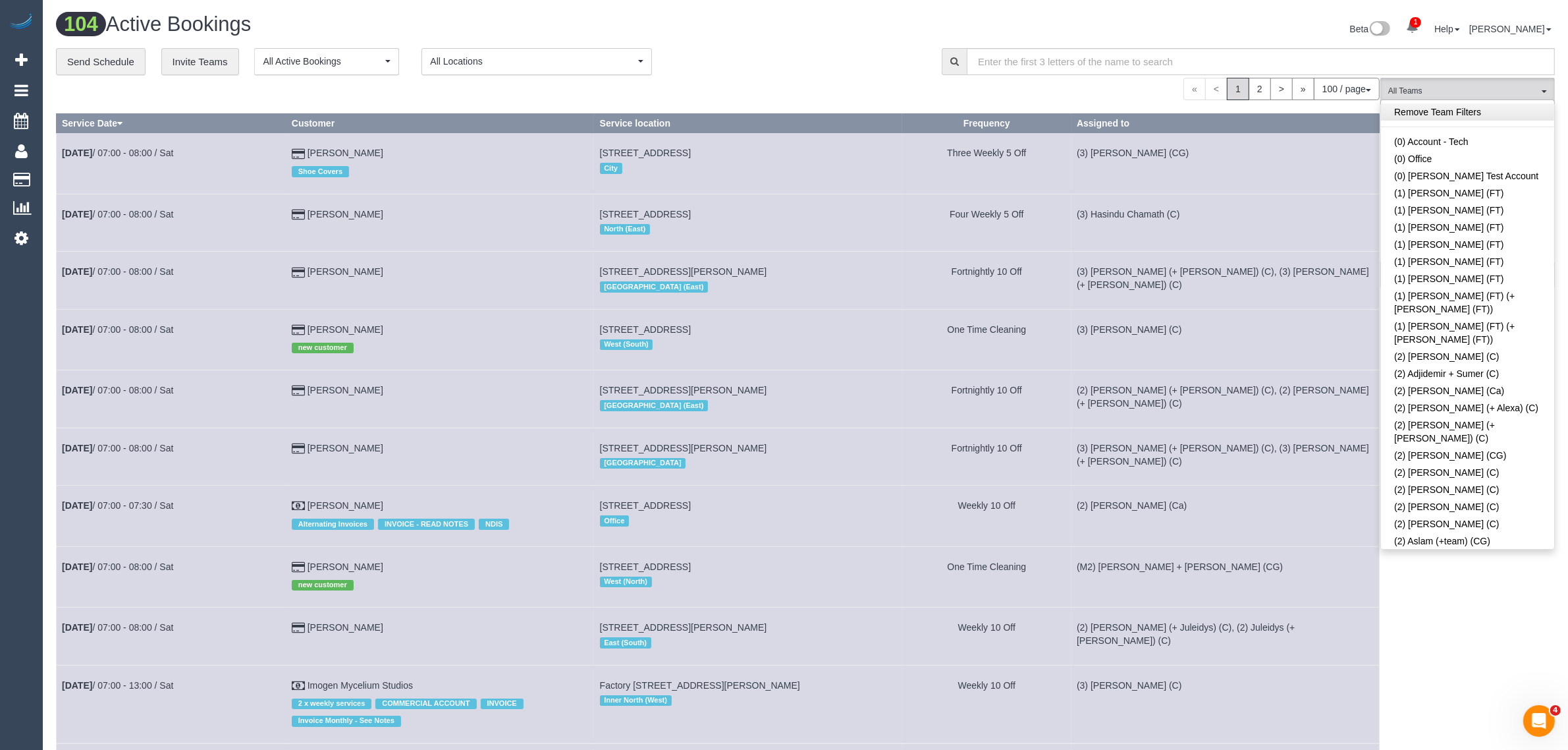
click at [1433, 106] on link "Remove Team Filters" at bounding box center [1468, 112] width 173 height 17
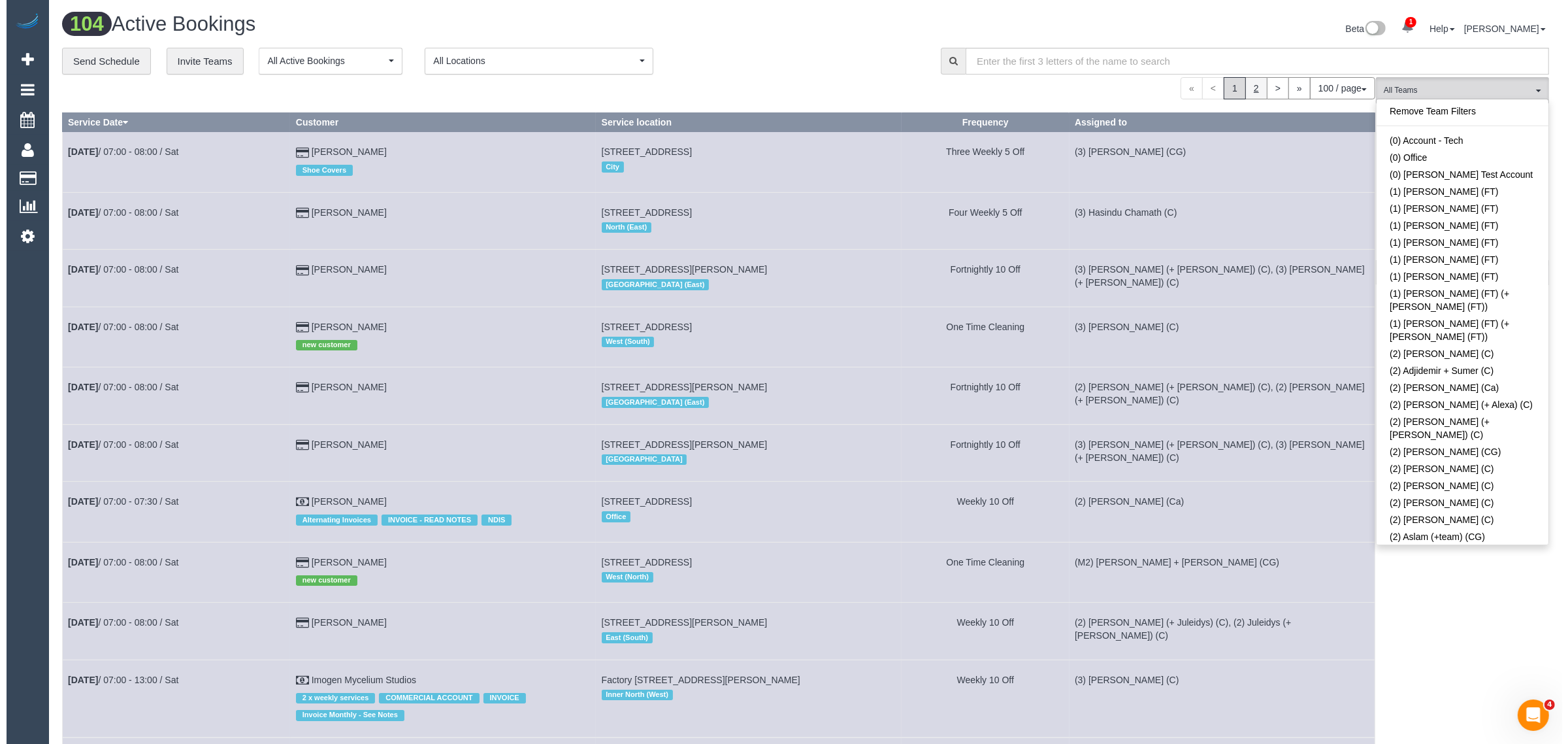
scroll to position [1835, 0]
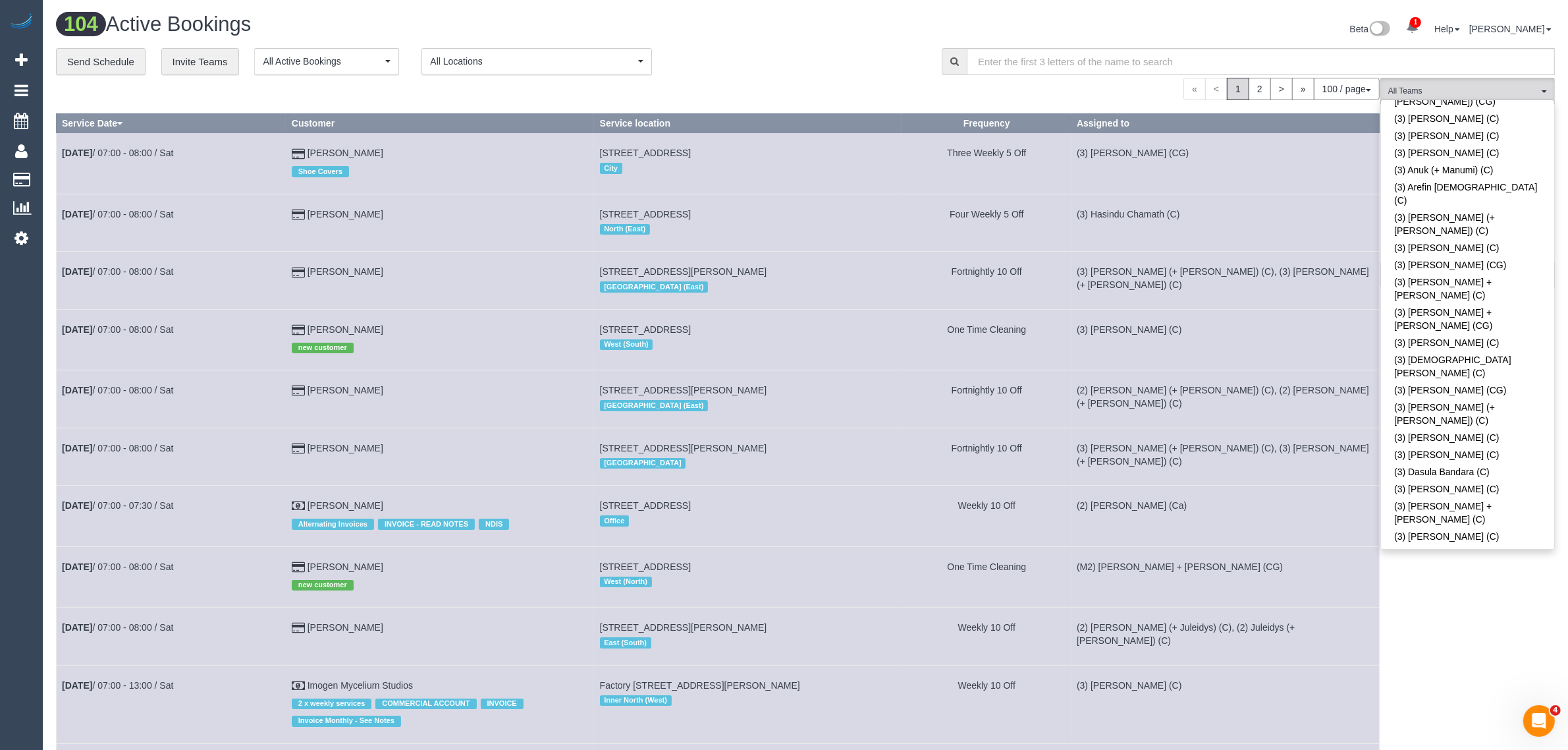
click at [1481, 687] on link "(3) [PERSON_NAME] (+ [PERSON_NAME]) (C)" at bounding box center [1468, 702] width 173 height 30
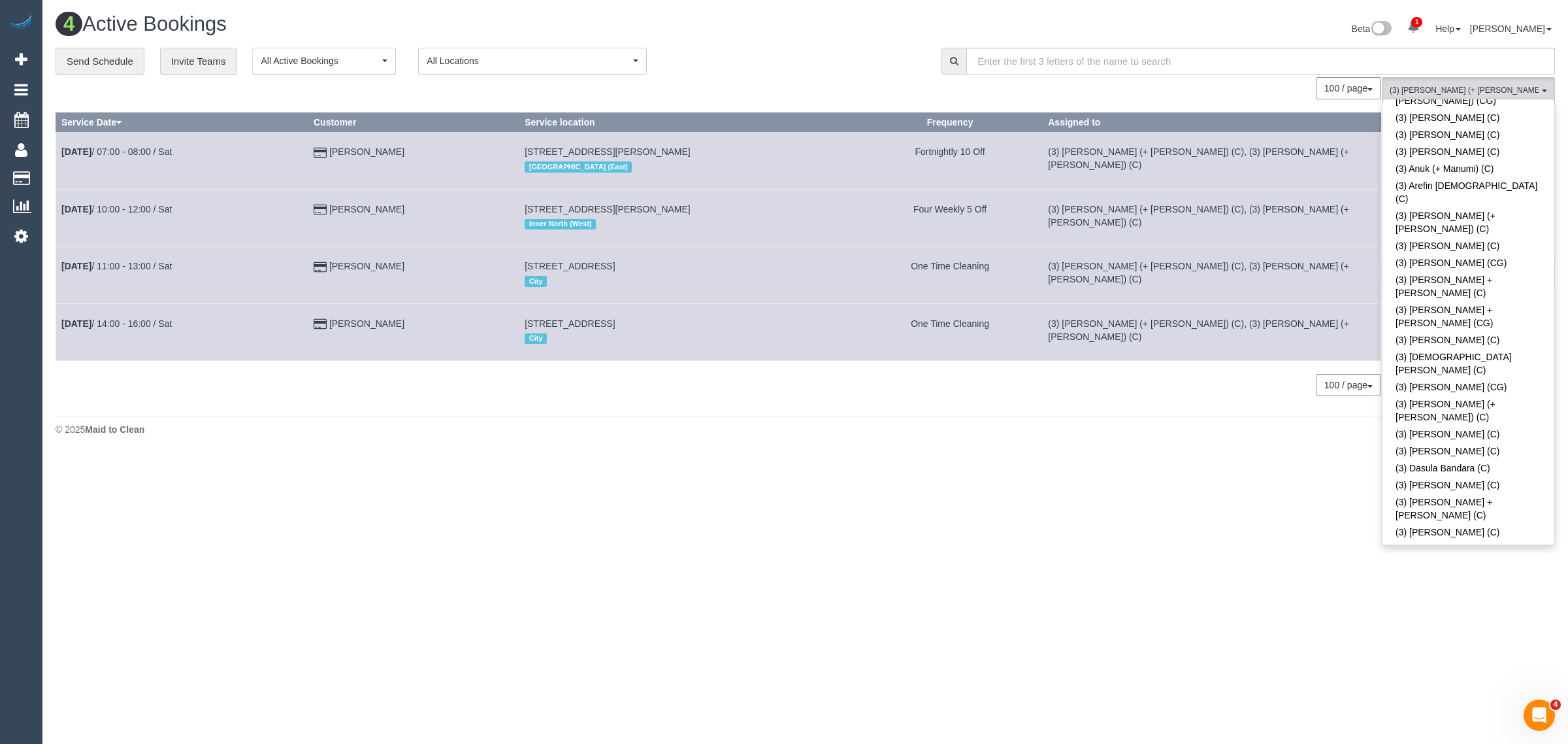
click at [756, 49] on div "**********" at bounding box center [489, 62] width 866 height 27
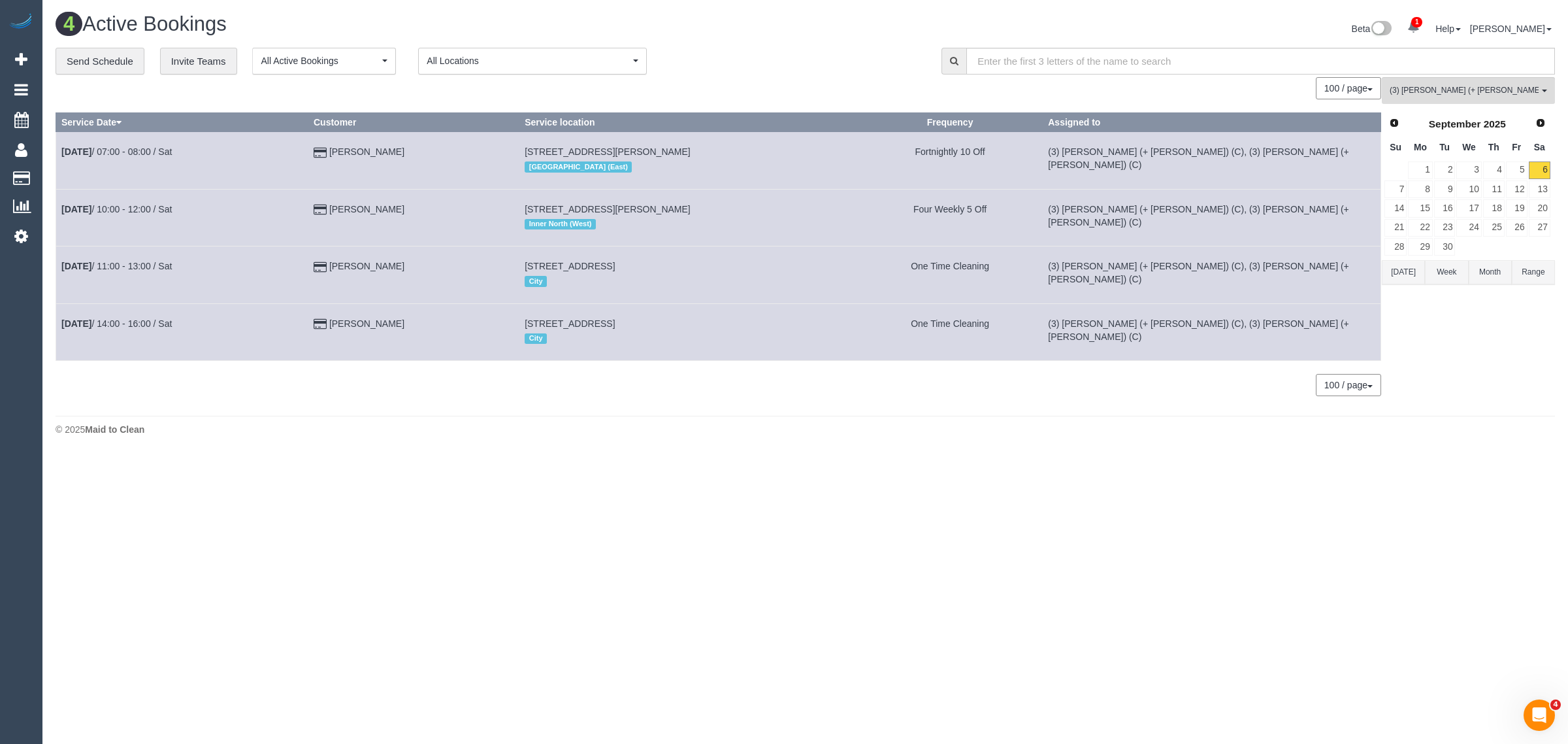
drag, startPoint x: 299, startPoint y: 195, endPoint x: 59, endPoint y: 214, distance: 240.8
click at [59, 214] on tr "Sep 6th / 10:00 - 12:00 / Sat Jessica Tighe 19/912 Drummond Street, Carlton Nor…" at bounding box center [718, 217] width 1324 height 57
copy tr "Sep 6th / 10:00 - 12:00 / Sat Jessica Tighe"
drag, startPoint x: 746, startPoint y: 207, endPoint x: 532, endPoint y: 204, distance: 214.0
click at [532, 206] on td "19/912 Drummond Street, Carlton North, VIC 3054 Inner North (West)" at bounding box center [688, 217] width 338 height 57
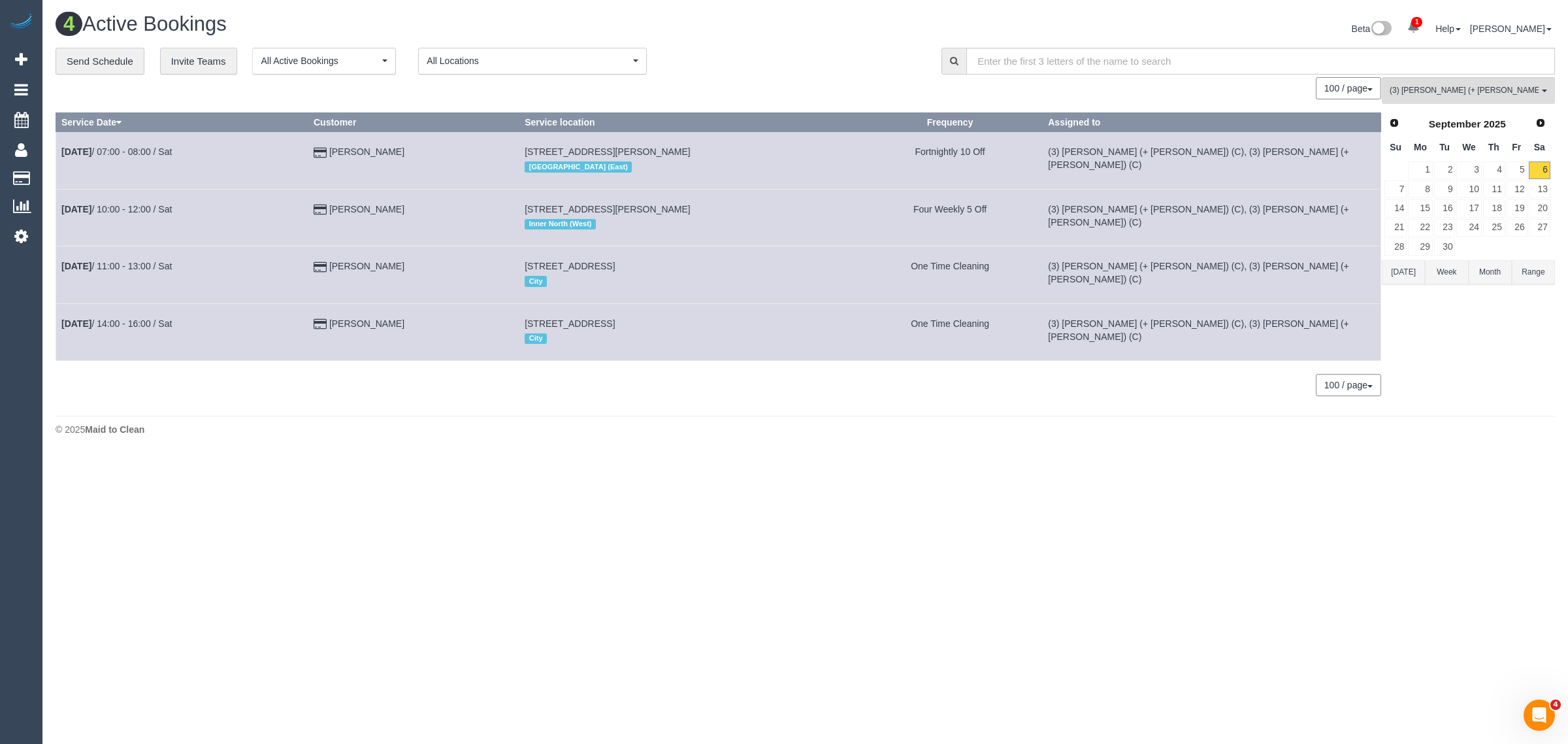
copy span "19/912 Drummond Street, Carlton North, VIC 3054"
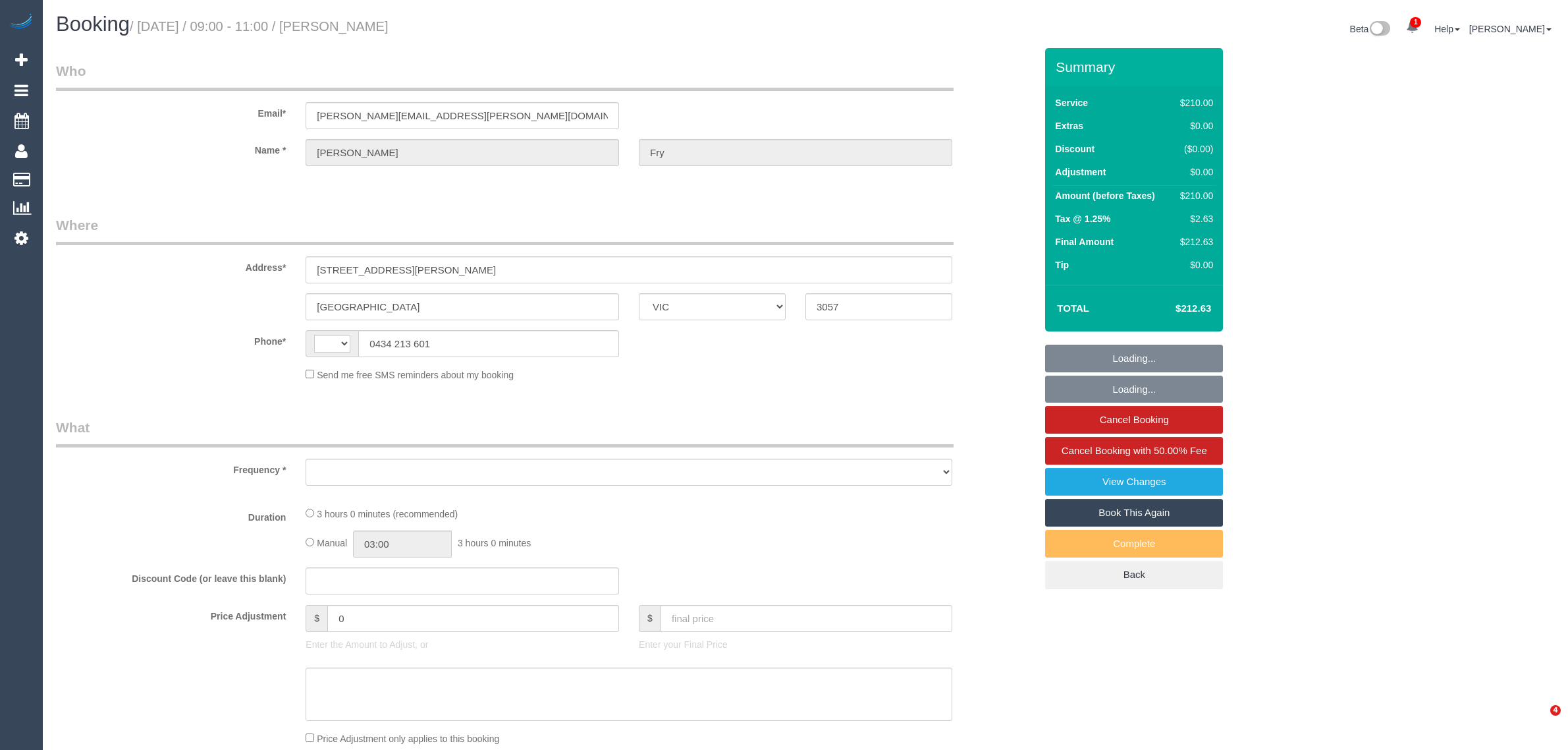
select select "VIC"
select select "string:stripe-pm_1S3THt2GScqysDRVYnjpqEg5"
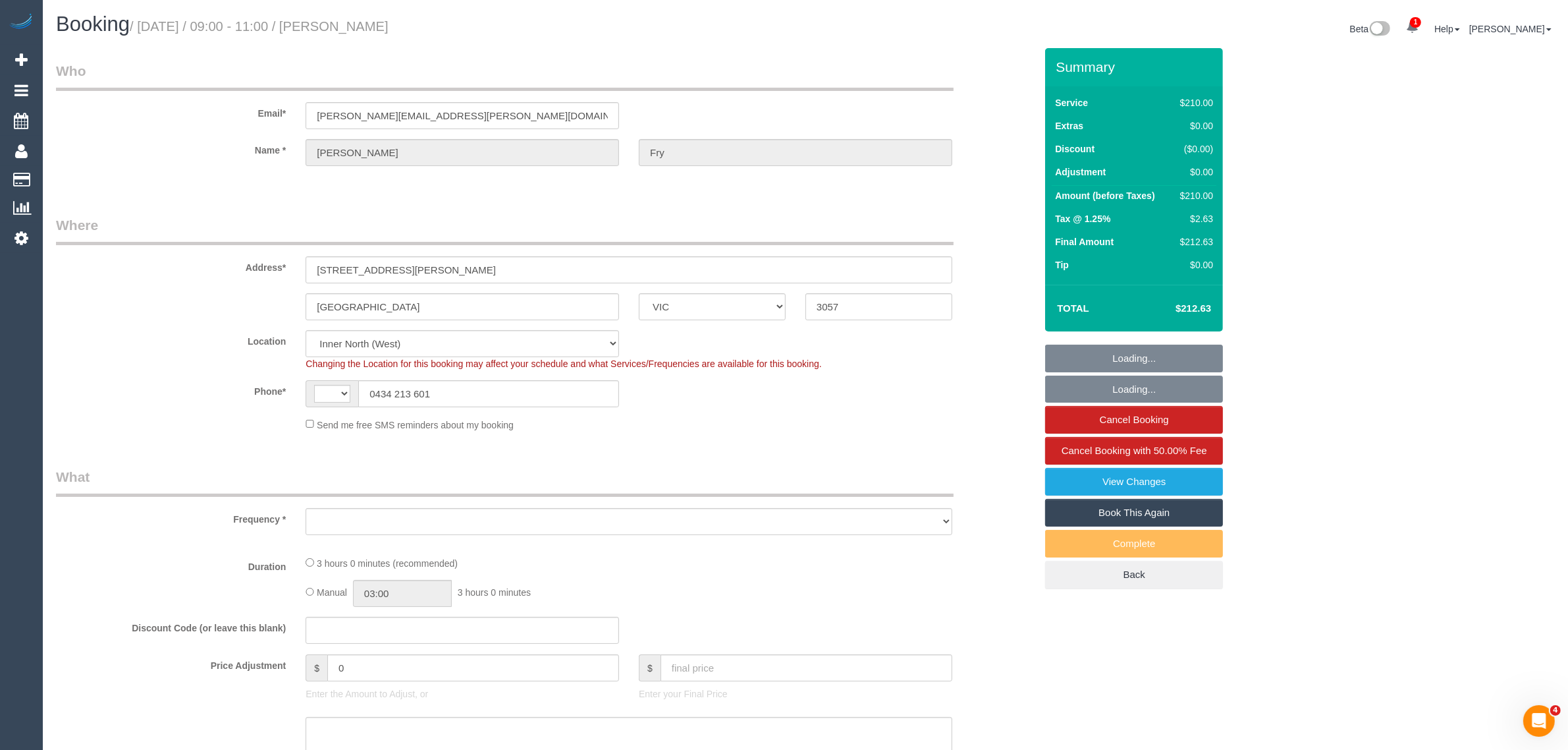
select select "string:AU"
select select "object:694"
select select "180"
select select "number:28"
select select "number:14"
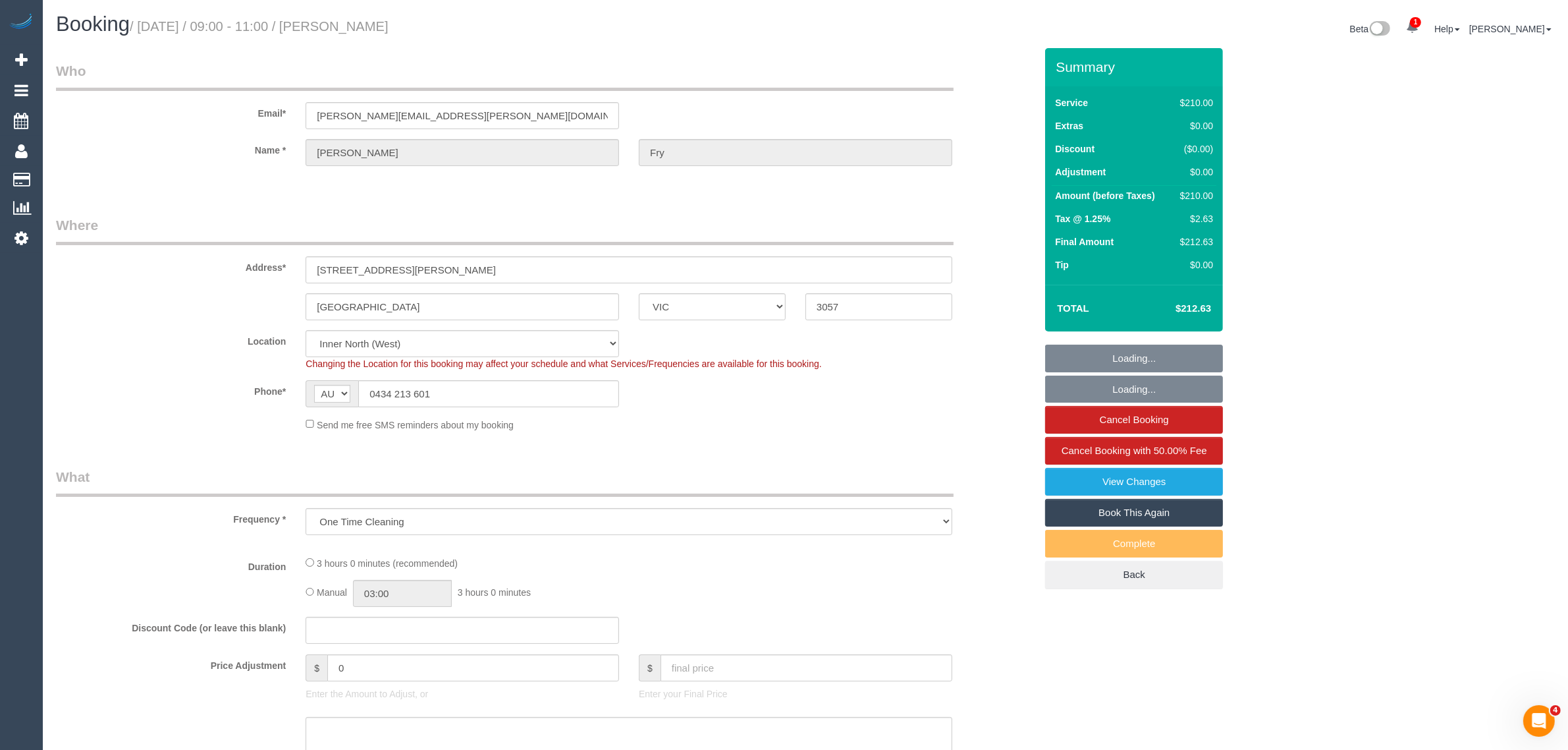
select select "number:19"
select select "number:24"
select select "number:13"
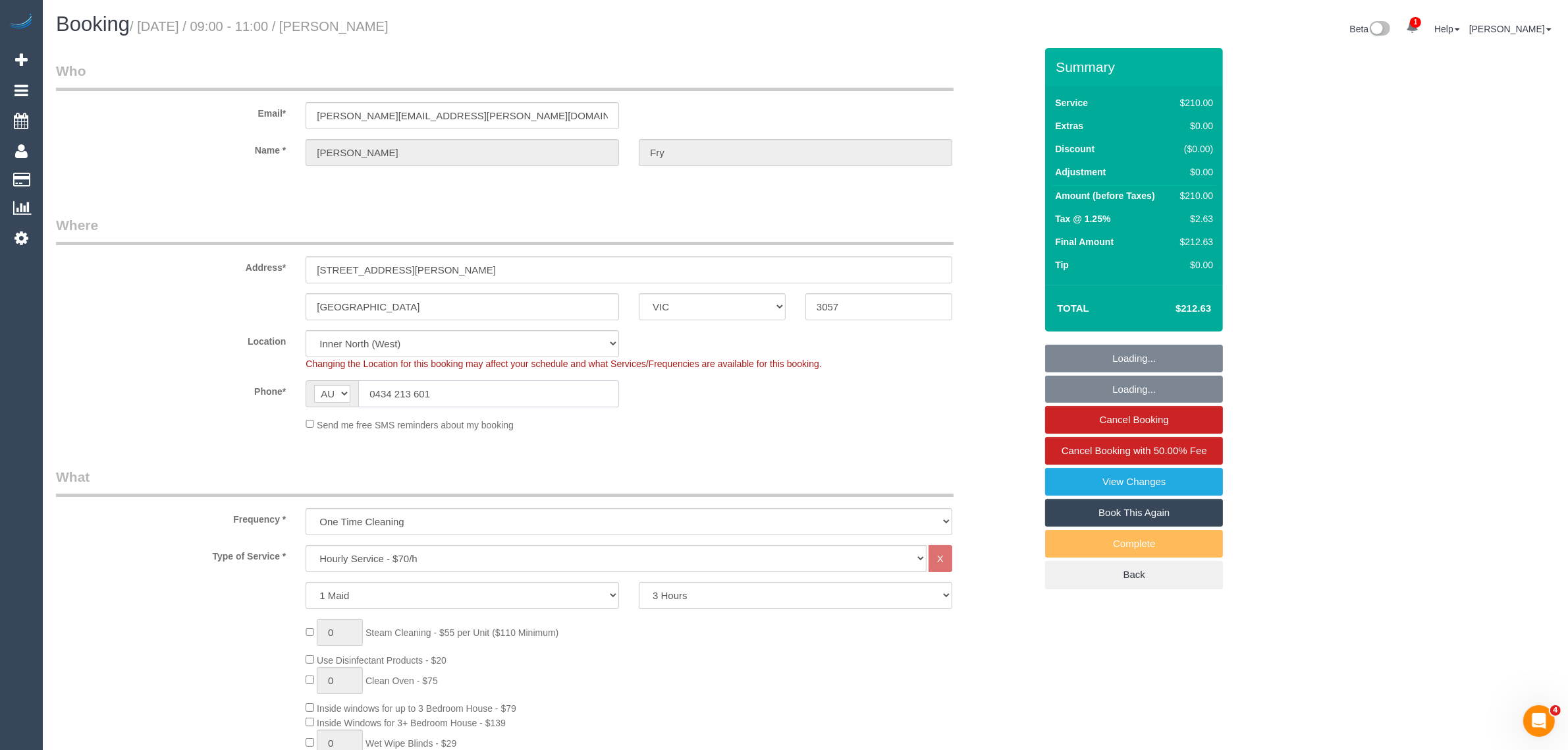
click at [506, 397] on input "0434 213 601" at bounding box center [488, 393] width 261 height 27
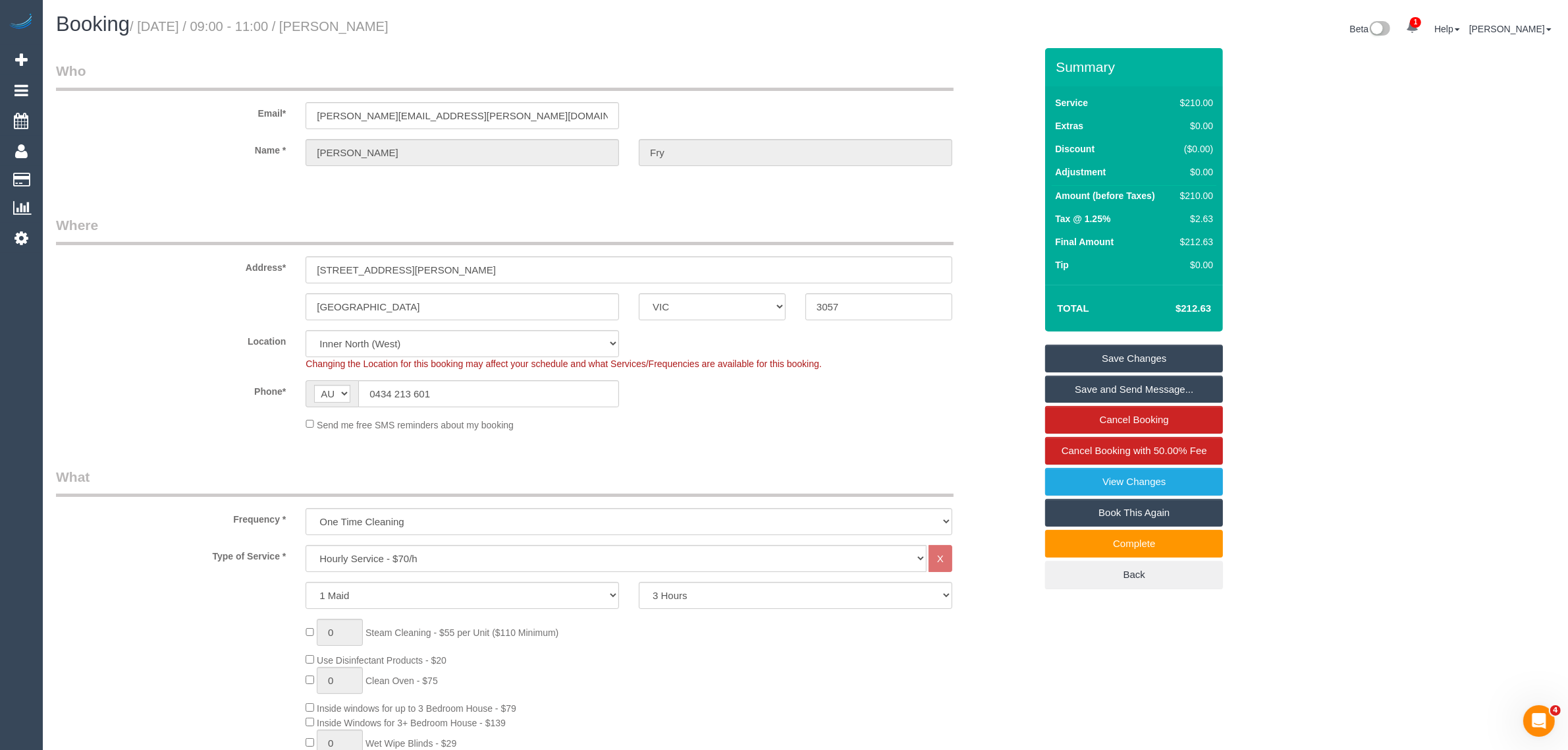
click at [863, 423] on div "Send me free SMS reminders about my booking" at bounding box center [628, 424] width 667 height 14
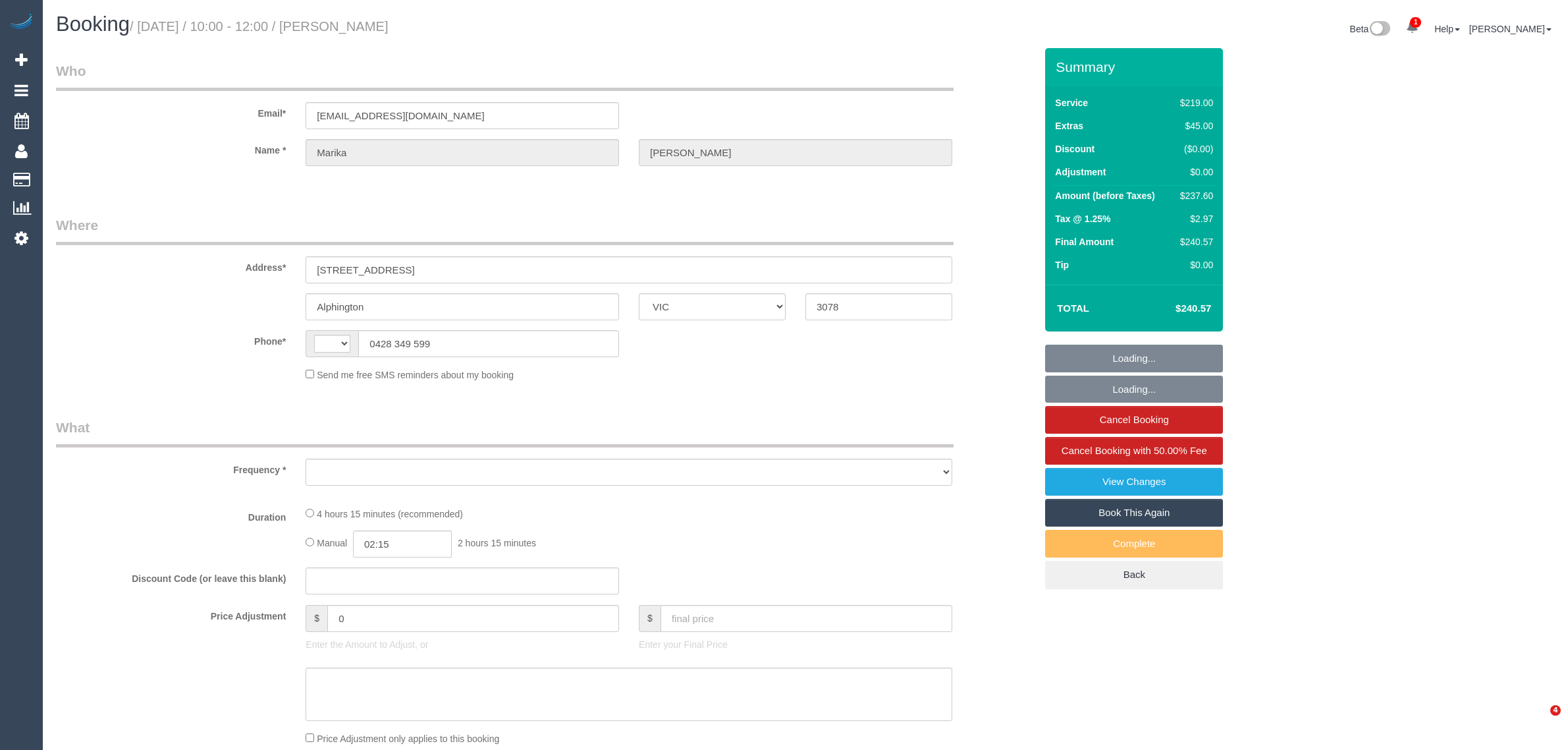
select select "VIC"
select select "string:AU"
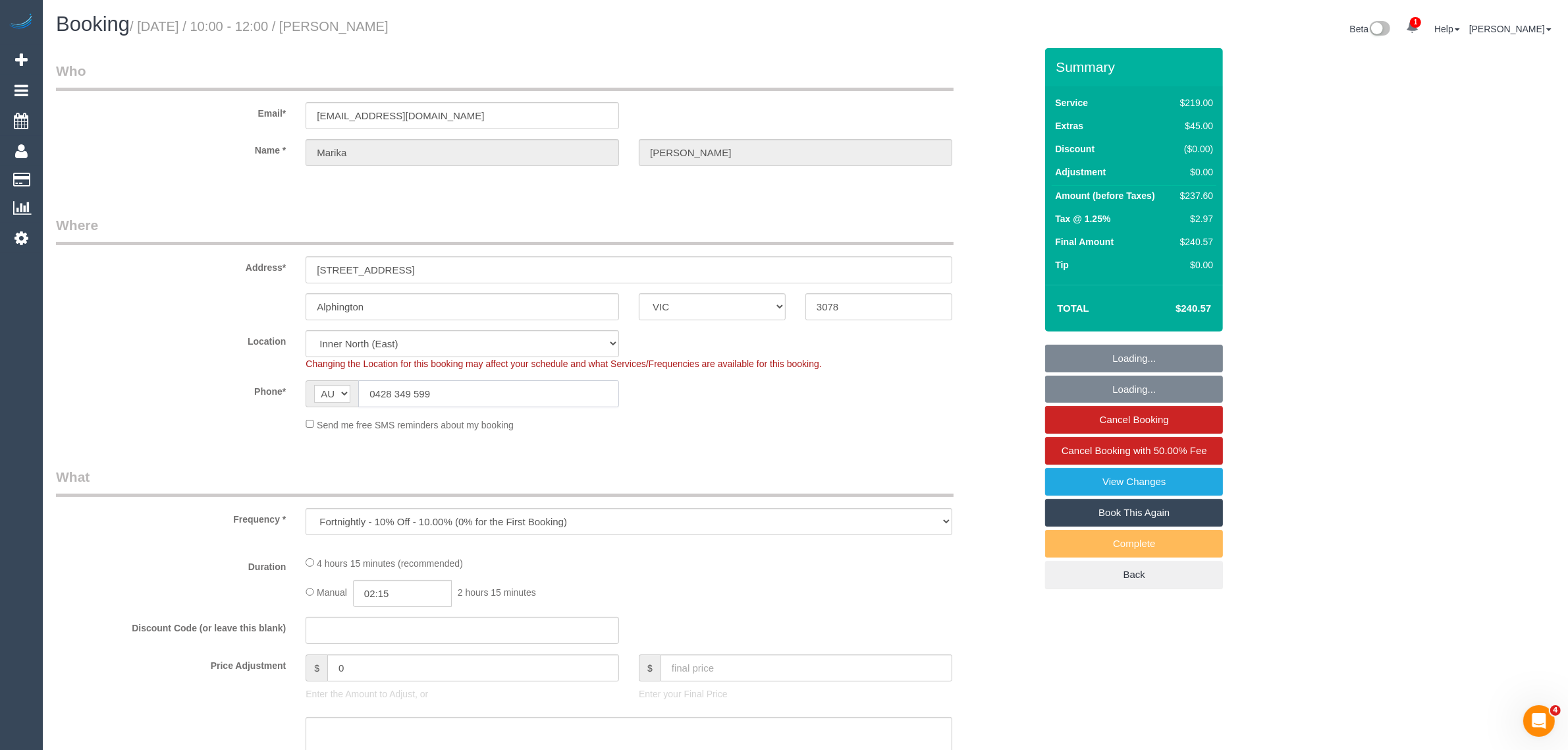
click at [518, 393] on input "0428 349 599" at bounding box center [488, 393] width 261 height 27
select select "object:698"
select select "string:stripe-pm_1PwkG42GScqysDRVWW24IqgG"
select select "number:28"
select select "number:14"
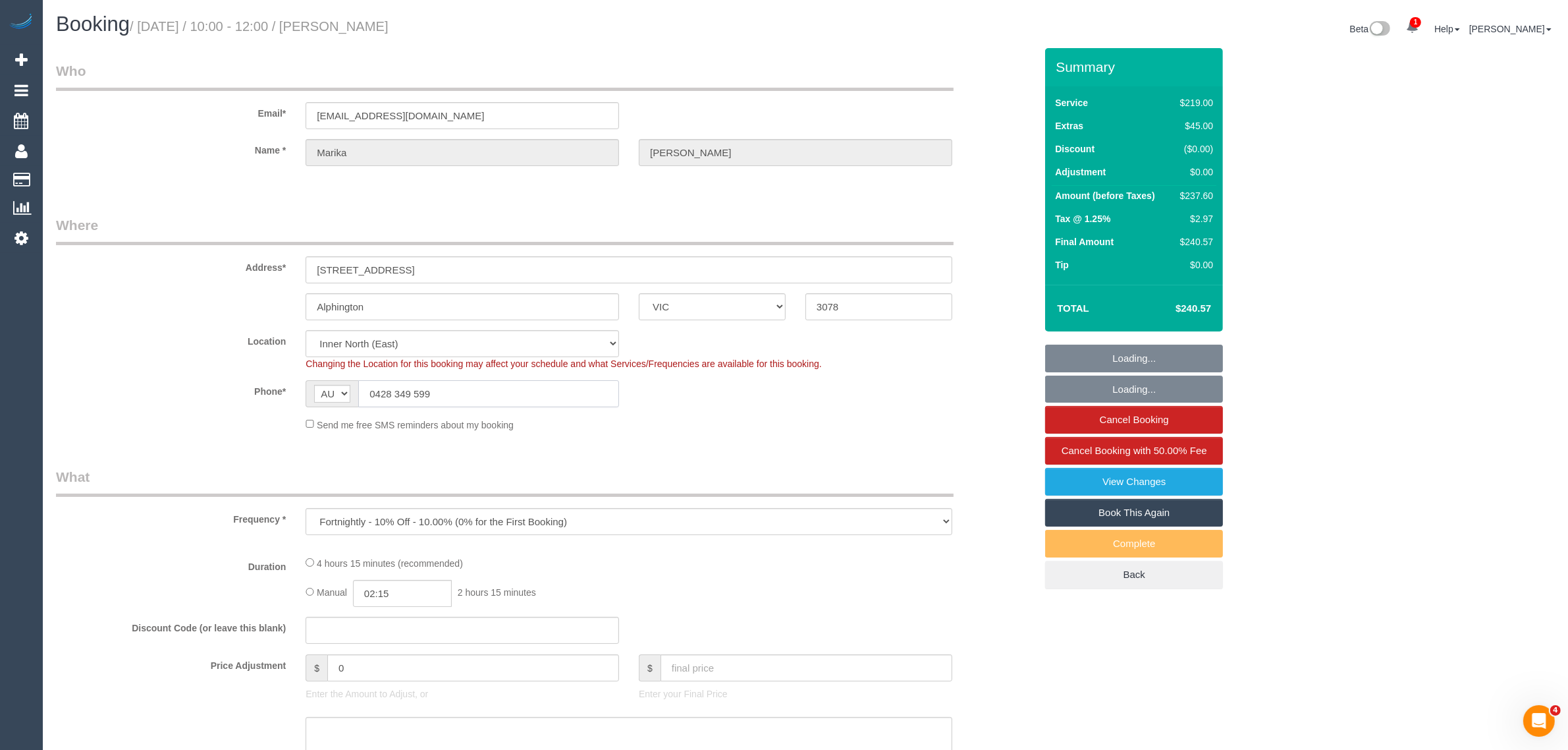
select select "number:19"
select select "number:24"
select select "number:33"
select select "number:12"
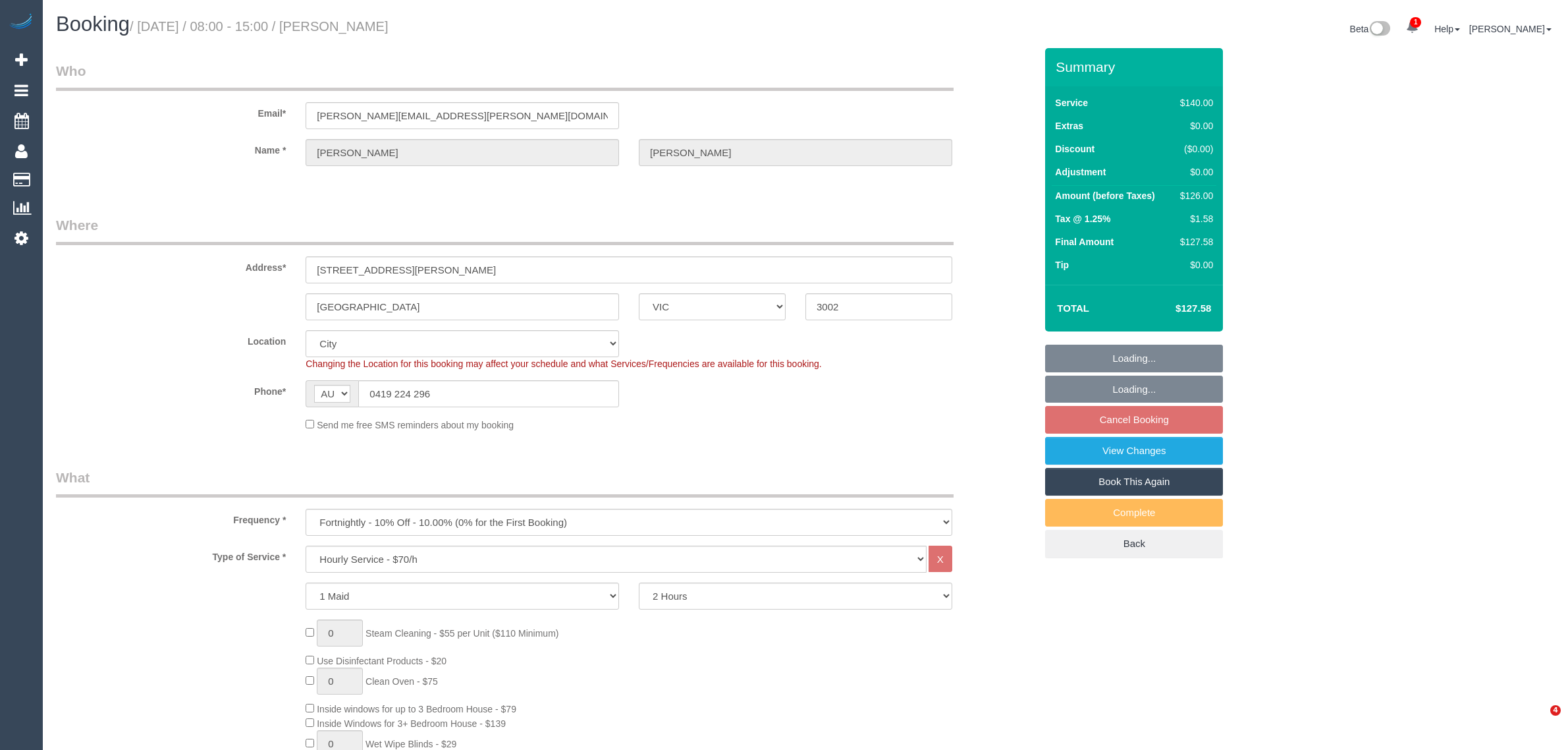
select select "VIC"
select select "number:32"
select select "number:35"
select select "26426"
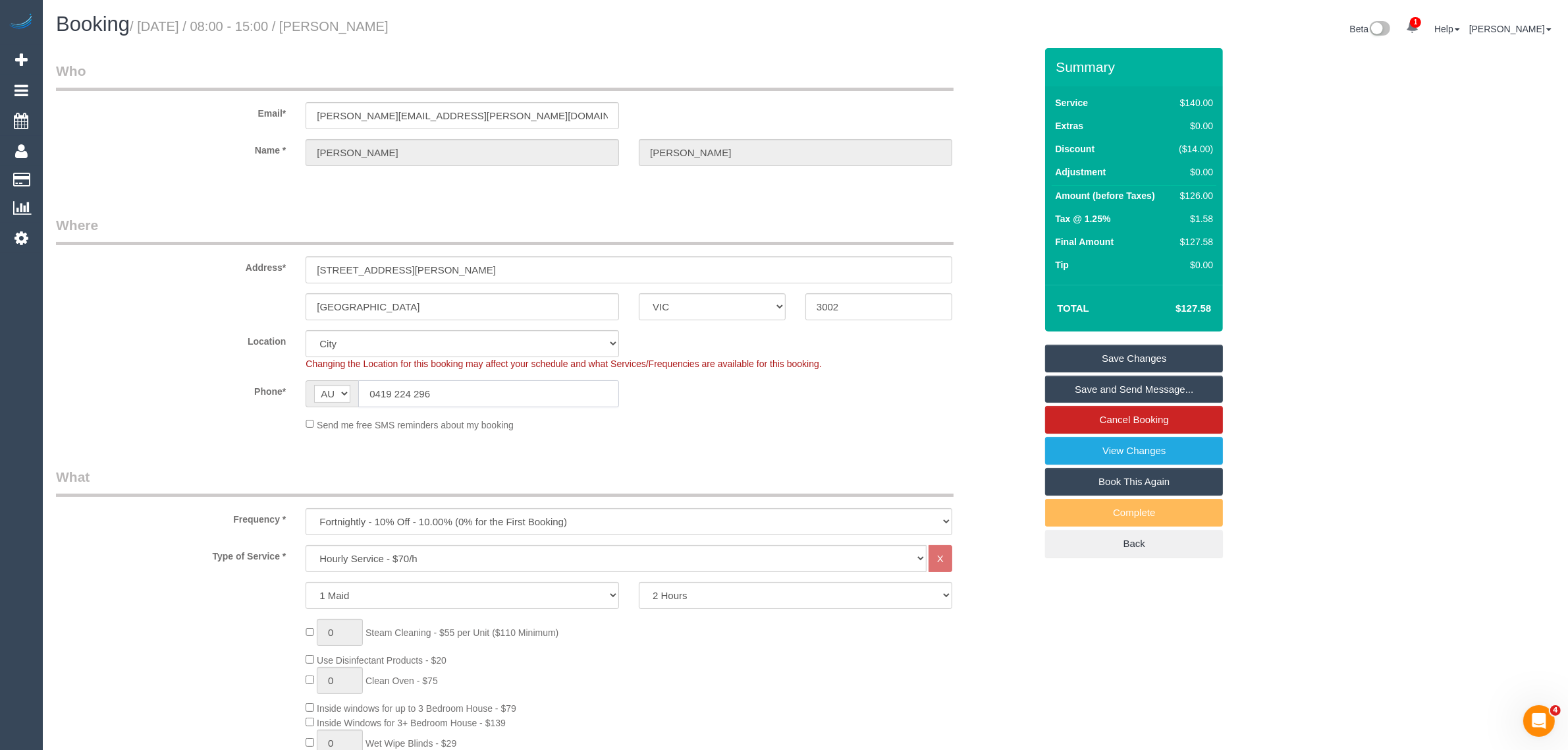
click at [437, 384] on input "0419 224 296" at bounding box center [488, 393] width 261 height 27
click at [437, 386] on input "0419 224 296" at bounding box center [488, 393] width 261 height 27
click at [389, 33] on small "/ [DATE] / 08:00 - 15:00 / [PERSON_NAME]" at bounding box center [259, 26] width 259 height 14
drag, startPoint x: 459, startPoint y: 28, endPoint x: 366, endPoint y: 30, distance: 93.0
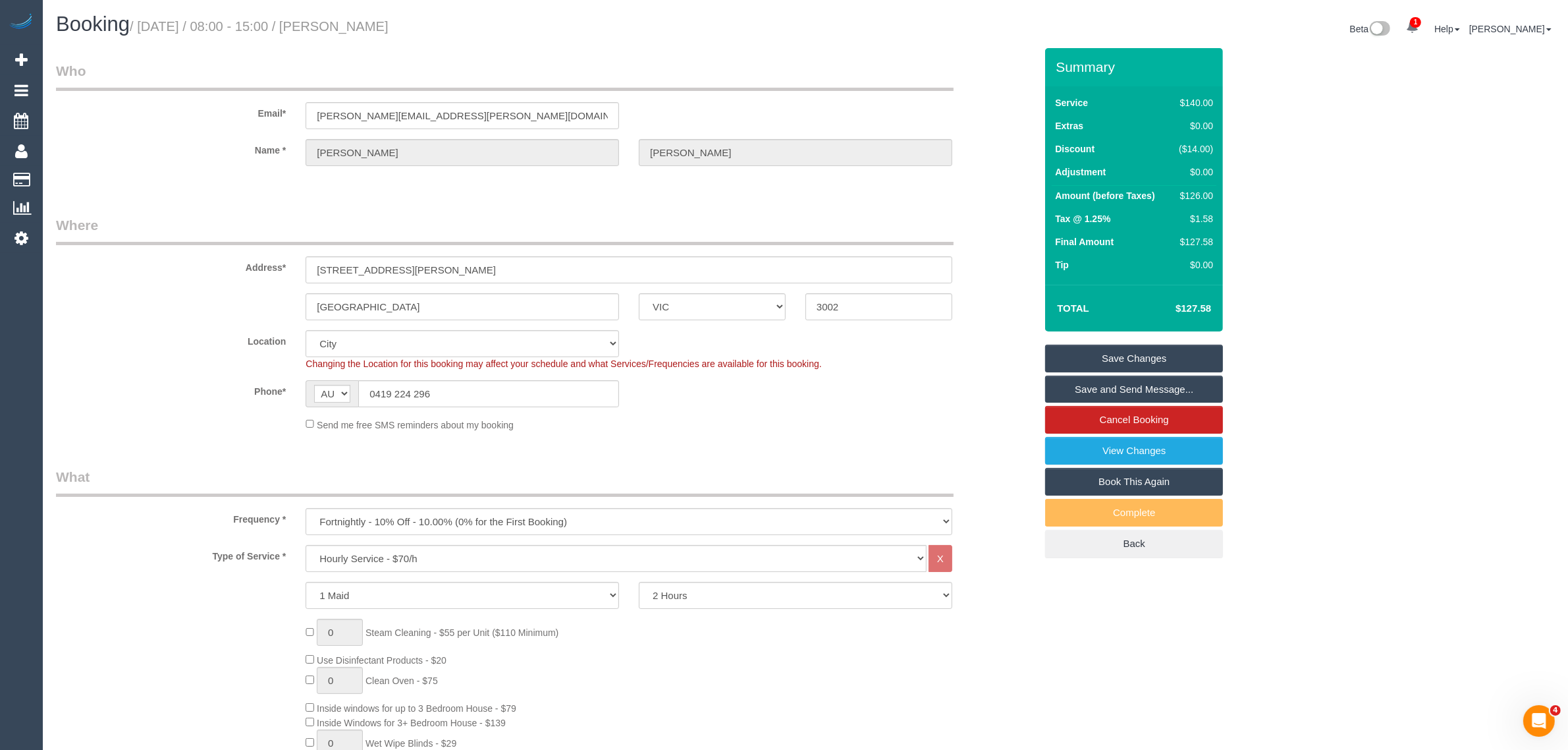
click at [366, 30] on h1 "Booking / September 19, 2025 / 08:00 - 15:00 / Vicki Stanley" at bounding box center [426, 24] width 740 height 22
copy small "Vicki Stanley"
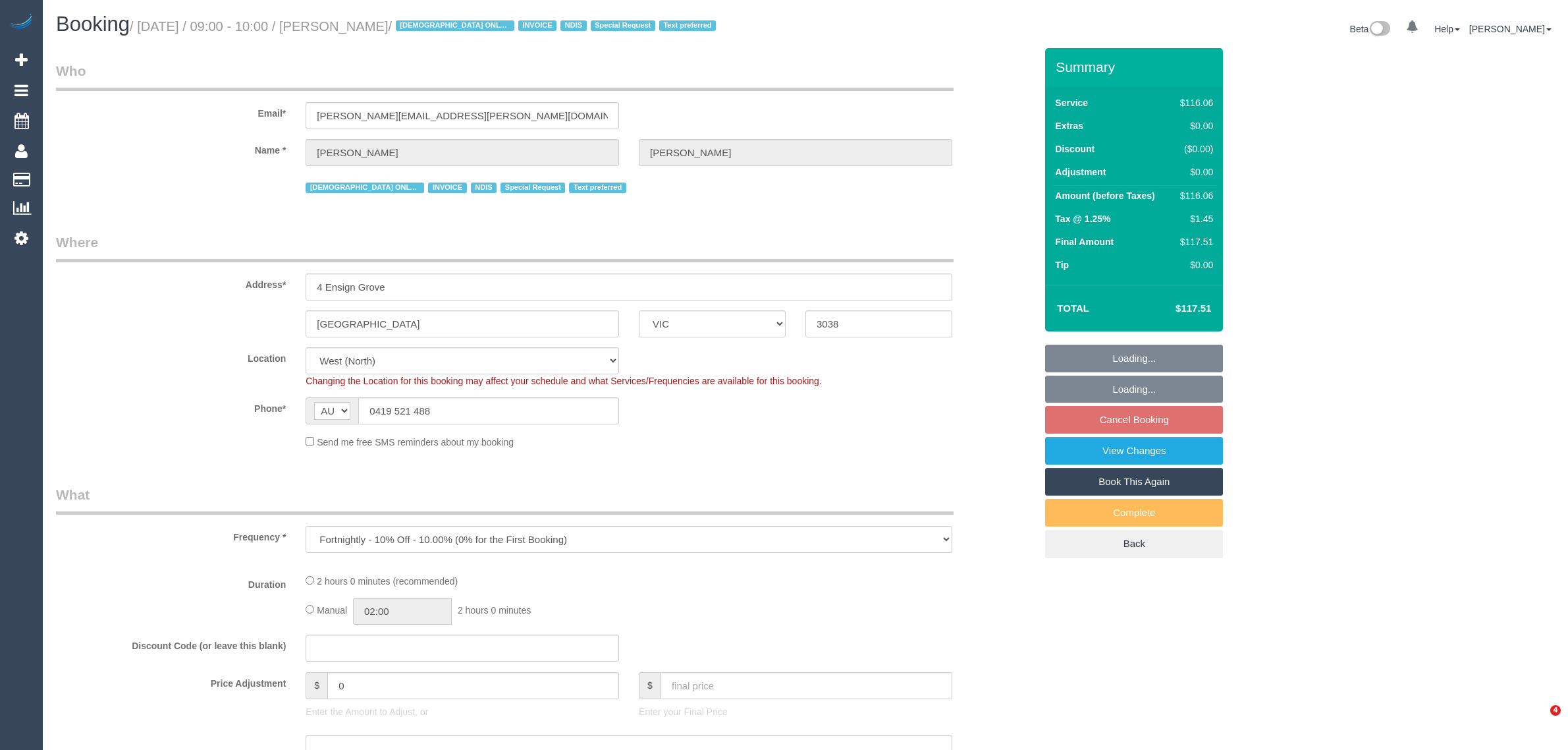
select select "VIC"
select select "object:553"
select select "number:28"
select select "number:14"
select select "number:19"
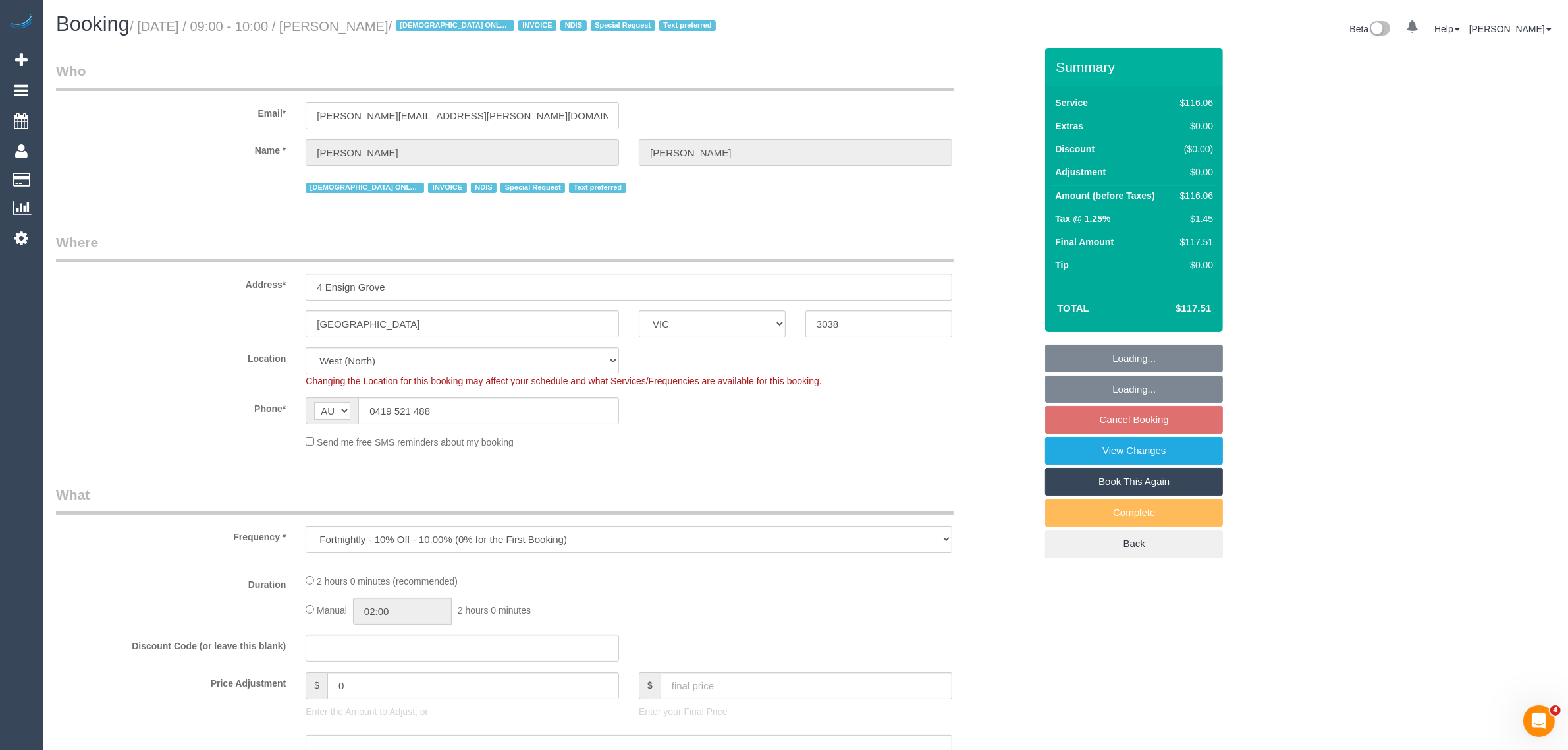
select select "number:25"
select select "number:35"
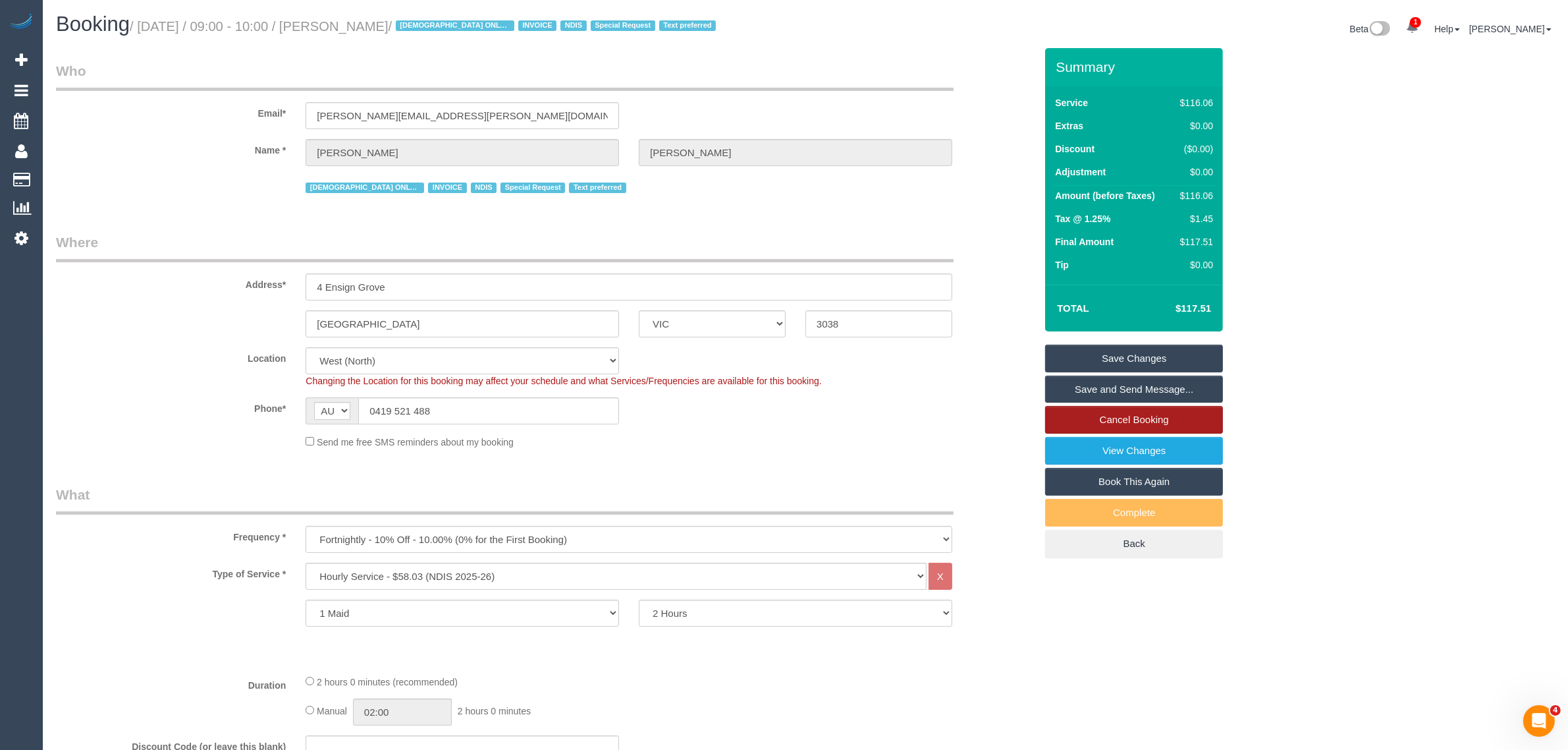
click at [1059, 422] on link "Cancel Booking" at bounding box center [1134, 420] width 178 height 27
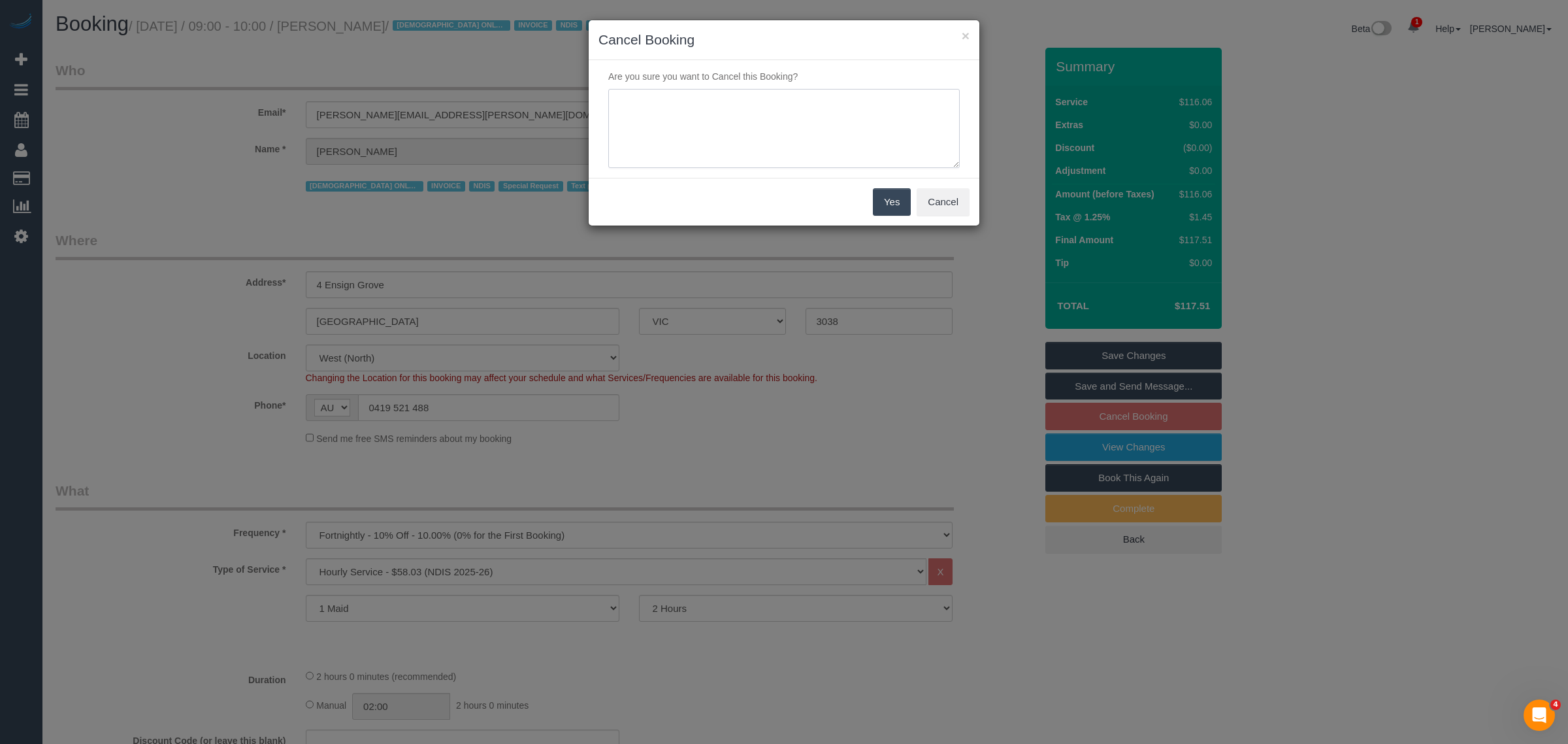
click at [744, 139] on textarea at bounding box center [784, 128] width 352 height 80
type textarea "Customer wants to cancel via txt - KA"
click at [880, 201] on button "Yes" at bounding box center [891, 202] width 38 height 27
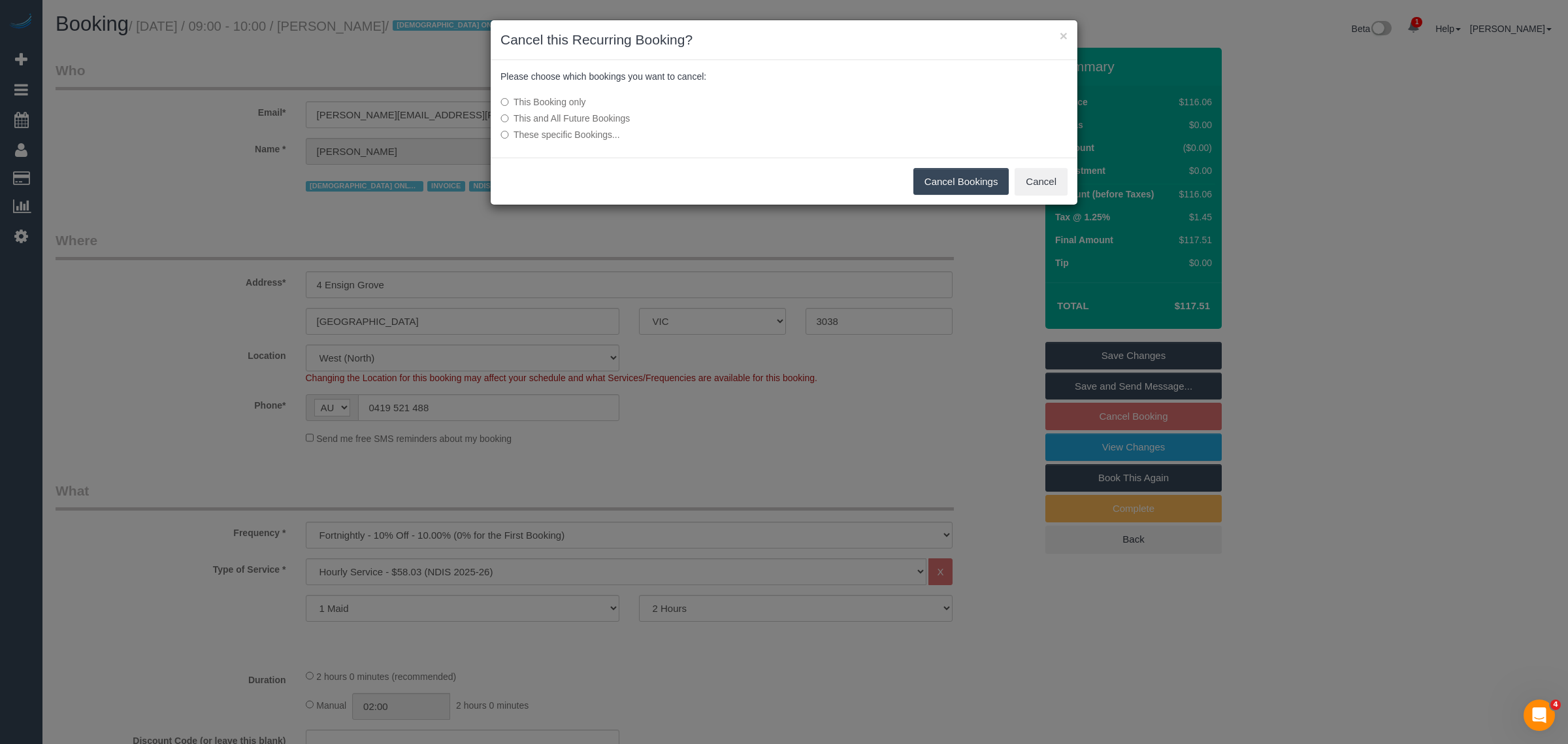
drag, startPoint x: 971, startPoint y: 180, endPoint x: 716, endPoint y: 37, distance: 292.4
click at [970, 180] on button "Cancel Bookings" at bounding box center [961, 181] width 96 height 27
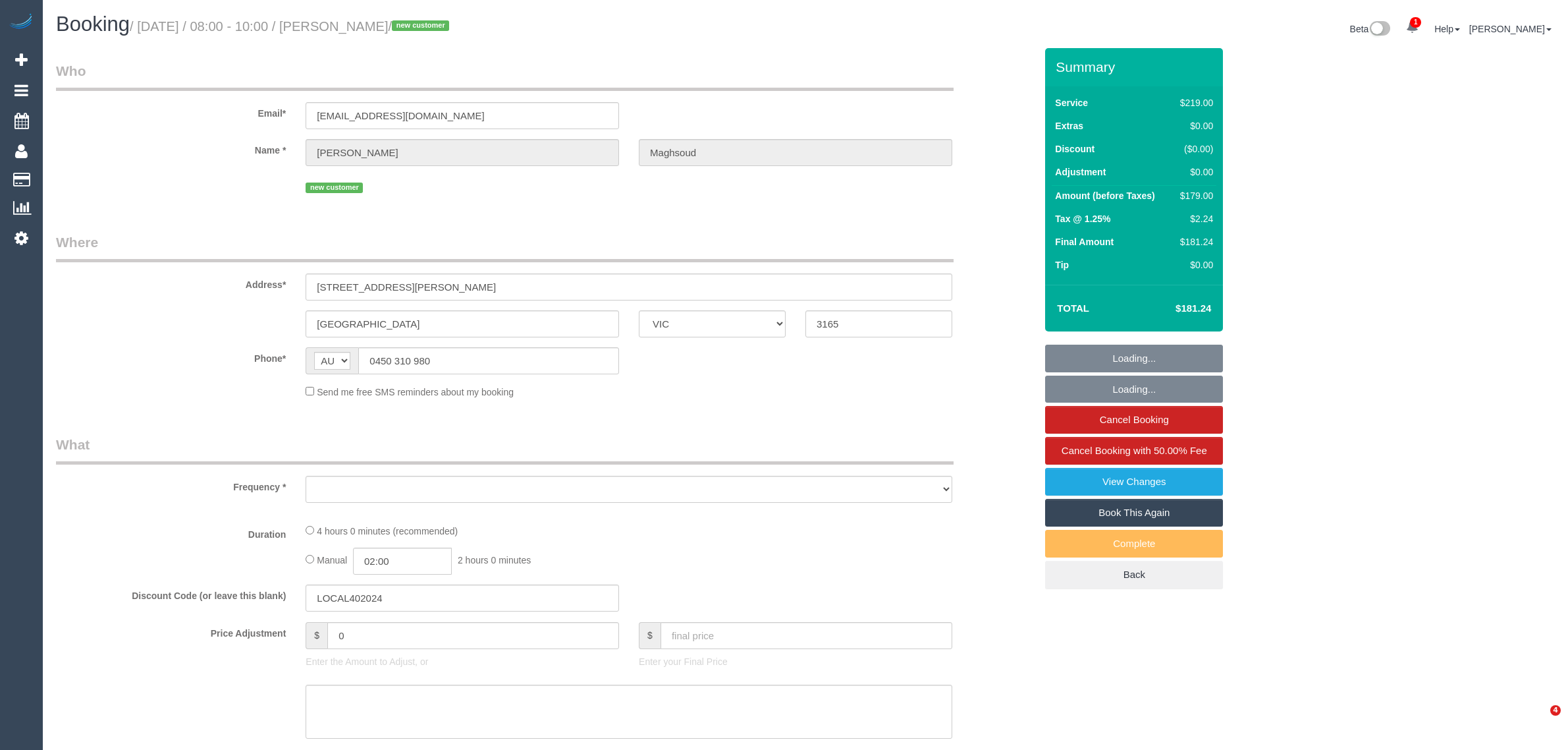
select select "VIC"
select select "string:stripe-pm_1S3ouv2GScqysDRVso4q2UBL"
select select "number:28"
select select "number:14"
select select "number:19"
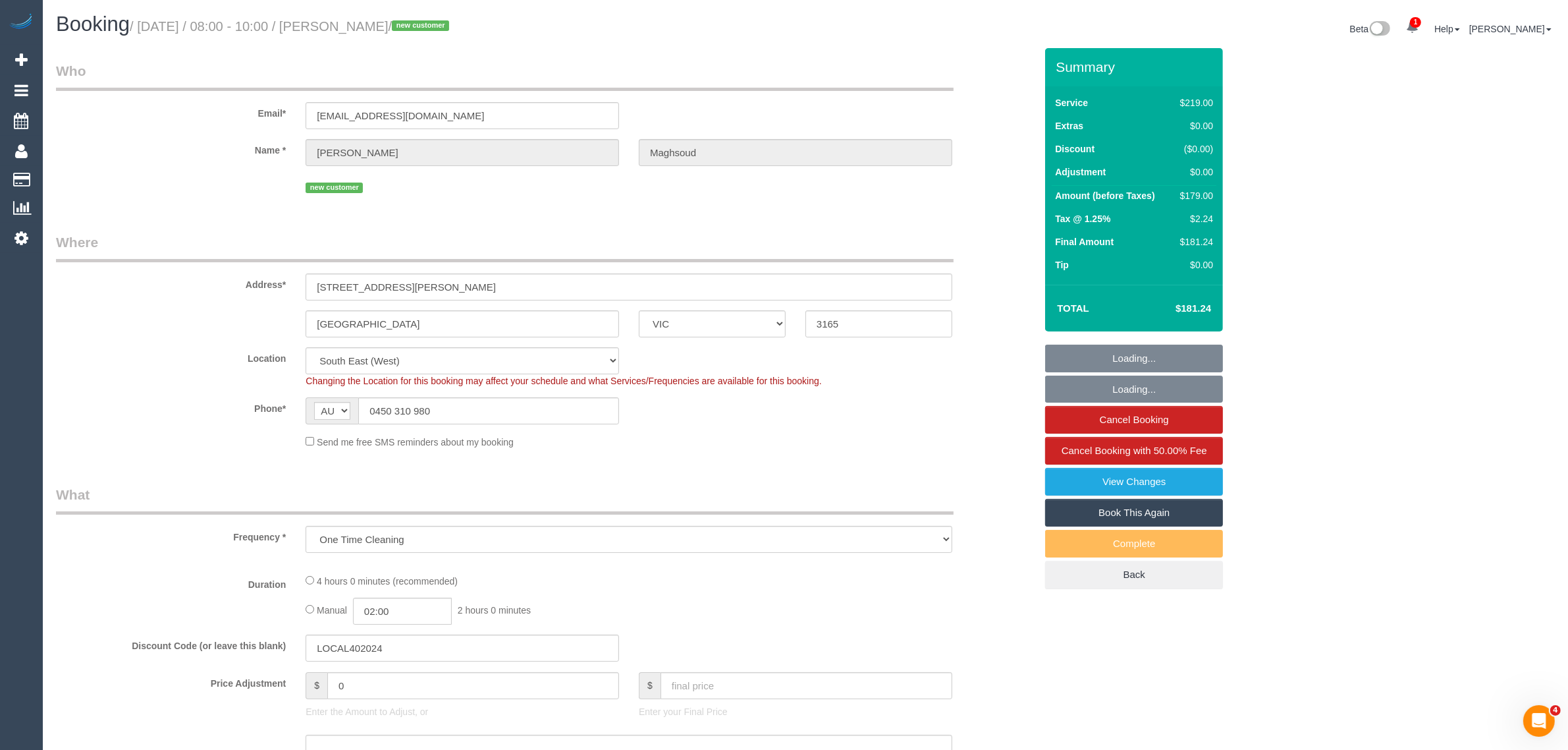
select select "object:1272"
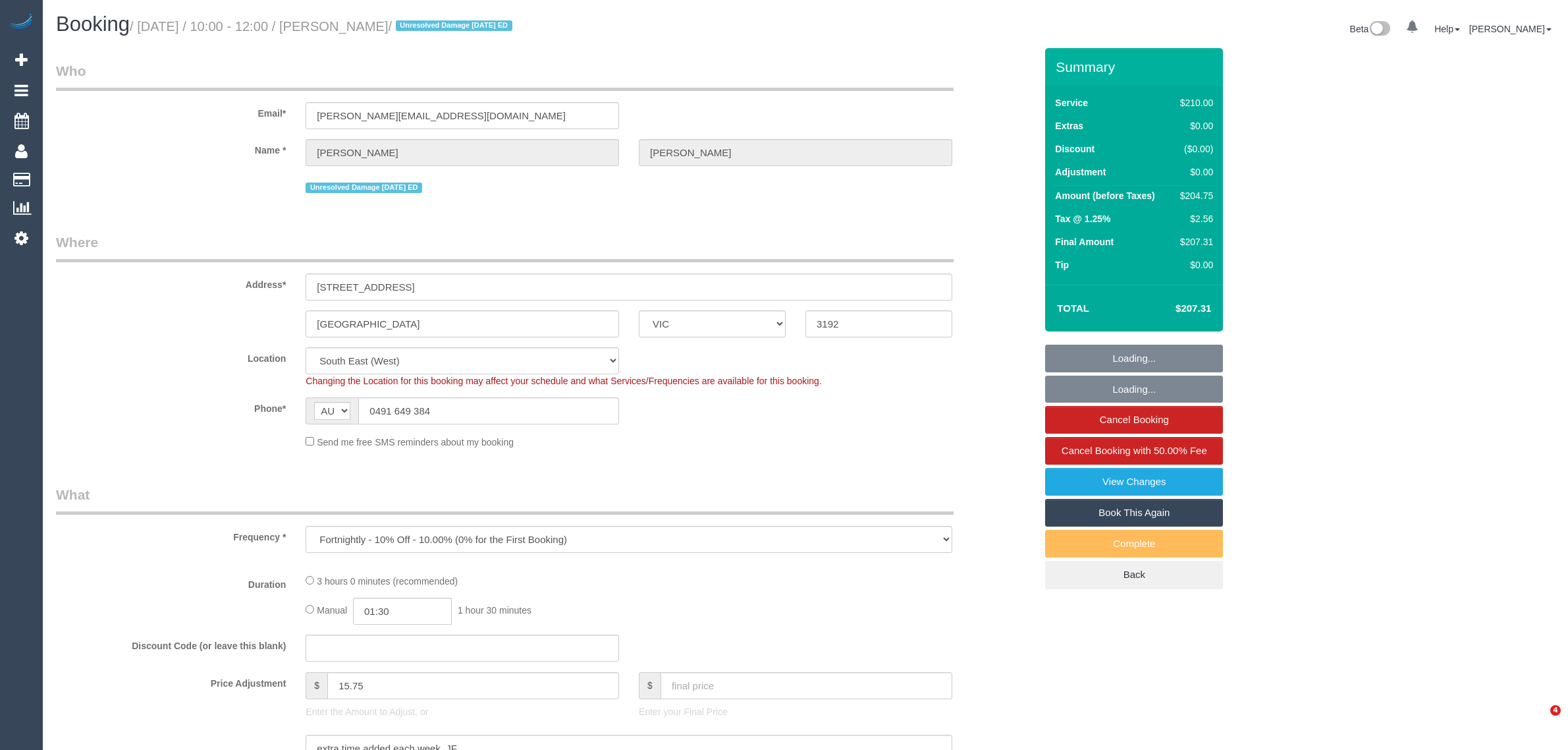
select select "VIC"
select select "number:27"
select select "number:14"
select select "number:19"
select select "number:22"
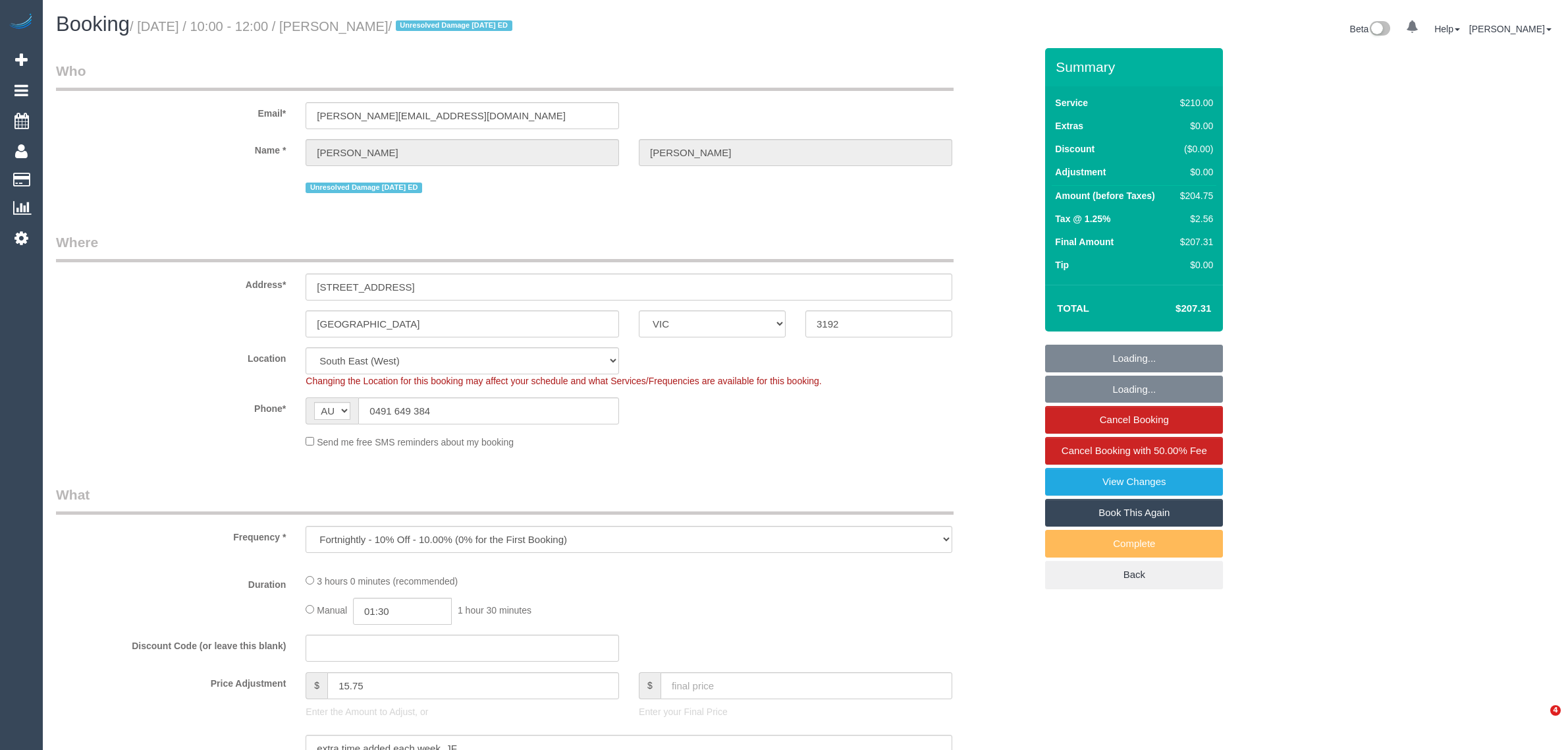
select select "number:11"
select select "object:970"
select select "string:stripe-pm_1IEM6i2GScqysDRV5FtTPRrA"
select select "180"
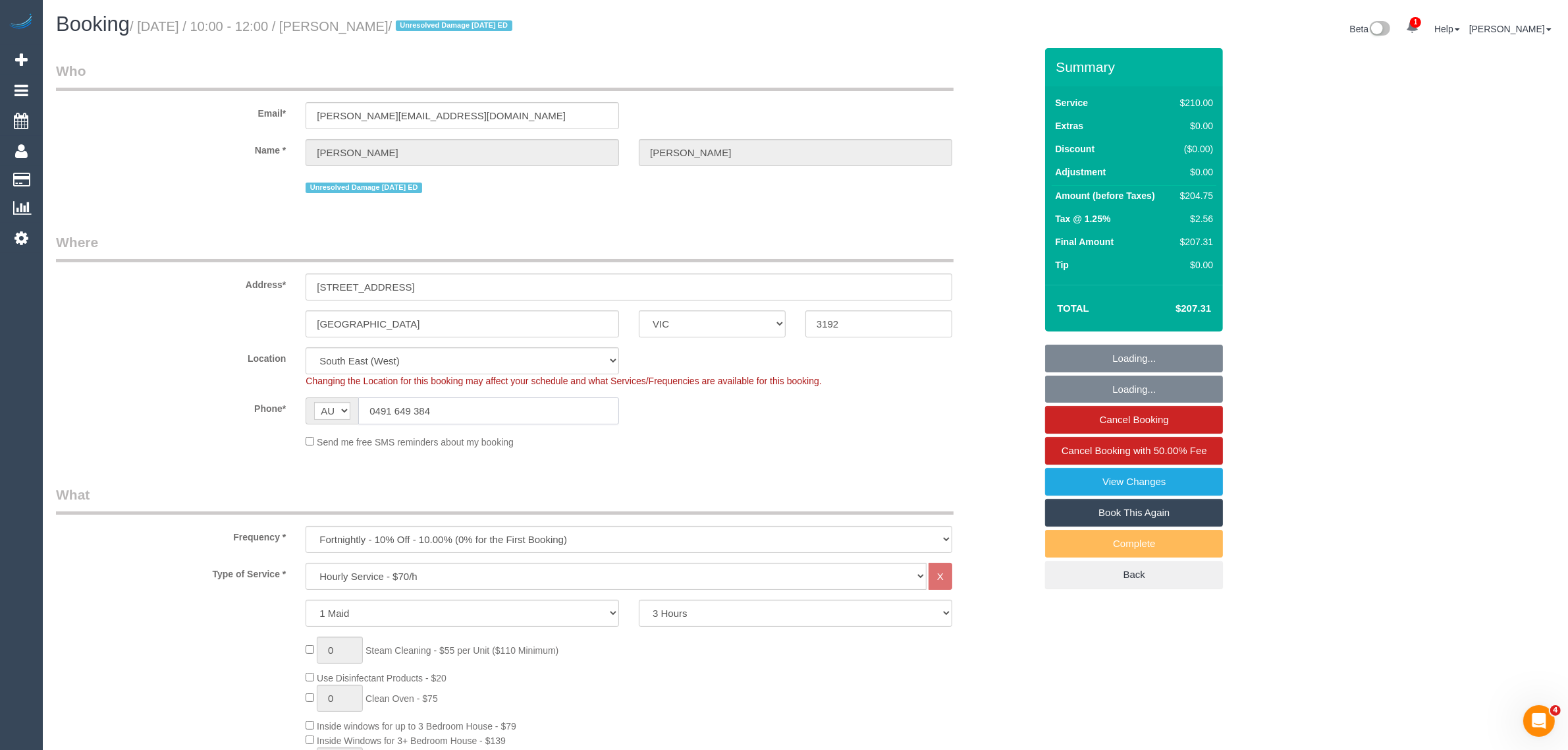
click at [570, 413] on input "0491 649 384" at bounding box center [488, 410] width 261 height 27
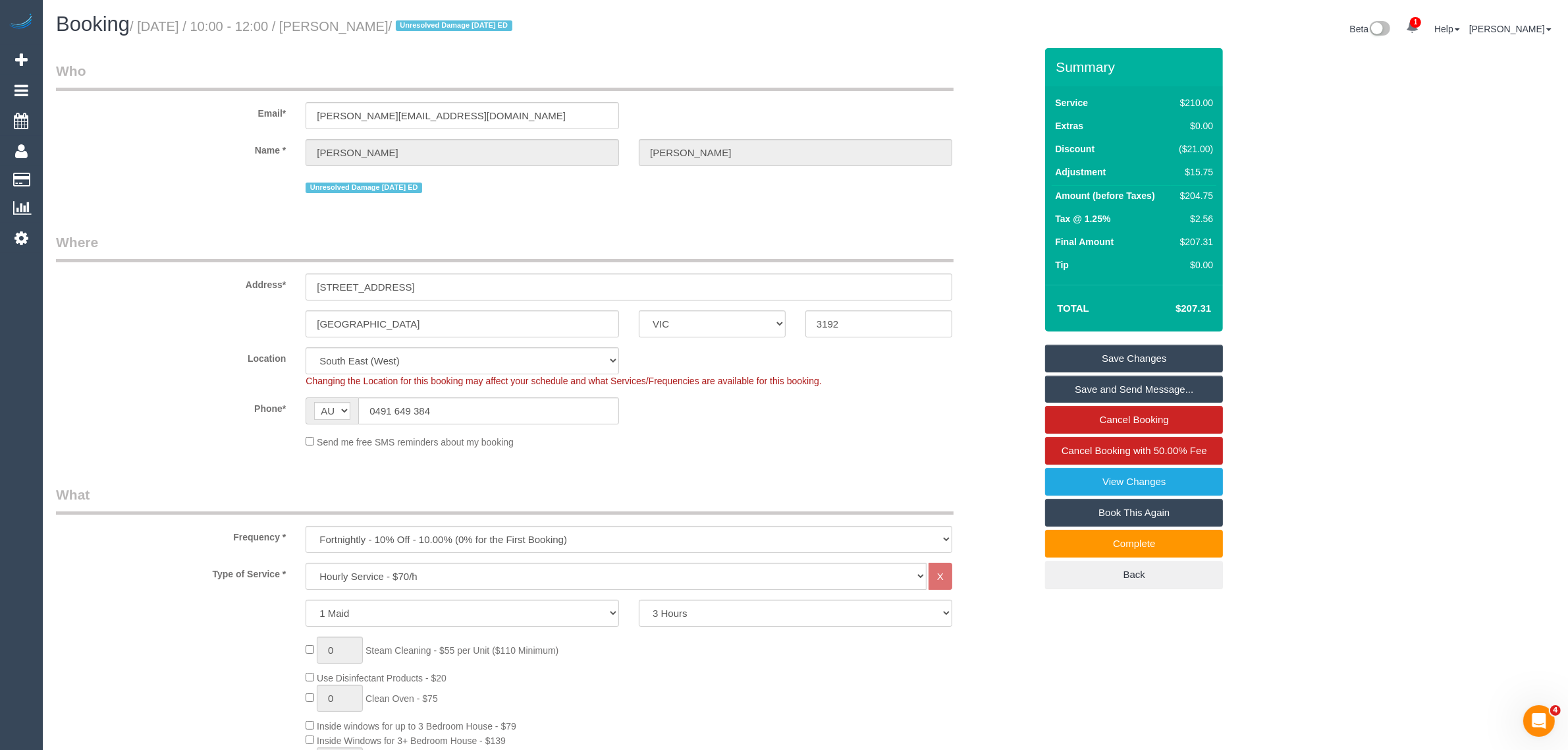
click at [799, 234] on legend "Where" at bounding box center [505, 247] width 898 height 30
click at [854, 431] on sui-booking-location "Location Office City East (North) East (South) Inner East Inner North (East) In…" at bounding box center [546, 398] width 979 height 101
click at [516, 400] on input "0491 649 384" at bounding box center [488, 410] width 261 height 27
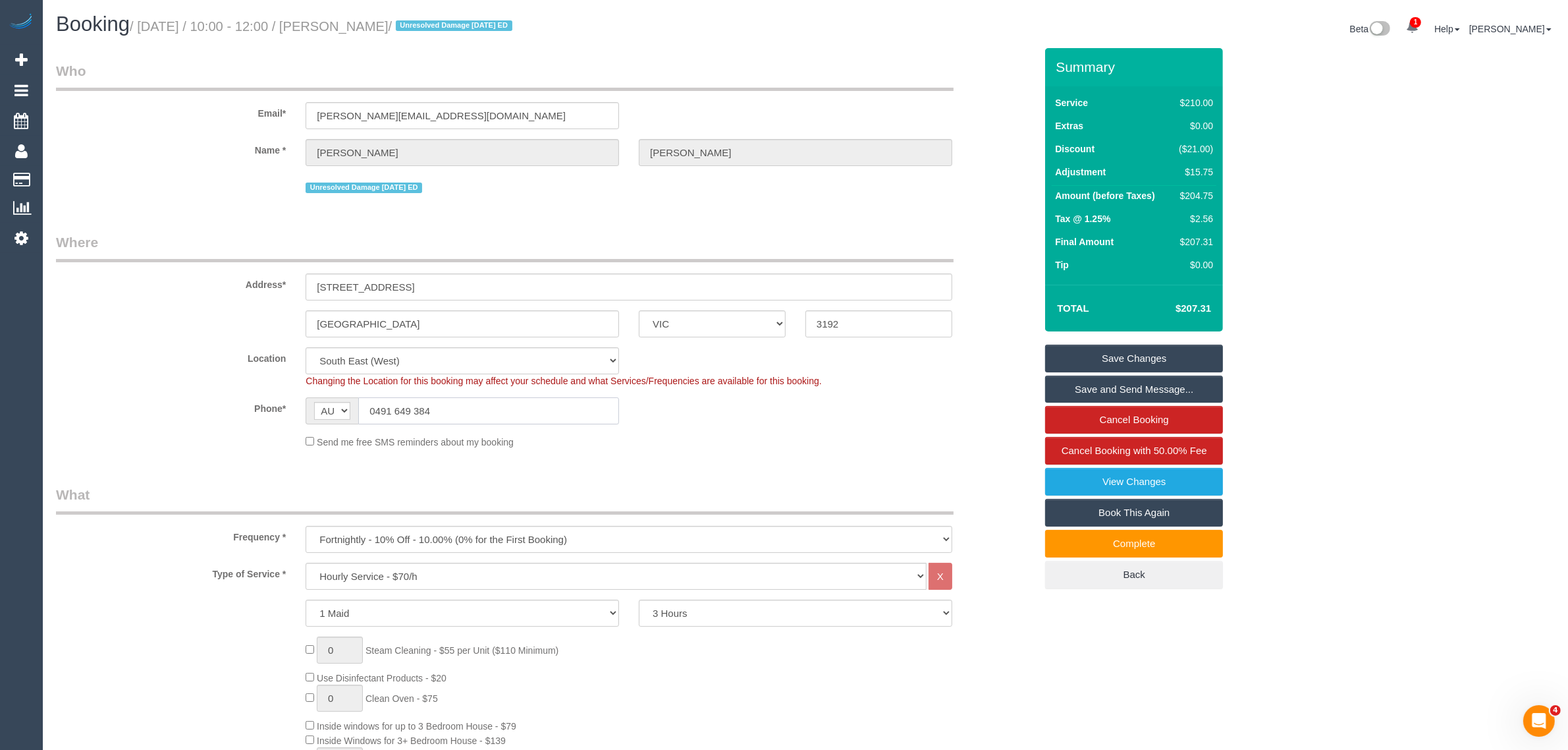
click at [516, 400] on input "0491 649 384" at bounding box center [488, 410] width 261 height 27
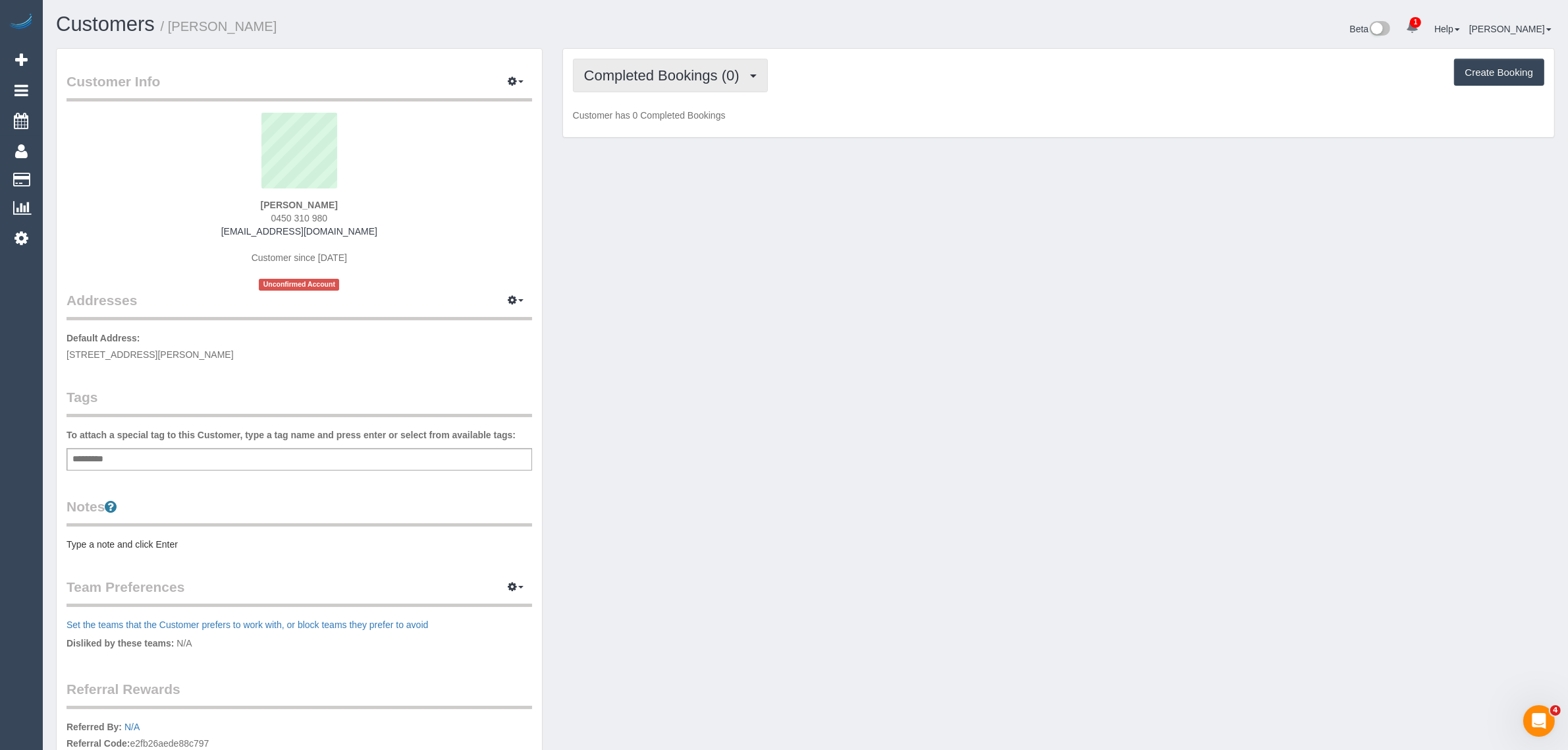
click at [649, 74] on span "Completed Bookings (0)" at bounding box center [665, 75] width 162 height 17
click at [653, 117] on link "Upcoming Bookings (1)" at bounding box center [642, 124] width 137 height 17
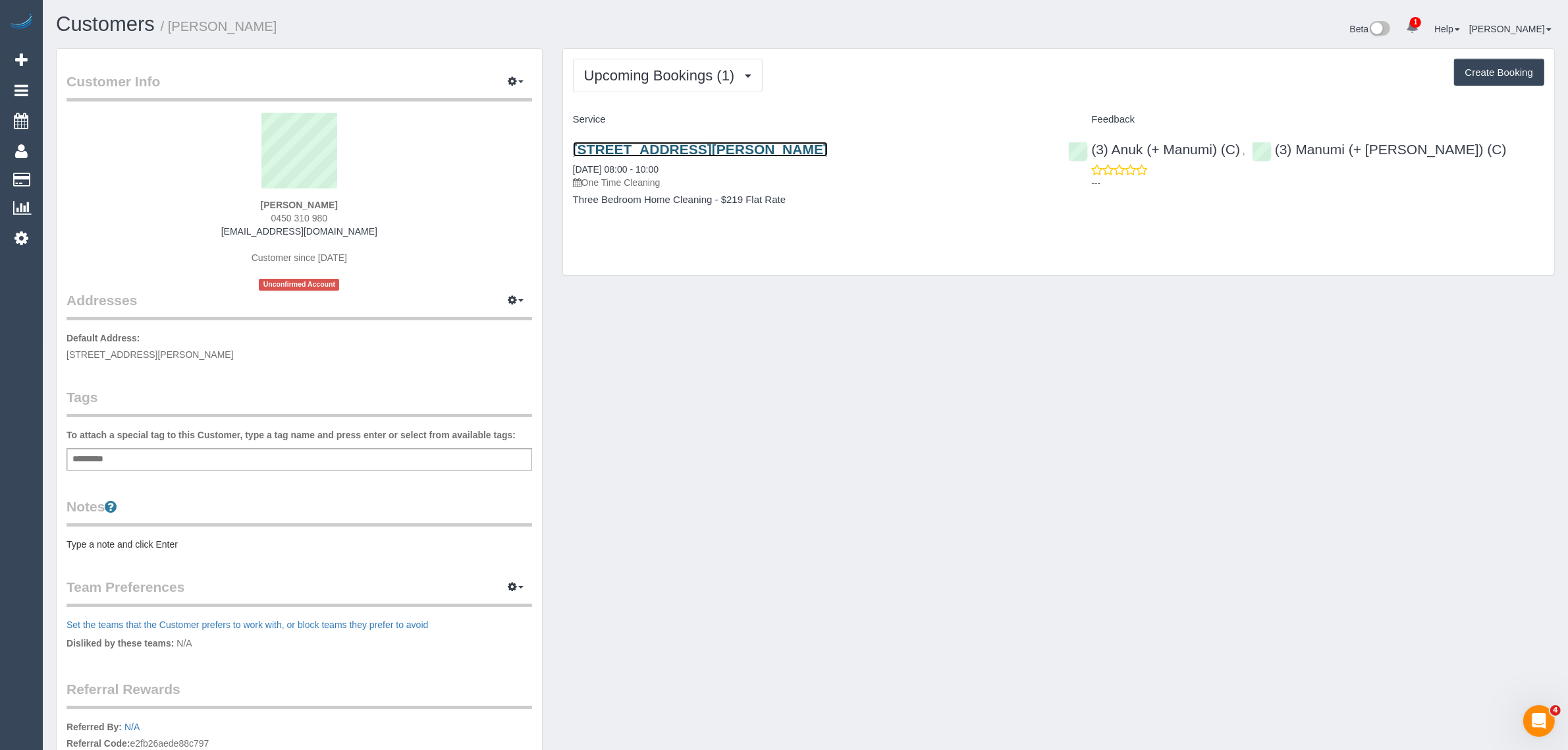
click at [698, 148] on link "[STREET_ADDRESS][PERSON_NAME]" at bounding box center [700, 149] width 255 height 15
drag, startPoint x: 1225, startPoint y: 457, endPoint x: 1393, endPoint y: 146, distance: 353.5
click at [1231, 445] on div "Customer Info Edit Contact Info Send Message Email Preferences Special Sales Ta…" at bounding box center [805, 477] width 1519 height 857
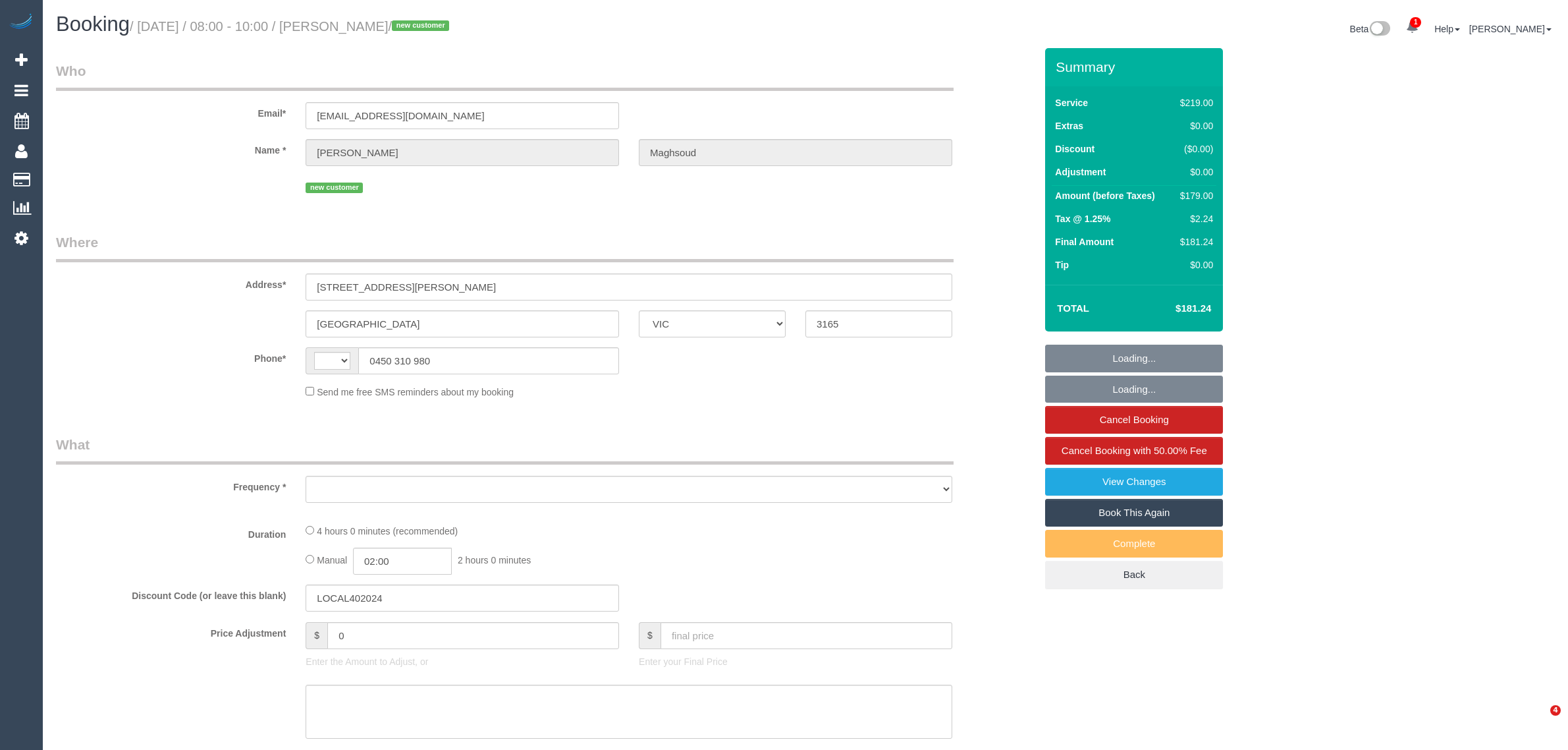
select select "VIC"
select select "string:AU"
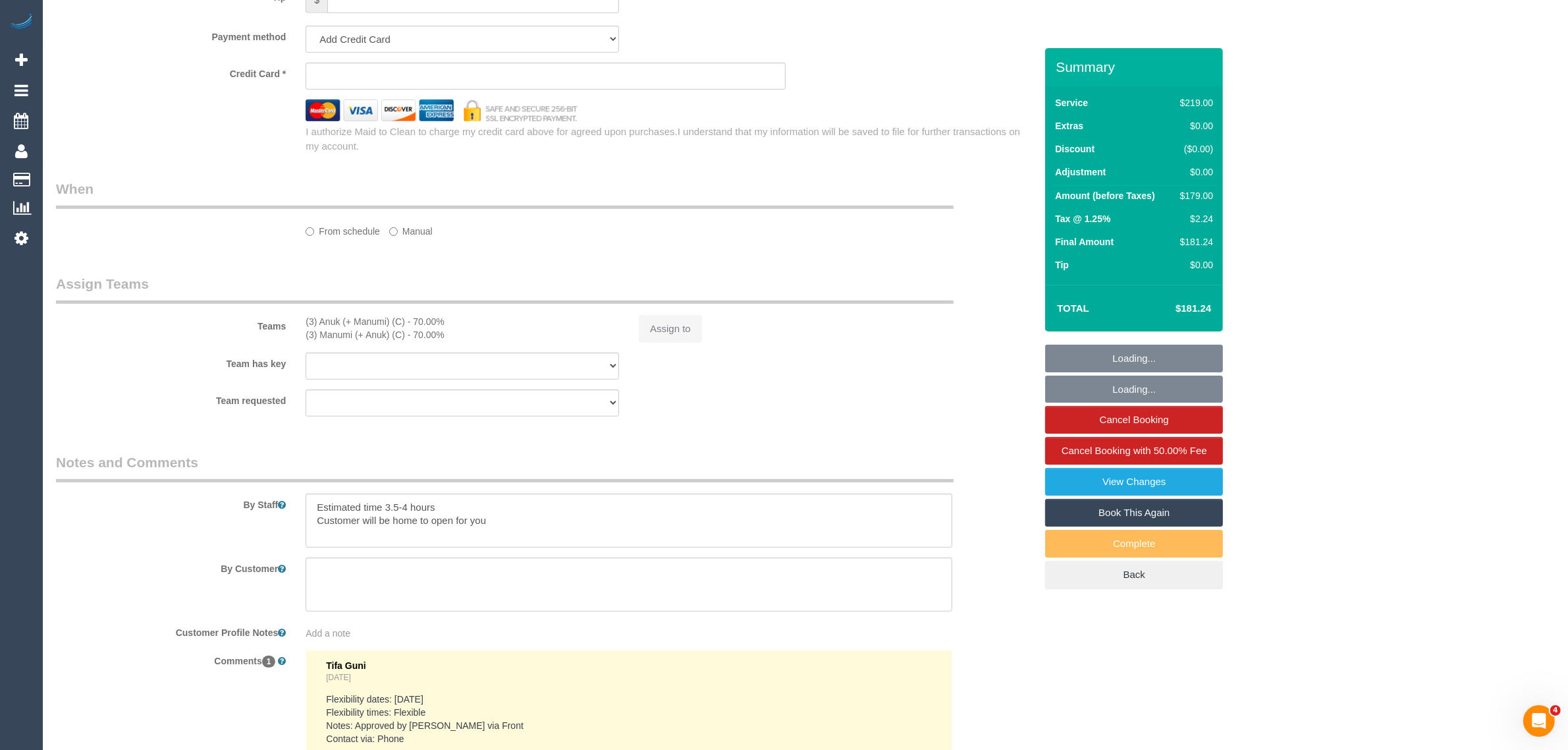
select select "object:575"
select select "string:stripe-pm_1S3ouv2GScqysDRVso4q2UBL"
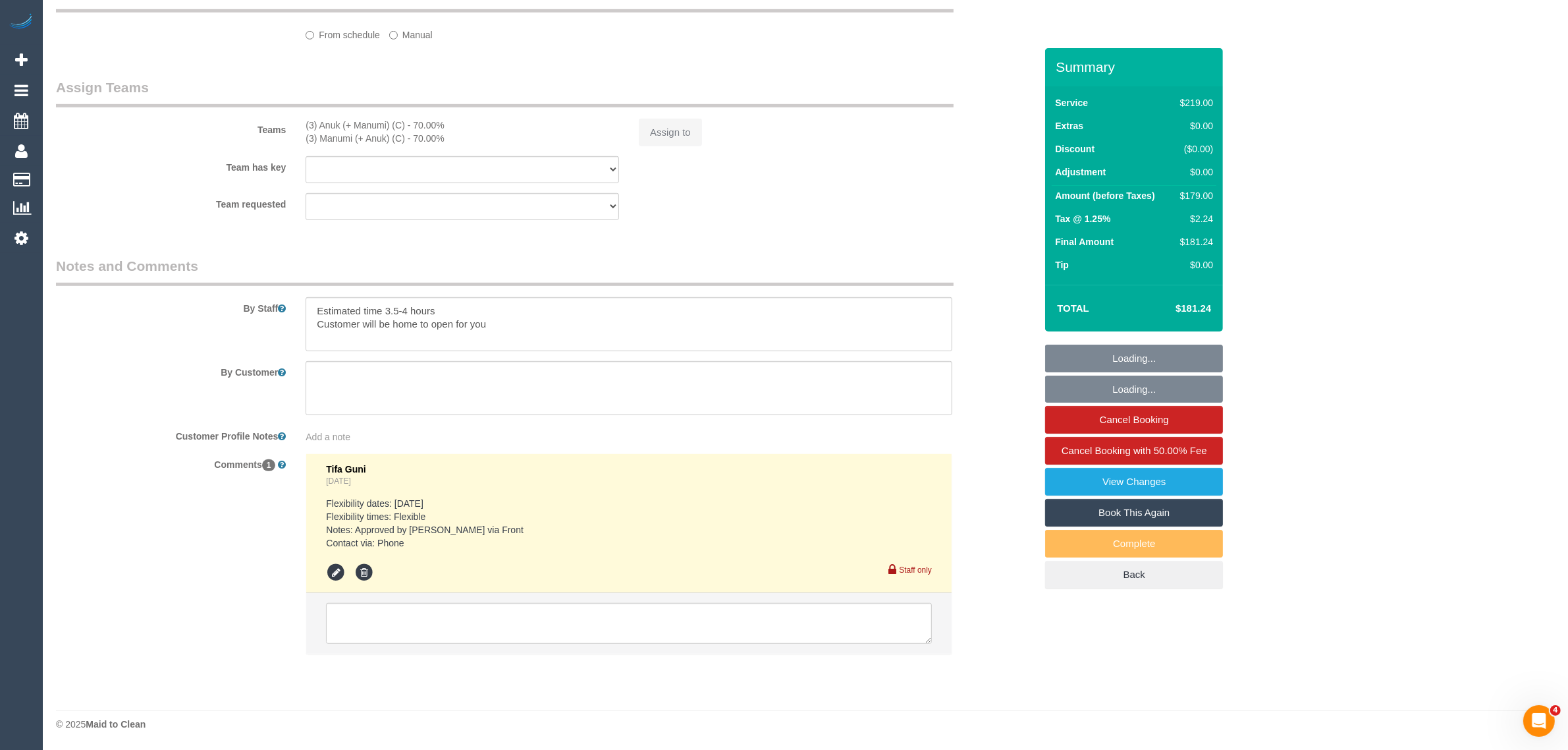
select select "number:28"
select select "number:14"
select select "number:19"
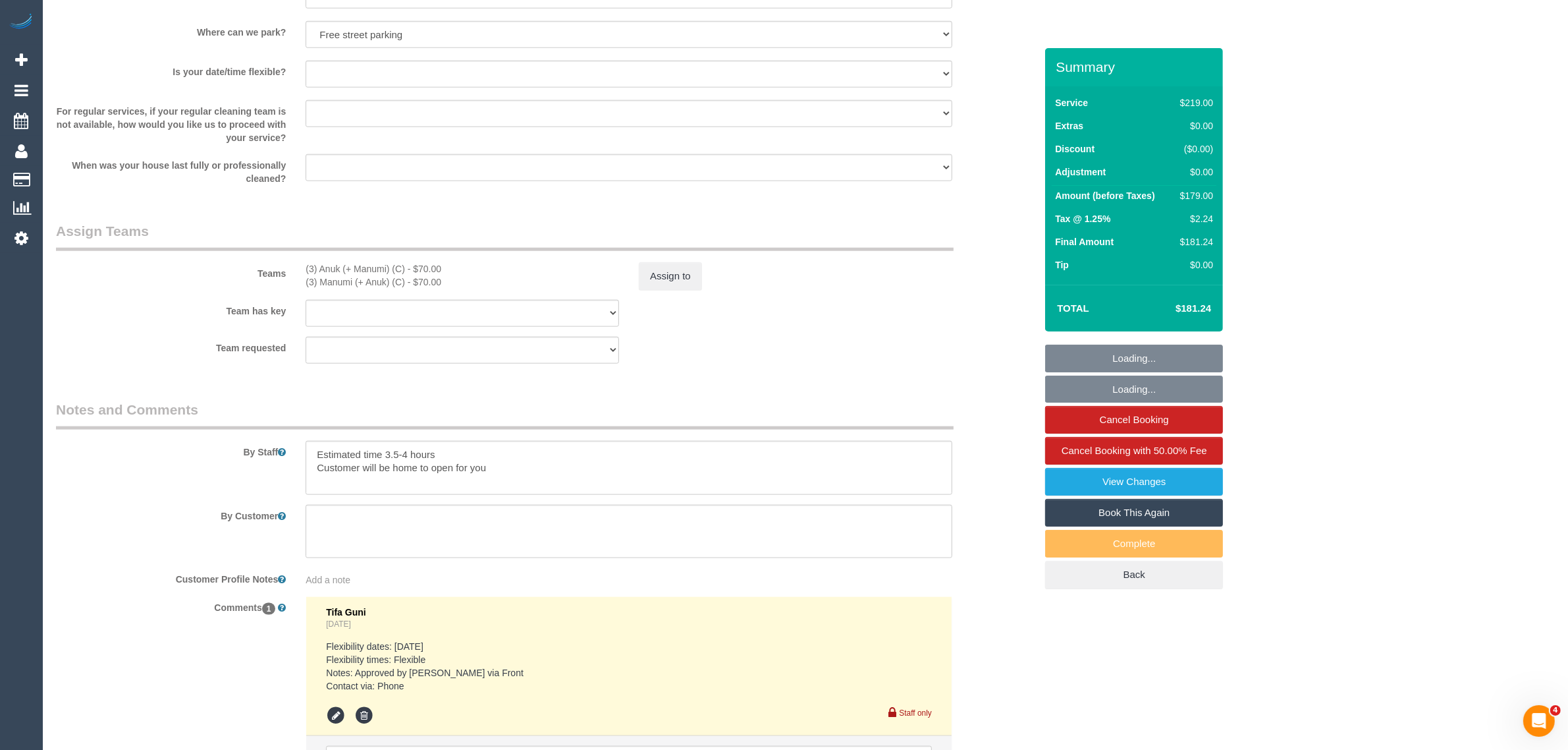
select select "object:1354"
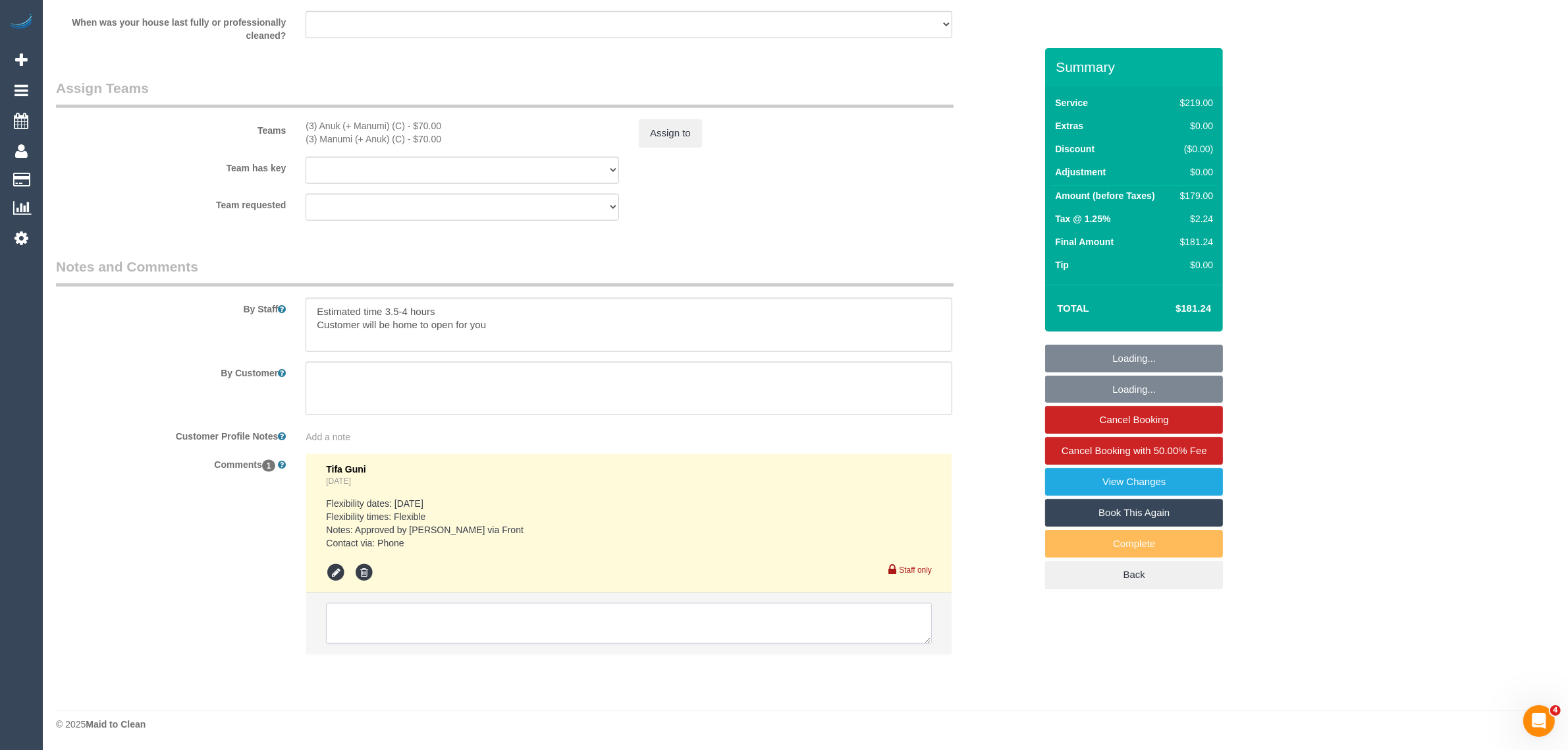
click at [625, 626] on textarea at bounding box center [628, 623] width 606 height 41
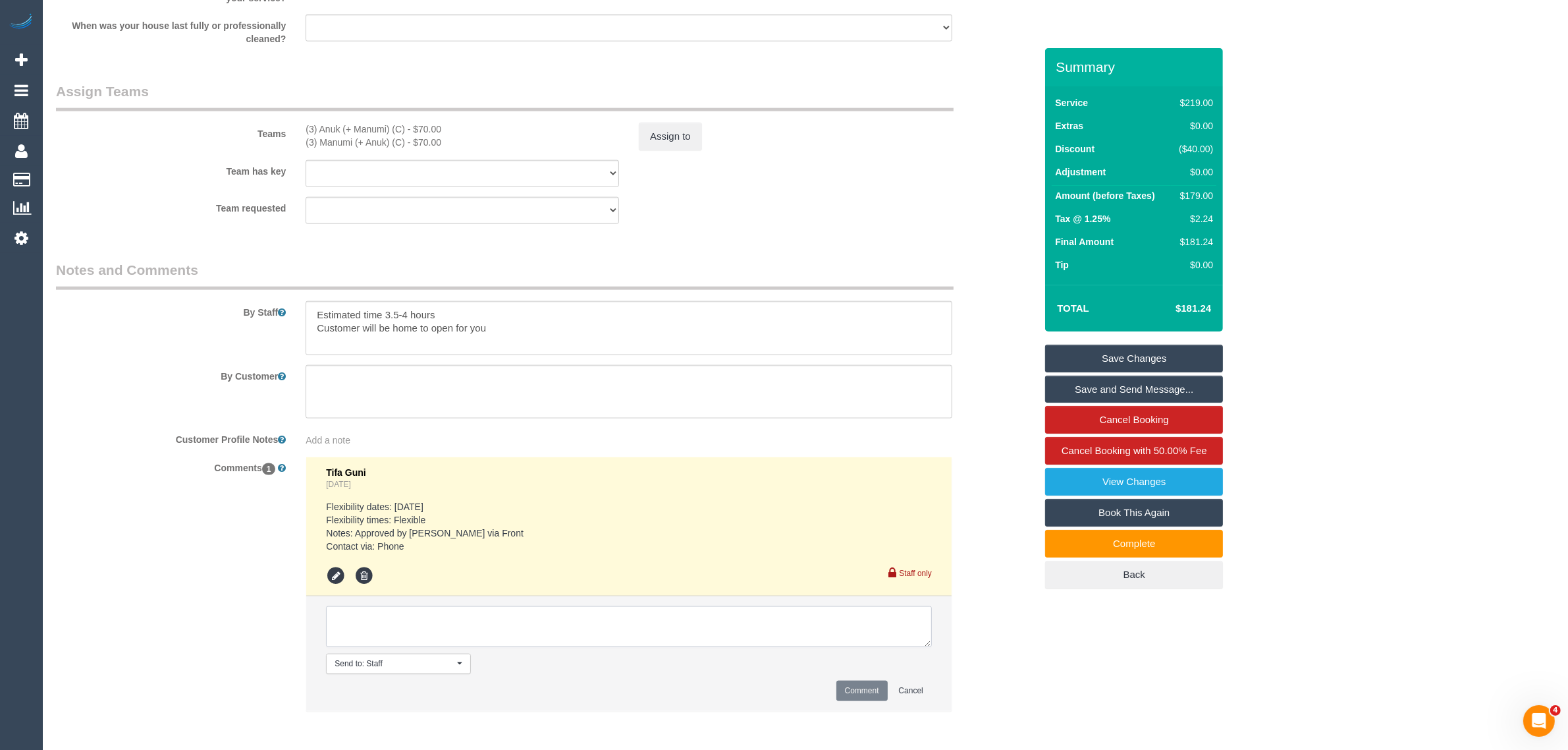
scroll to position [2025, 0]
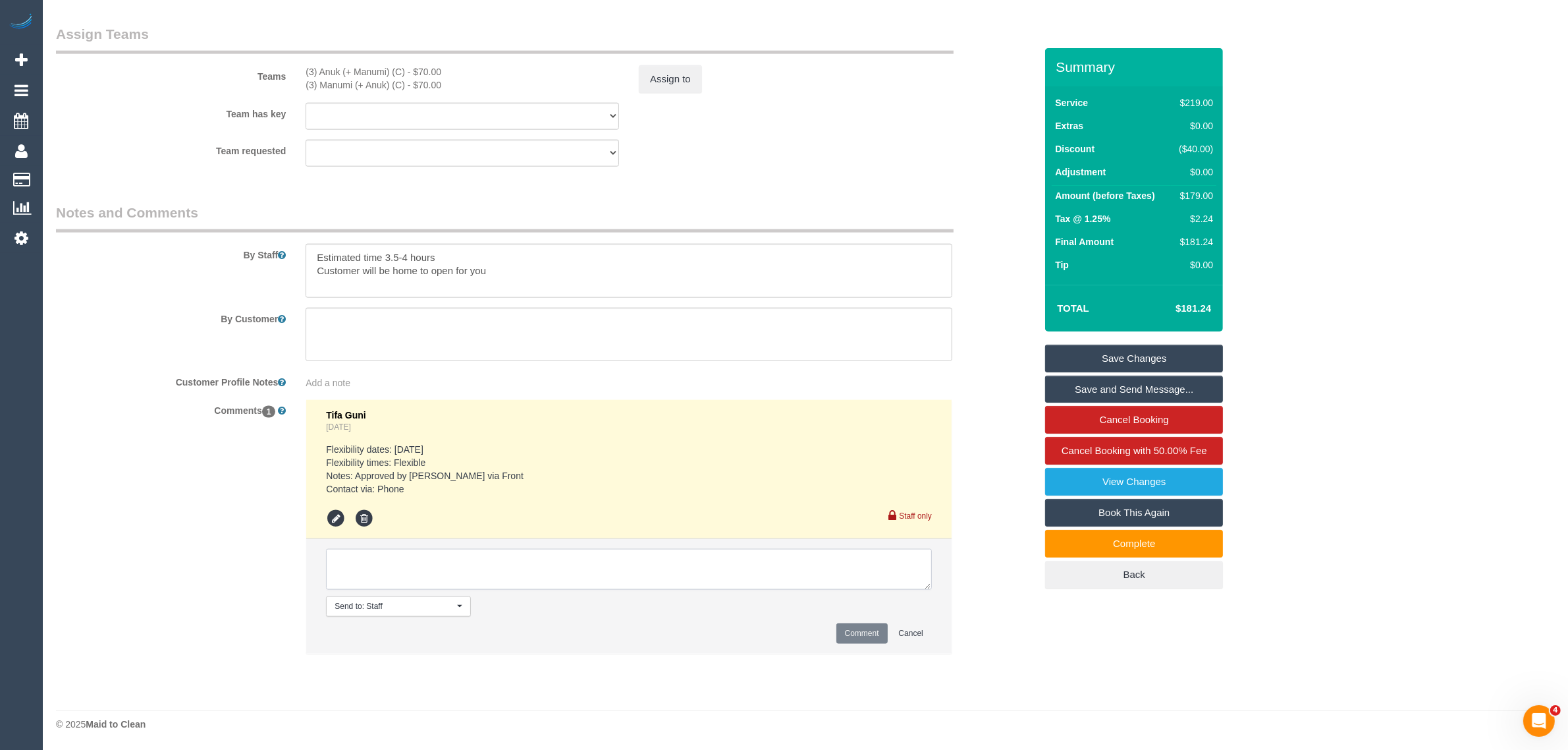
click at [740, 566] on textarea at bounding box center [628, 569] width 606 height 41
type textarea "added 30mins each just to wrap up the service. the customer does not want to ad…"
click at [861, 638] on button "Comment" at bounding box center [862, 634] width 51 height 20
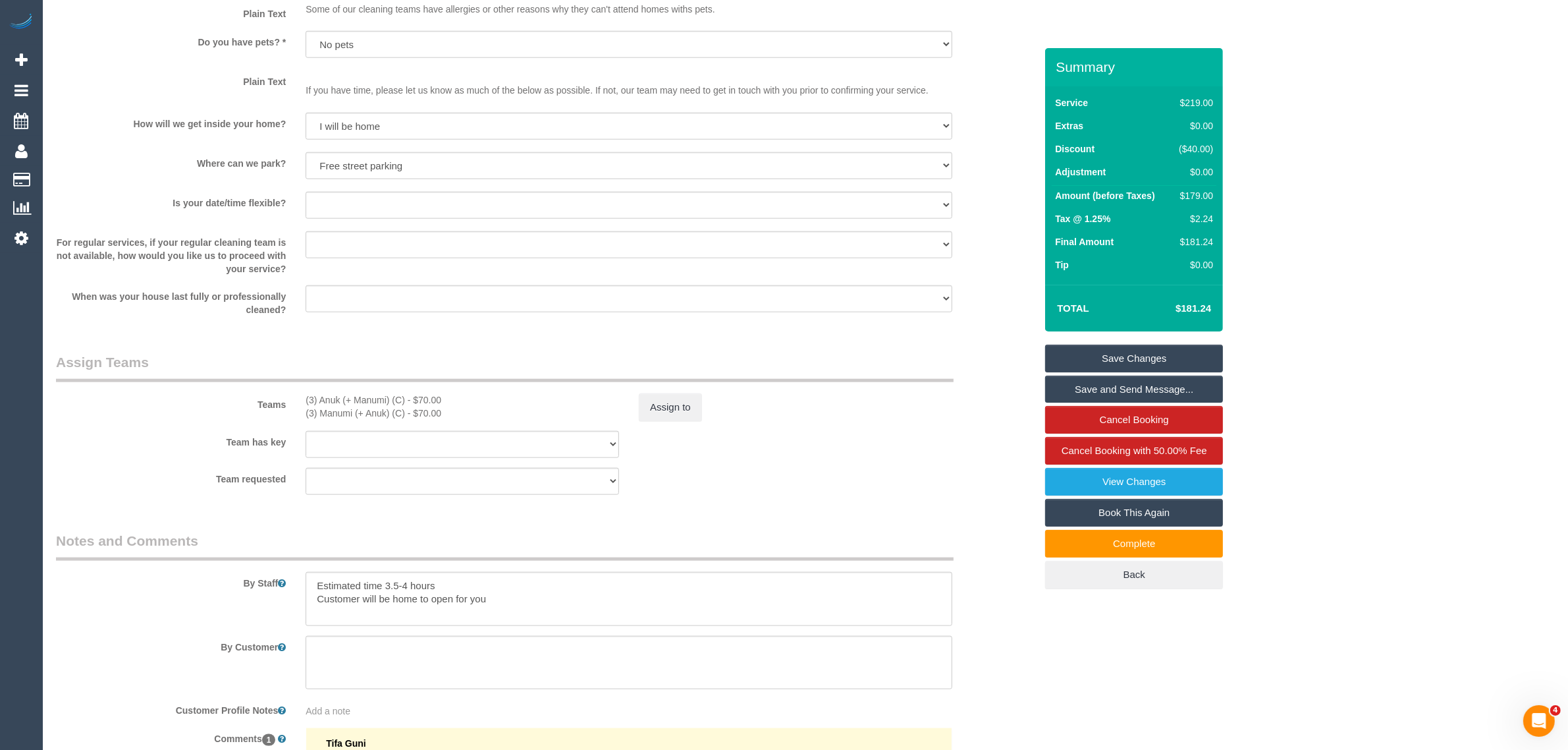
scroll to position [0, 0]
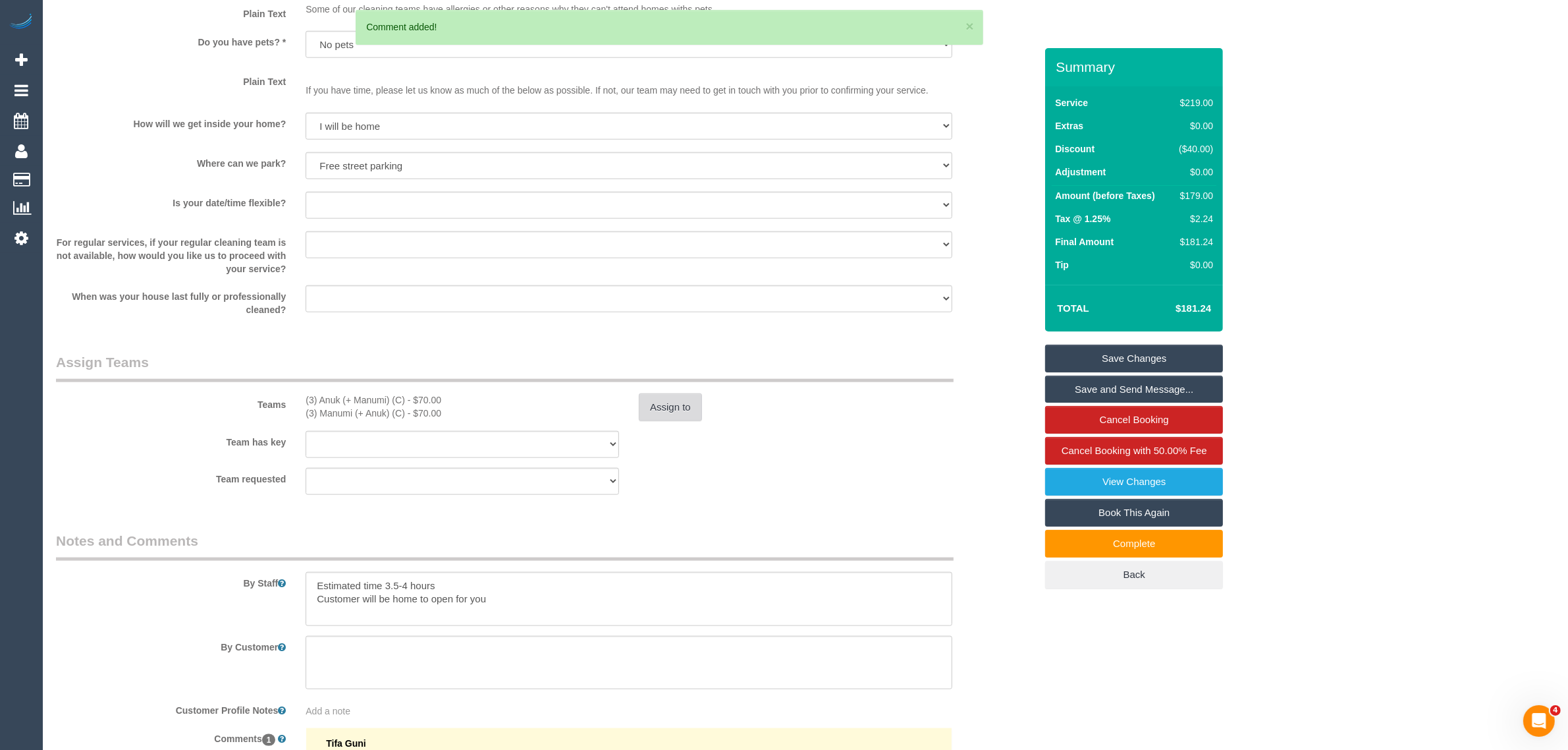
click at [670, 402] on button "Assign to" at bounding box center [671, 407] width 64 height 27
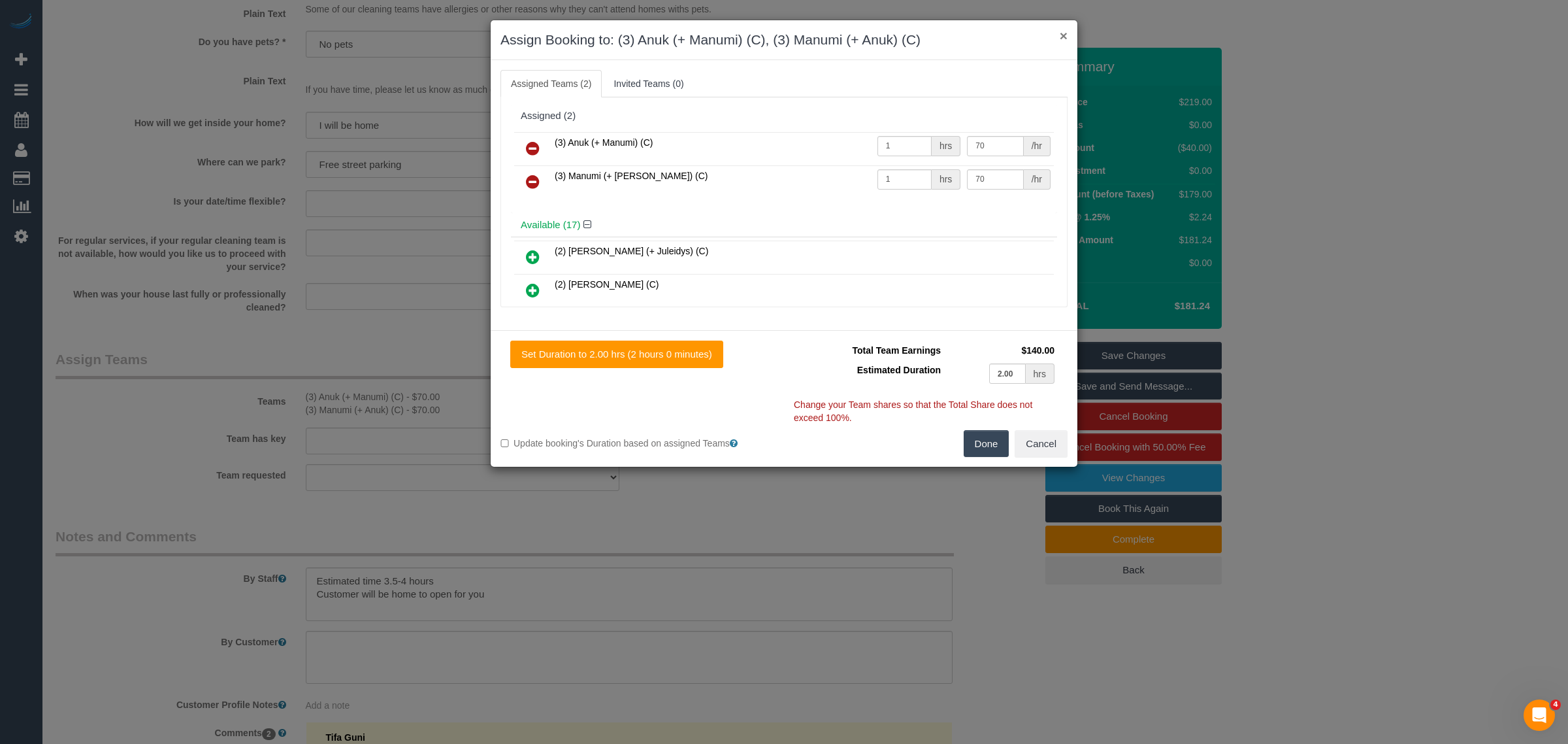
click at [1064, 34] on button "×" at bounding box center [1063, 35] width 8 height 14
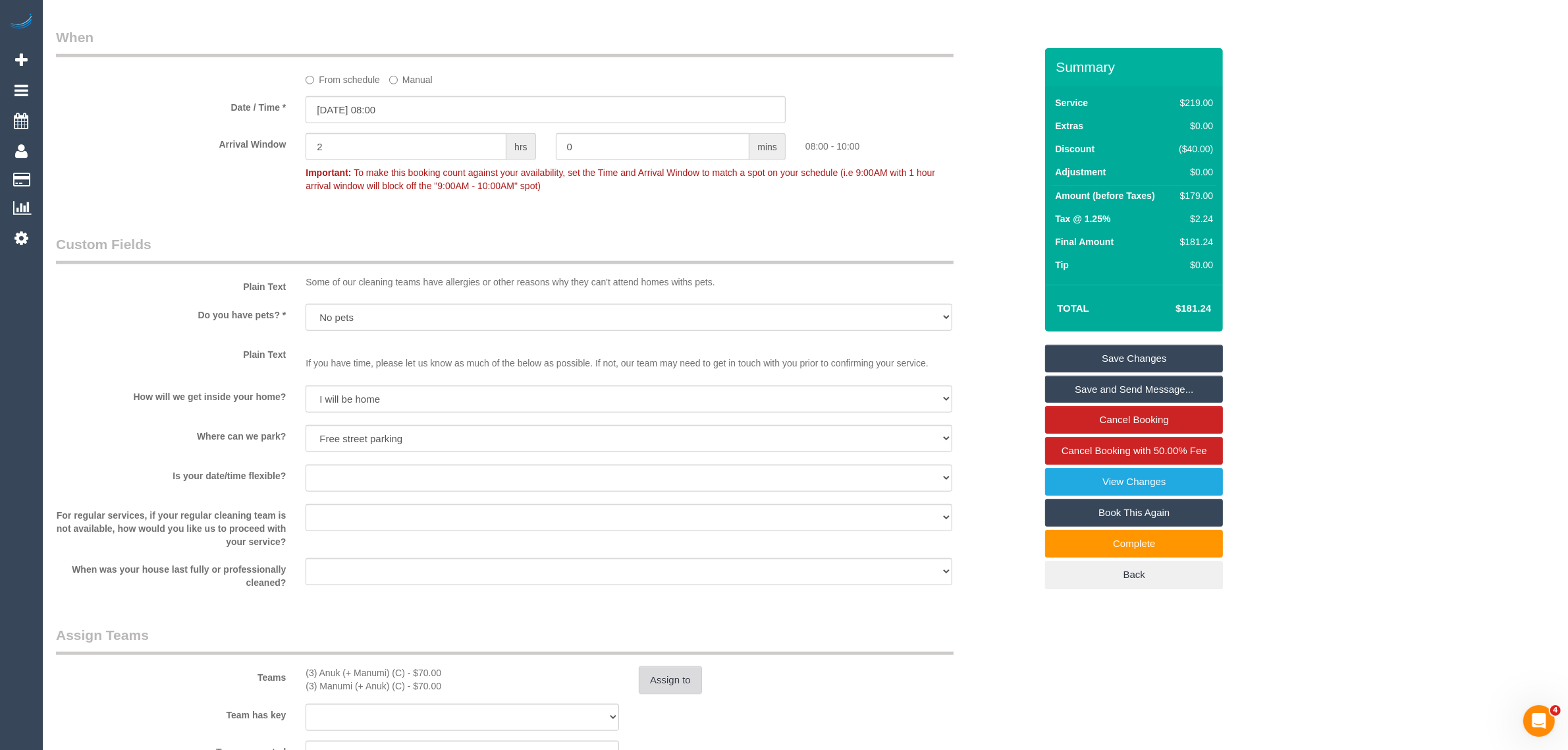
scroll to position [1695, 0]
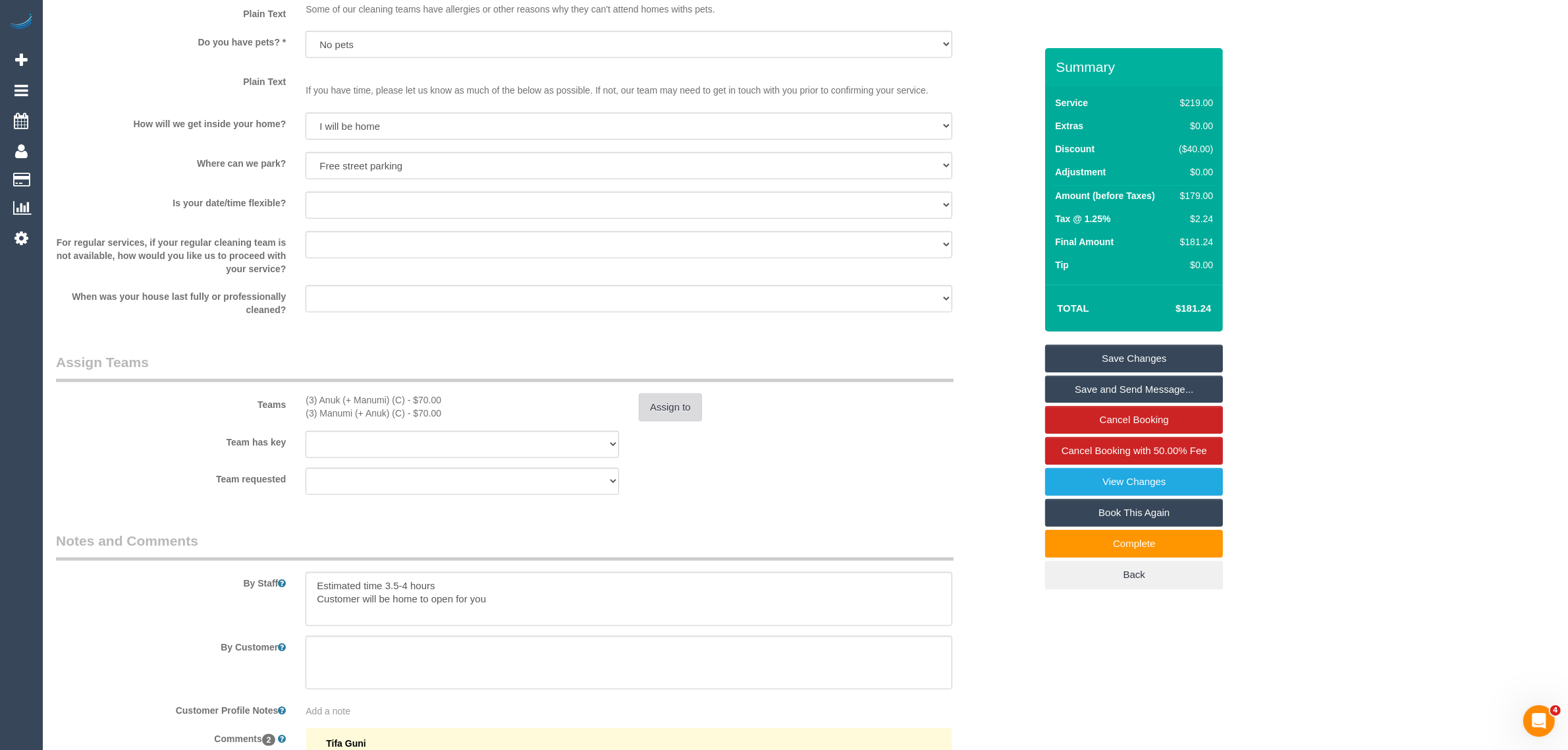
click at [680, 403] on button "Assign to" at bounding box center [671, 407] width 64 height 27
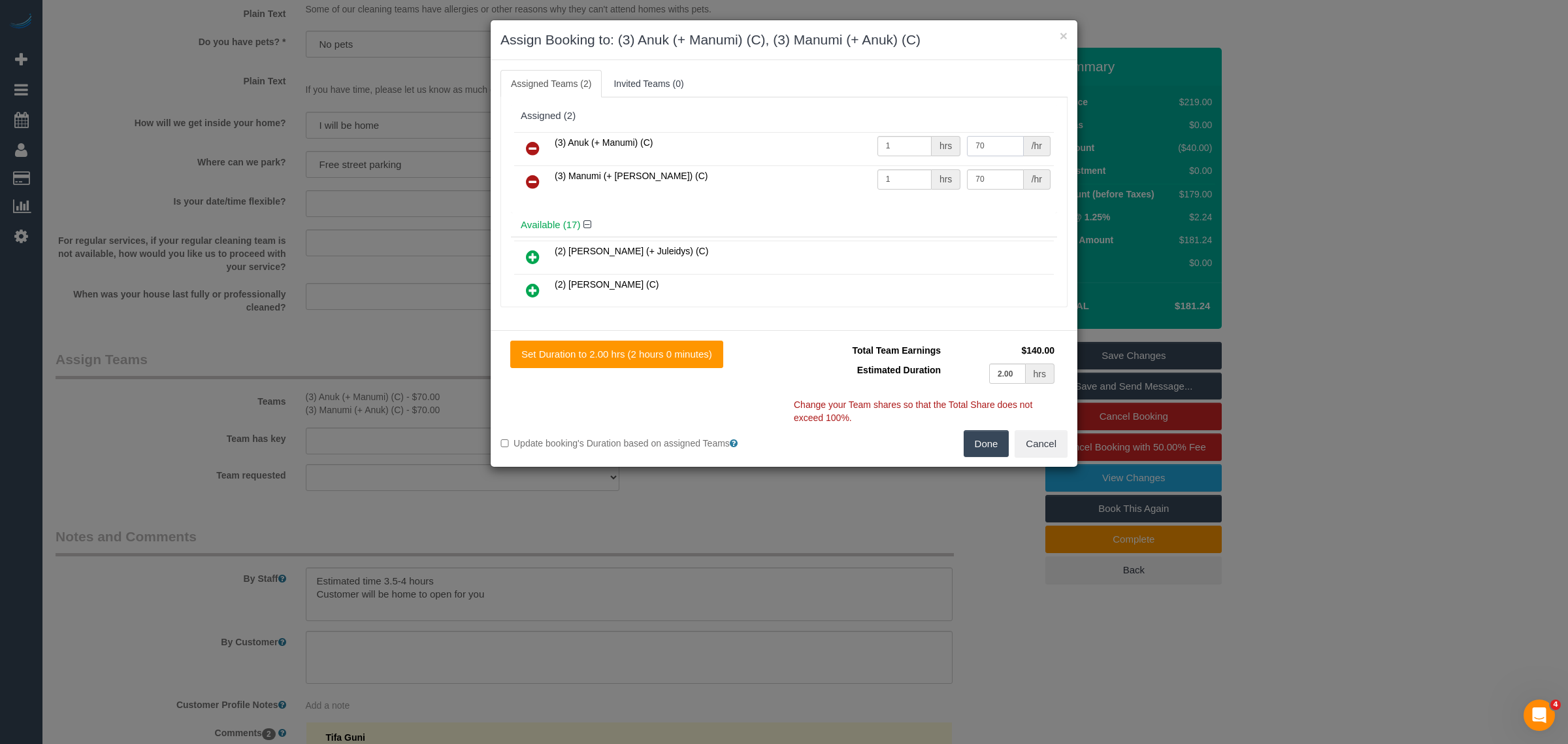
drag, startPoint x: 994, startPoint y: 145, endPoint x: 913, endPoint y: 144, distance: 81.0
click at [913, 144] on tr "(3) Anuk (+ Manumi) (C) 1 hrs 70 /hr" at bounding box center [784, 148] width 539 height 34
type input "87.5"
click at [1006, 172] on input "70" at bounding box center [995, 179] width 56 height 20
paste input "87.5"
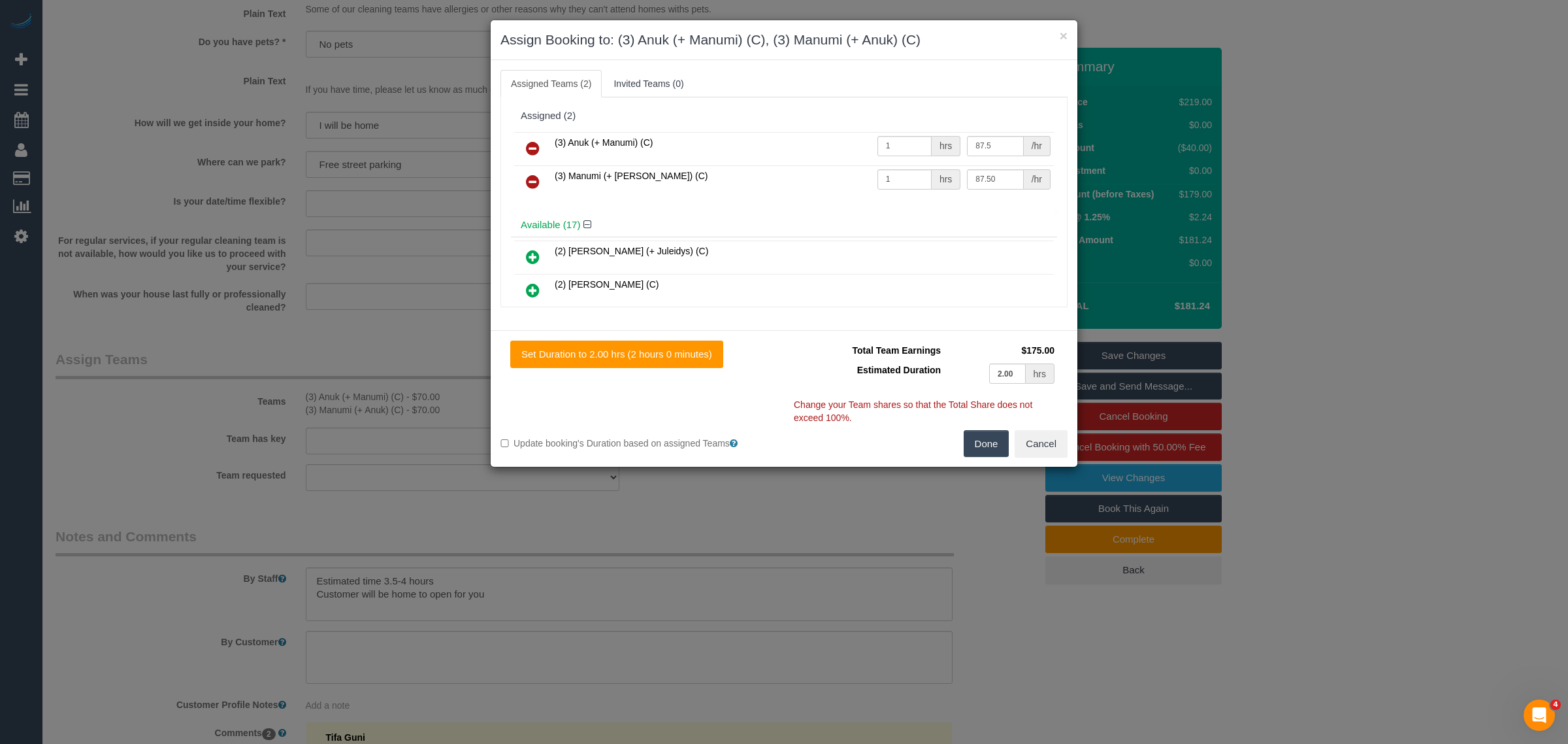
type input "87.5"
click at [1001, 218] on div "Available (17)" at bounding box center [784, 225] width 546 height 24
click at [983, 435] on button "Done" at bounding box center [986, 444] width 46 height 27
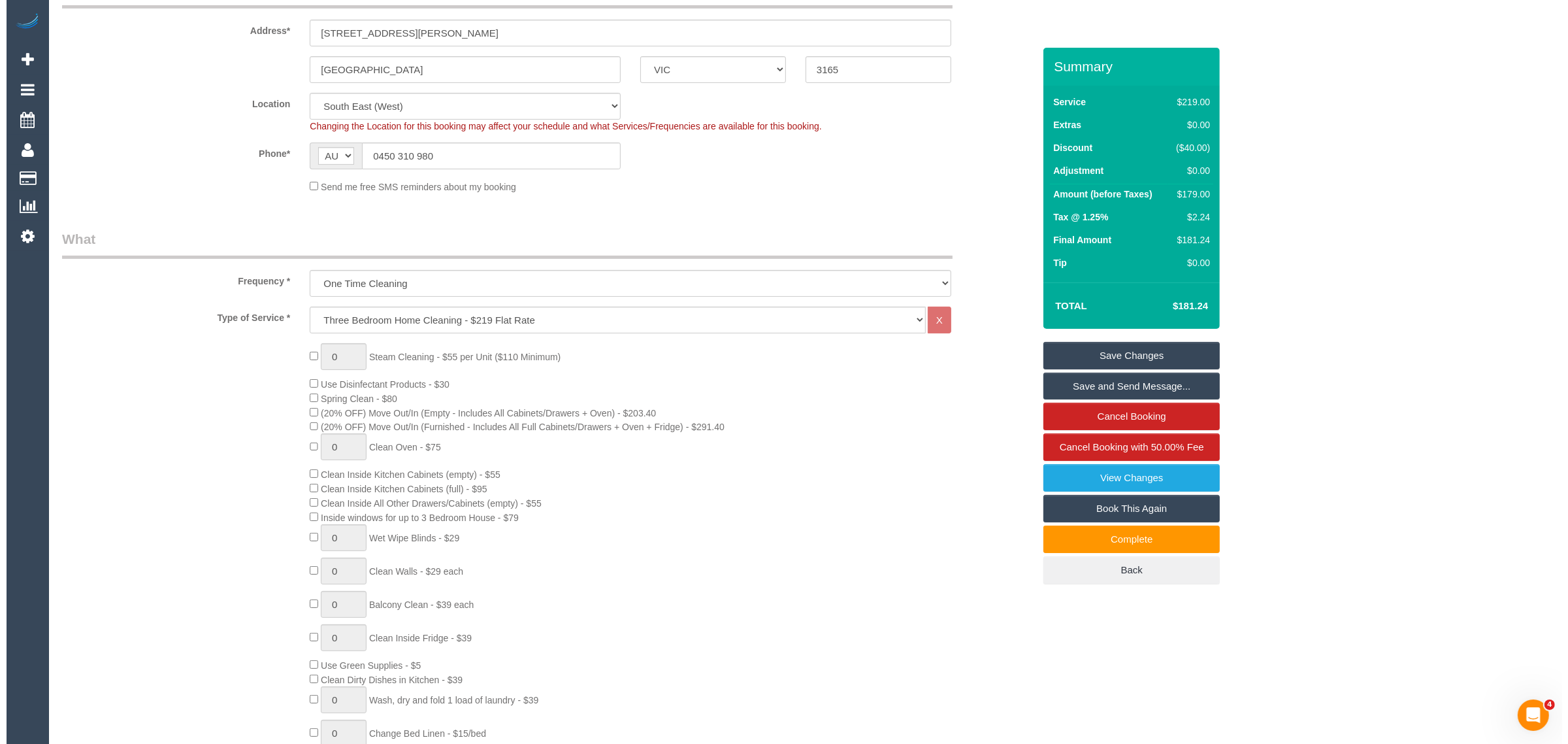
scroll to position [0, 0]
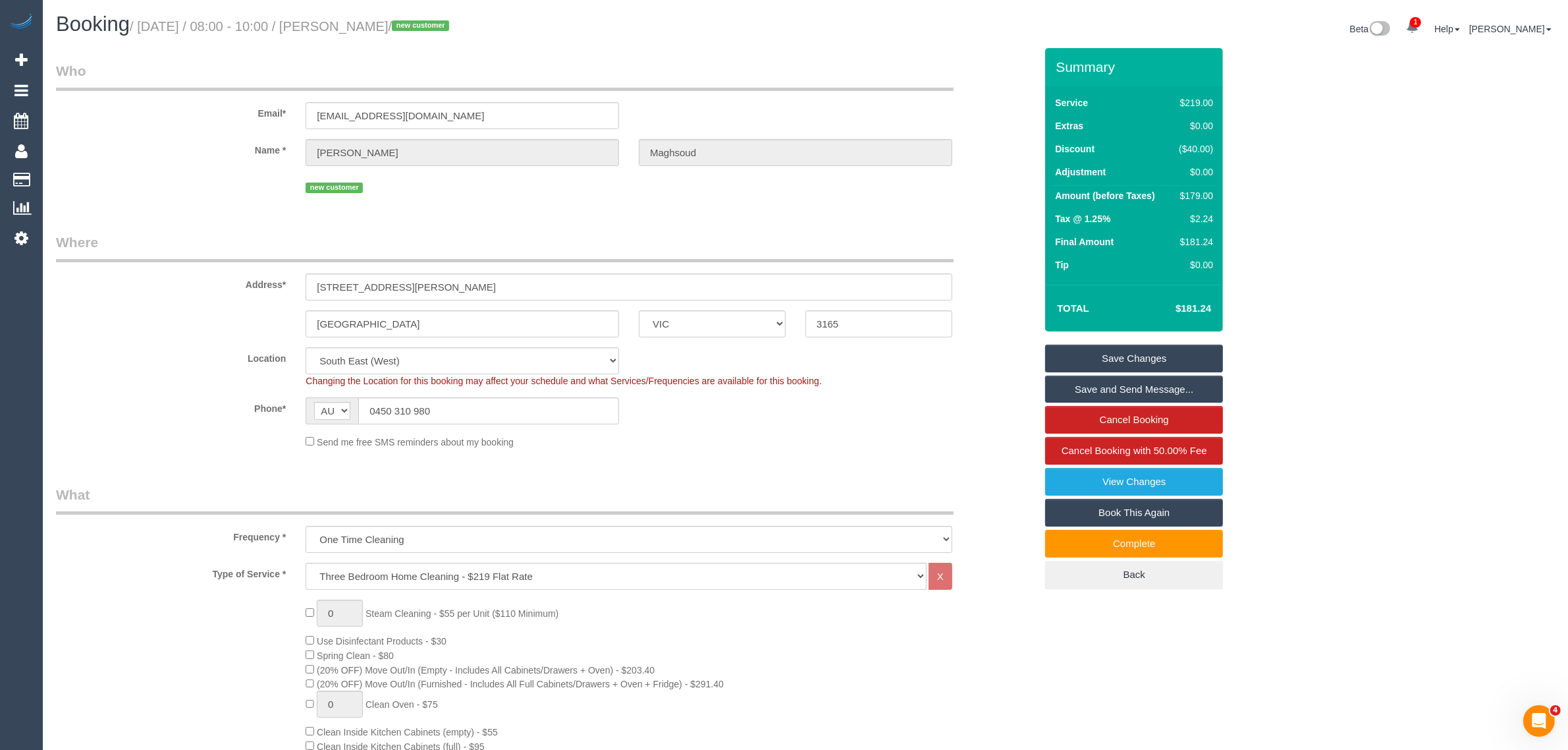
click at [1099, 349] on link "Save Changes" at bounding box center [1134, 358] width 178 height 27
